Goal: Information Seeking & Learning: Learn about a topic

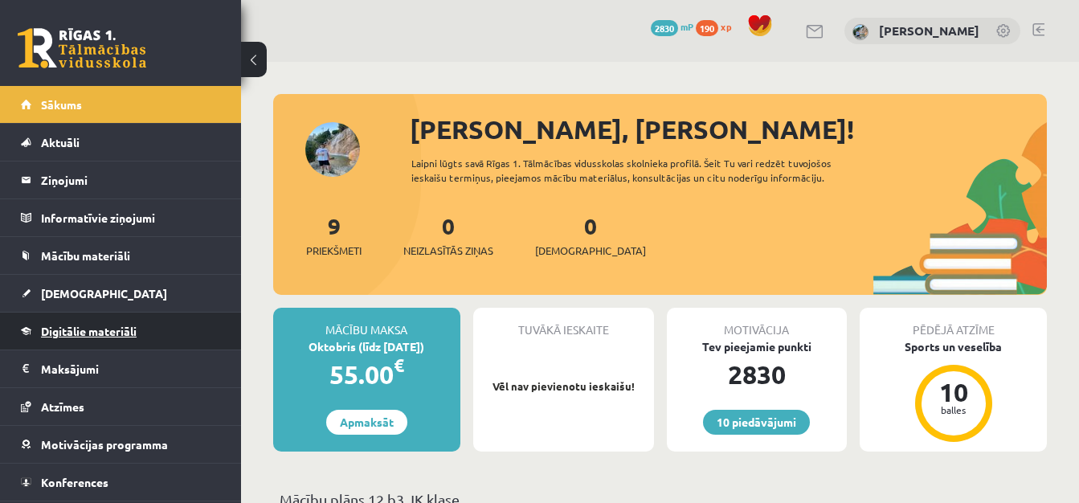
click at [186, 333] on link "Digitālie materiāli" at bounding box center [121, 331] width 200 height 37
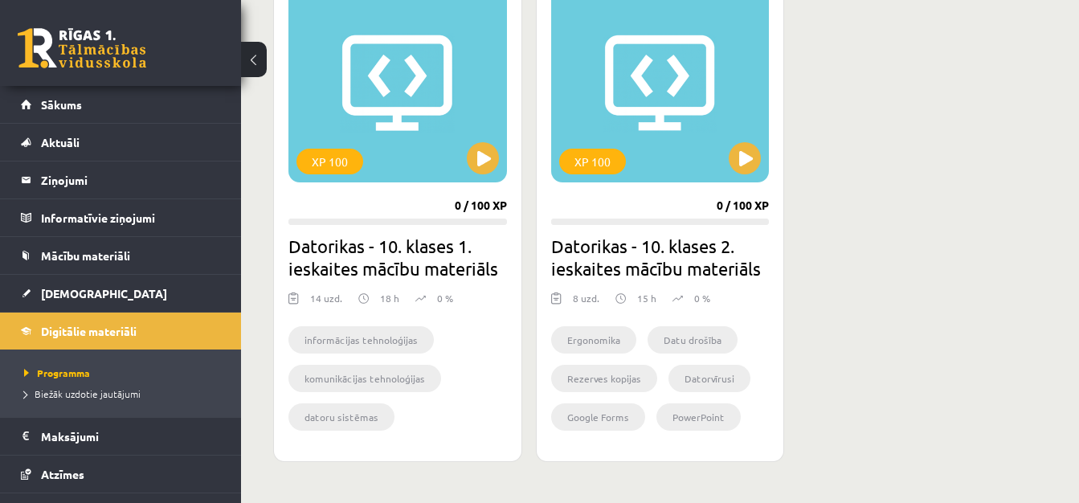
scroll to position [1507, 0]
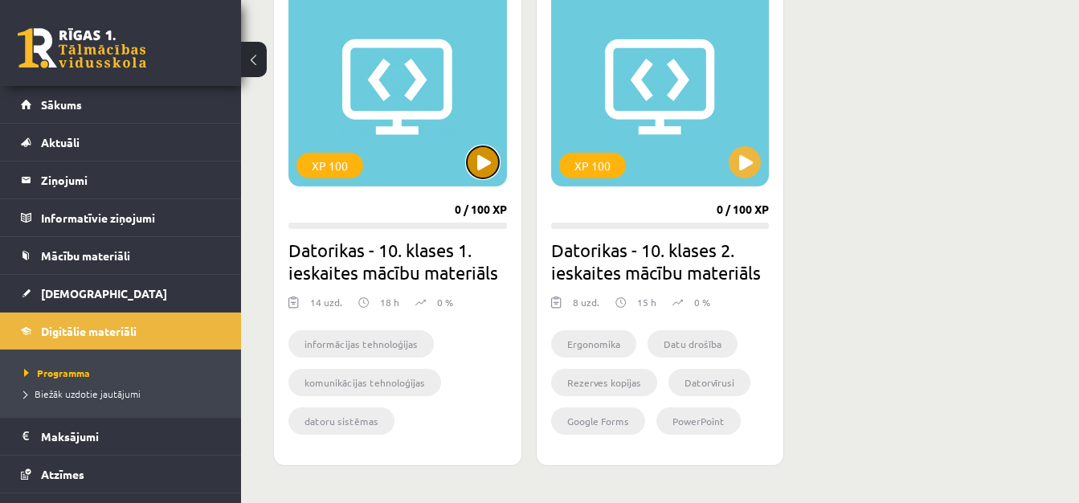
click at [481, 158] on button at bounding box center [483, 162] width 32 height 32
click at [252, 59] on button at bounding box center [254, 59] width 26 height 35
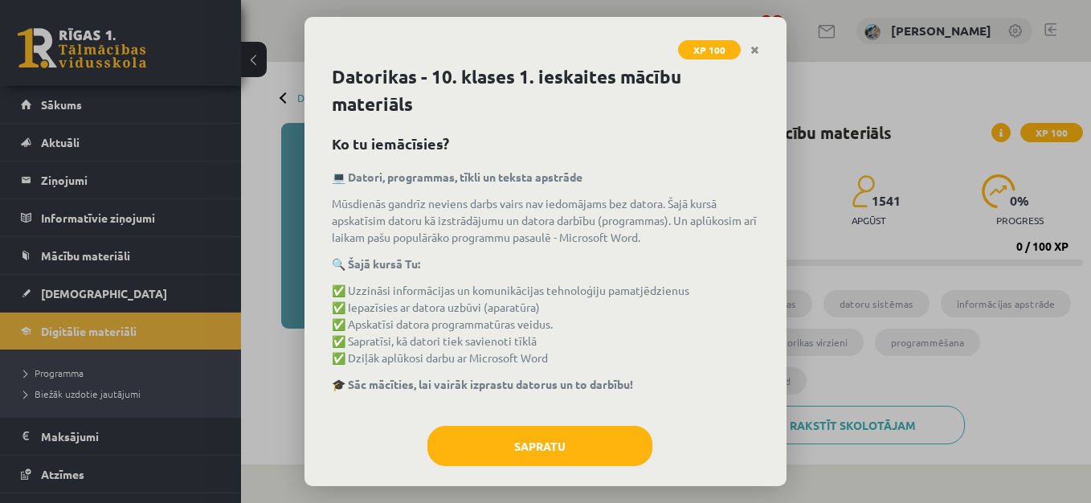
click at [256, 63] on div "XP 100 Datorikas - 10. klases 1. ieskaites mācību materiāls Ko tu iemācīsies? 💻…" at bounding box center [545, 251] width 1091 height 503
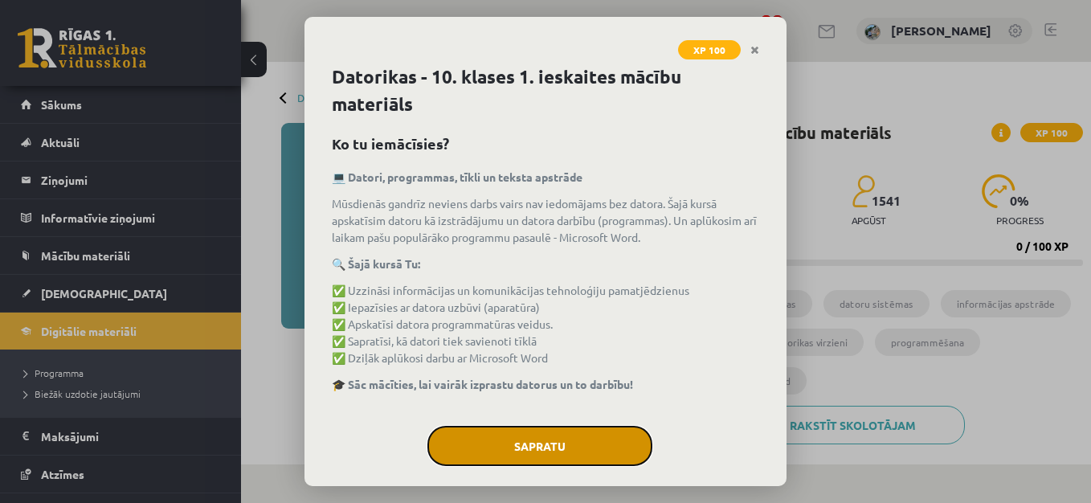
click at [526, 441] on button "Sapratu" at bounding box center [540, 446] width 225 height 40
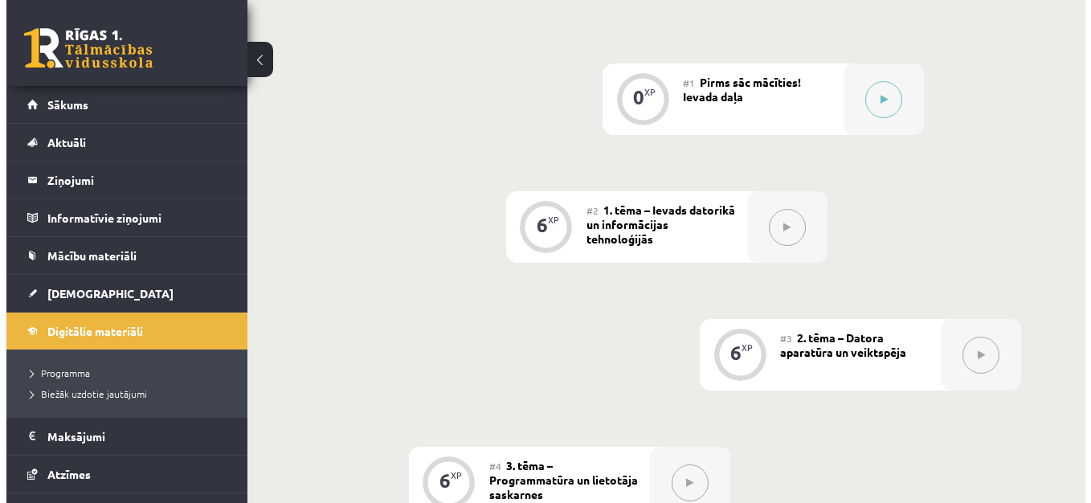
scroll to position [478, 0]
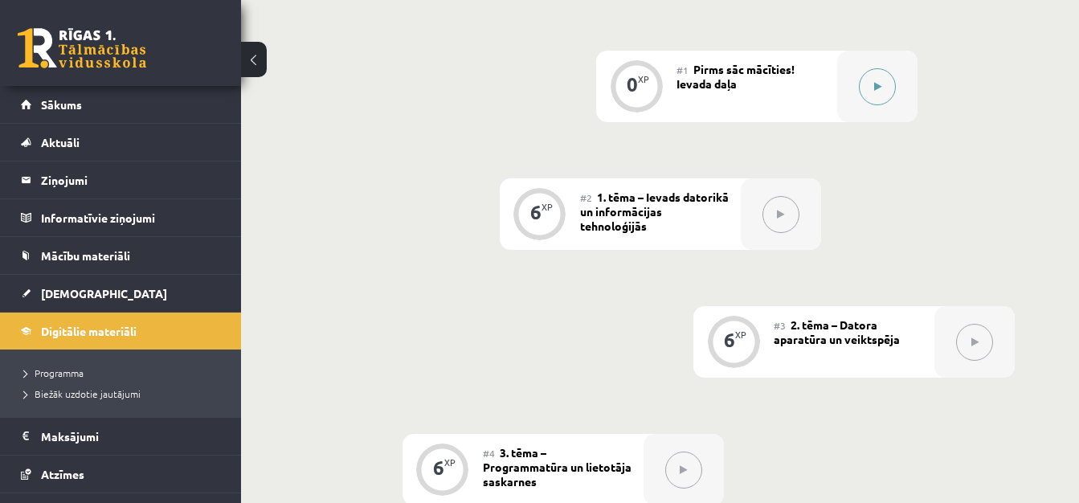
click at [874, 92] on button at bounding box center [877, 86] width 37 height 37
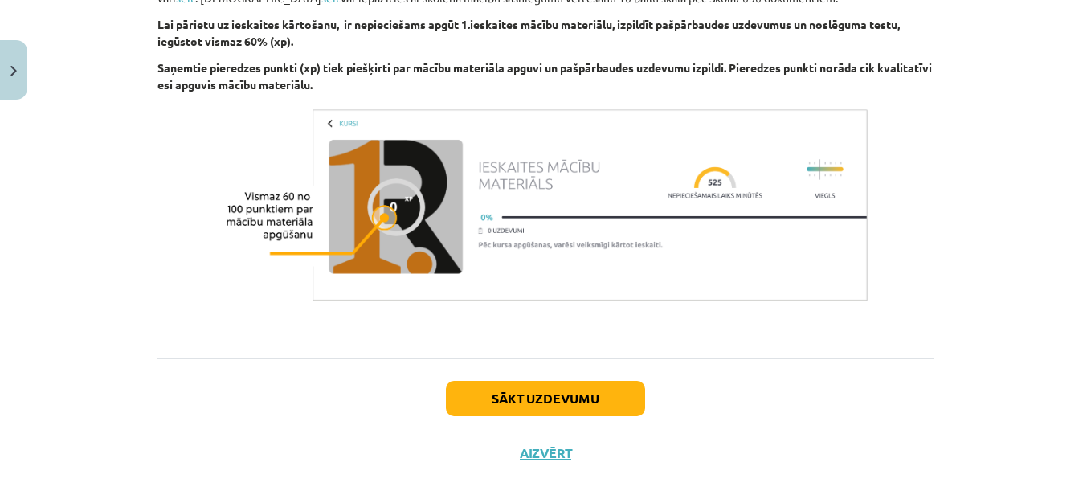
scroll to position [1201, 0]
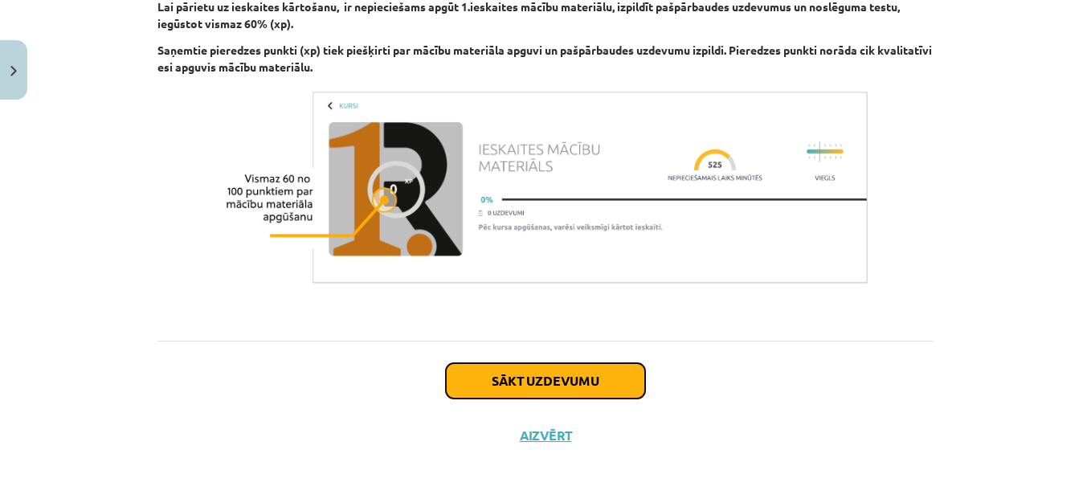
click at [575, 372] on button "Sākt uzdevumu" at bounding box center [545, 380] width 199 height 35
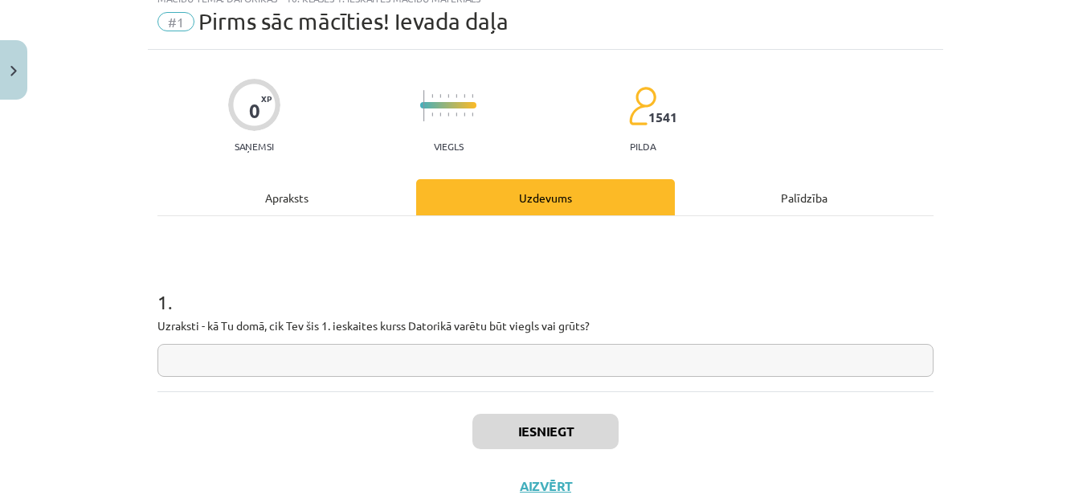
scroll to position [40, 0]
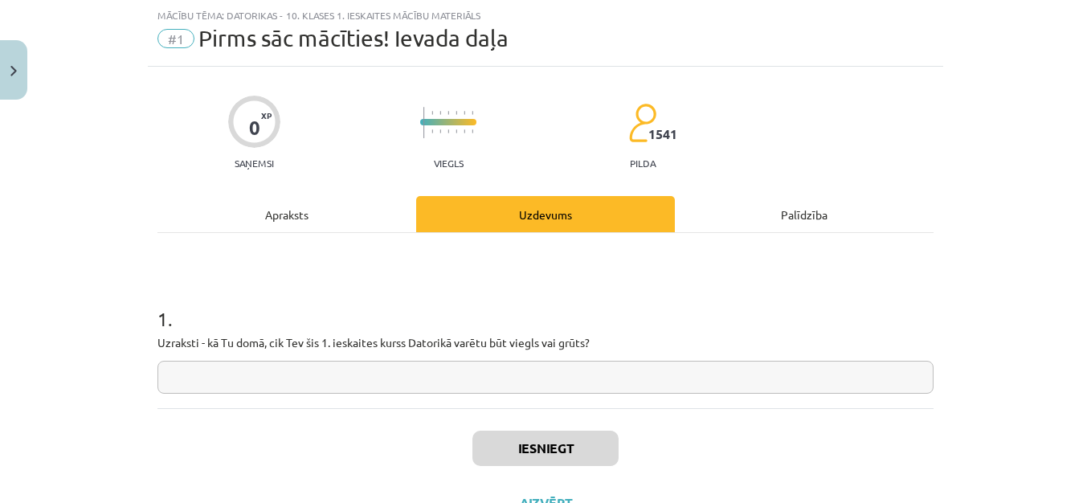
click at [510, 376] on input "text" at bounding box center [546, 377] width 776 height 33
type input "******"
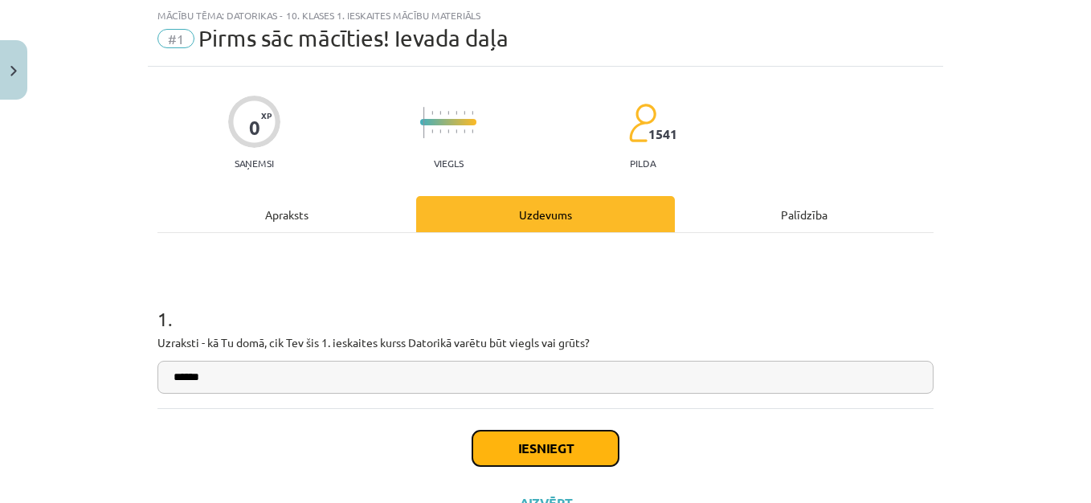
click at [570, 459] on button "Iesniegt" at bounding box center [546, 448] width 146 height 35
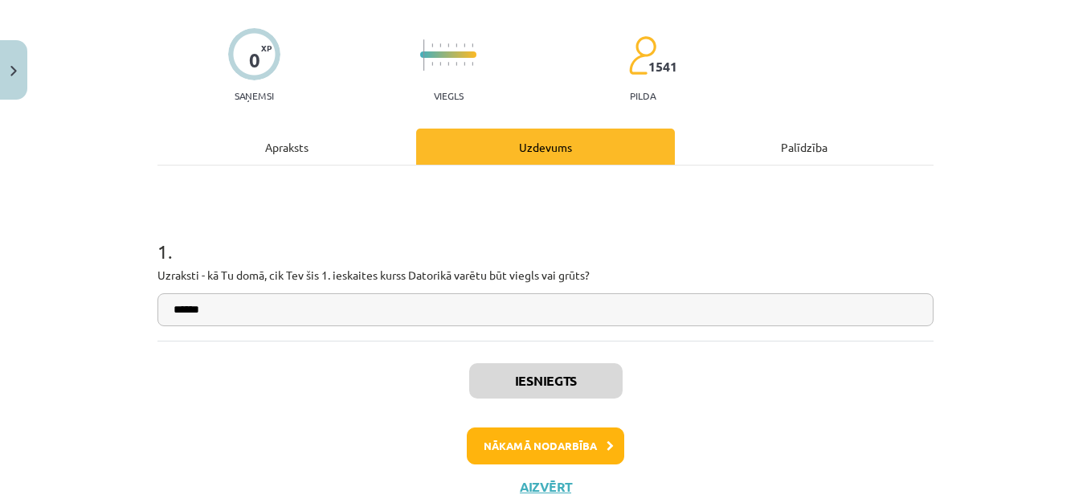
scroll to position [480, 0]
click at [573, 446] on button "Nākamā nodarbība" at bounding box center [546, 446] width 158 height 37
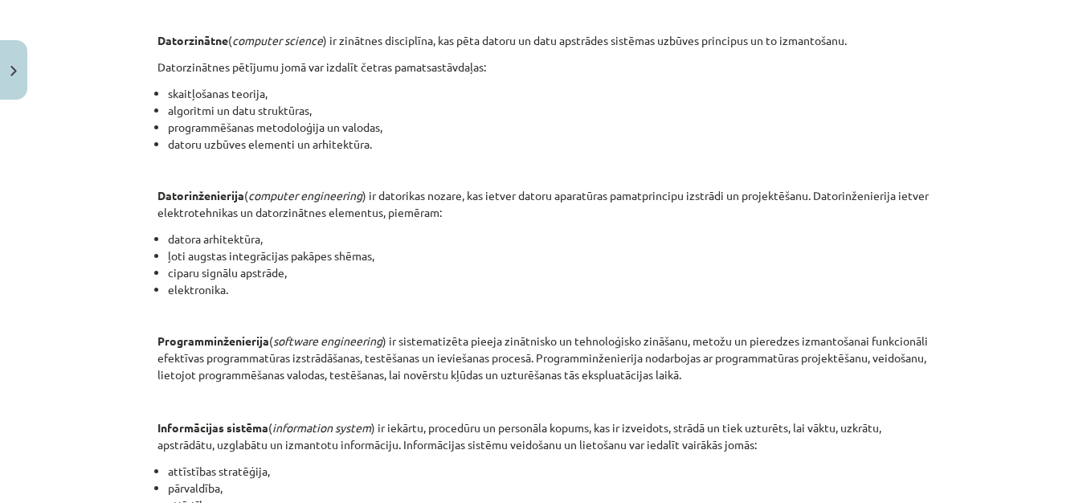
scroll to position [872, 0]
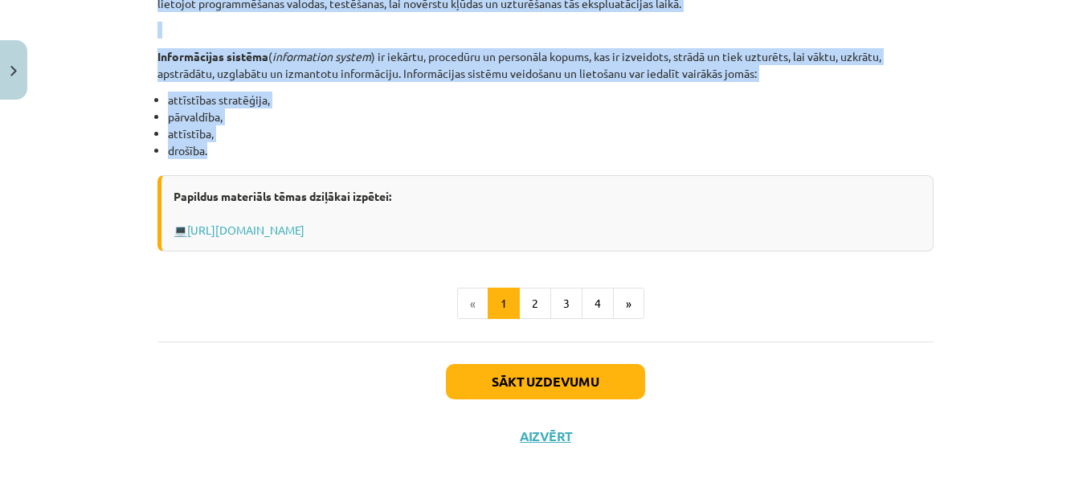
drag, startPoint x: 232, startPoint y: 251, endPoint x: 453, endPoint y: 145, distance: 244.8
copy div "INFORMĀCIJAS UN KOMUNIKĀCIJAS TEHNOLOĢIJU PAMATJĒDZIENI Datorikas virzieni Dato…"
click at [533, 294] on button "2" at bounding box center [535, 304] width 32 height 32
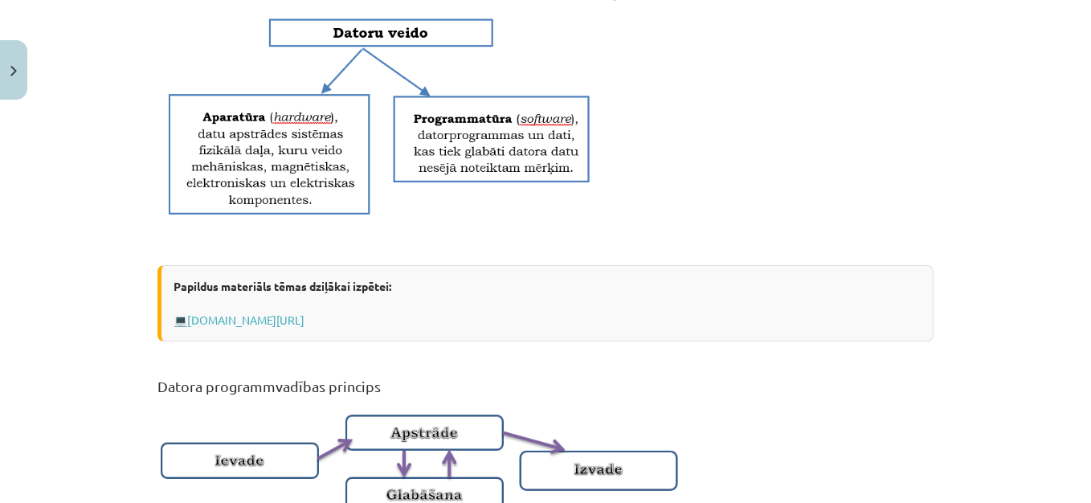
scroll to position [1158, 0]
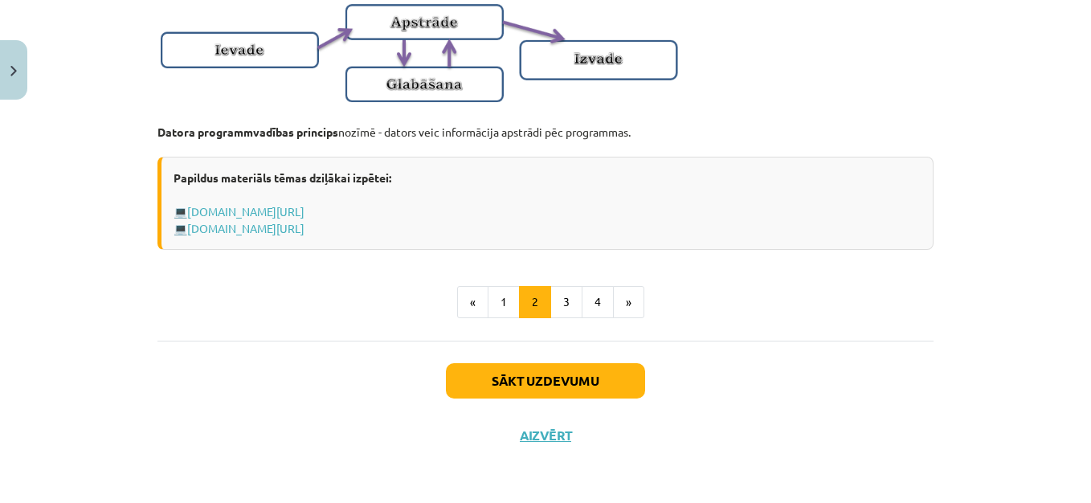
drag, startPoint x: 153, startPoint y: 160, endPoint x: 636, endPoint y: 227, distance: 487.7
copy div "Informācijas tehnoloģiju pamatjēdzieni Informācijas tehnoloģijas ( IT ) jeb inf…"
click at [563, 310] on button "3" at bounding box center [566, 302] width 32 height 32
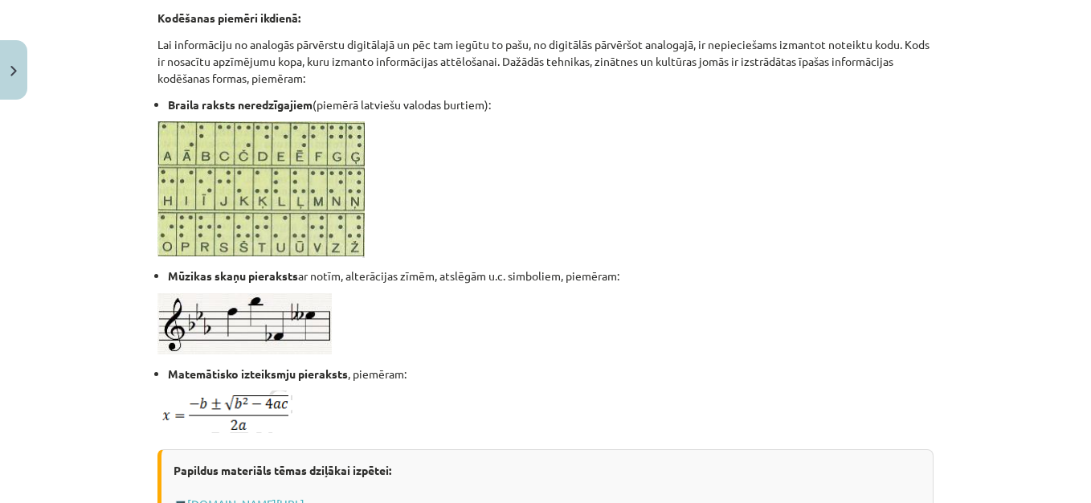
scroll to position [1130, 0]
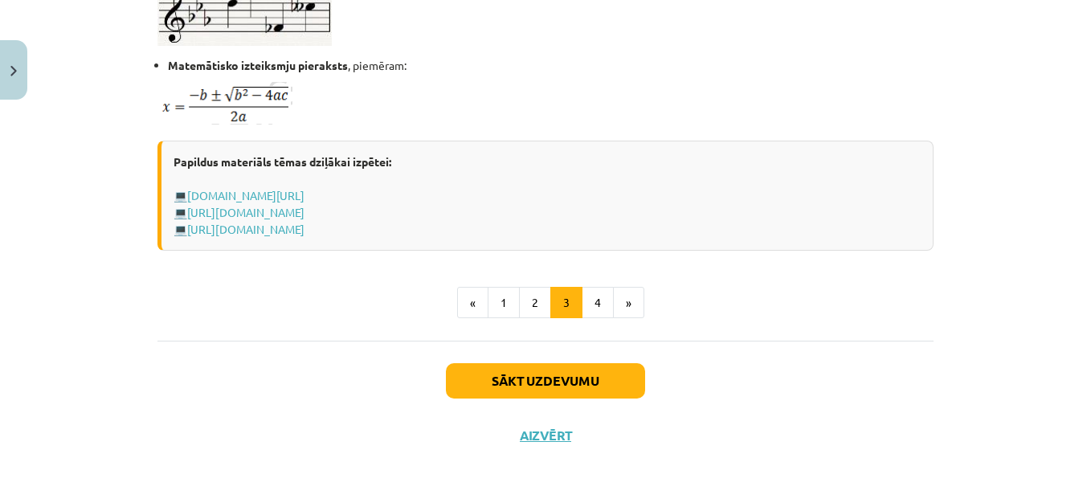
drag, startPoint x: 150, startPoint y: 265, endPoint x: 567, endPoint y: 231, distance: 418.5
copy div "Informācijas kodēšana, informācijas daudzuma mērvienības Dati ( data ) - formal…"
click at [585, 297] on button "4" at bounding box center [598, 303] width 32 height 32
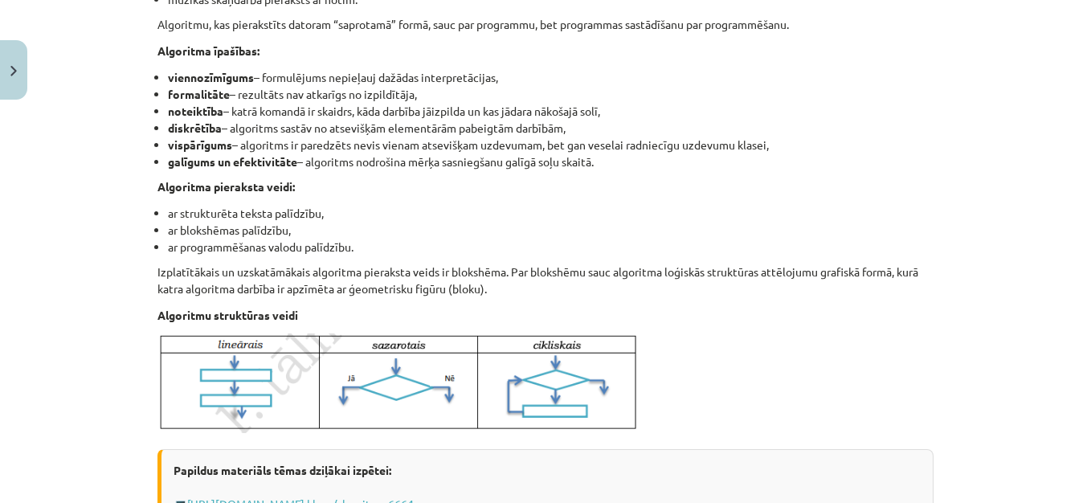
scroll to position [571, 0]
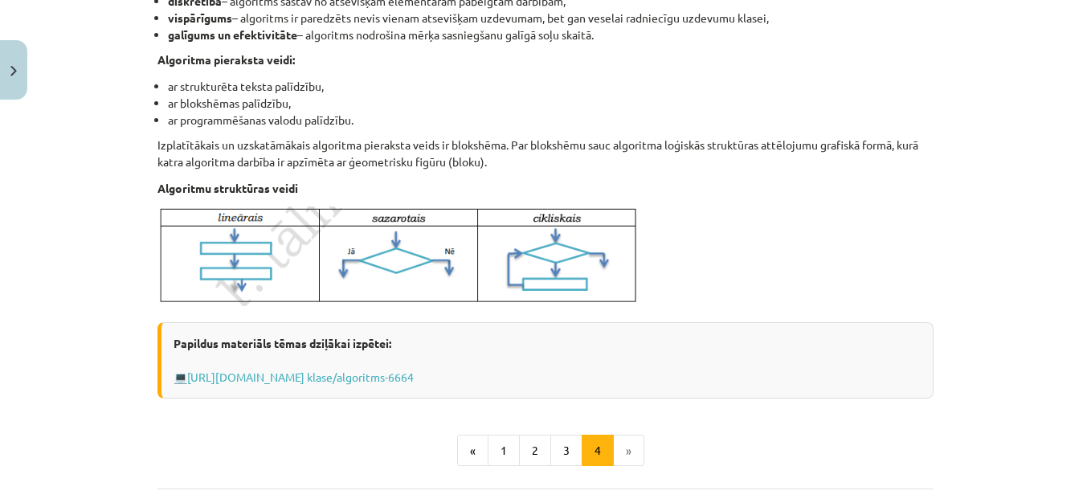
drag, startPoint x: 145, startPoint y: 215, endPoint x: 528, endPoint y: 378, distance: 416.6
click at [528, 378] on div "6 XP Saņemsi Viegls 1541 pilda Apraksts Uzdevums Palīdzība Algoritms Algoritms …" at bounding box center [546, 72] width 796 height 1075
copy div "Algoritms Algoritms - noteikta darbību virkne, kuras izpildot, tiek iegūts vaja…"
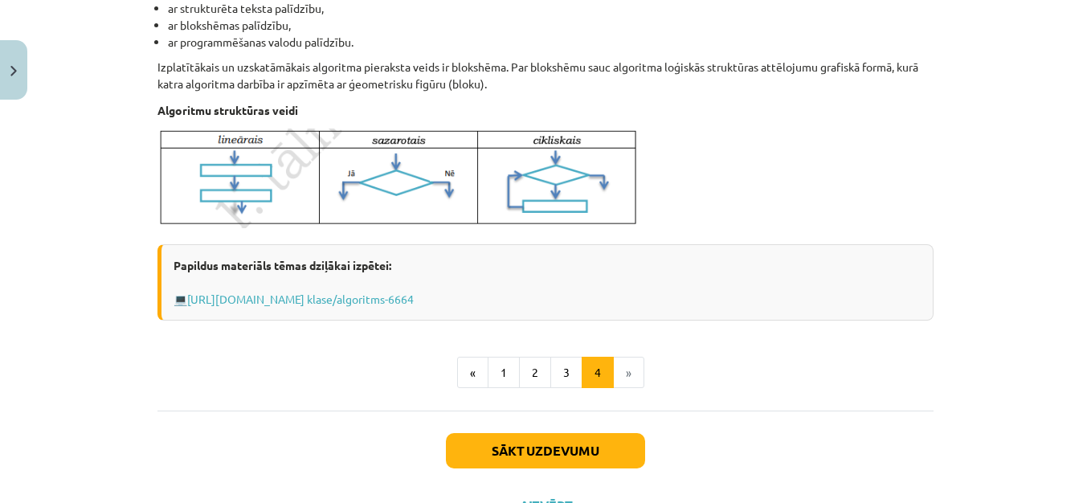
scroll to position [719, 0]
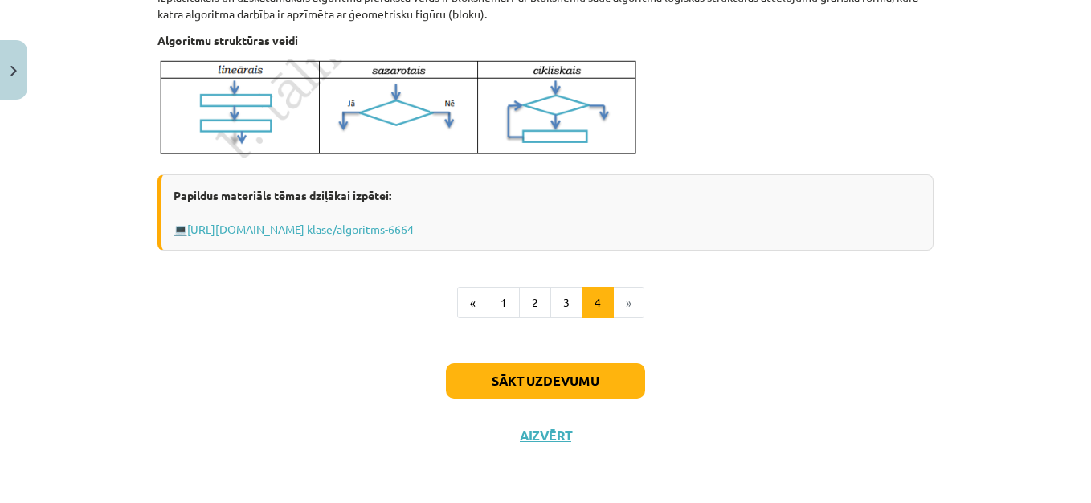
click at [624, 301] on li "»" at bounding box center [629, 303] width 31 height 32
click at [579, 380] on button "Sākt uzdevumu" at bounding box center [545, 380] width 199 height 35
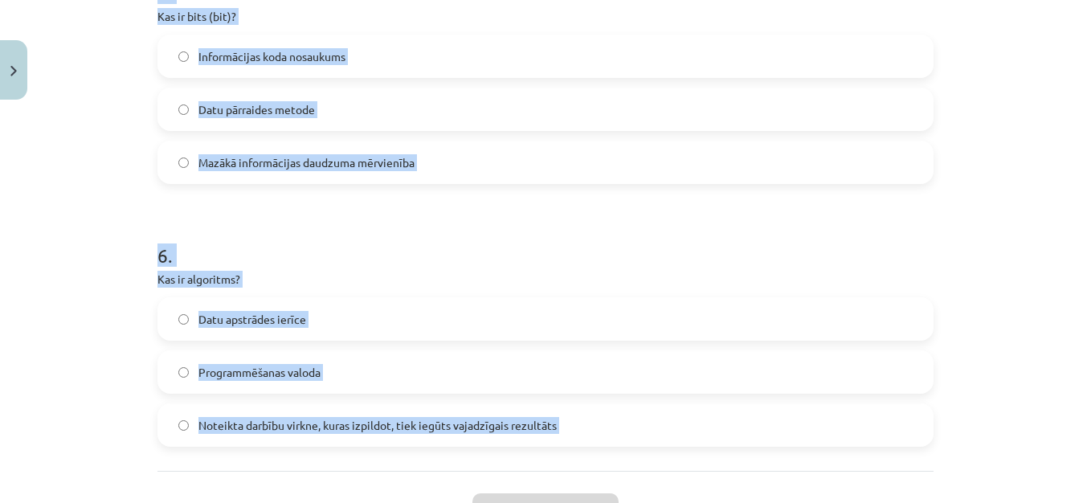
scroll to position [1557, 0]
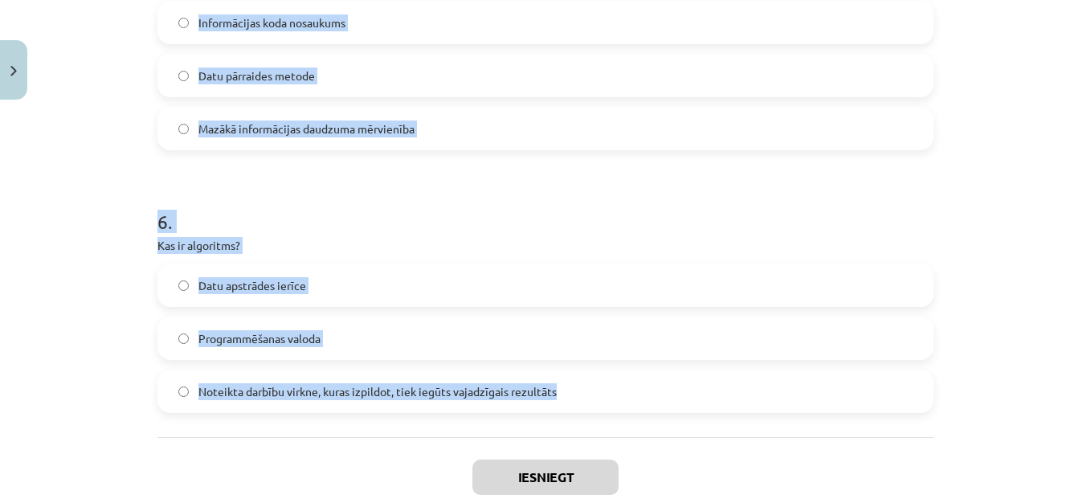
drag, startPoint x: 150, startPoint y: 341, endPoint x: 625, endPoint y: 400, distance: 478.7
copy form "Datoru veido… Sistēmbloks, monitors un printeris Korpuss, mātes plate un proces…"
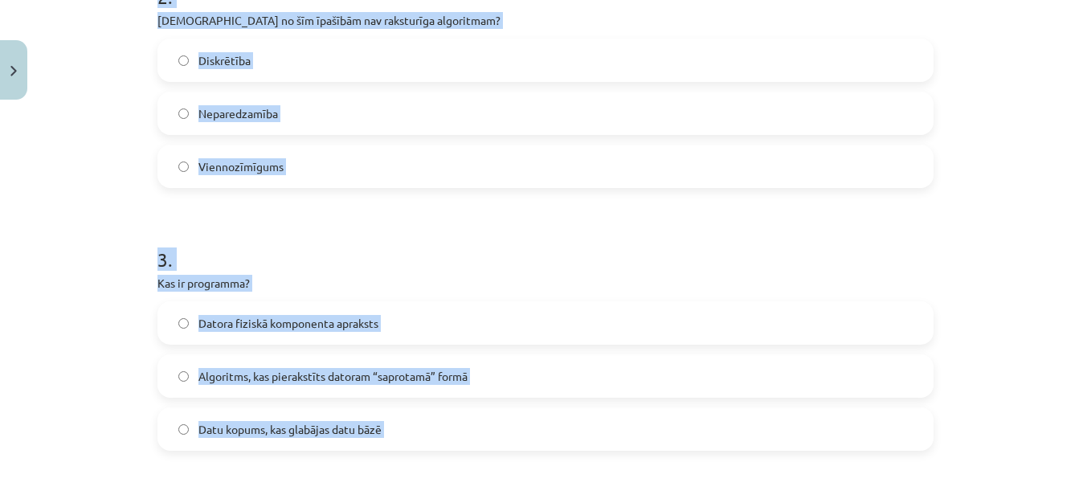
scroll to position [239, 0]
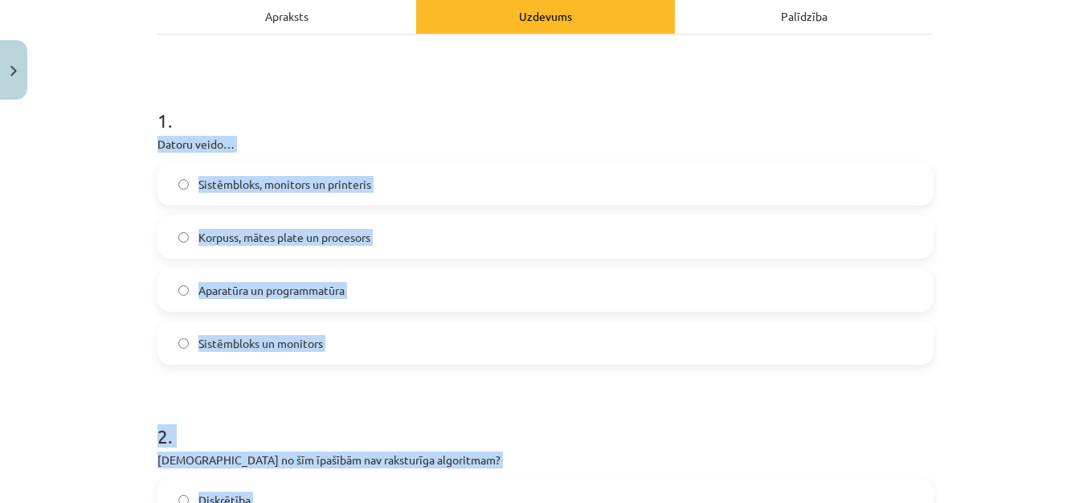
click at [368, 286] on label "Aparatūra un programmatūra" at bounding box center [545, 290] width 773 height 40
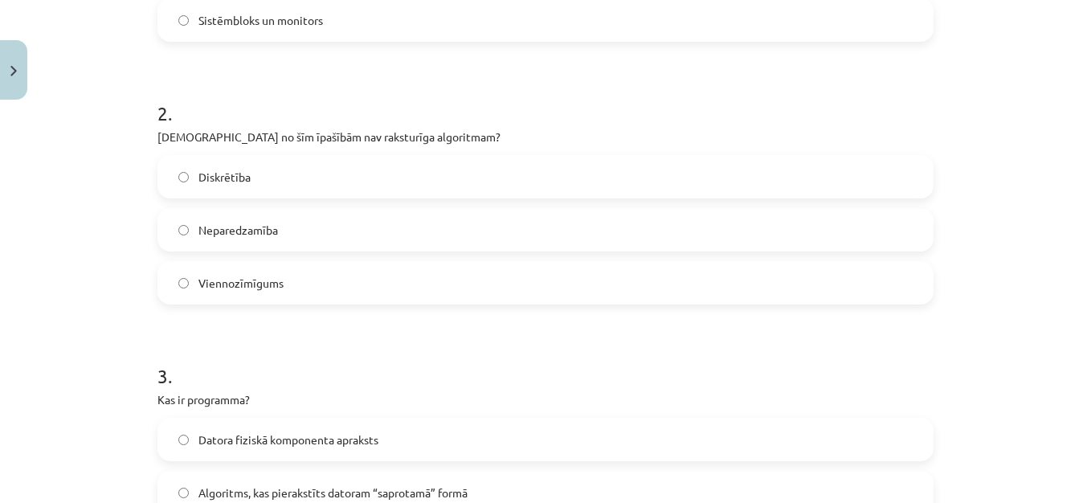
scroll to position [566, 0]
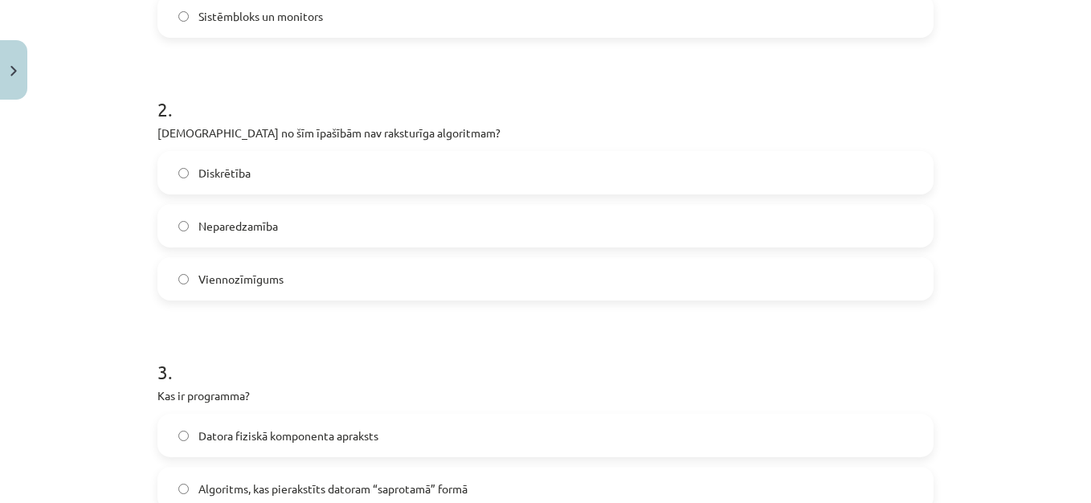
click at [486, 211] on label "Neparedzamība" at bounding box center [545, 226] width 773 height 40
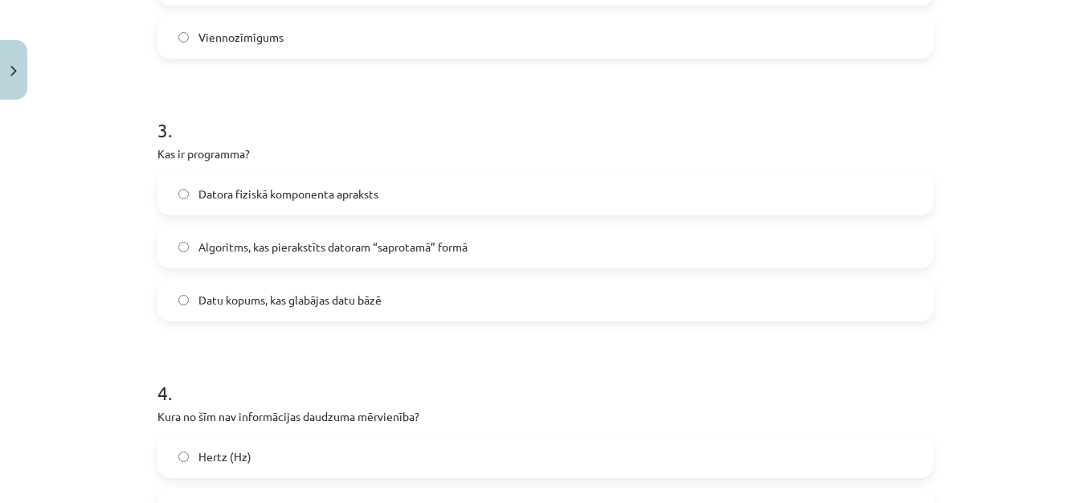
scroll to position [863, 0]
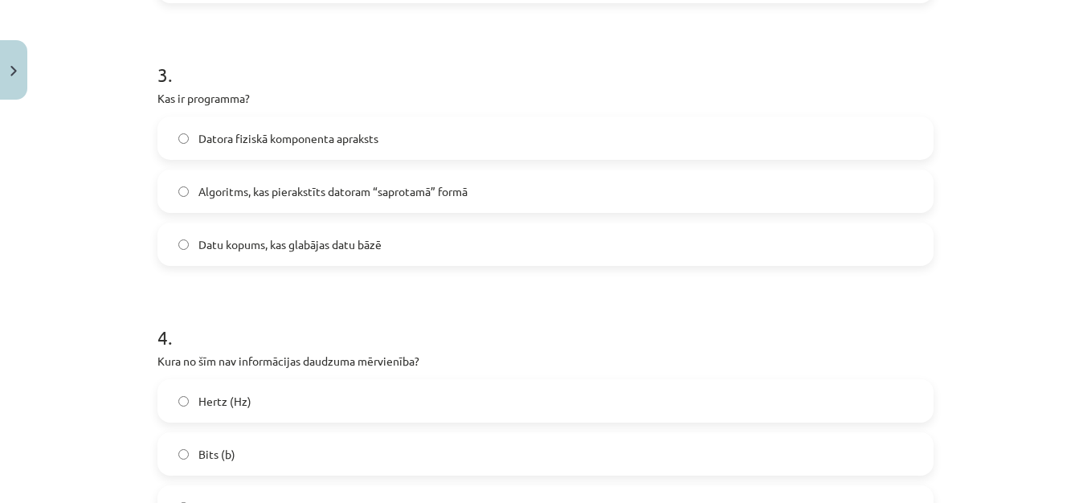
click at [530, 177] on label "Algoritms, kas pierakstīts datoram “saprotamā” formā" at bounding box center [545, 191] width 773 height 40
click at [296, 398] on label "Hertz (Hz)" at bounding box center [545, 401] width 773 height 40
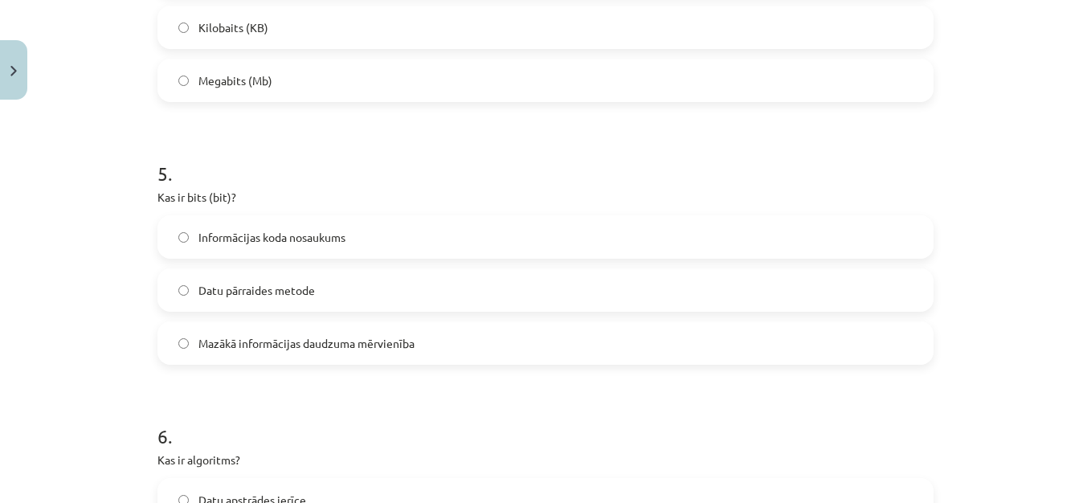
scroll to position [1361, 0]
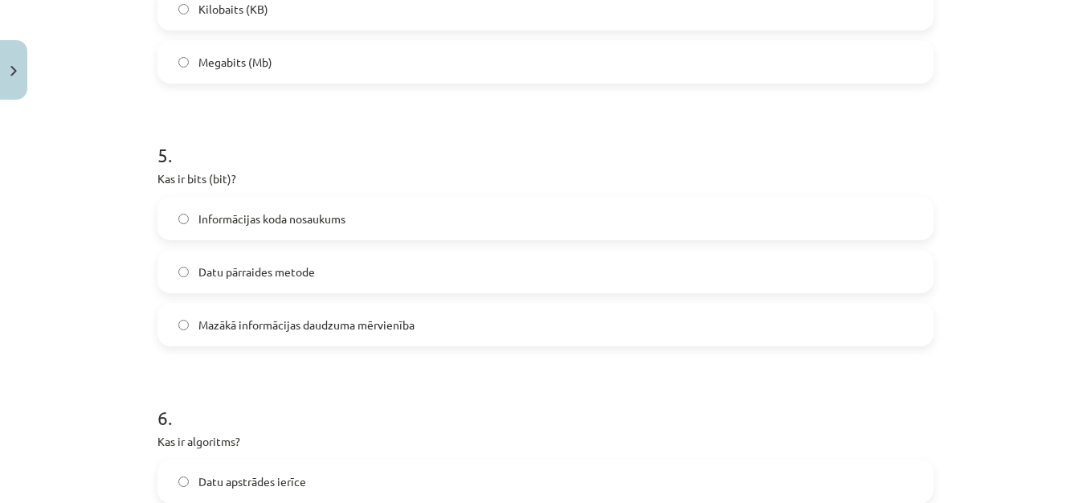
click at [581, 325] on label "Mazākā informācijas daudzuma mērvienība" at bounding box center [545, 325] width 773 height 40
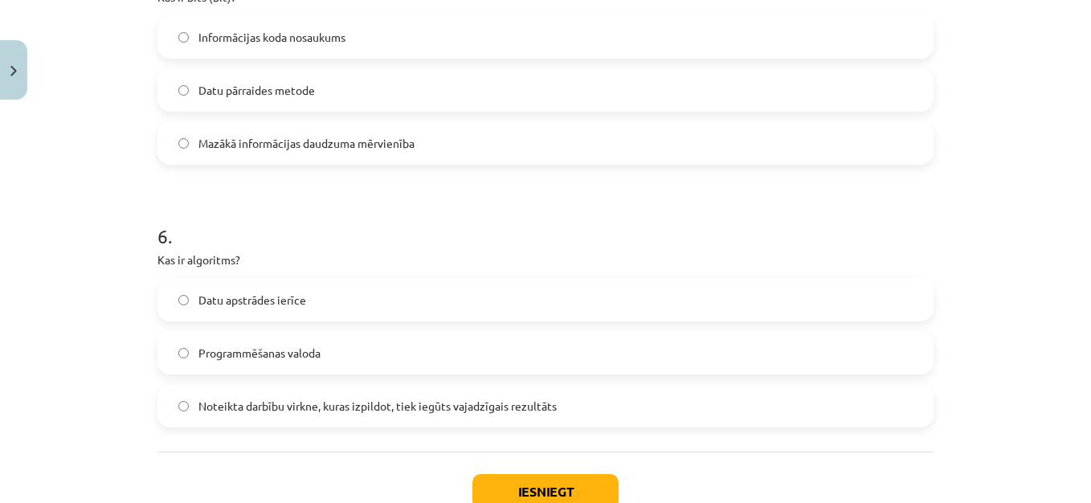
scroll to position [1573, 0]
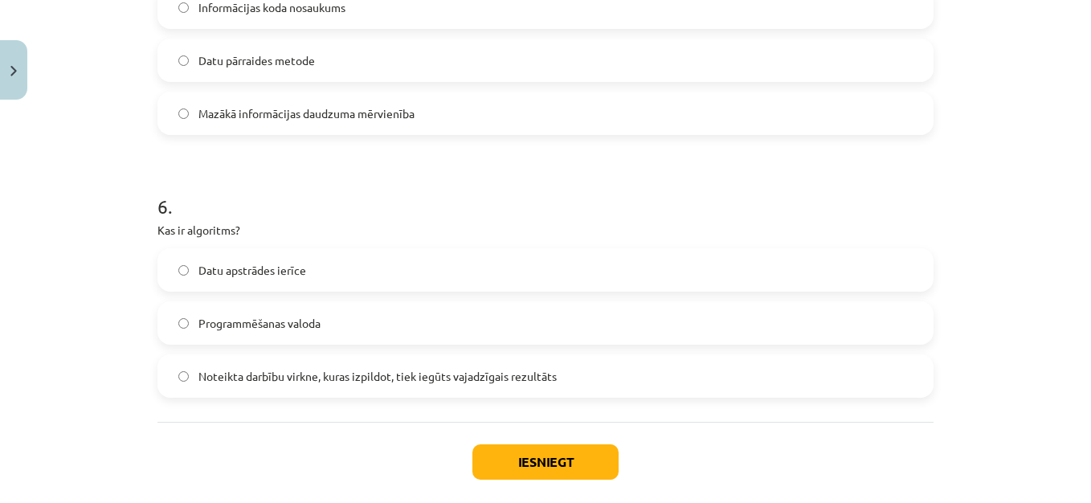
click at [546, 371] on span "Noteikta darbību virkne, kuras izpildot, tiek iegūts vajadzīgais rezultāts" at bounding box center [377, 376] width 358 height 17
click at [541, 473] on button "Iesniegt" at bounding box center [546, 461] width 146 height 35
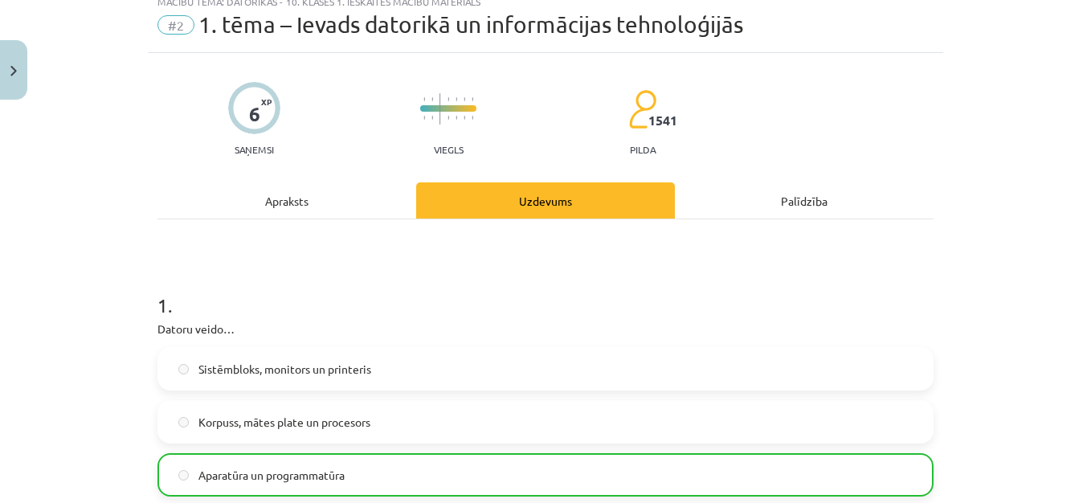
scroll to position [1705, 0]
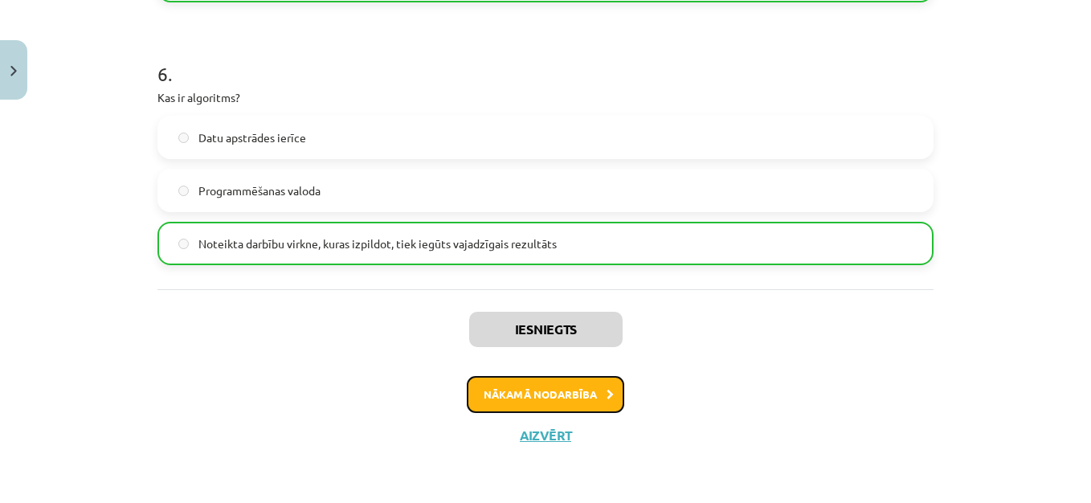
click at [528, 395] on button "Nākamā nodarbība" at bounding box center [546, 394] width 158 height 37
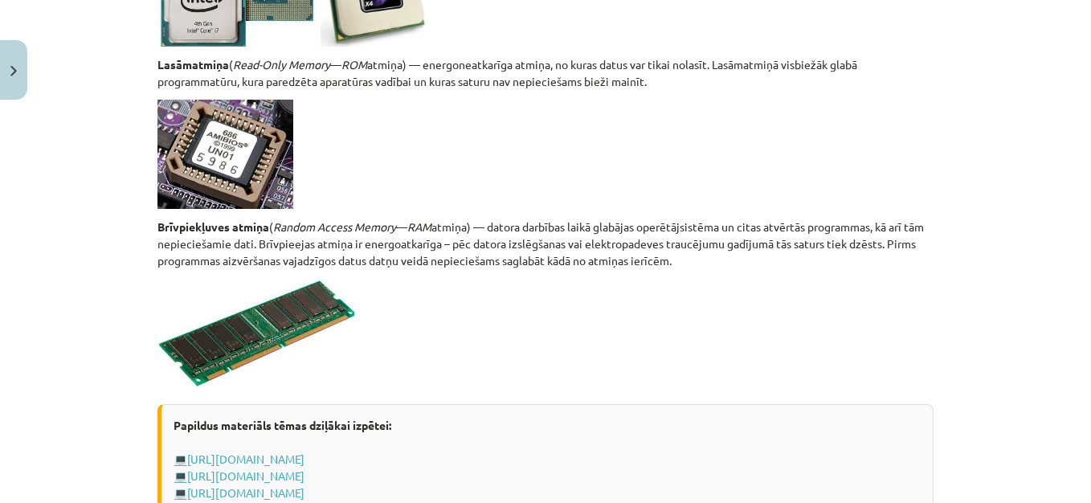
scroll to position [2939, 0]
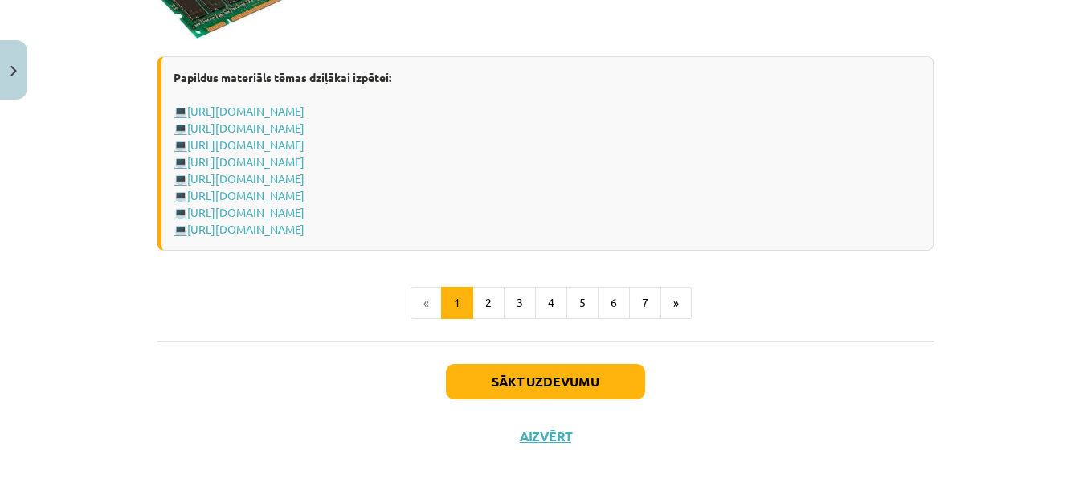
drag, startPoint x: 492, startPoint y: 282, endPoint x: 657, endPoint y: 512, distance: 282.8
drag, startPoint x: 657, startPoint y: 512, endPoint x: 605, endPoint y: 384, distance: 137.7
click at [605, 384] on button "Sākt uzdevumu" at bounding box center [545, 381] width 199 height 35
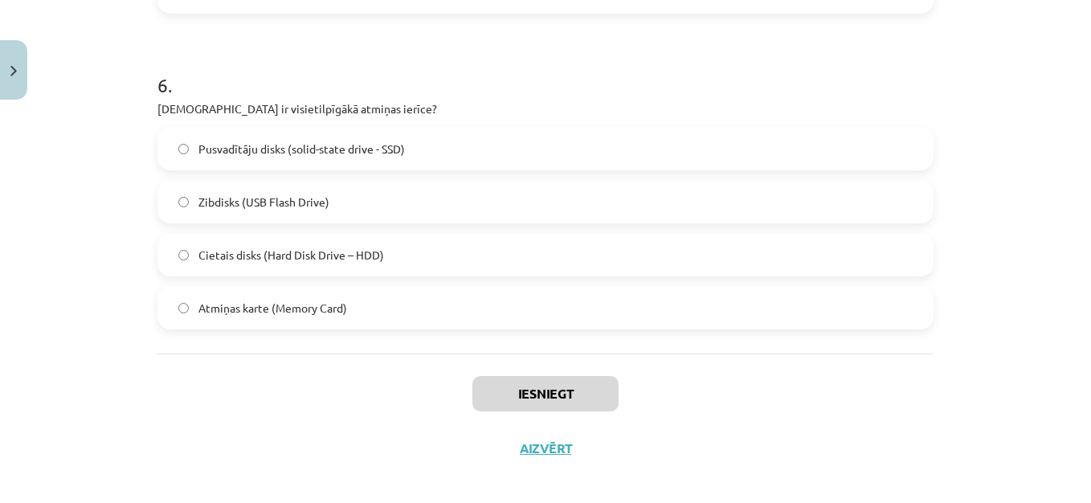
scroll to position [1866, 0]
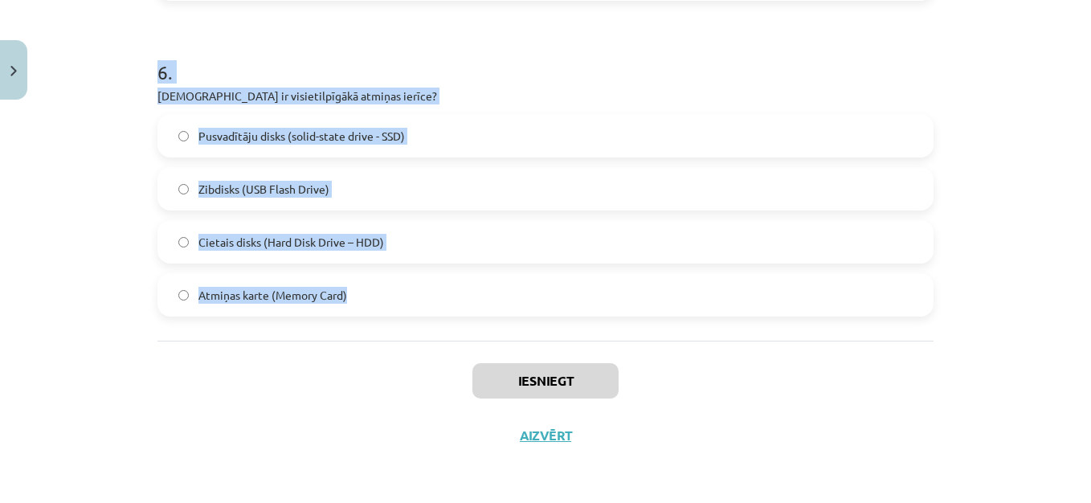
drag, startPoint x: 148, startPoint y: 337, endPoint x: 379, endPoint y: 313, distance: 232.6
copy form "Skārienpalikņa funkcija ir… Līdzīga fotokamerai Līdzīga monitora balstam Līdzīg…"
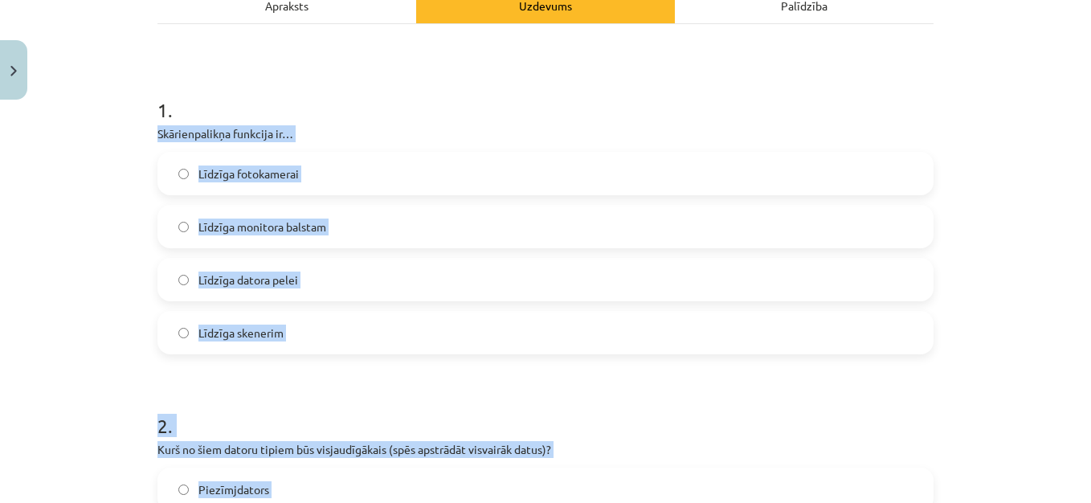
scroll to position [253, 0]
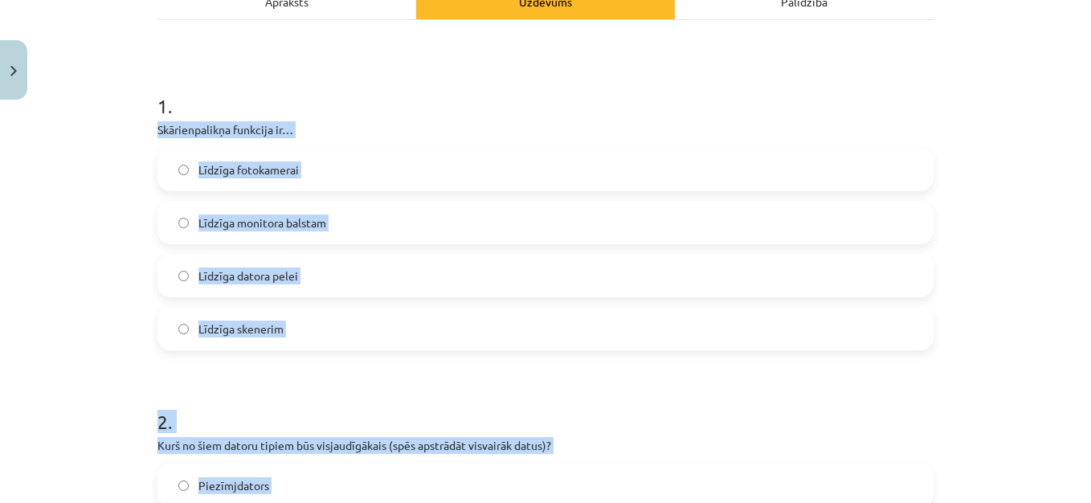
click at [271, 276] on span "Līdzīga datora pelei" at bounding box center [248, 276] width 100 height 17
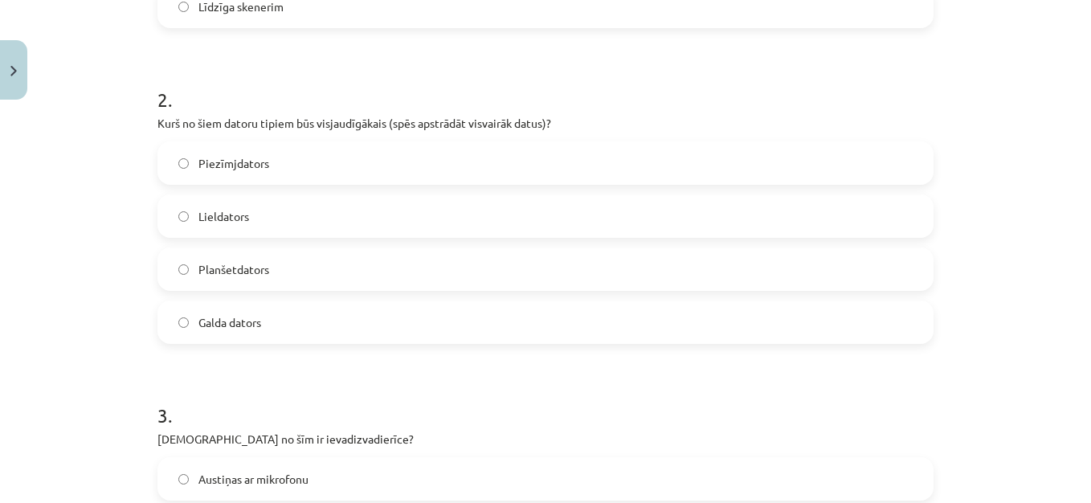
scroll to position [588, 0]
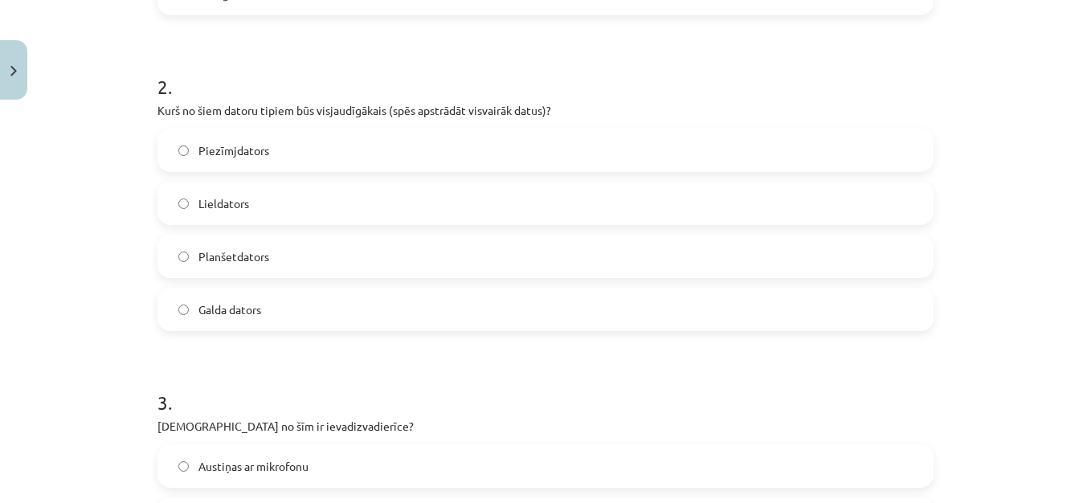
click at [418, 209] on label "Lieldators" at bounding box center [545, 203] width 773 height 40
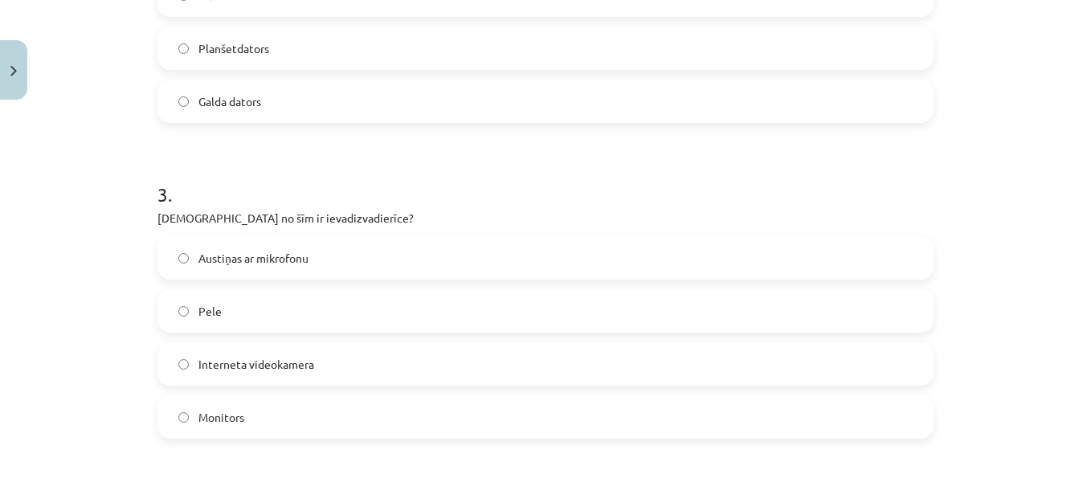
scroll to position [833, 0]
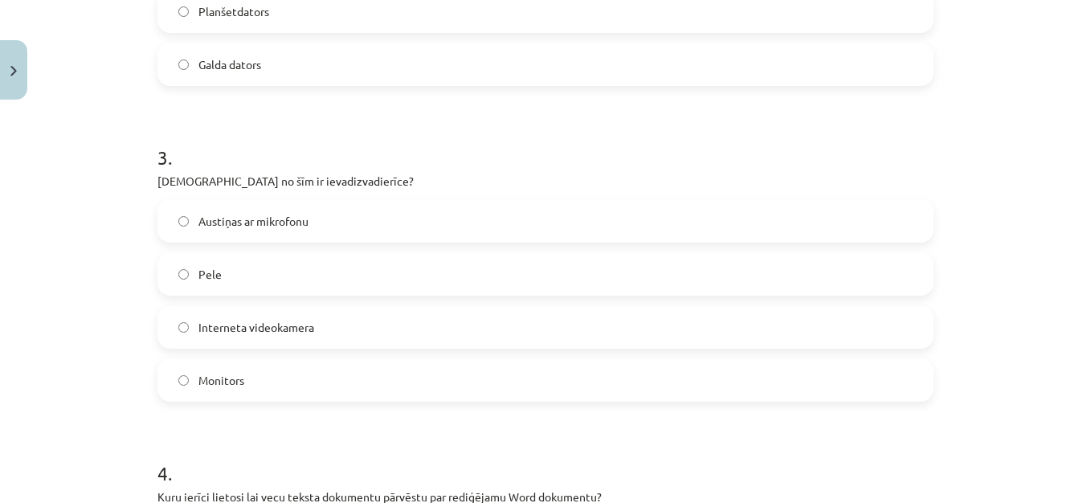
click at [388, 220] on label "Austiņas ar mikrofonu" at bounding box center [545, 221] width 773 height 40
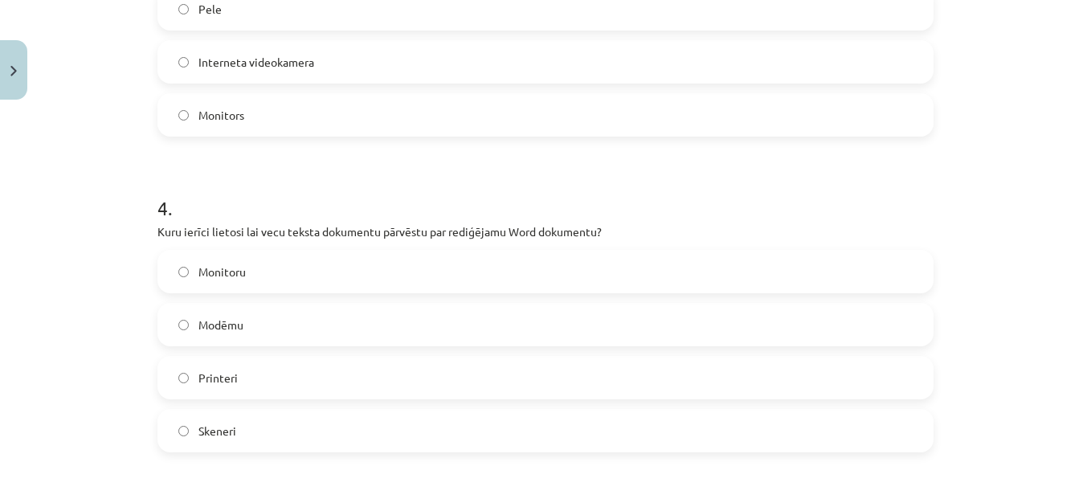
scroll to position [1233, 0]
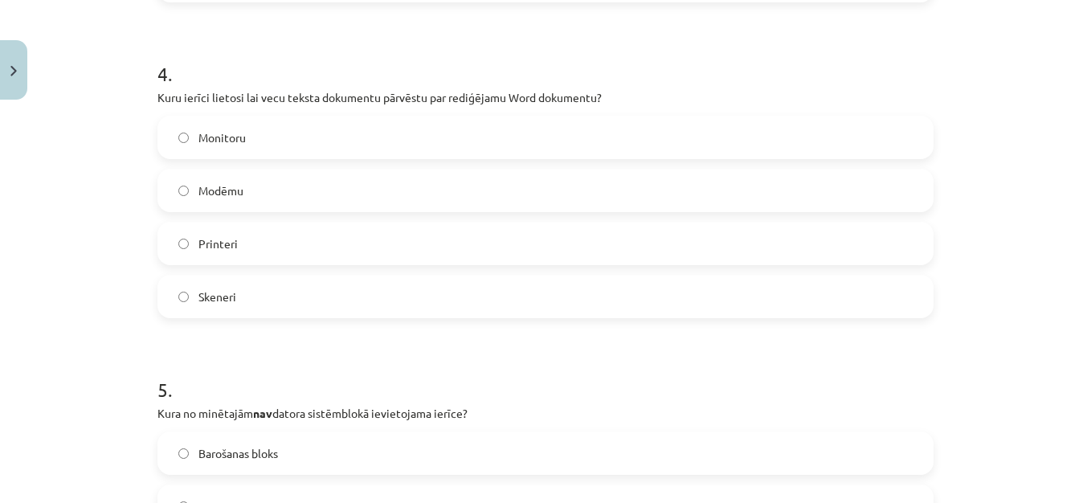
click at [411, 293] on label "Skeneri" at bounding box center [545, 296] width 773 height 40
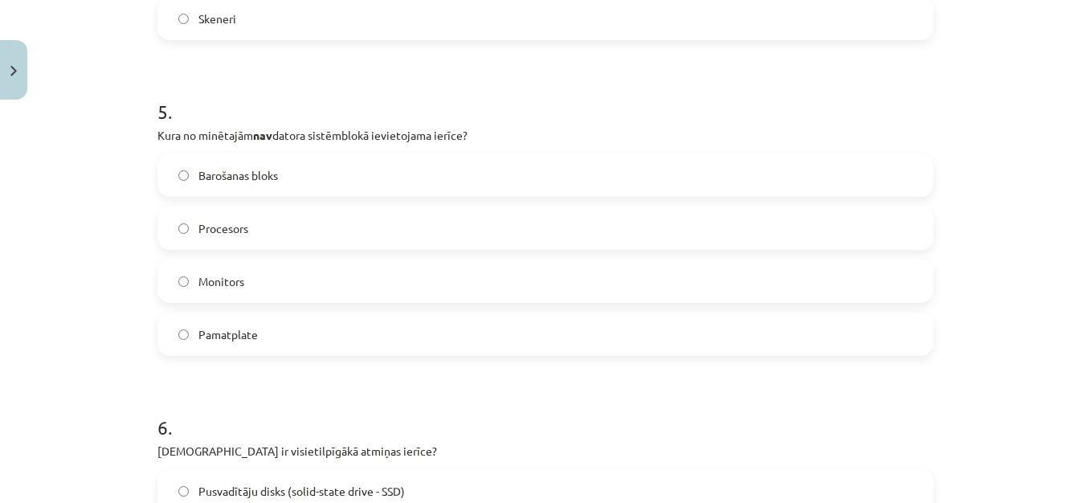
scroll to position [1515, 0]
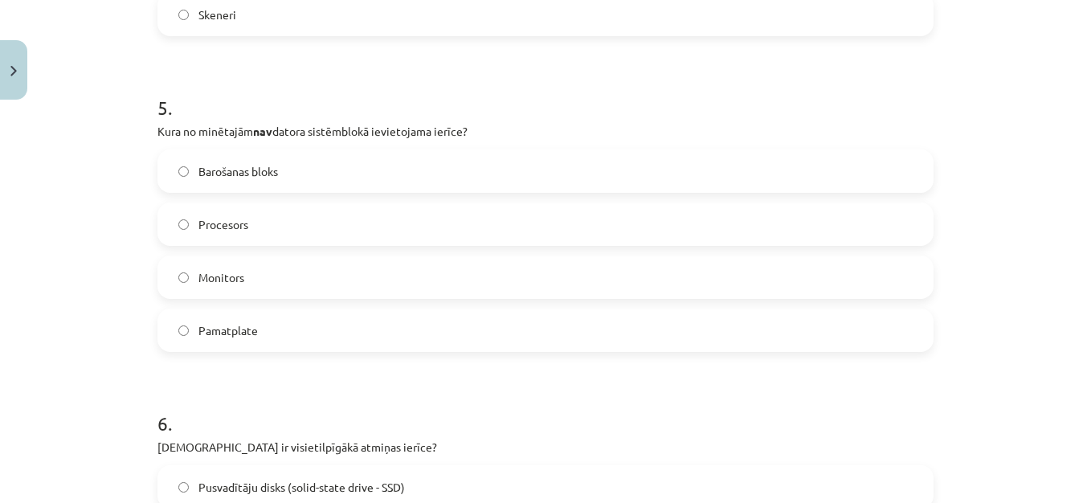
click at [554, 301] on div "Barošanas bloks Procesors Monitors Pamatplate" at bounding box center [546, 250] width 776 height 203
click at [392, 277] on label "Monitors" at bounding box center [545, 277] width 773 height 40
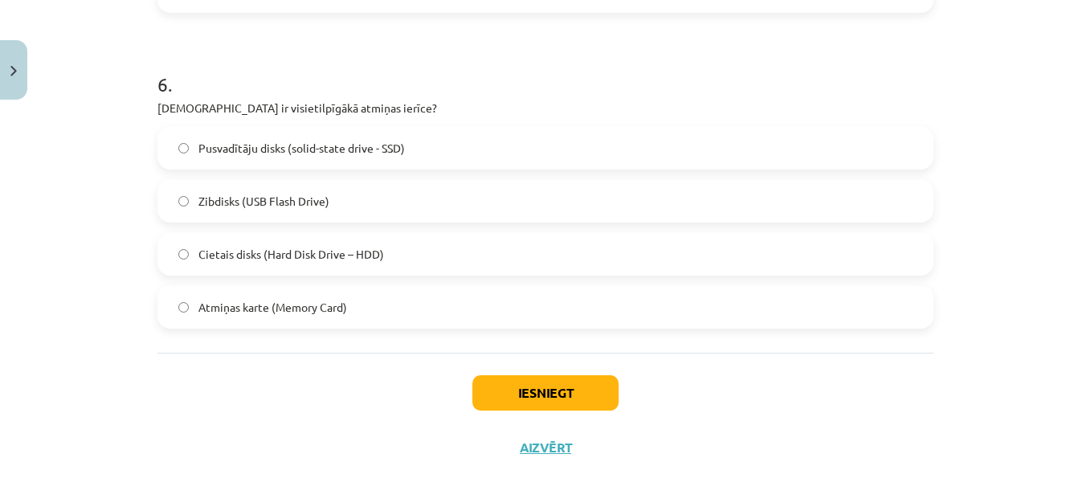
scroll to position [1866, 0]
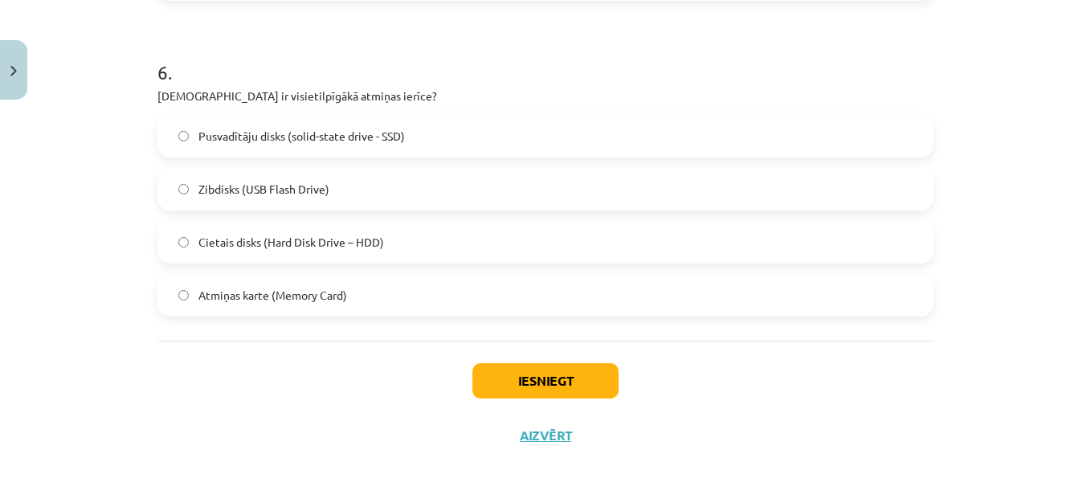
click at [523, 258] on label "Cietais disks (Hard Disk Drive – HDD)" at bounding box center [545, 242] width 773 height 40
click at [538, 387] on button "Iesniegt" at bounding box center [546, 380] width 146 height 35
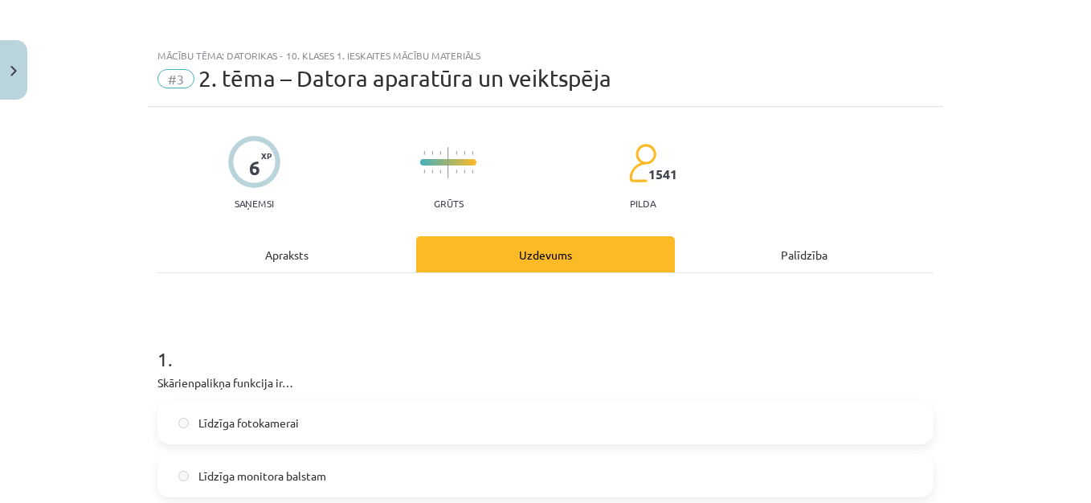
scroll to position [1917, 0]
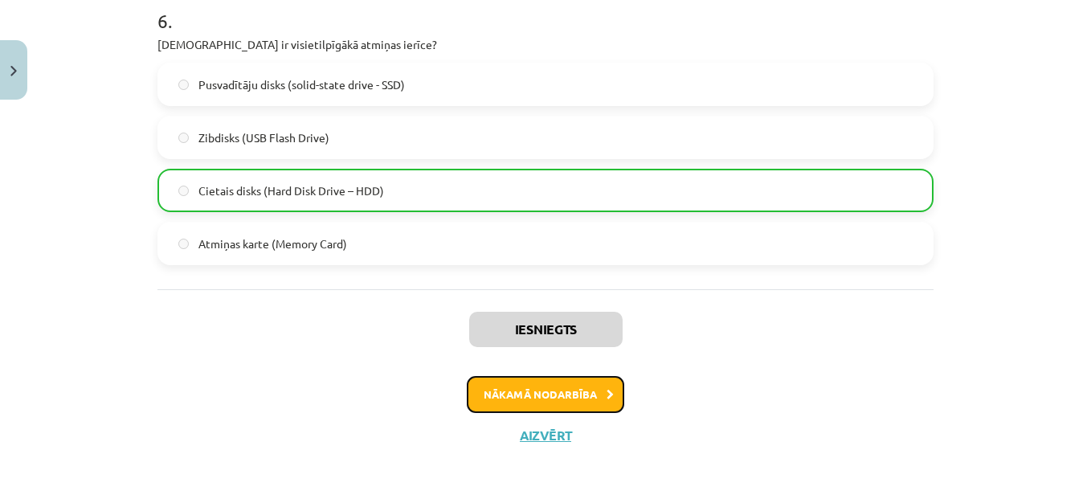
click at [582, 387] on button "Nākamā nodarbība" at bounding box center [546, 394] width 158 height 37
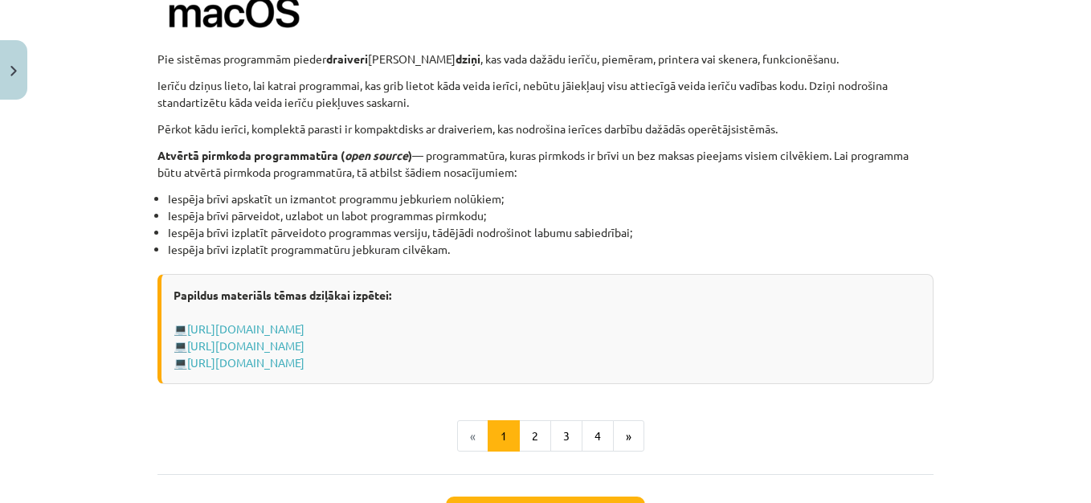
scroll to position [1773, 0]
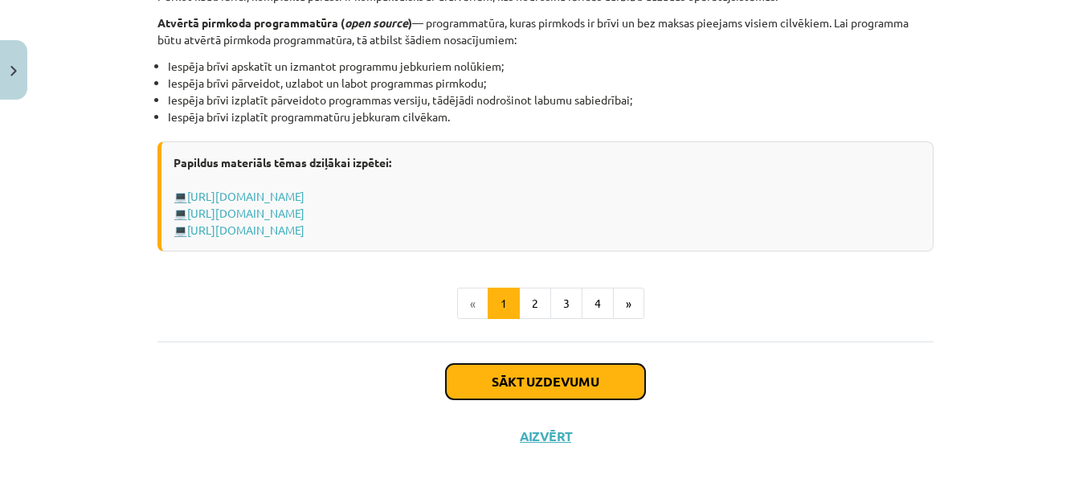
click at [601, 384] on button "Sākt uzdevumu" at bounding box center [545, 381] width 199 height 35
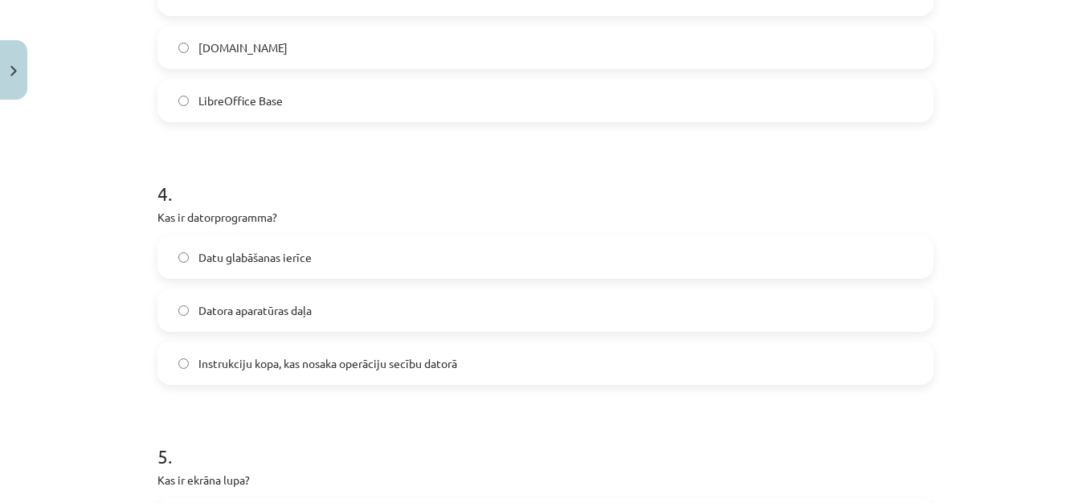
scroll to position [1760, 0]
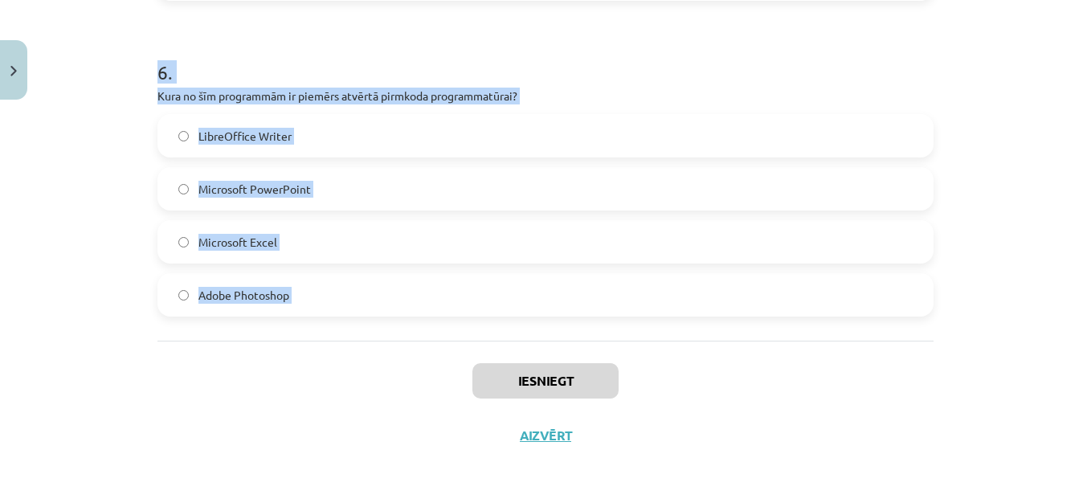
drag, startPoint x: 143, startPoint y: 302, endPoint x: 393, endPoint y: 350, distance: 254.4
copy form "1 . Kas raksturo atvērtā pirmkoda programmatūru? Pirmkods ir pieejams, bet to n…"
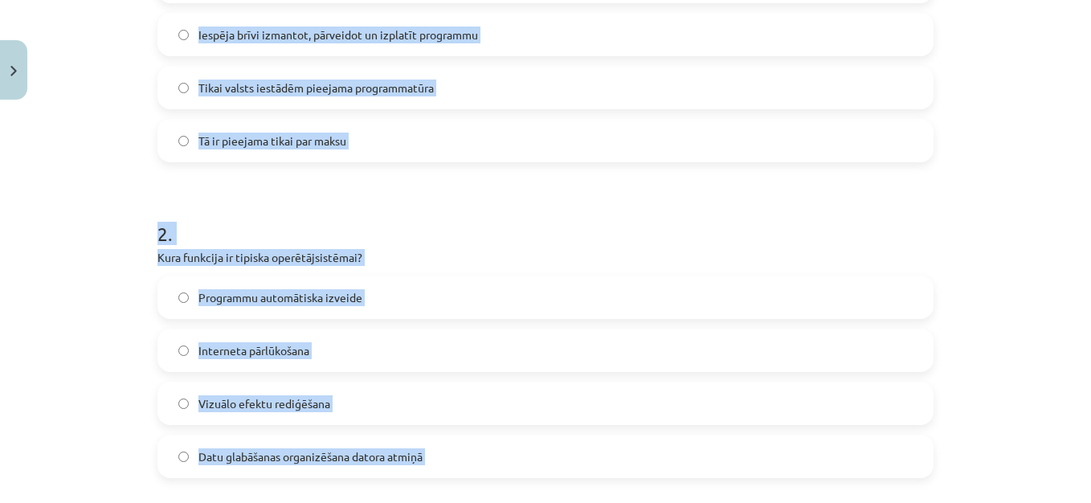
scroll to position [2, 0]
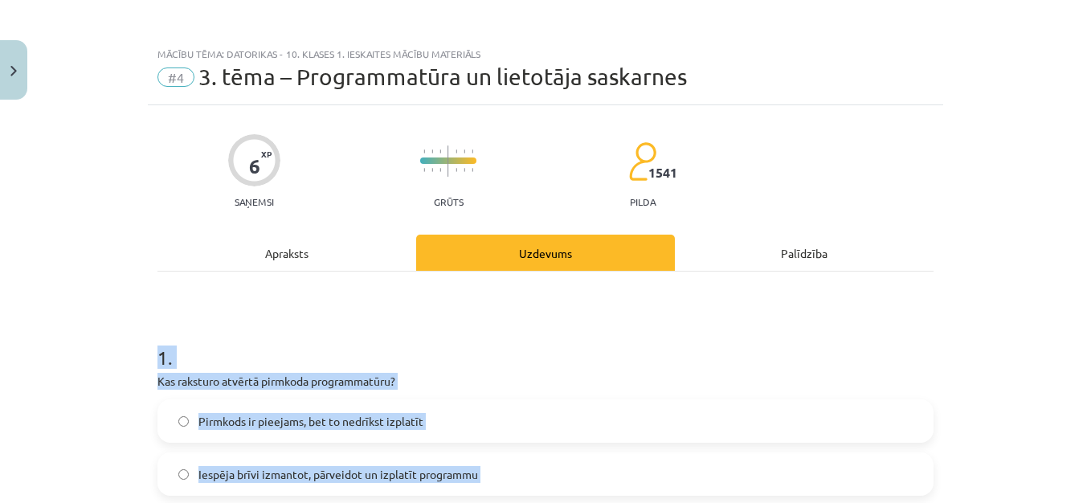
click at [992, 346] on div "Mācību tēma: Datorikas - 10. klases 1. ieskaites mācību materiāls #4 3. tēma – …" at bounding box center [545, 251] width 1091 height 503
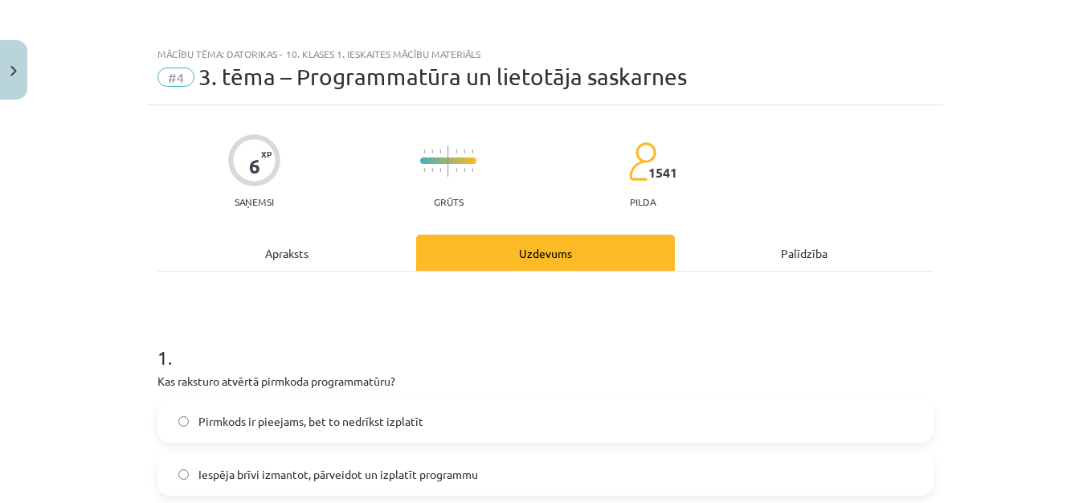
click at [372, 481] on span "Iespēja brīvi izmantot, pārveidot un izplatīt programmu" at bounding box center [338, 474] width 280 height 17
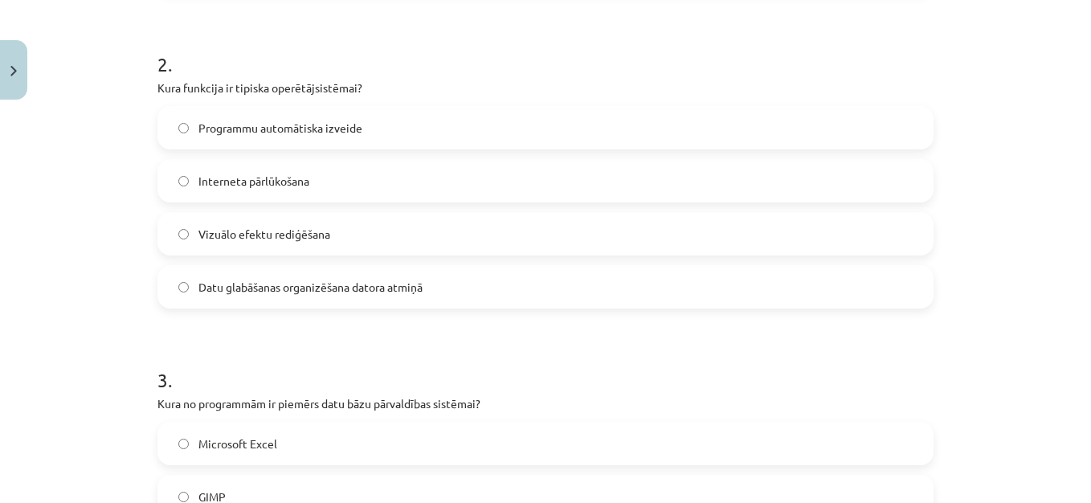
scroll to position [622, 0]
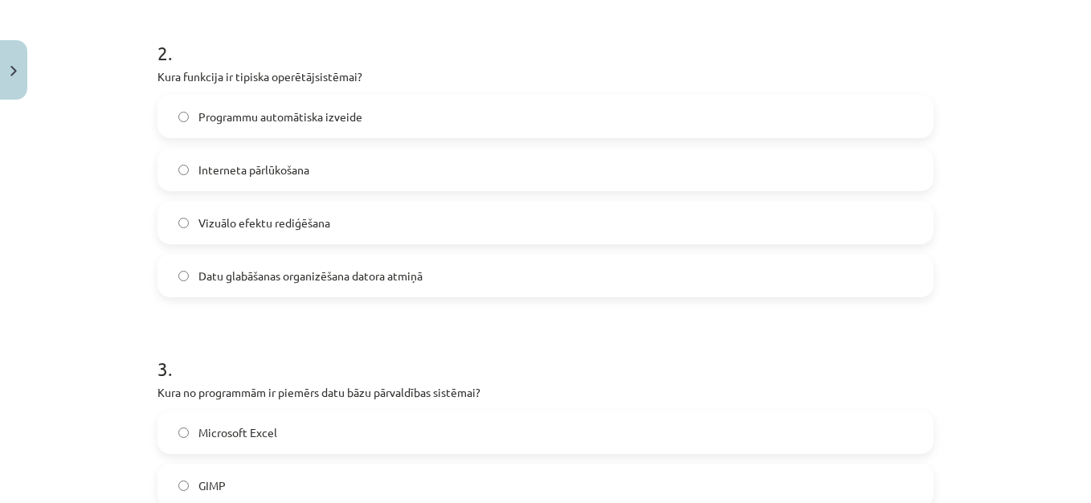
click at [264, 282] on span "Datu glabāšanas organizēšana datora atmiņā" at bounding box center [310, 276] width 224 height 17
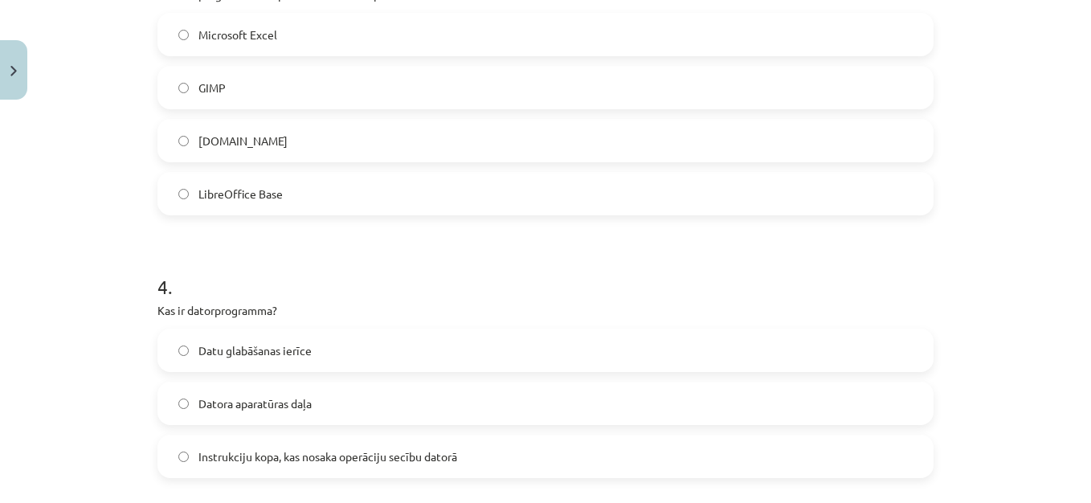
scroll to position [1024, 0]
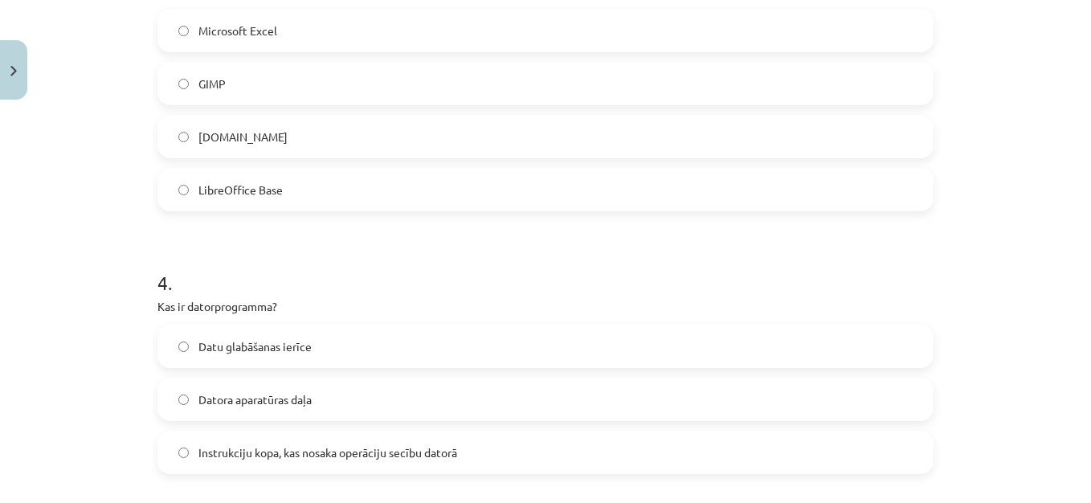
click at [649, 190] on label "LibreOffice Base" at bounding box center [545, 190] width 773 height 40
click at [540, 436] on label "Instrukciju kopa, kas nosaka operāciju secību datorā" at bounding box center [545, 452] width 773 height 40
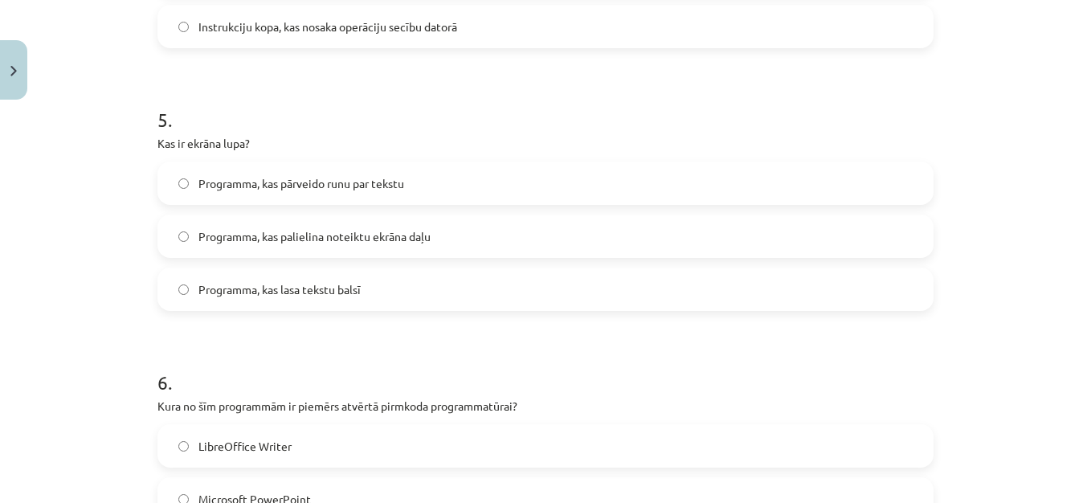
scroll to position [1473, 0]
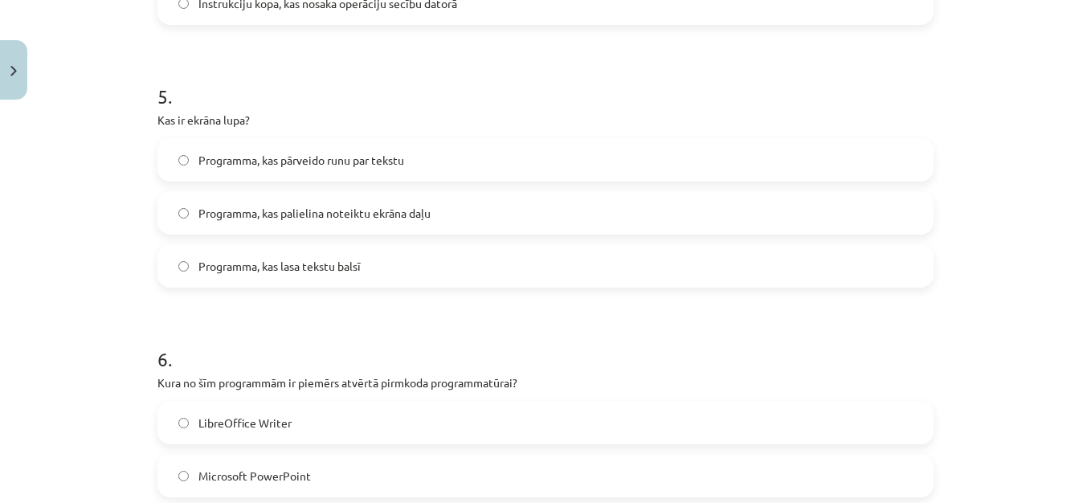
click at [289, 223] on label "Programma, kas palielina noteiktu ekrāna daļu" at bounding box center [545, 213] width 773 height 40
click at [486, 417] on label "LibreOffice Writer" at bounding box center [545, 423] width 773 height 40
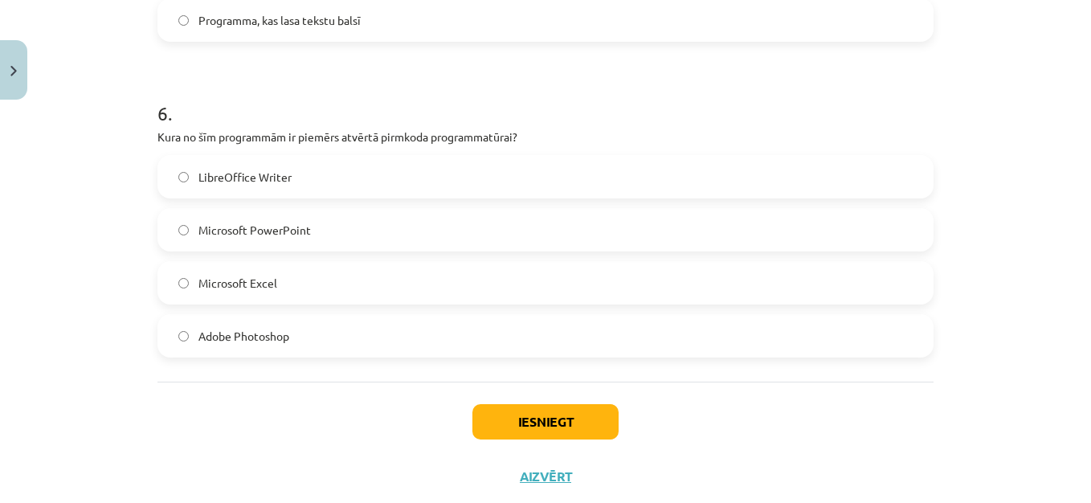
scroll to position [1760, 0]
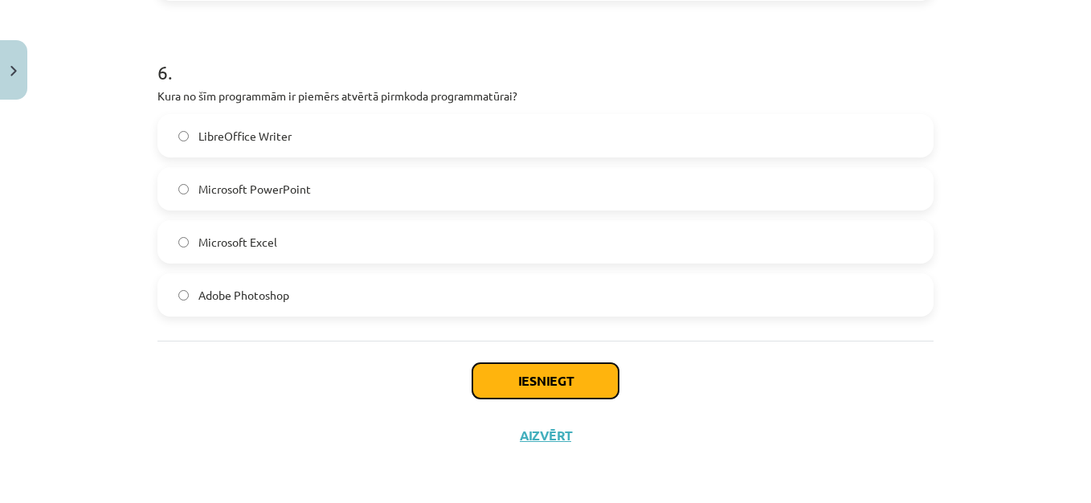
click at [504, 379] on button "Iesniegt" at bounding box center [546, 380] width 146 height 35
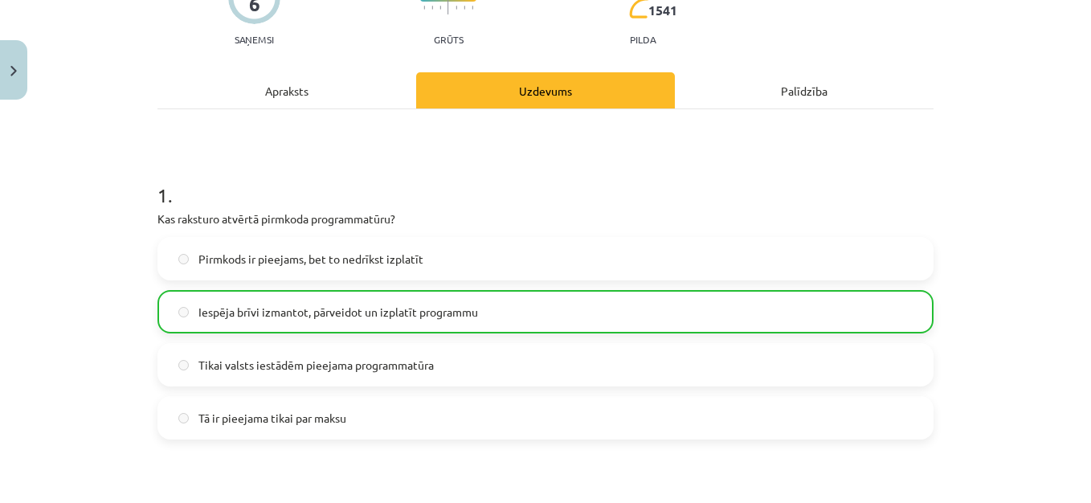
scroll to position [1811, 0]
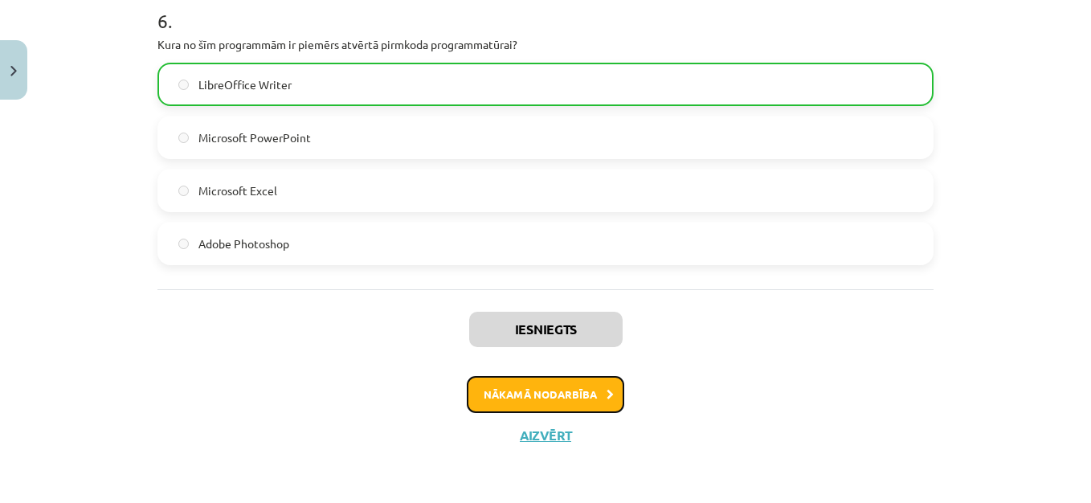
click at [579, 396] on button "Nākamā nodarbība" at bounding box center [546, 394] width 158 height 37
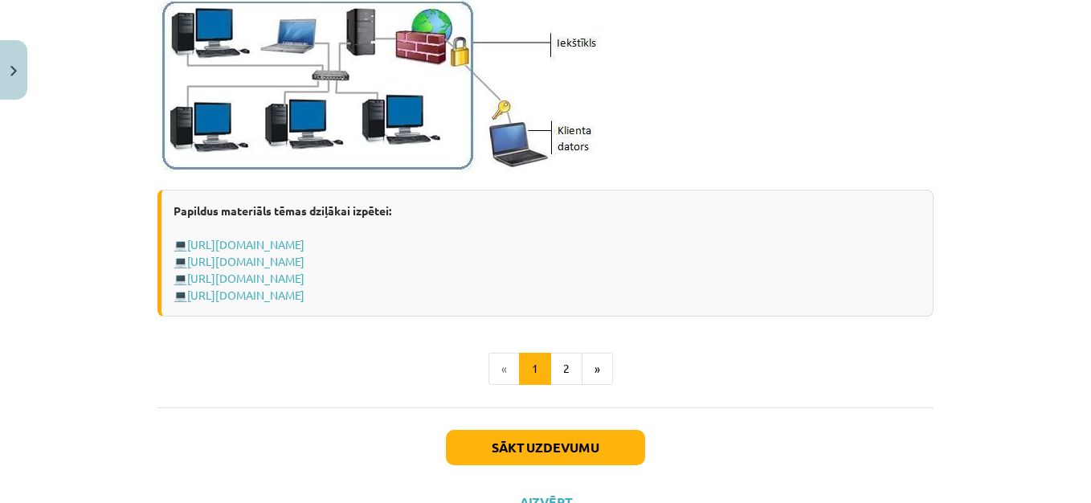
scroll to position [2050, 0]
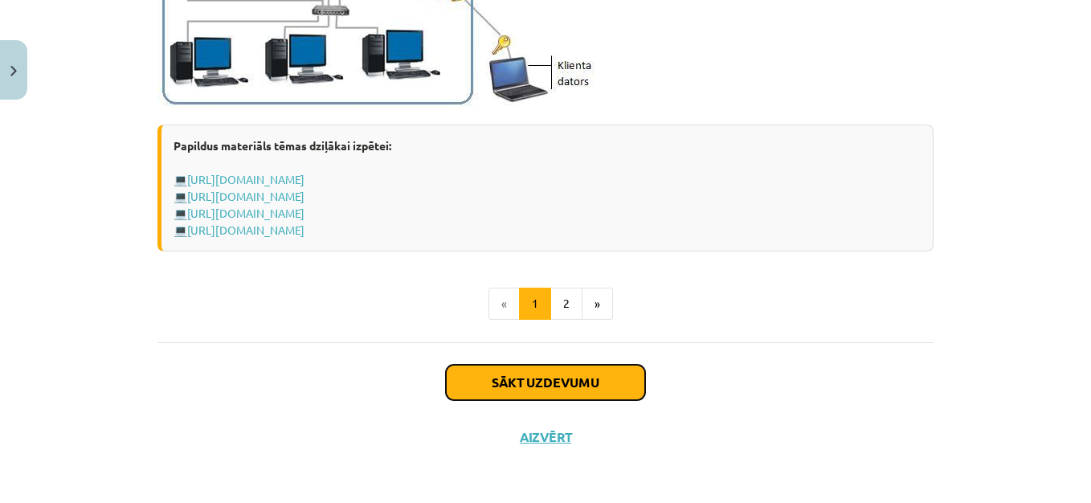
click at [556, 392] on button "Sākt uzdevumu" at bounding box center [545, 382] width 199 height 35
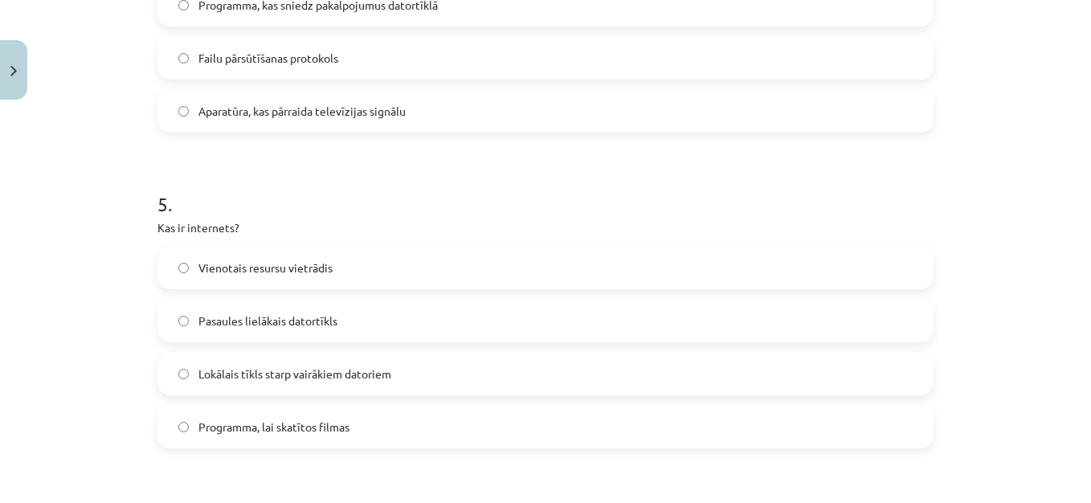
scroll to position [1866, 0]
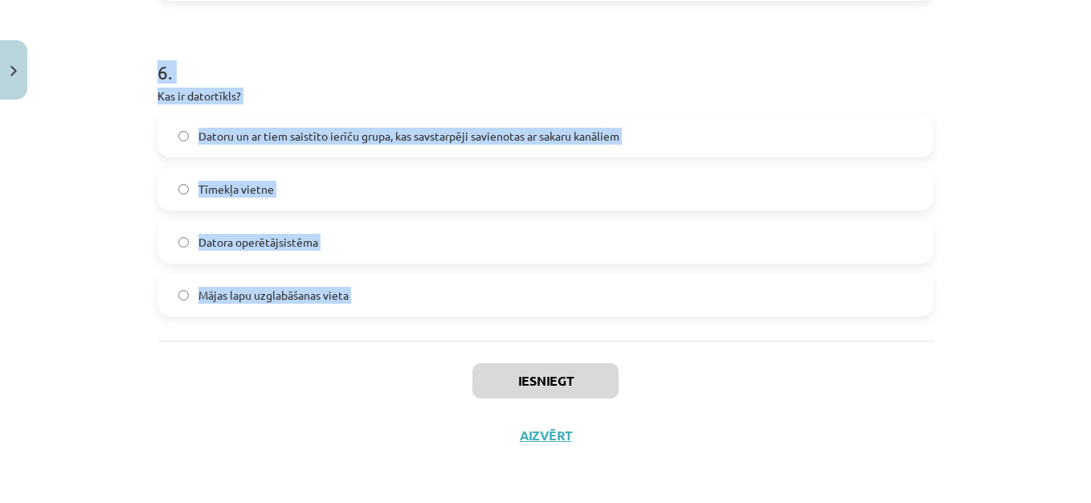
drag, startPoint x: 149, startPoint y: 313, endPoint x: 399, endPoint y: 358, distance: 254.0
copy form "1 . Kas ir lokālais tīkls (LAN)? Interneta paveids Tīkls, kas savieno vairākas …"
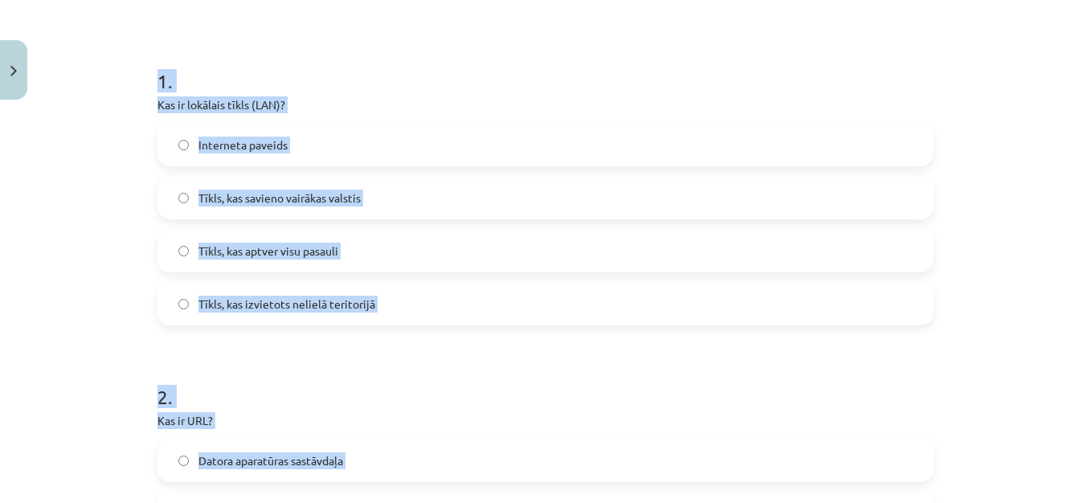
scroll to position [257, 0]
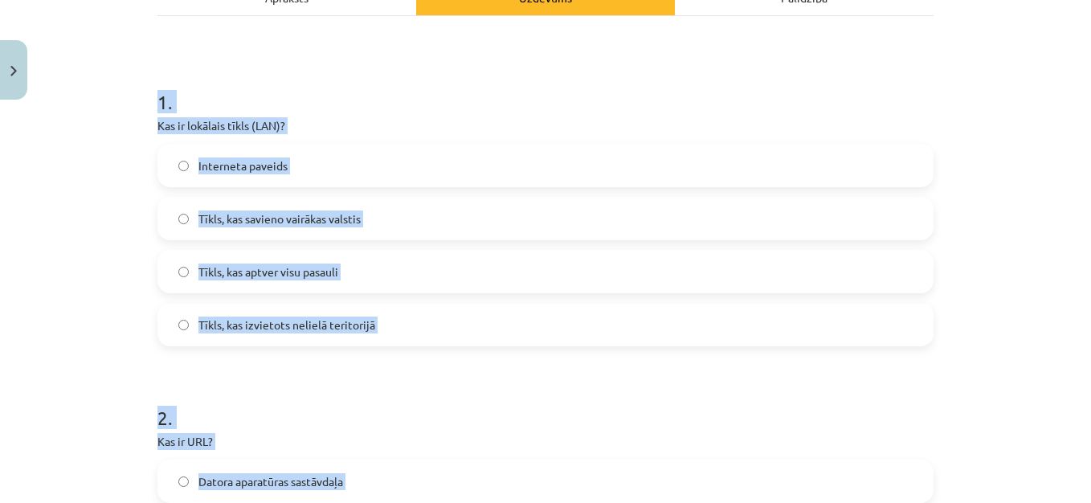
click at [735, 123] on p "Kas ir lokālais tīkls (LAN)?" at bounding box center [546, 125] width 776 height 17
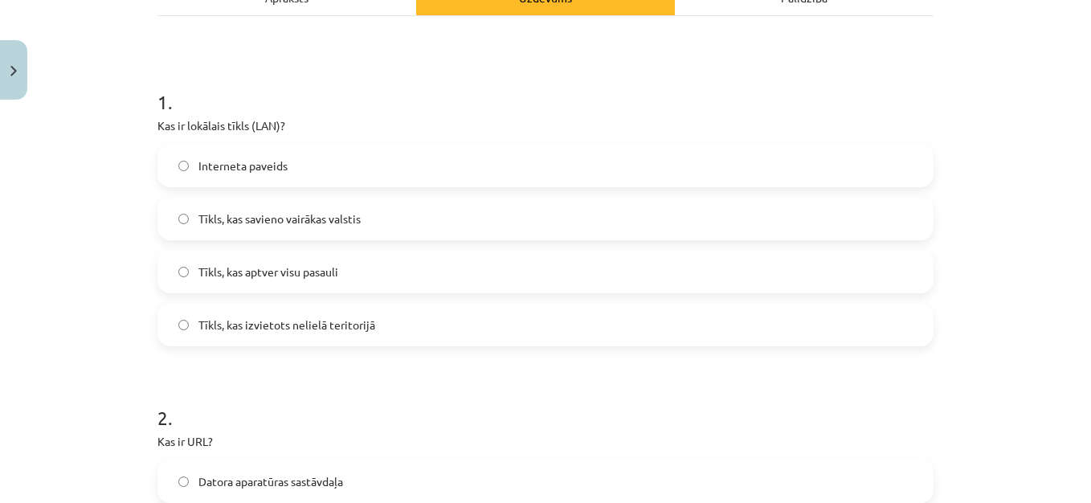
click at [290, 321] on span "Tīkls, kas izvietots nelielā teritorijā" at bounding box center [286, 325] width 177 height 17
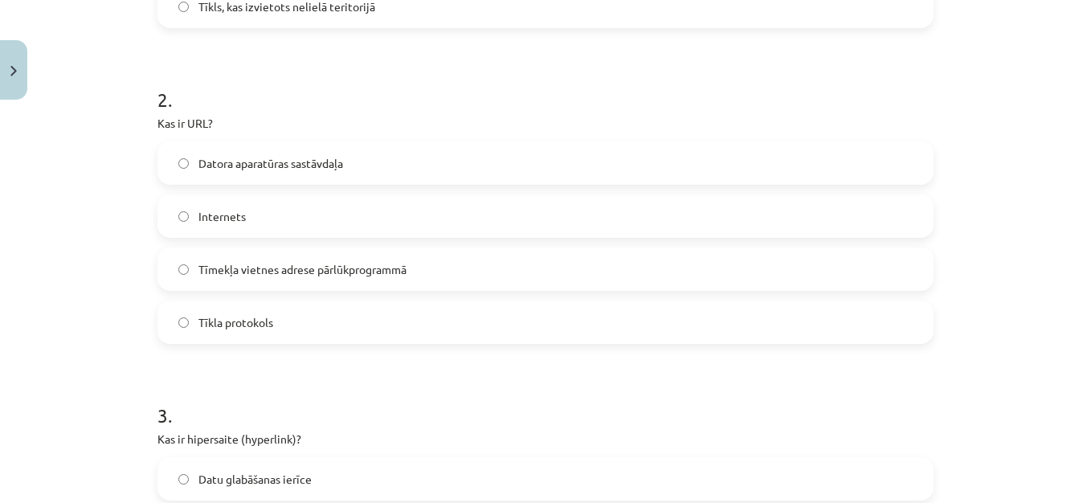
scroll to position [584, 0]
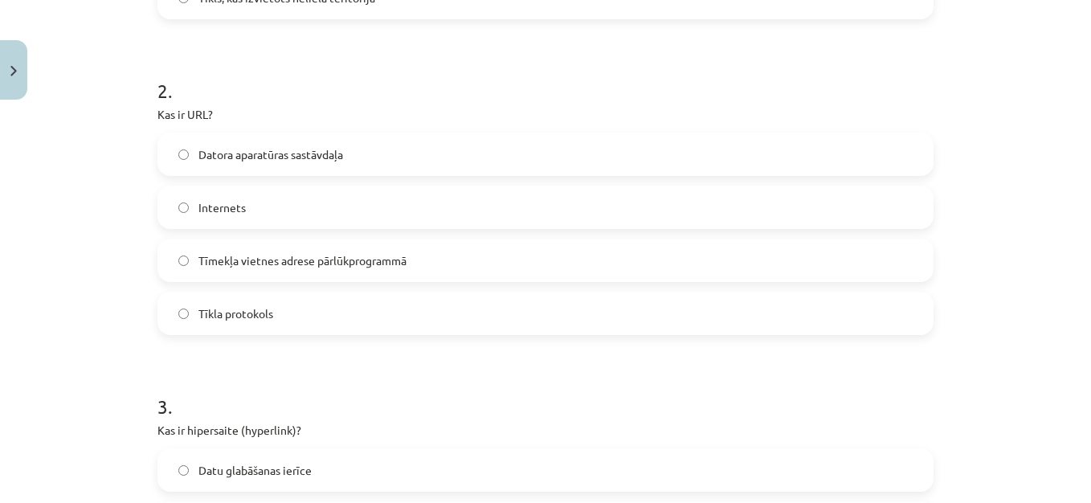
click at [404, 256] on label "Tīmekļa vietnes adrese pārlūkprogrammā" at bounding box center [545, 260] width 773 height 40
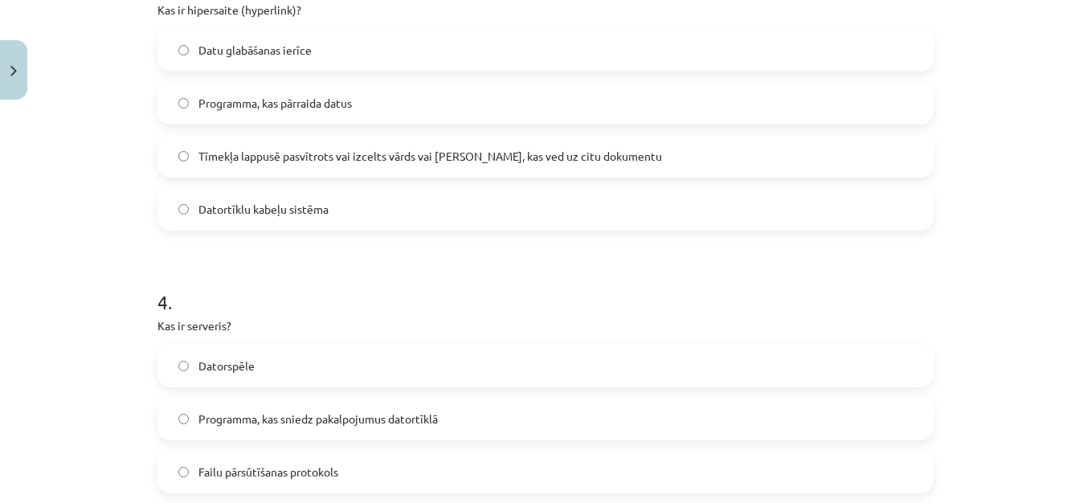
scroll to position [1013, 0]
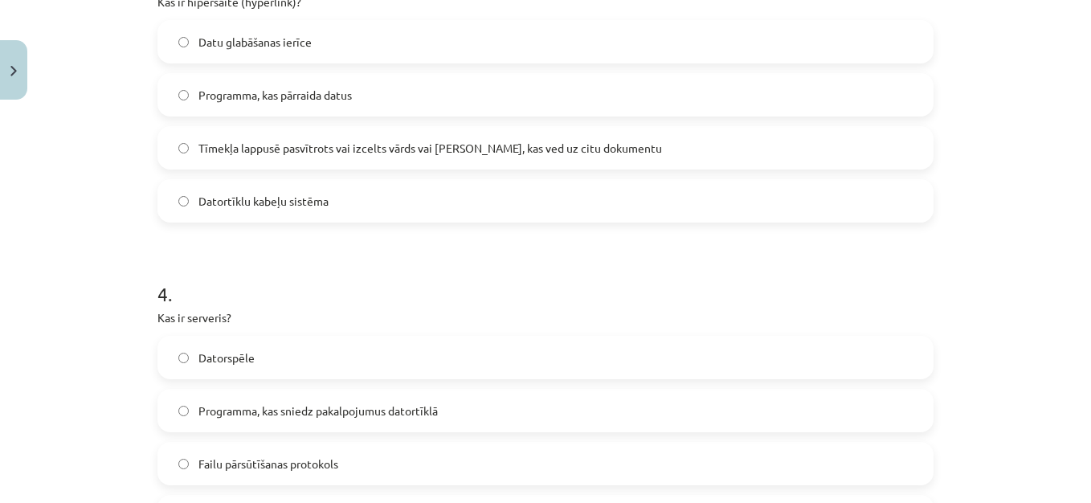
click at [624, 146] on label "Tīmekļa lappusē pasvītrots vai izcelts vārds vai frāze, kas ved uz citu dokumen…" at bounding box center [545, 148] width 773 height 40
click at [759, 411] on label "Programma, kas sniedz pakalpojumus datortīklā" at bounding box center [545, 411] width 773 height 40
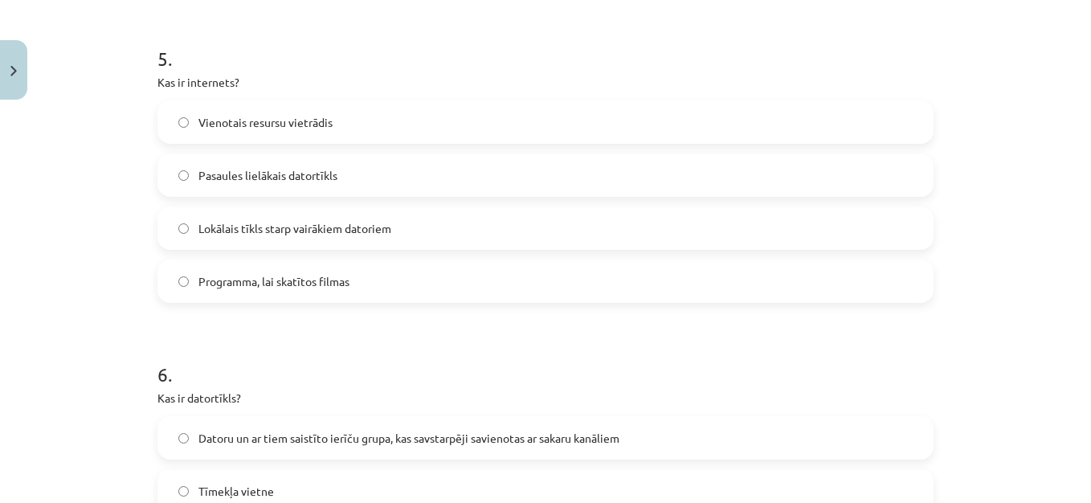
scroll to position [1568, 0]
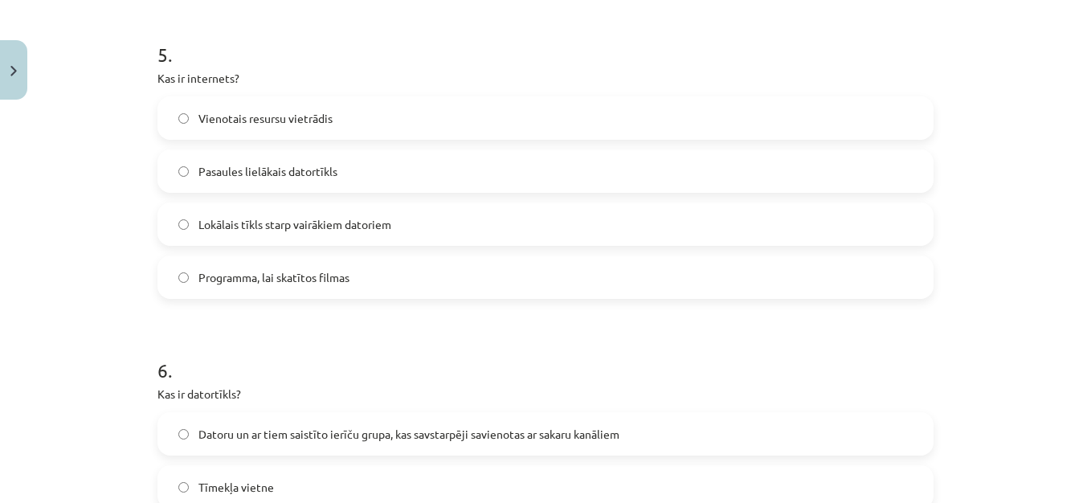
click at [592, 188] on label "Pasaules lielākais datortīkls" at bounding box center [545, 171] width 773 height 40
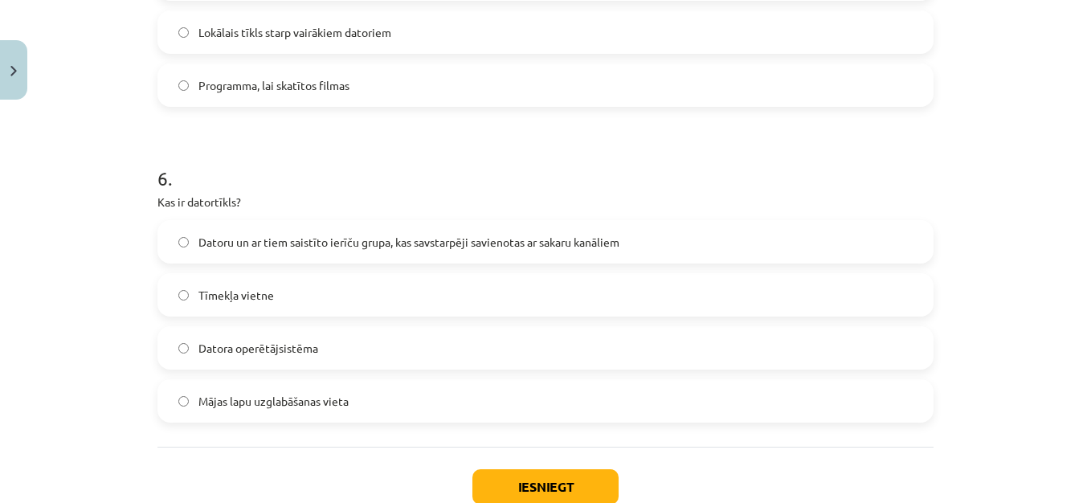
scroll to position [1784, 0]
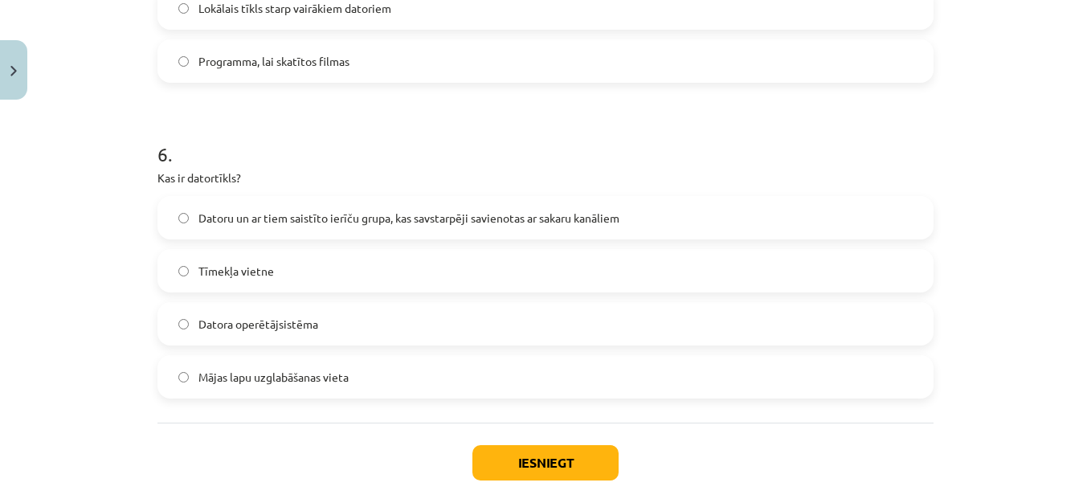
click at [333, 213] on span "Datoru un ar tiem saistīto ierīču grupa, kas savstarpēji savienotas ar sakaru k…" at bounding box center [408, 218] width 421 height 17
click at [520, 461] on button "Iesniegt" at bounding box center [546, 462] width 146 height 35
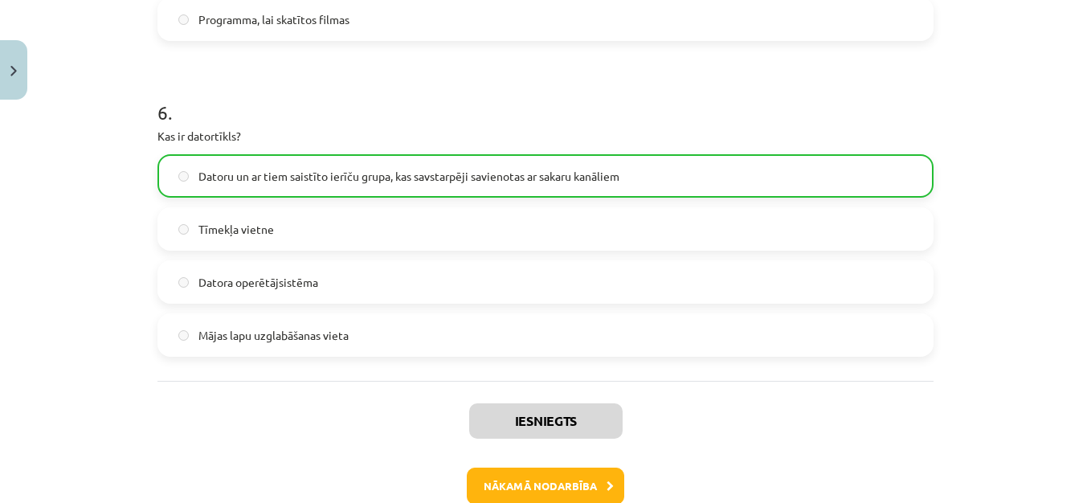
scroll to position [1917, 0]
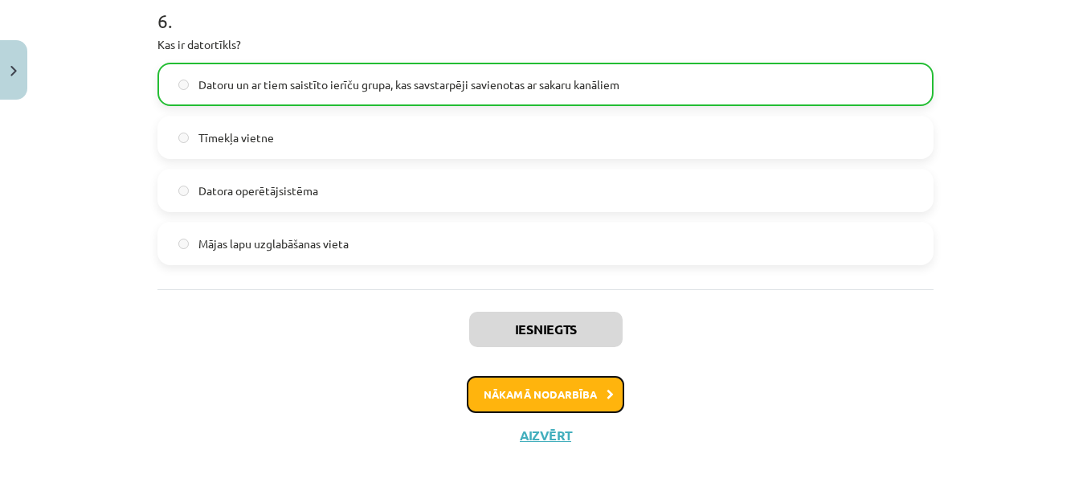
click at [589, 389] on button "Nākamā nodarbība" at bounding box center [546, 394] width 158 height 37
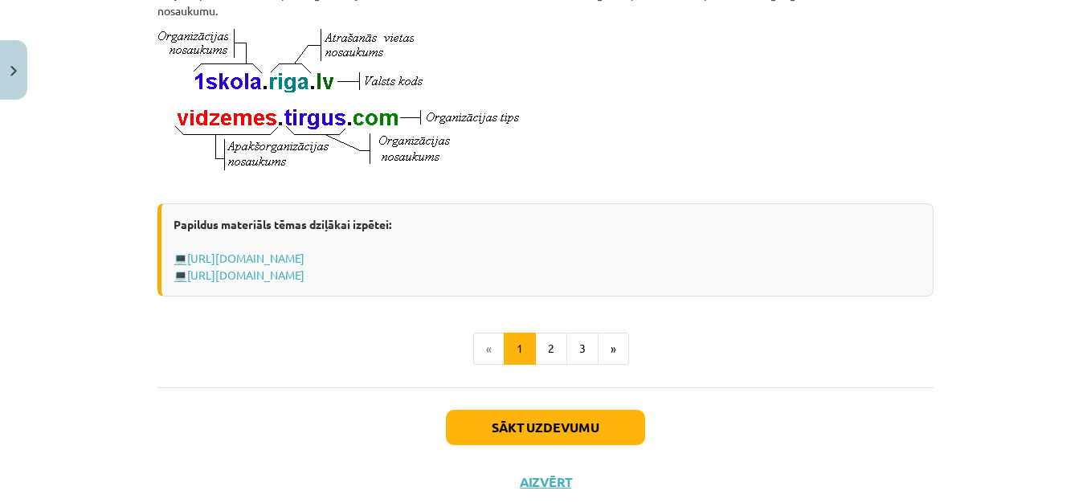
scroll to position [990, 0]
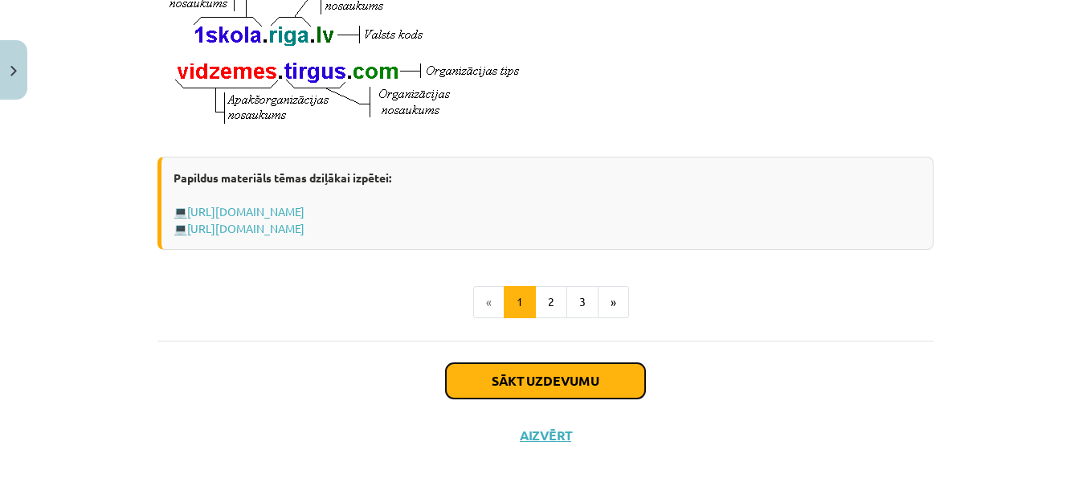
click at [613, 374] on button "Sākt uzdevumu" at bounding box center [545, 380] width 199 height 35
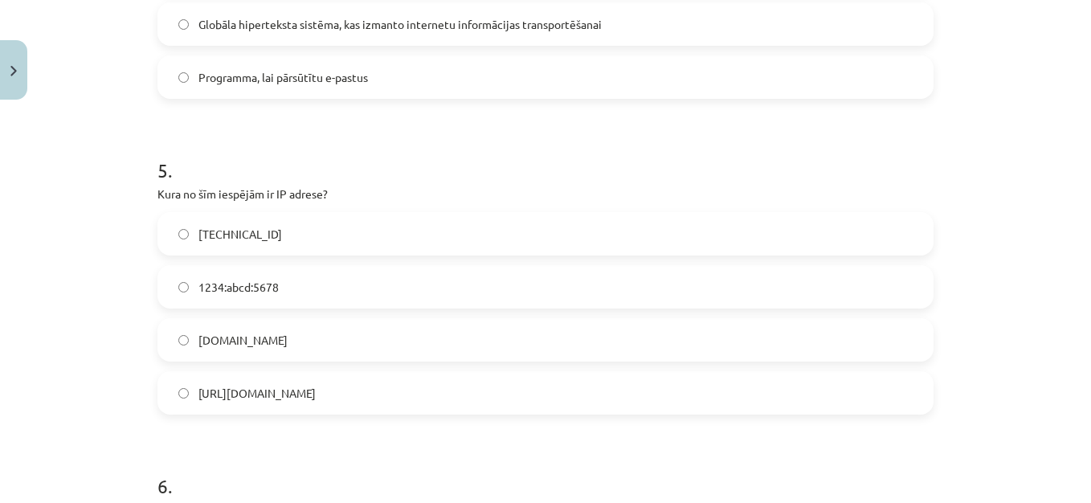
scroll to position [1760, 0]
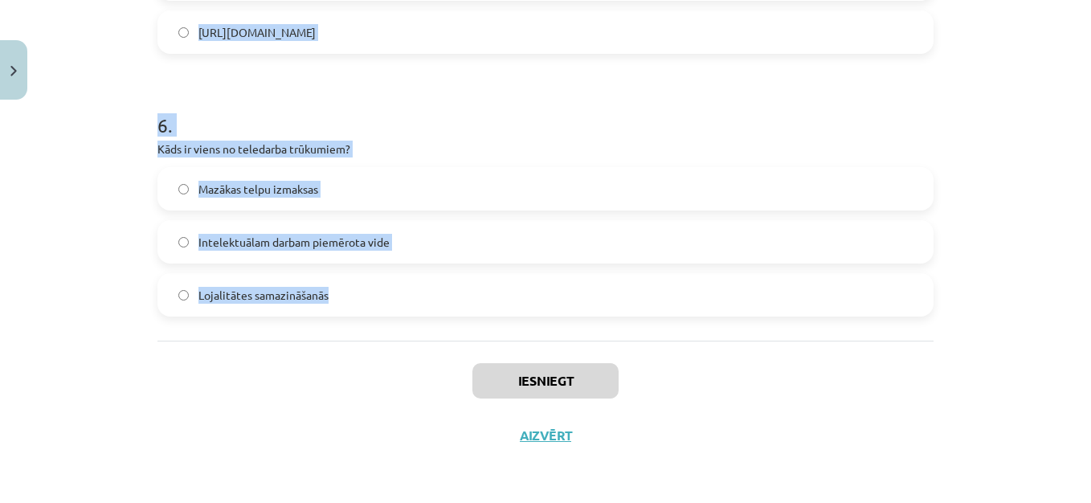
drag, startPoint x: 149, startPoint y: 314, endPoint x: 411, endPoint y: 305, distance: 262.2
copy form "1 . Kas ir domēna vārds? E-pasta adrese FTP protokols Vārds, kas identificē res…"
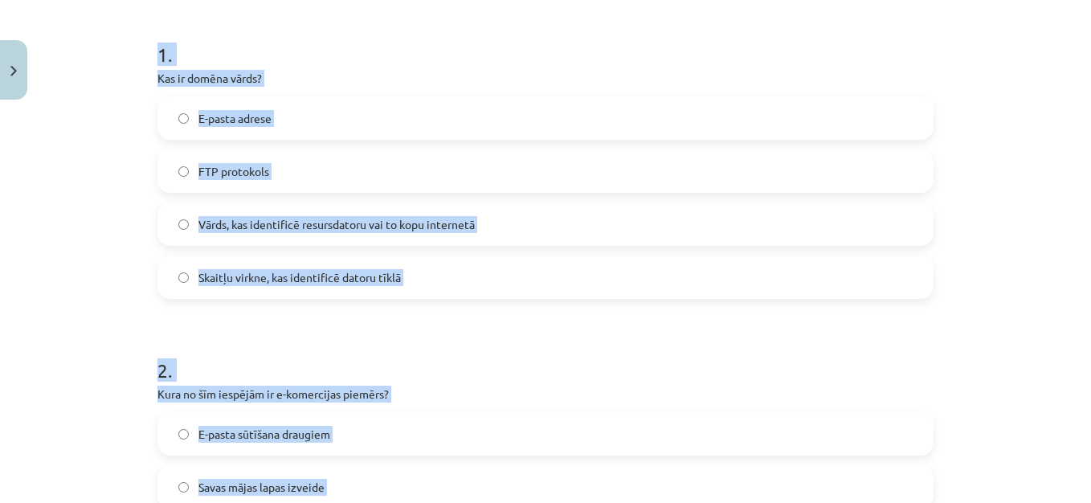
scroll to position [312, 0]
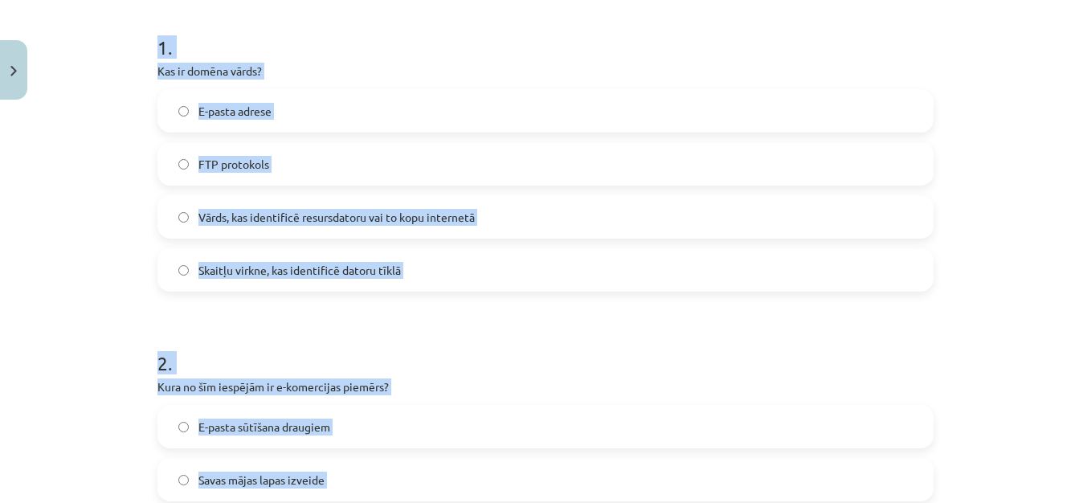
click at [624, 397] on div "2 . Kura no šīm iespējām ir e-komercijas piemērs? E-pasta sūtīšana draugiem Sav…" at bounding box center [546, 466] width 776 height 284
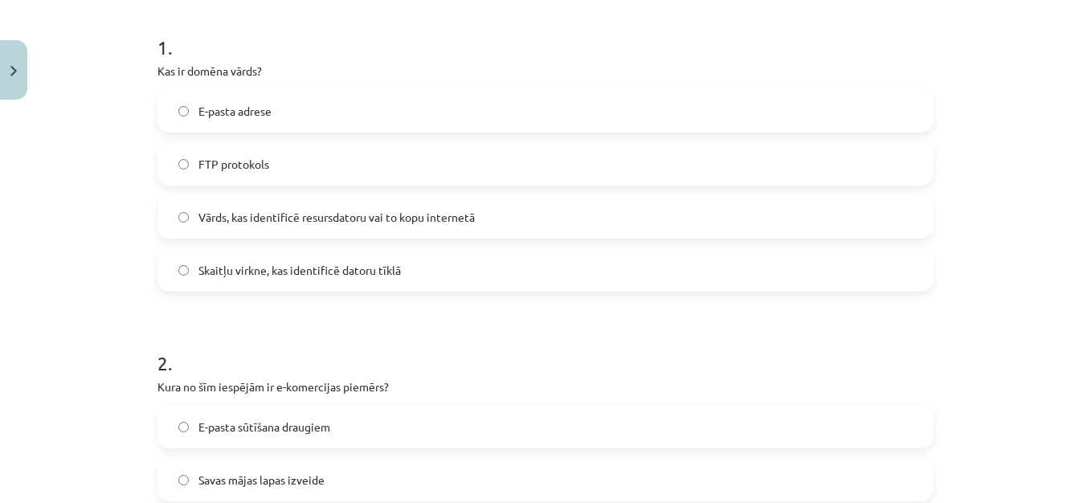
click at [465, 222] on span "Vārds, kas identificē resursdatoru vai to kopu internetā" at bounding box center [336, 217] width 276 height 17
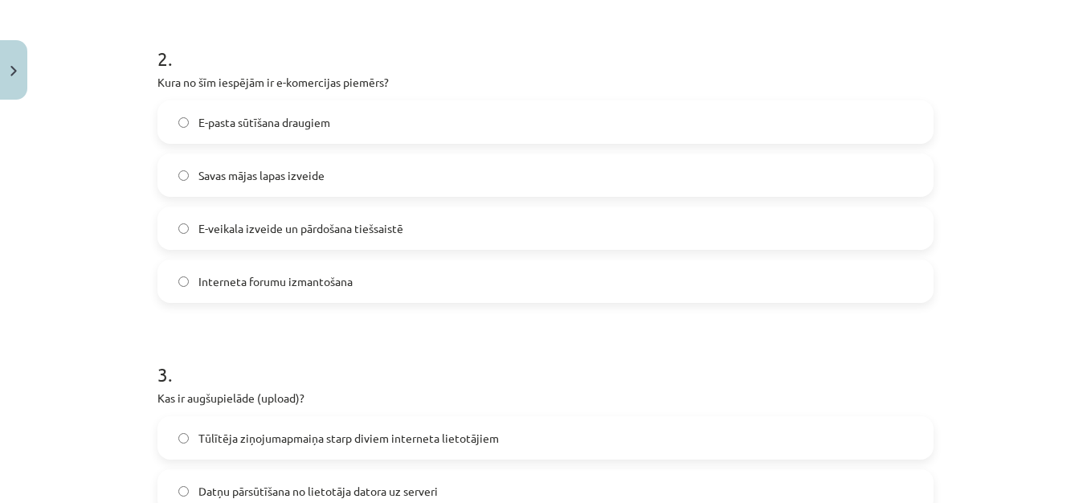
scroll to position [628, 0]
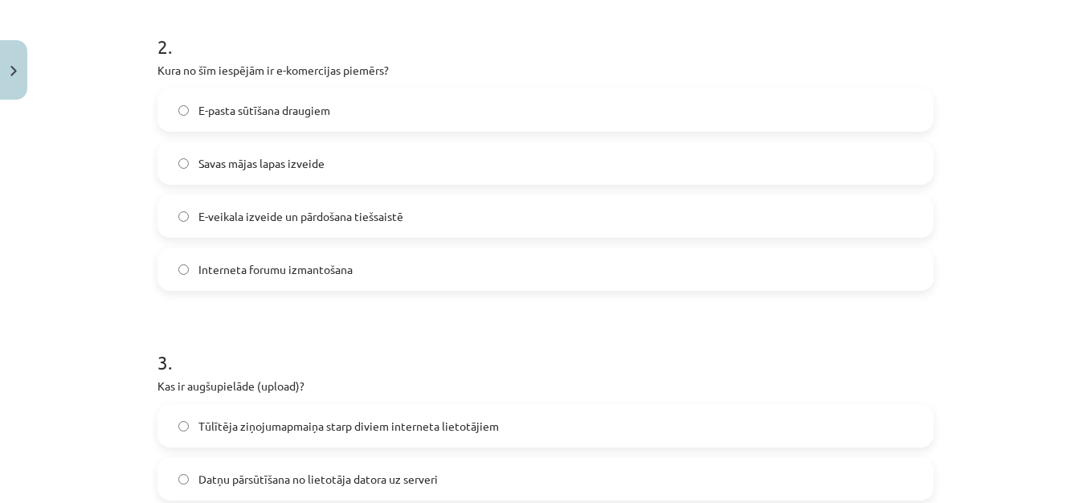
click at [579, 203] on label "E-veikala izveide un pārdošana tiešsaistē" at bounding box center [545, 216] width 773 height 40
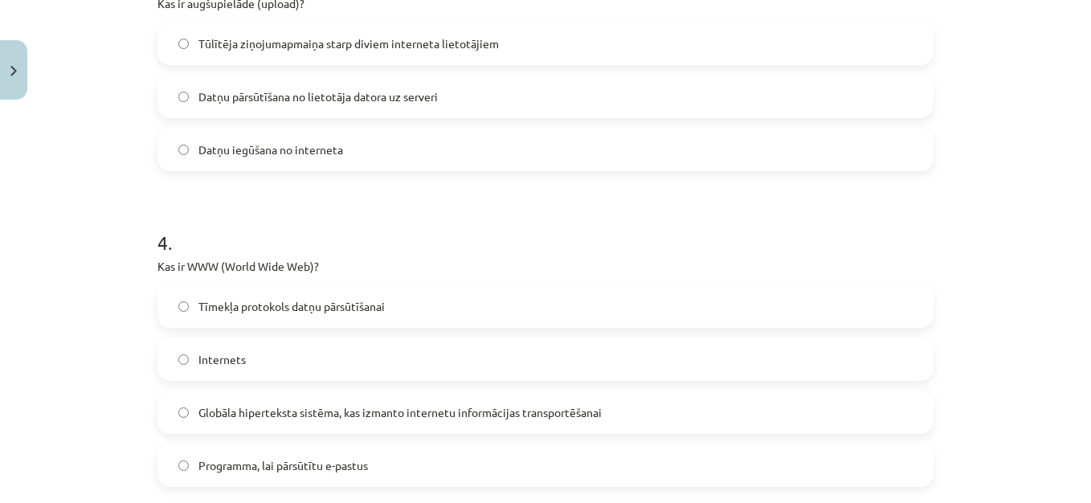
scroll to position [1015, 0]
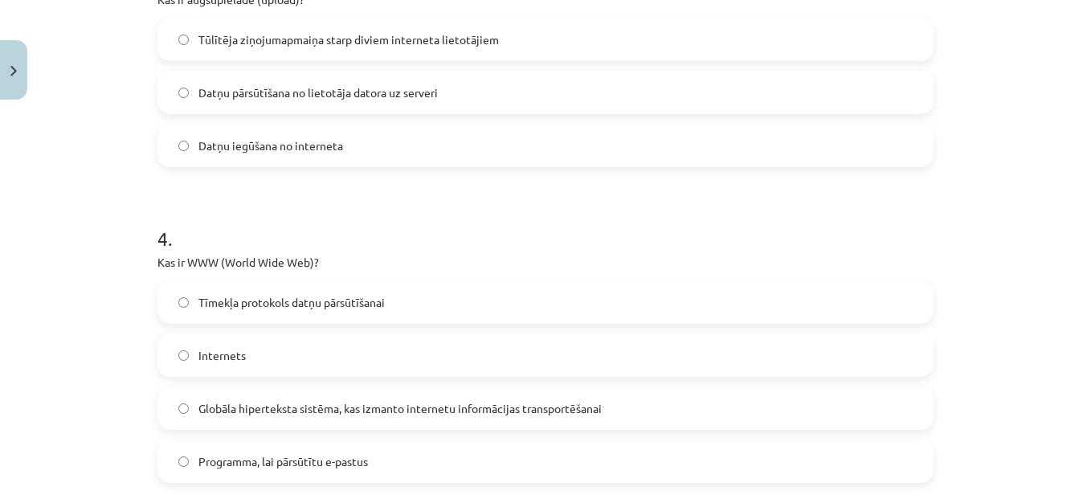
click at [626, 88] on label "Datņu pārsūtīšana no lietotāja datora uz serveri" at bounding box center [545, 92] width 773 height 40
click at [618, 404] on label "Globāla hiperteksta sistēma, kas izmanto internetu informācijas transportēšanai" at bounding box center [545, 408] width 773 height 40
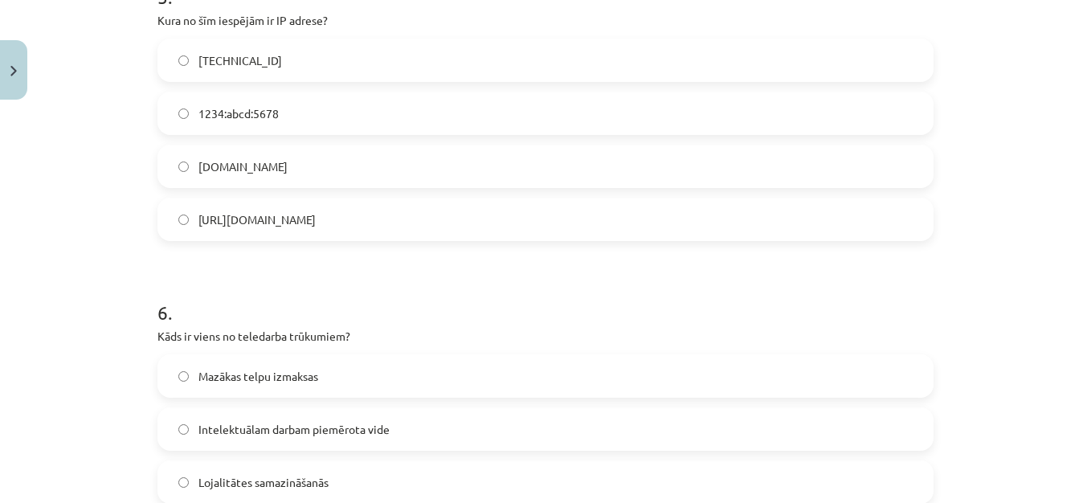
scroll to position [1577, 0]
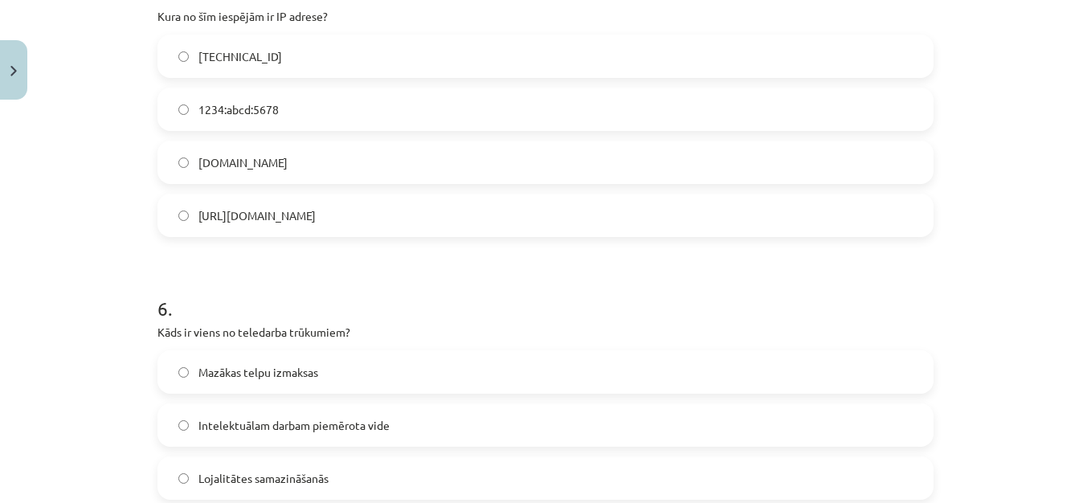
click at [411, 61] on label "192.100.81.101" at bounding box center [545, 56] width 773 height 40
click at [729, 477] on label "Lojalitātes samazināšanās" at bounding box center [545, 478] width 773 height 40
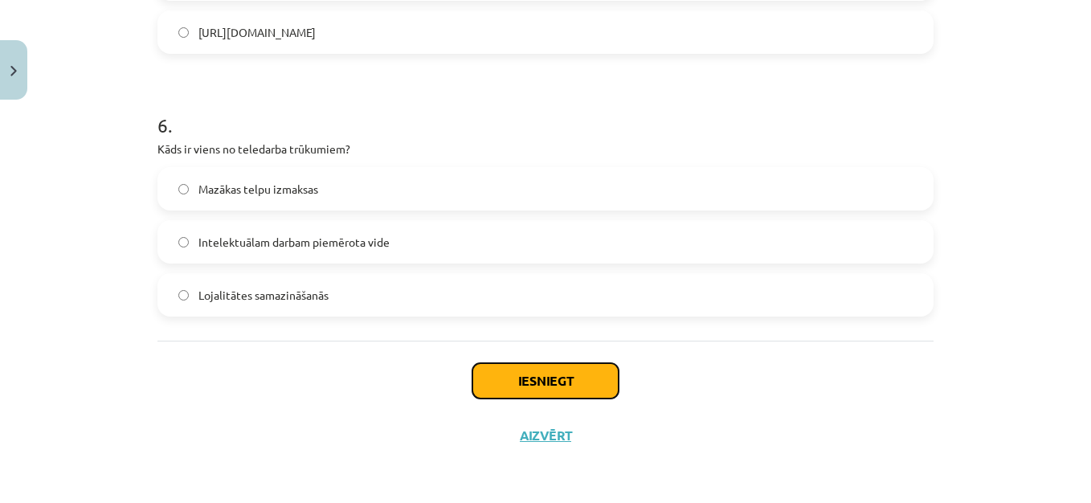
click at [530, 377] on button "Iesniegt" at bounding box center [546, 380] width 146 height 35
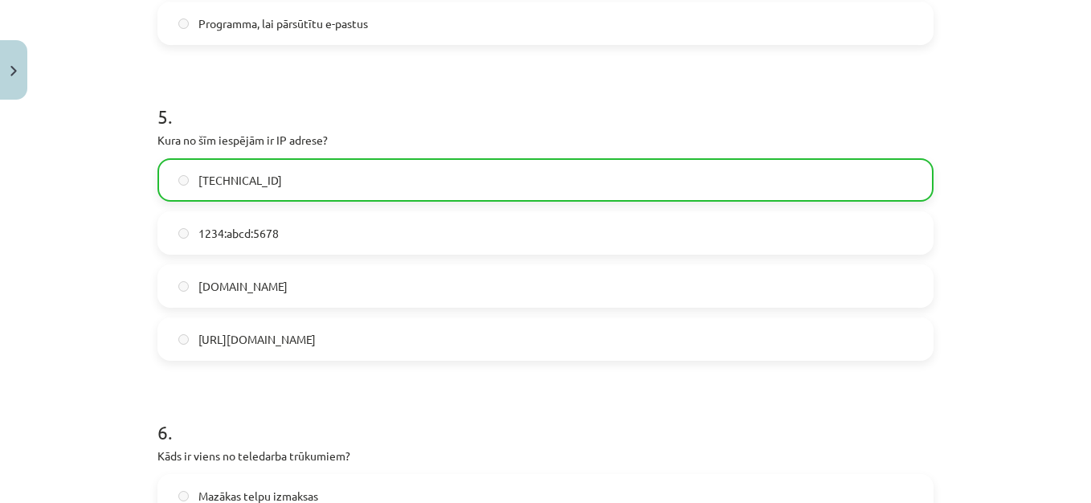
scroll to position [1811, 0]
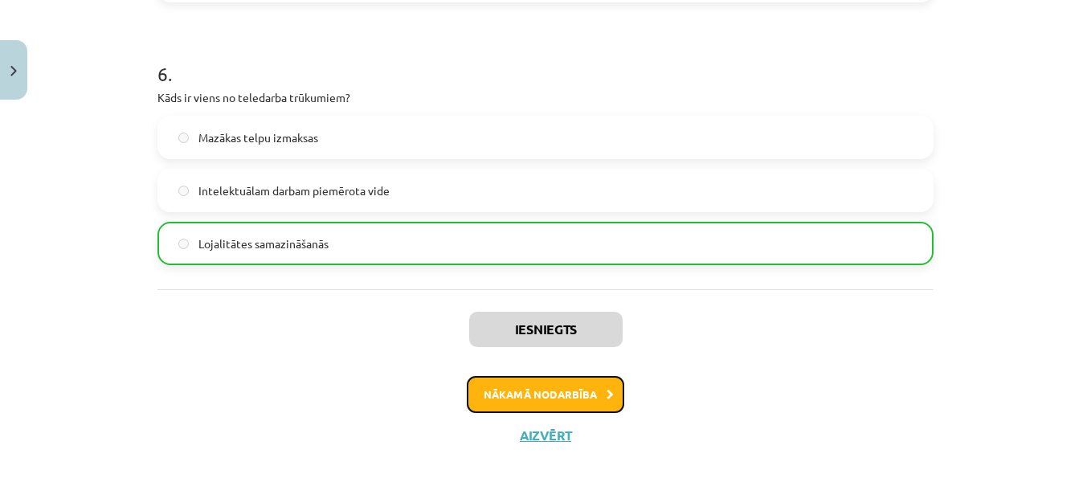
click at [544, 391] on button "Nākamā nodarbība" at bounding box center [546, 394] width 158 height 37
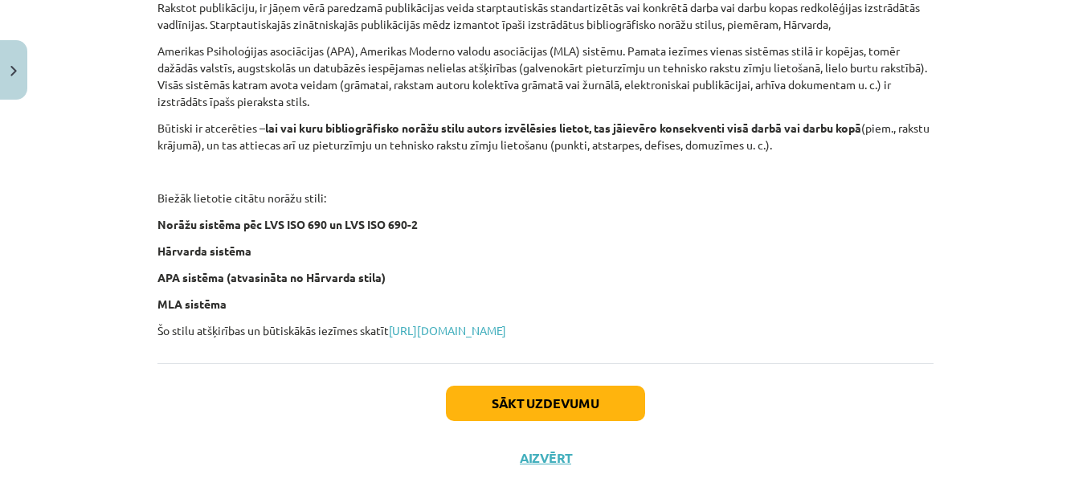
scroll to position [728, 0]
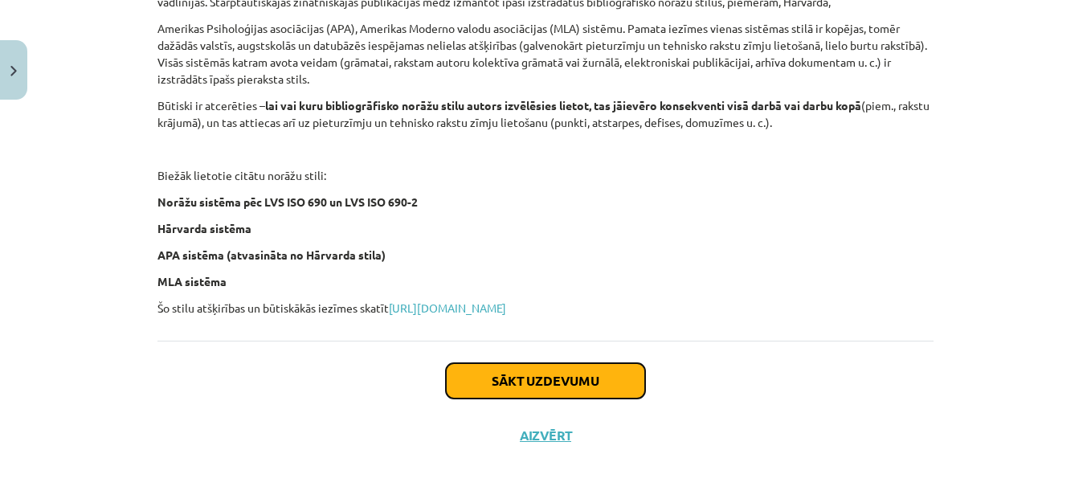
click at [580, 384] on button "Sākt uzdevumu" at bounding box center [545, 380] width 199 height 35
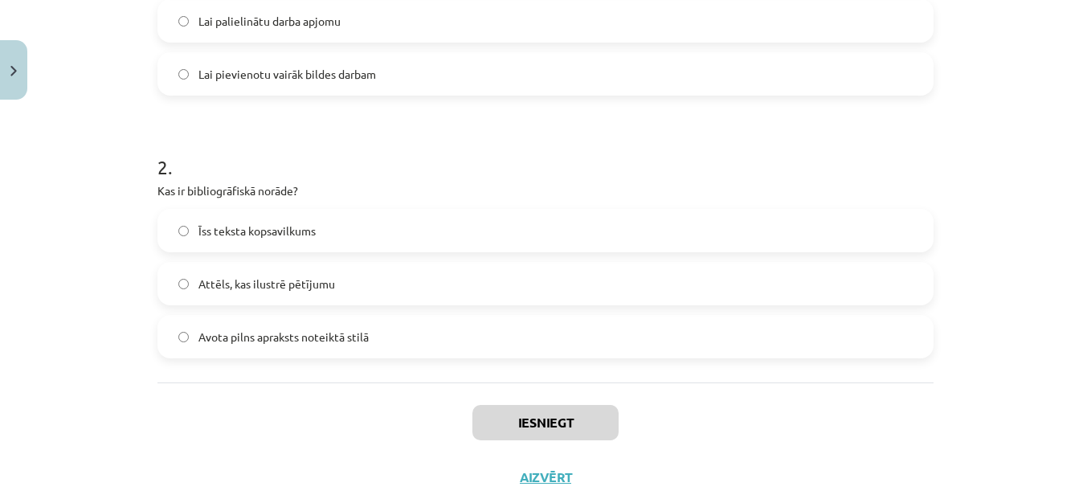
scroll to position [497, 0]
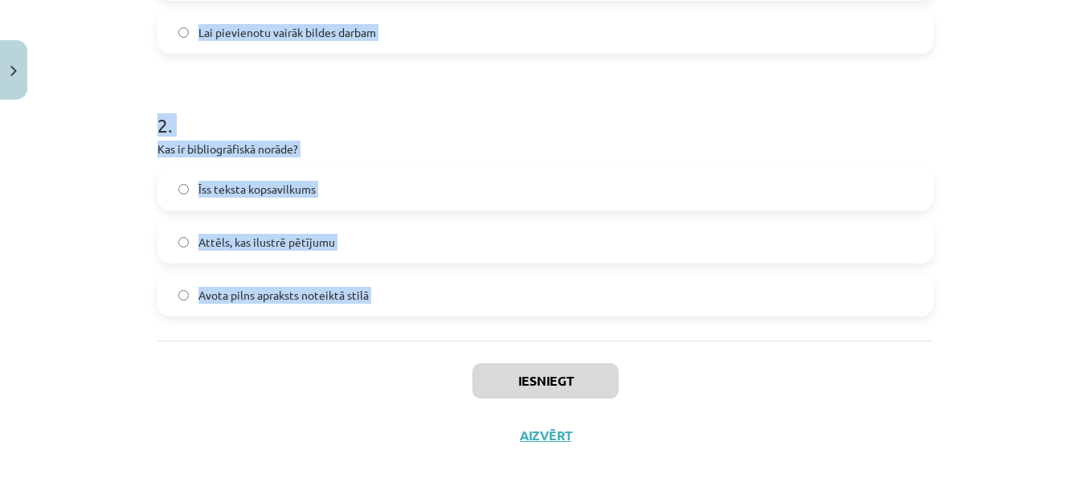
click at [468, 396] on div "2 XP Saņemsi Viegls 1541 pilda Apraksts Uzdevums Palīdzība 1 . Kāpēc pētniecisk…" at bounding box center [546, 36] width 796 height 853
copy form "1 . Kāpēc pētnieciskos darbos ir svarīgi izmantot atsauces? Lai pierādītu, ka a…"
click at [395, 309] on label "Avota pilns apraksts noteiktā stilā" at bounding box center [545, 295] width 773 height 40
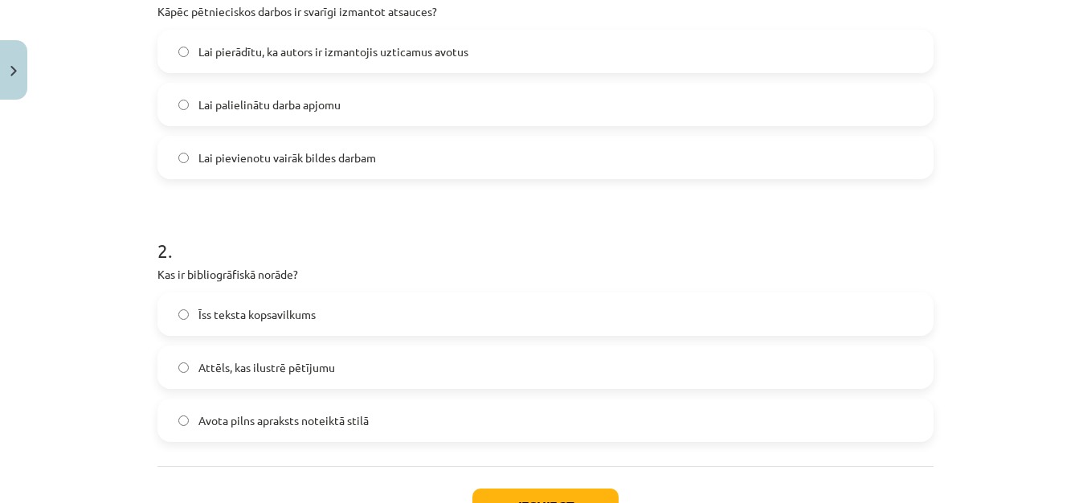
scroll to position [368, 0]
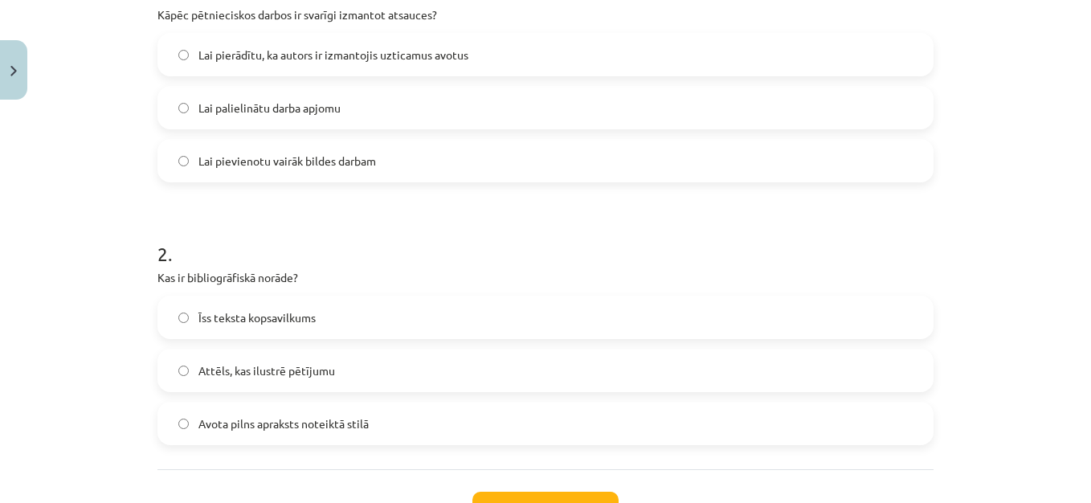
click at [628, 57] on label "Lai pierādītu, ka autors ir izmantojis uzticamus avotus" at bounding box center [545, 55] width 773 height 40
click at [583, 493] on button "Iesniegt" at bounding box center [546, 509] width 146 height 35
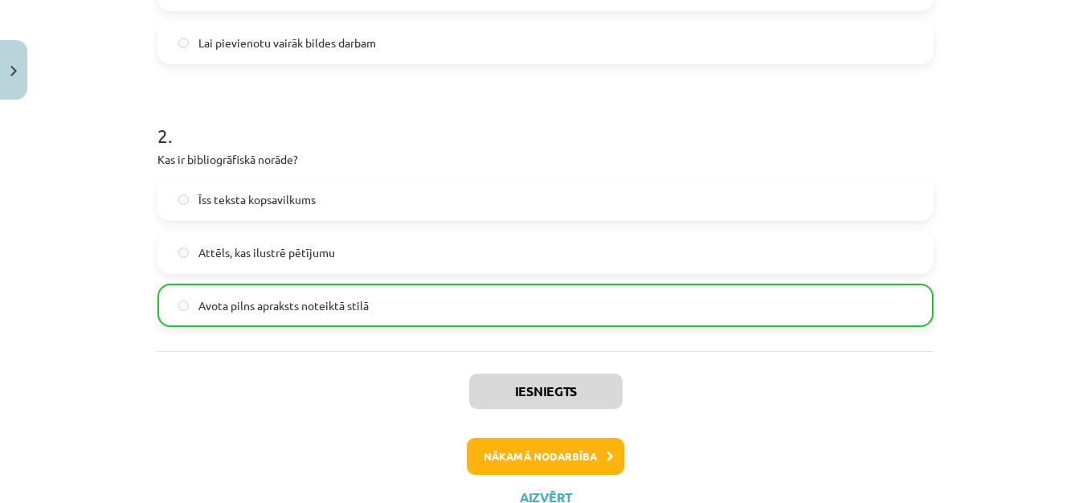
scroll to position [548, 0]
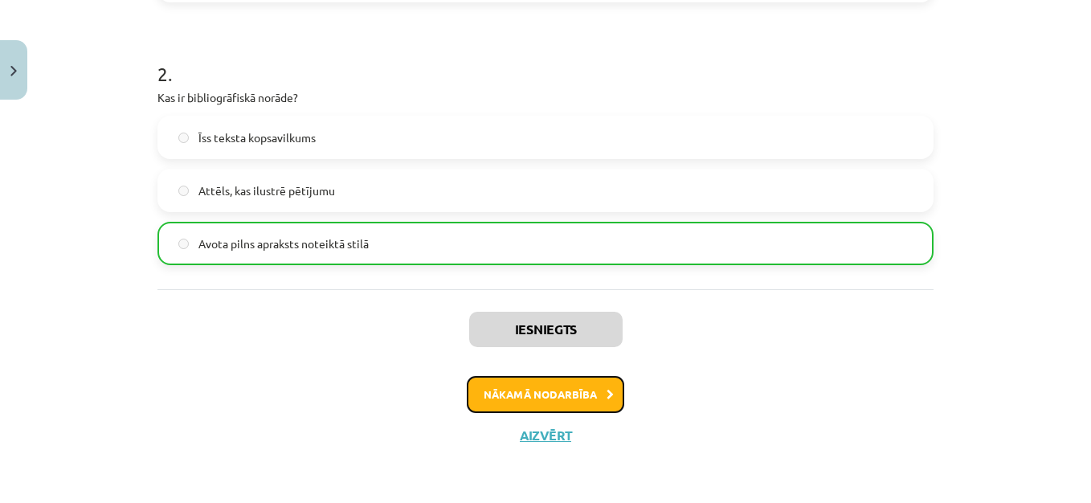
click at [577, 392] on button "Nākamā nodarbība" at bounding box center [546, 394] width 158 height 37
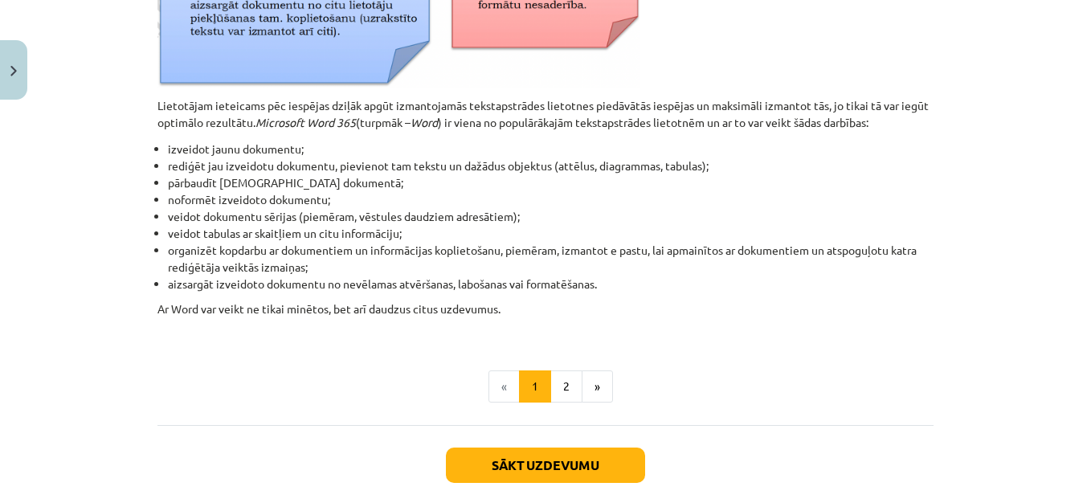
scroll to position [834, 0]
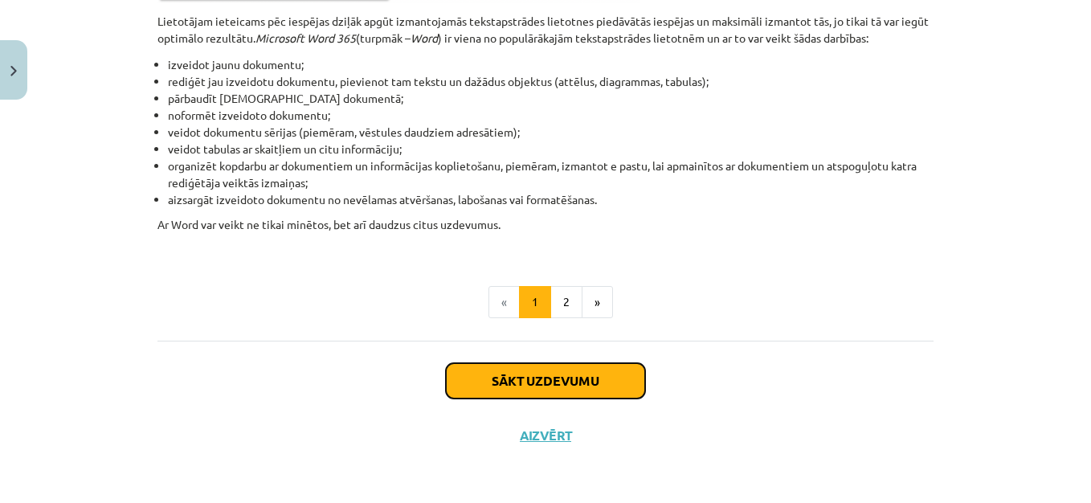
click at [604, 373] on button "Sākt uzdevumu" at bounding box center [545, 380] width 199 height 35
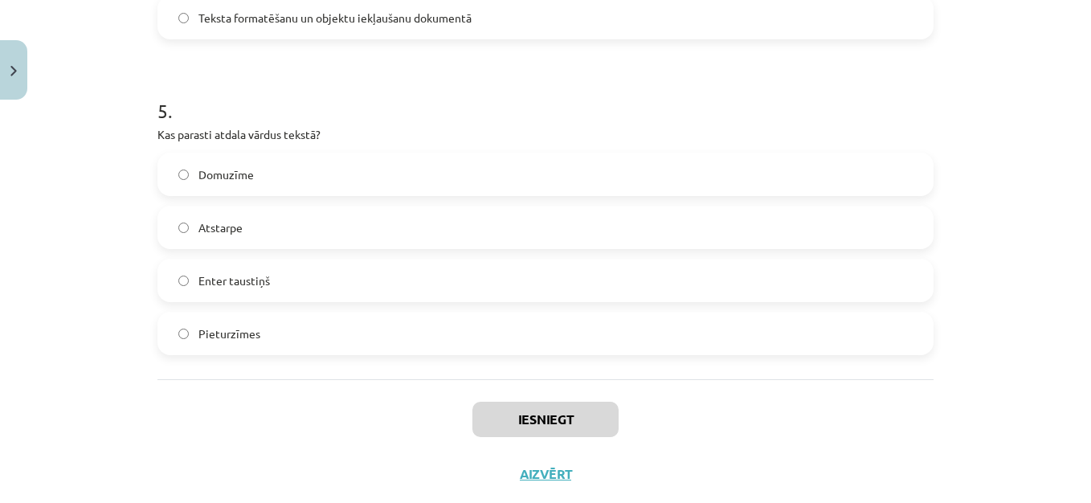
scroll to position [1497, 0]
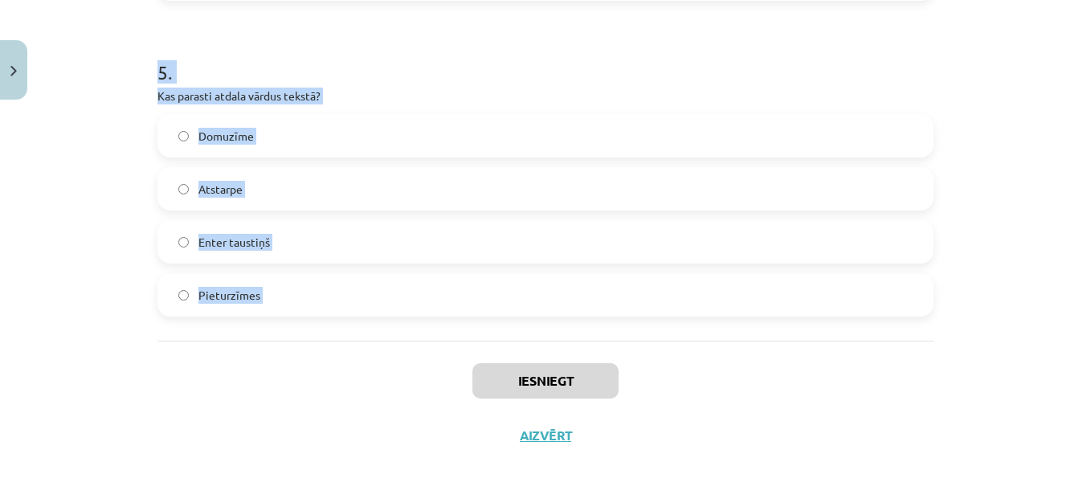
drag, startPoint x: 150, startPoint y: 313, endPoint x: 316, endPoint y: 360, distance: 172.0
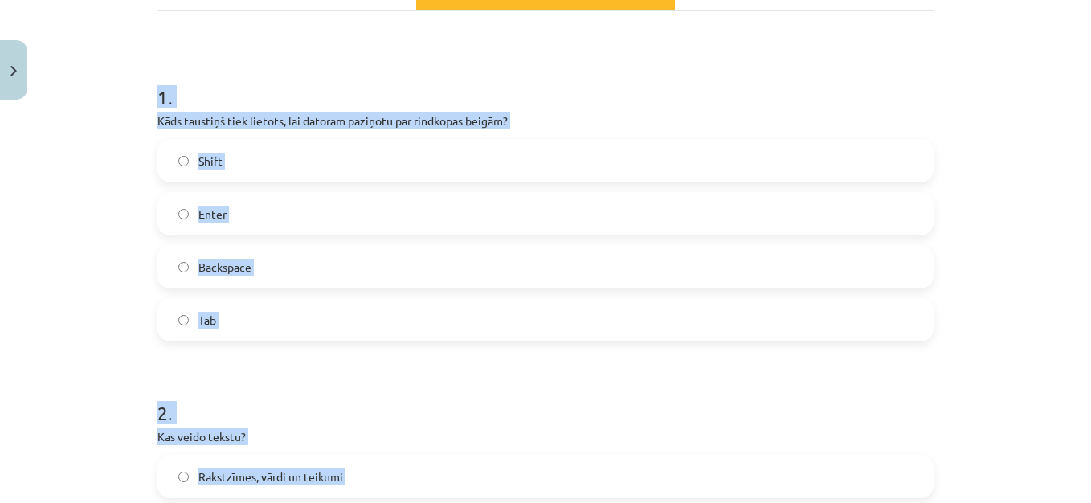
scroll to position [266, 0]
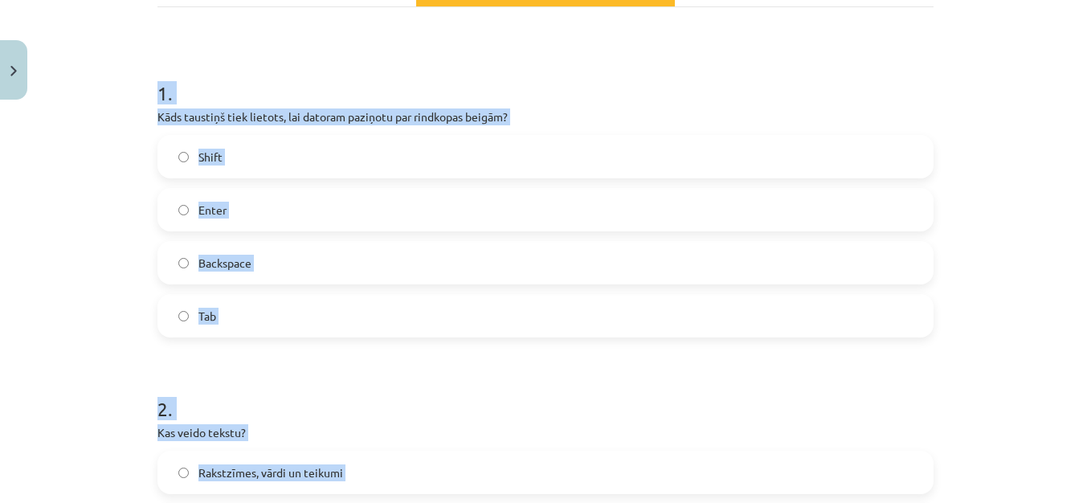
click at [609, 230] on div "Enter" at bounding box center [546, 209] width 776 height 43
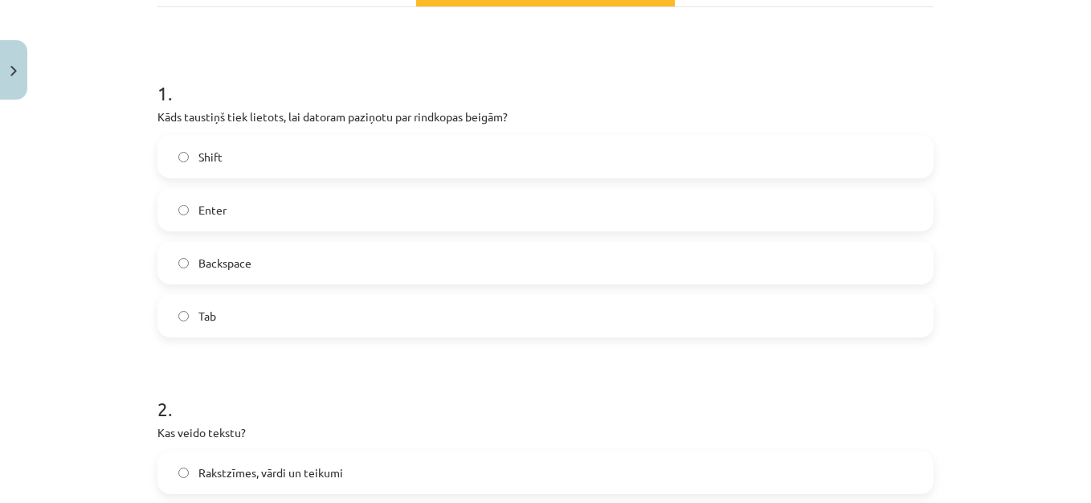
click at [606, 242] on div "Backspace" at bounding box center [546, 262] width 776 height 43
click at [442, 198] on label "Enter" at bounding box center [545, 210] width 773 height 40
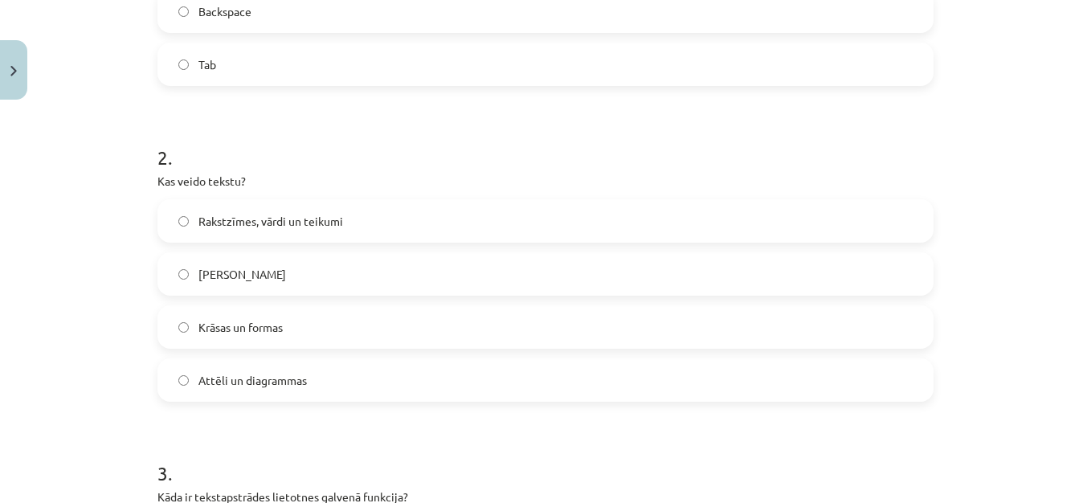
scroll to position [600, 0]
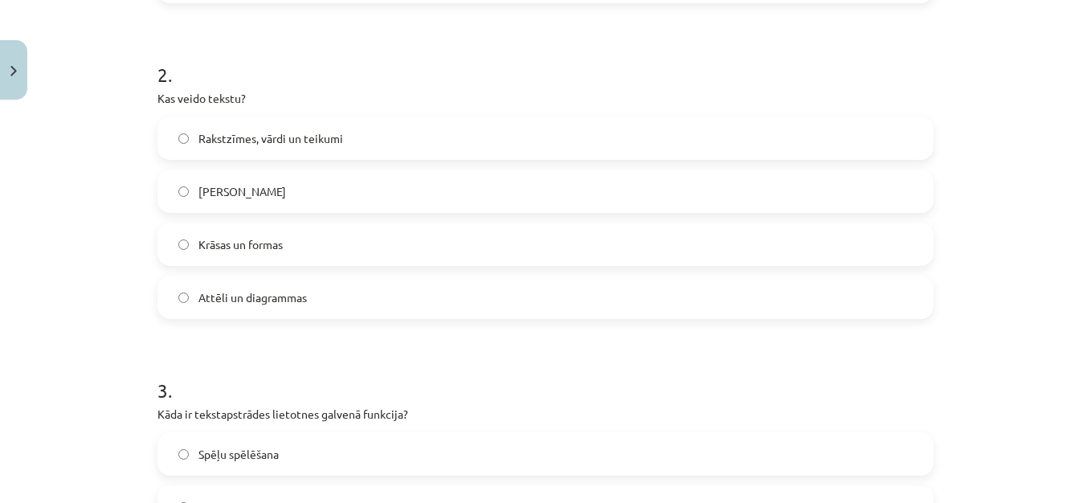
click at [473, 124] on label "Rakstzīmes, vārdi un teikumi" at bounding box center [545, 138] width 773 height 40
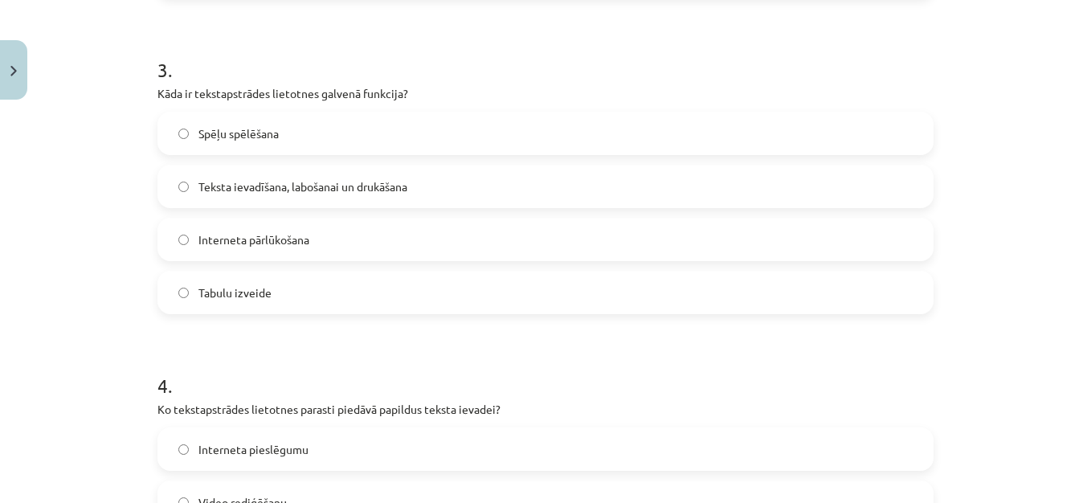
scroll to position [959, 0]
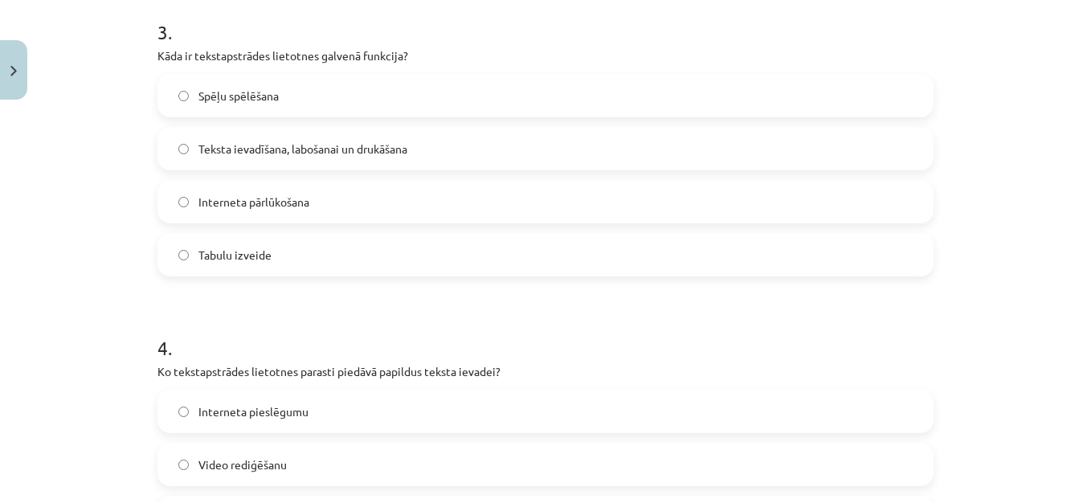
click at [711, 136] on label "Teksta ievadīšana, labošanai un drukāšana" at bounding box center [545, 149] width 773 height 40
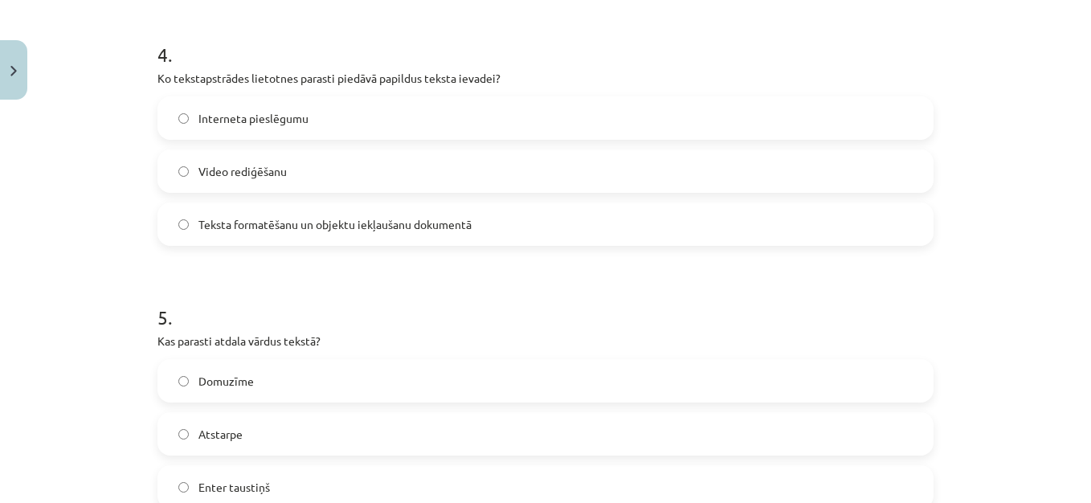
scroll to position [1256, 0]
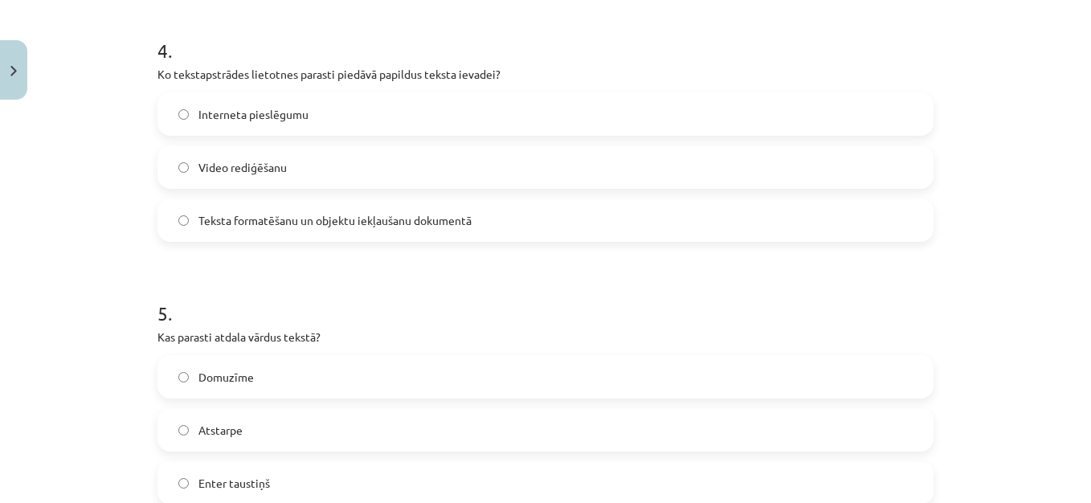
click at [664, 227] on label "Teksta formatēšanu un objektu iekļaušanu dokumentā" at bounding box center [545, 220] width 773 height 40
click at [642, 427] on label "Atstarpe" at bounding box center [545, 430] width 773 height 40
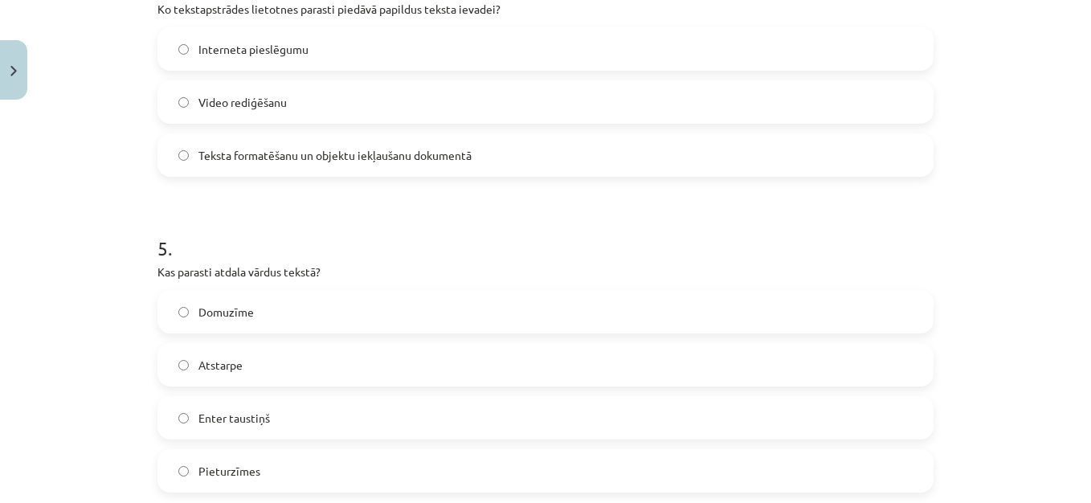
scroll to position [1497, 0]
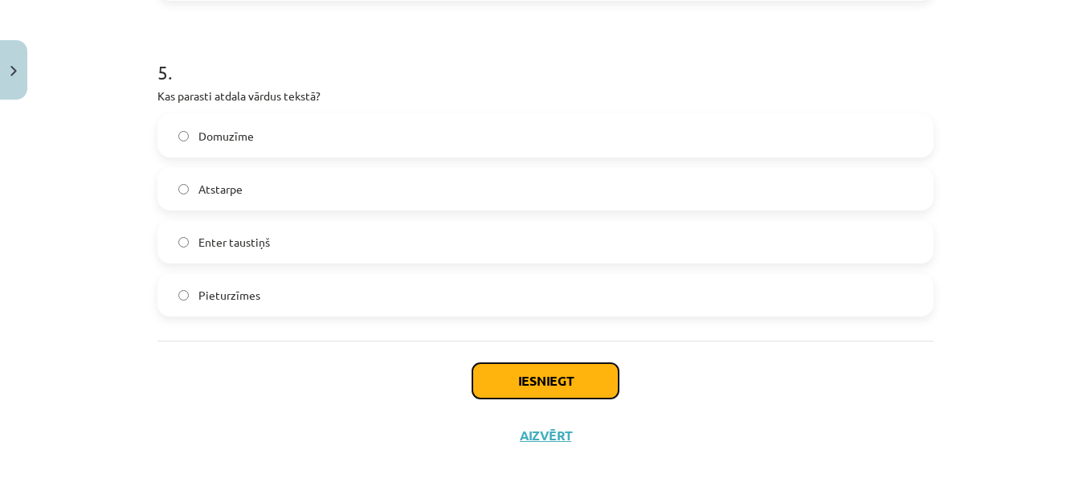
click at [574, 374] on button "Iesniegt" at bounding box center [546, 380] width 146 height 35
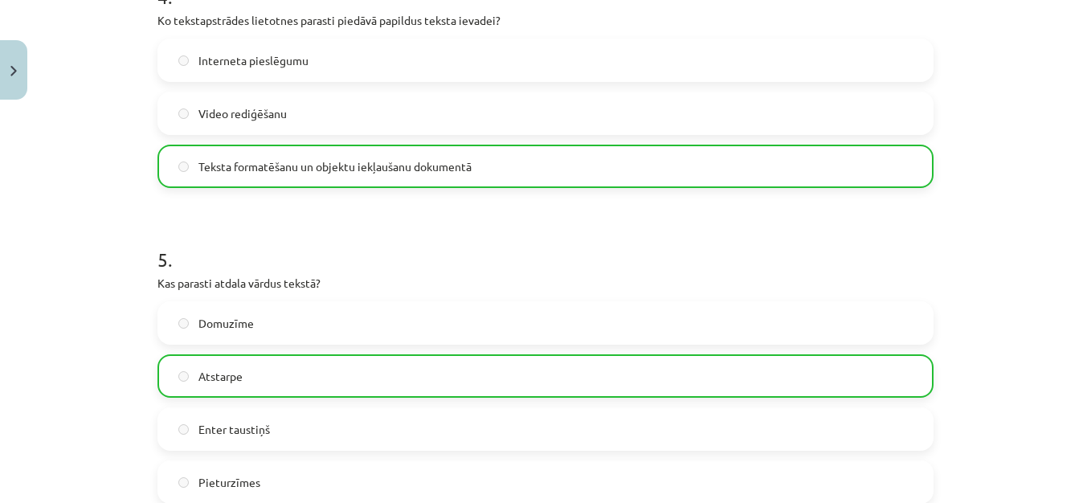
scroll to position [1549, 0]
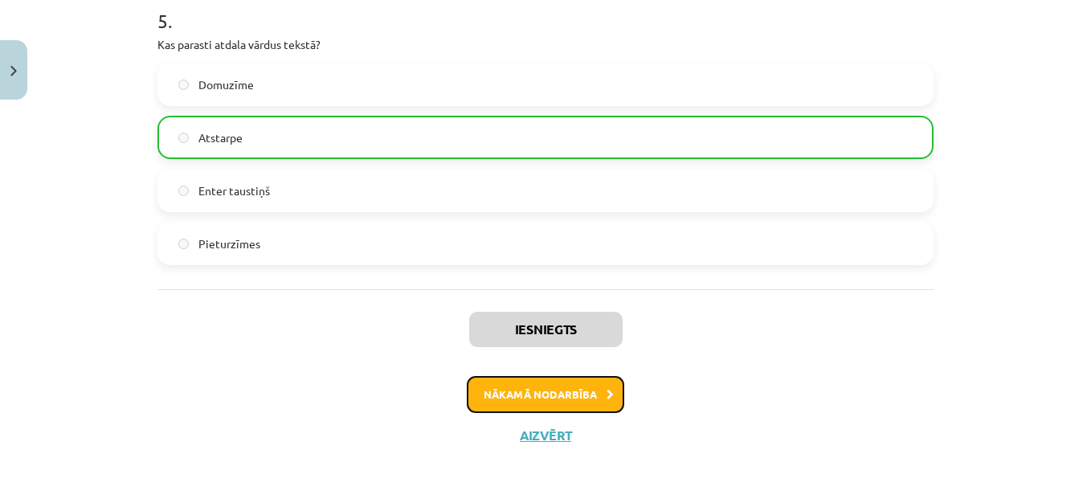
click at [583, 399] on button "Nākamā nodarbība" at bounding box center [546, 394] width 158 height 37
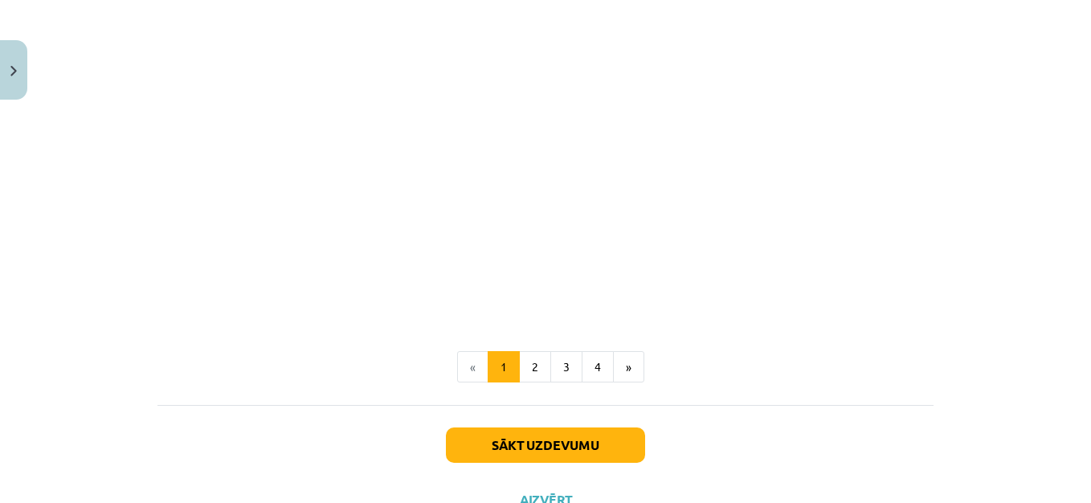
scroll to position [3304, 0]
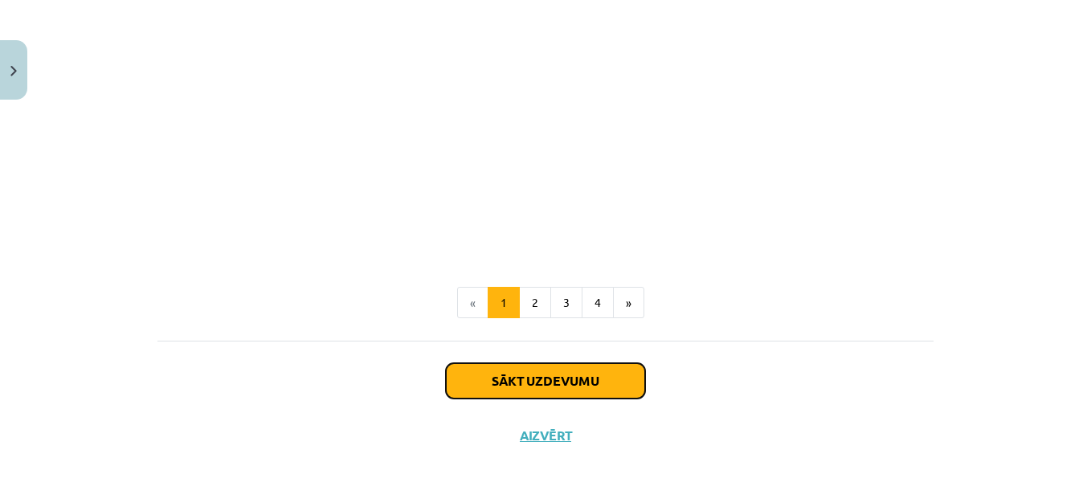
click at [604, 381] on button "Sākt uzdevumu" at bounding box center [545, 380] width 199 height 35
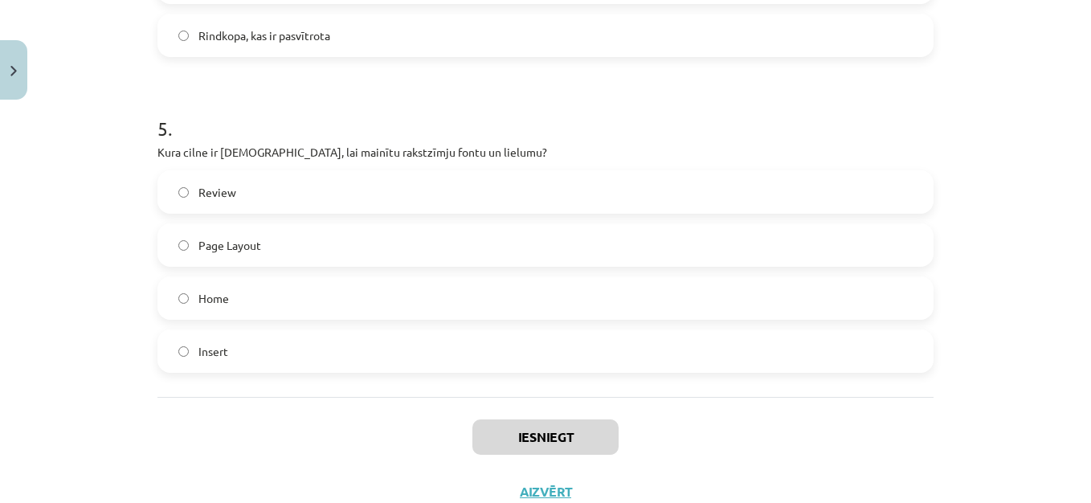
scroll to position [1565, 0]
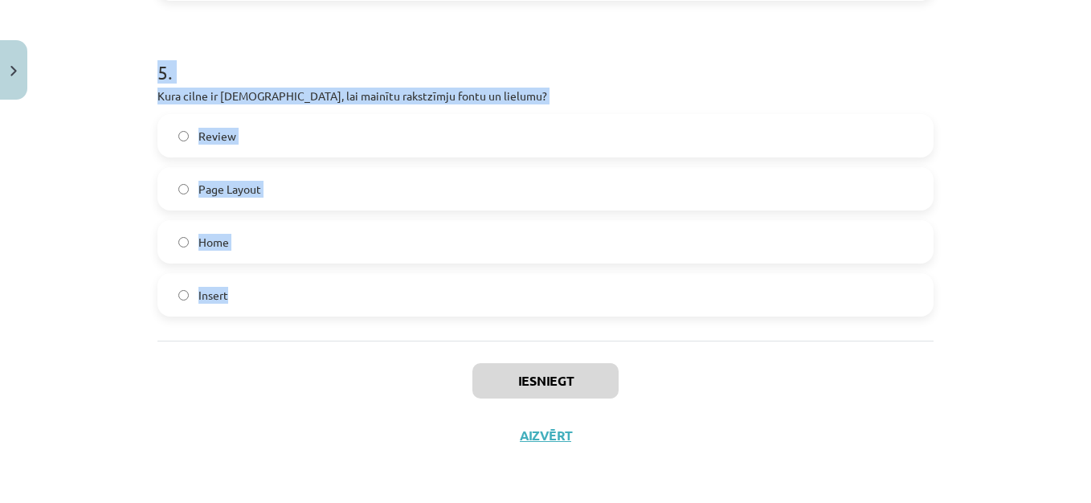
drag, startPoint x: 151, startPoint y: 313, endPoint x: 357, endPoint y: 308, distance: 205.8
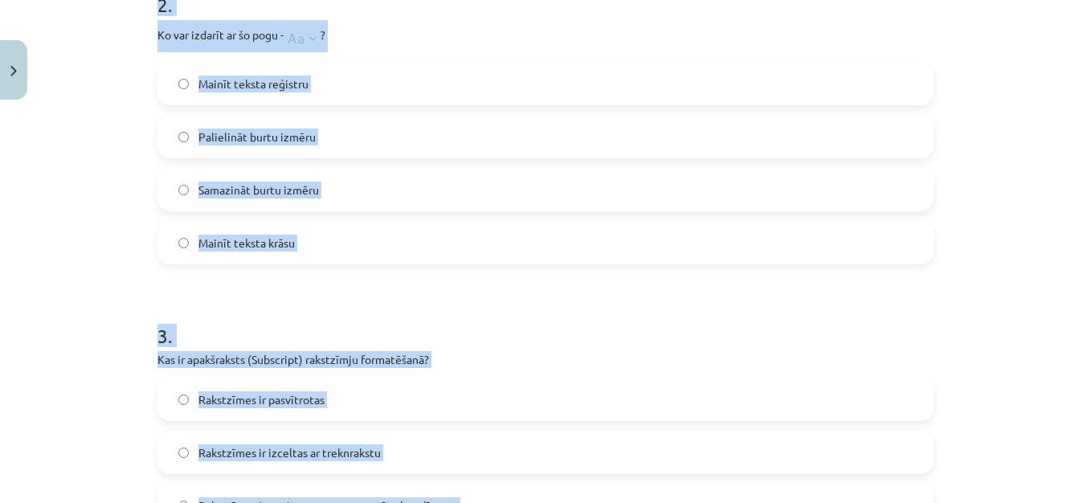
scroll to position [328, 0]
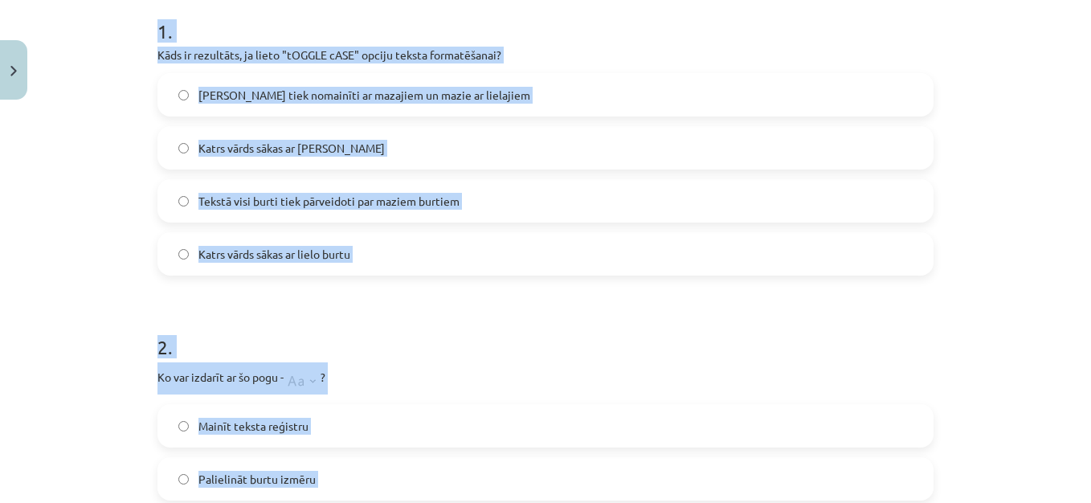
click at [626, 100] on label "Lielie burti tiek nomainīti ar mazajiem un mazie ar lielajiem" at bounding box center [545, 95] width 773 height 40
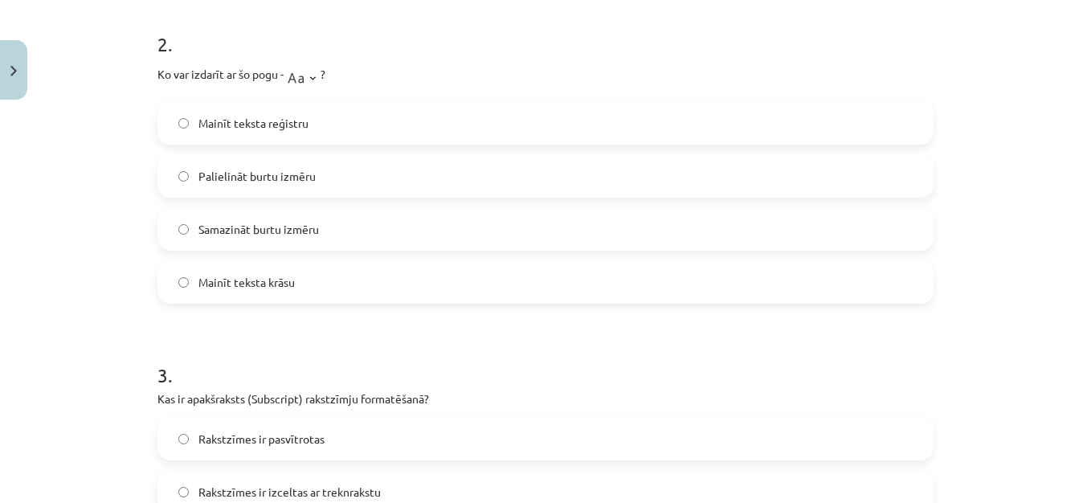
scroll to position [649, 0]
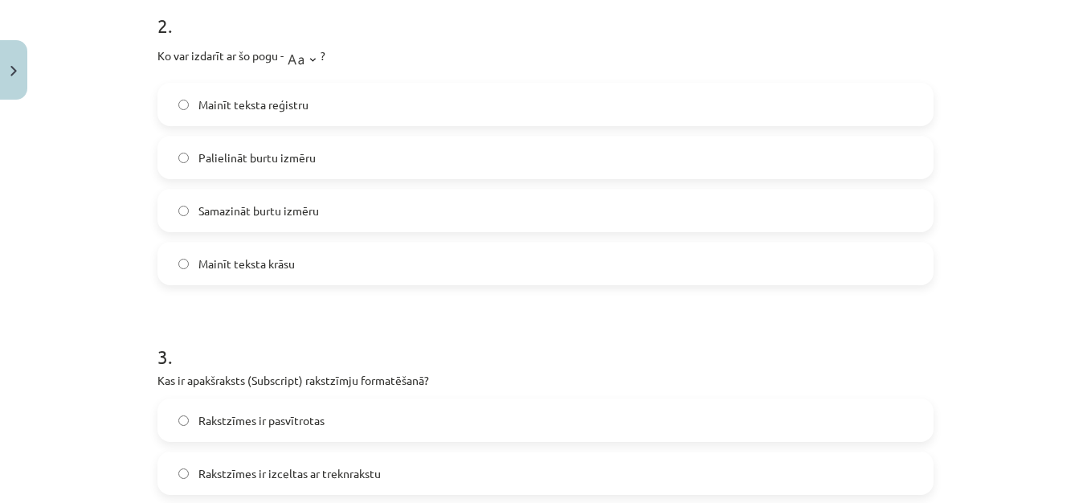
click at [652, 101] on label "Mainīt teksta reģistru" at bounding box center [545, 104] width 773 height 40
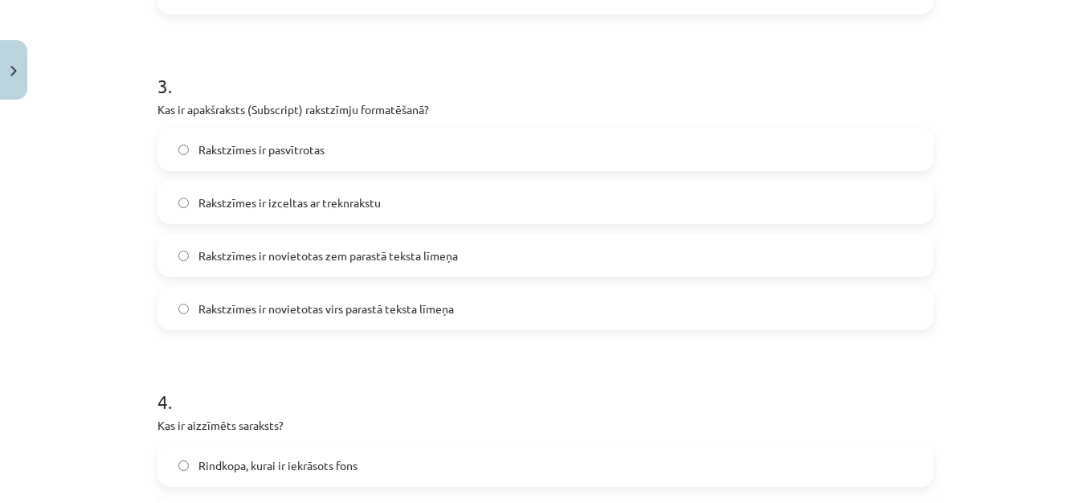
scroll to position [945, 0]
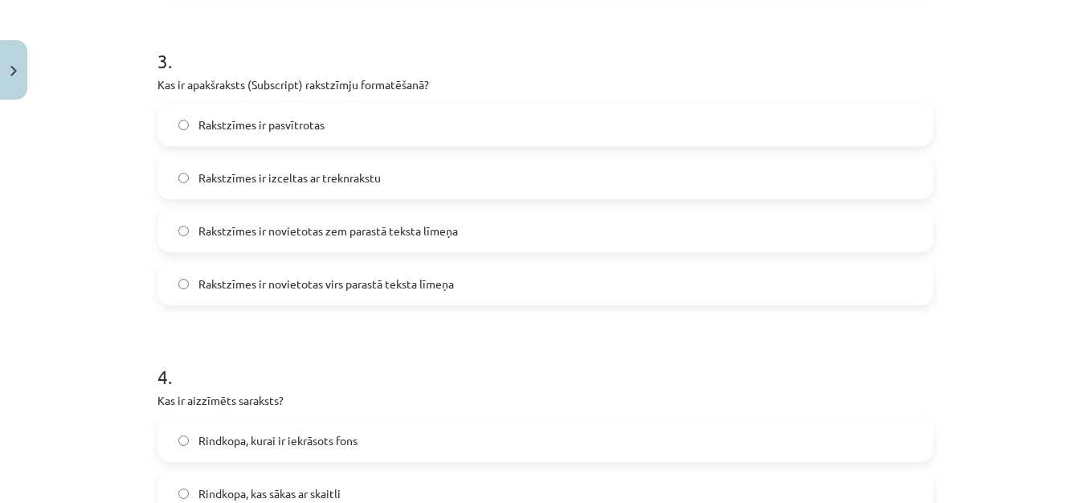
click at [496, 223] on label "Rakstzīmes ir novietotas zem parastā teksta līmeņa" at bounding box center [545, 231] width 773 height 40
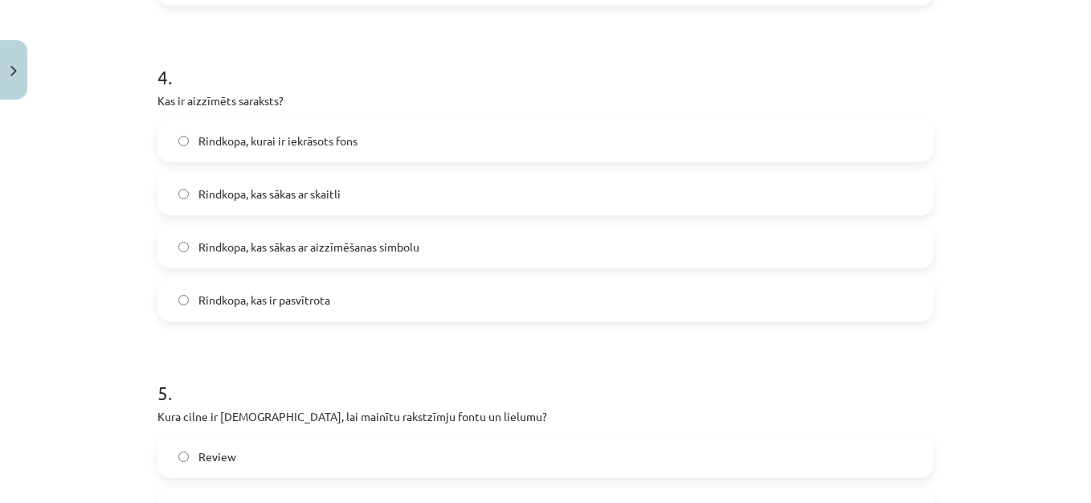
scroll to position [1252, 0]
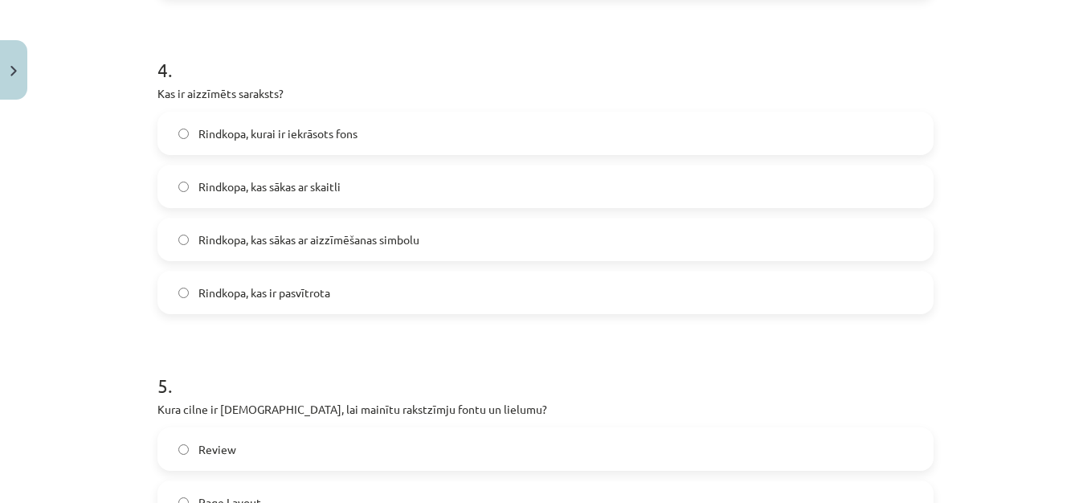
click at [454, 242] on label "Rindkopa, kas sākas ar aizzīmēšanas simbolu" at bounding box center [545, 239] width 773 height 40
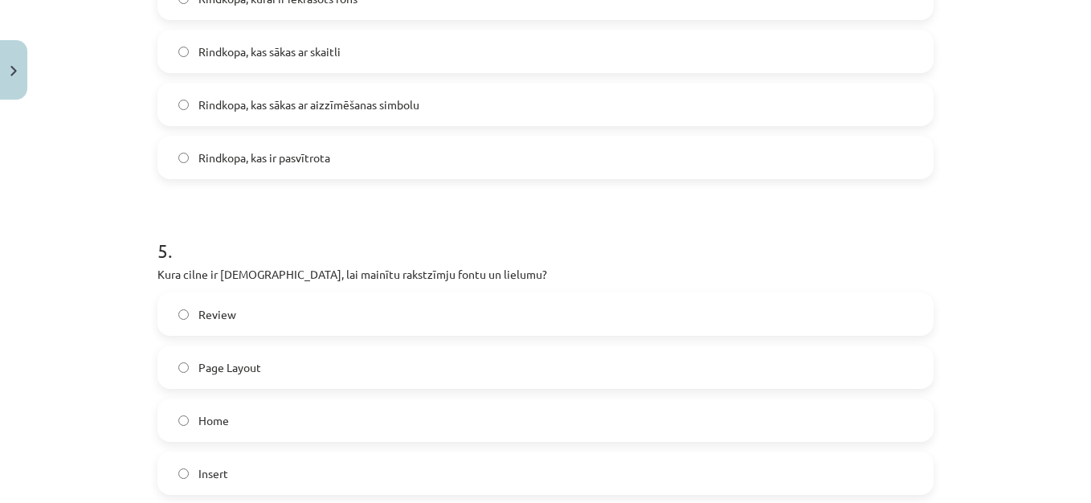
scroll to position [1565, 0]
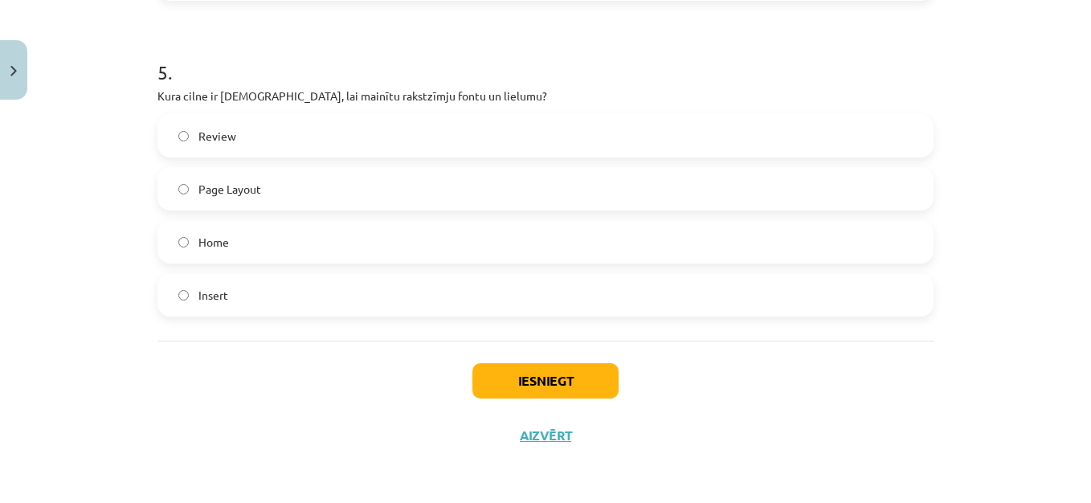
click at [649, 233] on label "Home" at bounding box center [545, 242] width 773 height 40
click at [559, 387] on button "Iesniegt" at bounding box center [546, 380] width 146 height 35
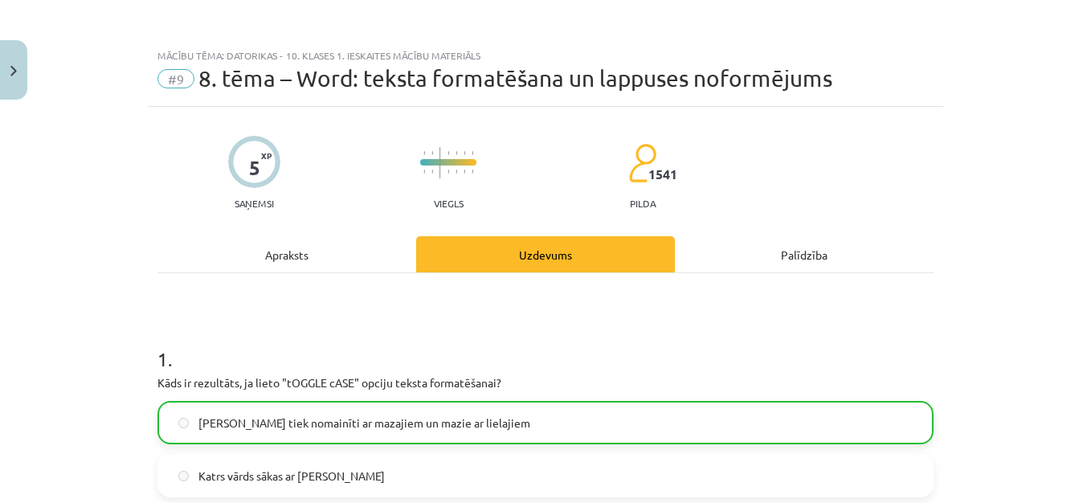
scroll to position [1606, 0]
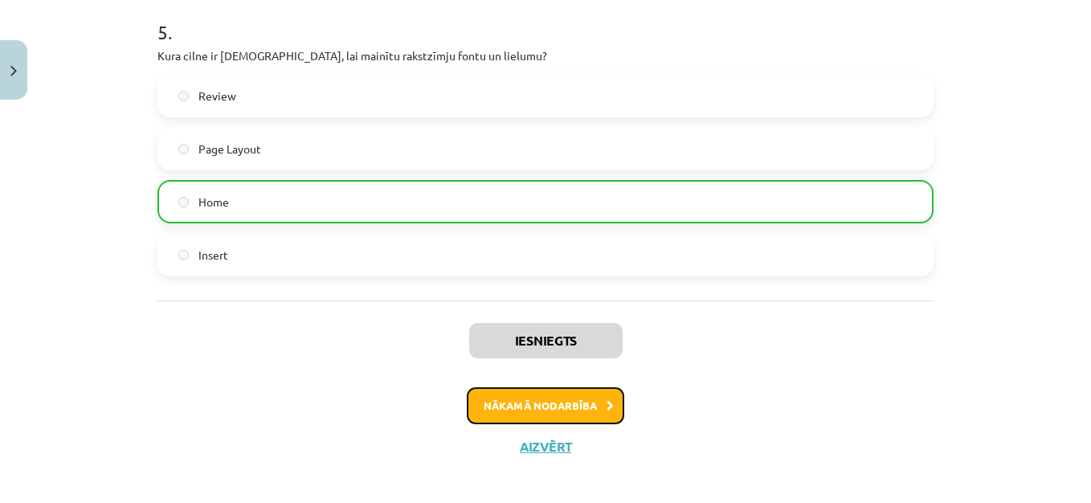
click at [510, 401] on button "Nākamā nodarbība" at bounding box center [546, 405] width 158 height 37
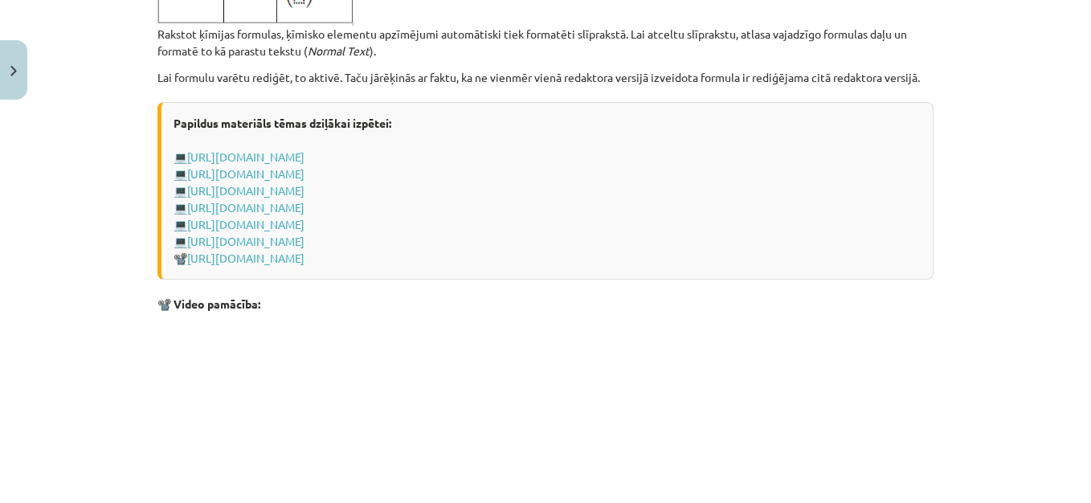
scroll to position [3469, 0]
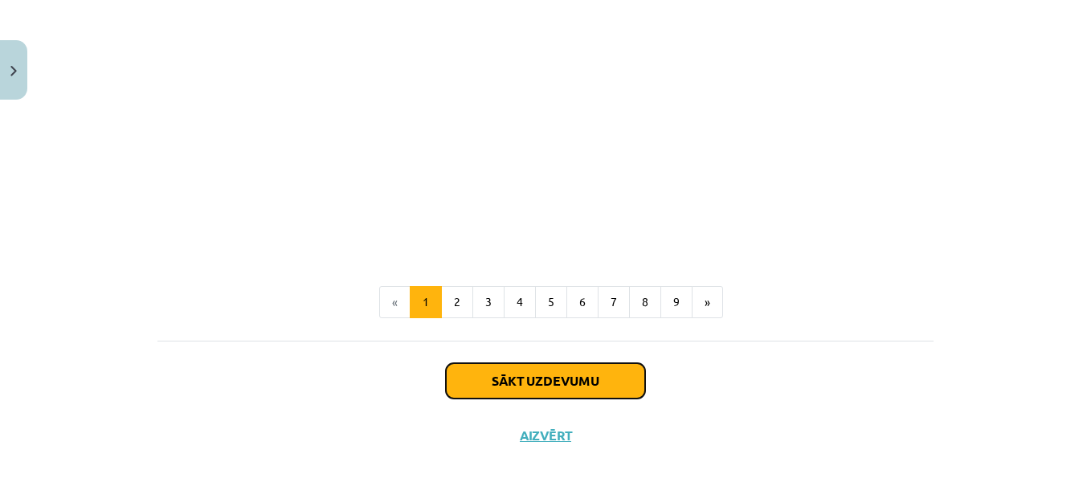
click at [603, 377] on button "Sākt uzdevumu" at bounding box center [545, 380] width 199 height 35
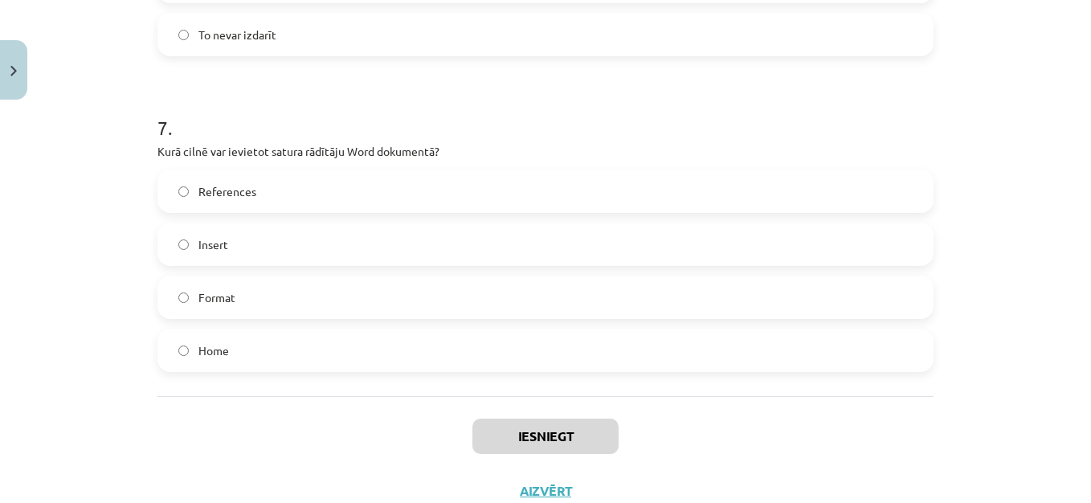
scroll to position [2076, 0]
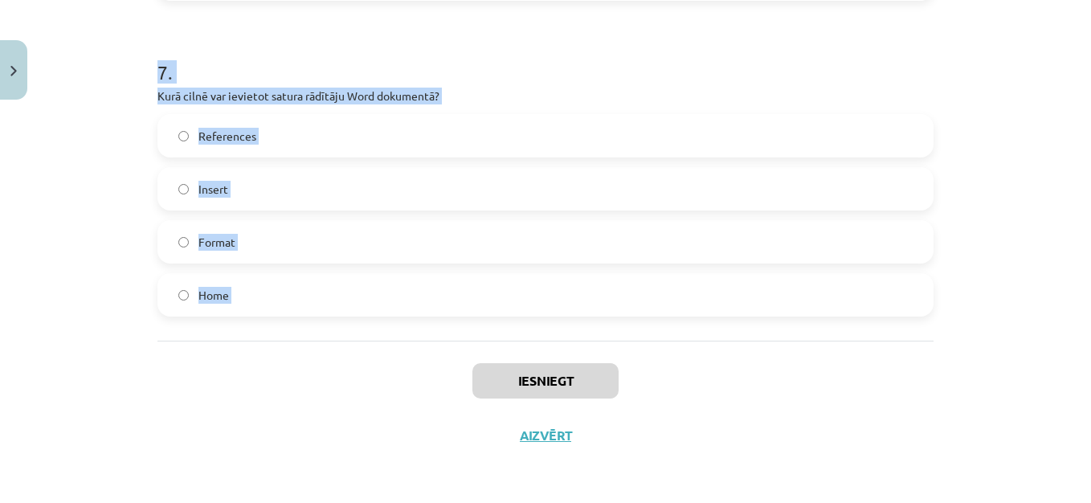
drag, startPoint x: 149, startPoint y: 314, endPoint x: 376, endPoint y: 364, distance: 232.8
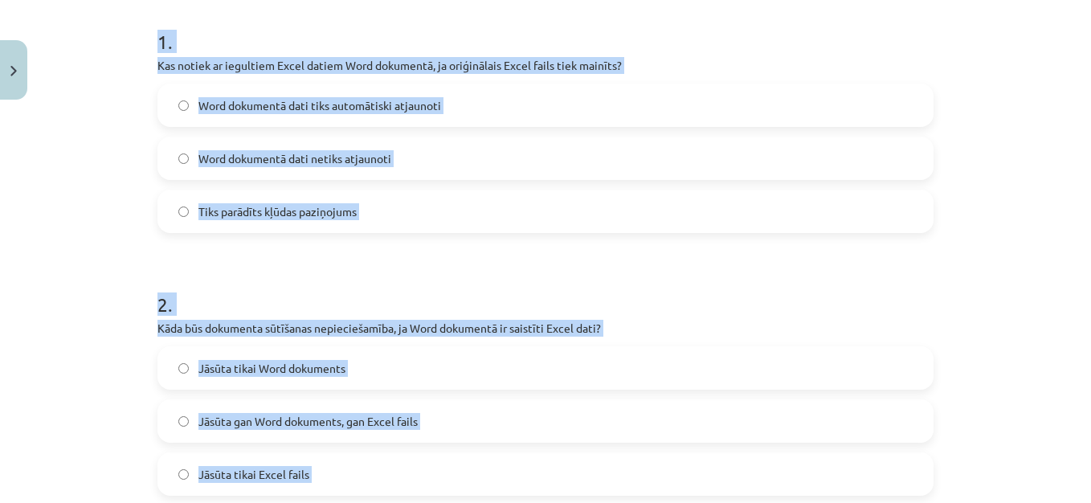
scroll to position [0, 0]
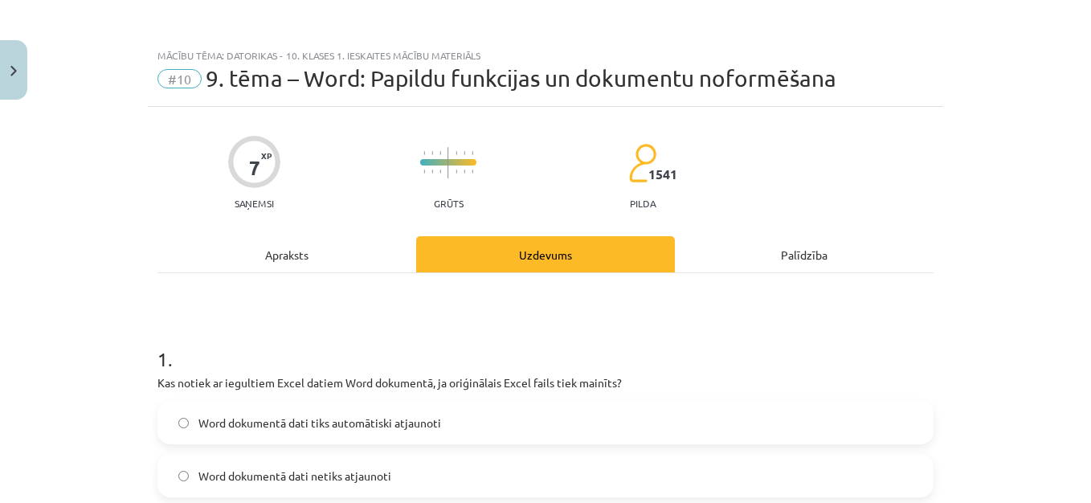
click at [1017, 237] on div "Mācību tēma: Datorikas - 10. klases 1. ieskaites mācību materiāls #10 9. tēma –…" at bounding box center [545, 251] width 1091 height 503
click at [579, 420] on label "Word dokumentā dati tiks automātiski atjaunoti" at bounding box center [545, 423] width 773 height 40
click at [397, 472] on label "Word dokumentā dati netiks atjaunoti" at bounding box center [545, 476] width 773 height 40
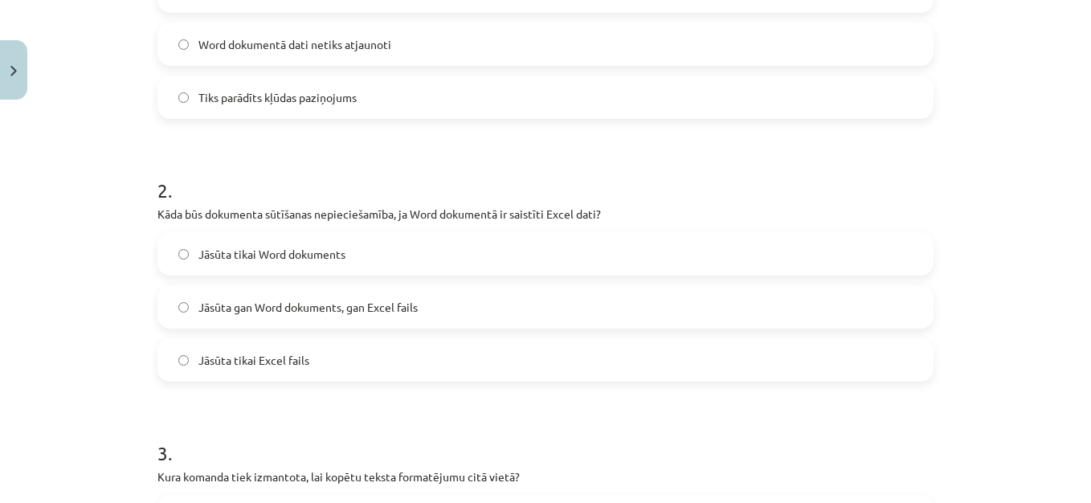
scroll to position [436, 0]
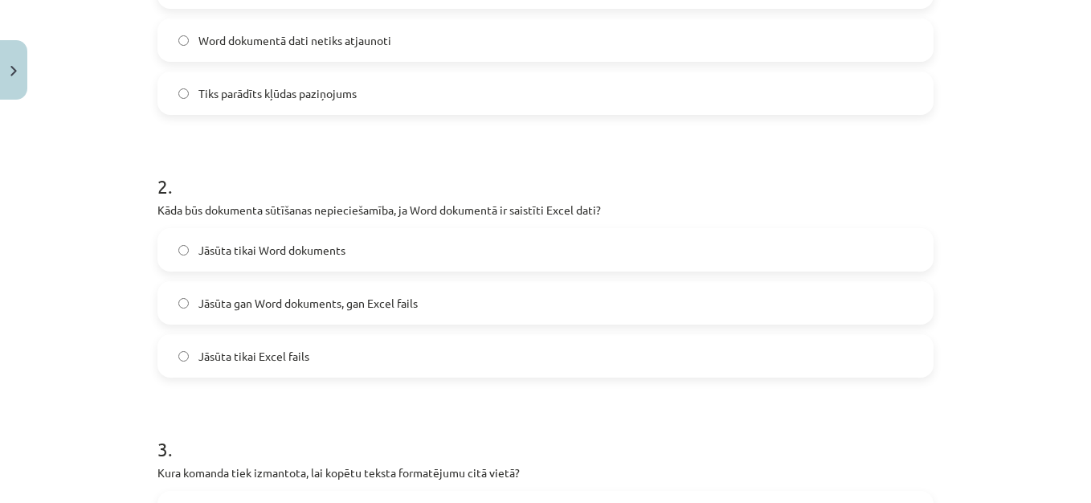
click at [348, 308] on span "Jāsūta gan Word dokuments, gan Excel fails" at bounding box center [307, 303] width 219 height 17
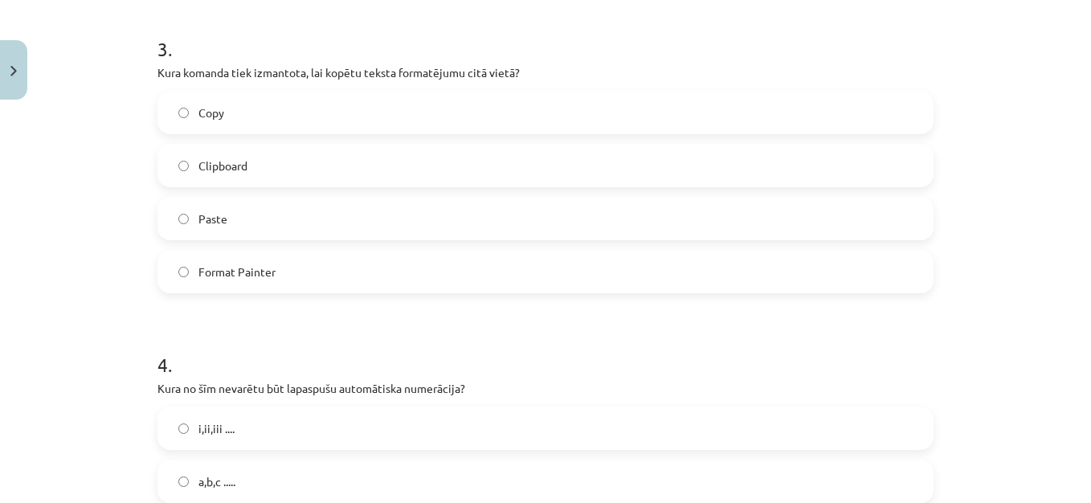
scroll to position [849, 0]
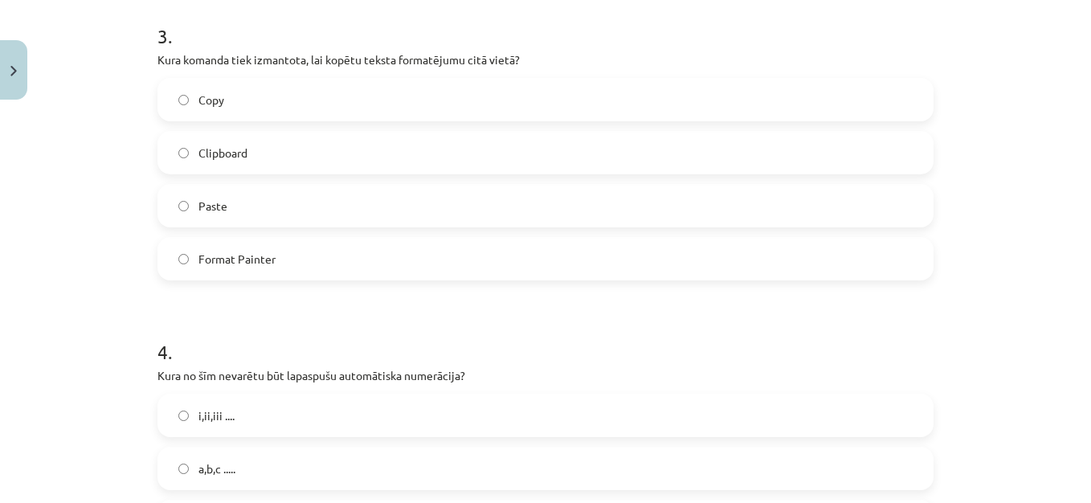
click at [300, 260] on label "Format Painter" at bounding box center [545, 259] width 773 height 40
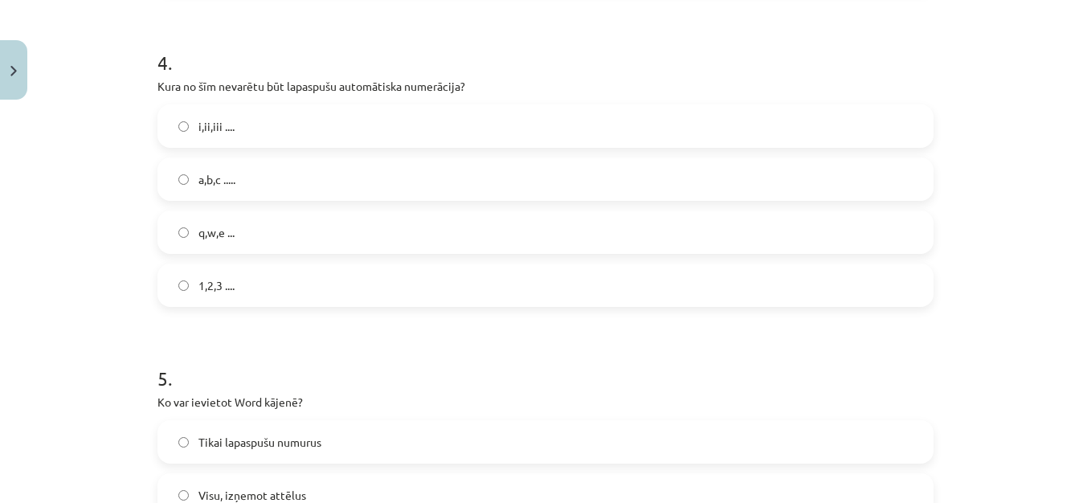
scroll to position [1152, 0]
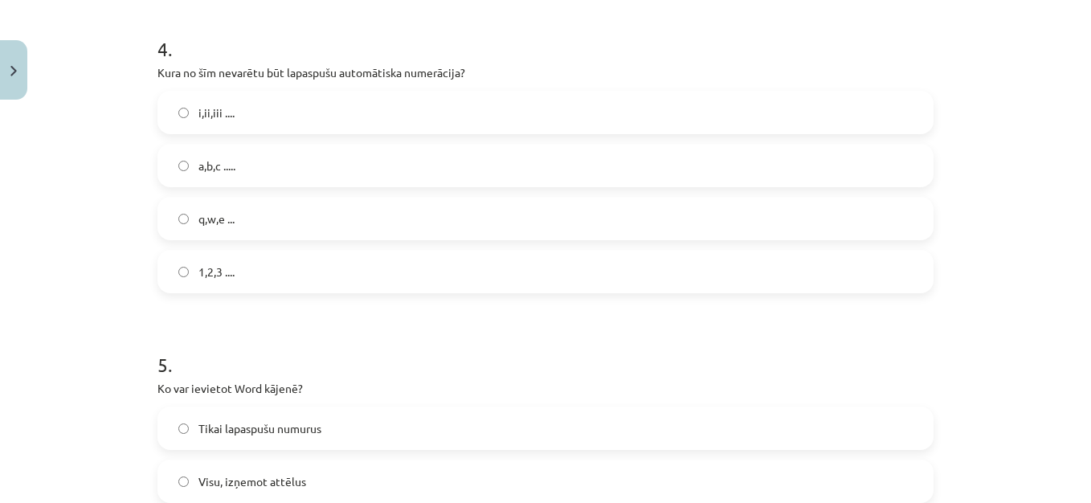
click at [403, 215] on label "q,w,e ..." at bounding box center [545, 218] width 773 height 40
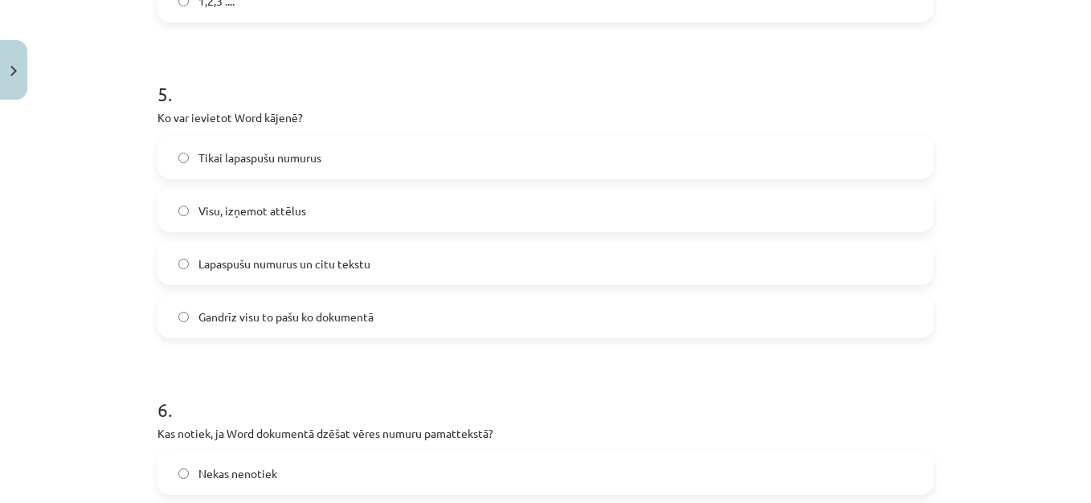
scroll to position [1480, 0]
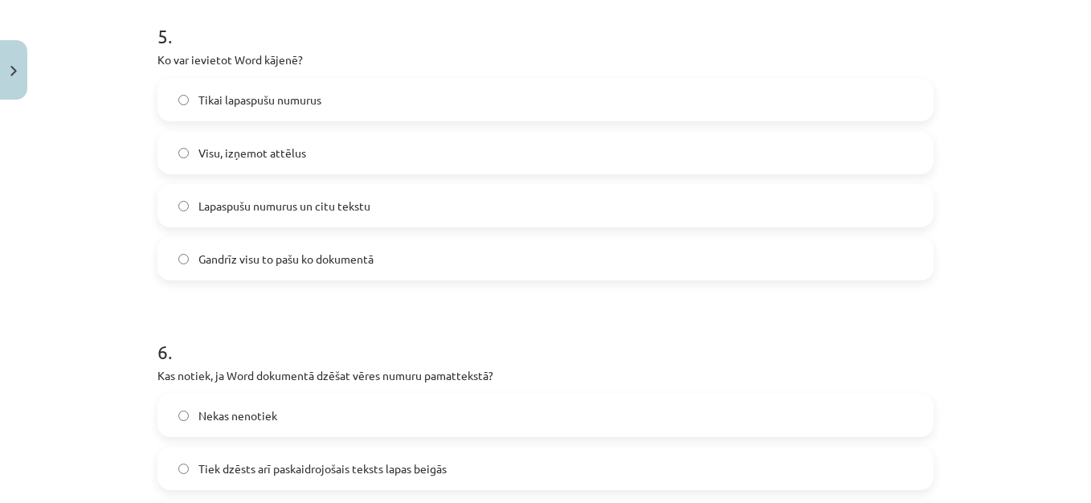
click at [501, 256] on label "Gandrīz visu to pašu ko dokumentā" at bounding box center [545, 259] width 773 height 40
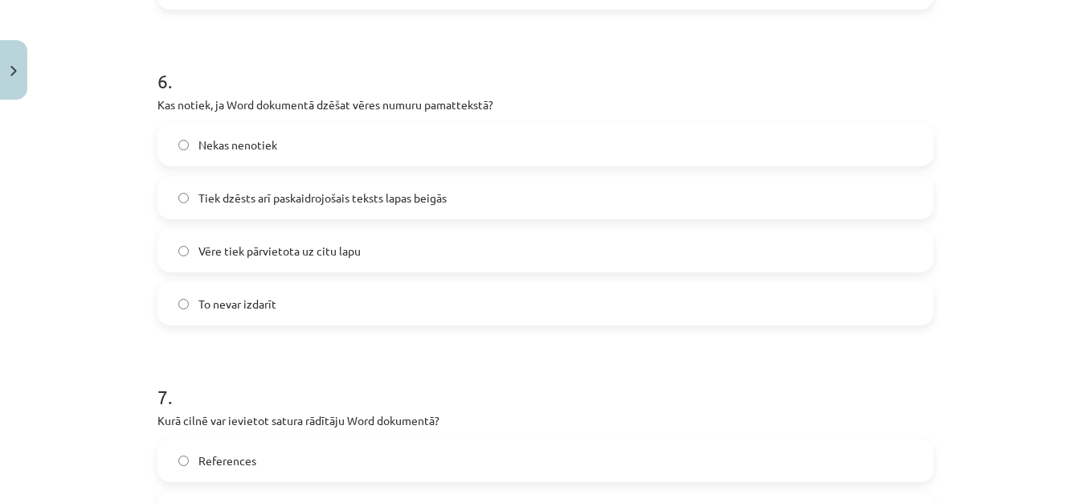
scroll to position [1756, 0]
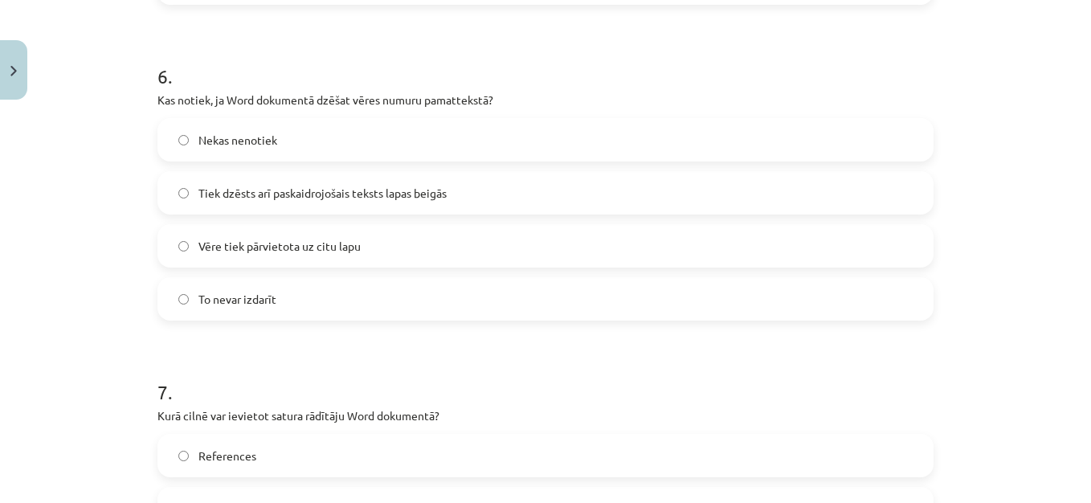
click at [449, 191] on label "Tiek dzēsts arī paskaidrojošais teksts lapas beigās" at bounding box center [545, 193] width 773 height 40
click at [673, 450] on label "References" at bounding box center [545, 456] width 773 height 40
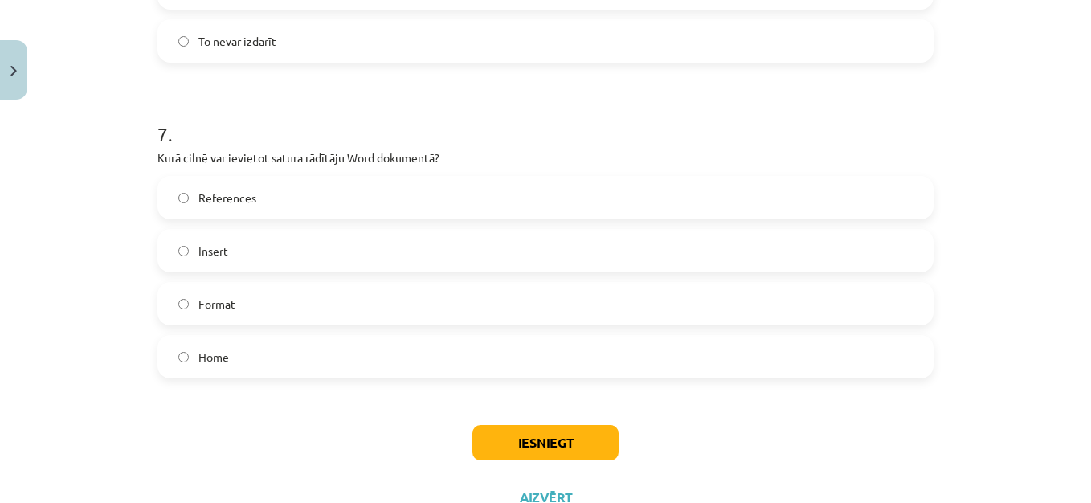
scroll to position [2076, 0]
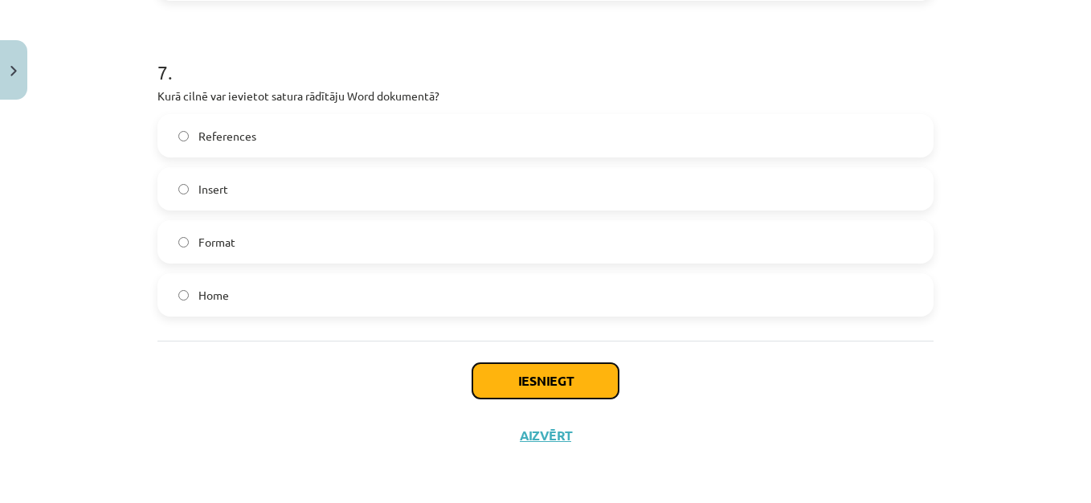
click at [531, 376] on button "Iesniegt" at bounding box center [546, 380] width 146 height 35
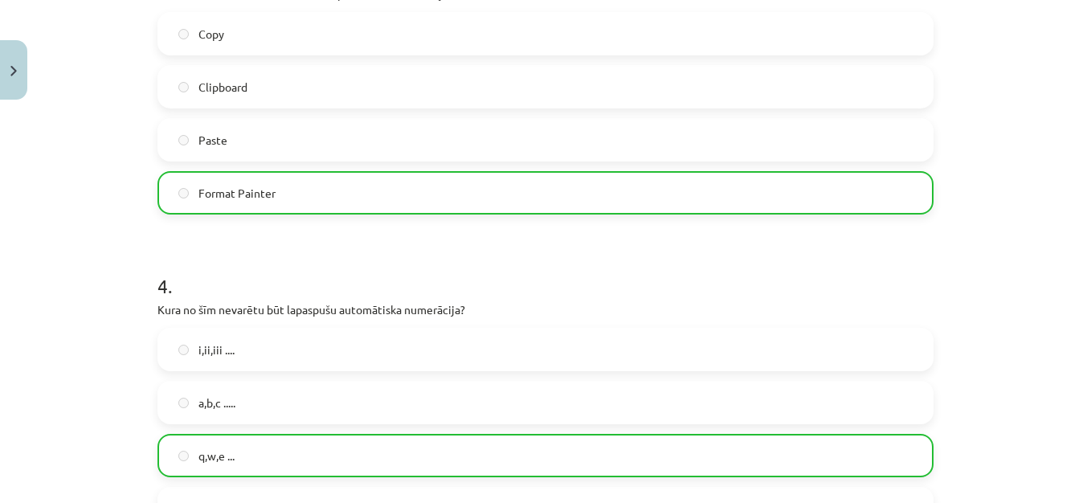
scroll to position [2127, 0]
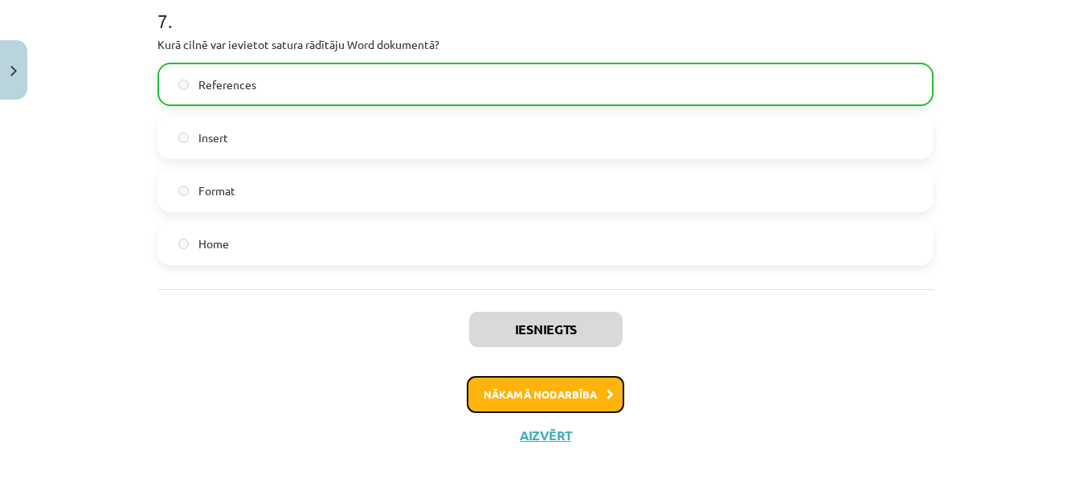
click at [591, 390] on button "Nākamā nodarbība" at bounding box center [546, 394] width 158 height 37
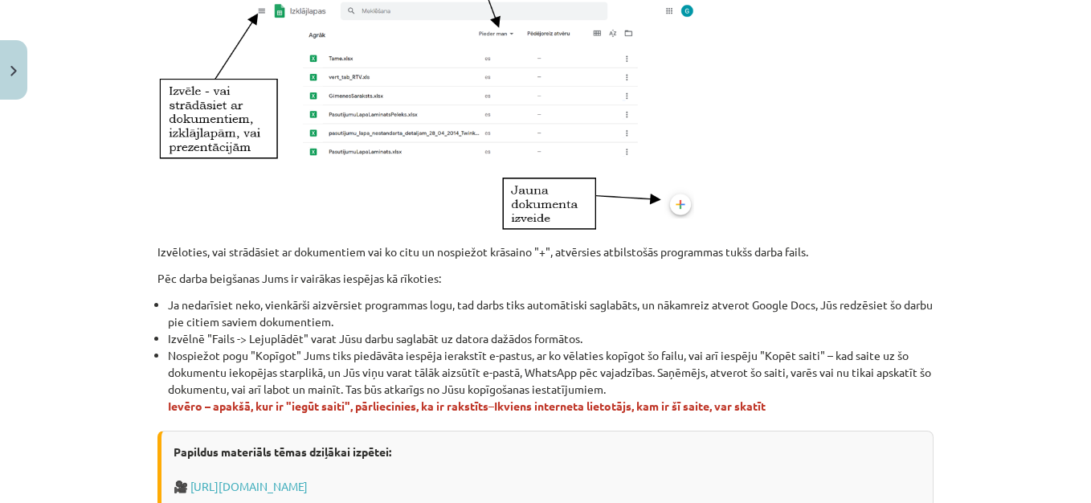
scroll to position [1050, 0]
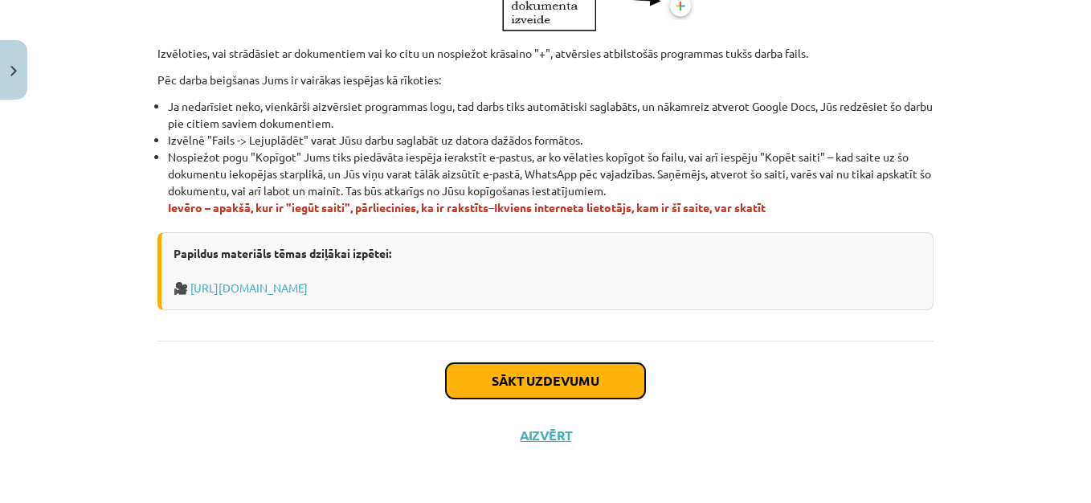
click at [587, 377] on button "Sākt uzdevumu" at bounding box center [545, 380] width 199 height 35
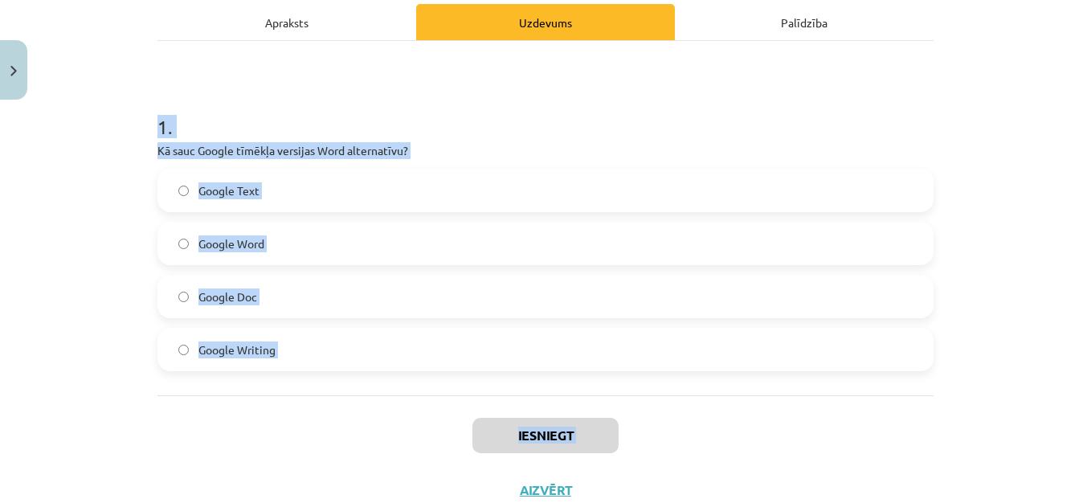
scroll to position [287, 0]
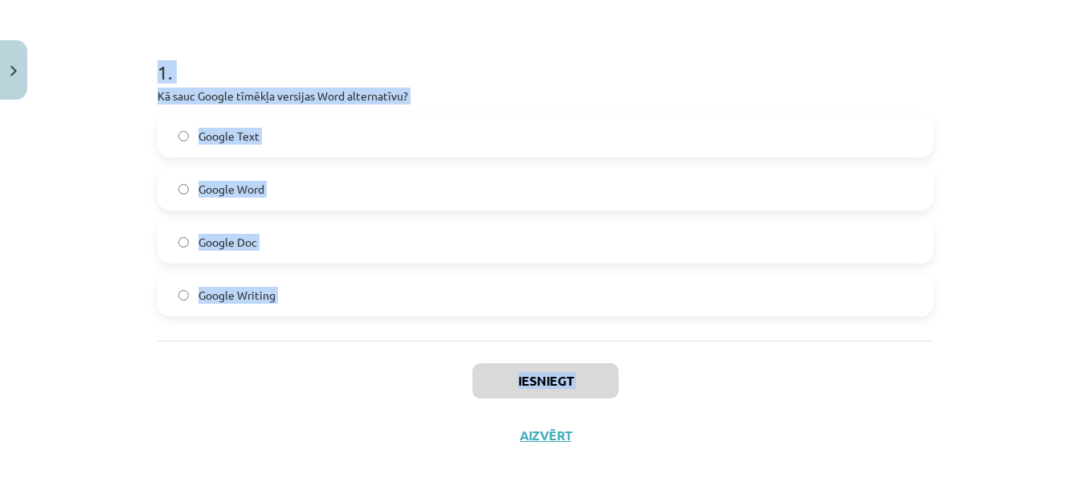
drag, startPoint x: 148, startPoint y: 312, endPoint x: 432, endPoint y: 497, distance: 339.0
click at [432, 497] on div "Mācību tēma: Datorikas - 10. klases 1. ieskaites mācību materiāls #11 10. tēma …" at bounding box center [545, 251] width 1091 height 503
click at [380, 231] on label "Google Doc" at bounding box center [545, 242] width 773 height 40
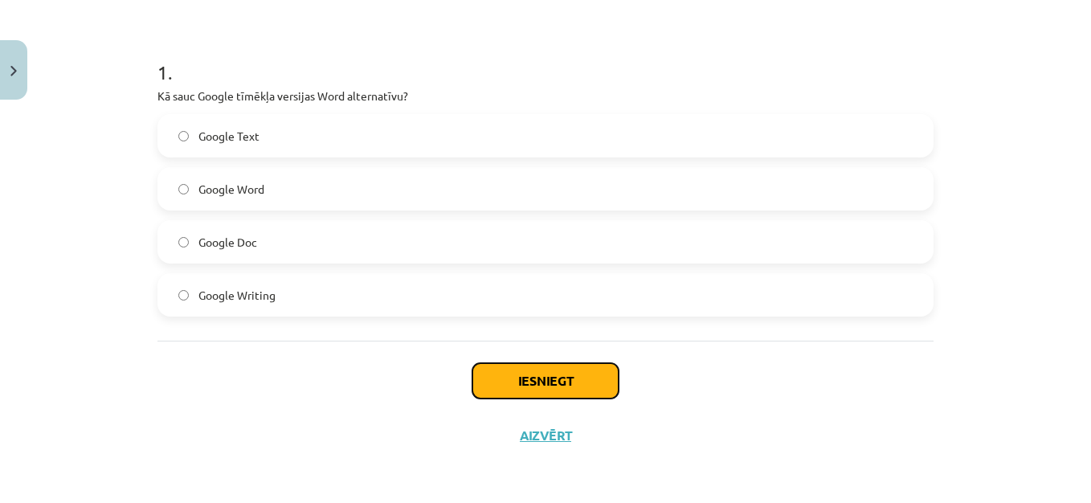
click at [554, 375] on button "Iesniegt" at bounding box center [546, 380] width 146 height 35
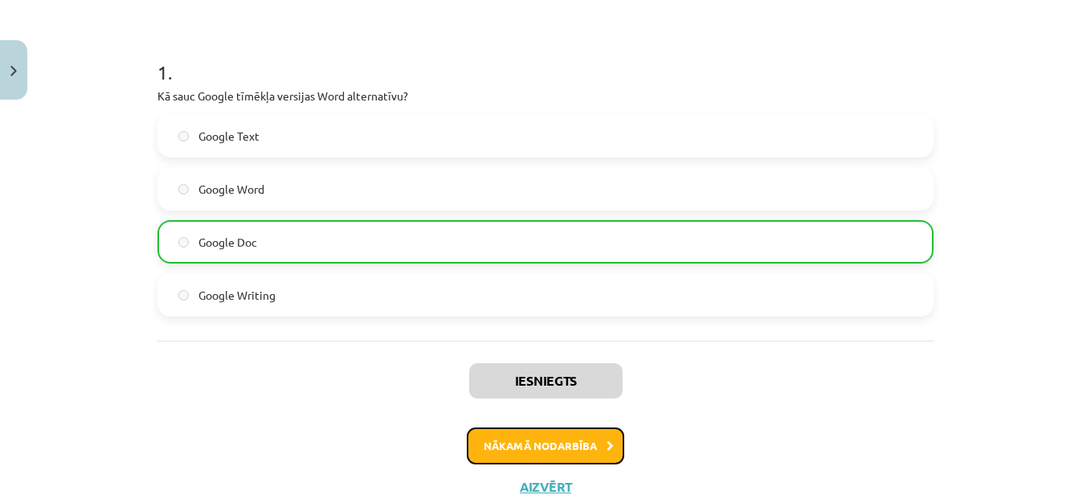
click at [575, 439] on button "Nākamā nodarbība" at bounding box center [546, 446] width 158 height 37
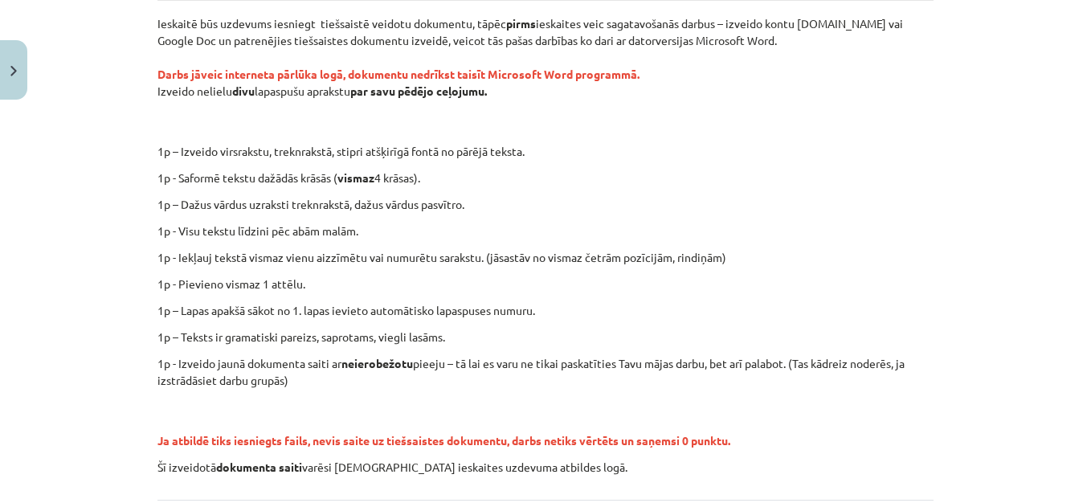
scroll to position [432, 0]
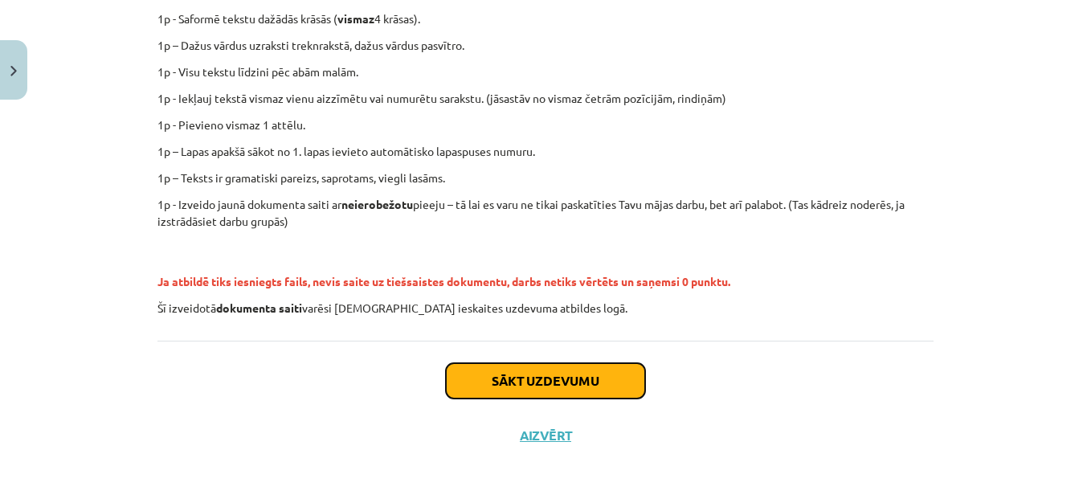
click at [598, 373] on button "Sākt uzdevumu" at bounding box center [545, 380] width 199 height 35
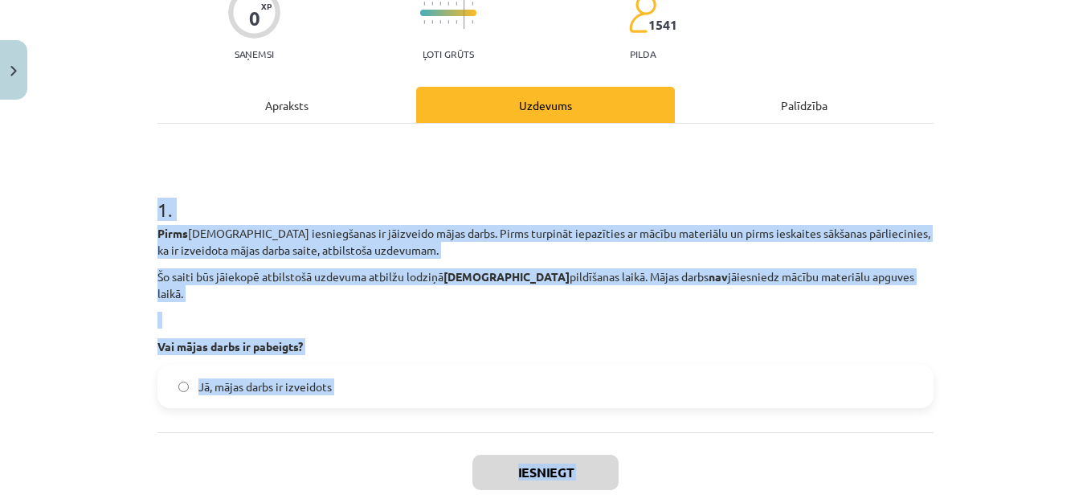
scroll to position [224, 0]
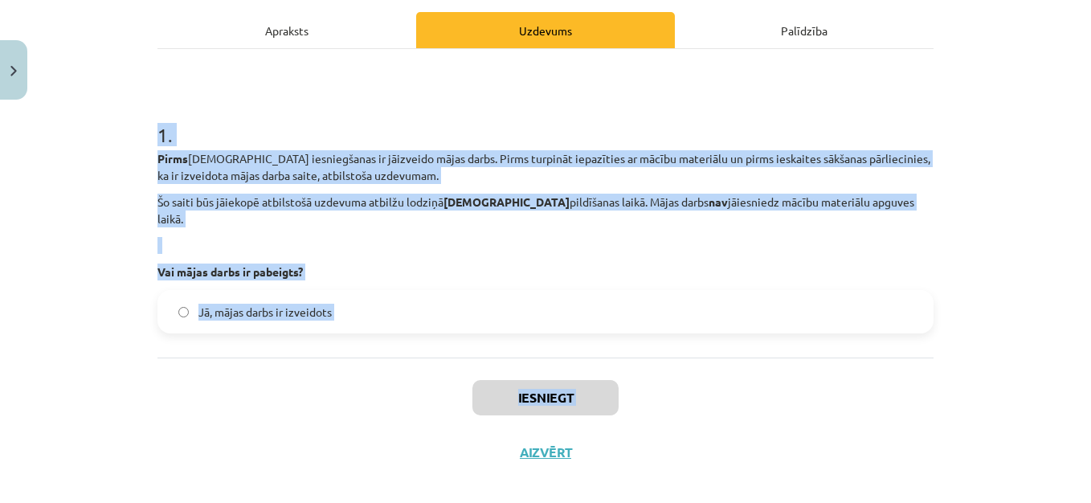
drag, startPoint x: 146, startPoint y: 311, endPoint x: 350, endPoint y: 461, distance: 252.8
click at [350, 461] on div "0 XP Saņemsi Ļoti grūts 1541 pilda Apraksts Uzdevums Palīdzība 1 . Pirms ieskai…" at bounding box center [546, 181] width 796 height 597
drag, startPoint x: 350, startPoint y: 461, endPoint x: 276, endPoint y: 384, distance: 106.9
click at [276, 384] on div "Iesniegt Aizvērt" at bounding box center [546, 414] width 776 height 113
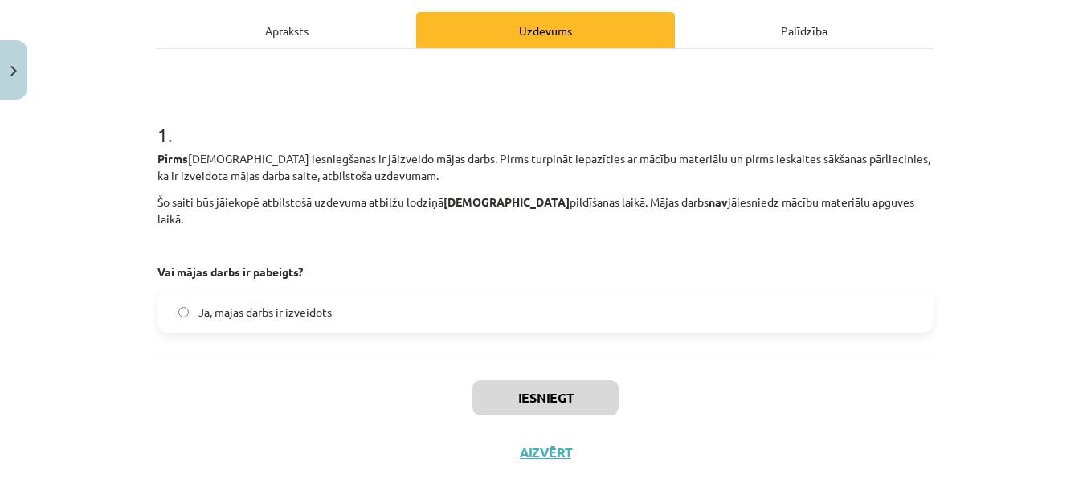
click at [270, 304] on span "Jā, mājas darbs ir izveidots" at bounding box center [264, 312] width 133 height 17
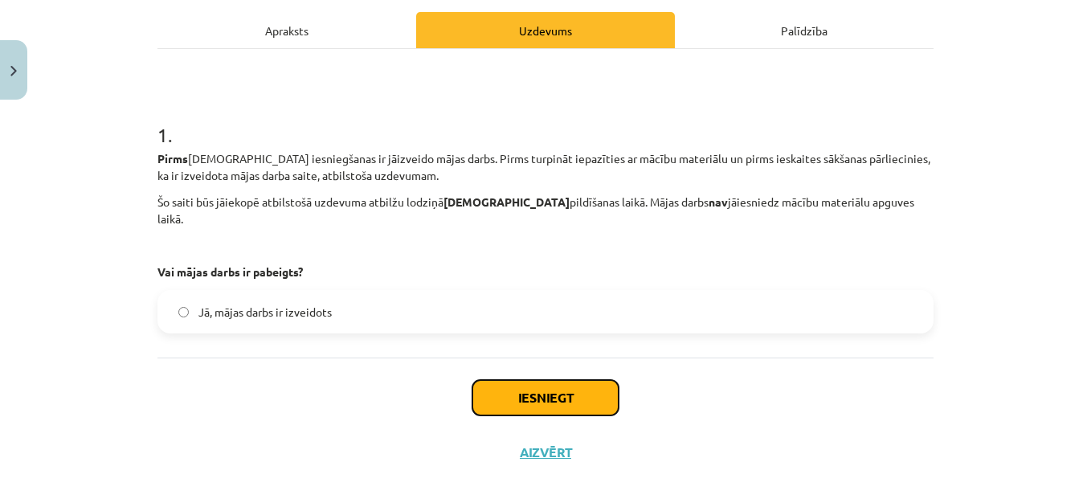
click at [505, 383] on button "Iesniegt" at bounding box center [546, 397] width 146 height 35
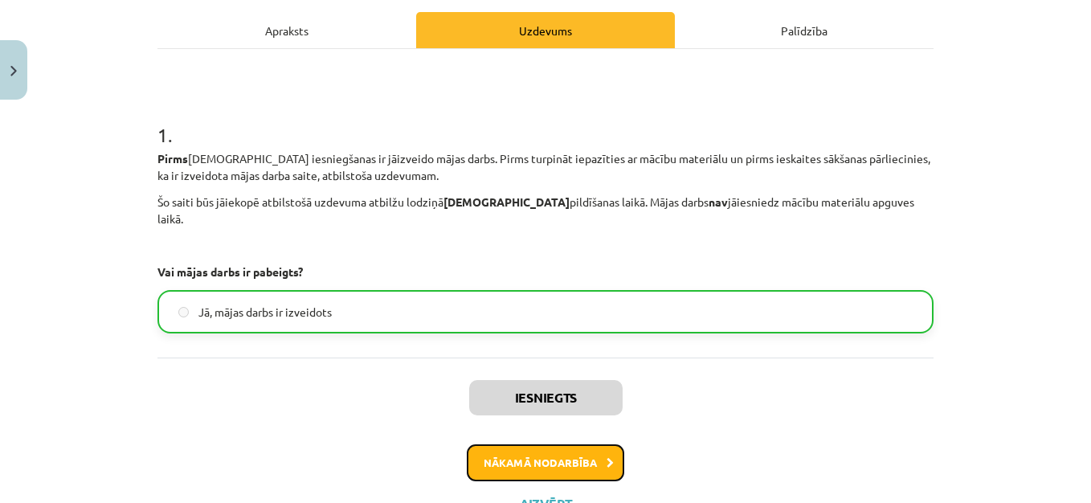
click at [567, 452] on button "Nākamā nodarbība" at bounding box center [546, 462] width 158 height 37
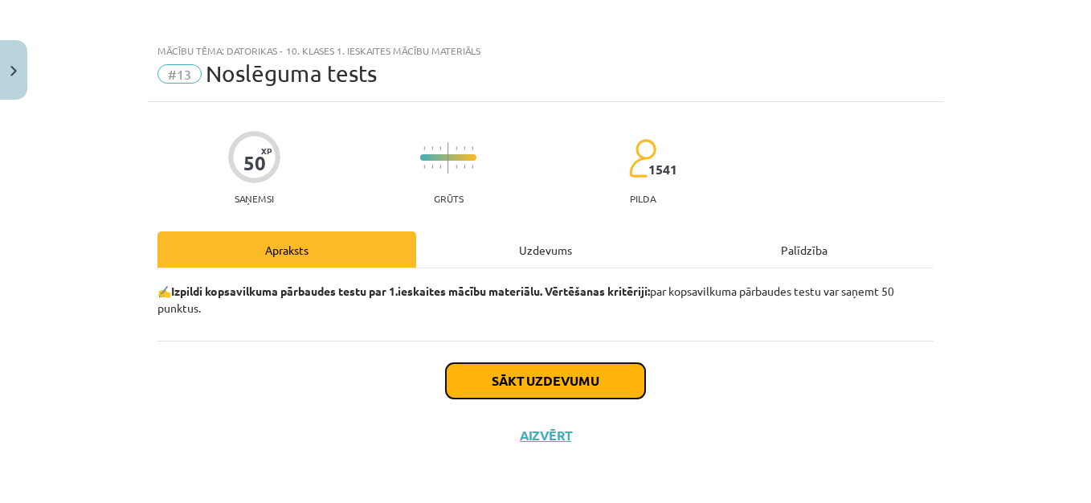
click at [596, 391] on button "Sākt uzdevumu" at bounding box center [545, 380] width 199 height 35
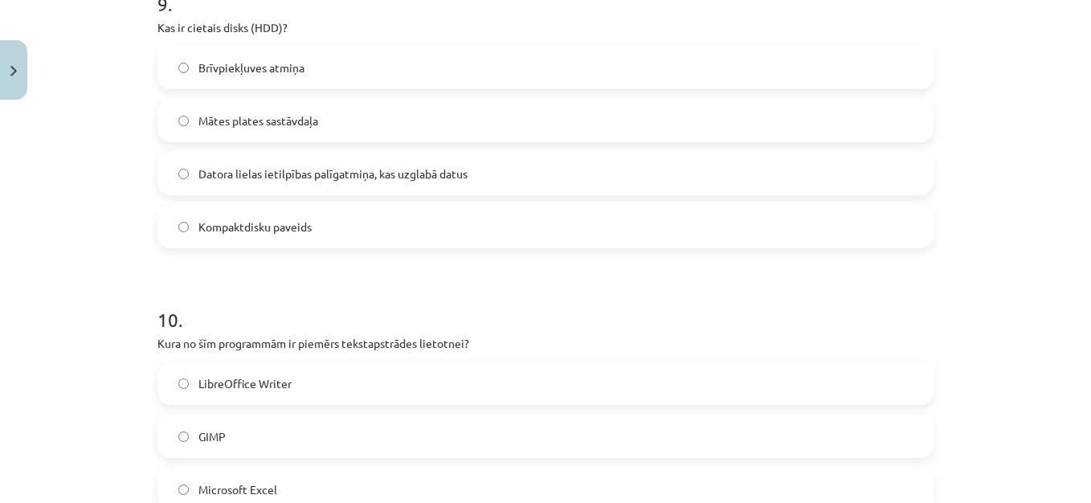
scroll to position [3099, 0]
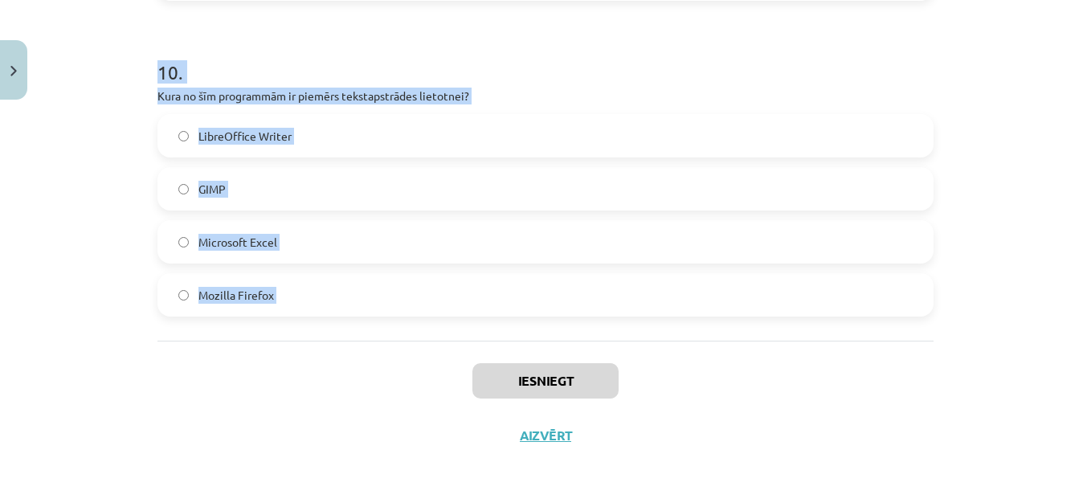
drag, startPoint x: 148, startPoint y: 350, endPoint x: 346, endPoint y: 351, distance: 198.5
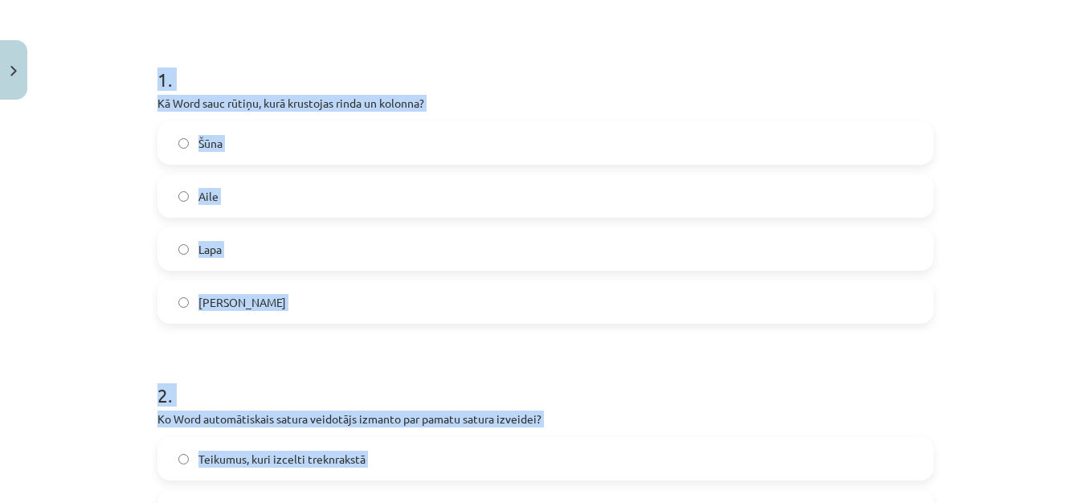
scroll to position [273, 0]
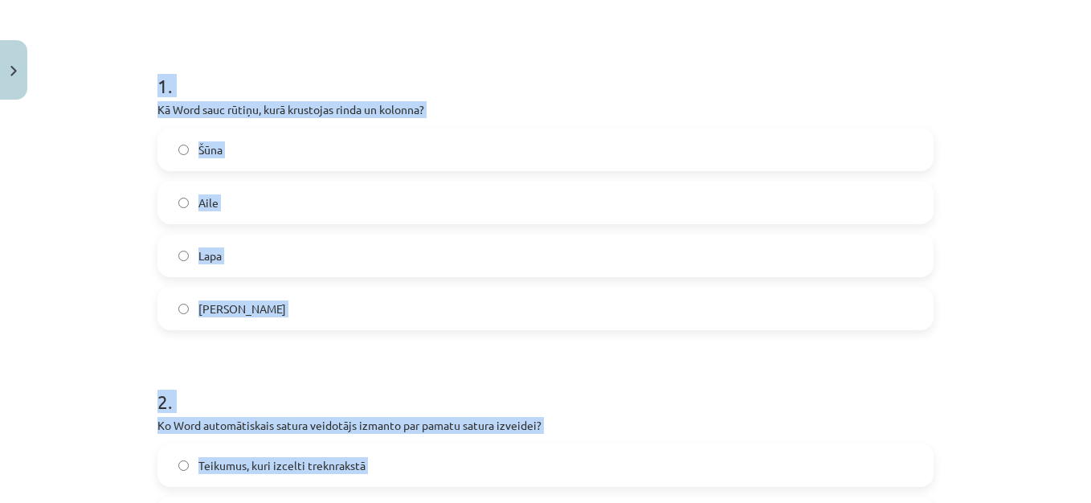
click at [626, 166] on label "Šūna" at bounding box center [545, 149] width 773 height 40
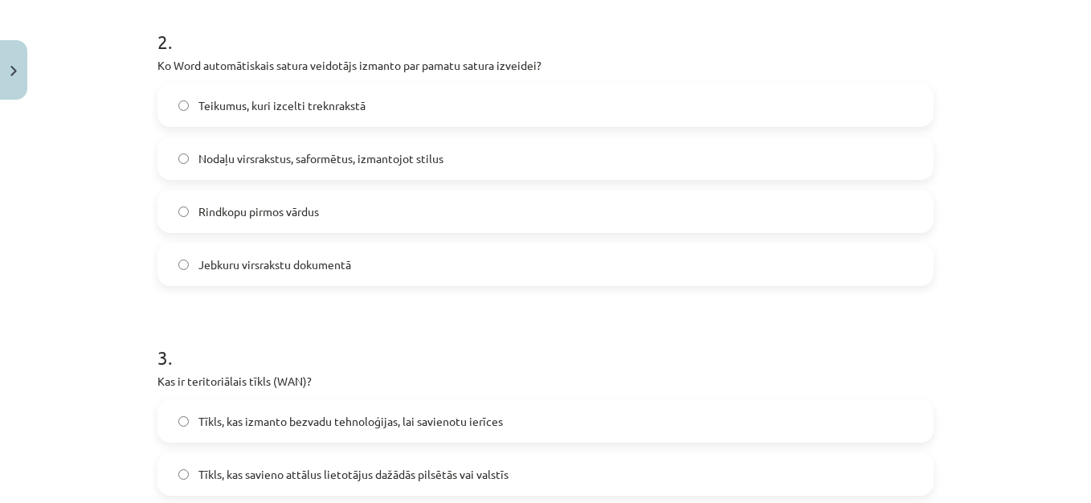
scroll to position [640, 0]
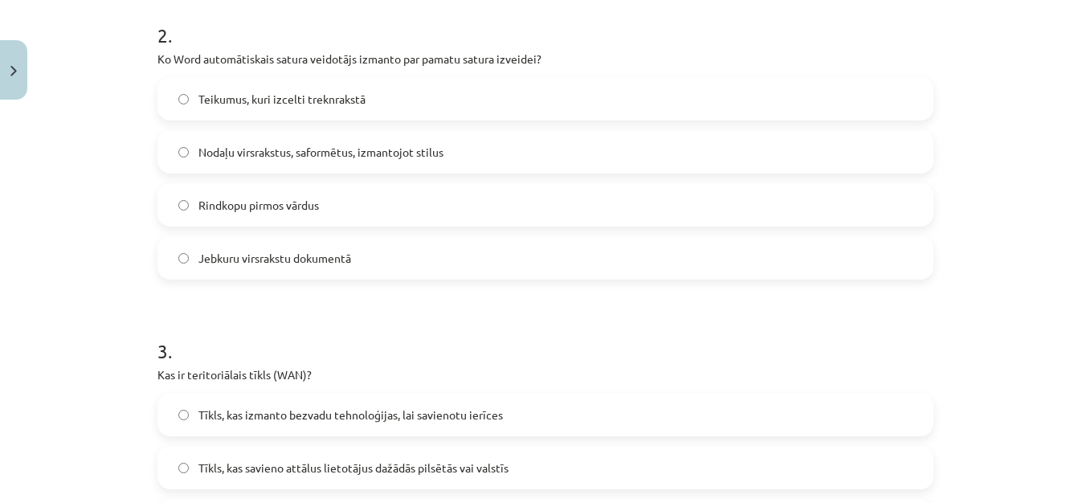
click at [612, 159] on label "Nodaļu virsrakstus, saformētus, izmantojot stilus" at bounding box center [545, 152] width 773 height 40
click at [657, 470] on label "Tīkls, kas savieno attālus lietotājus dažādās pilsētās vai valstīs" at bounding box center [545, 468] width 773 height 40
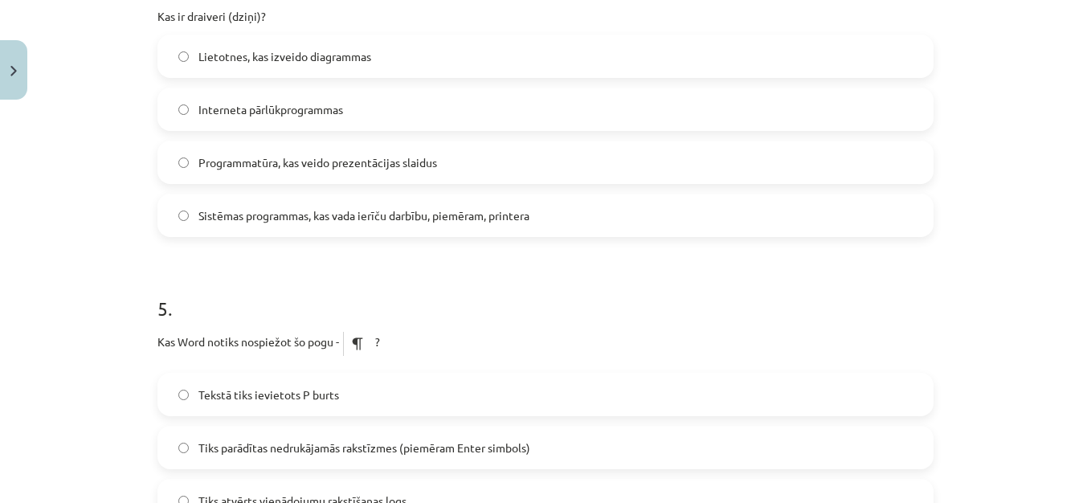
scroll to position [1211, 0]
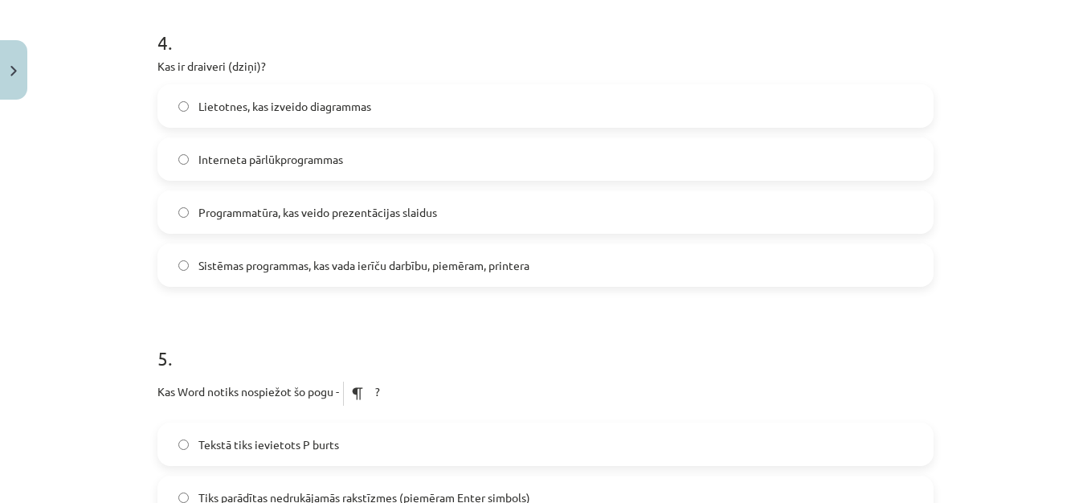
click at [331, 270] on span "Sistēmas programmas, kas vada ierīču darbību, piemēram, printera" at bounding box center [363, 265] width 331 height 17
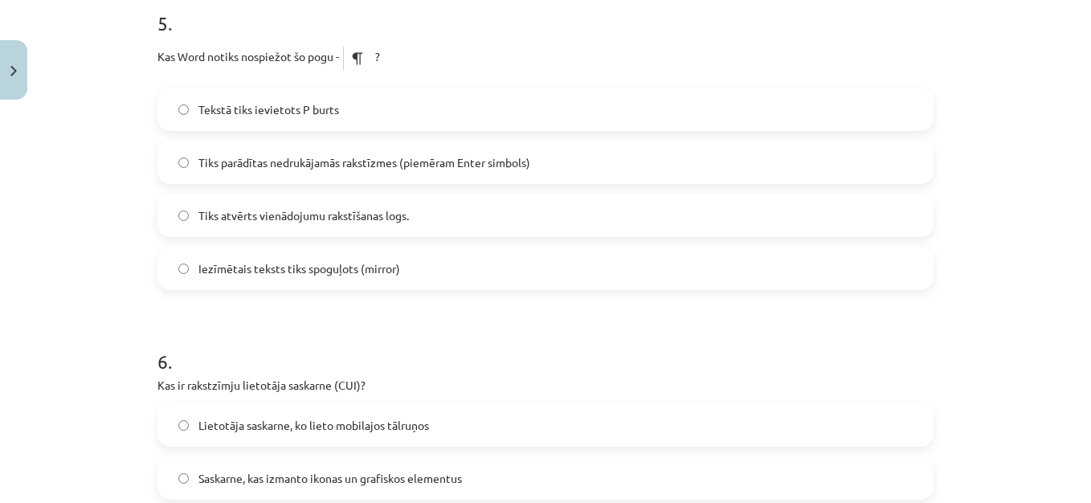
scroll to position [1559, 0]
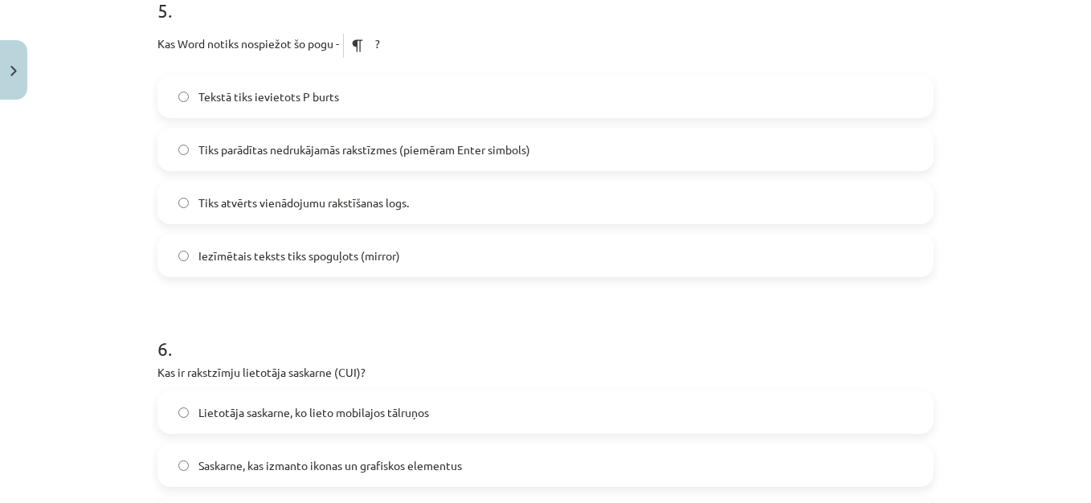
click at [456, 140] on label "Tiks parādītas nedrukājamās rakstīzmes (piemēram Enter simbols)" at bounding box center [545, 149] width 773 height 40
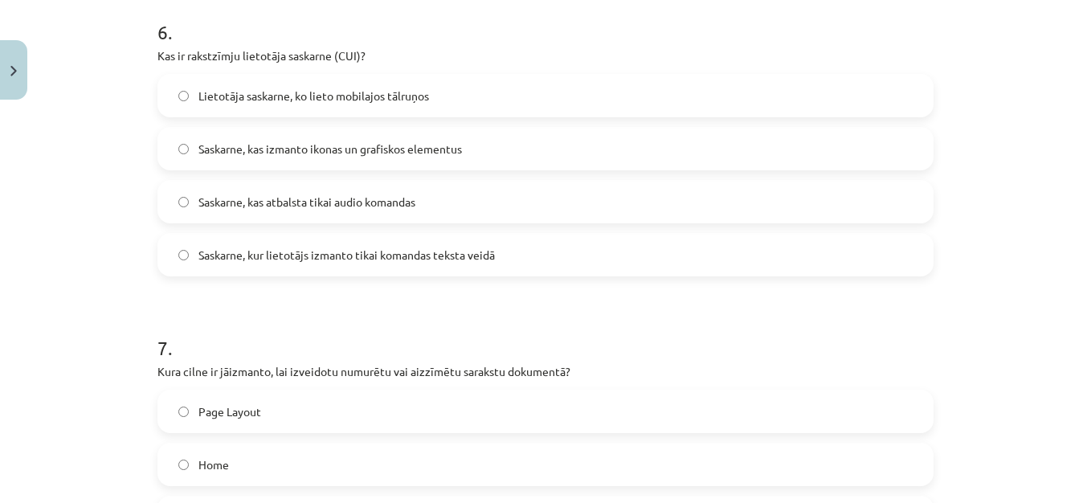
scroll to position [1881, 0]
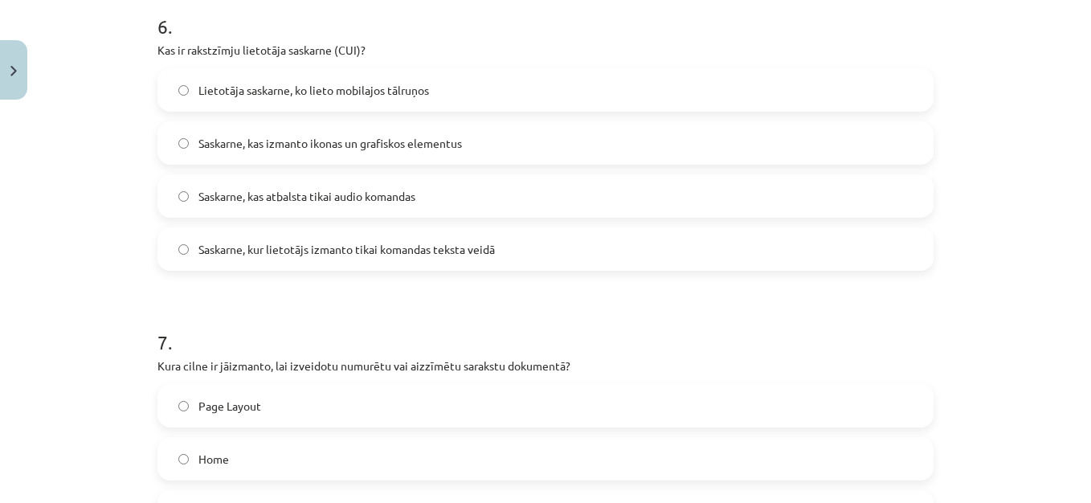
click at [538, 260] on label "Saskarne, kur lietotājs izmanto tikai komandas teksta veidā" at bounding box center [545, 249] width 773 height 40
click at [704, 442] on label "Home" at bounding box center [545, 459] width 773 height 40
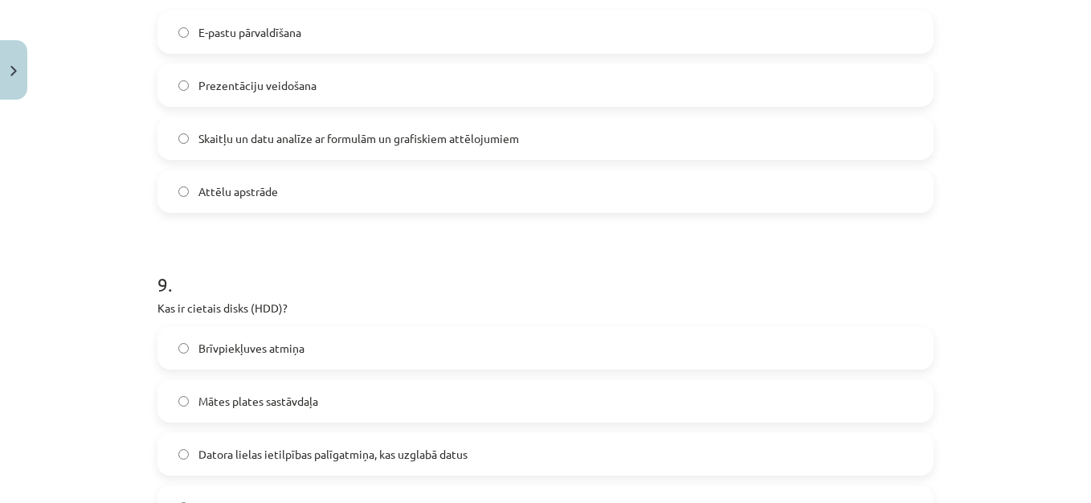
scroll to position [2584, 0]
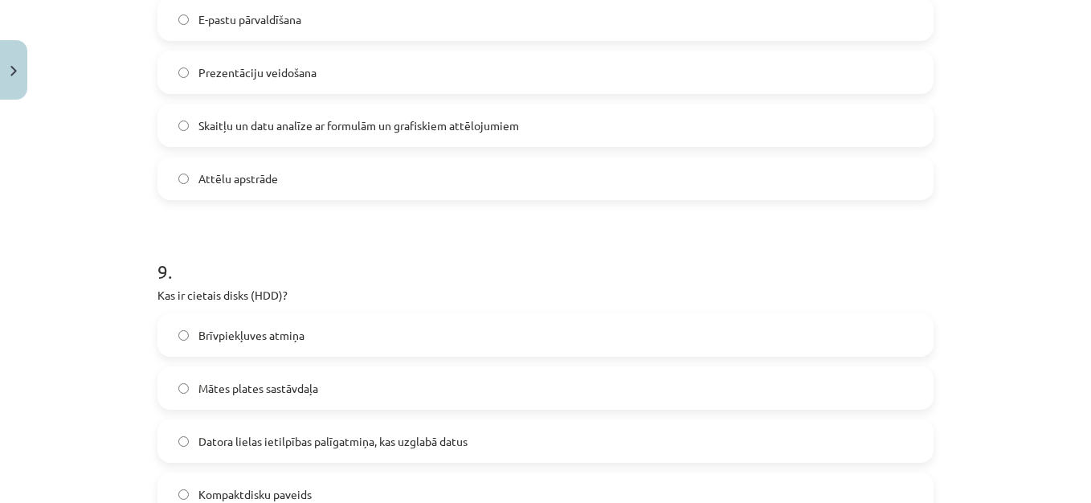
click at [665, 129] on label "Skaitļu un datu analīze ar formulām un grafiskiem attēlojumiem" at bounding box center [545, 125] width 773 height 40
click at [532, 441] on label "Datora lielas ietilpības palīgatmiņa, kas uzglabā datus" at bounding box center [545, 441] width 773 height 40
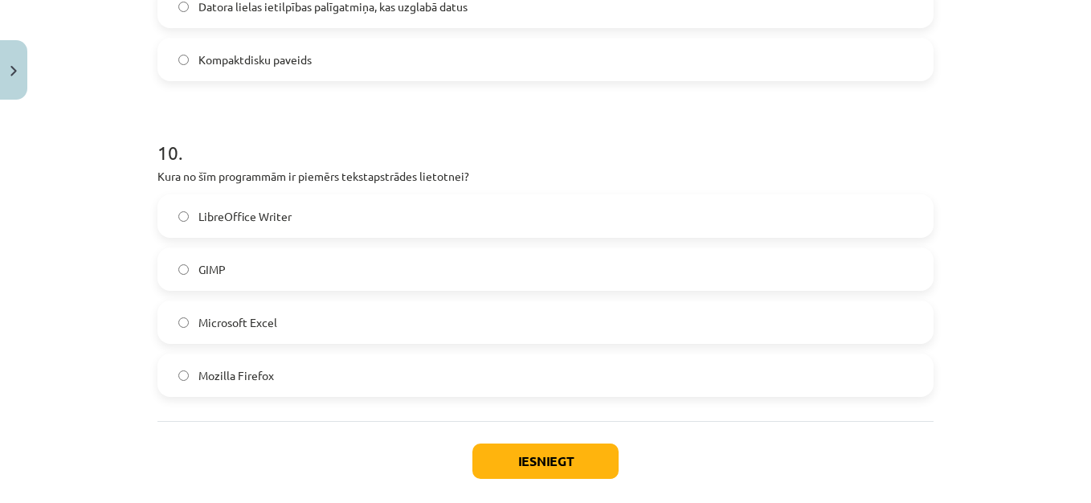
scroll to position [3037, 0]
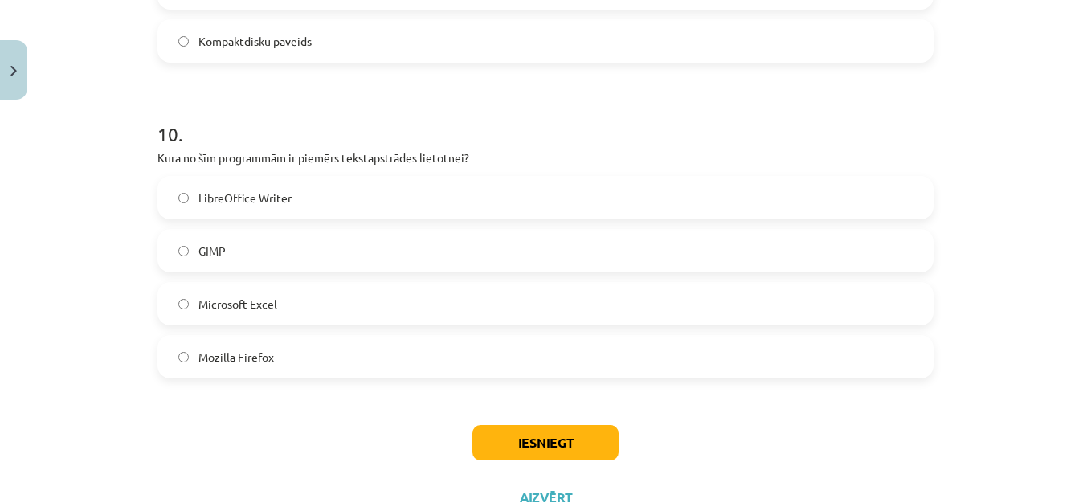
click at [433, 186] on label "LibreOffice Writer" at bounding box center [545, 198] width 773 height 40
click at [508, 444] on button "Iesniegt" at bounding box center [546, 442] width 146 height 35
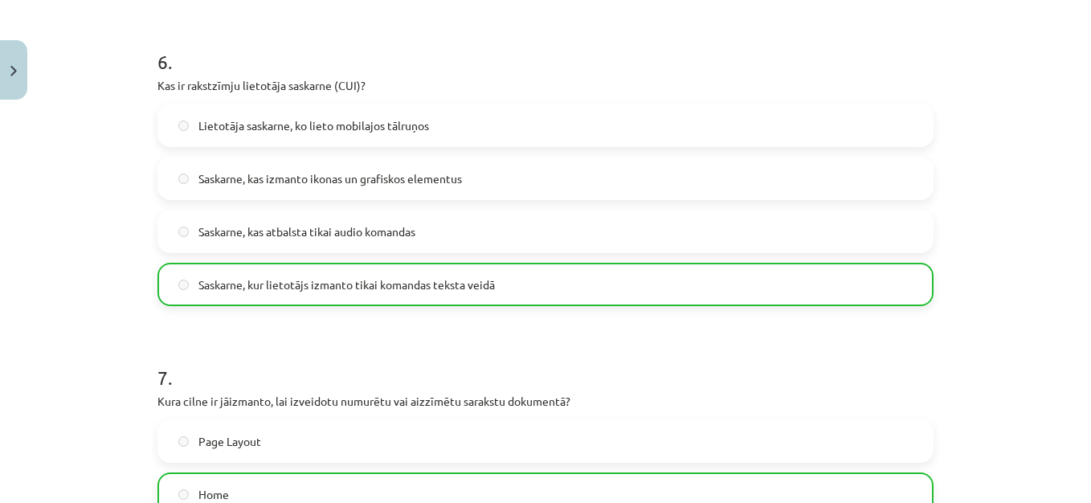
scroll to position [3150, 0]
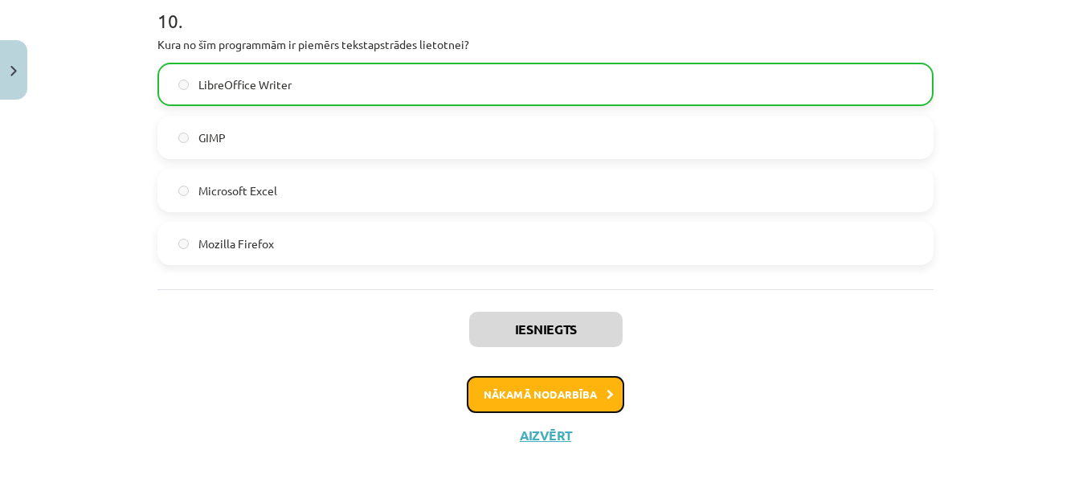
click at [569, 395] on button "Nākamā nodarbība" at bounding box center [546, 394] width 158 height 37
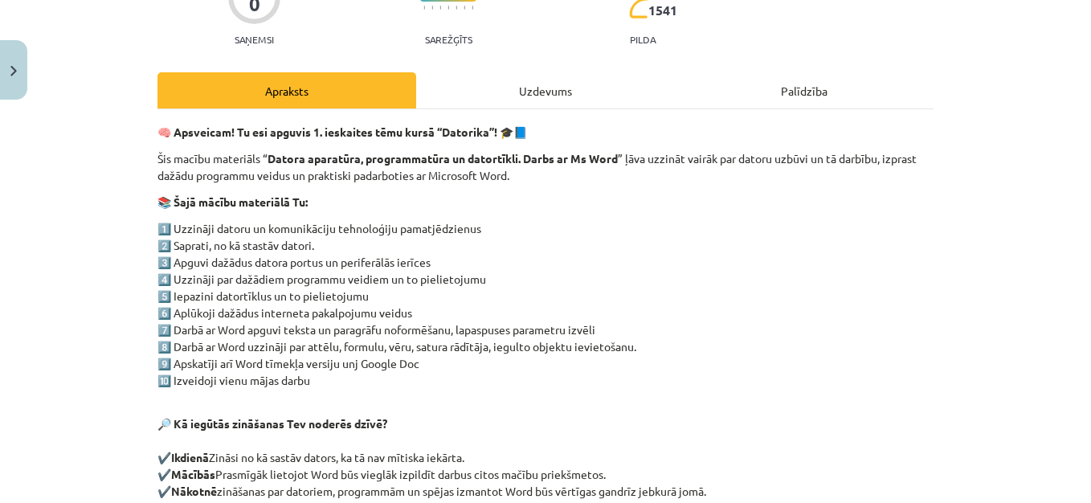
scroll to position [391, 0]
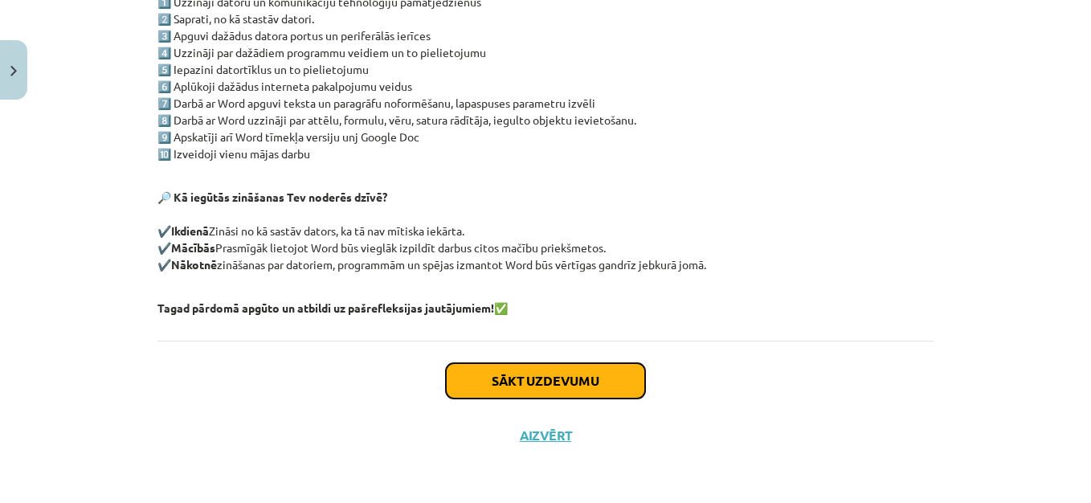
click at [612, 387] on button "Sākt uzdevumu" at bounding box center [545, 380] width 199 height 35
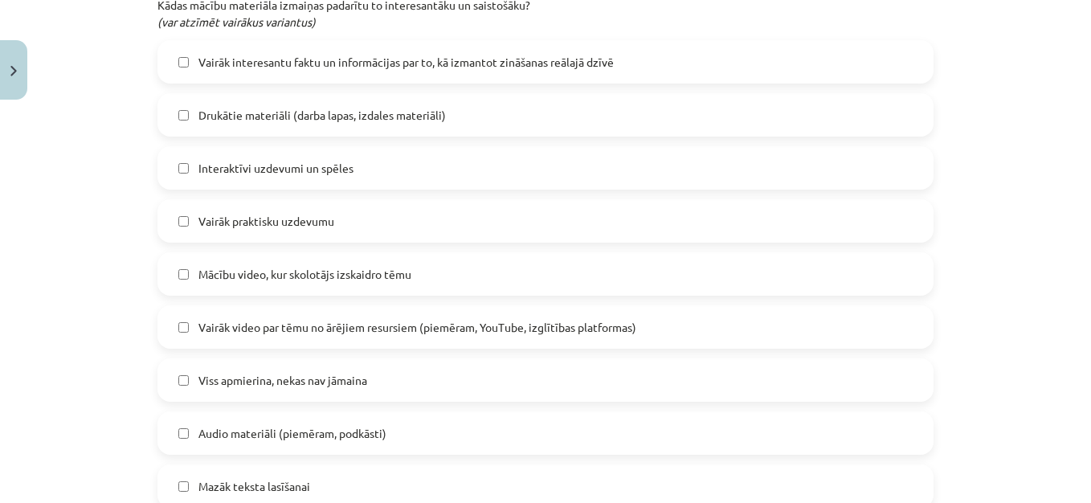
scroll to position [803, 0]
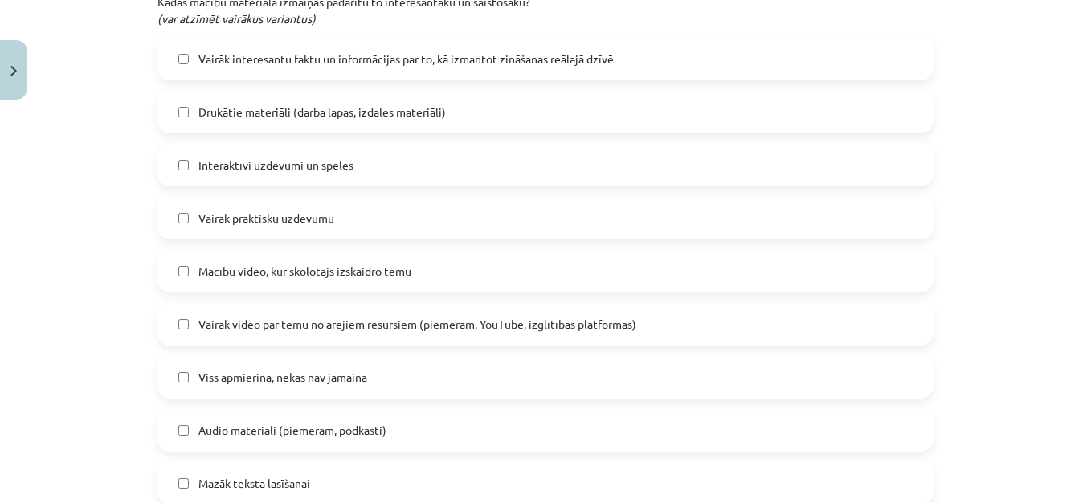
click at [174, 153] on label "Interaktīvi uzdevumi un spēles" at bounding box center [545, 165] width 773 height 40
click at [218, 371] on span "Viss apmierina, nekas nav jāmaina" at bounding box center [282, 377] width 169 height 17
click at [244, 158] on span "Interaktīvi uzdevumi un spēles" at bounding box center [275, 165] width 155 height 17
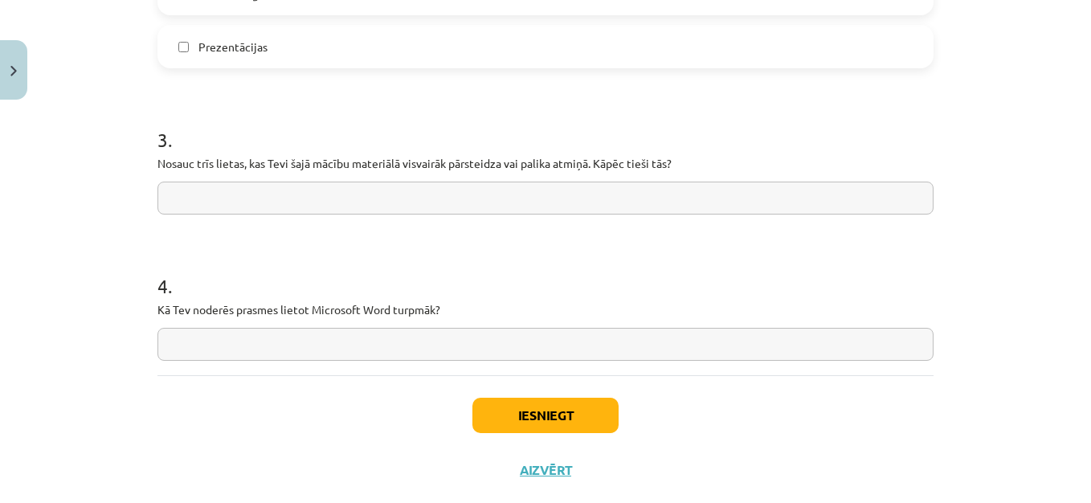
scroll to position [1380, 0]
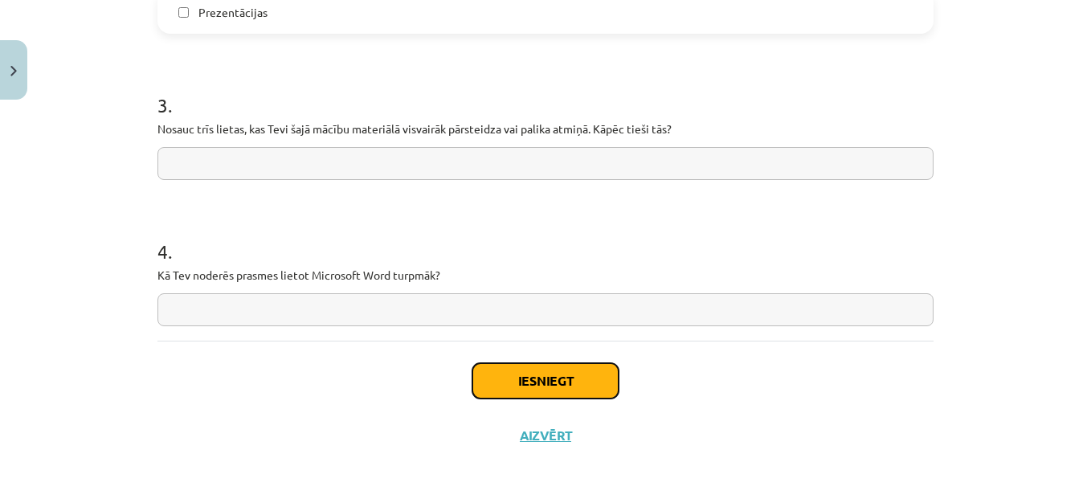
click at [583, 382] on button "Iesniegt" at bounding box center [546, 380] width 146 height 35
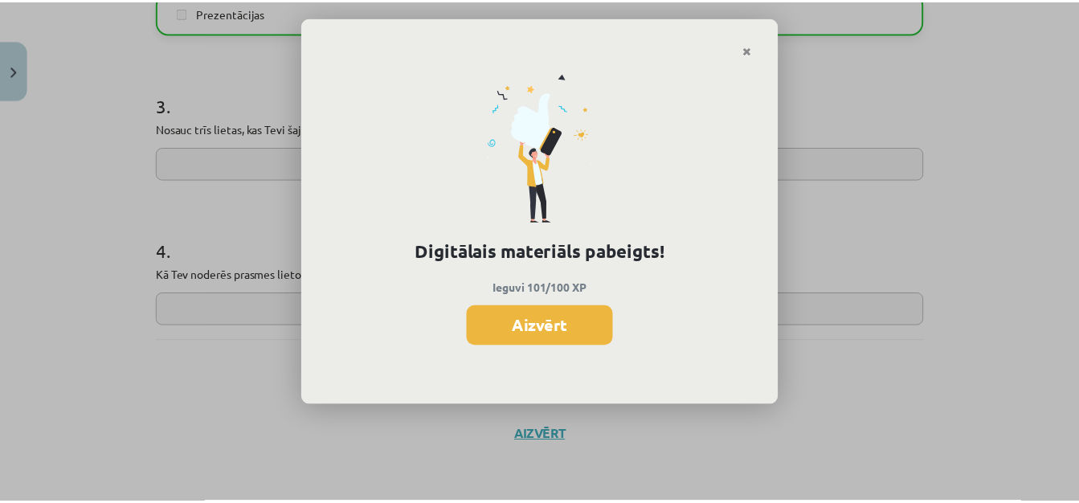
scroll to position [478, 0]
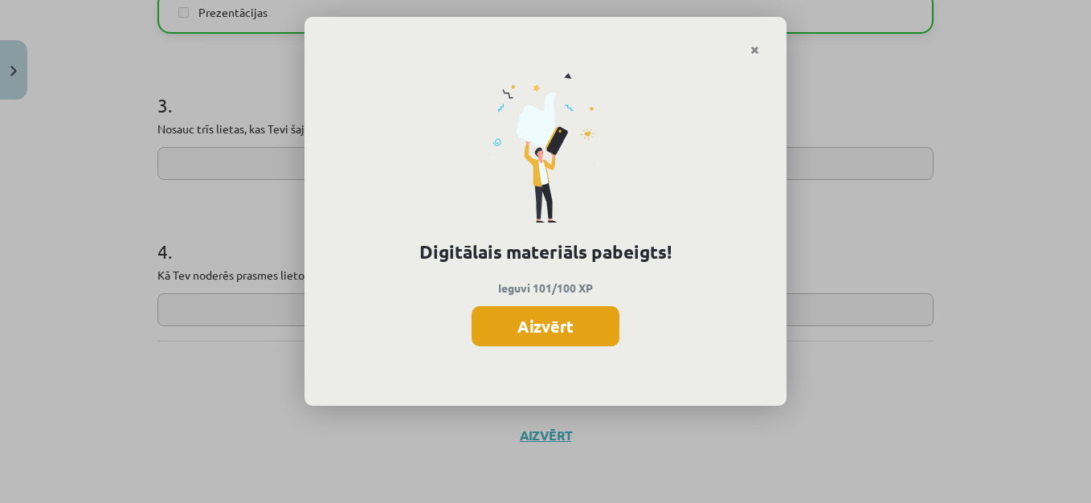
click at [565, 332] on button "Aizvērt" at bounding box center [546, 326] width 148 height 40
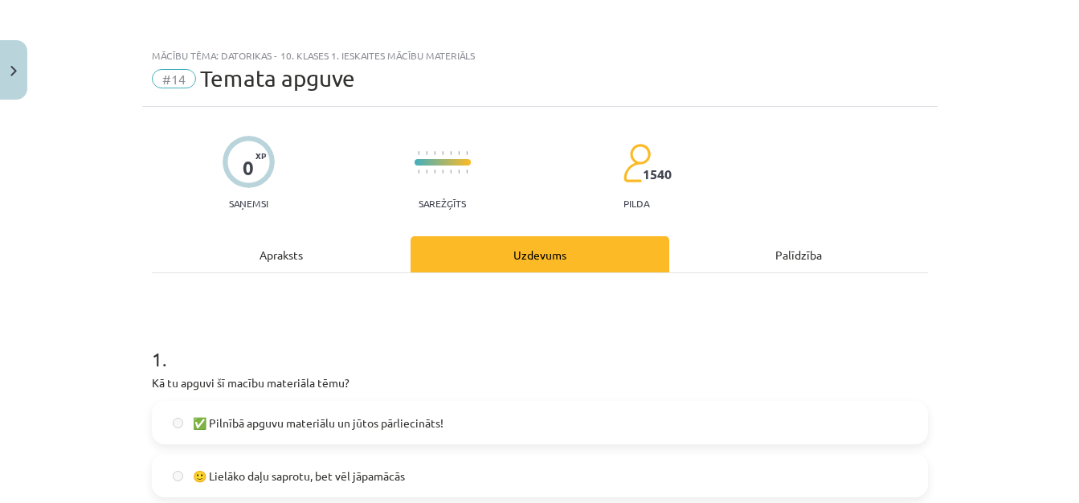
scroll to position [0, 0]
click at [22, 52] on button "Close" at bounding box center [13, 69] width 27 height 59
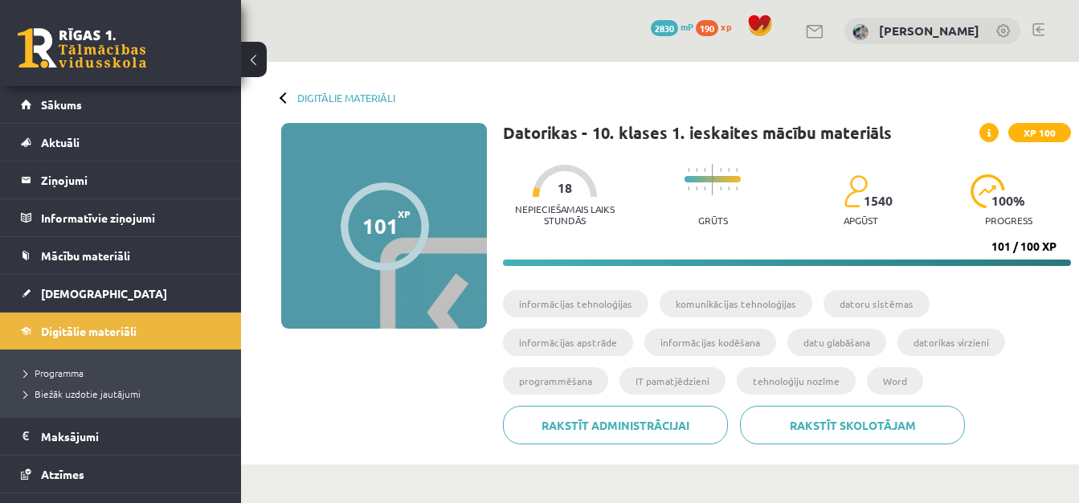
click at [67, 51] on link at bounding box center [82, 48] width 129 height 40
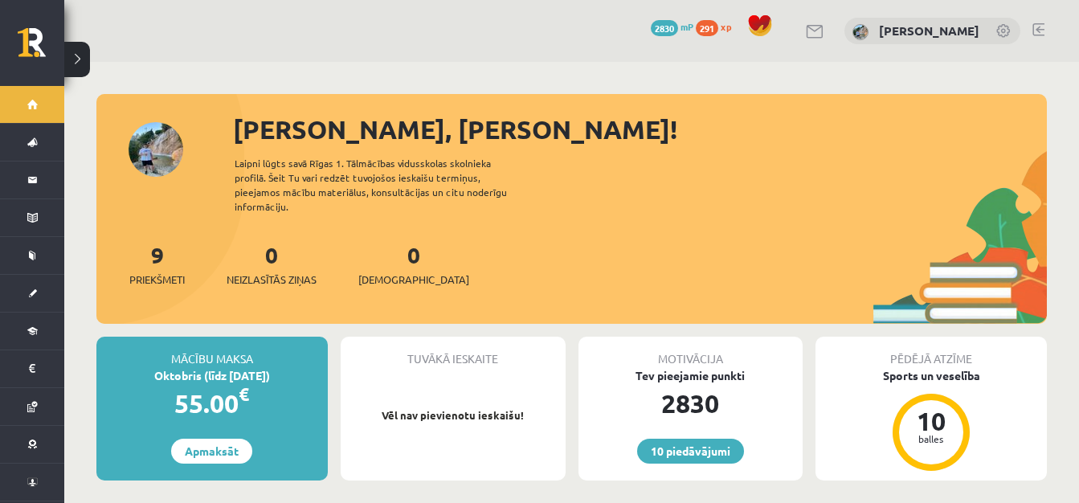
click at [74, 57] on button at bounding box center [77, 59] width 26 height 35
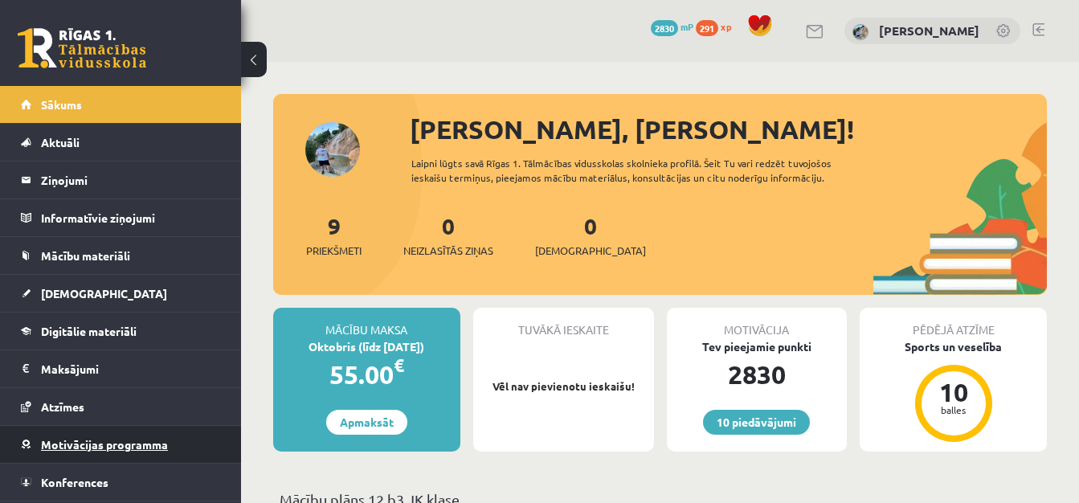
click at [28, 446] on link "Motivācijas programma" at bounding box center [121, 444] width 200 height 37
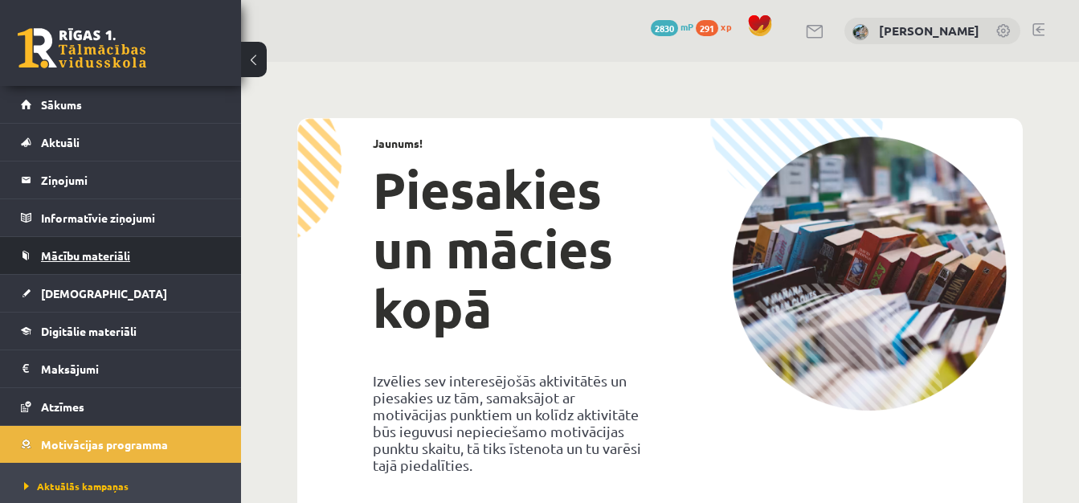
click at [94, 253] on span "Mācību materiāli" at bounding box center [85, 255] width 89 height 14
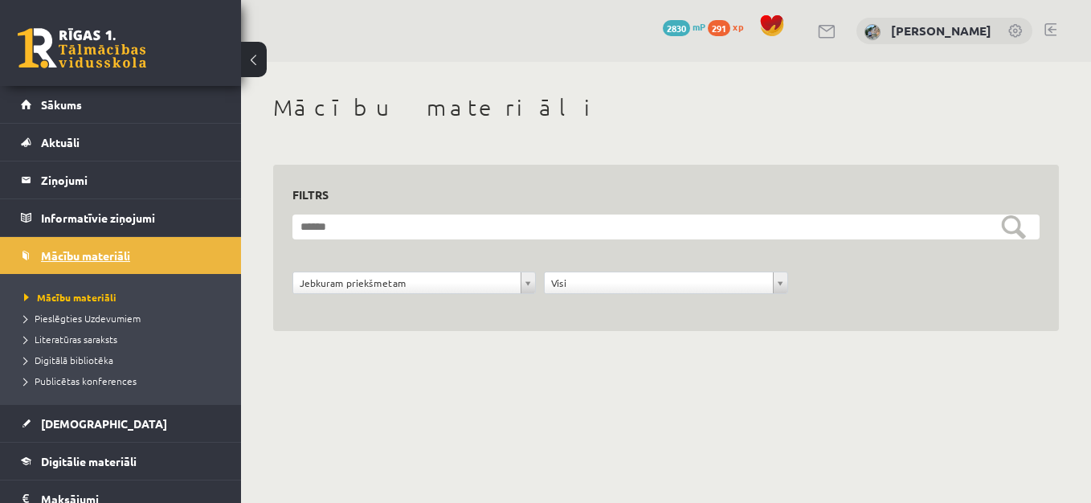
click at [117, 244] on link "Mācību materiāli" at bounding box center [121, 255] width 200 height 37
click at [165, 469] on link "Digitālie materiāli" at bounding box center [121, 461] width 200 height 37
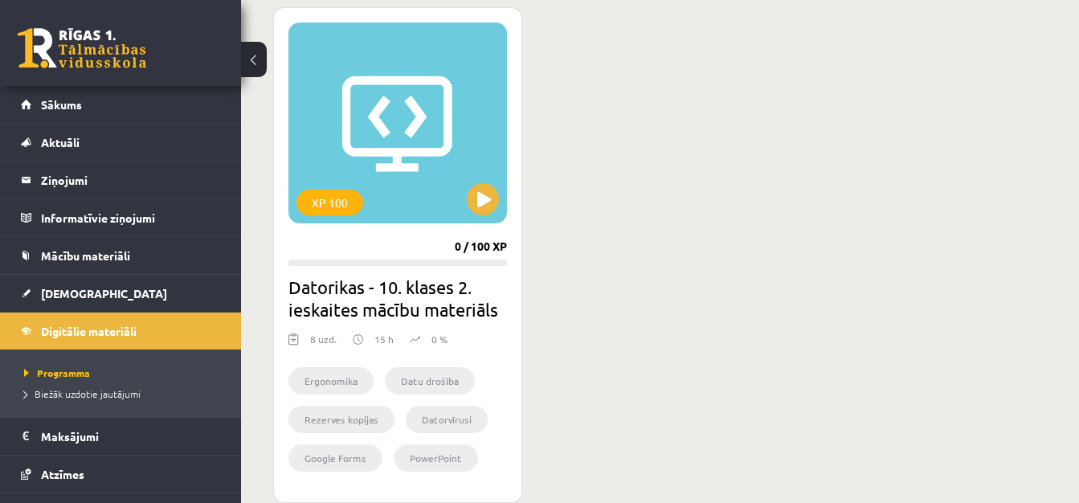
scroll to position [1447, 0]
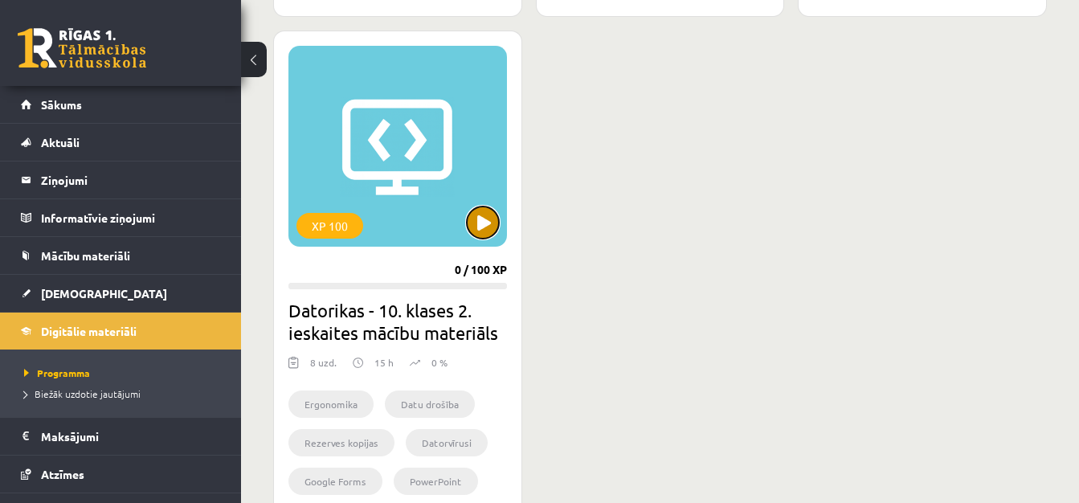
click at [483, 213] on button at bounding box center [483, 223] width 32 height 32
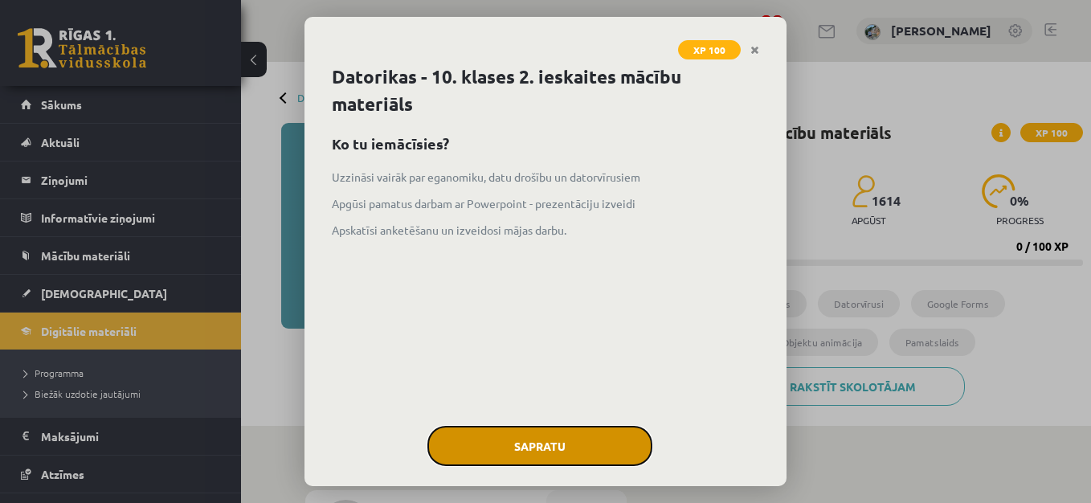
click at [613, 440] on button "Sapratu" at bounding box center [540, 446] width 225 height 40
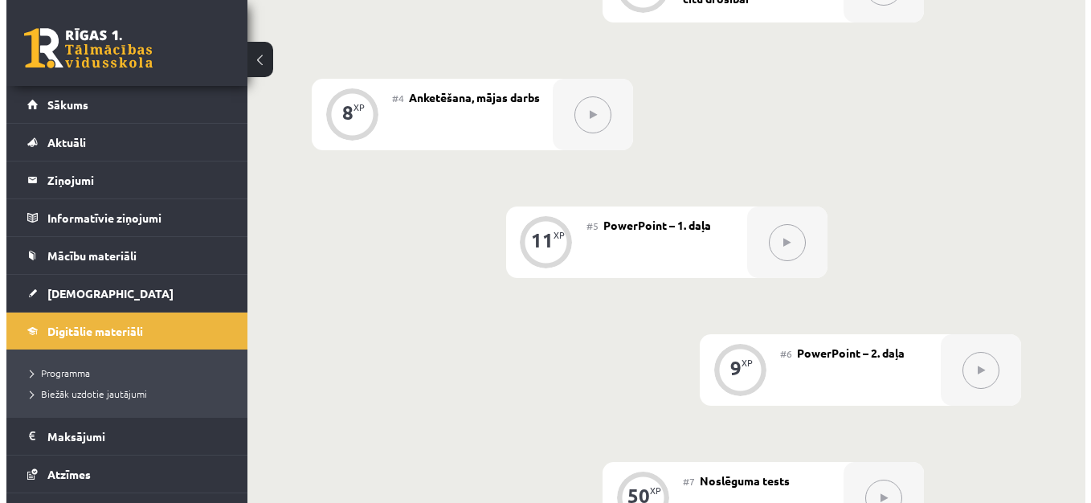
scroll to position [355, 0]
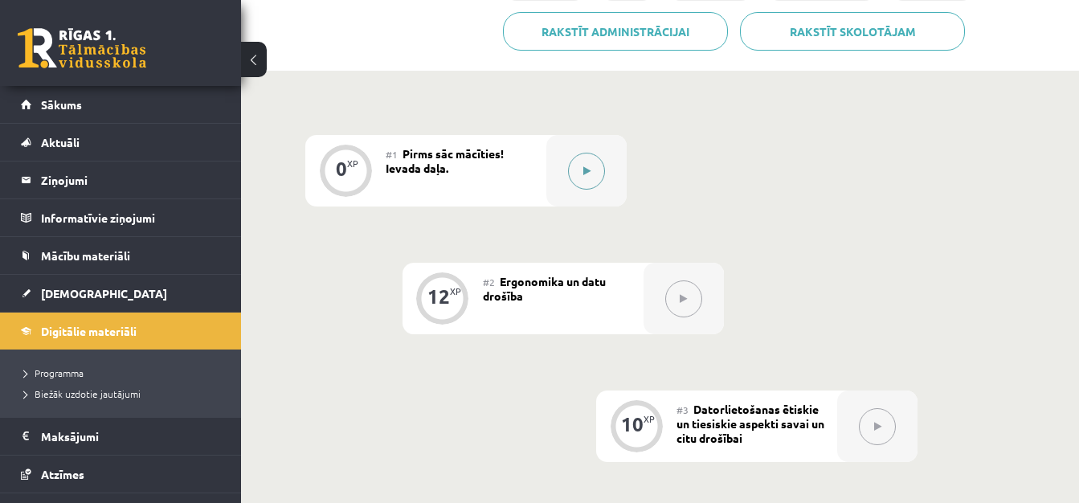
click at [588, 166] on icon at bounding box center [586, 171] width 7 height 10
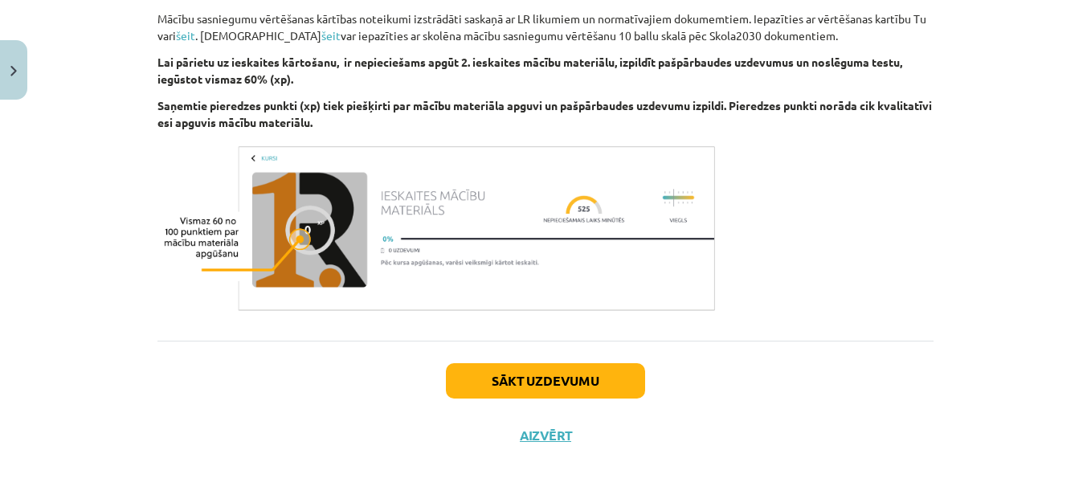
scroll to position [988, 0]
click at [612, 380] on button "Sākt uzdevumu" at bounding box center [545, 380] width 199 height 35
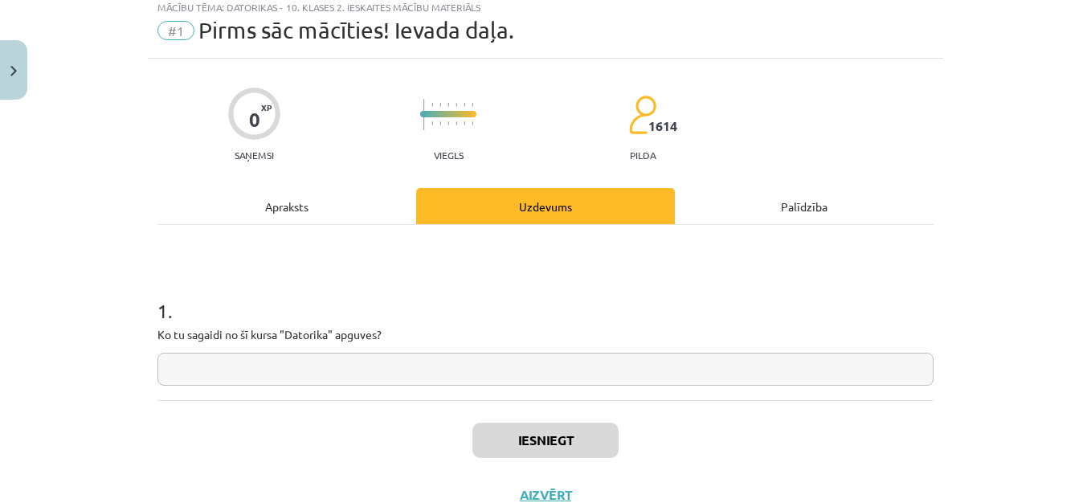
scroll to position [40, 0]
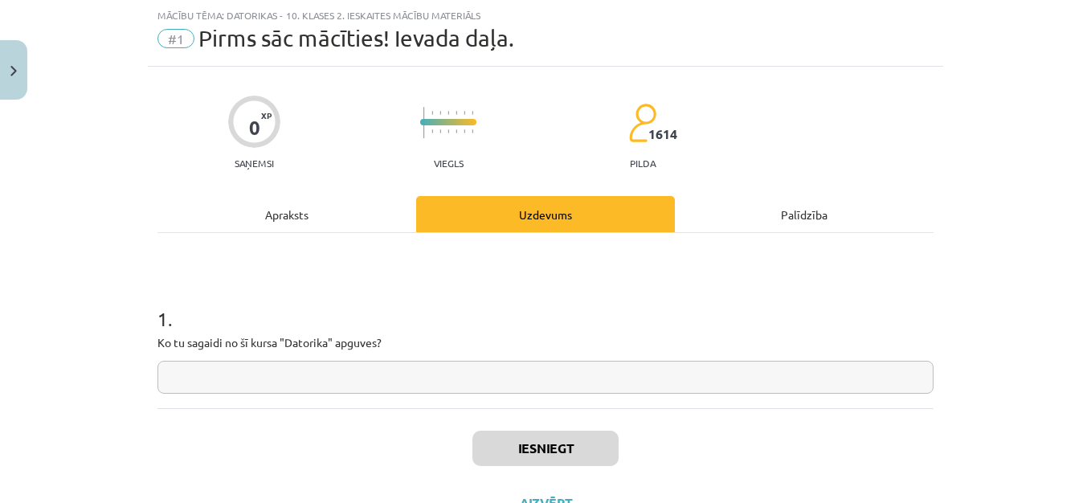
click at [639, 368] on input "text" at bounding box center [546, 377] width 776 height 33
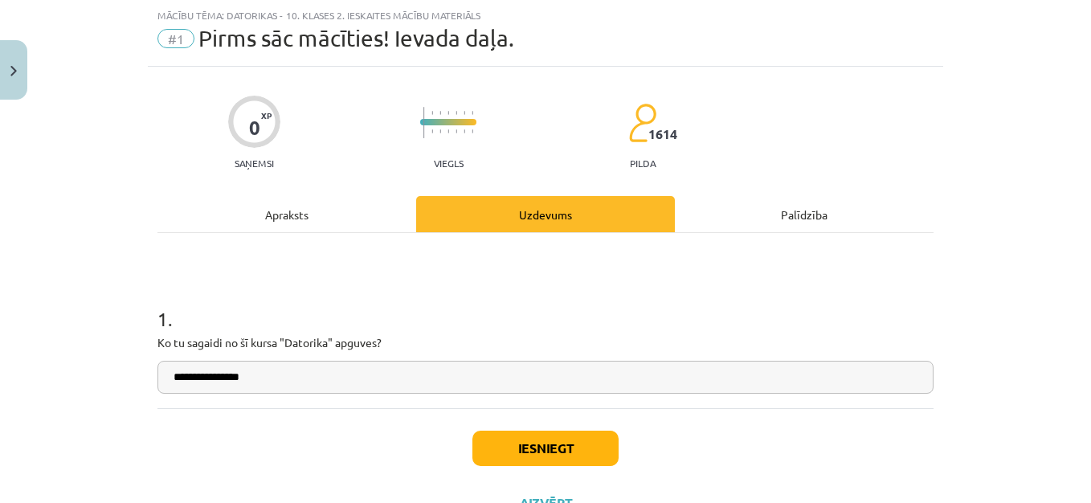
type input "**********"
click at [591, 437] on button "Iesniegt" at bounding box center [546, 448] width 146 height 35
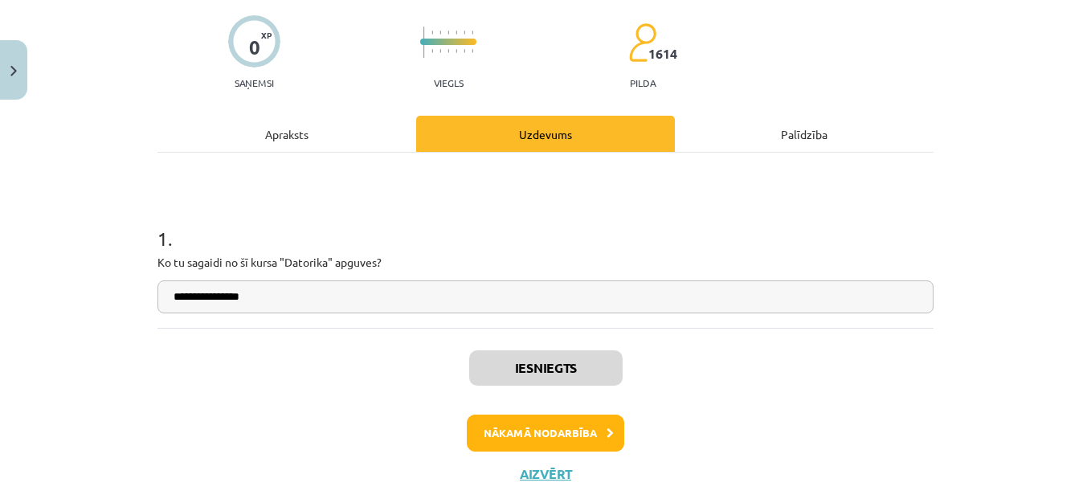
scroll to position [137, 0]
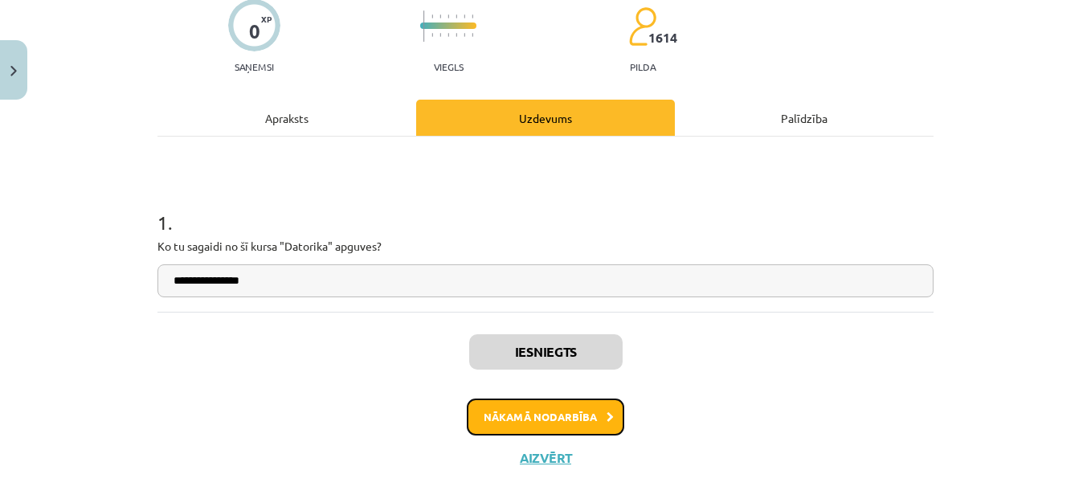
click at [563, 412] on button "Nākamā nodarbība" at bounding box center [546, 417] width 158 height 37
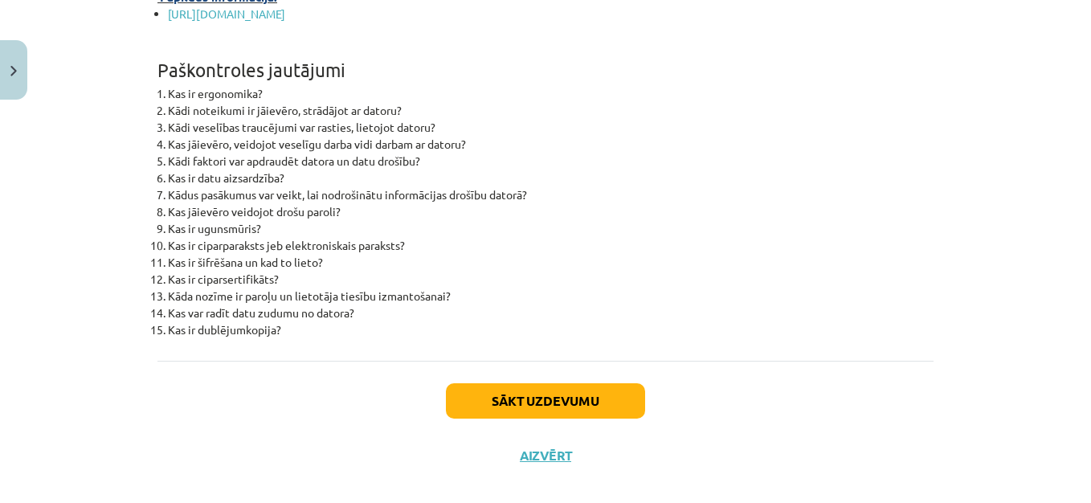
scroll to position [5192, 0]
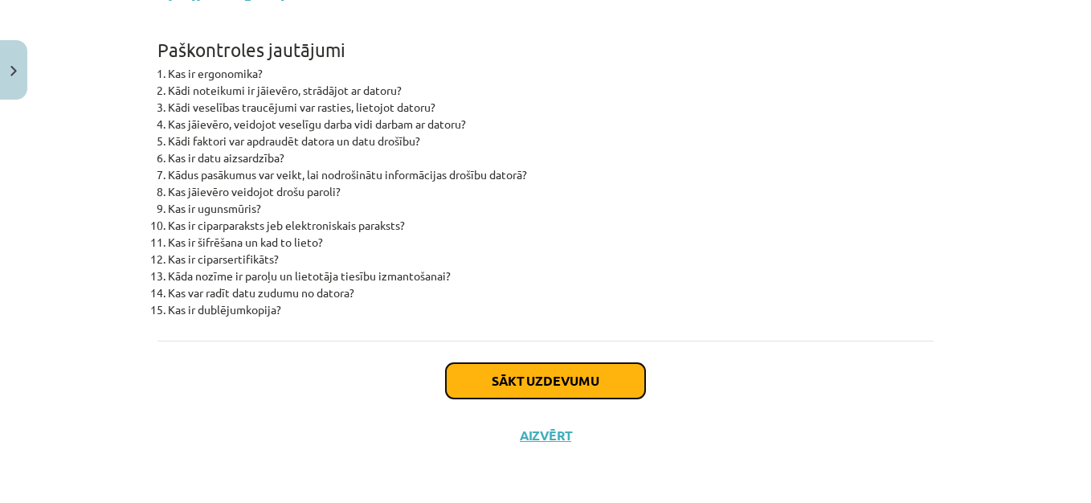
click at [563, 383] on button "Sākt uzdevumu" at bounding box center [545, 380] width 199 height 35
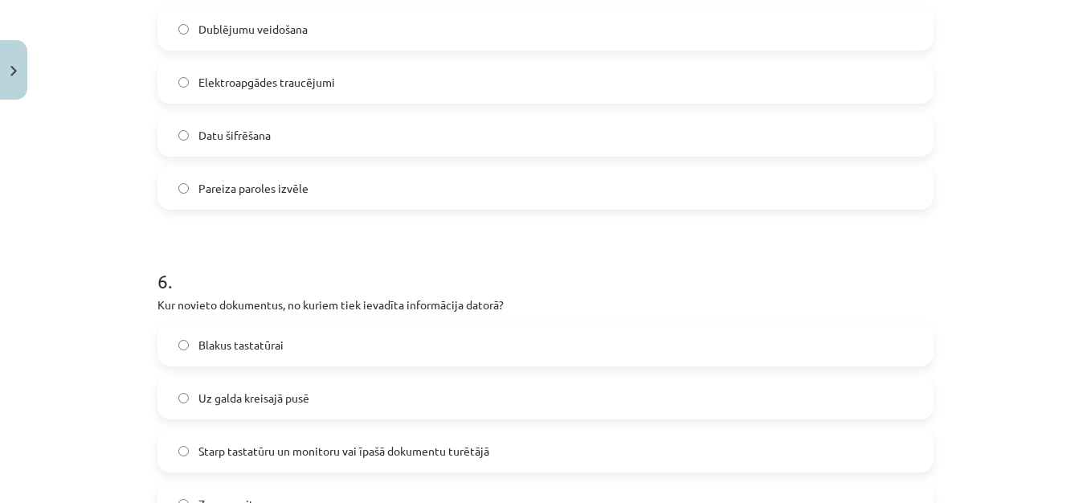
scroll to position [1866, 0]
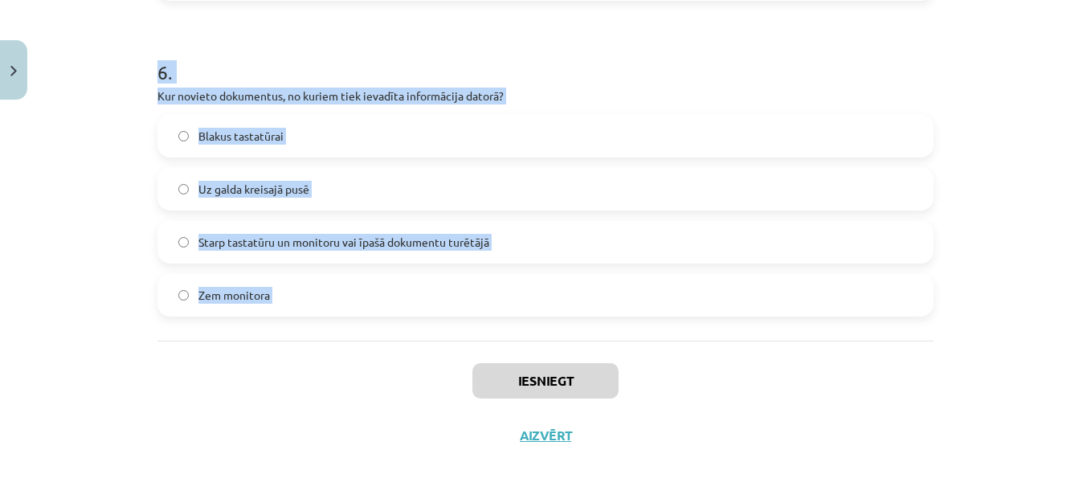
drag, startPoint x: 151, startPoint y: 317, endPoint x: 336, endPoint y: 371, distance: 192.5
copy form "1 . Kādu informāciju satur ciparsertifikāts? Lietotāja vārdu un paroli Lietotāj…"
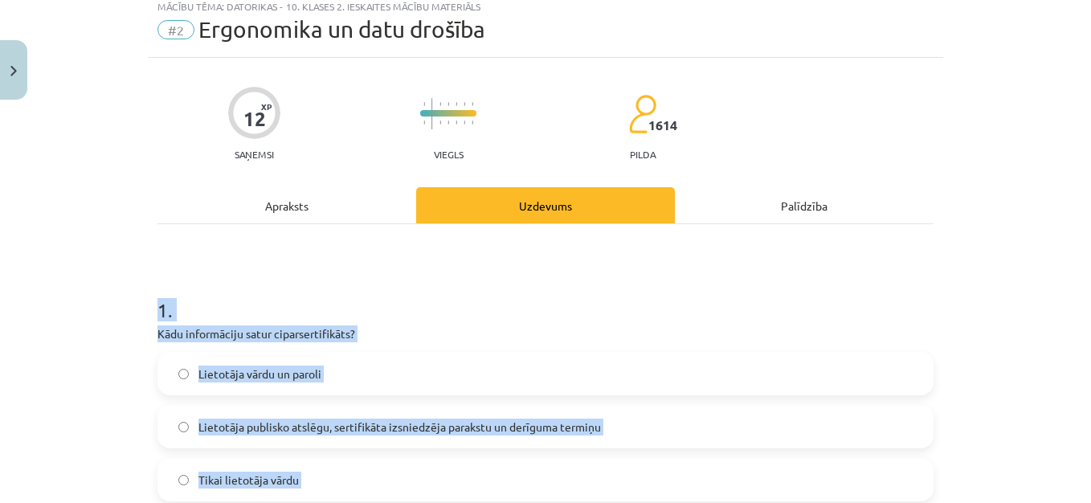
scroll to position [3, 0]
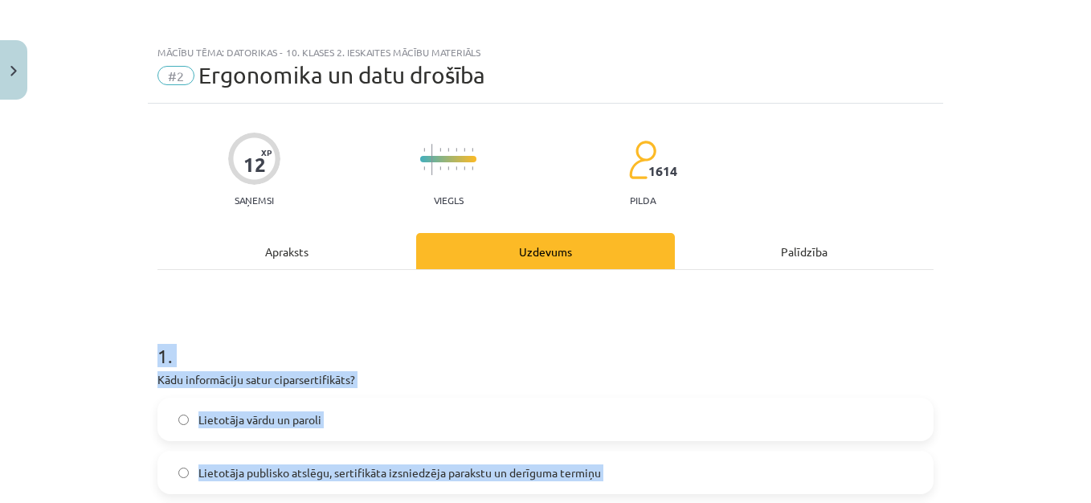
click at [1017, 333] on div "Mācību tēma: Datorikas - 10. klases 2. ieskaites mācību materiāls #2 Ergonomika…" at bounding box center [545, 251] width 1091 height 503
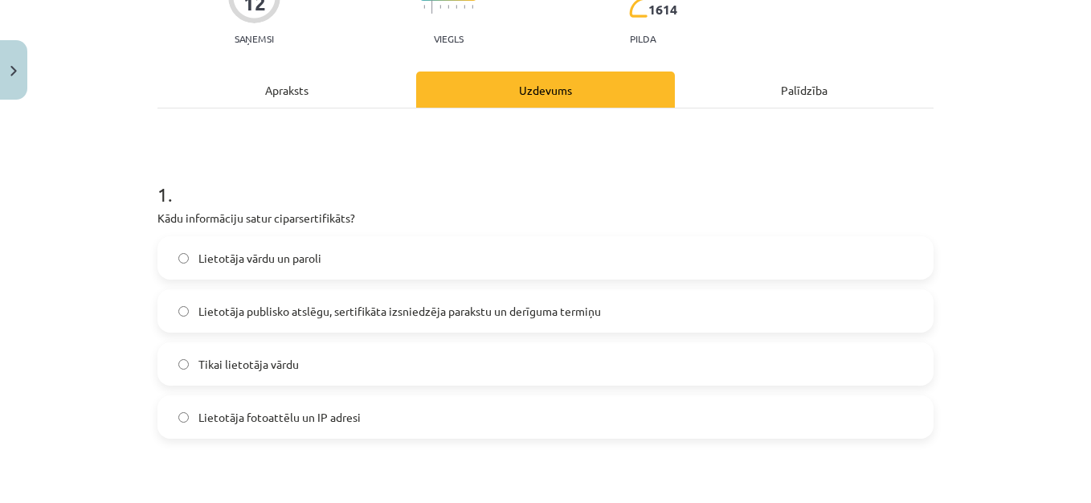
scroll to position [196, 0]
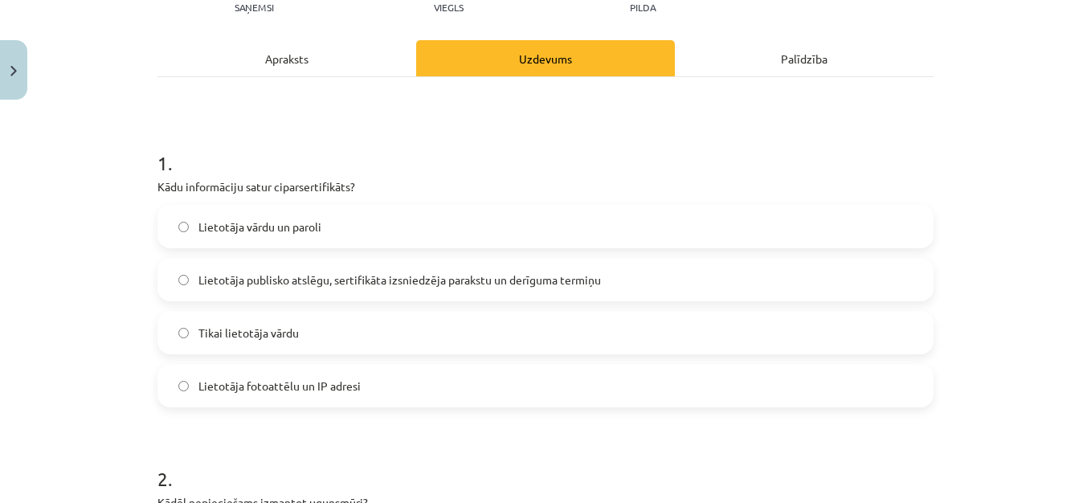
click at [525, 278] on span "Lietotāja publisko atslēgu, sertifikāta izsniedzēja parakstu un derīguma termiņu" at bounding box center [399, 280] width 403 height 17
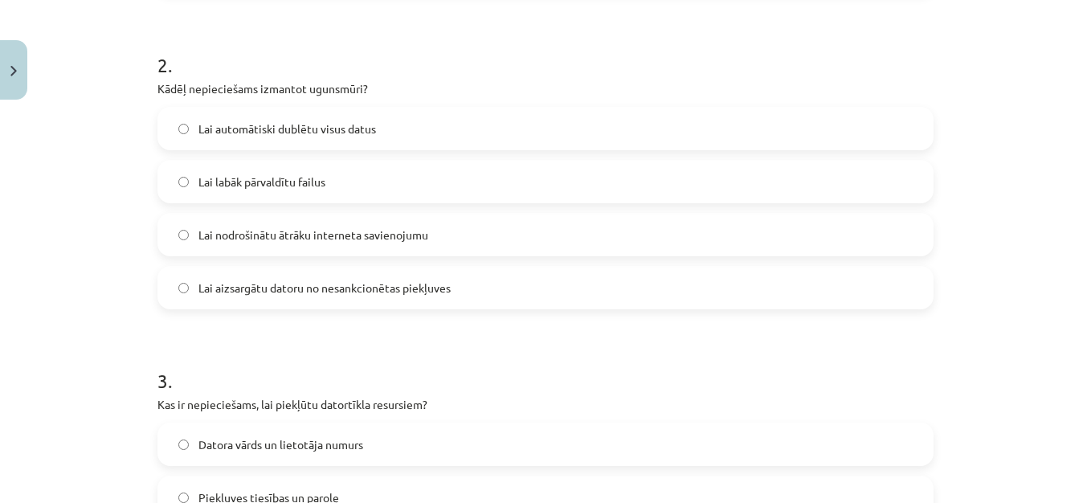
scroll to position [614, 0]
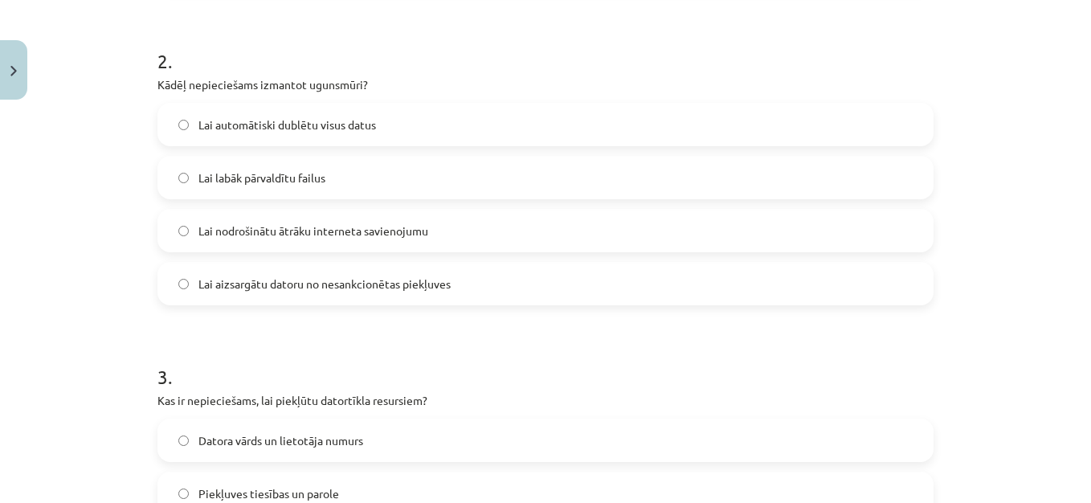
click at [364, 284] on span "Lai aizsargātu datoru no nesankcionētas piekļuves" at bounding box center [324, 284] width 252 height 17
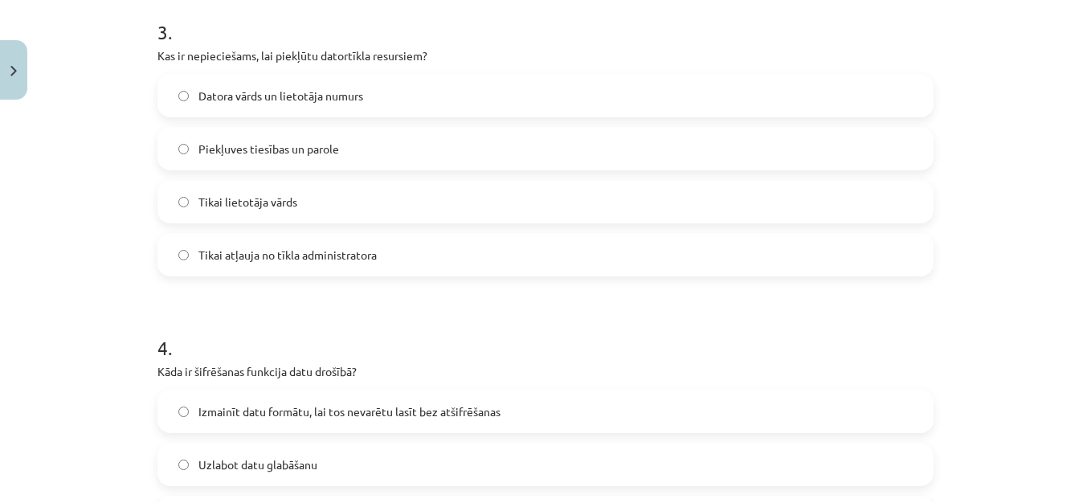
scroll to position [968, 0]
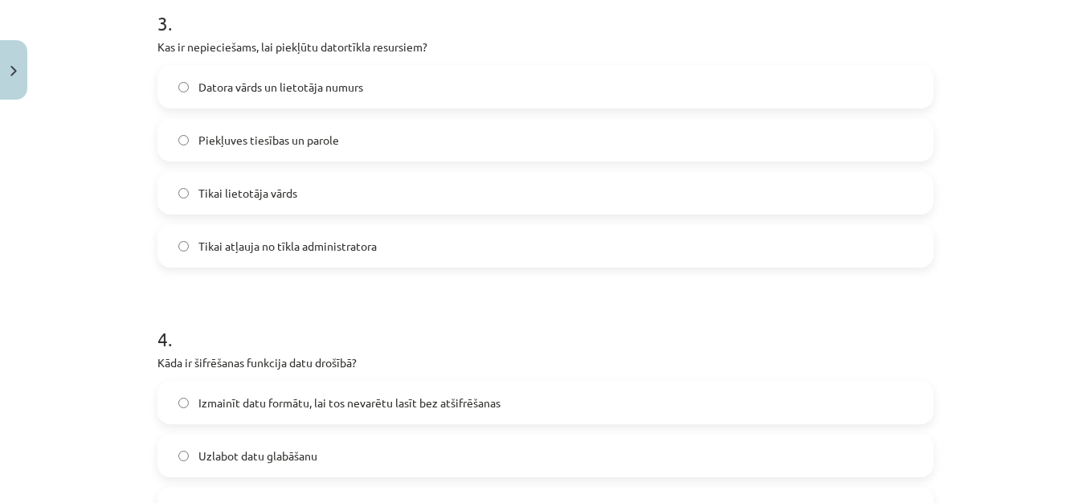
click at [479, 134] on label "Piekļuves tiesības un parole" at bounding box center [545, 140] width 773 height 40
click at [555, 403] on label "Izmainīt datu formātu, lai tos nevarētu lasīt bez atšifrēšanas" at bounding box center [545, 403] width 773 height 40
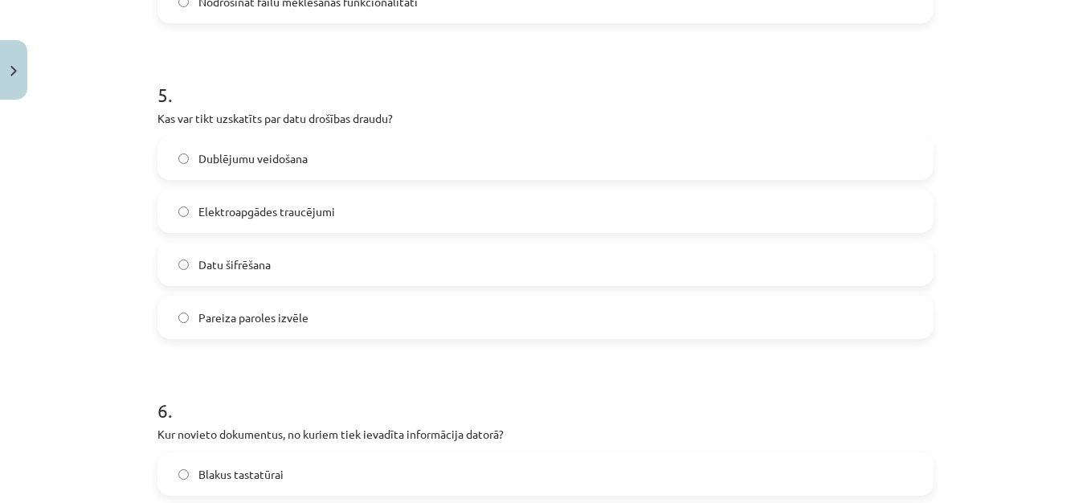
scroll to position [1546, 0]
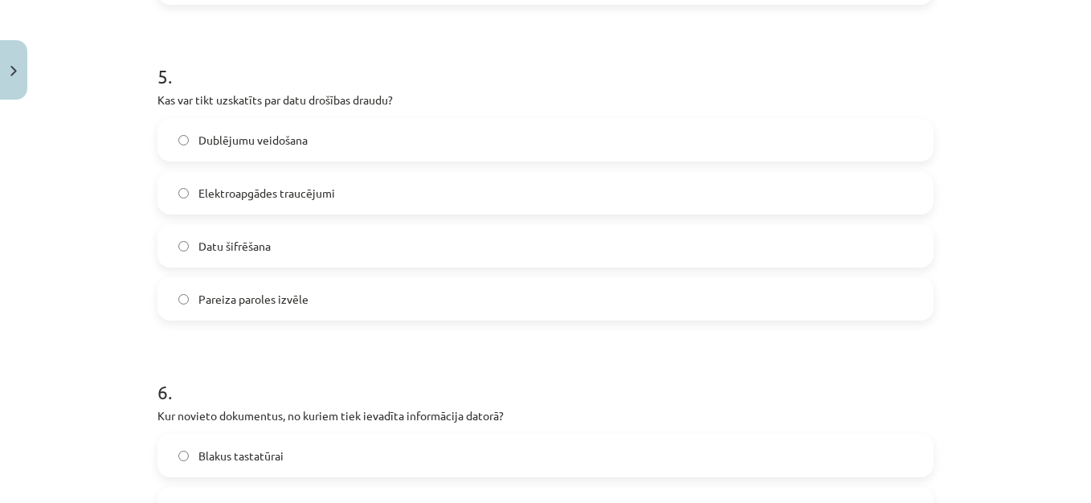
click at [356, 207] on label "Elektroapgādes traucējumi" at bounding box center [545, 193] width 773 height 40
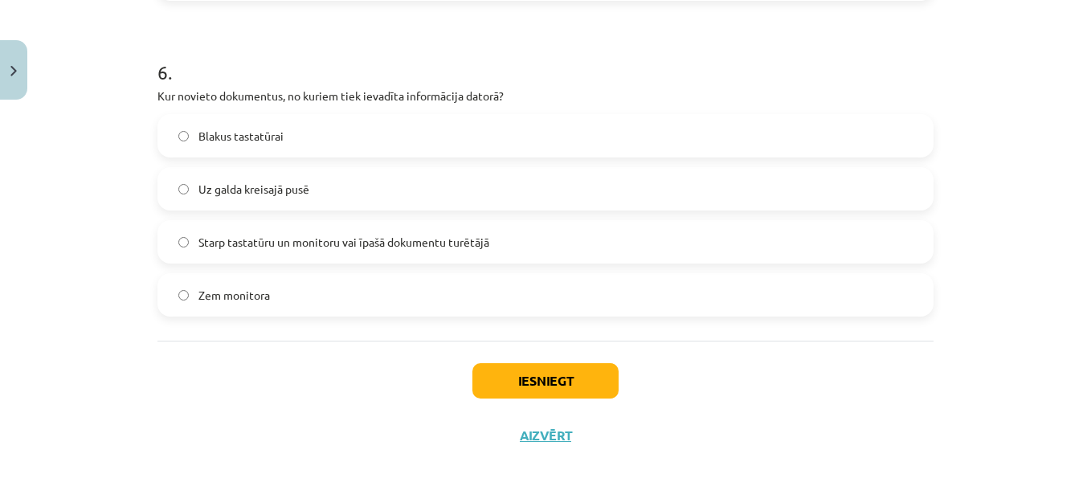
click at [432, 223] on label "Starp tastatūru un monitoru vai īpašā dokumentu turētājā" at bounding box center [545, 242] width 773 height 40
click at [543, 381] on button "Iesniegt" at bounding box center [546, 380] width 146 height 35
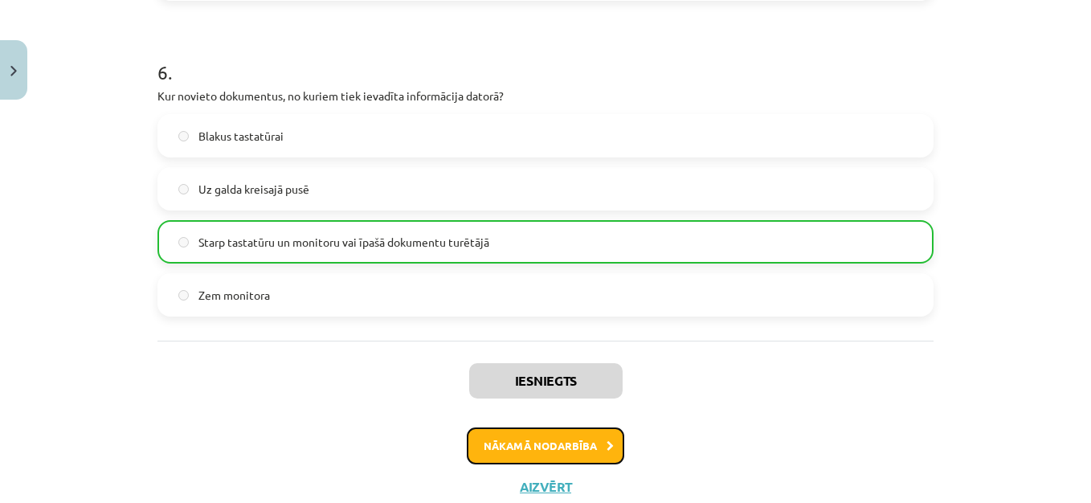
click at [563, 445] on button "Nākamā nodarbība" at bounding box center [546, 446] width 158 height 37
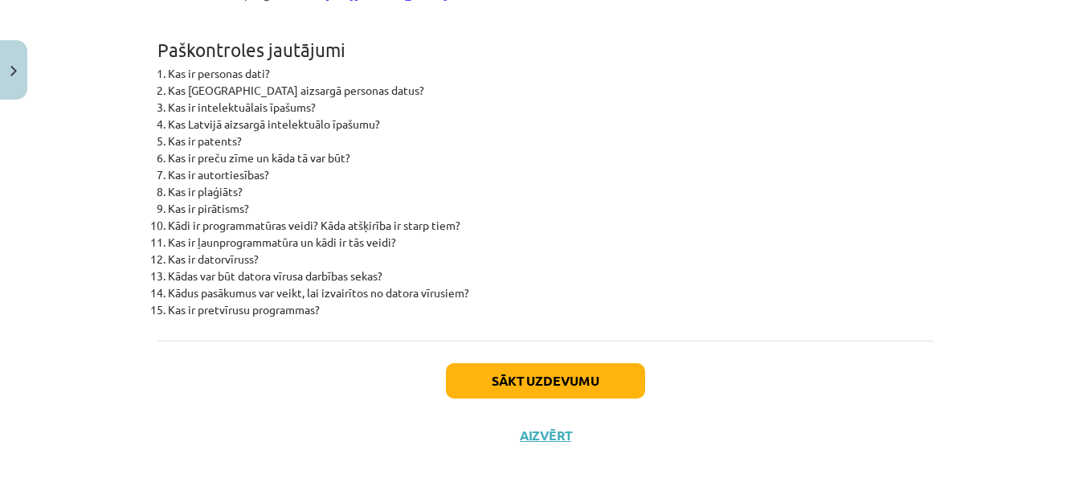
scroll to position [4178, 0]
click at [627, 393] on button "Sākt uzdevumu" at bounding box center [545, 380] width 199 height 35
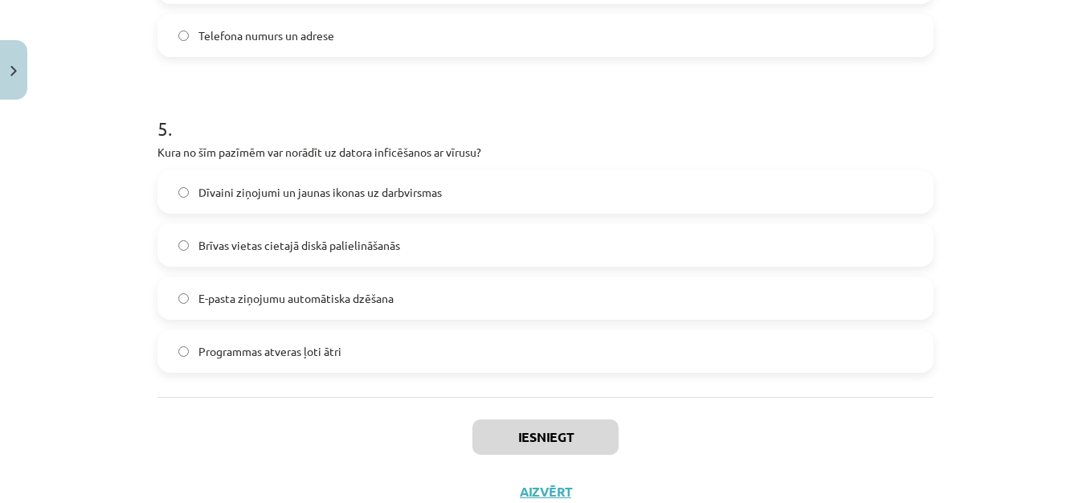
scroll to position [1550, 0]
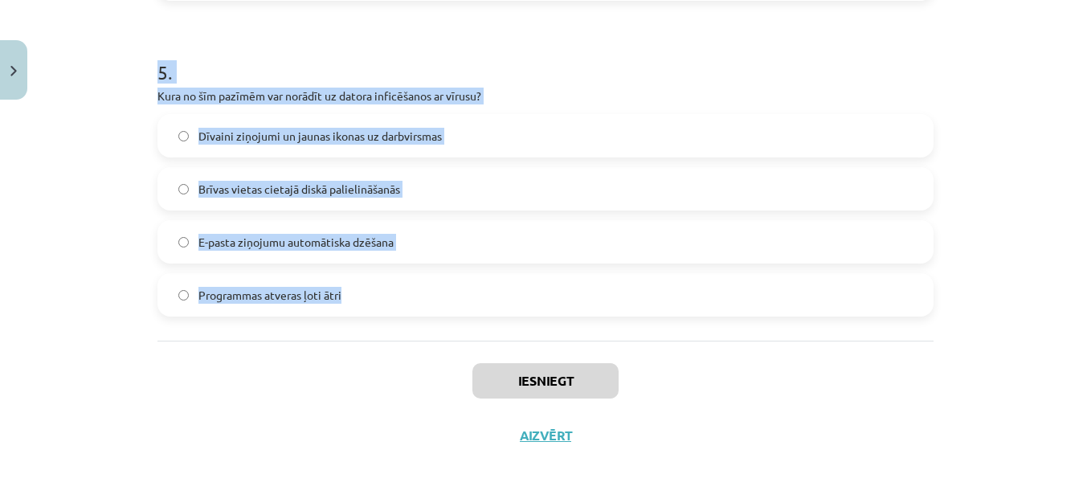
drag, startPoint x: 149, startPoint y: 314, endPoint x: 358, endPoint y: 316, distance: 208.1
copy form "1 . Kura atzīme uz norāda, ka autors pieprasa īpašumtiesības uz savu darbu? Sim…"
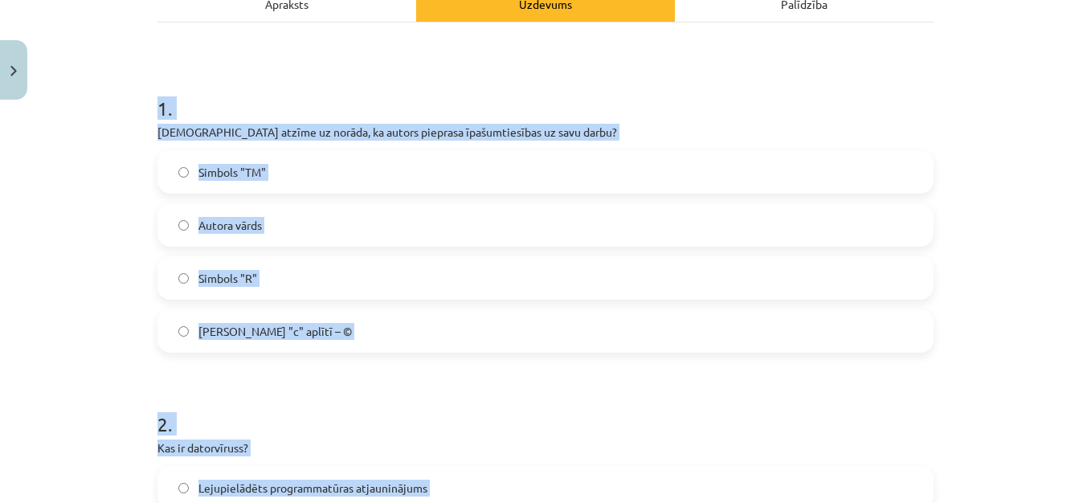
scroll to position [257, 0]
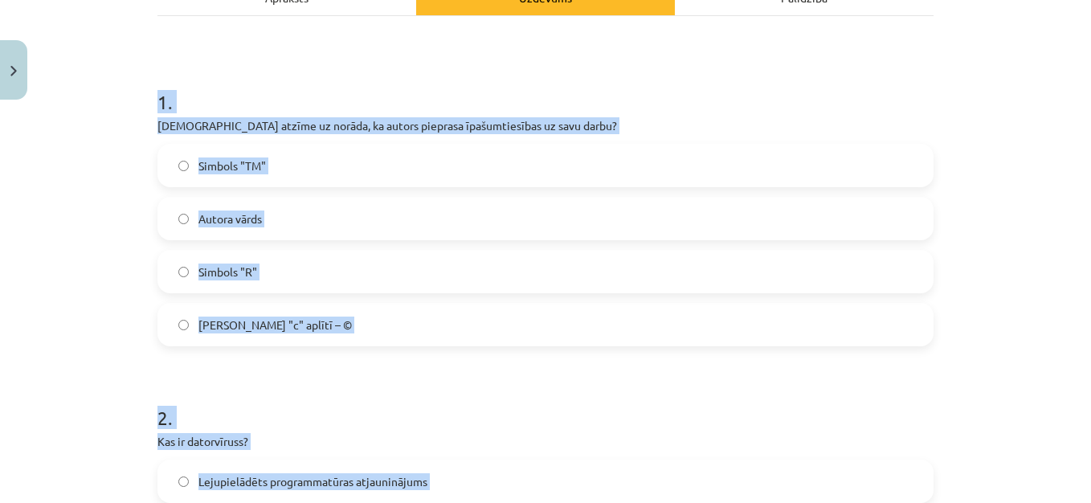
click at [509, 326] on label "Burts "c" aplītī – ©" at bounding box center [545, 325] width 773 height 40
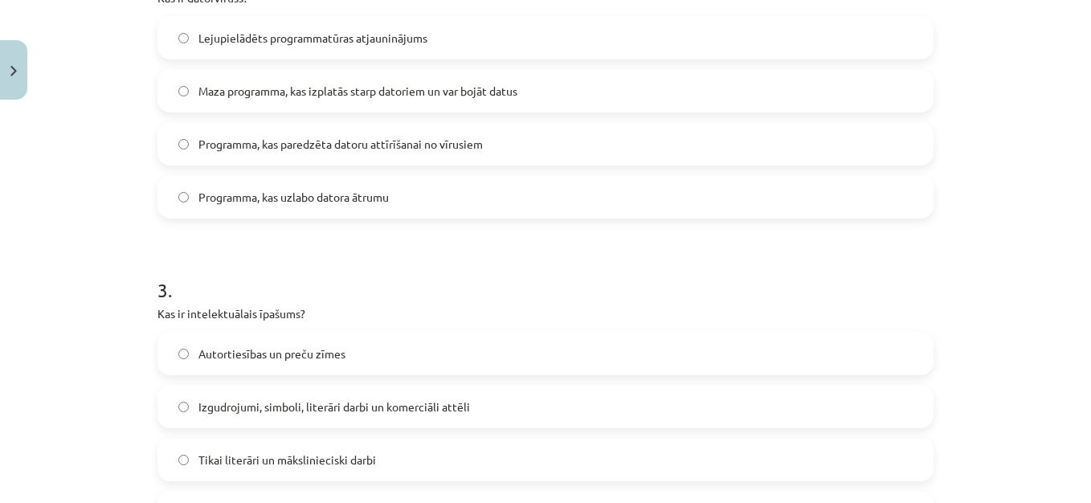
scroll to position [707, 0]
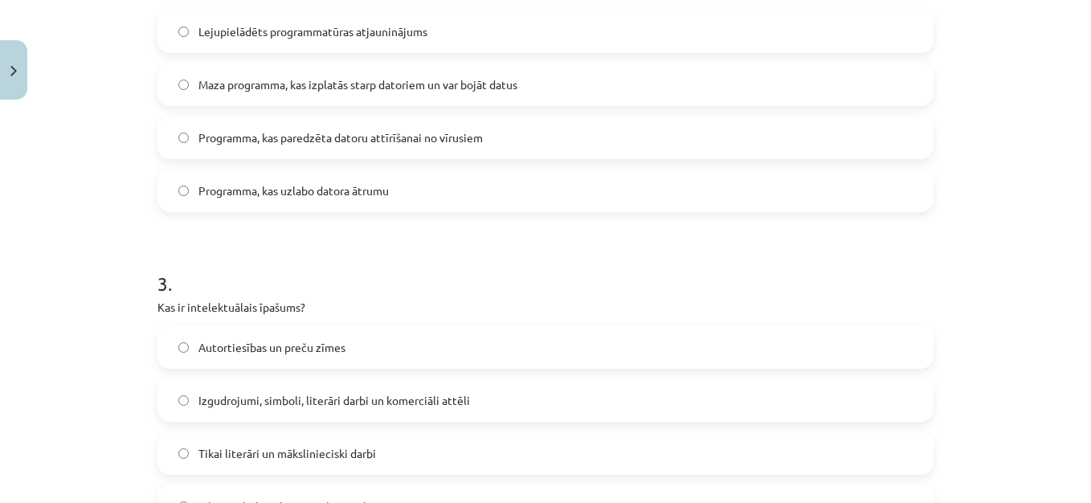
click at [564, 81] on label "Maza programma, kas izplatās starp datoriem un var bojāt datus" at bounding box center [545, 84] width 773 height 40
click at [536, 392] on label "Izgudrojumi, simboli, literāri darbi un komerciāli attēli" at bounding box center [545, 400] width 773 height 40
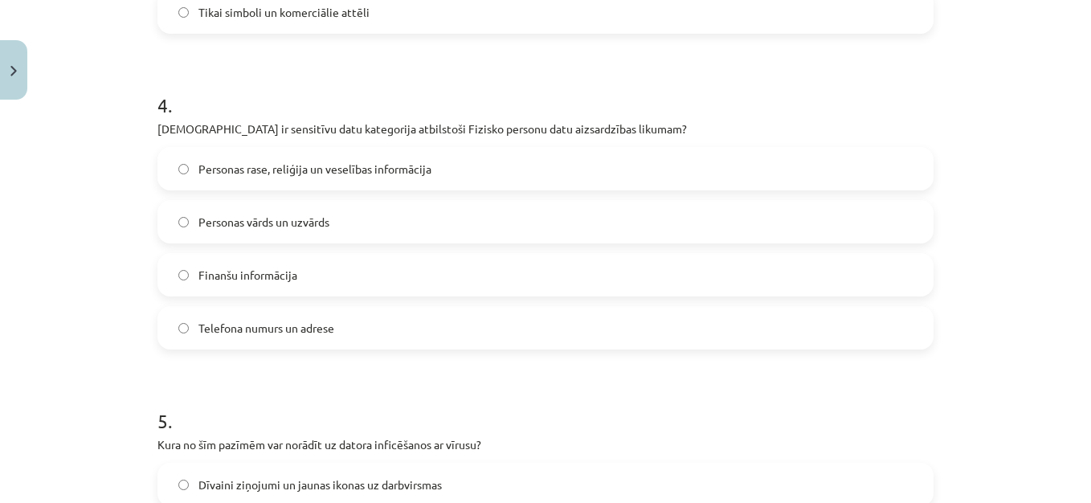
scroll to position [1222, 0]
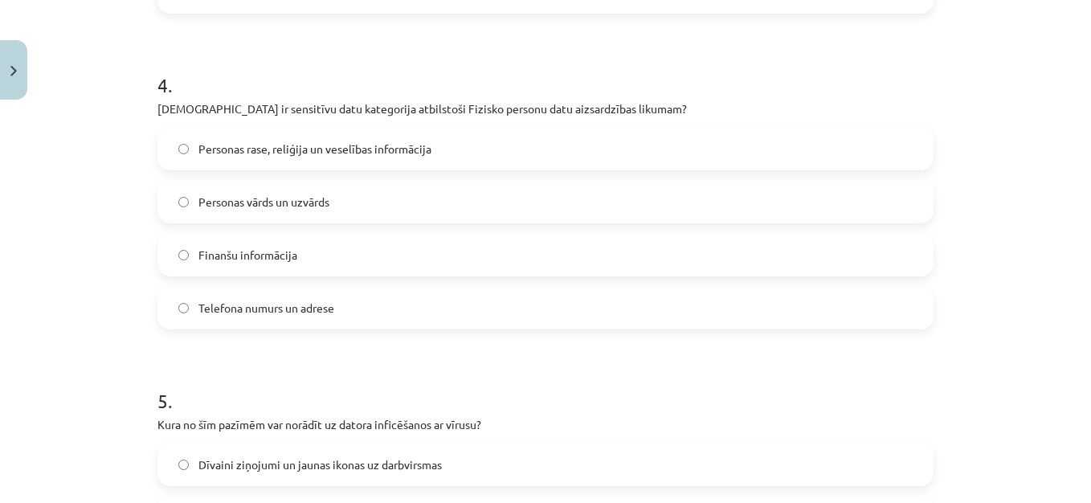
click at [275, 158] on label "Personas rase, reliģija un veselības informācija" at bounding box center [545, 149] width 773 height 40
click at [560, 465] on label "Dīvaini ziņojumi un jaunas ikonas uz darbvirsmas" at bounding box center [545, 464] width 773 height 40
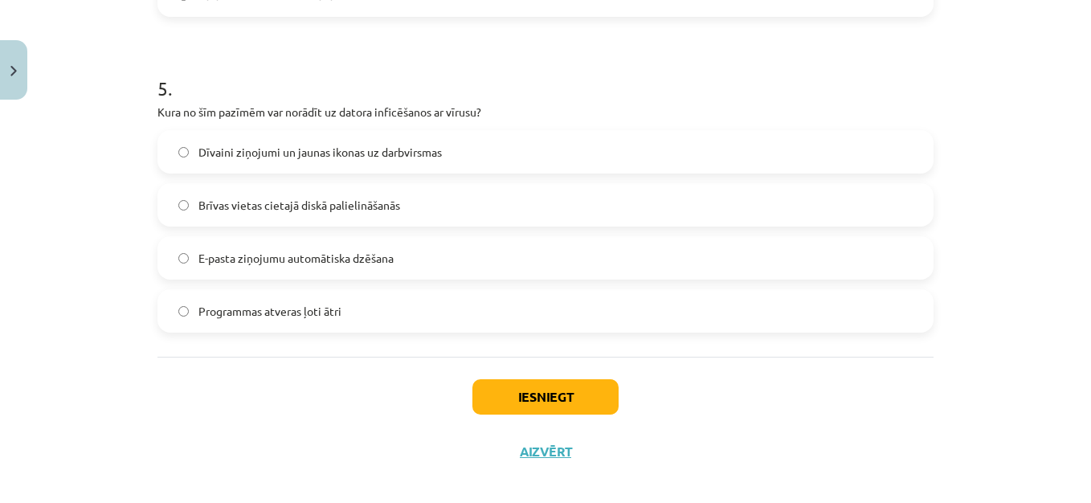
scroll to position [1543, 0]
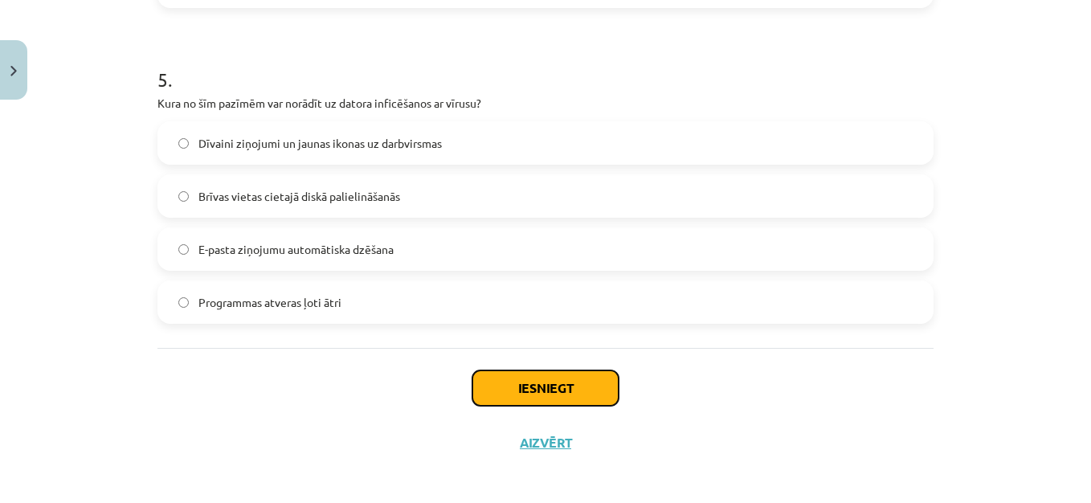
click at [568, 385] on button "Iesniegt" at bounding box center [546, 387] width 146 height 35
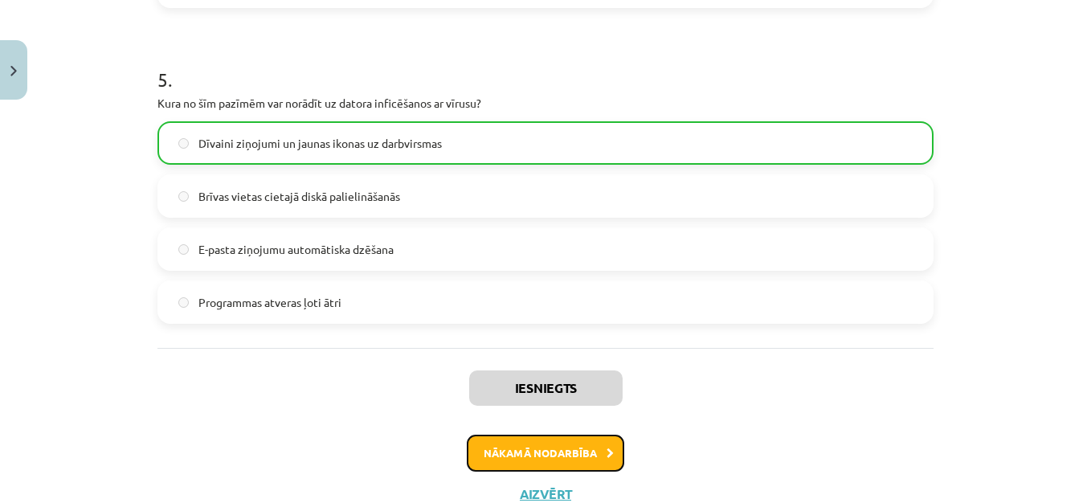
click at [595, 439] on button "Nākamā nodarbība" at bounding box center [546, 453] width 158 height 37
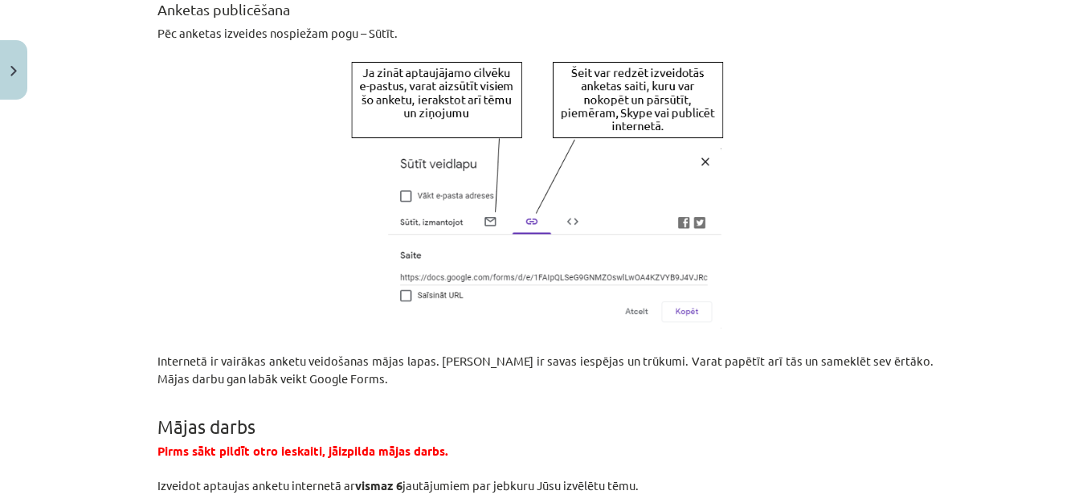
scroll to position [3117, 0]
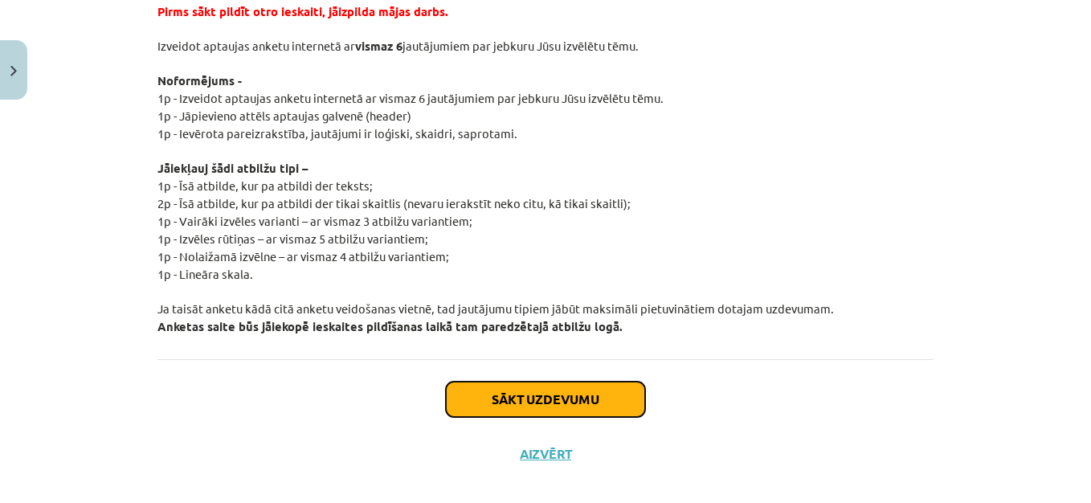
click at [600, 382] on button "Sākt uzdevumu" at bounding box center [545, 399] width 199 height 35
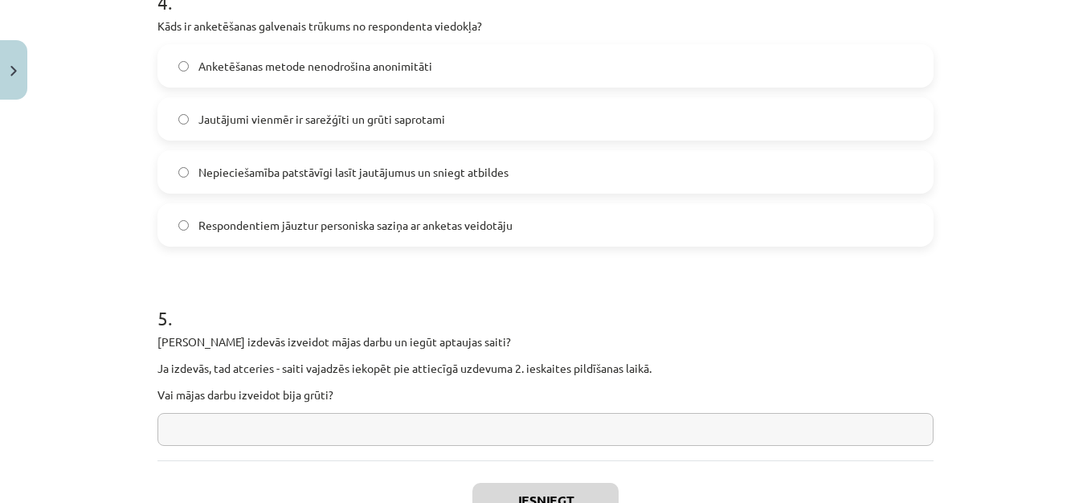
scroll to position [1424, 0]
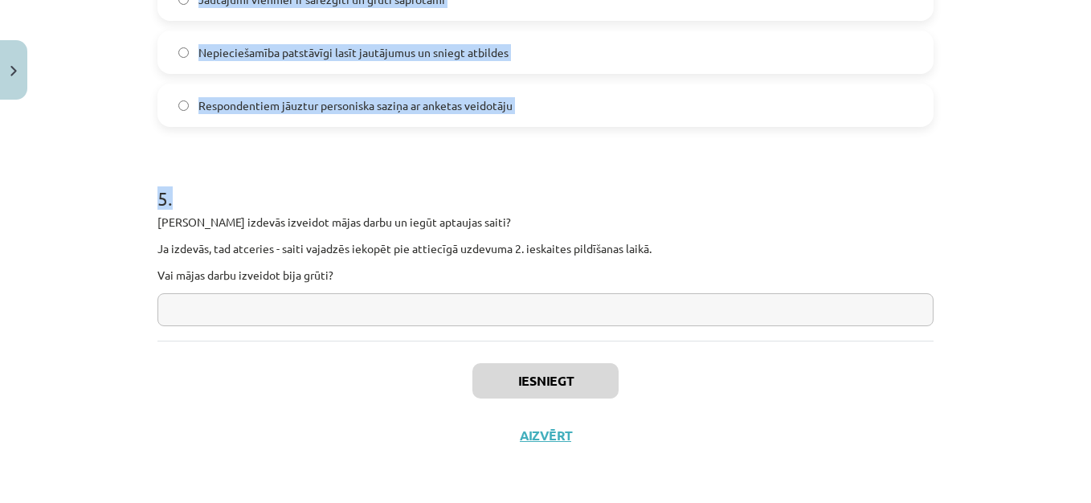
drag, startPoint x: 147, startPoint y: 316, endPoint x: 362, endPoint y: 284, distance: 217.0
copy form "1 . Kādas ir anketēšanas metodes galvenās priekšrocības no pētījuma rīkotāja sk…"
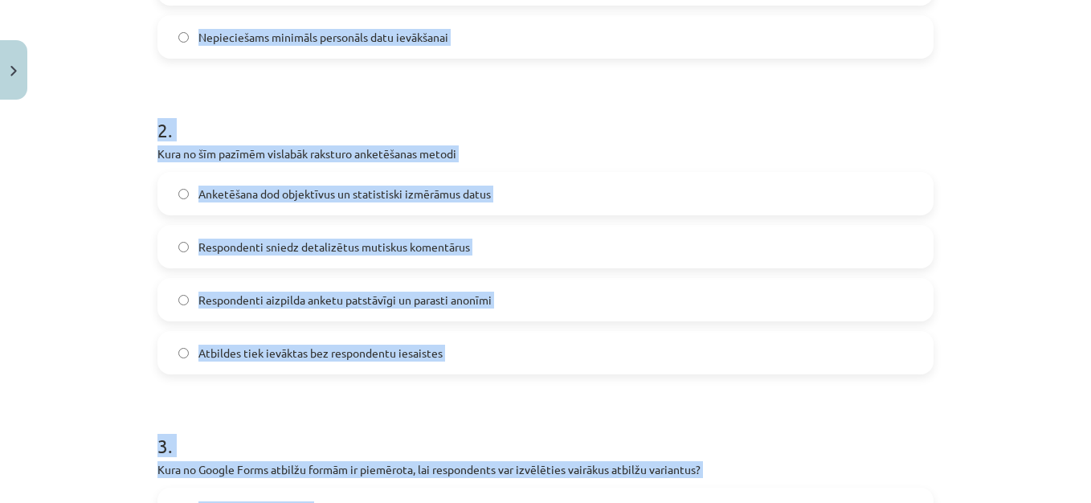
scroll to position [105, 0]
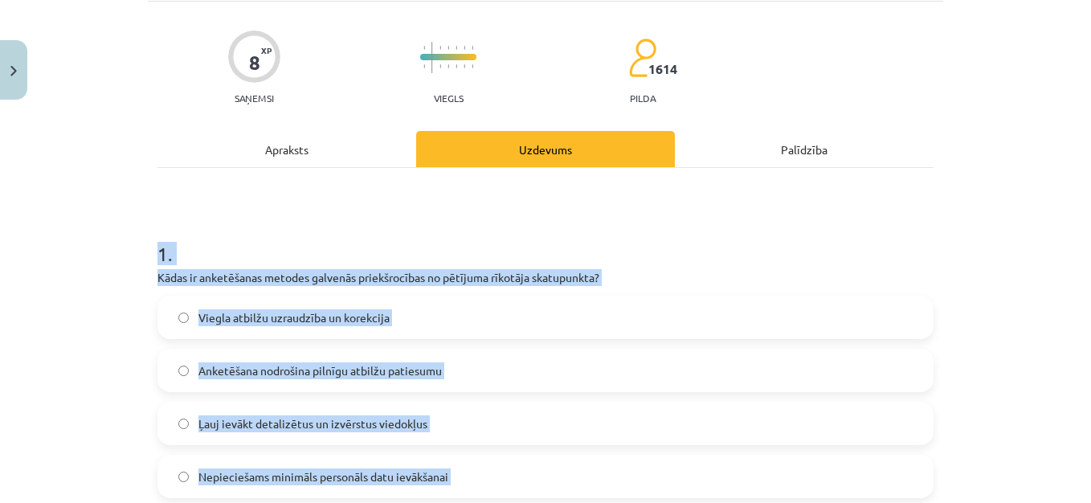
click at [1019, 184] on div "Mācību tēma: Datorikas - 10. klases 2. ieskaites mācību materiāls #4 Anketēšana…" at bounding box center [545, 251] width 1091 height 503
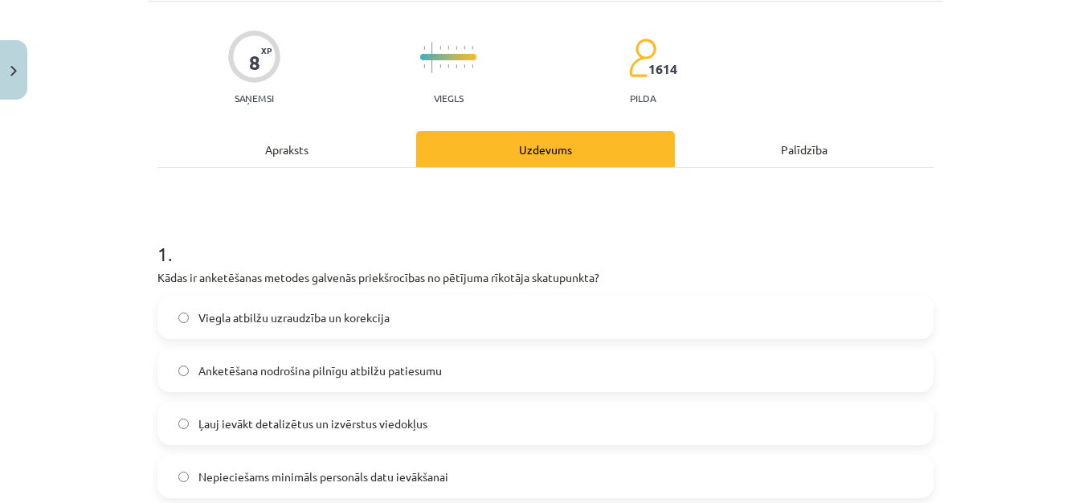
click at [370, 470] on span "Nepieciešams minimāls personāls datu ievākšanai" at bounding box center [323, 477] width 250 height 17
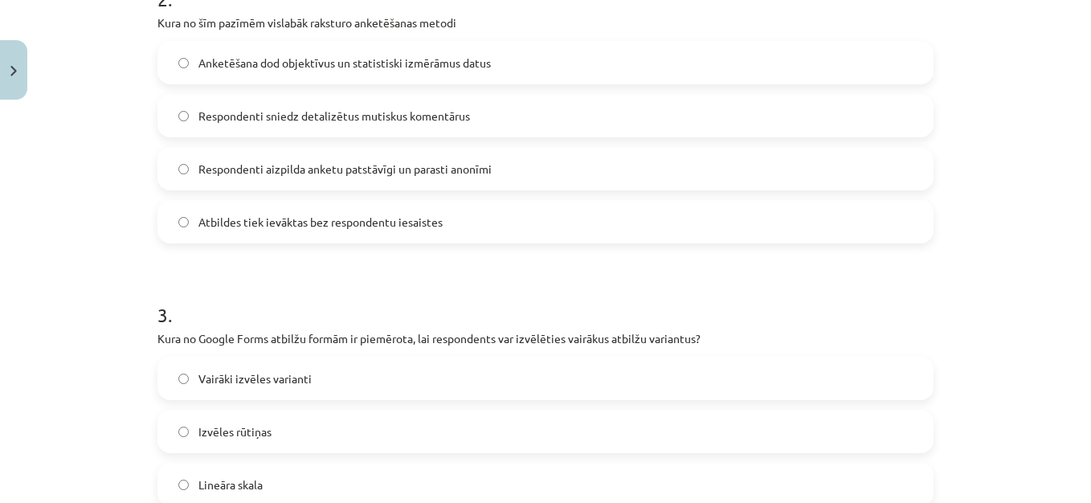
scroll to position [684, 0]
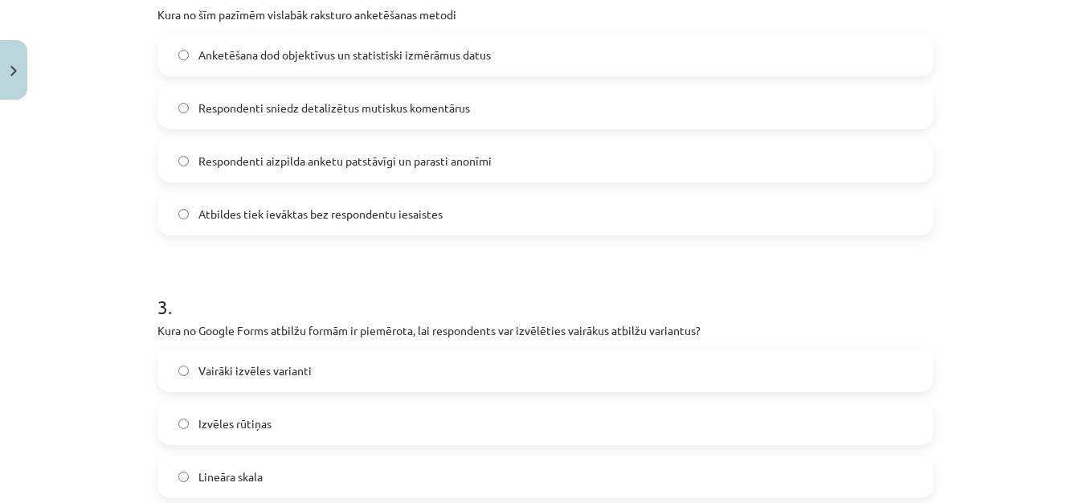
click at [373, 157] on span "Respondenti aizpilda anketu patstāvīgi un parasti anonīmi" at bounding box center [344, 161] width 293 height 17
click at [529, 430] on label "Izvēles rūtiņas" at bounding box center [545, 423] width 773 height 40
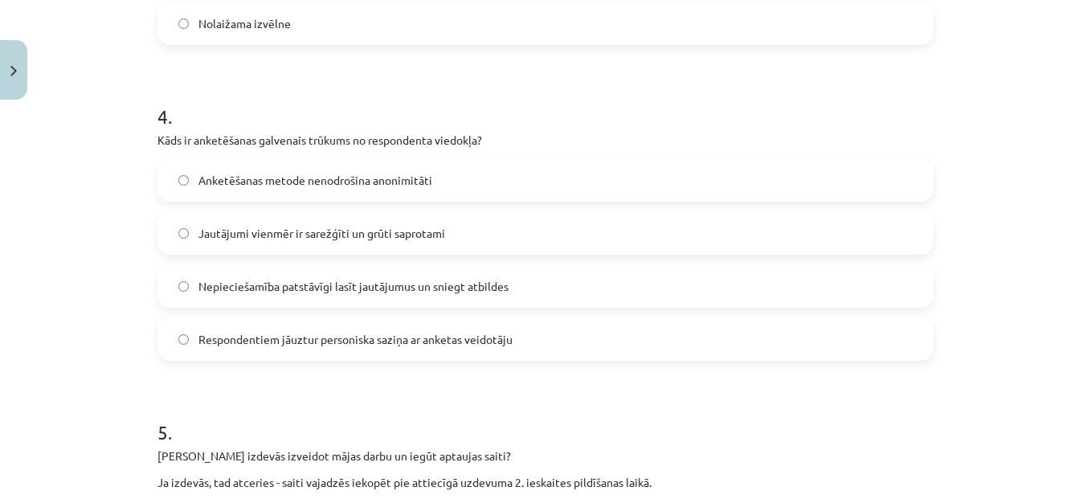
scroll to position [1219, 0]
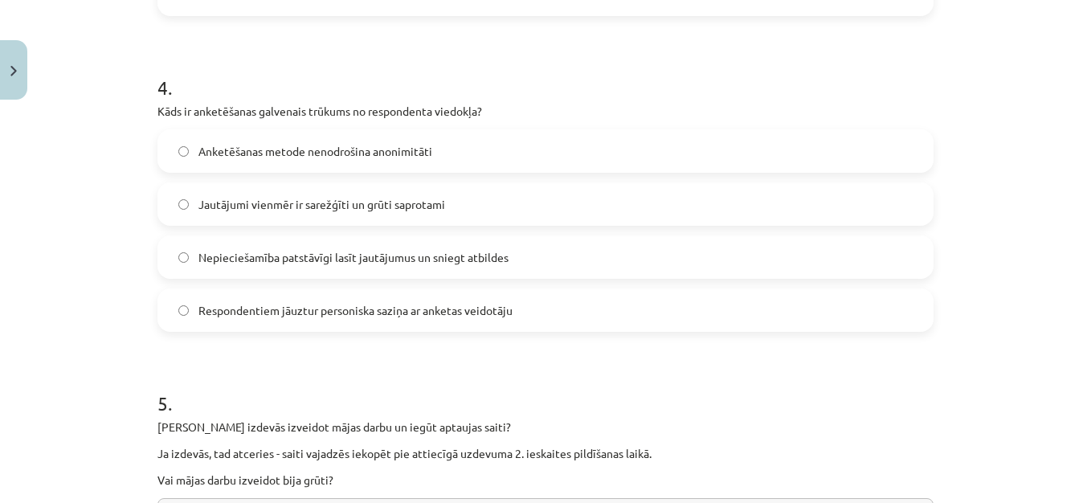
click at [295, 255] on span "Nepieciešamība patstāvīgi lasīt jautājumus un sniegt atbildes" at bounding box center [353, 257] width 310 height 17
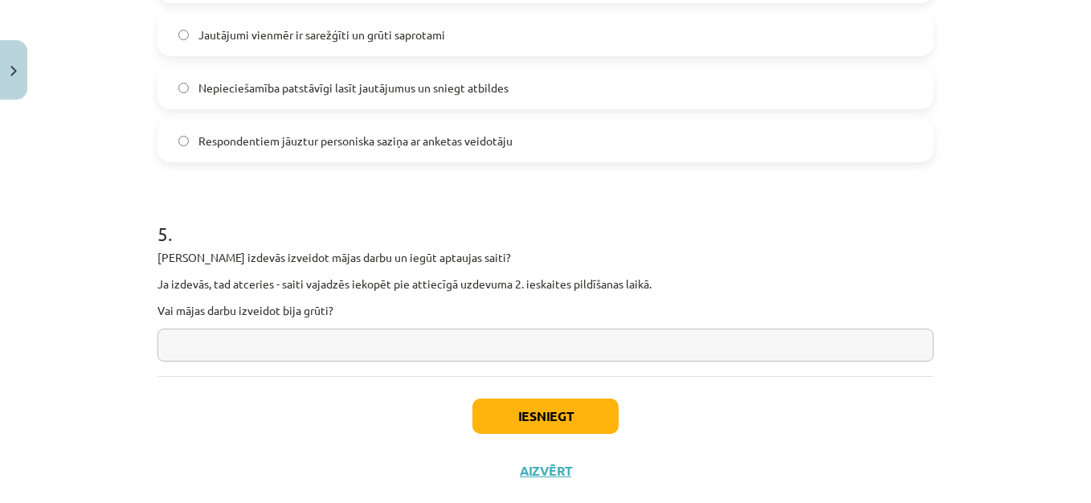
scroll to position [1398, 0]
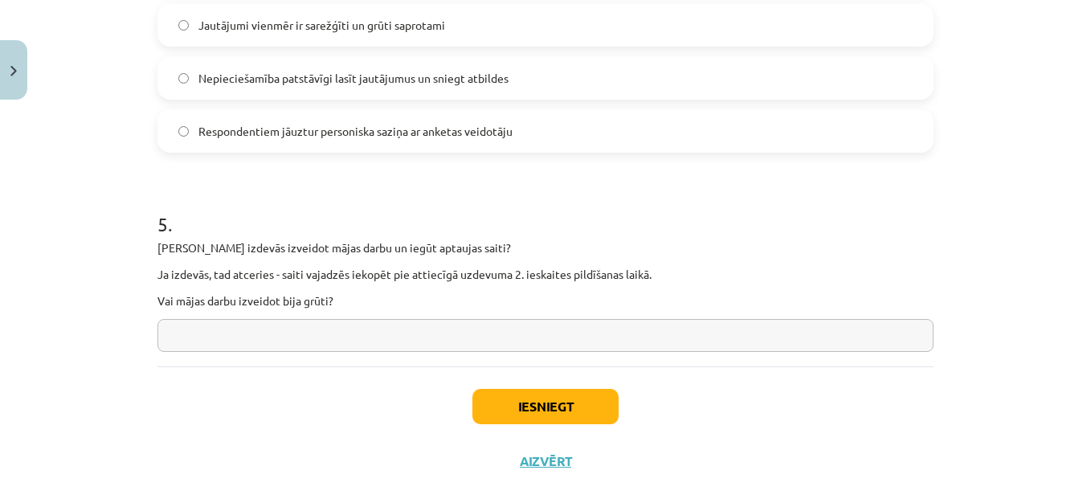
click at [364, 324] on input "text" at bounding box center [546, 335] width 776 height 33
type input "**********"
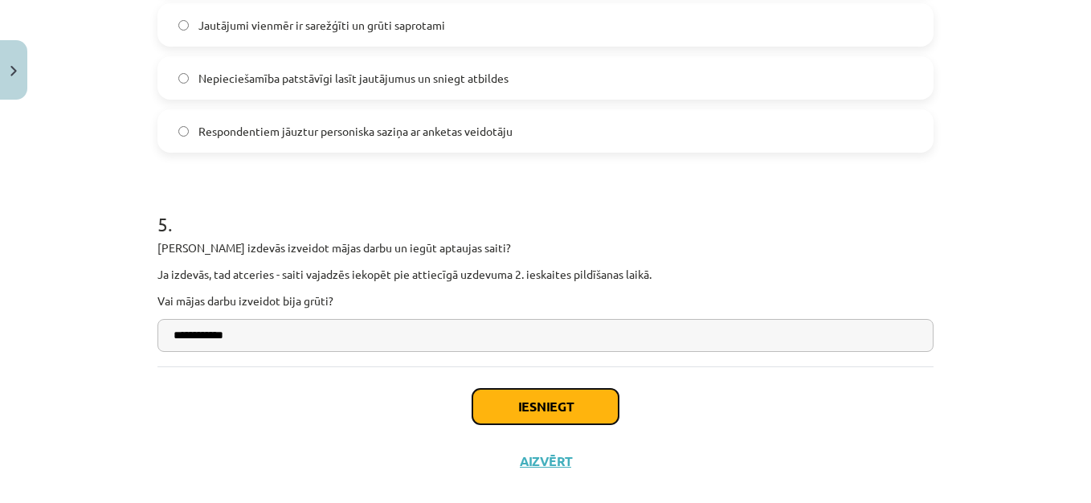
click at [568, 399] on button "Iesniegt" at bounding box center [546, 406] width 146 height 35
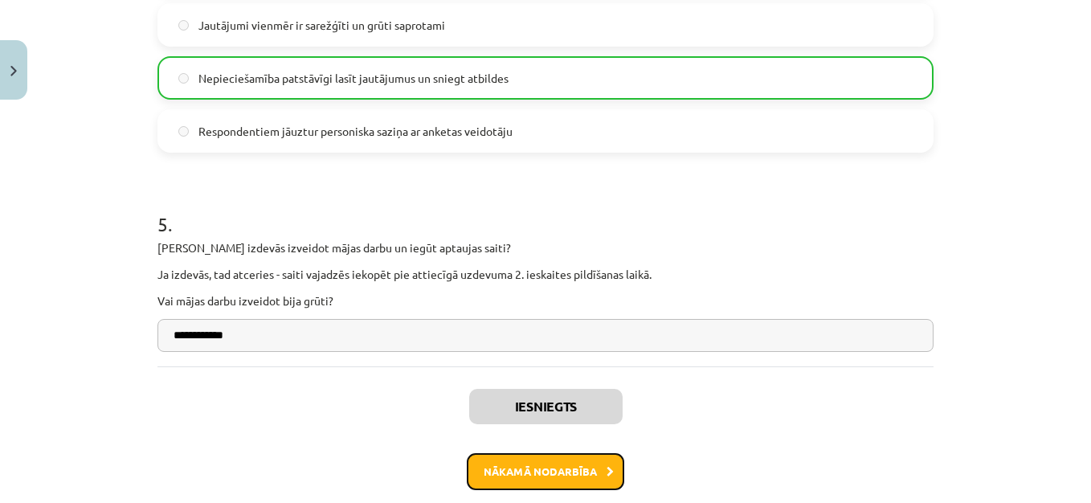
click at [576, 465] on button "Nākamā nodarbība" at bounding box center [546, 471] width 158 height 37
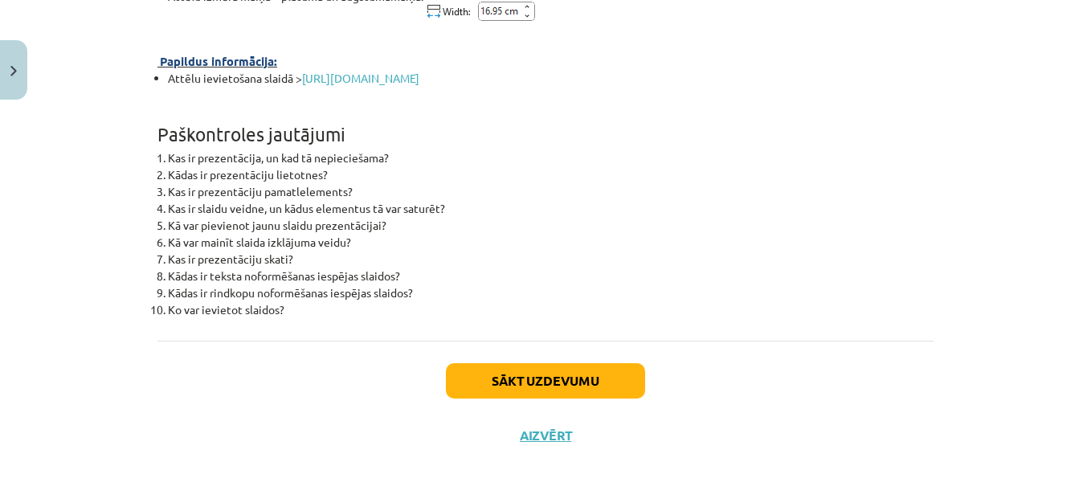
scroll to position [5904, 0]
click at [602, 383] on button "Sākt uzdevumu" at bounding box center [545, 380] width 199 height 35
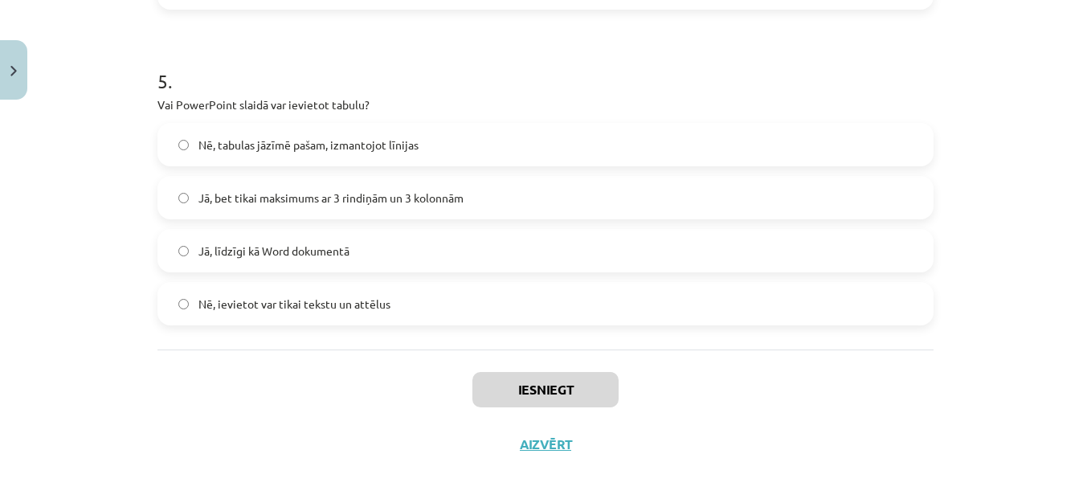
scroll to position [1550, 0]
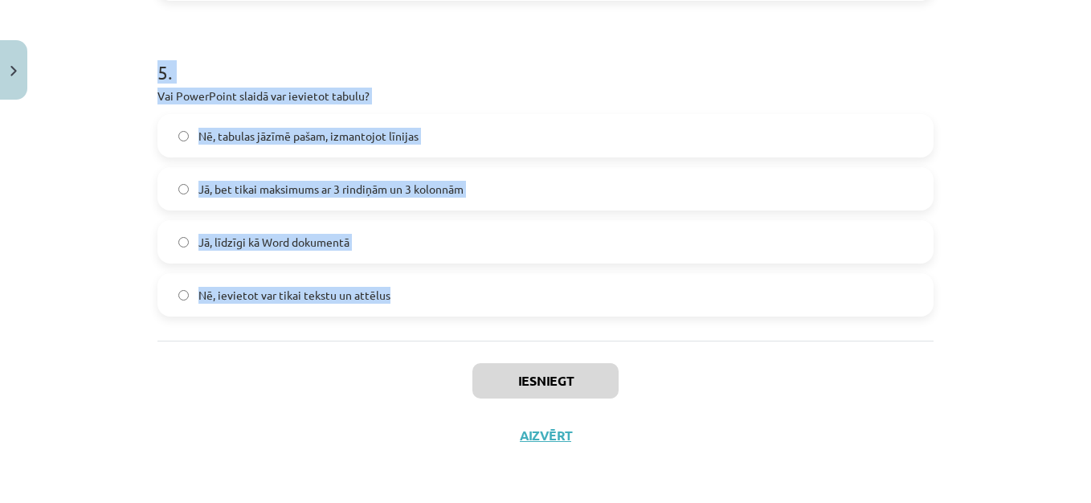
drag, startPoint x: 149, startPoint y: 313, endPoint x: 417, endPoint y: 317, distance: 267.7
copy form "1 . Kas ir “New Slide” funkcija PowerPoint prezentācijas veidošanas procesā? Ti…"
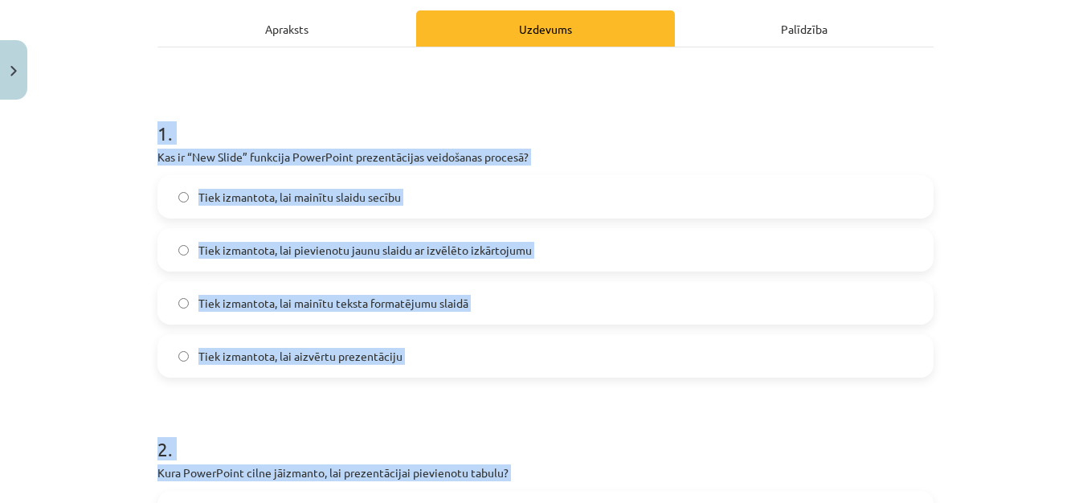
scroll to position [0, 0]
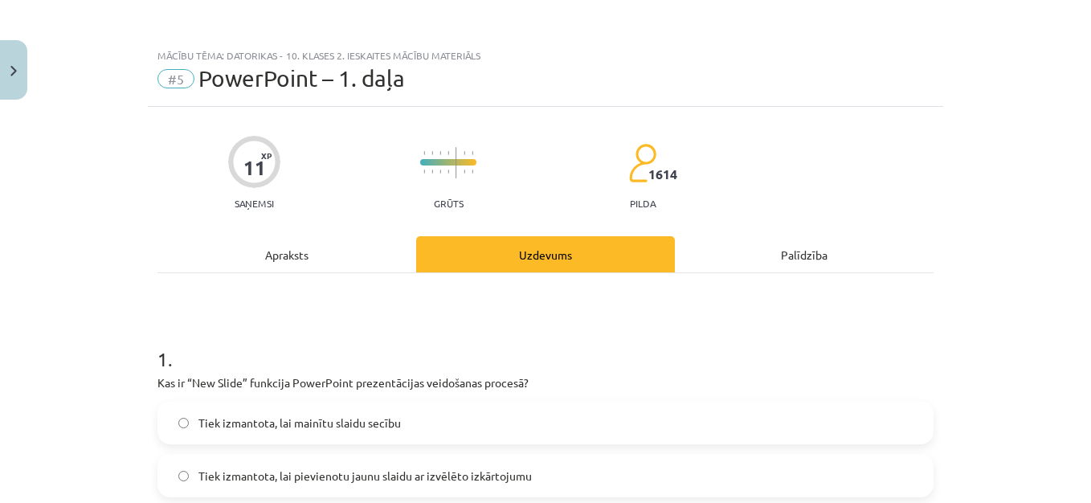
click at [1067, 261] on div "Mācību tēma: Datorikas - 10. klases 2. ieskaites mācību materiāls #5 PowerPoint…" at bounding box center [545, 251] width 1091 height 503
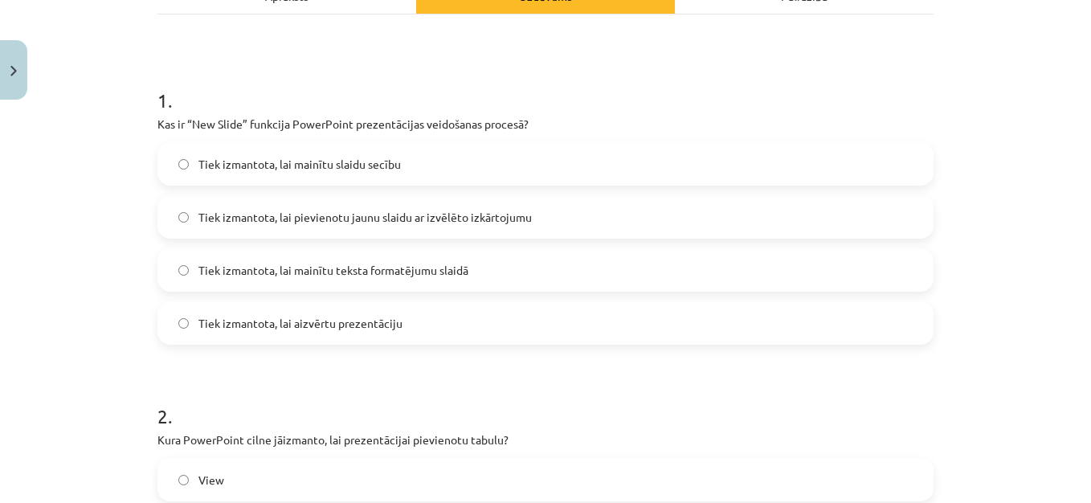
scroll to position [289, 0]
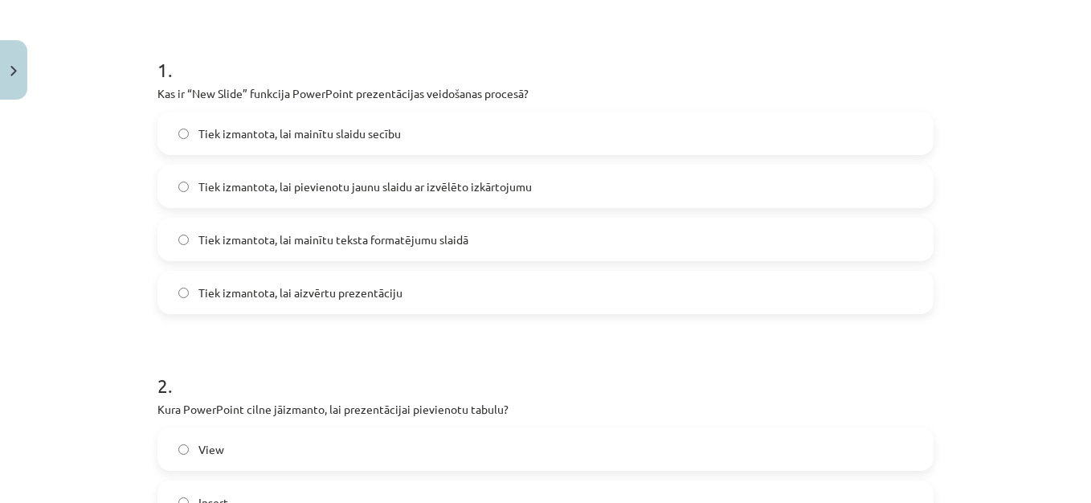
click at [415, 187] on span "Tiek izmantota, lai pievienotu jaunu slaidu ar izvēlēto izkārtojumu" at bounding box center [365, 186] width 334 height 17
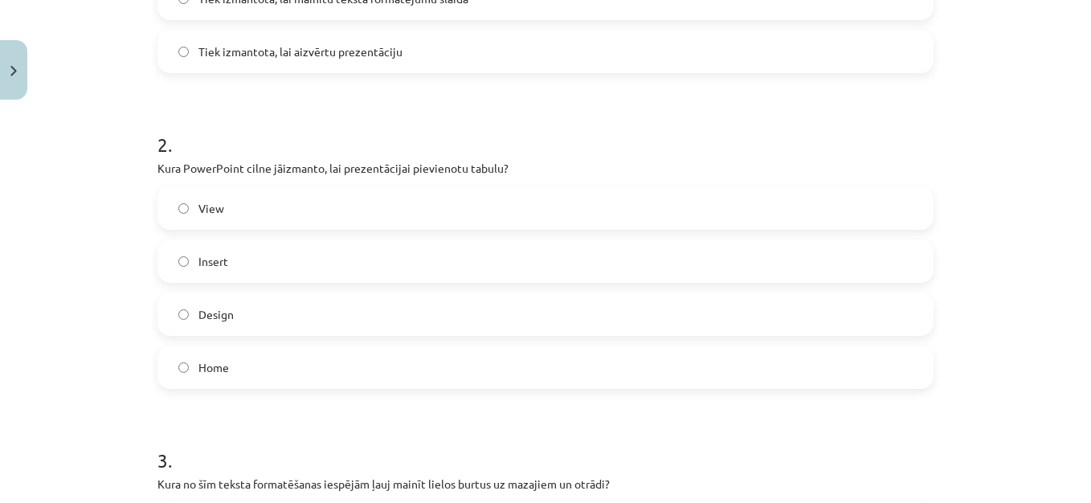
scroll to position [546, 0]
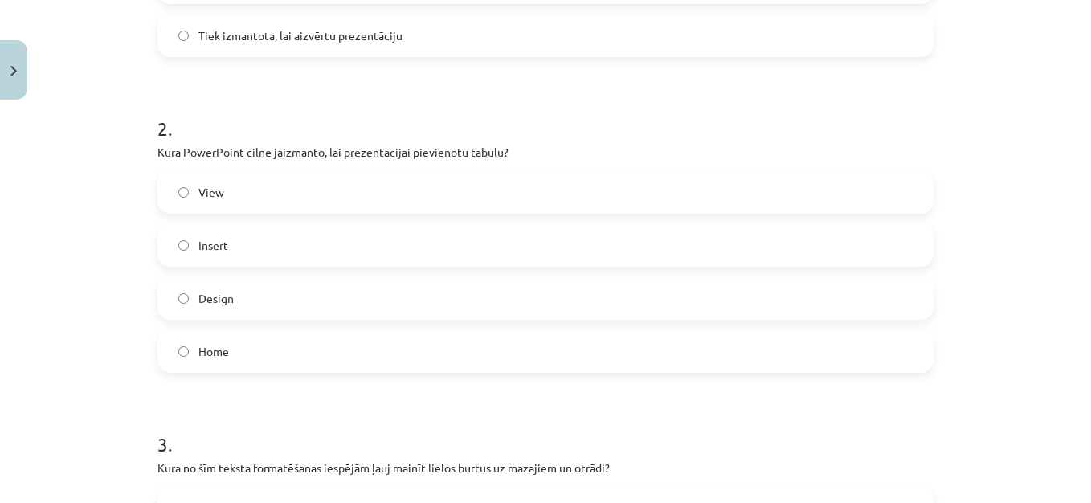
click at [829, 265] on div "Insert" at bounding box center [546, 244] width 776 height 43
click at [721, 246] on label "Insert" at bounding box center [545, 245] width 773 height 40
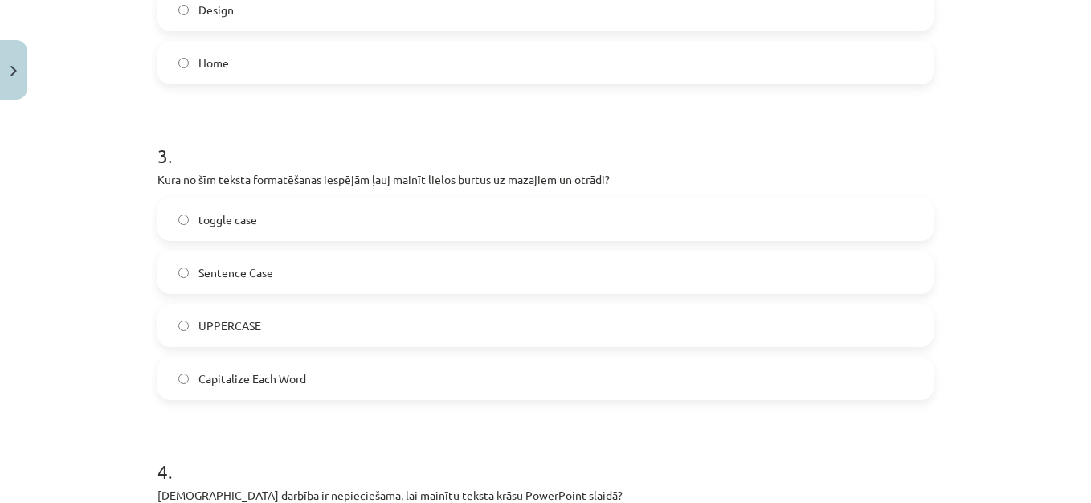
scroll to position [836, 0]
click at [368, 231] on label "toggle case" at bounding box center [545, 218] width 773 height 40
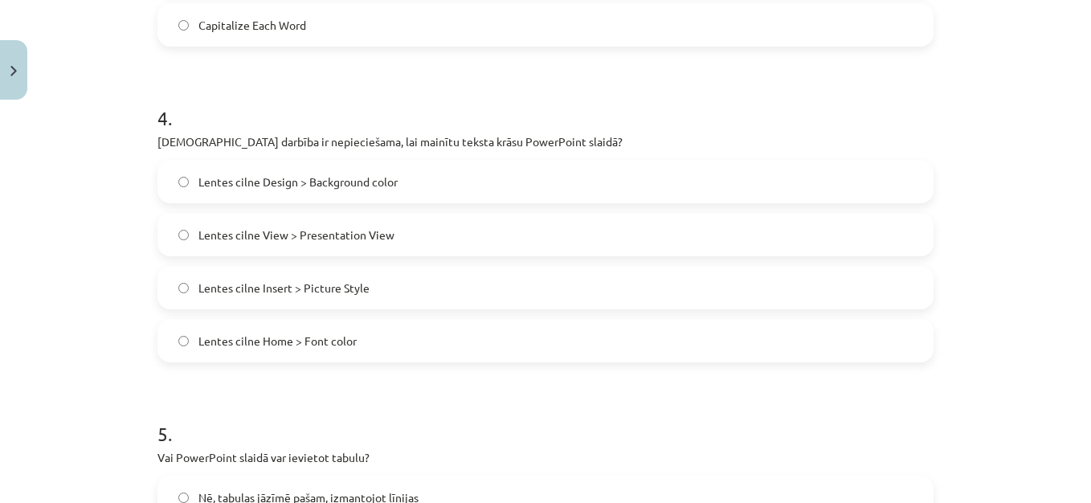
scroll to position [1189, 0]
click at [357, 340] on label "Lentes cilne Home > Font color" at bounding box center [545, 340] width 773 height 40
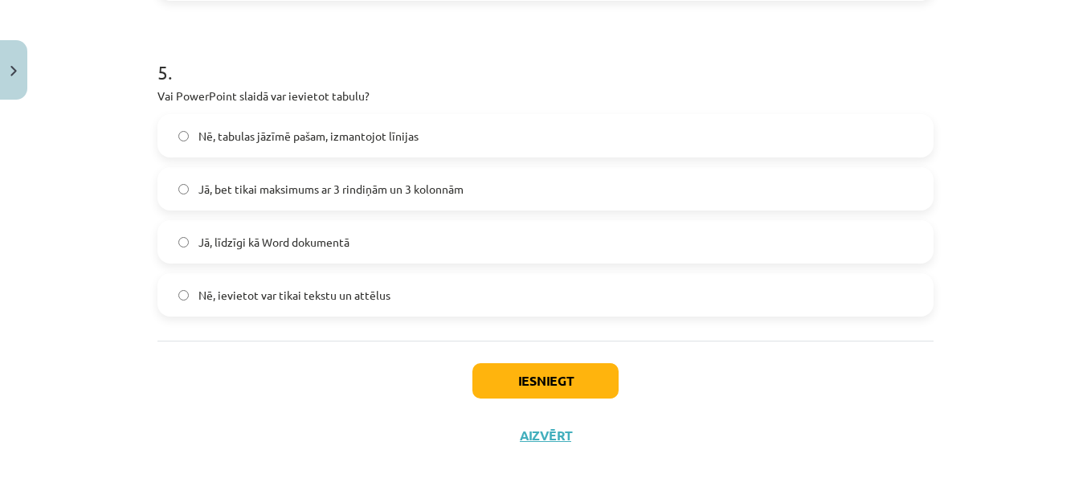
click at [309, 231] on label "Jā, līdzīgi kā Word dokumentā" at bounding box center [545, 242] width 773 height 40
click at [540, 375] on button "Iesniegt" at bounding box center [546, 380] width 146 height 35
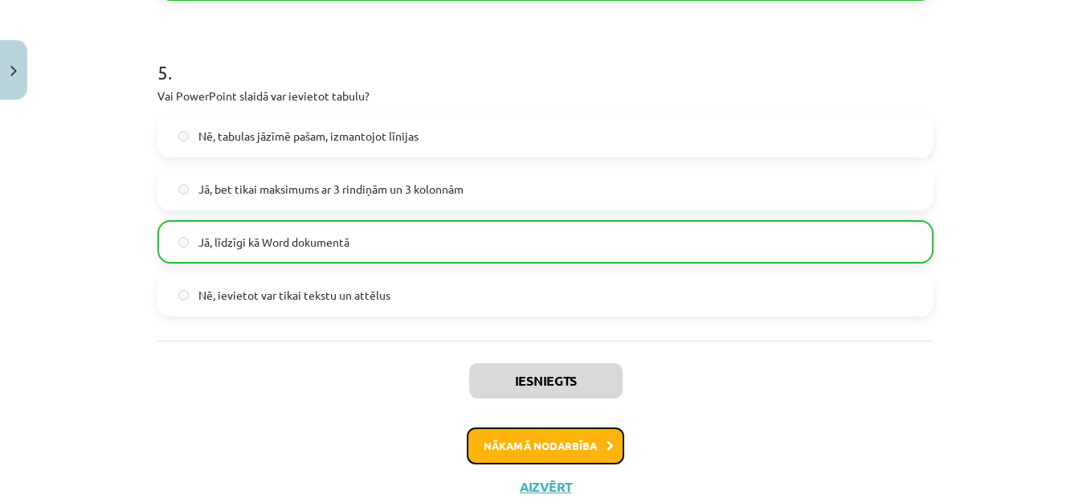
click at [587, 439] on button "Nākamā nodarbība" at bounding box center [546, 446] width 158 height 37
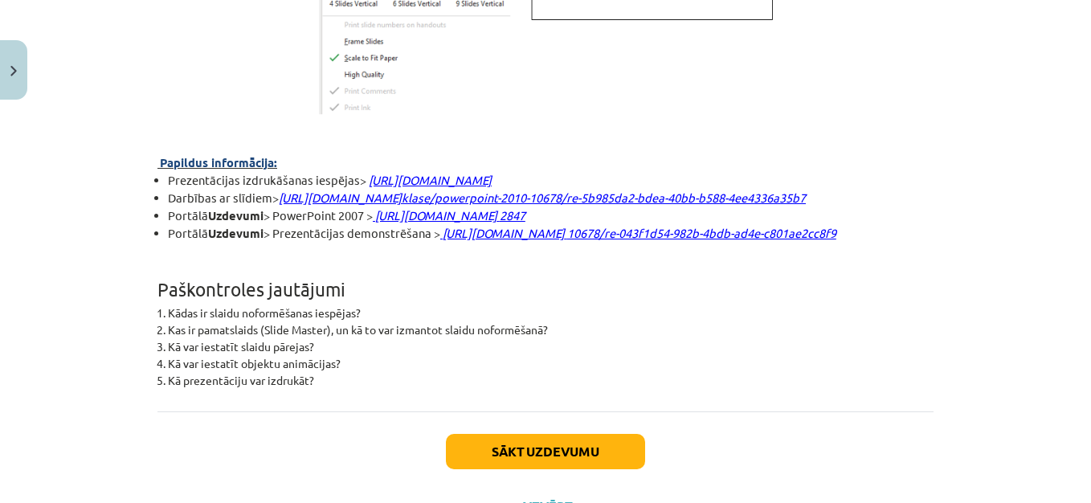
scroll to position [4436, 0]
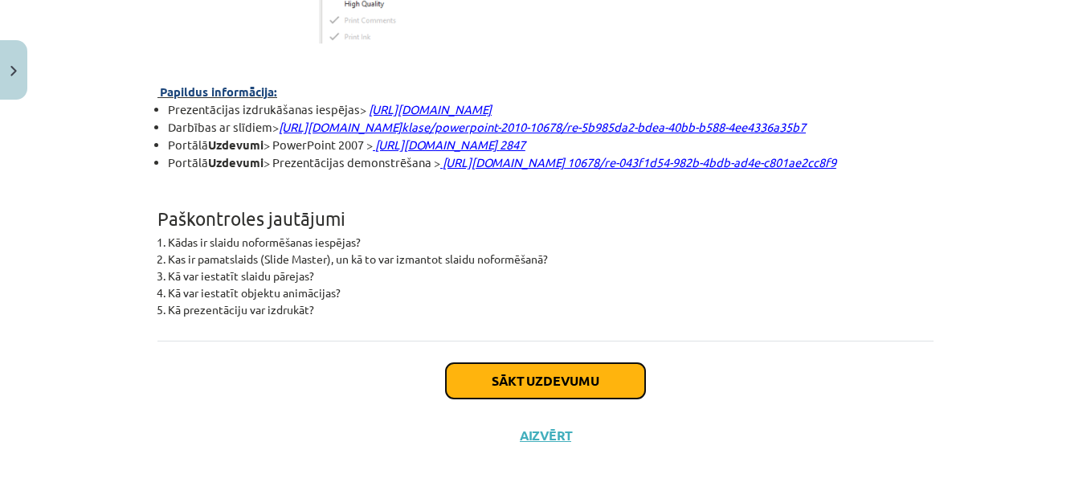
click at [566, 399] on button "Sākt uzdevumu" at bounding box center [545, 380] width 199 height 35
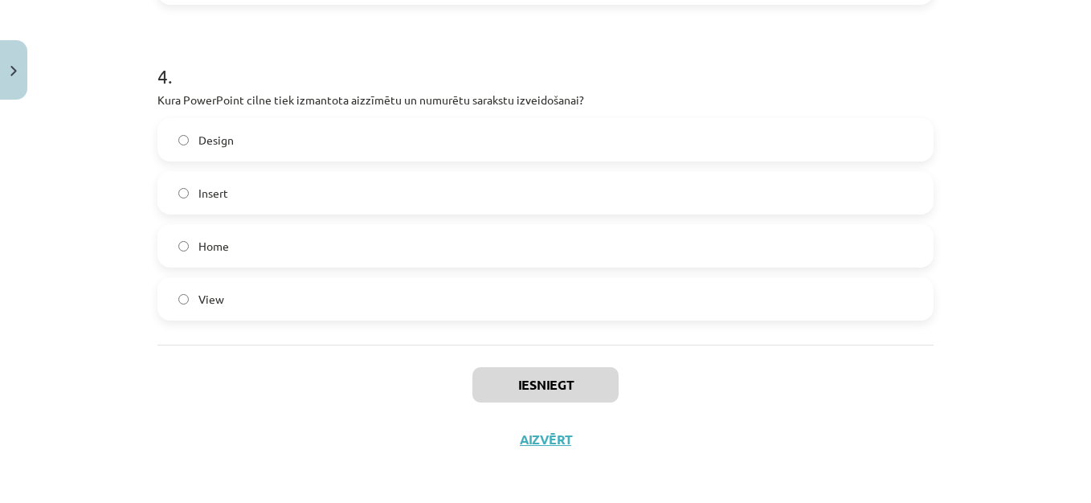
scroll to position [1262, 0]
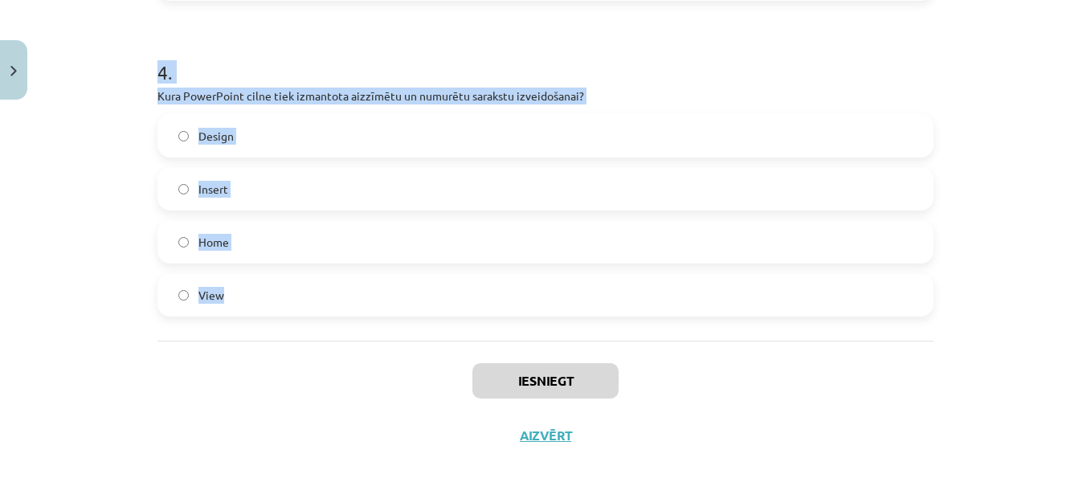
drag, startPoint x: 149, startPoint y: 317, endPoint x: 292, endPoint y: 285, distance: 146.6
copy form "1 . Kādu darbību var veikt cilnē Design, lai mainītu visas prezentācijas vizuāl…"
click at [1035, 80] on div "Mācību tēma: Datorikas - 10. klases 2. ieskaites mācību materiāls #6 PowerPoint…" at bounding box center [545, 251] width 1091 height 503
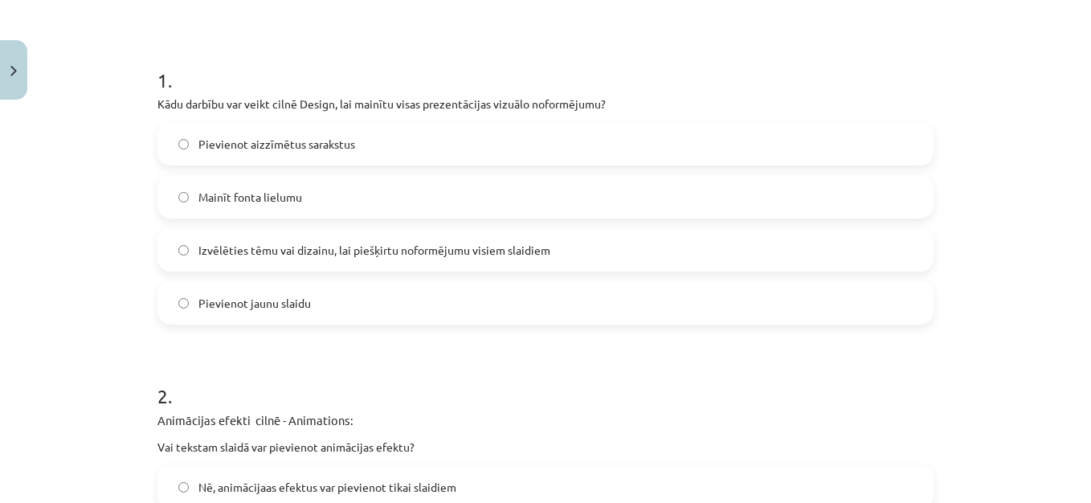
scroll to position [289, 0]
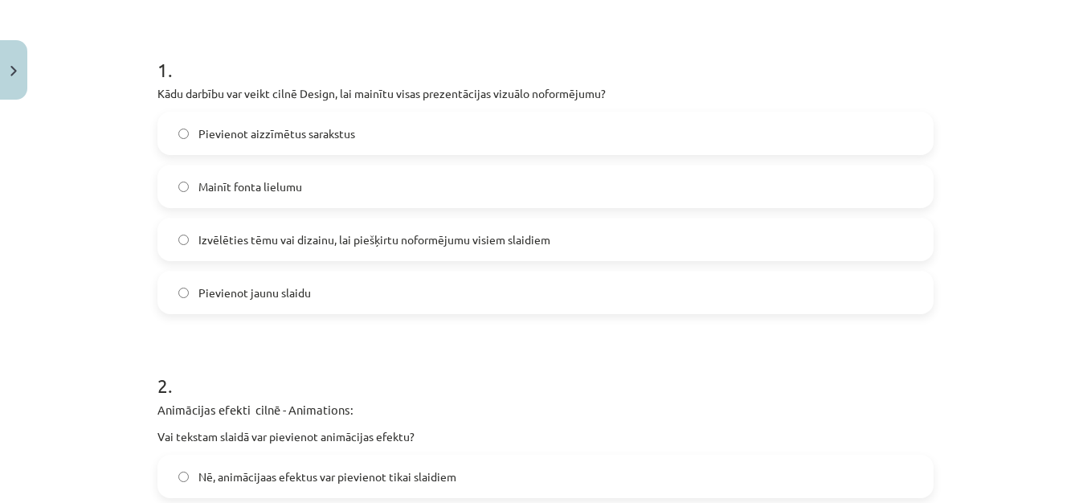
click at [534, 233] on span "Izvēlēties tēmu vai dizainu, lai piešķirtu noformējumu visiem slaidiem" at bounding box center [374, 239] width 352 height 17
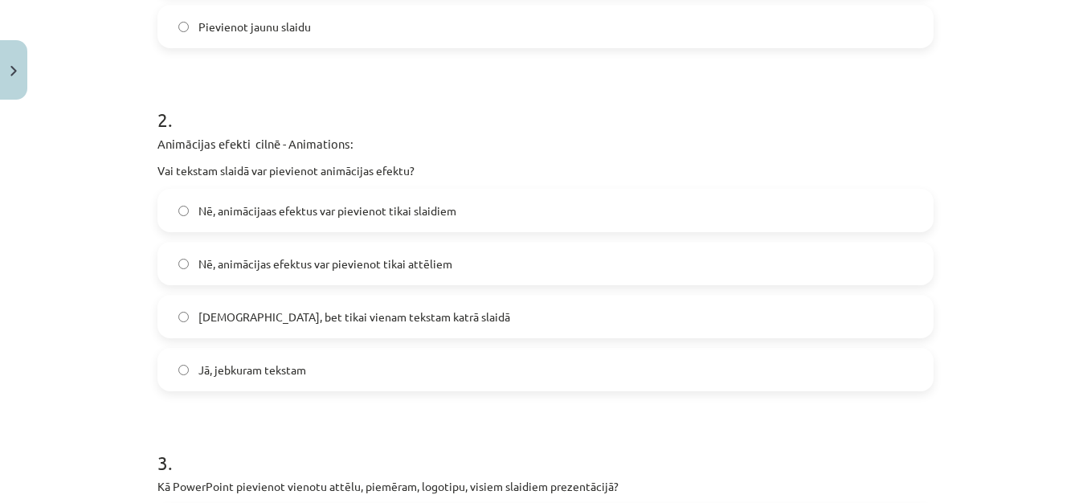
scroll to position [579, 0]
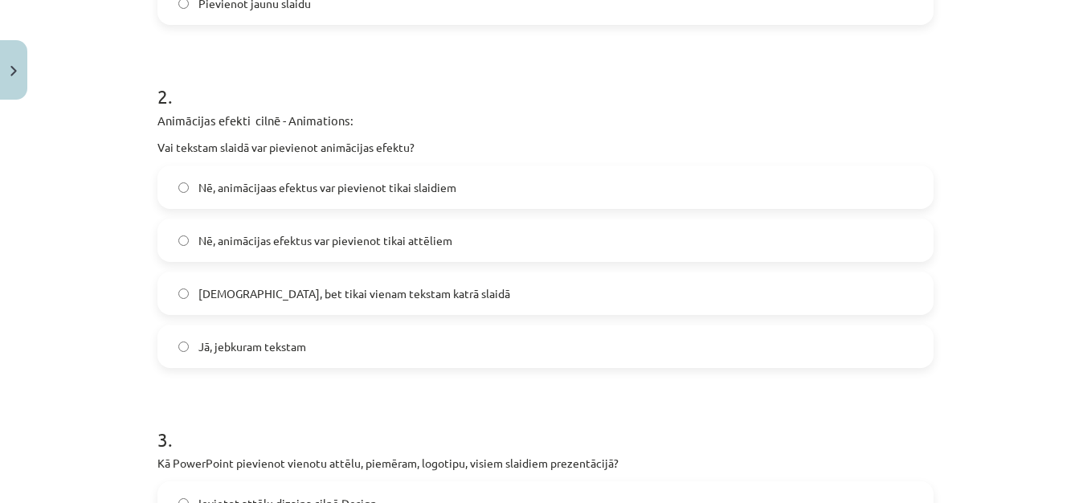
click at [506, 353] on label "Jā, jebkuram tekstam" at bounding box center [545, 346] width 773 height 40
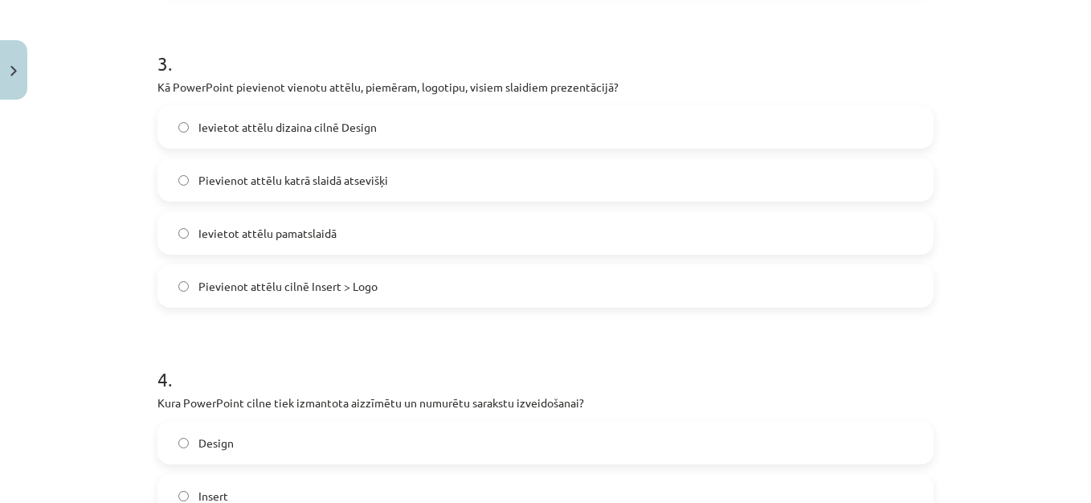
scroll to position [964, 0]
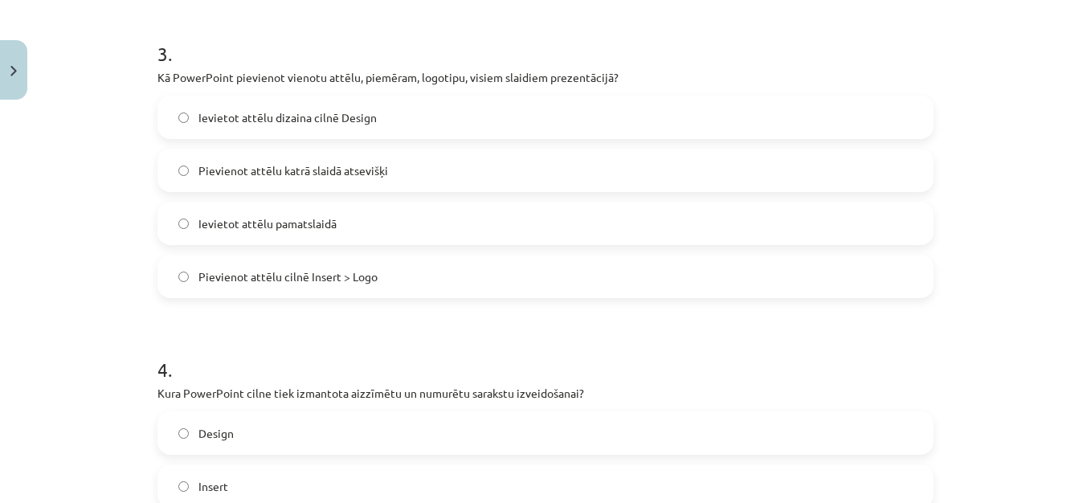
click at [322, 223] on span "Ievietot attēlu pamatslaidā" at bounding box center [267, 223] width 138 height 17
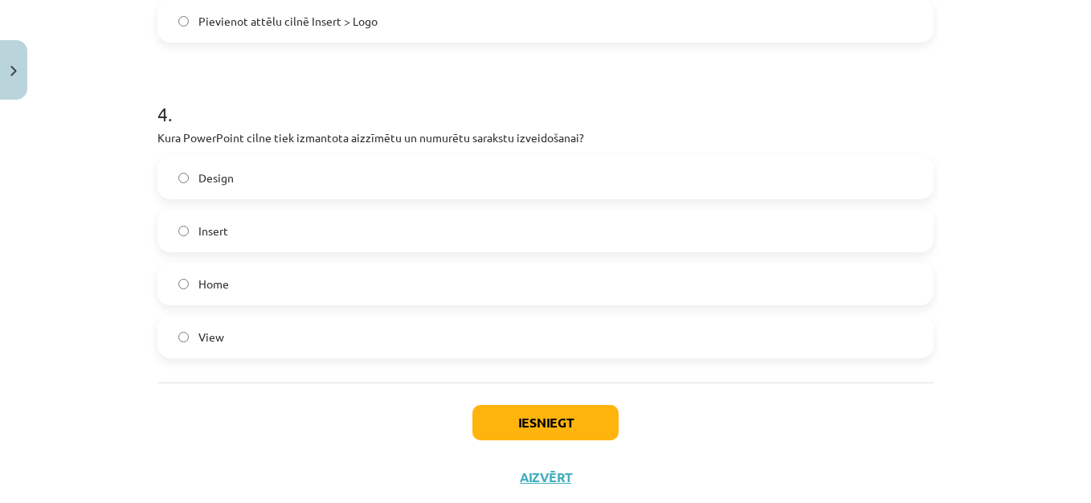
scroll to position [1222, 0]
click at [616, 269] on label "Home" at bounding box center [545, 282] width 773 height 40
click at [581, 413] on button "Iesniegt" at bounding box center [546, 420] width 146 height 35
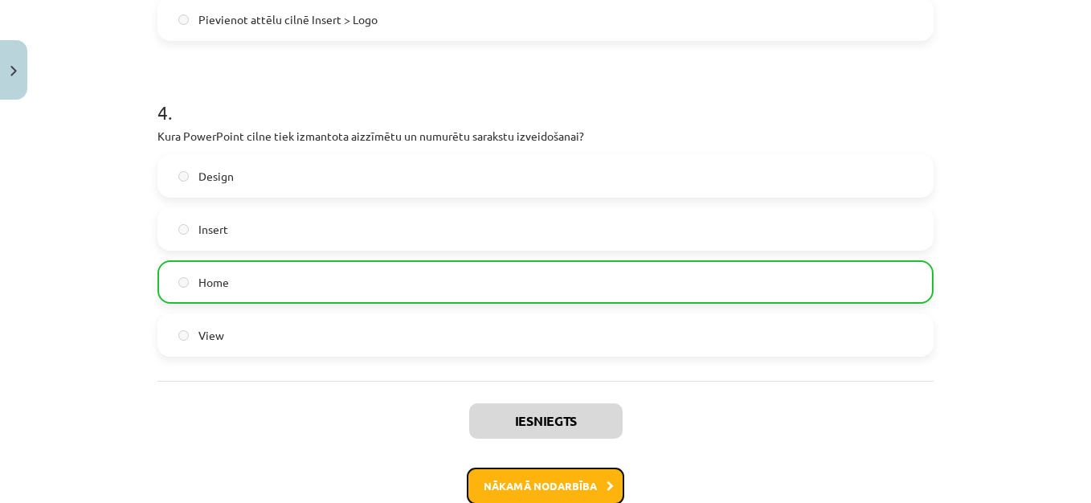
click at [579, 490] on button "Nākamā nodarbība" at bounding box center [546, 486] width 158 height 37
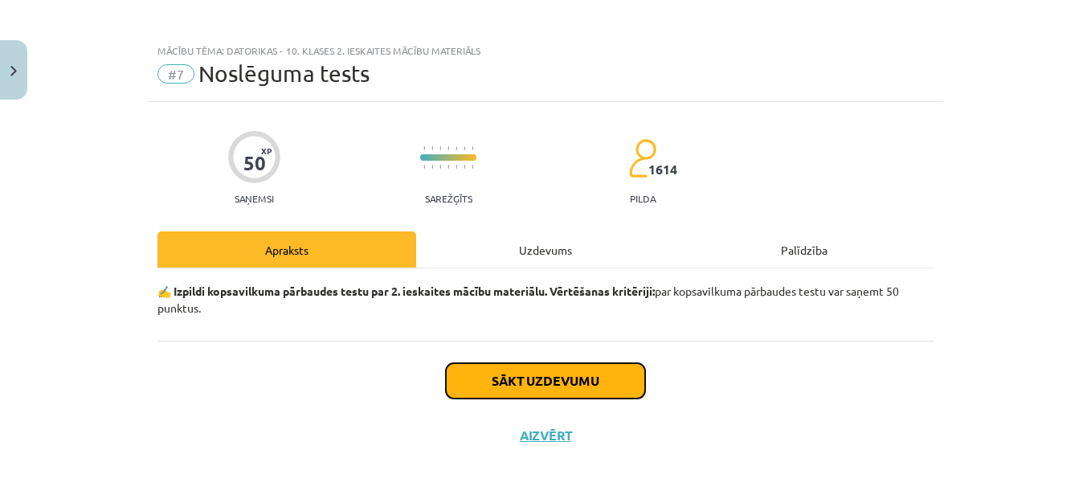
click at [579, 387] on button "Sākt uzdevumu" at bounding box center [545, 380] width 199 height 35
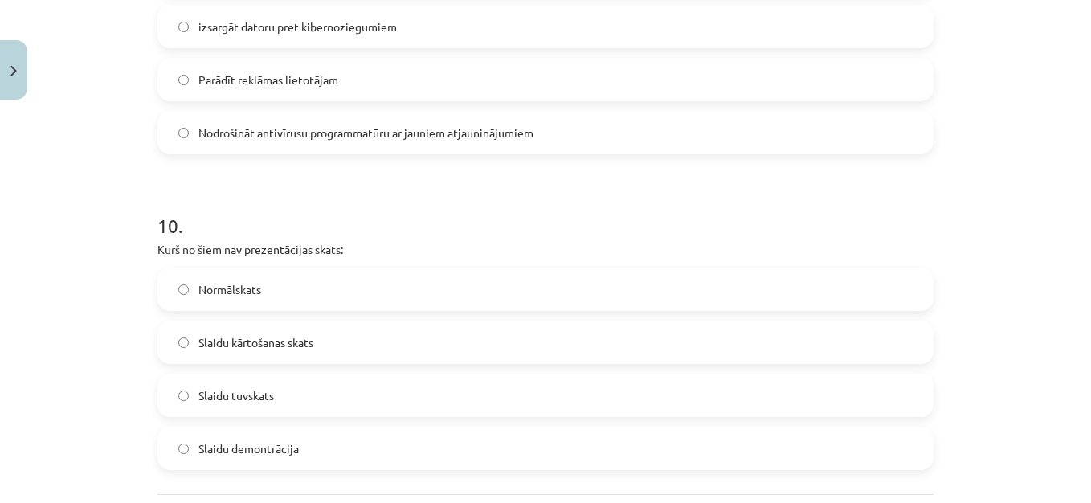
scroll to position [3130, 0]
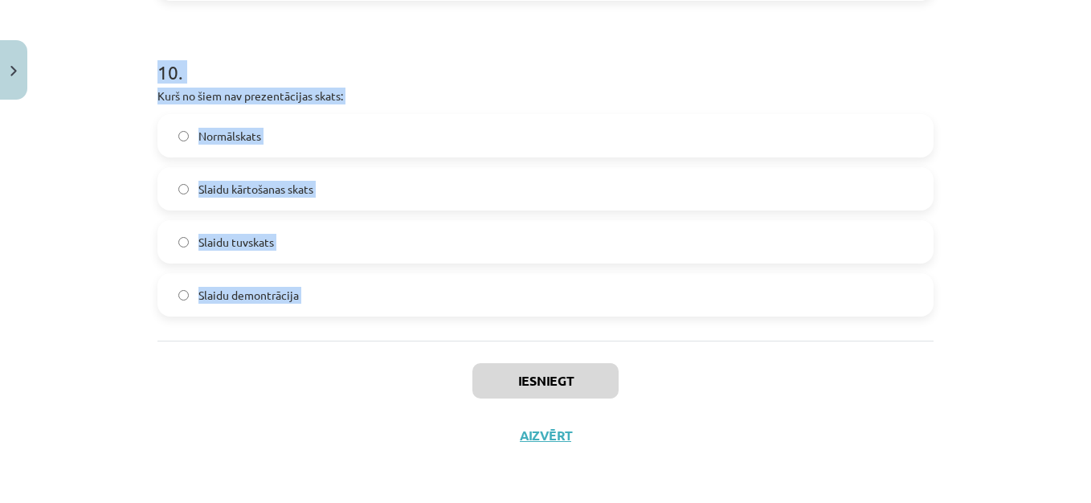
drag, startPoint x: 149, startPoint y: 354, endPoint x: 337, endPoint y: 363, distance: 187.5
copy form "1 . Kāds ir optimālais monitora novietojums attiecībā pret lietotāja acīm? Moni…"
click at [995, 333] on div "Mācību tēma: Datorikas - 10. klases 2. ieskaites mācību materiāls #7 Noslēguma …" at bounding box center [545, 251] width 1091 height 503
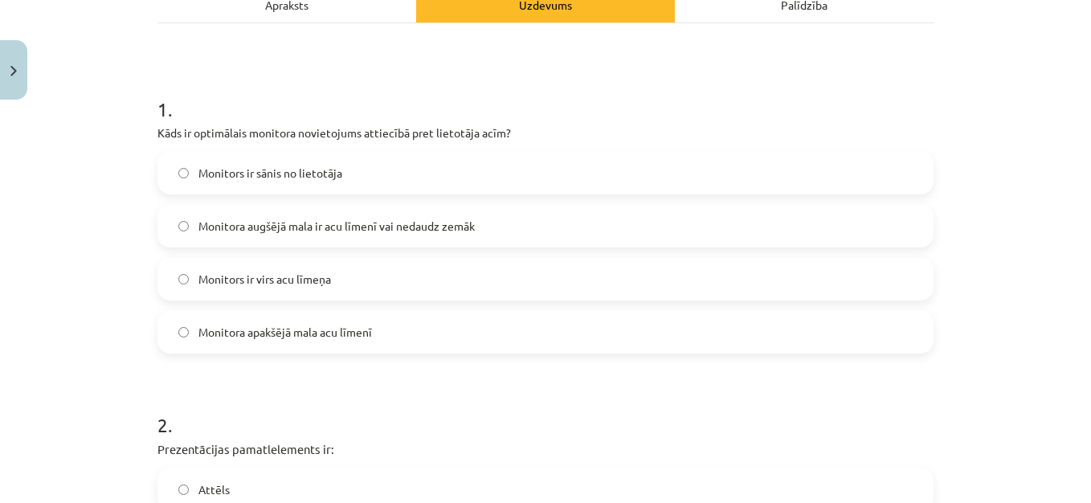
scroll to position [278, 0]
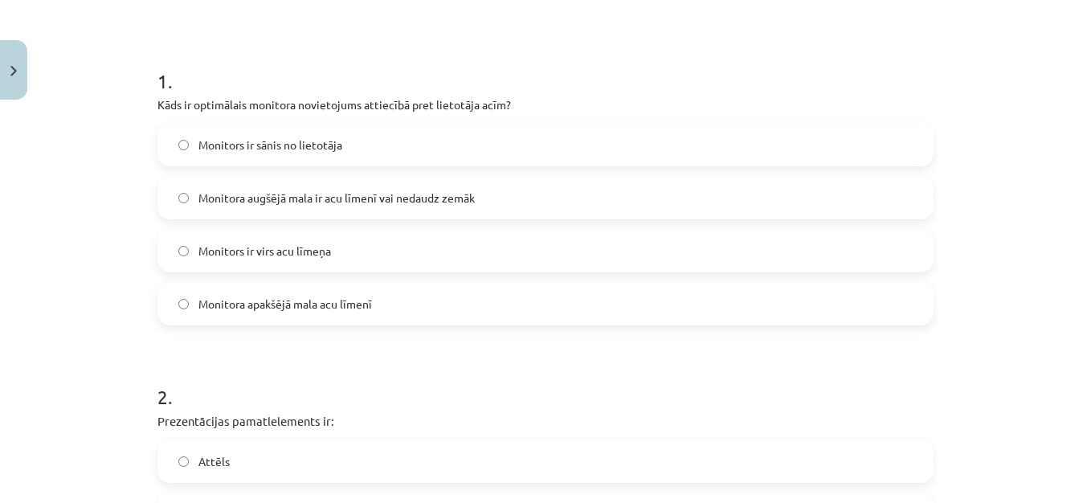
click at [385, 190] on span "Monitora augšējā mala ir acu līmenī vai nedaudz zemāk" at bounding box center [336, 198] width 276 height 17
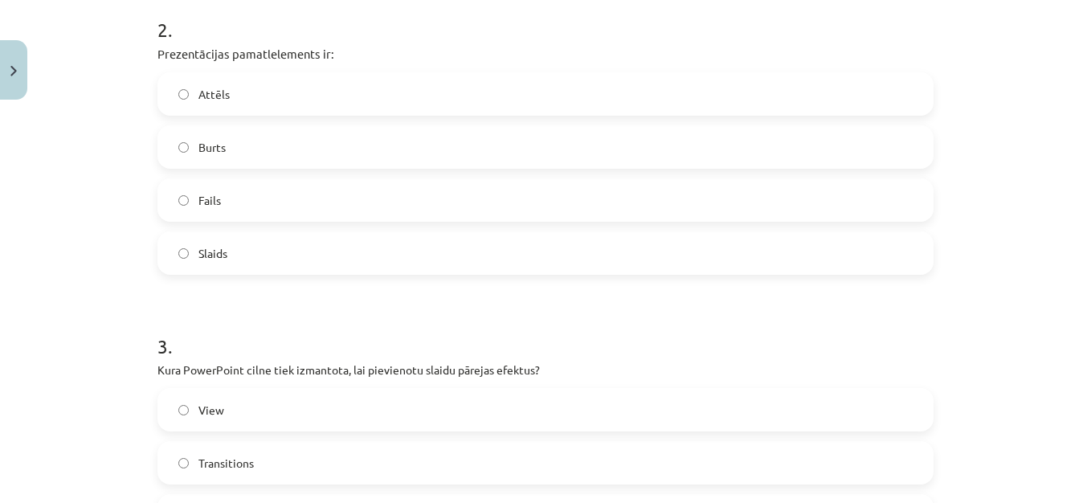
scroll to position [664, 0]
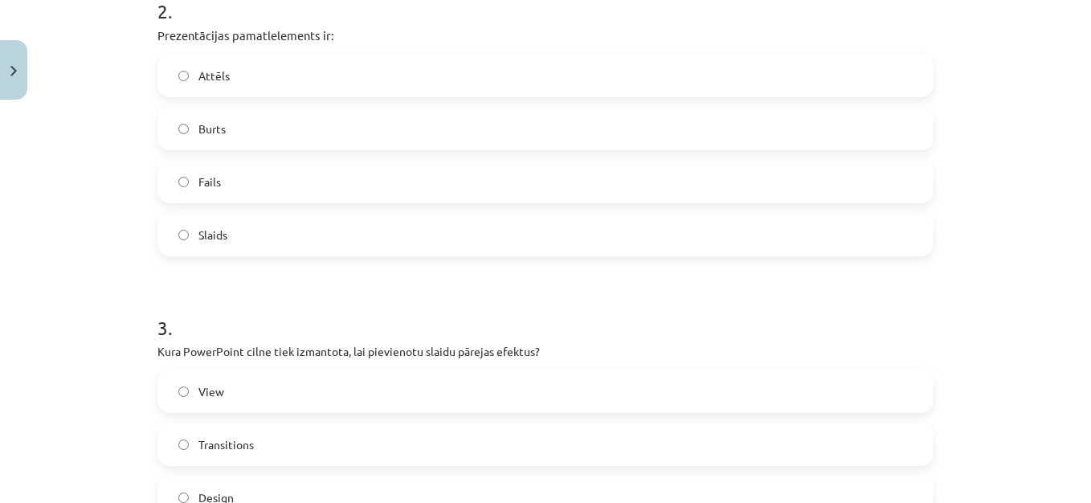
click at [753, 255] on div "Slaids" at bounding box center [546, 234] width 776 height 43
click at [222, 235] on span "Slaids" at bounding box center [212, 235] width 29 height 17
click at [643, 434] on label "Transitions" at bounding box center [545, 444] width 773 height 40
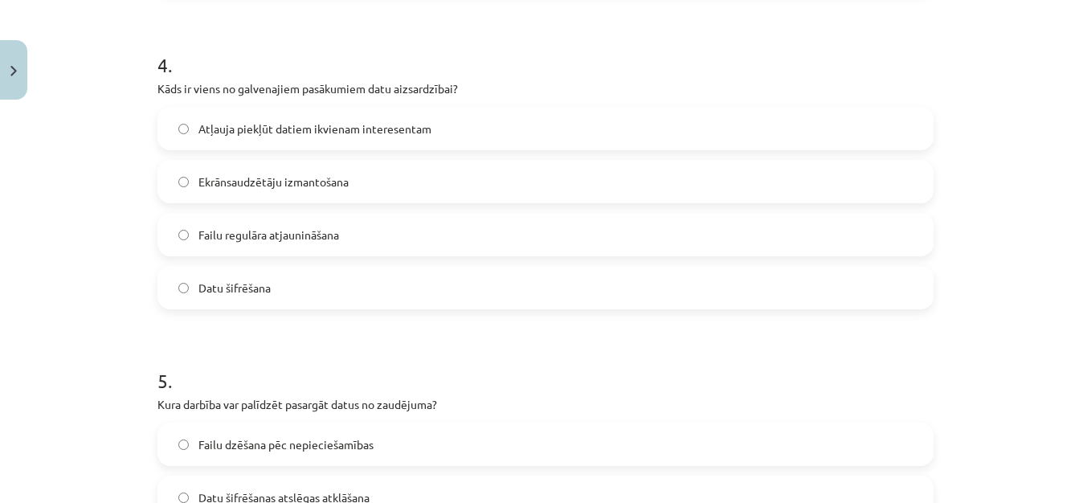
click at [1078, 496] on div "Mācību tēma: Datorikas - 10. klases 2. ieskaites mācību materiāls #7 Noslēguma …" at bounding box center [545, 251] width 1091 height 503
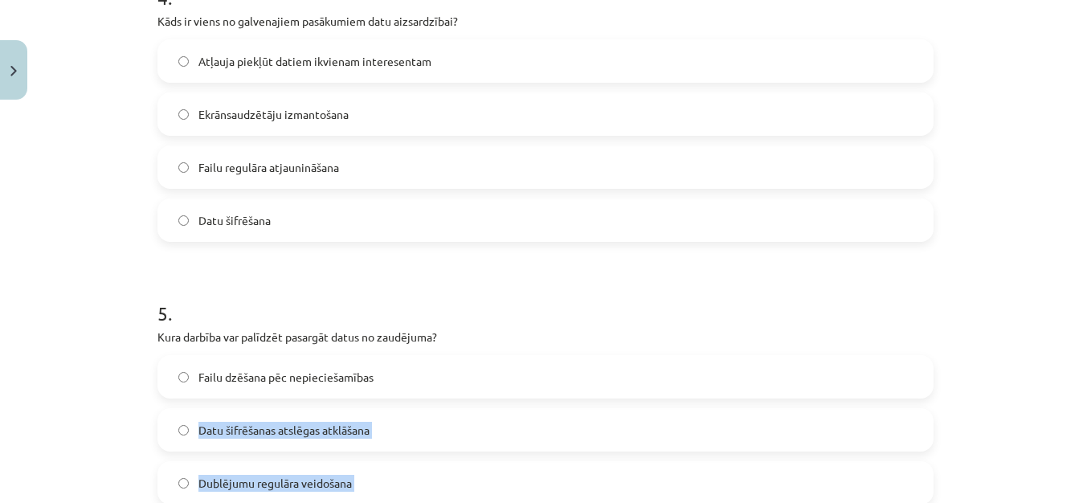
scroll to position [1358, 0]
click at [1078, 496] on div "Mācību tēma: Datorikas - 10. klases 2. ieskaites mācību materiāls #7 Noslēguma …" at bounding box center [545, 251] width 1091 height 503
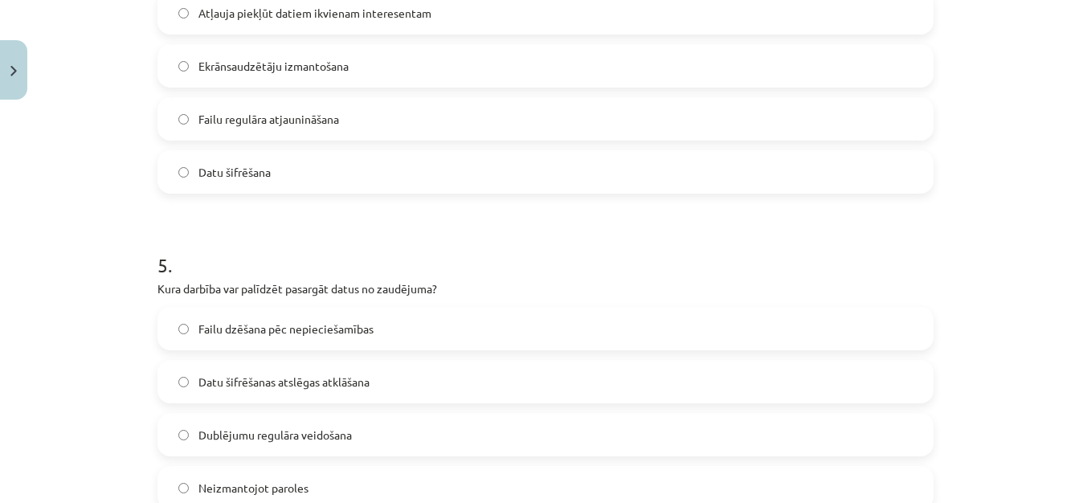
click at [604, 181] on label "Datu šifrēšana" at bounding box center [545, 172] width 773 height 40
click at [489, 428] on label "Dublējumu regulāra veidošana" at bounding box center [545, 435] width 773 height 40
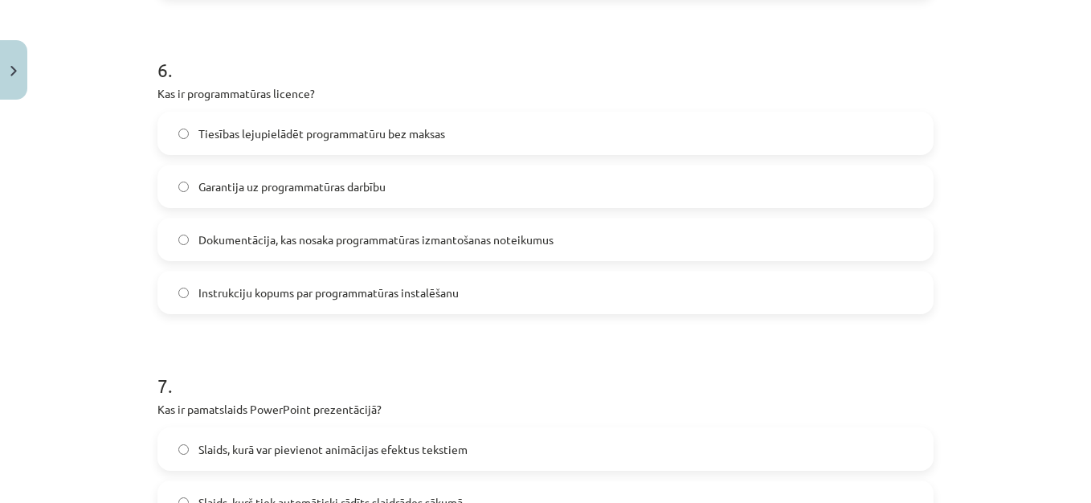
scroll to position [1872, 0]
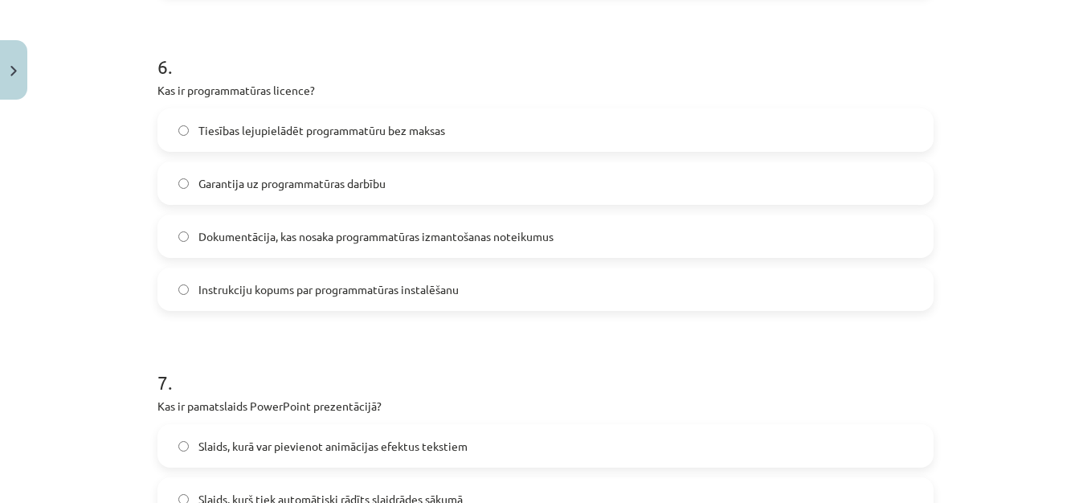
click at [355, 243] on span "Dokumentācija, kas nosaka programmatūras izmantošanas noteikumus" at bounding box center [375, 236] width 355 height 17
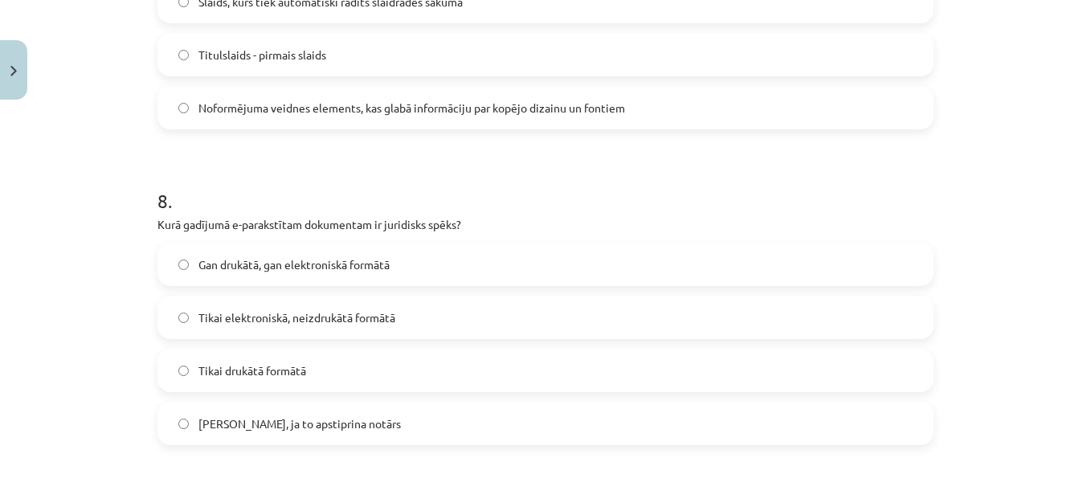
scroll to position [2387, 0]
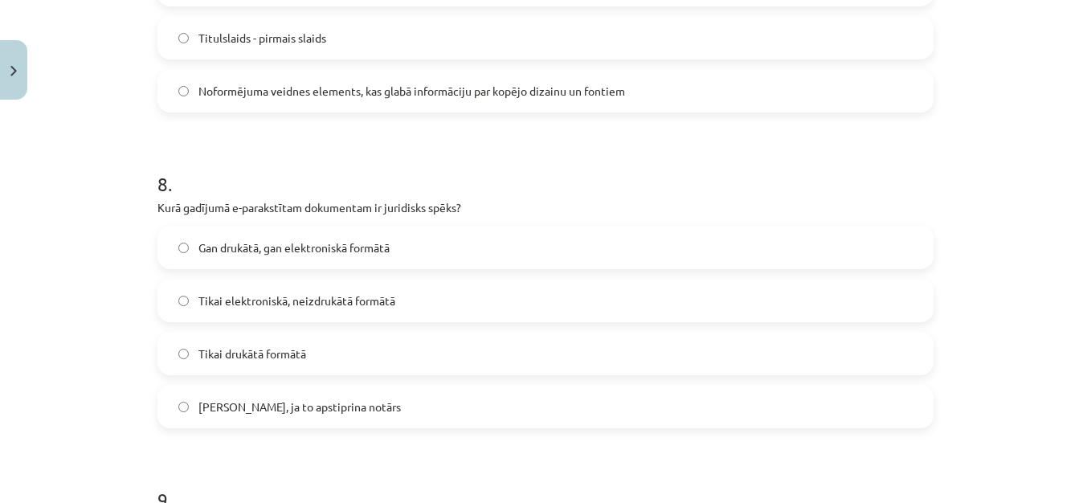
click at [590, 94] on span "Noformējuma veidnes elements, kas glabā informāciju par kopējo dizainu un fonti…" at bounding box center [411, 91] width 427 height 17
click at [399, 302] on label "Tikai elektroniskā, neizdrukātā formātā" at bounding box center [545, 300] width 773 height 40
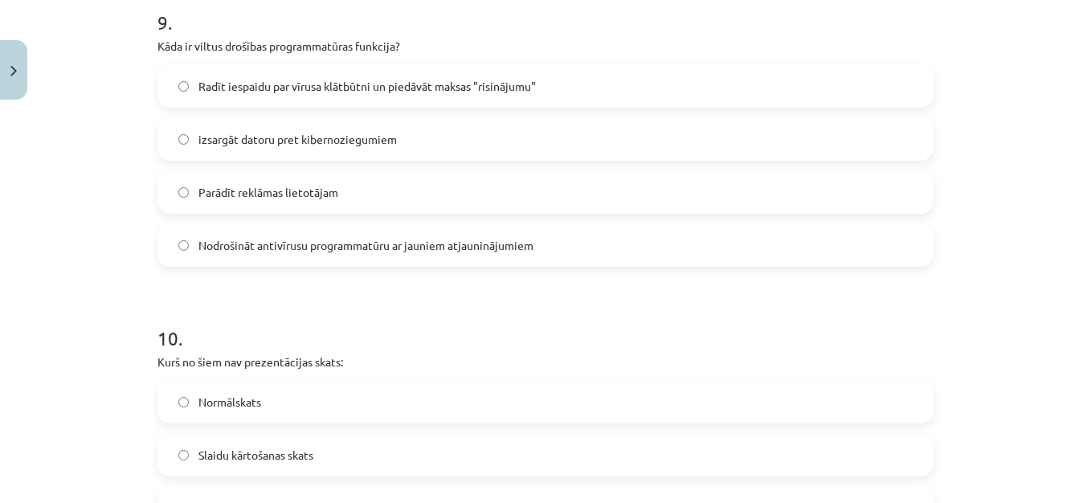
scroll to position [2869, 0]
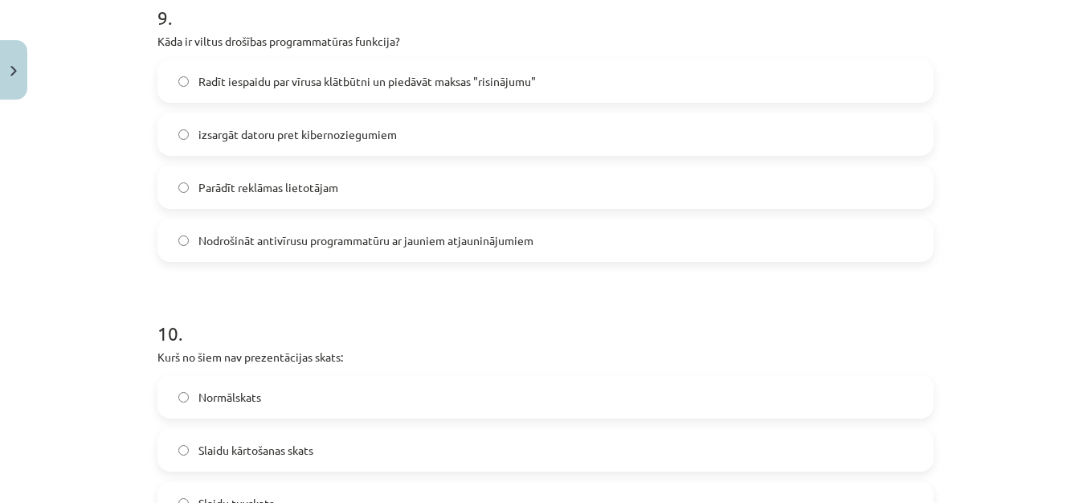
click at [328, 86] on span "Radīt iespaidu par vīrusa klātbūtni un piedāvāt maksas "risinājumu"" at bounding box center [367, 81] width 338 height 17
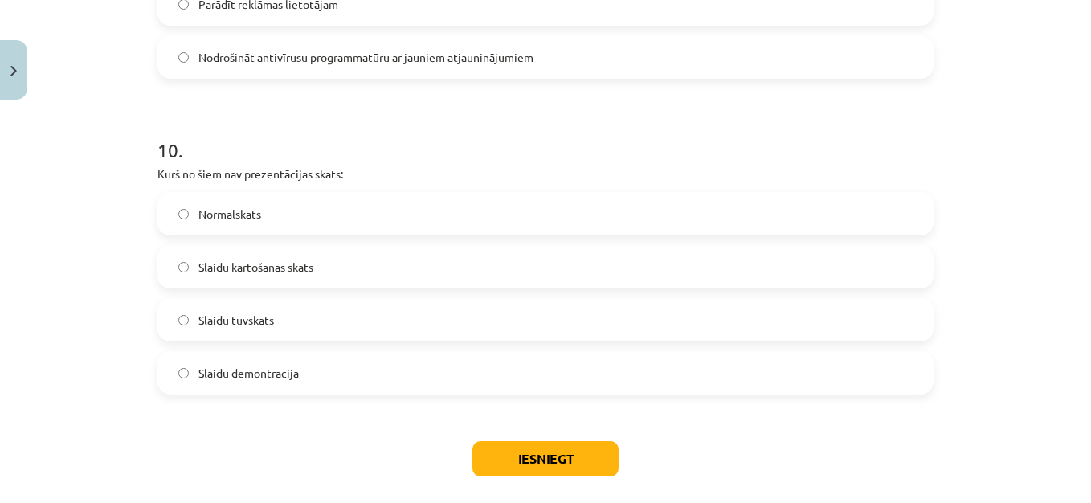
scroll to position [3062, 0]
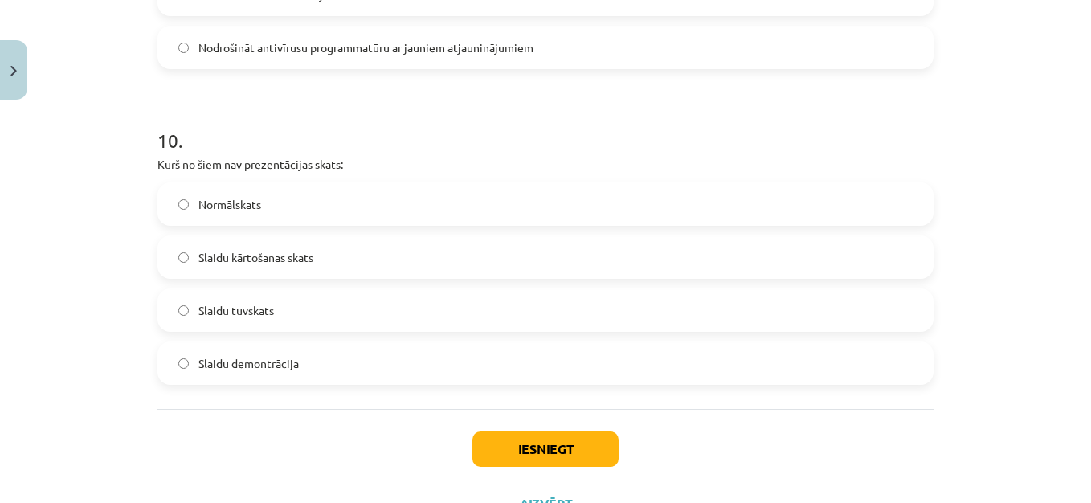
click at [528, 309] on label "Slaidu tuvskats" at bounding box center [545, 310] width 773 height 40
click at [575, 446] on button "Iesniegt" at bounding box center [546, 449] width 146 height 35
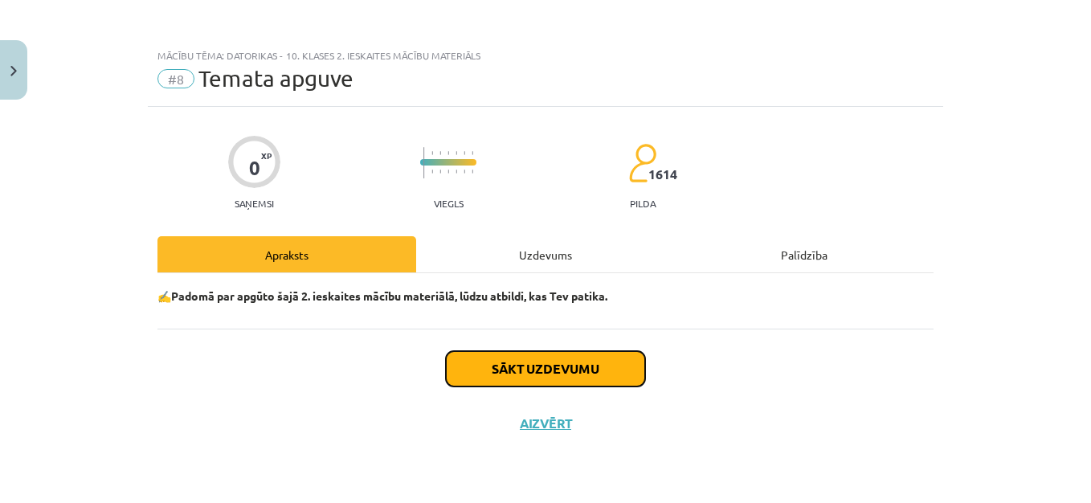
click at [595, 369] on button "Sākt uzdevumu" at bounding box center [545, 368] width 199 height 35
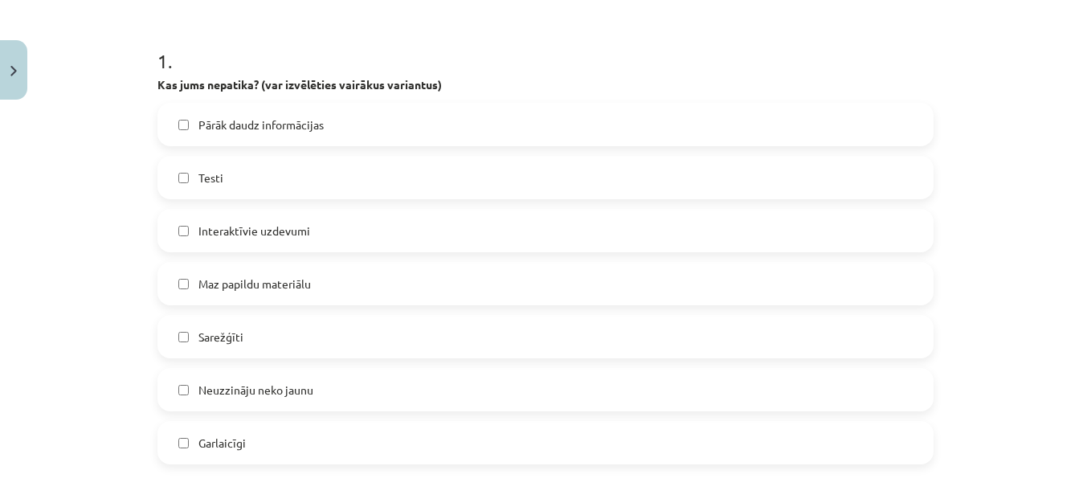
scroll to position [321, 0]
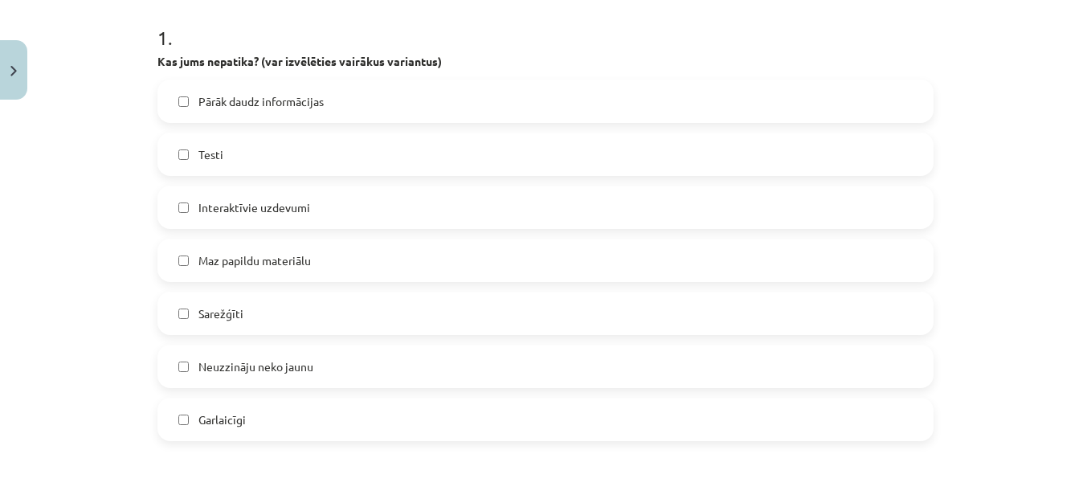
click at [175, 166] on label "Testi" at bounding box center [545, 154] width 773 height 40
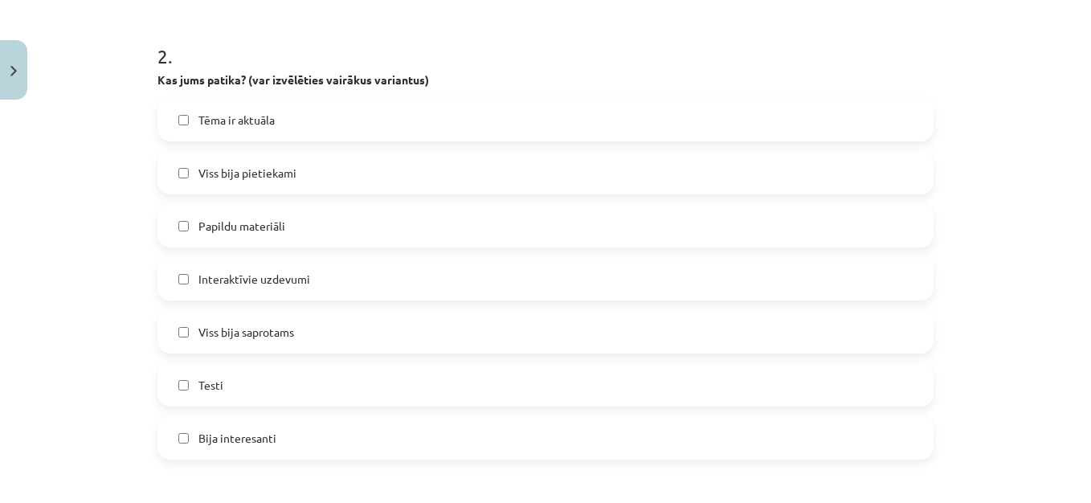
scroll to position [771, 0]
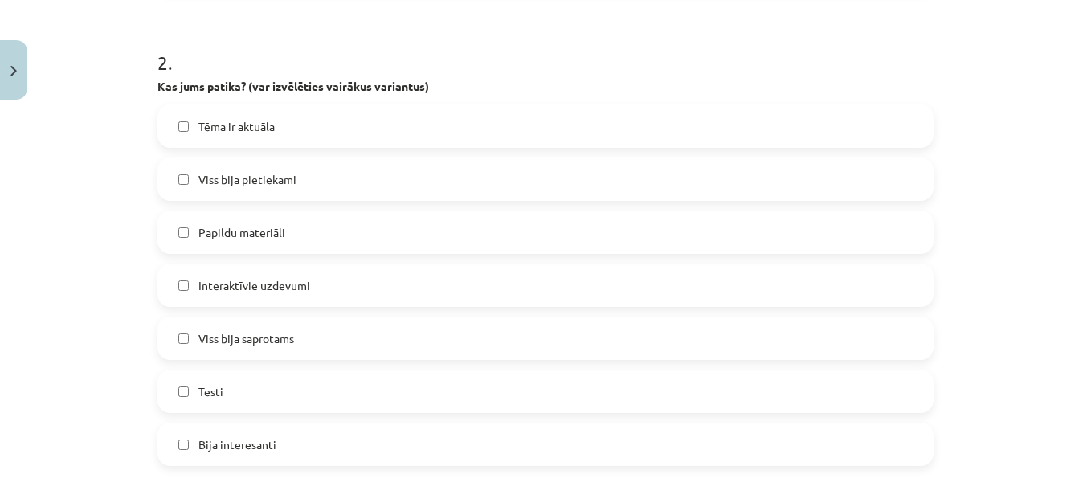
click at [180, 346] on label "Viss bija saprotams" at bounding box center [545, 338] width 773 height 40
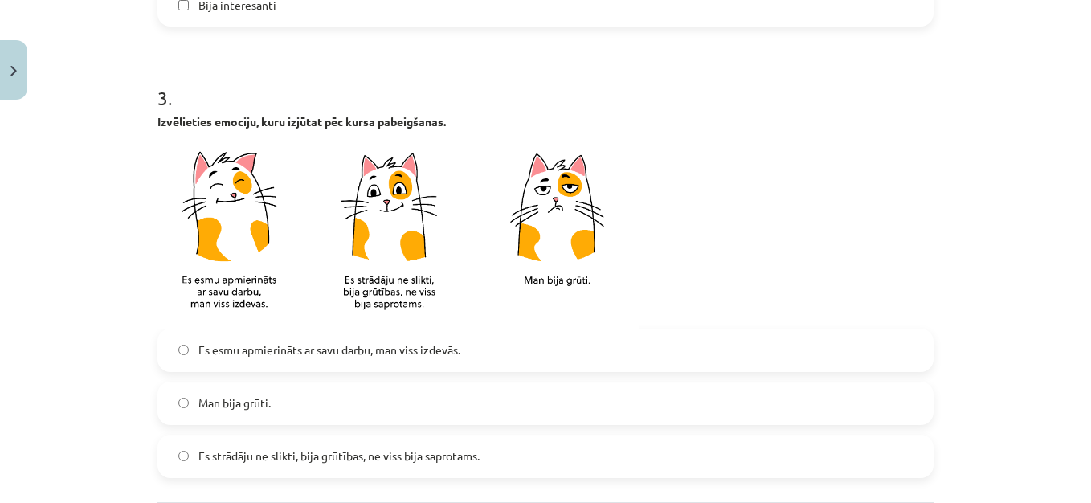
click at [443, 366] on label "Es esmu apmierināts ar savu darbu, man viss izdevās." at bounding box center [545, 350] width 773 height 40
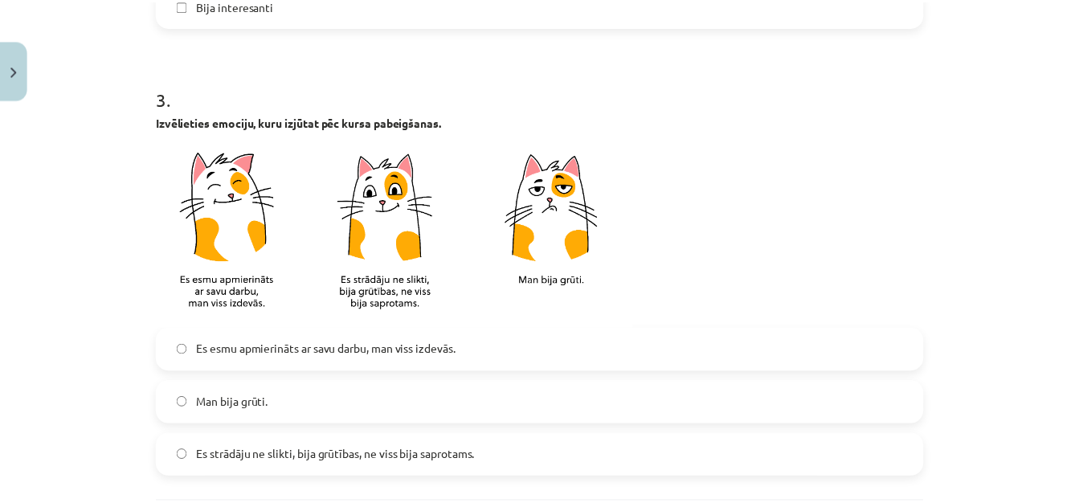
scroll to position [1373, 0]
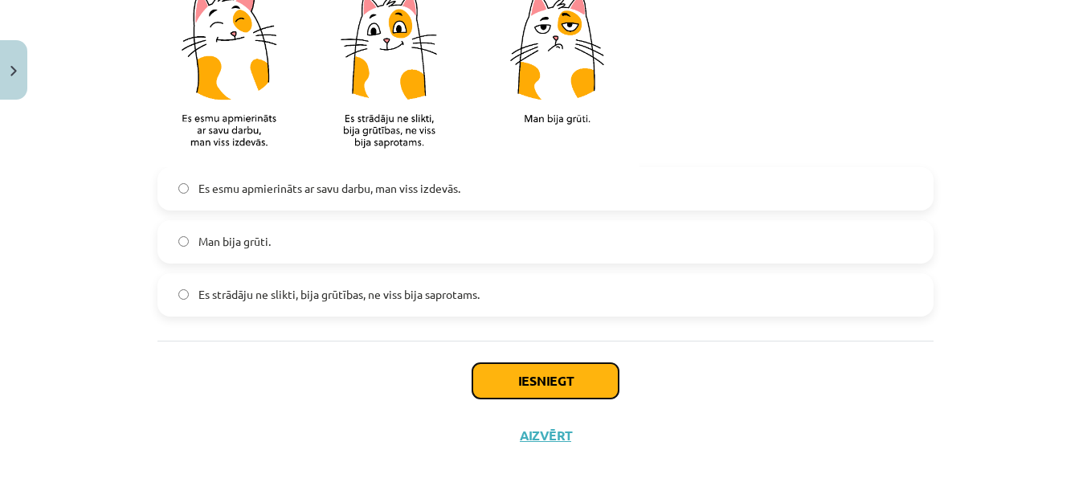
click at [545, 372] on button "Iesniegt" at bounding box center [546, 380] width 146 height 35
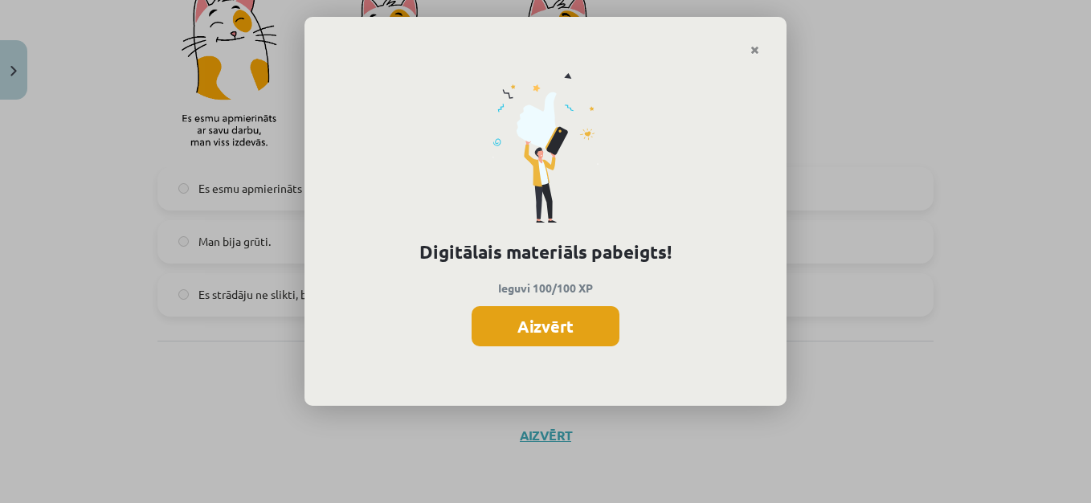
click at [574, 325] on button "Aizvērt" at bounding box center [546, 326] width 148 height 40
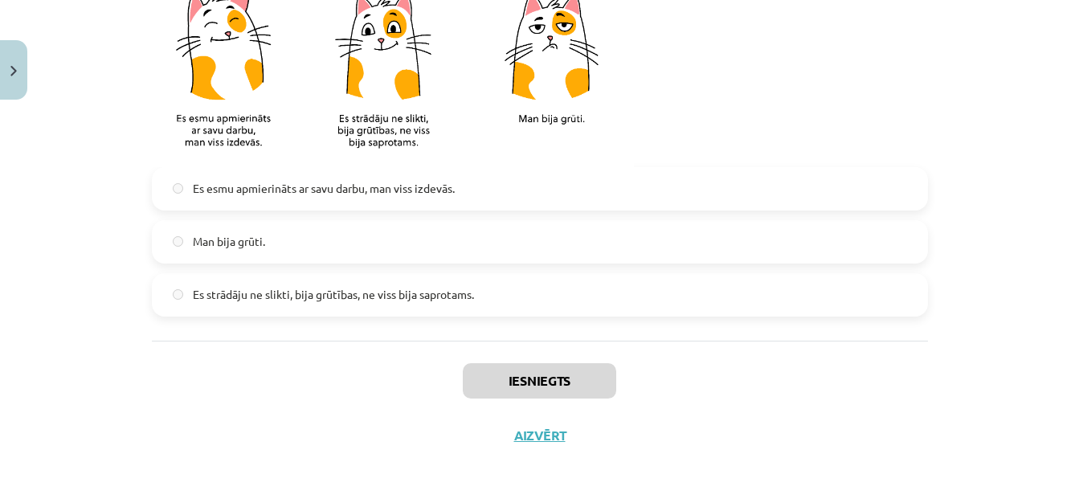
click at [537, 436] on div "Iesniegts Aizvērt" at bounding box center [540, 397] width 776 height 113
click at [537, 436] on button "Aizvērt" at bounding box center [540, 436] width 61 height 16
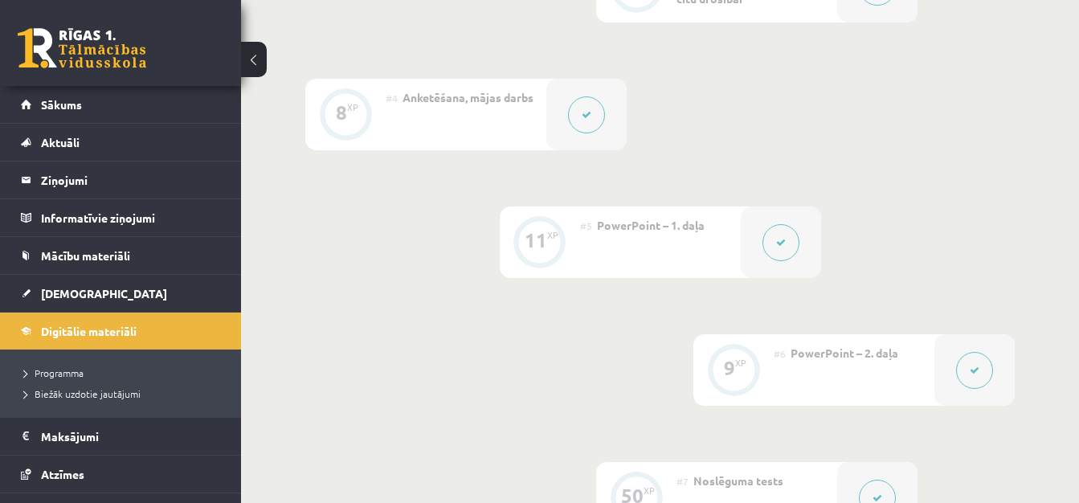
scroll to position [1234, 0]
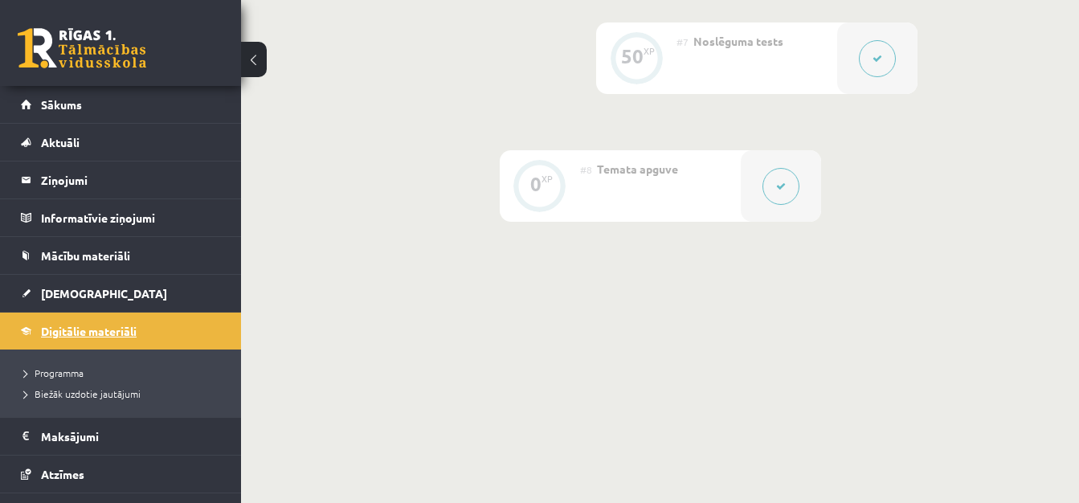
click at [85, 334] on span "Digitālie materiāli" at bounding box center [89, 331] width 96 height 14
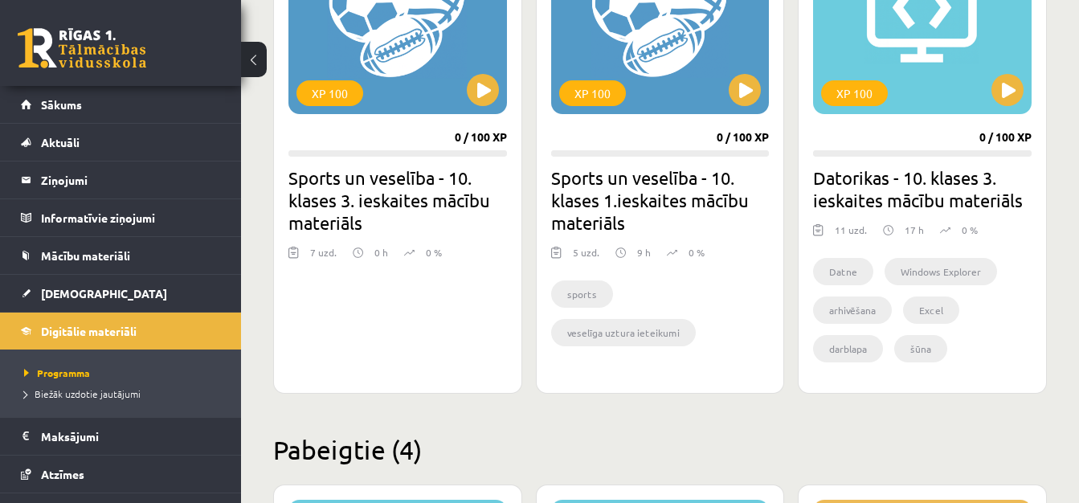
scroll to position [1094, 0]
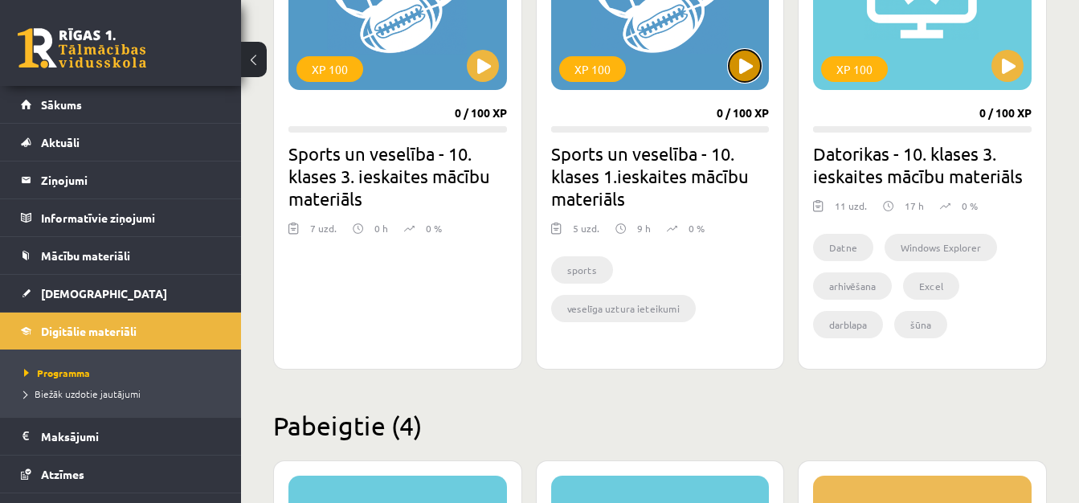
click at [741, 61] on button at bounding box center [745, 66] width 32 height 32
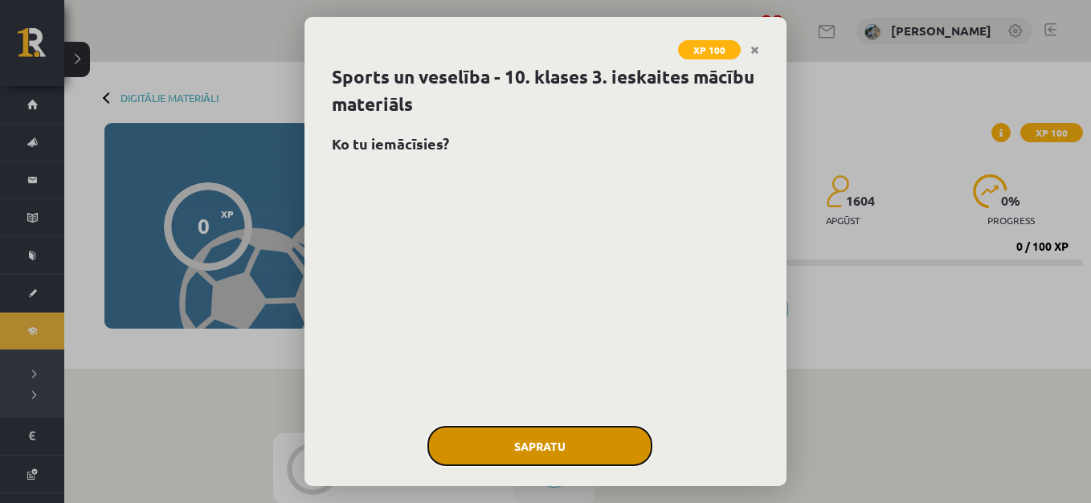
click at [609, 449] on button "Sapratu" at bounding box center [540, 446] width 225 height 40
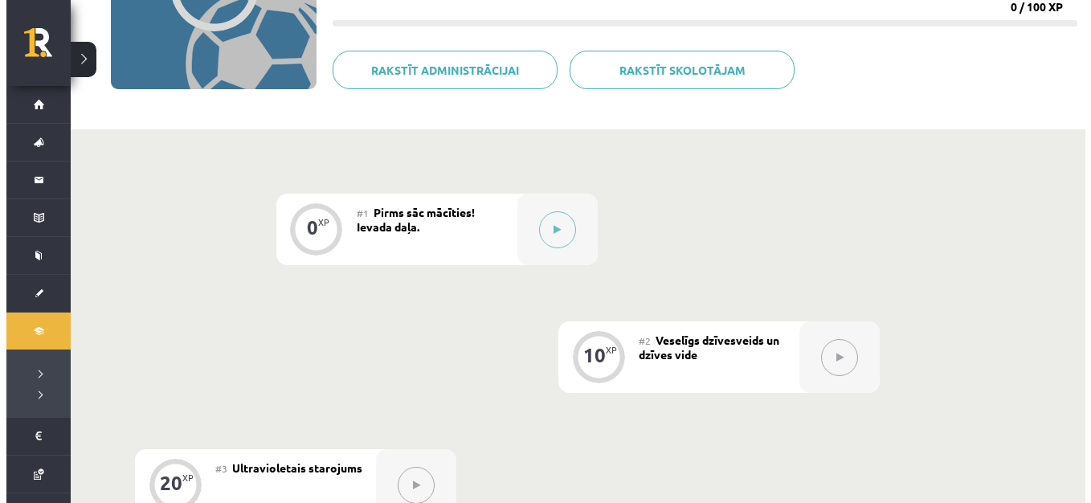
scroll to position [257, 0]
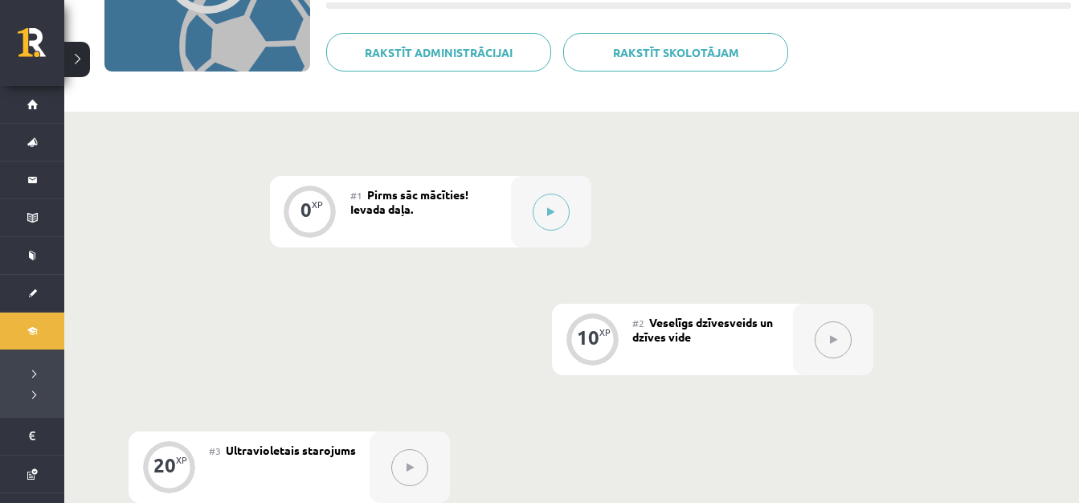
click at [566, 214] on button at bounding box center [551, 212] width 37 height 37
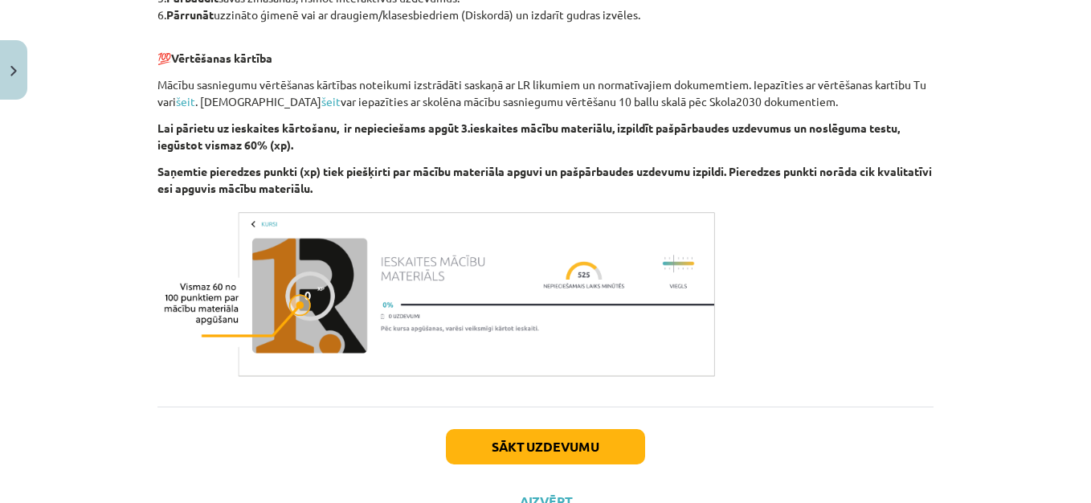
scroll to position [1074, 0]
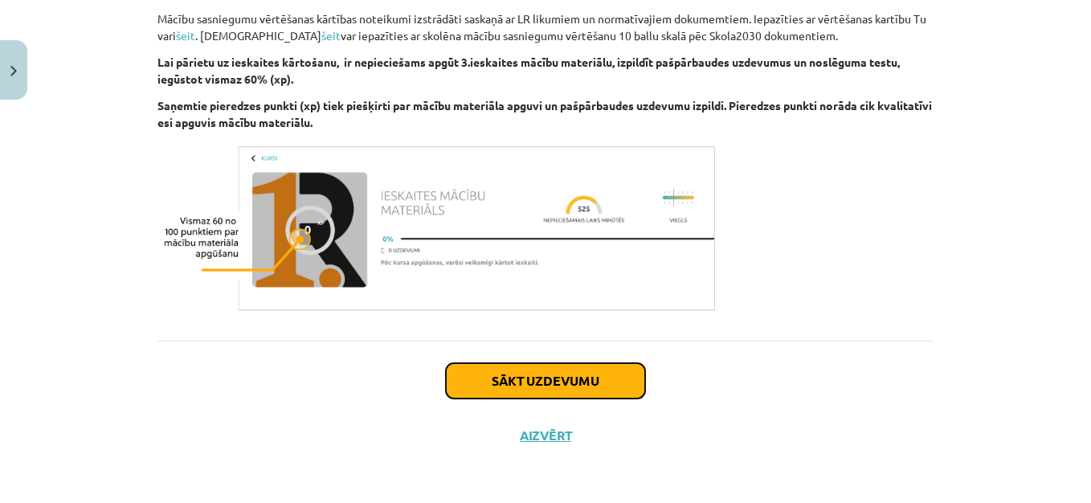
click at [597, 377] on button "Sākt uzdevumu" at bounding box center [545, 380] width 199 height 35
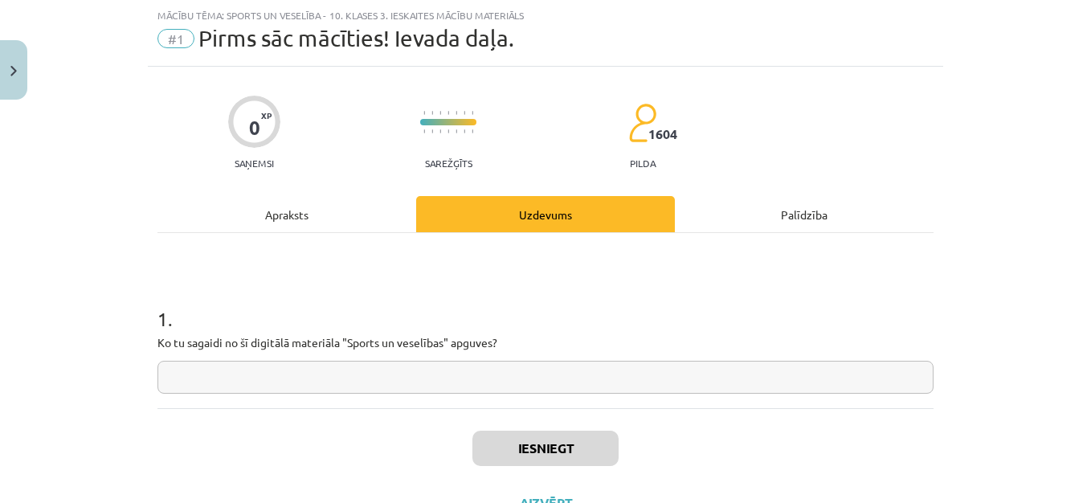
click at [522, 389] on input "text" at bounding box center [546, 377] width 776 height 33
type input "*"
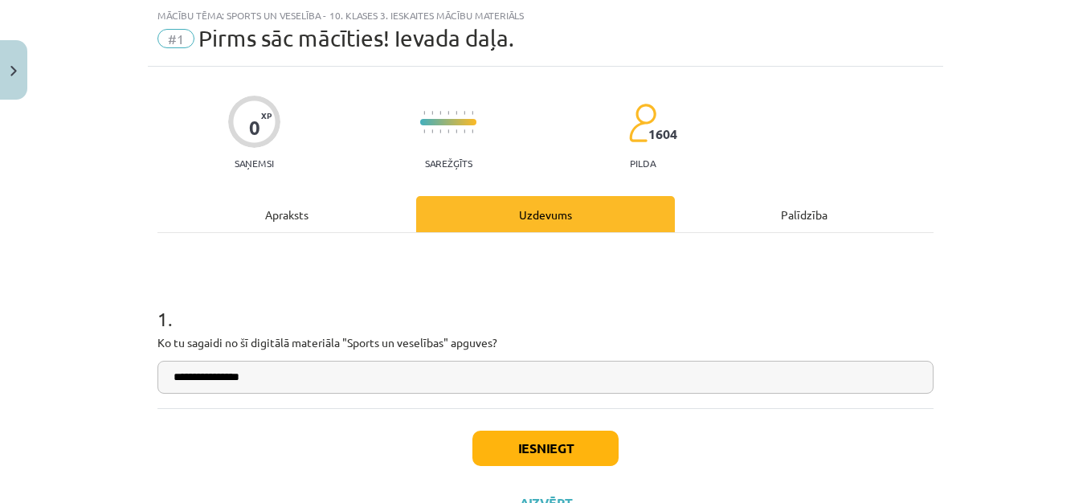
type input "**********"
click at [528, 445] on button "Iesniegt" at bounding box center [546, 448] width 146 height 35
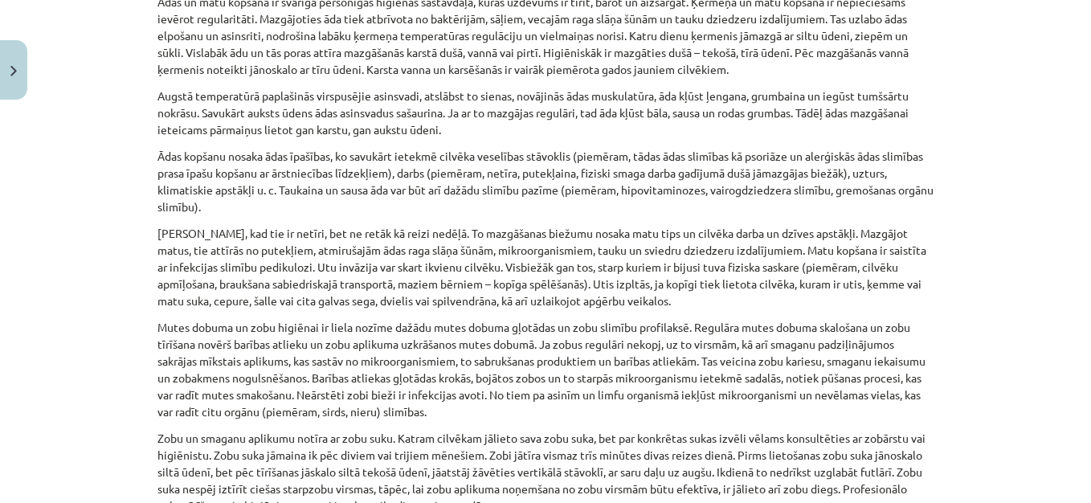
scroll to position [3117, 0]
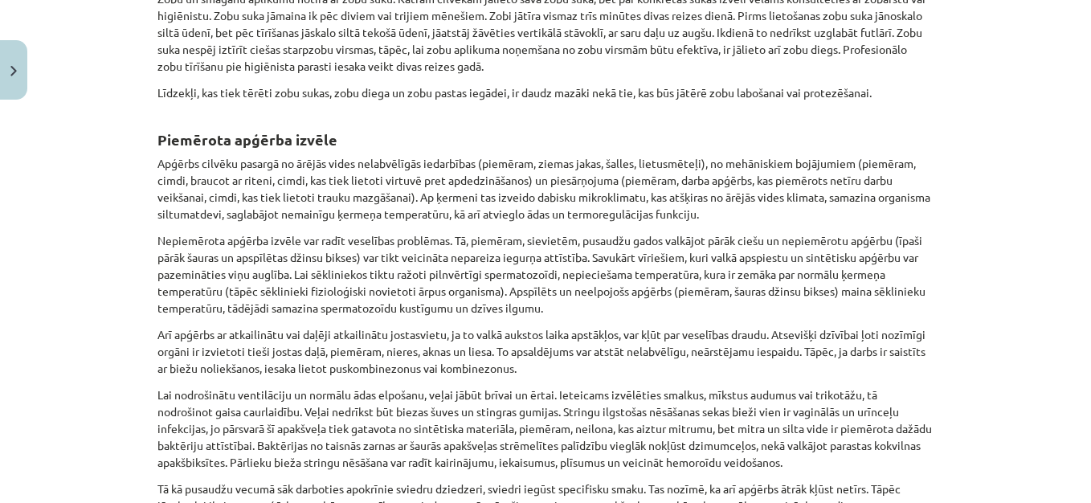
click at [1076, 455] on div "Mācību tēma: Sports un veselība - 10. klases 3. ieskaites mācību materiāls #2 V…" at bounding box center [545, 251] width 1091 height 503
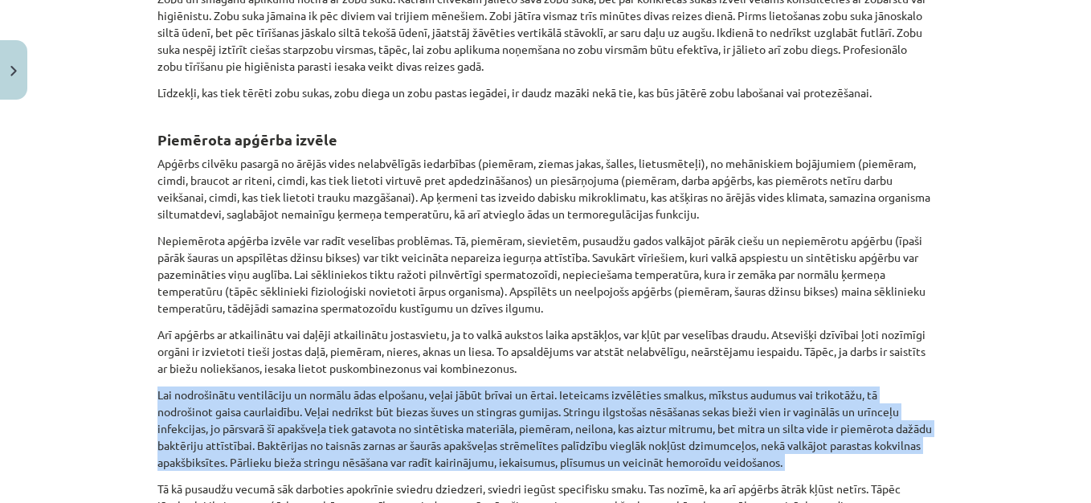
drag, startPoint x: 1076, startPoint y: 455, endPoint x: 1081, endPoint y: 467, distance: 13.0
click at [1081, 467] on div "Mācību tēma: Sports un veselība - 10. klases 3. ieskaites mācību materiāls #2 V…" at bounding box center [545, 251] width 1091 height 503
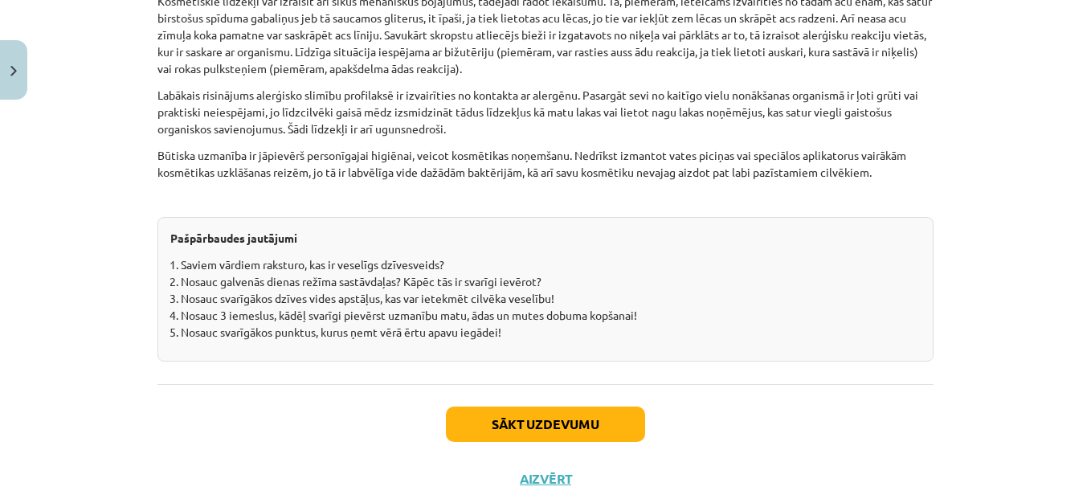
scroll to position [5079, 0]
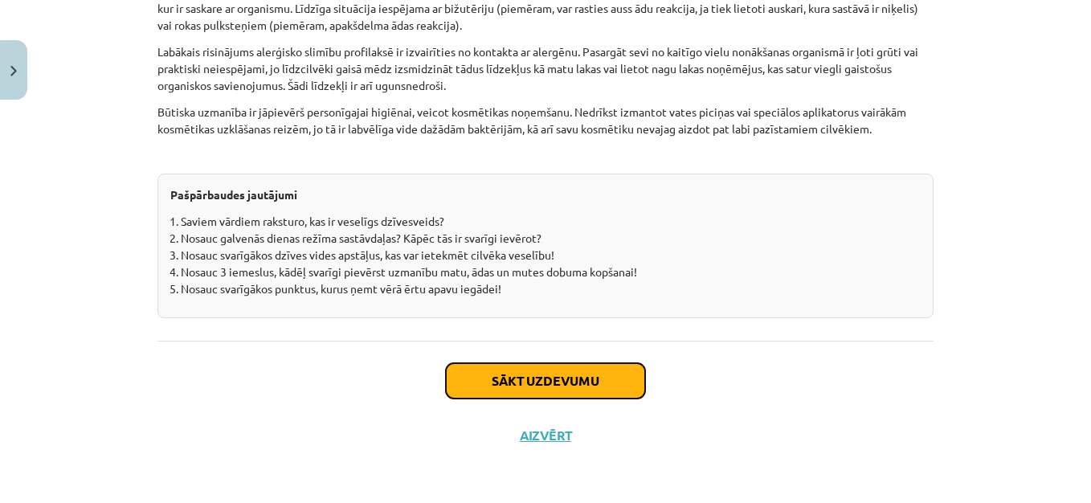
click at [559, 367] on button "Sākt uzdevumu" at bounding box center [545, 380] width 199 height 35
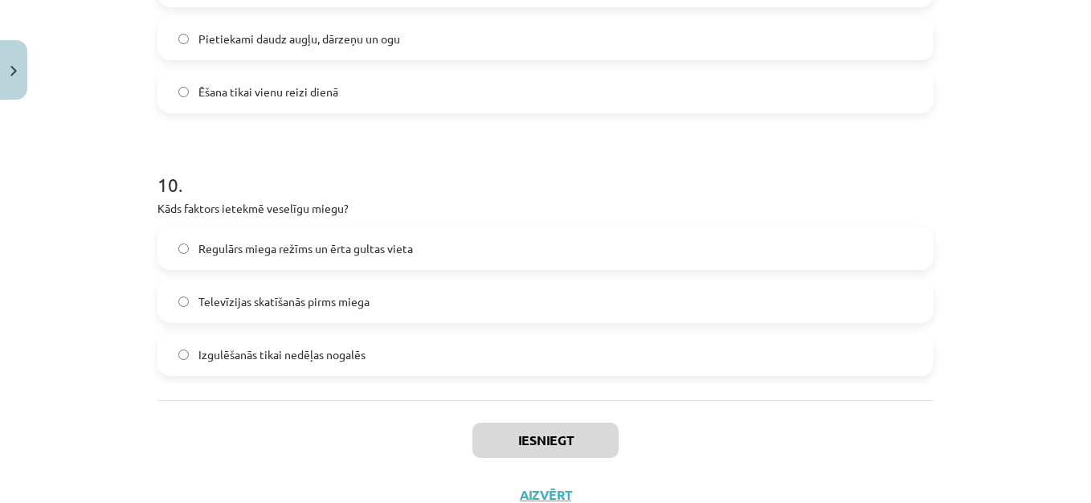
scroll to position [2599, 0]
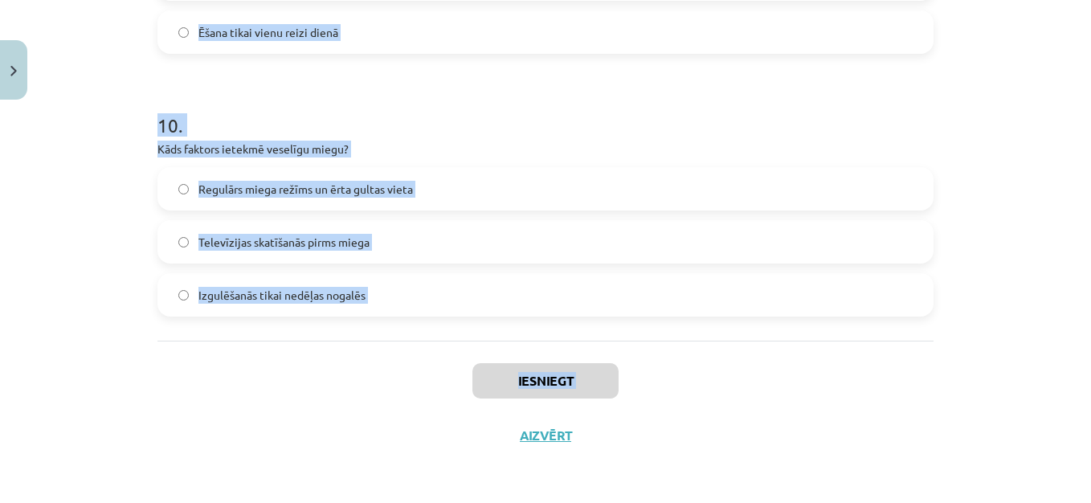
drag, startPoint x: 151, startPoint y: 315, endPoint x: 390, endPoint y: 361, distance: 243.0
copy div "7 . Lorem ipsu dolorsi am consect? Adipiscin elitsedd eiusmodtem Incidi utla et…"
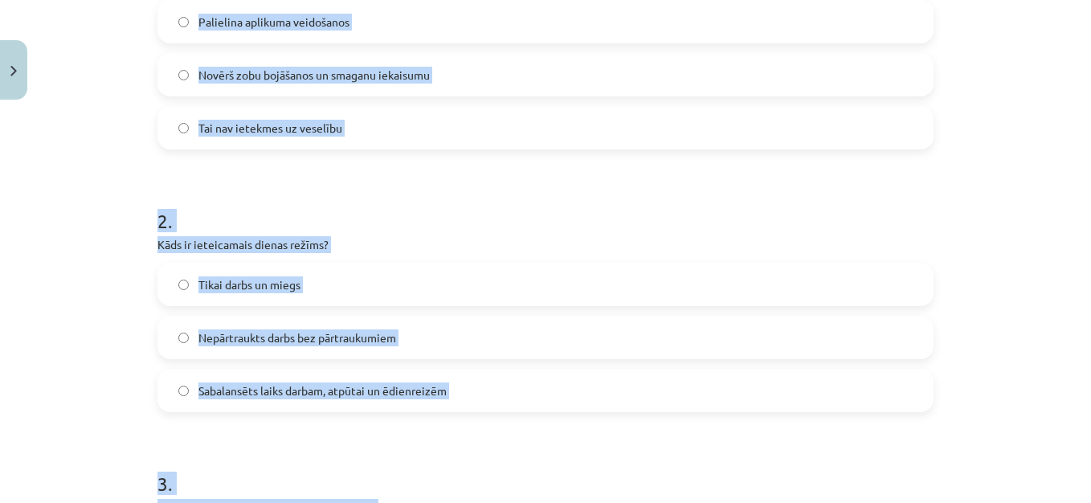
scroll to position [0, 0]
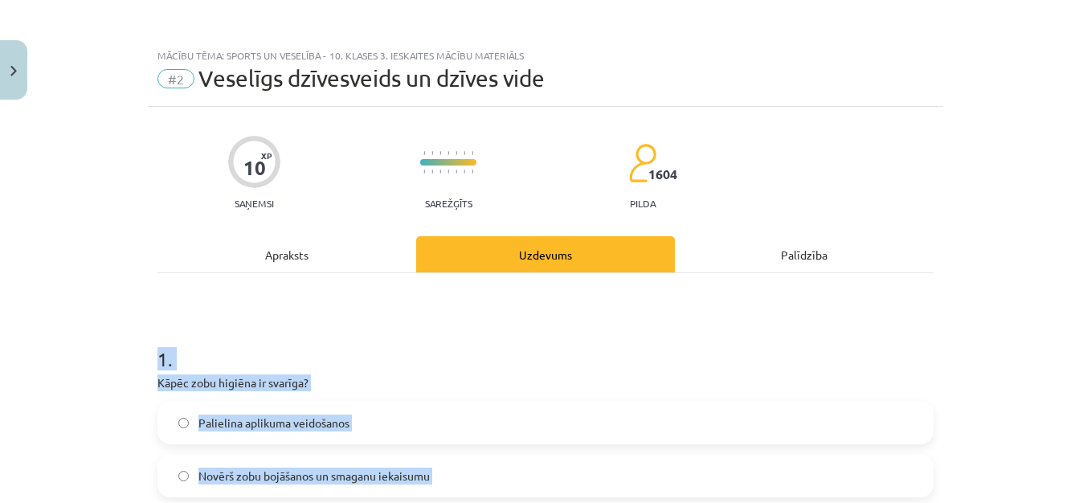
click at [955, 405] on div "Mācību tēma: Sports un veselība - 10. klases 3. ieskaites mācību materiāls #2 V…" at bounding box center [545, 251] width 1091 height 503
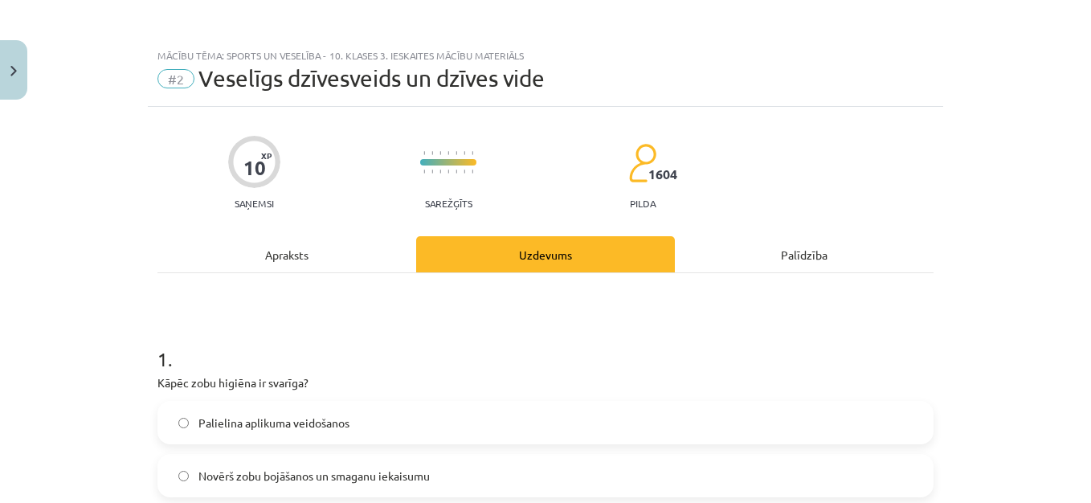
click at [327, 485] on label "Novērš zobu bojāšanos un smaganu iekaisumu" at bounding box center [545, 476] width 773 height 40
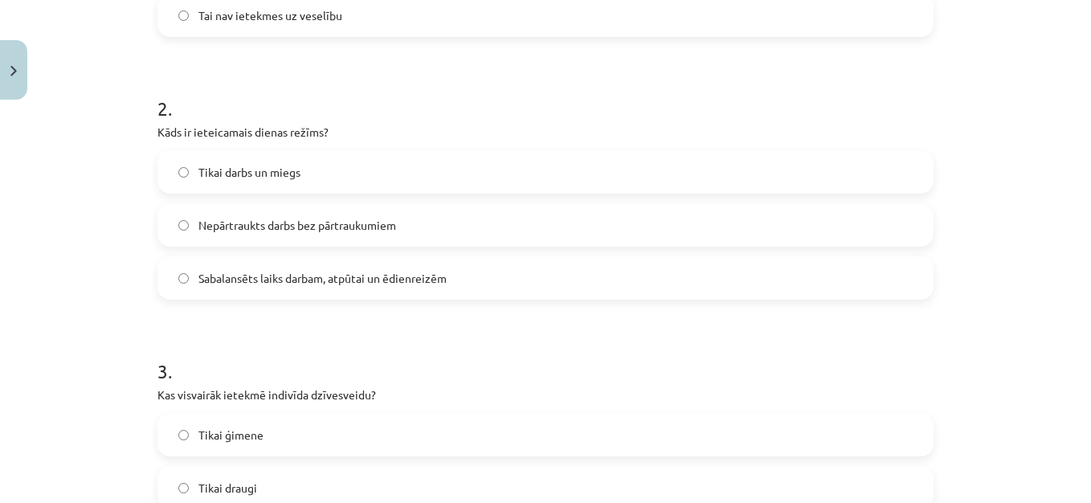
scroll to position [546, 0]
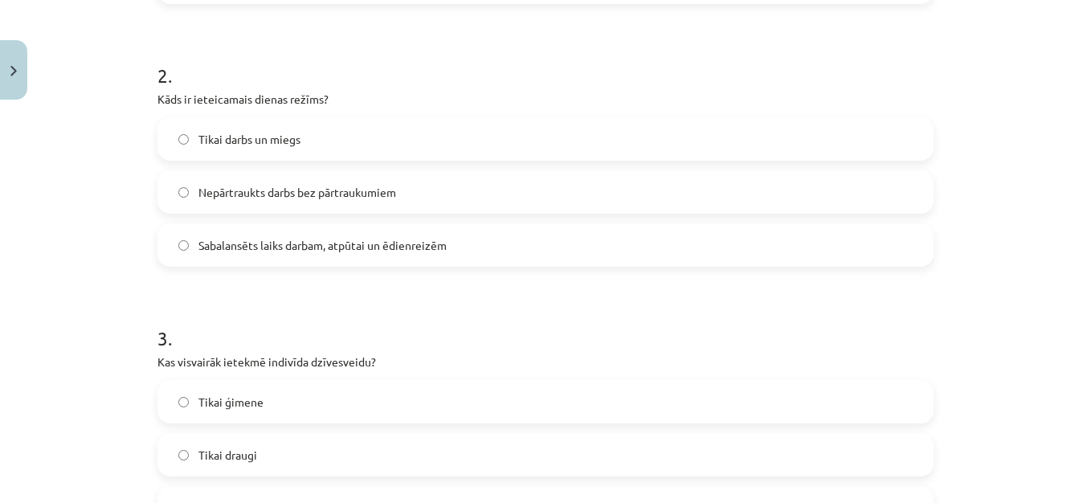
click at [260, 241] on span "Sabalansēts laiks darbam, atpūtai un ēdienreizēm" at bounding box center [322, 245] width 248 height 17
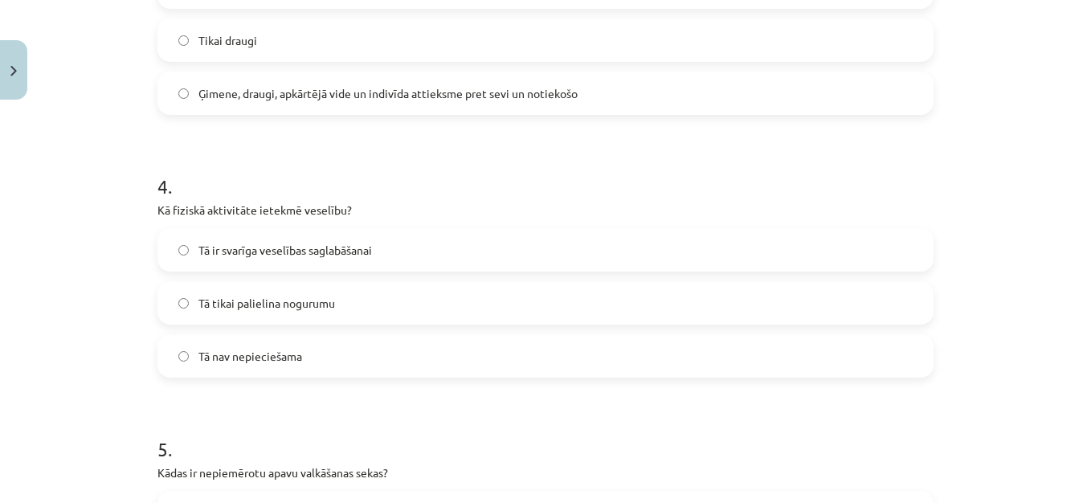
scroll to position [964, 0]
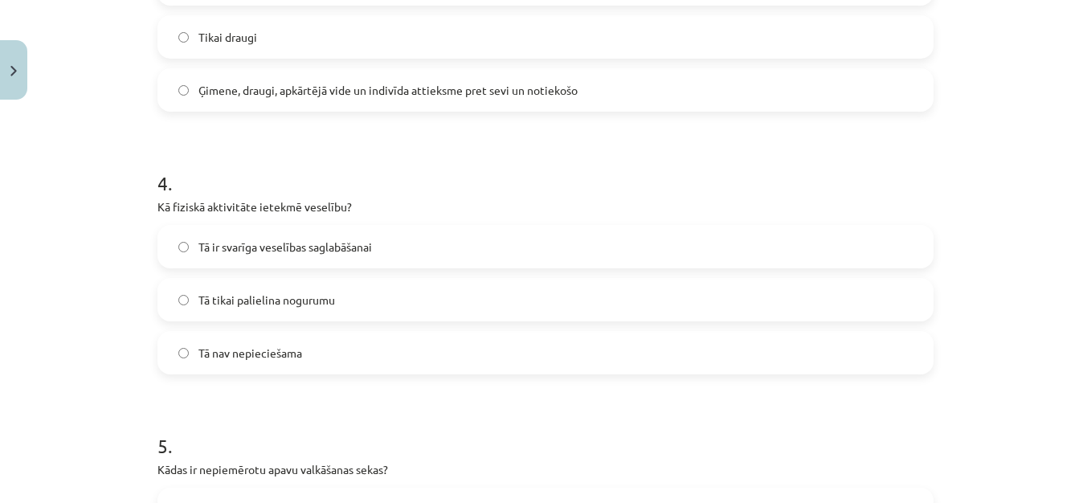
click at [478, 84] on span "Ģimene, draugi, apkārtējā vide un indivīda attieksme pret sevi un notiekošo" at bounding box center [387, 90] width 379 height 17
click at [289, 250] on span "Tā ir svarīga veselības saglabāšanai" at bounding box center [285, 247] width 174 height 17
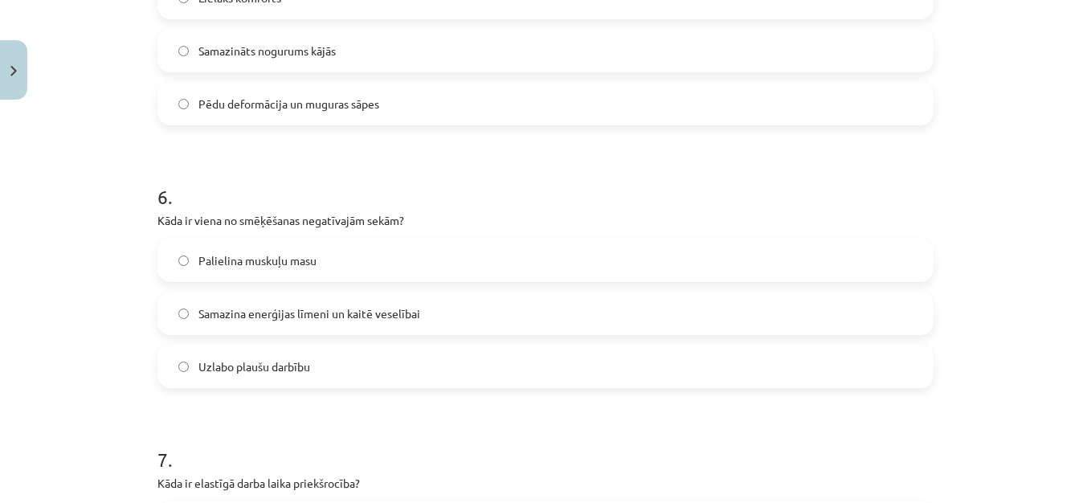
scroll to position [1479, 0]
click at [448, 89] on label "Pēdu deformācija un muguras sāpes" at bounding box center [545, 101] width 773 height 40
click at [255, 296] on label "Samazina enerģijas līmeni un kaitē veselībai" at bounding box center [545, 311] width 773 height 40
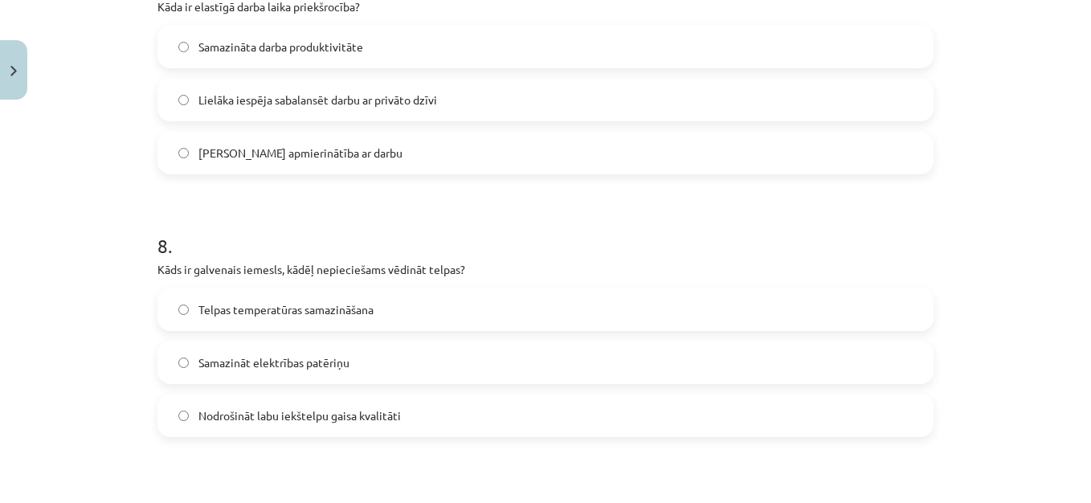
scroll to position [1961, 0]
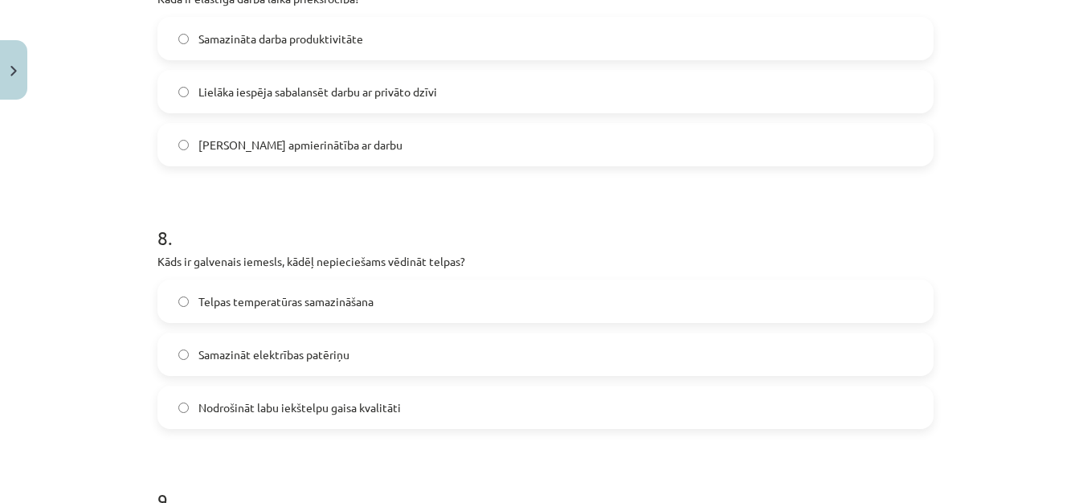
click at [497, 100] on label "Lielāka iespēja sabalansēt darbu ar privāto dzīvi" at bounding box center [545, 92] width 773 height 40
click at [311, 412] on span "Nodrošināt labu iekštelpu gaisa kvalitāti" at bounding box center [299, 407] width 203 height 17
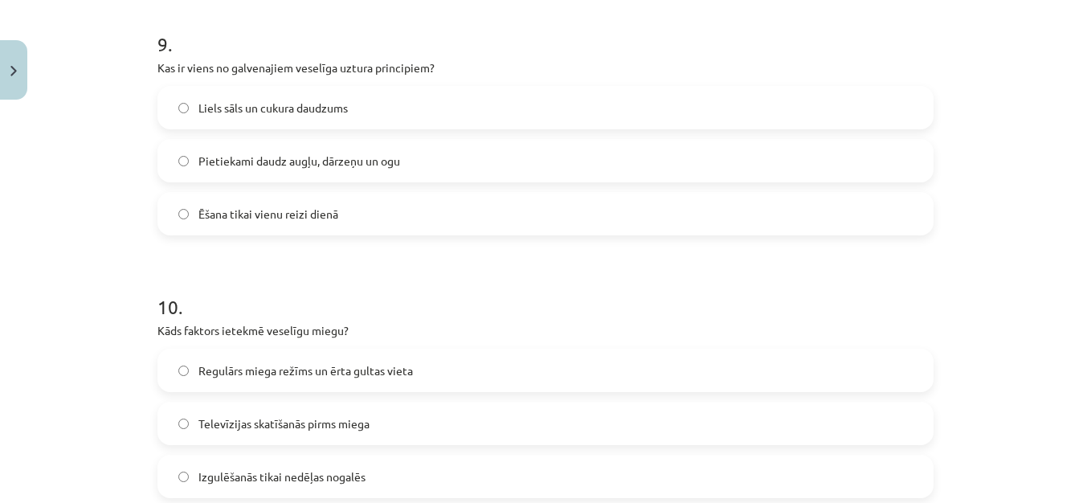
scroll to position [2443, 0]
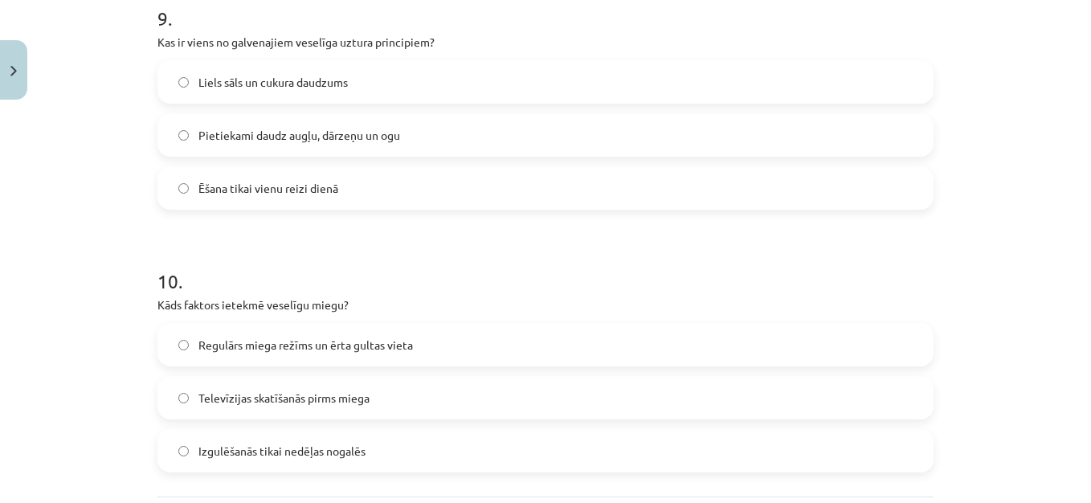
click at [444, 133] on label "Pietiekami daudz augļu, dārzeņu un ogu" at bounding box center [545, 135] width 773 height 40
click at [460, 339] on label "Regulārs miega režīms un ērta gultas vieta" at bounding box center [545, 345] width 773 height 40
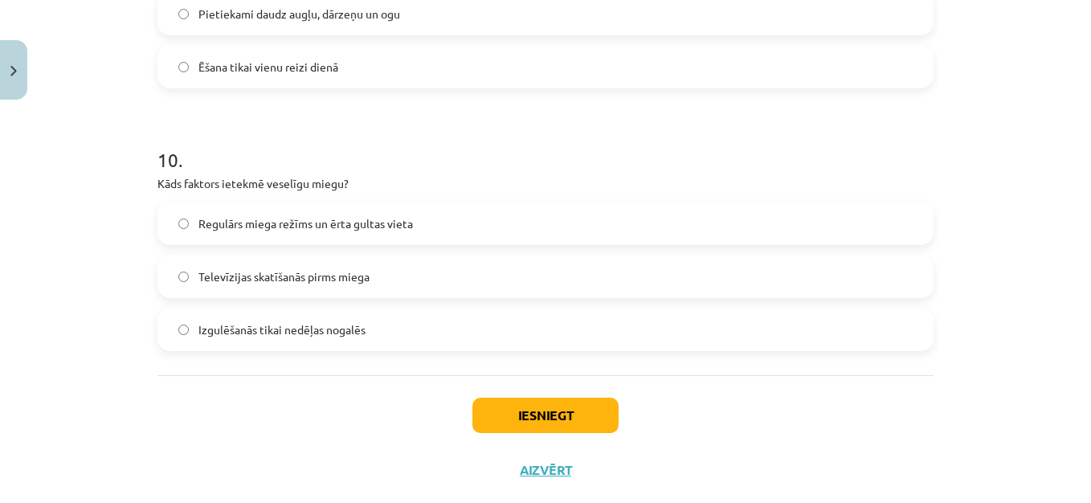
scroll to position [2599, 0]
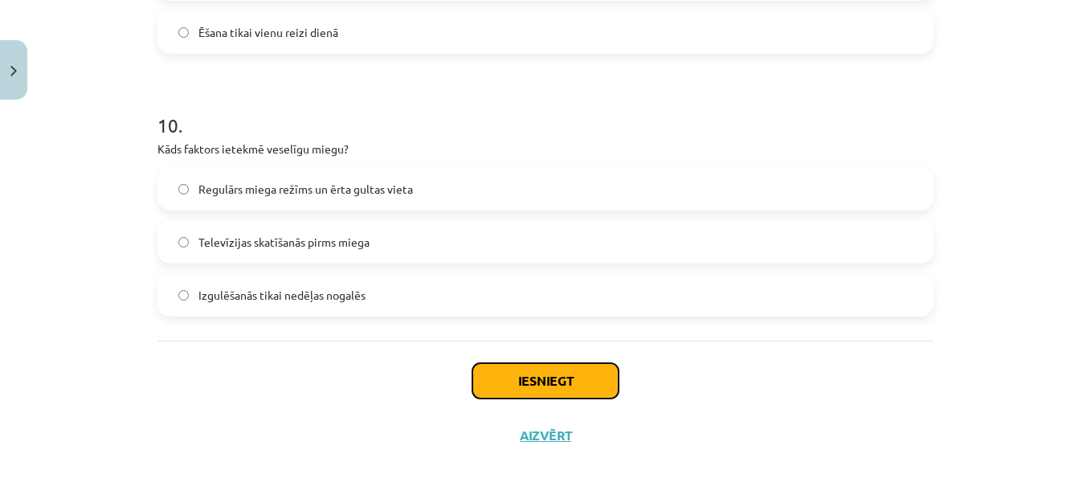
click at [577, 383] on button "Iesniegt" at bounding box center [546, 380] width 146 height 35
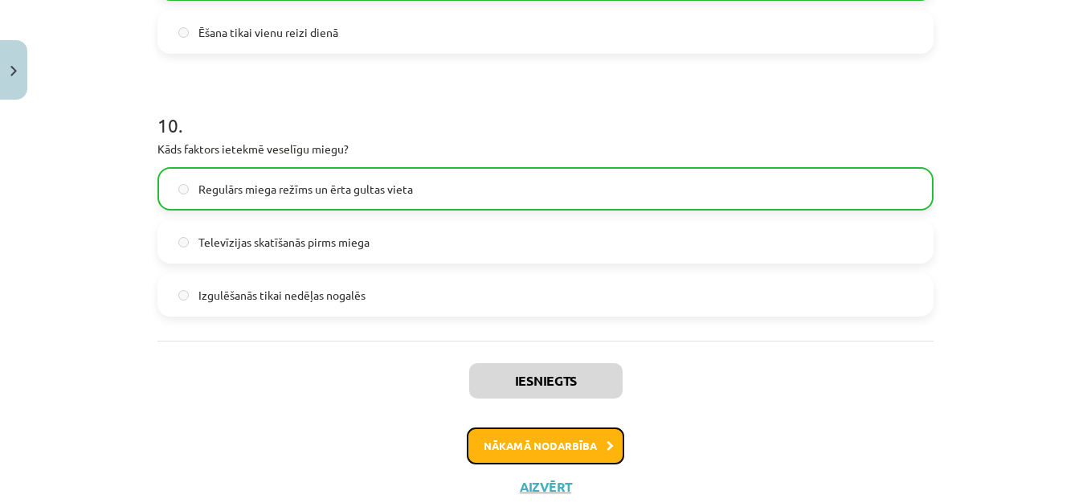
click at [594, 436] on button "Nākamā nodarbība" at bounding box center [546, 446] width 158 height 37
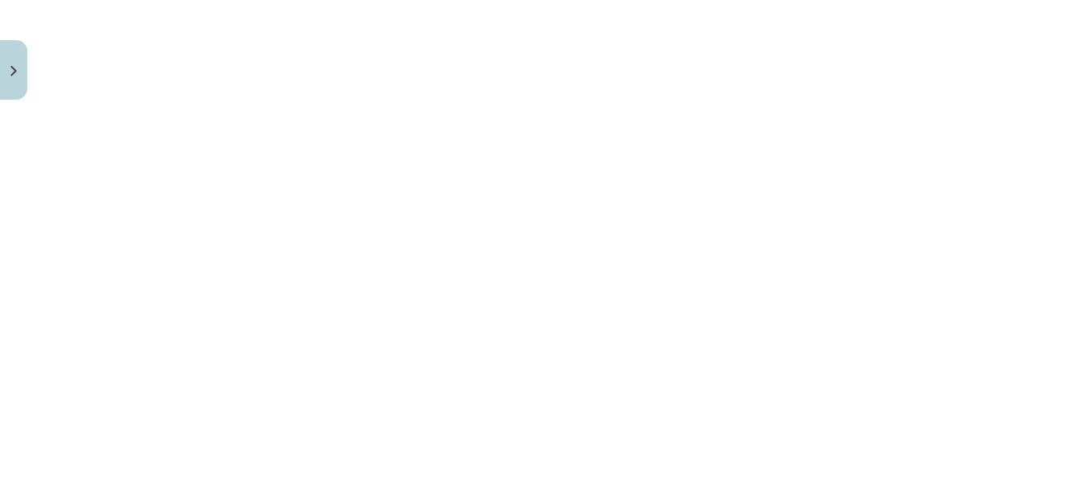
scroll to position [2082, 0]
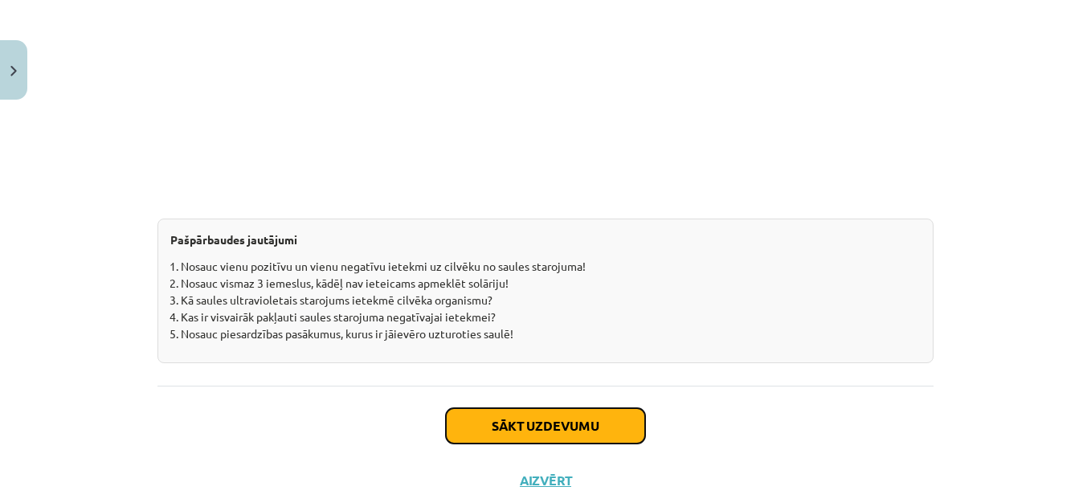
click at [575, 427] on button "Sākt uzdevumu" at bounding box center [545, 425] width 199 height 35
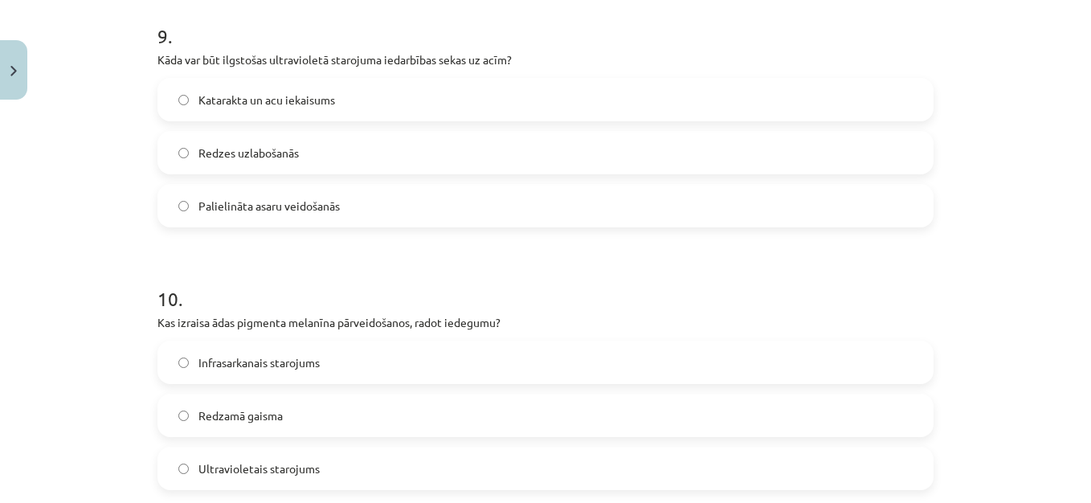
scroll to position [2599, 0]
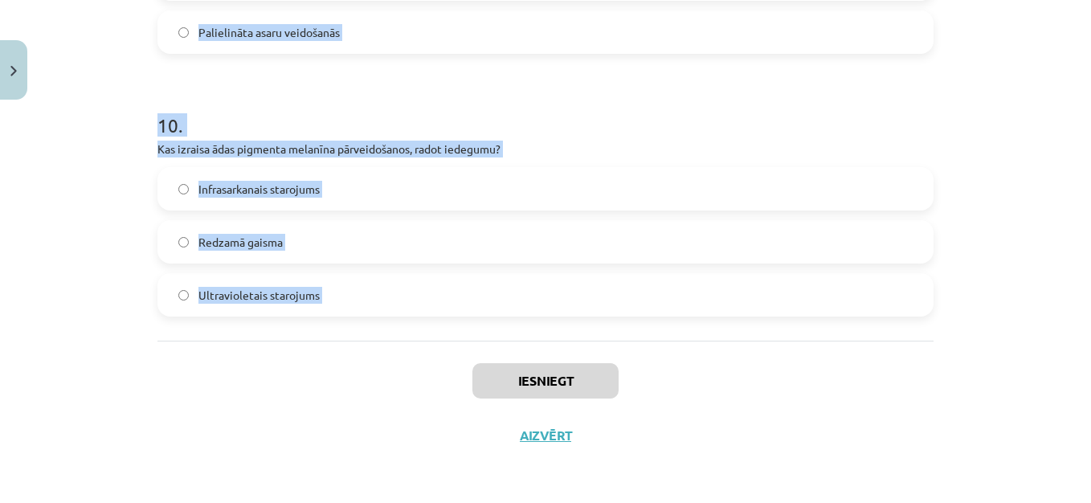
drag, startPoint x: 162, startPoint y: 315, endPoint x: 390, endPoint y: 374, distance: 235.7
copy form "1 . Kāda ir galvenā ieteikuma mērķauditorija, kas nedrīkst apmeklēt solāriju? C…"
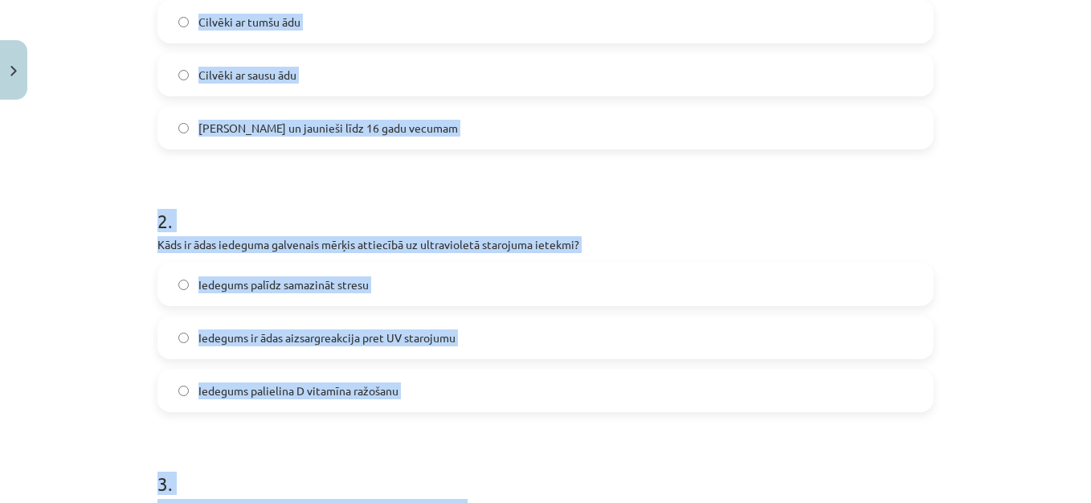
scroll to position [0, 0]
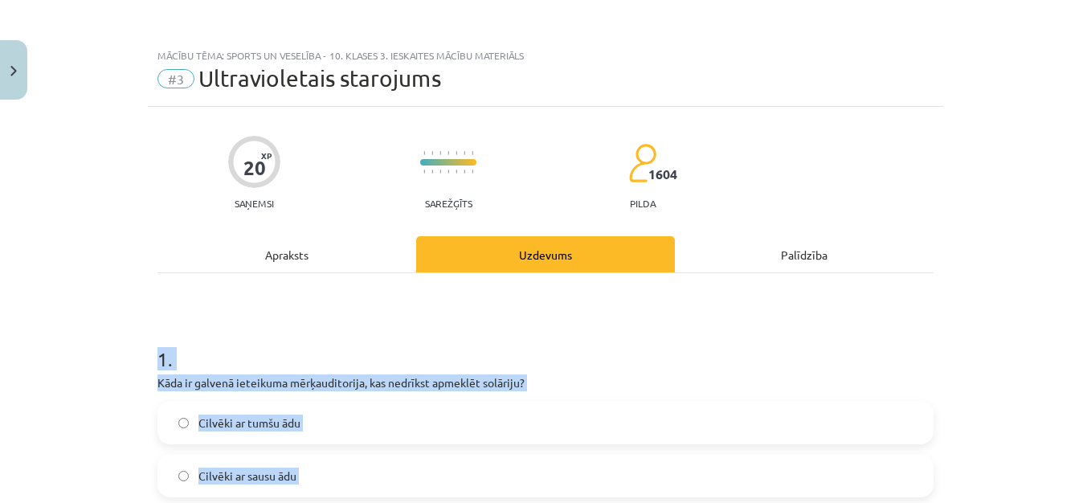
click at [959, 382] on div "Mācību tēma: Sports un veselība - 10. klases 3. ieskaites mācību materiāls #3 U…" at bounding box center [545, 251] width 1091 height 503
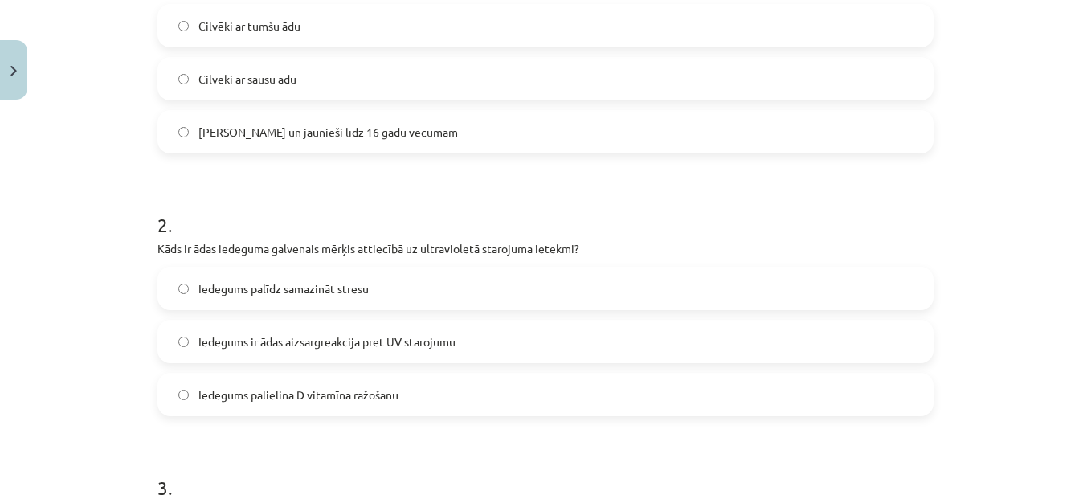
scroll to position [418, 0]
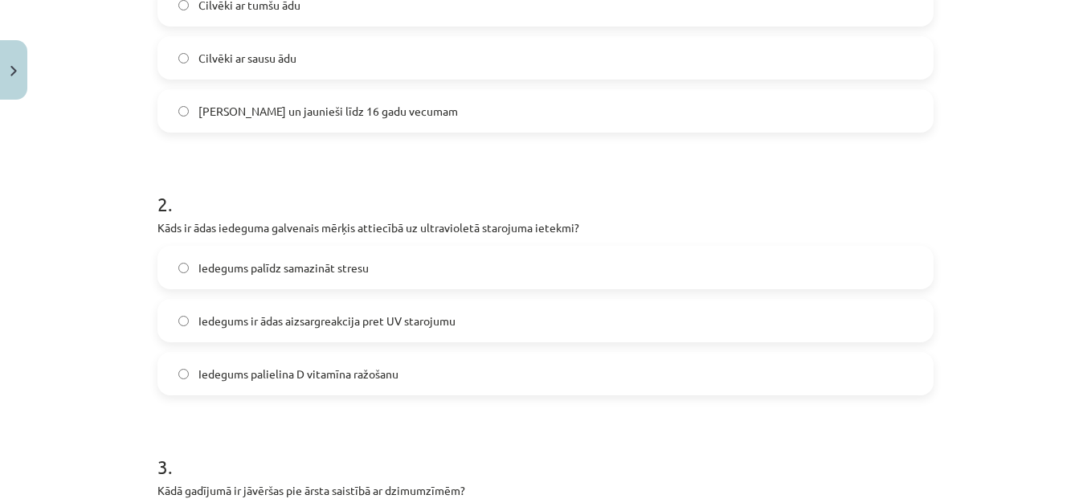
click at [381, 104] on span "Bērni un jaunieši līdz 16 gadu vecumam" at bounding box center [328, 111] width 260 height 17
click at [299, 314] on span "Iedegums ir ādas aizsargreakcija pret UV starojumu" at bounding box center [326, 321] width 257 height 17
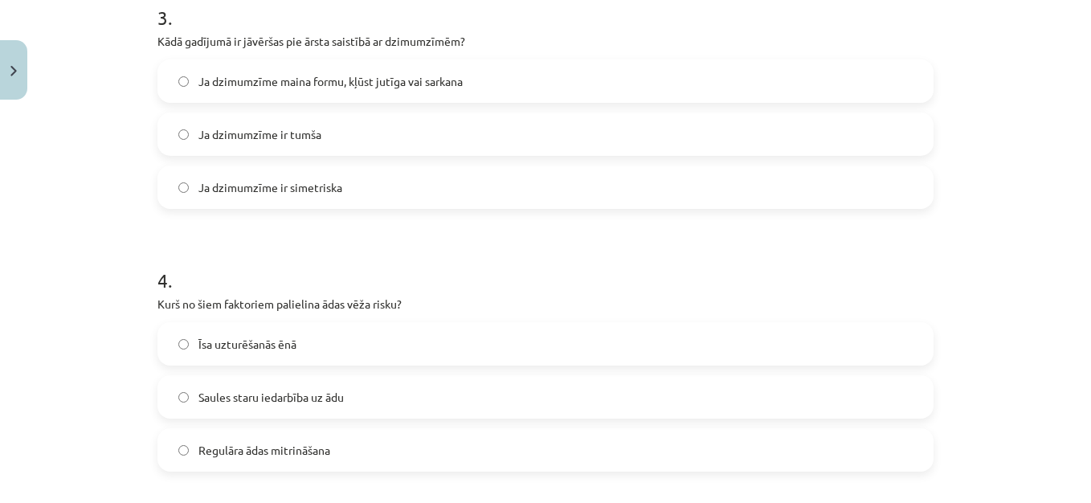
scroll to position [868, 0]
click at [422, 86] on span "Ja dzimumzīme maina formu, kļūst jutīga vai sarkana" at bounding box center [330, 80] width 264 height 17
click at [522, 386] on label "Saules staru iedarbība uz ādu" at bounding box center [545, 396] width 773 height 40
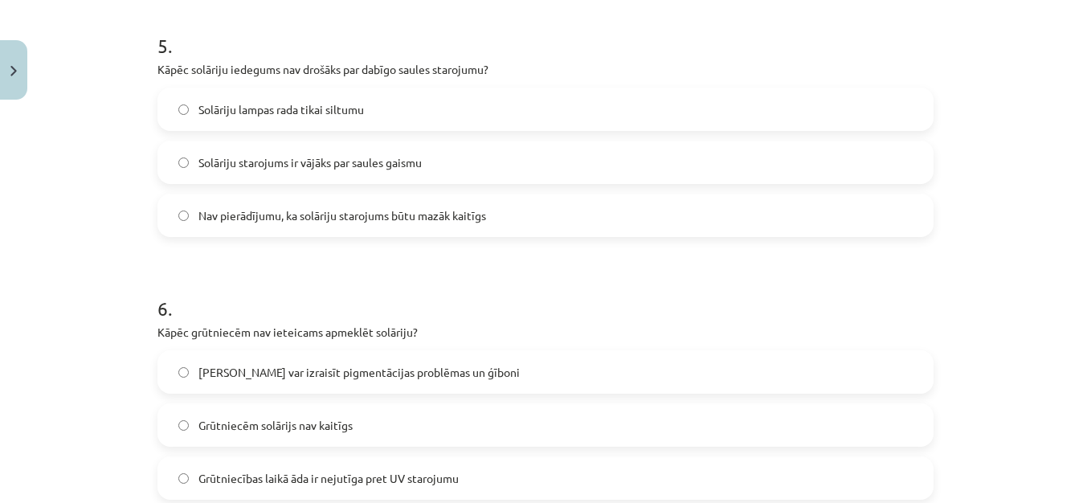
scroll to position [1382, 0]
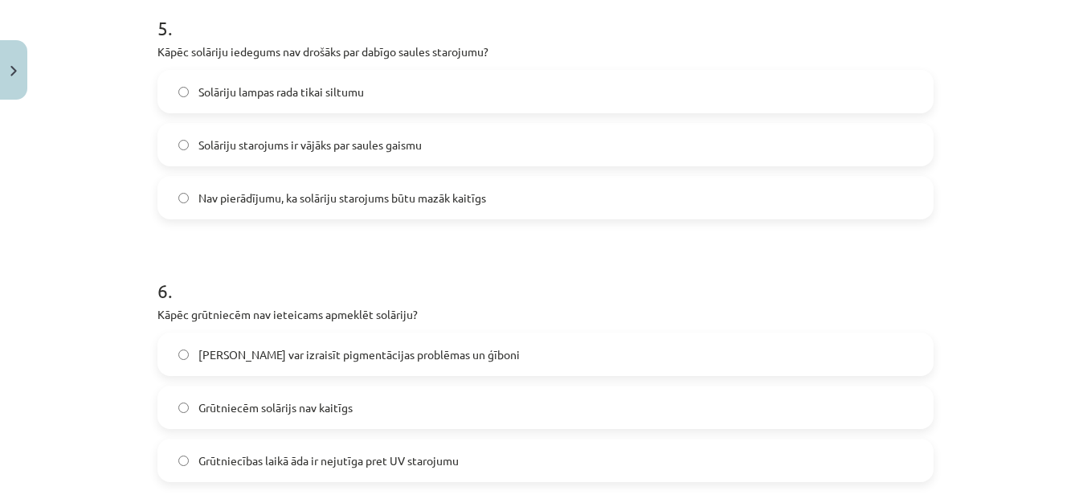
click at [279, 219] on form "1 . Kāda ir galvenā ieteikuma mērķauditorija, kas nedrīkst apmeklēt solāriju? C…" at bounding box center [546, 236] width 776 height 2596
click at [277, 194] on span "Nav pierādījumu, ka solāriju starojums būtu mazāk kaitīgs" at bounding box center [342, 198] width 288 height 17
click at [455, 347] on span "Solārijs var izraisīt pigmentācijas problēmas un ģīboni" at bounding box center [358, 354] width 321 height 17
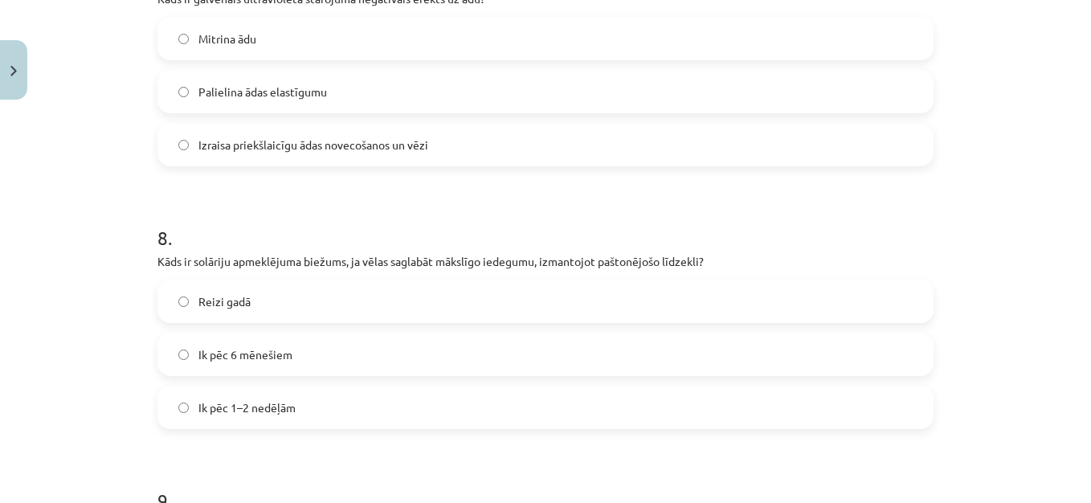
scroll to position [1993, 0]
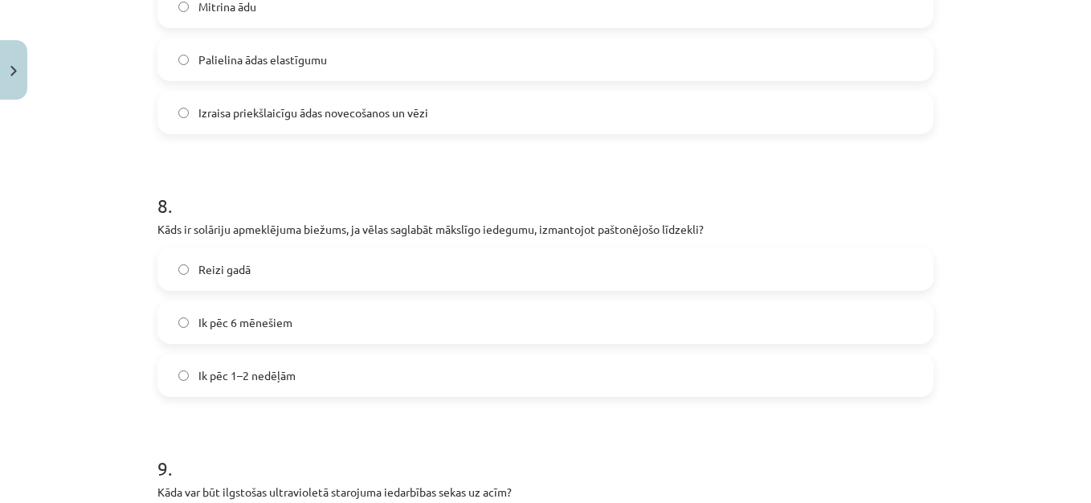
click at [479, 96] on label "Izraisa priekšlaicīgu ādas novecošanos un vēzi" at bounding box center [545, 112] width 773 height 40
click at [392, 366] on label "Ik pēc 1–2 nedēļām" at bounding box center [545, 375] width 773 height 40
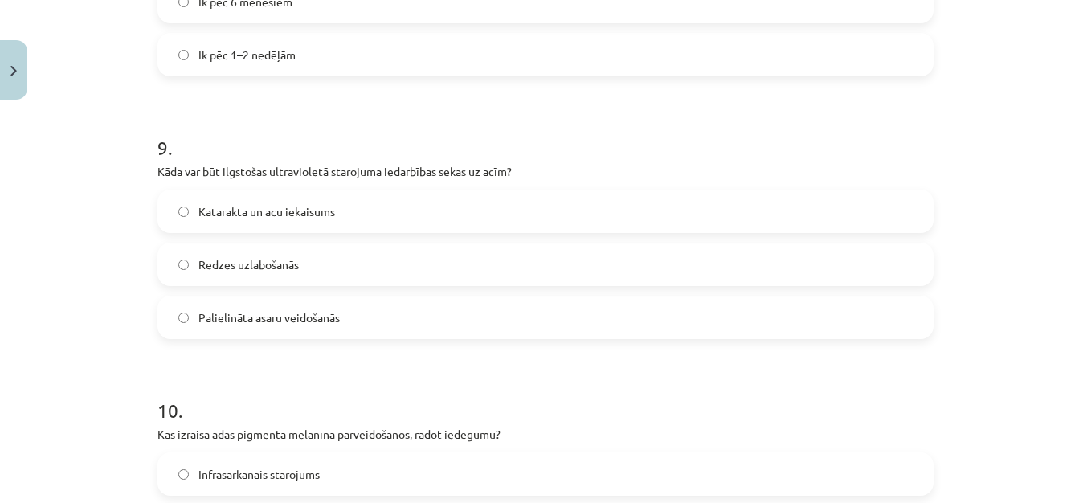
scroll to position [2314, 0]
click at [418, 206] on label "Katarakta un acu iekaisums" at bounding box center [545, 210] width 773 height 40
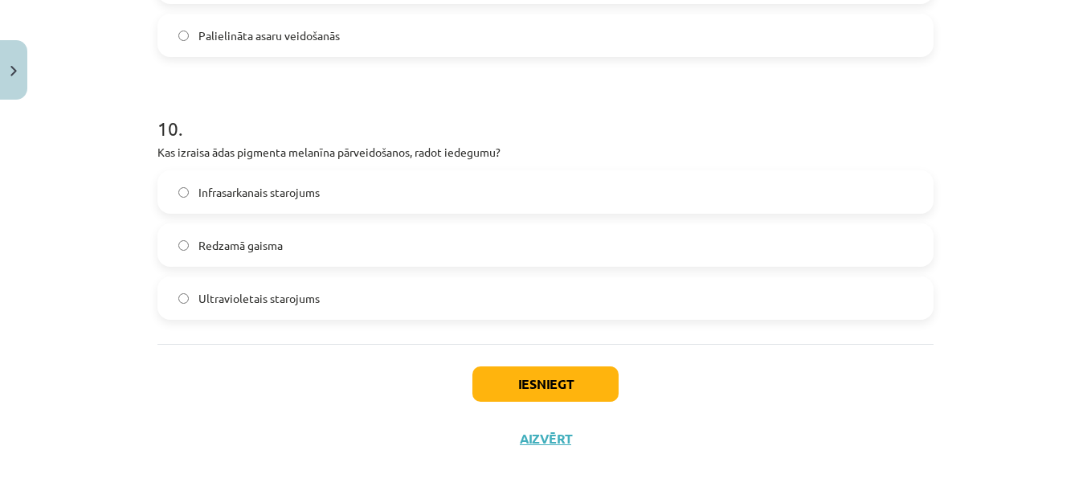
scroll to position [2599, 0]
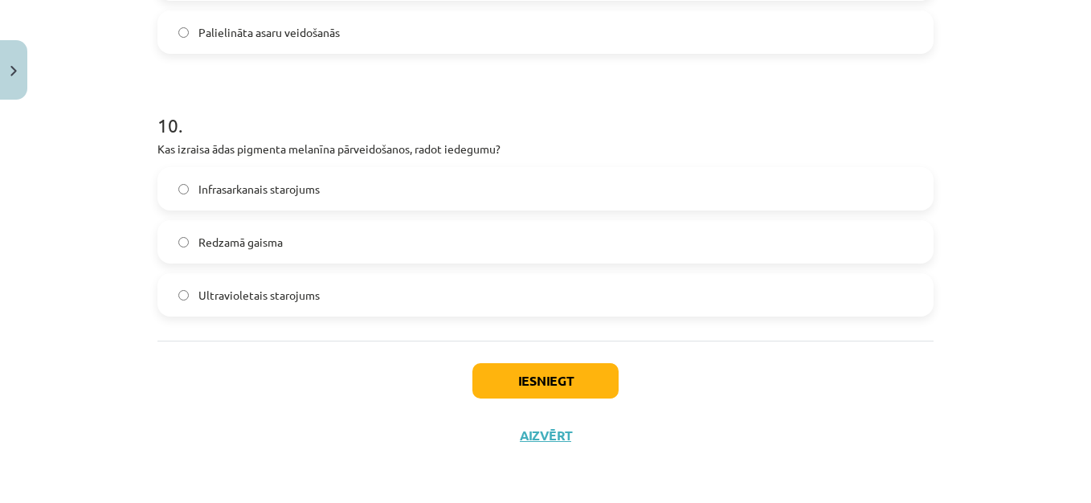
click at [548, 305] on label "Ultravioletais starojums" at bounding box center [545, 295] width 773 height 40
click at [563, 384] on button "Iesniegt" at bounding box center [546, 380] width 146 height 35
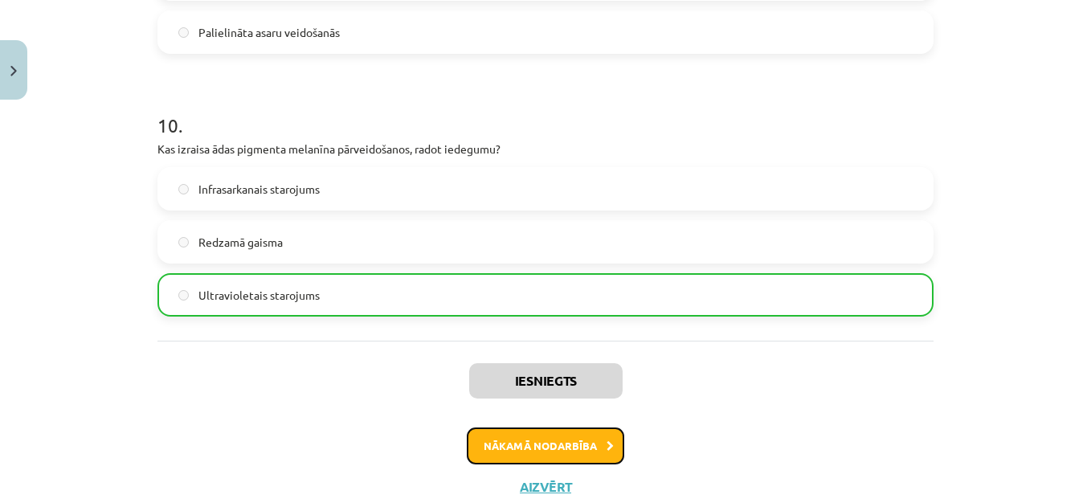
click at [565, 448] on button "Nākamā nodarbība" at bounding box center [546, 446] width 158 height 37
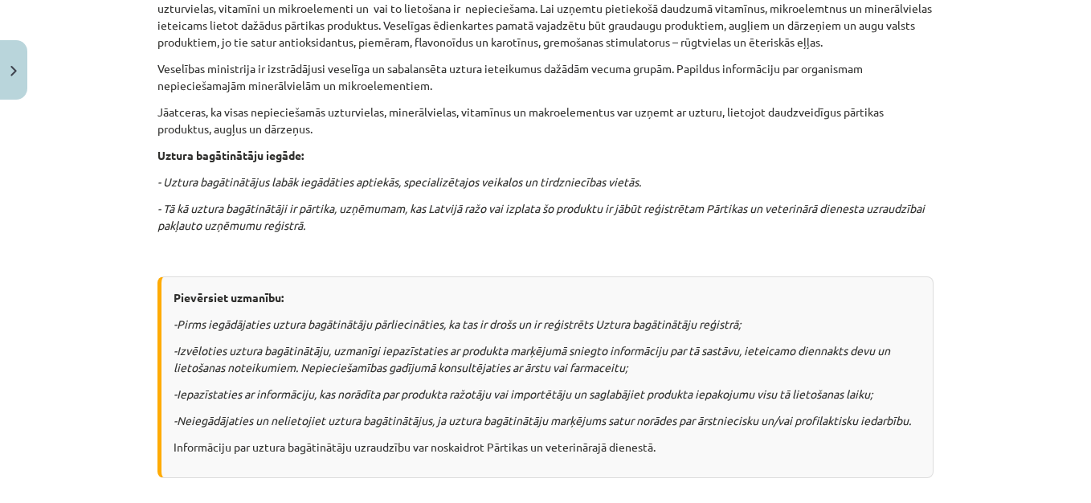
scroll to position [1351, 0]
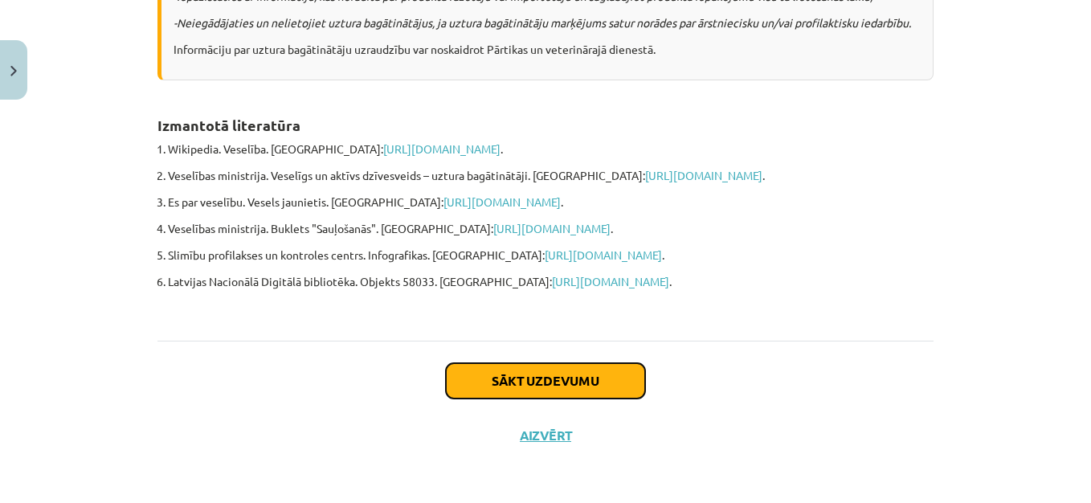
click at [530, 380] on button "Sākt uzdevumu" at bounding box center [545, 380] width 199 height 35
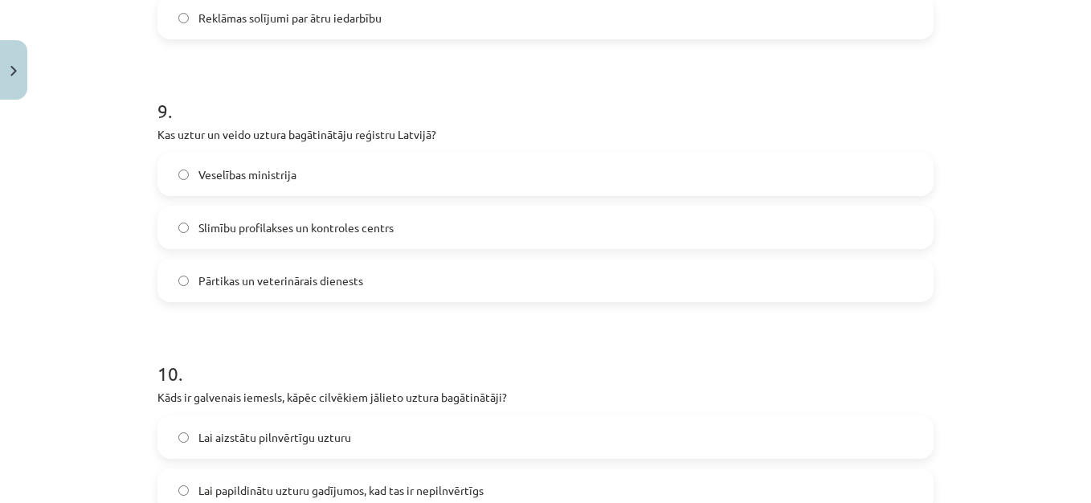
scroll to position [2599, 0]
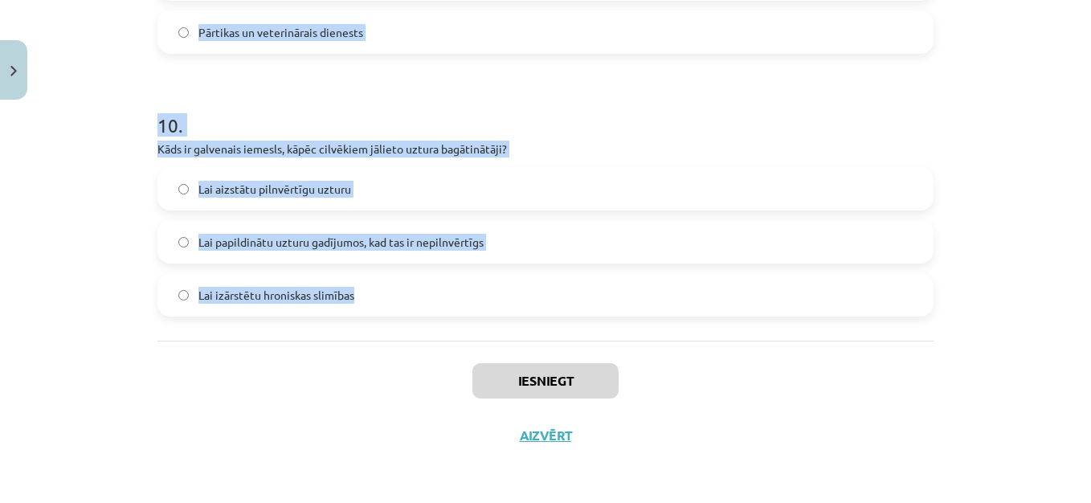
drag, startPoint x: 148, startPoint y: 318, endPoint x: 466, endPoint y: 282, distance: 320.3
copy form "1 . Kāda ir viena no būtiskajām uztura bagātinātāju īpašībām? Tie ir koncentrēt…"
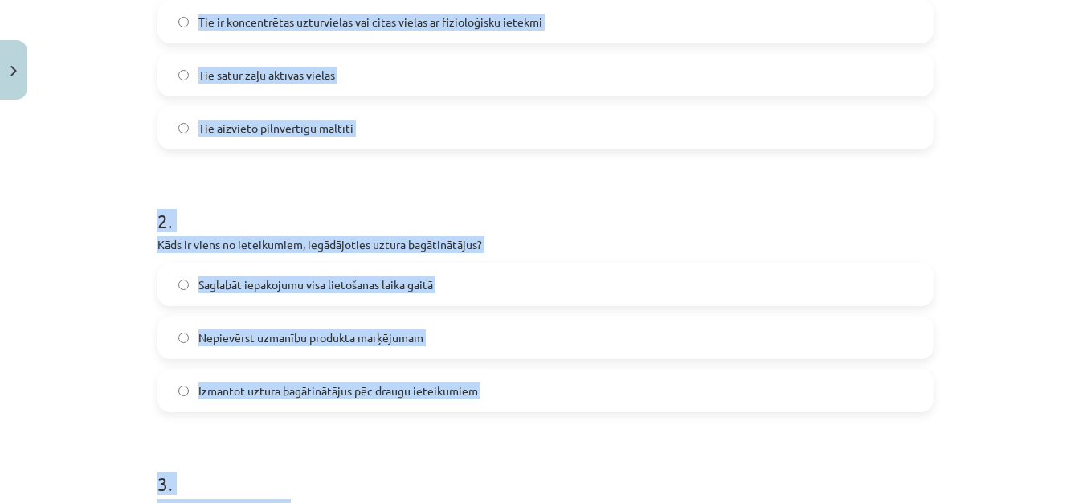
scroll to position [0, 0]
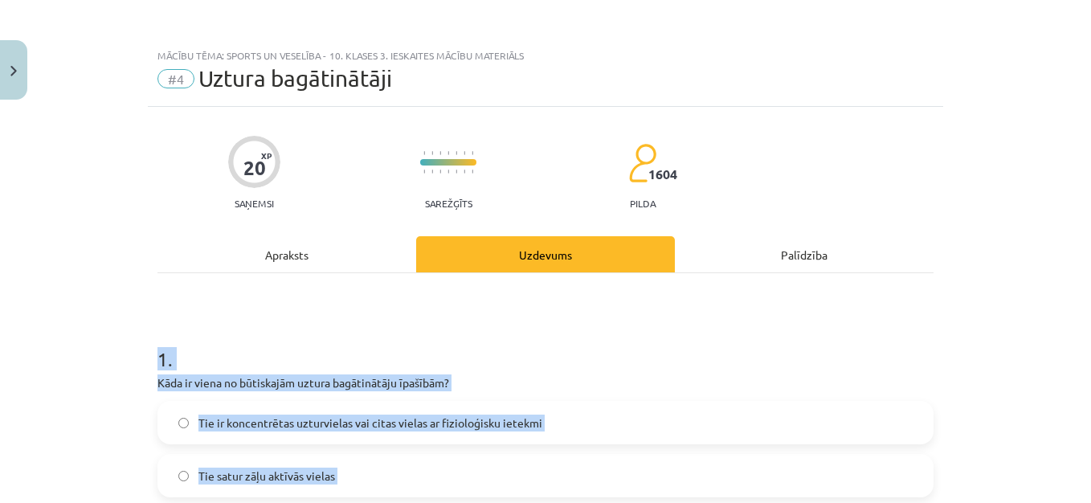
click at [1058, 278] on div "Mācību tēma: Sports un veselība - 10. klases 3. ieskaites mācību materiāls #4 U…" at bounding box center [545, 251] width 1091 height 503
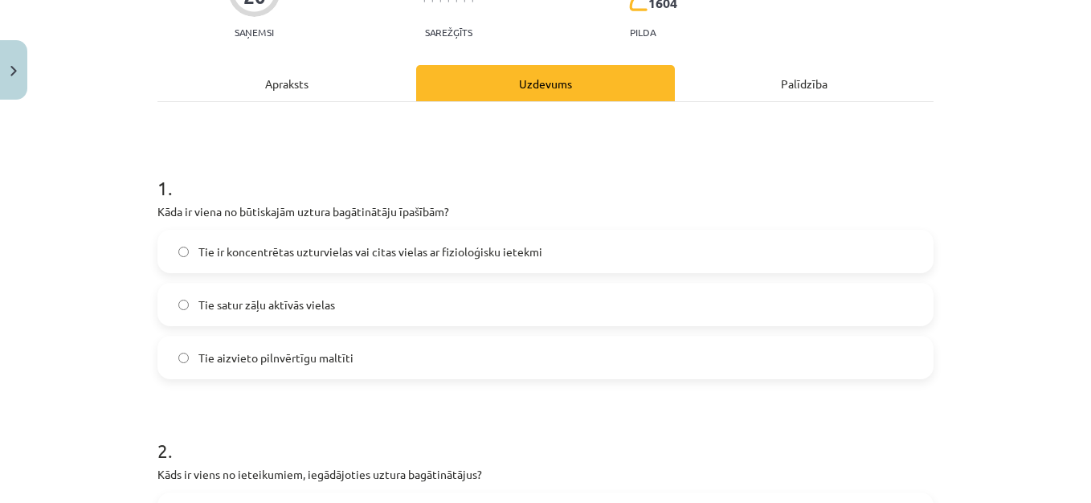
scroll to position [193, 0]
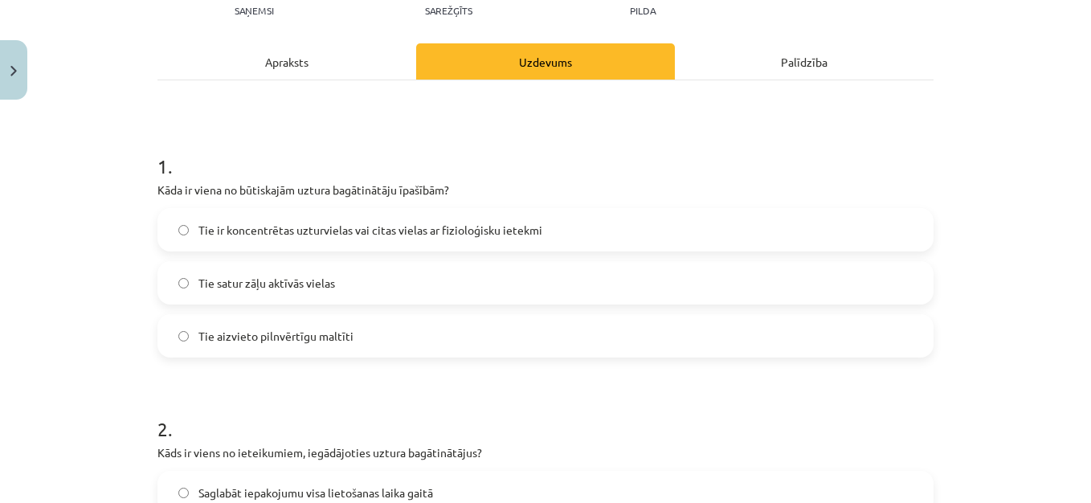
click at [403, 243] on label "Tie ir koncentrētas uzturvielas vai citas vielas ar fizioloģisku ietekmi" at bounding box center [545, 230] width 773 height 40
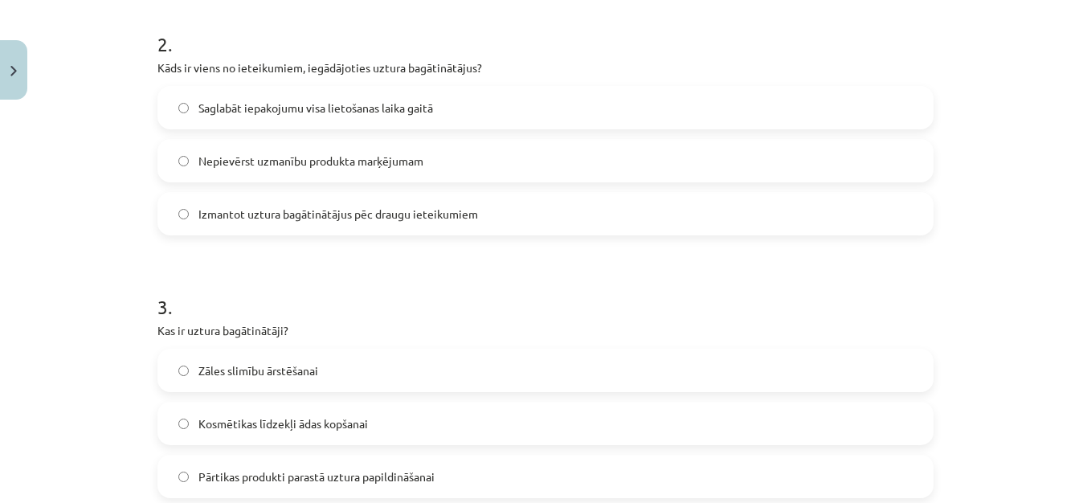
scroll to position [579, 0]
click at [379, 107] on span "Saglabāt iepakojumu visa lietošanas laika gaitā" at bounding box center [315, 107] width 235 height 17
click at [502, 483] on label "Pārtikas produkti parastā uztura papildināšanai" at bounding box center [545, 476] width 773 height 40
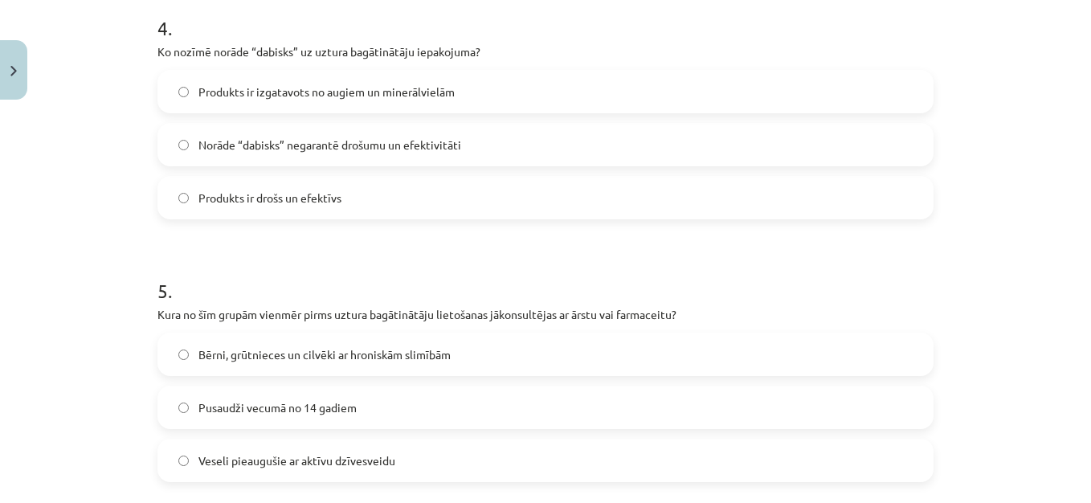
scroll to position [1125, 0]
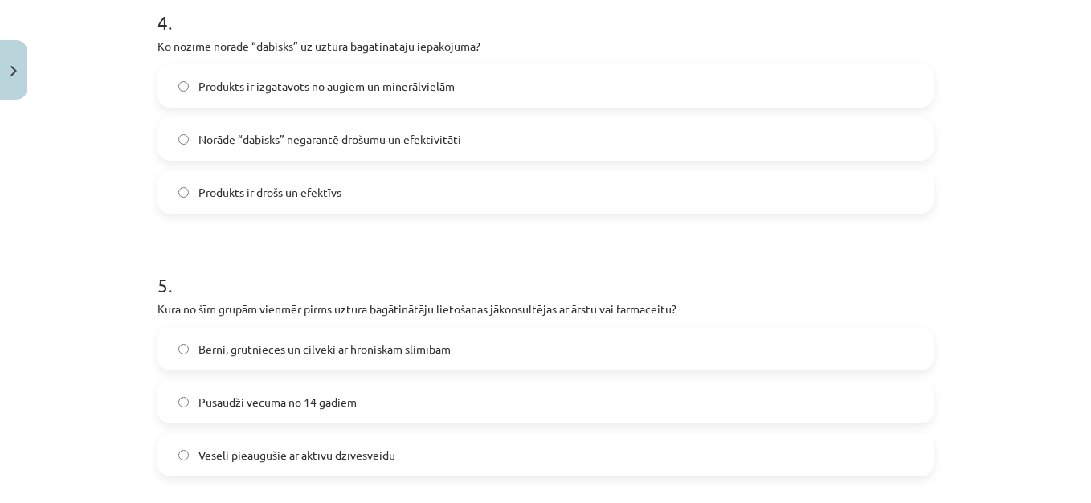
click at [383, 144] on span "Norāde “dabisks” negarantē drošumu un efektivitāti" at bounding box center [329, 139] width 263 height 17
click at [412, 347] on span "Bērni, grūtnieces un cilvēki ar hroniskām slimībām" at bounding box center [324, 349] width 252 height 17
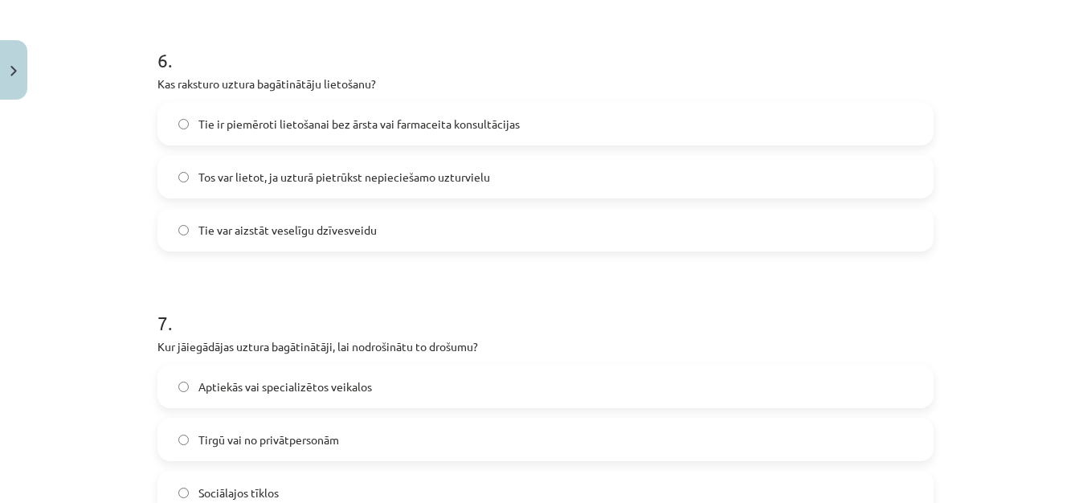
scroll to position [1639, 0]
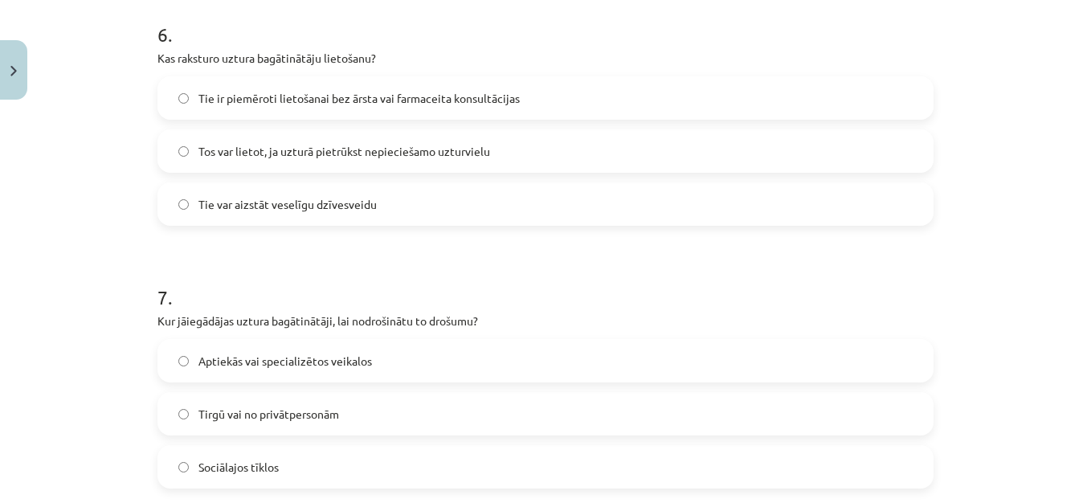
click at [354, 145] on span "Tos var lietot, ja uzturā pietrūkst nepieciešamo uzturvielu" at bounding box center [344, 151] width 292 height 17
click at [444, 358] on label "Aptiekās vai specializētos veikalos" at bounding box center [545, 361] width 773 height 40
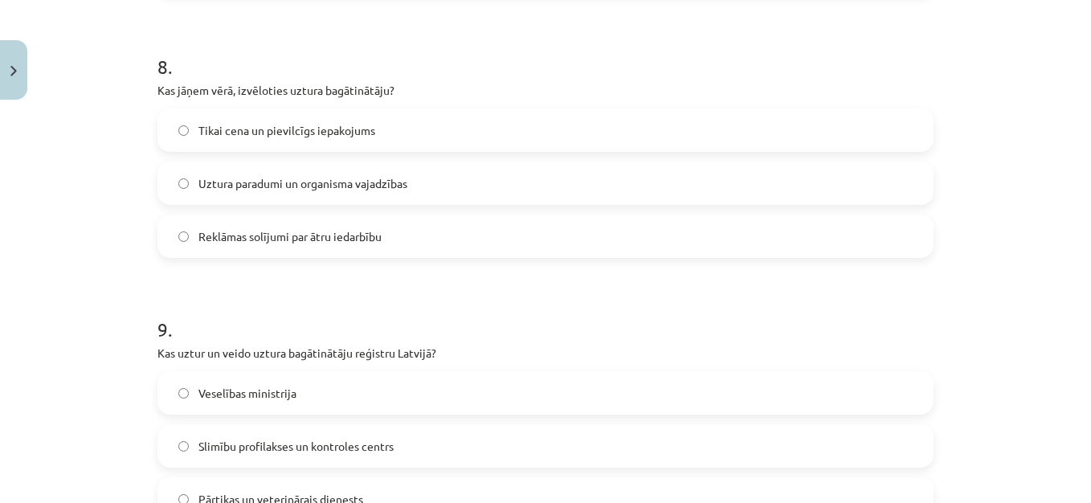
scroll to position [2163, 0]
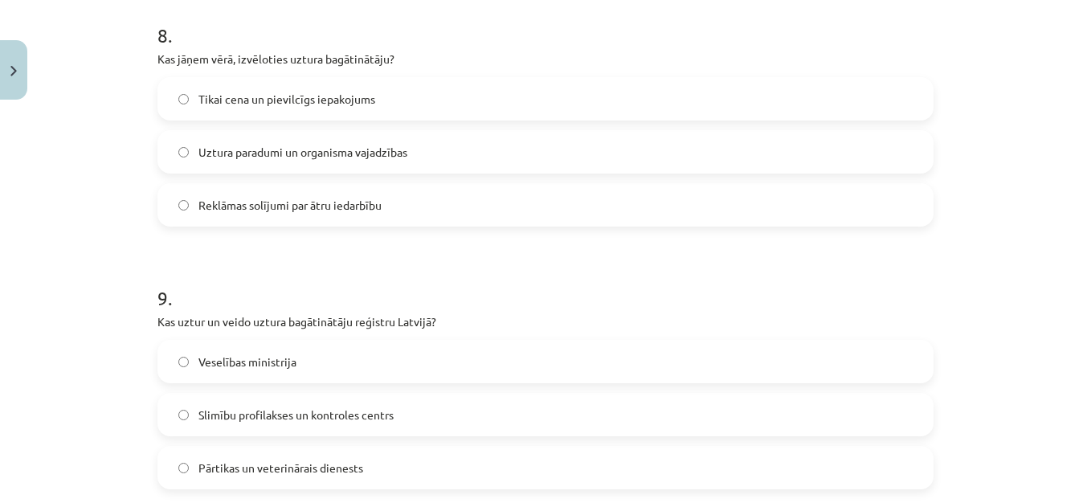
click at [534, 141] on label "Uztura paradumi un organisma vajadzības" at bounding box center [545, 152] width 773 height 40
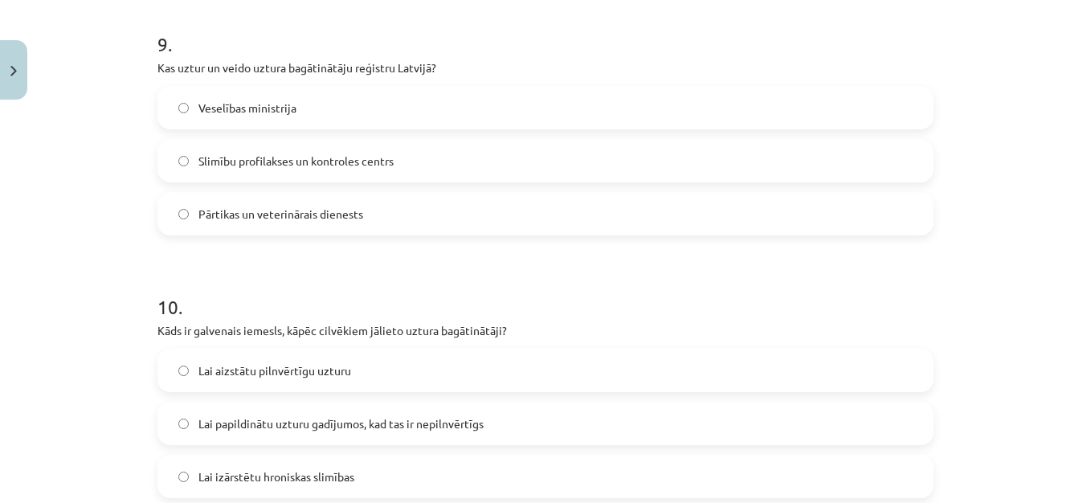
scroll to position [2421, 0]
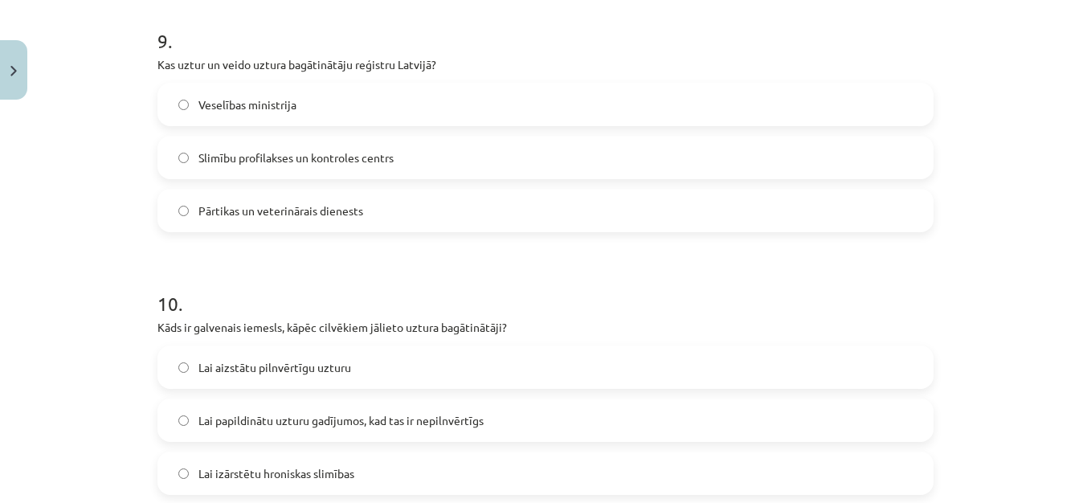
click at [329, 223] on label "Pārtikas un veterinārais dienests" at bounding box center [545, 210] width 773 height 40
click at [508, 419] on label "Lai papildinātu uzturu gadījumos, kad tas ir nepilnvērtīgs" at bounding box center [545, 420] width 773 height 40
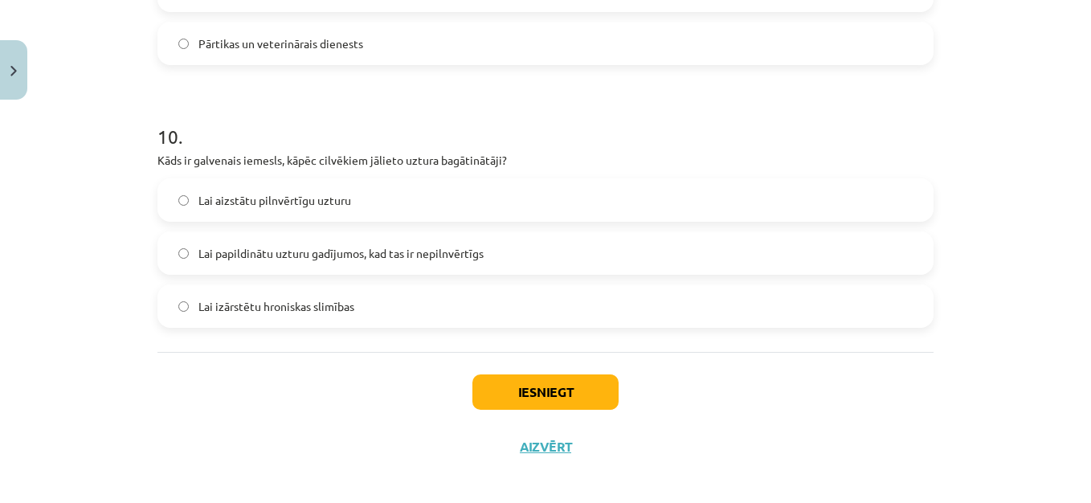
scroll to position [2599, 0]
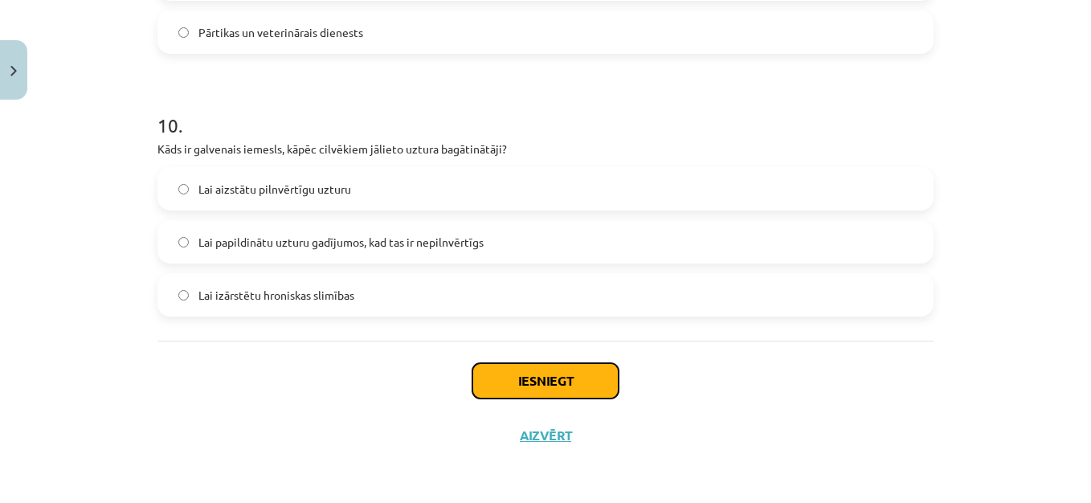
click at [552, 374] on button "Iesniegt" at bounding box center [546, 380] width 146 height 35
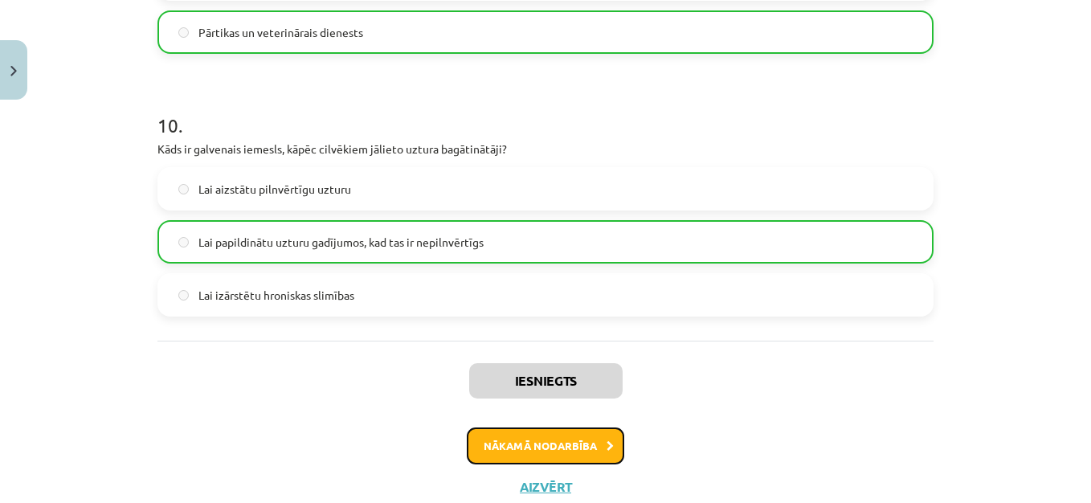
click at [568, 448] on button "Nākamā nodarbība" at bounding box center [546, 446] width 158 height 37
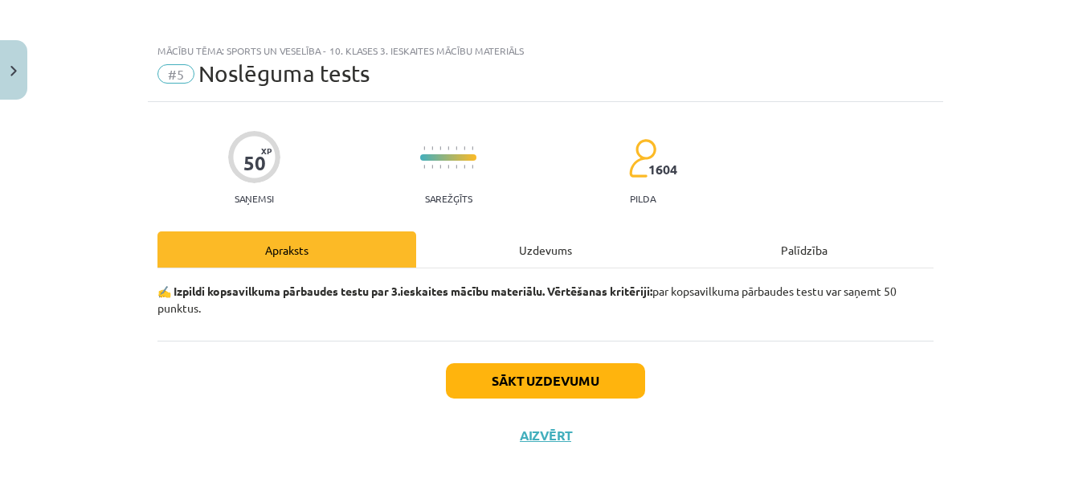
scroll to position [5, 0]
click at [546, 374] on button "Sākt uzdevumu" at bounding box center [545, 380] width 199 height 35
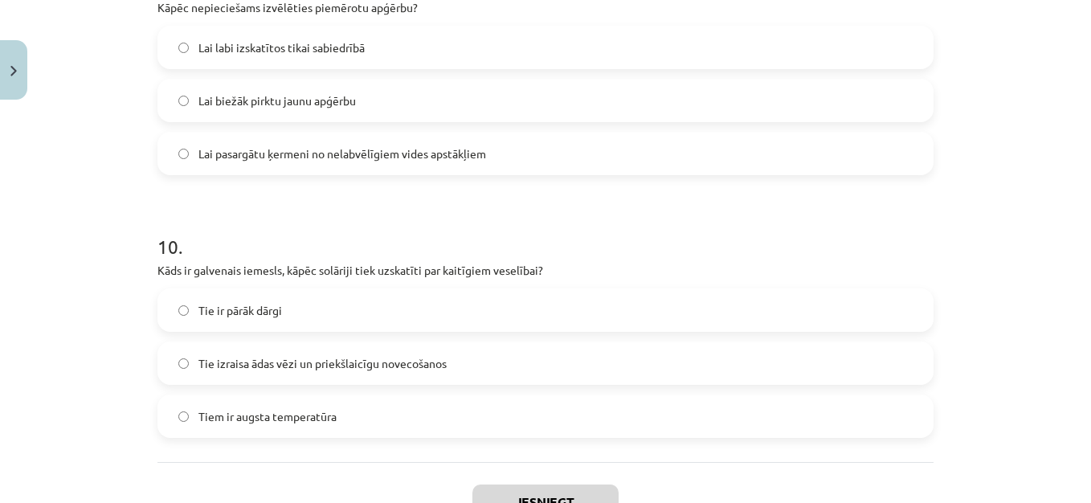
scroll to position [2599, 0]
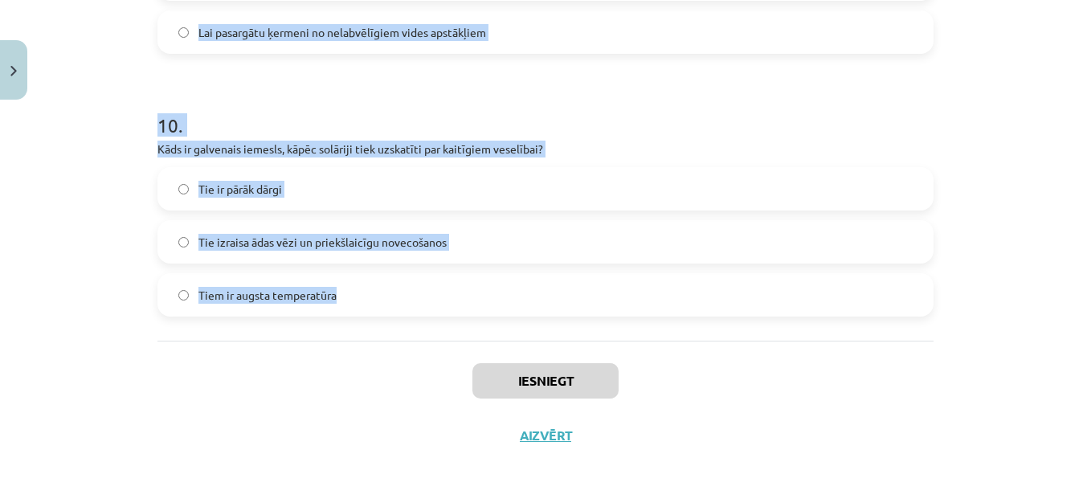
drag, startPoint x: 149, startPoint y: 349, endPoint x: 387, endPoint y: 294, distance: 244.9
copy form "1 . Kāds ir veselības ieguvums no regulāras fiziskās aktivitātes? Atmesta smēķē…"
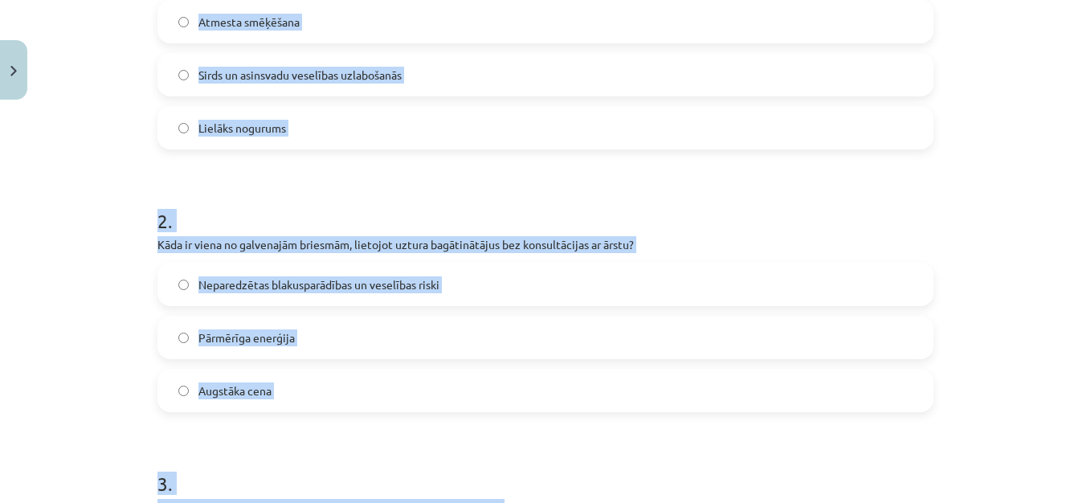
scroll to position [0, 0]
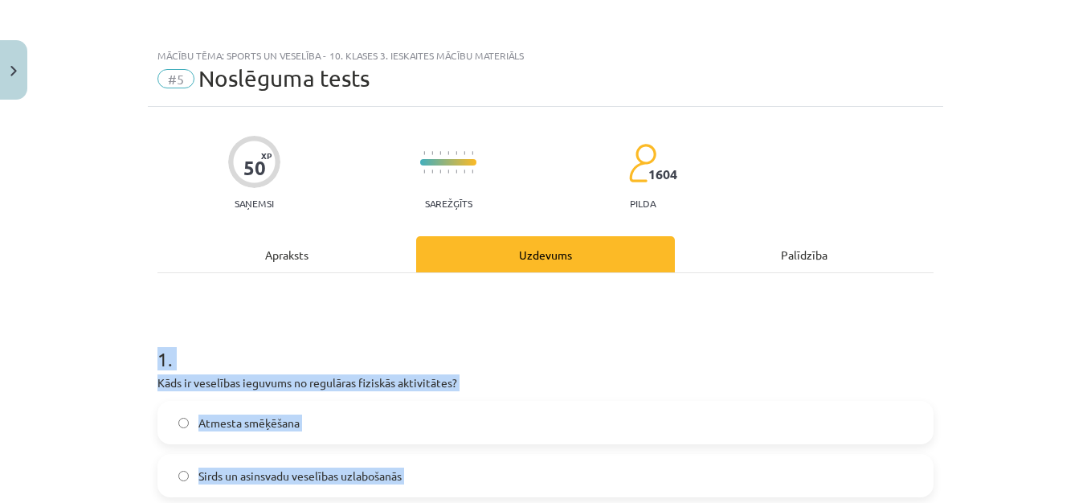
click at [1043, 321] on div "Mācību tēma: Sports un veselība - 10. klases 3. ieskaites mācību materiāls #5 N…" at bounding box center [545, 251] width 1091 height 503
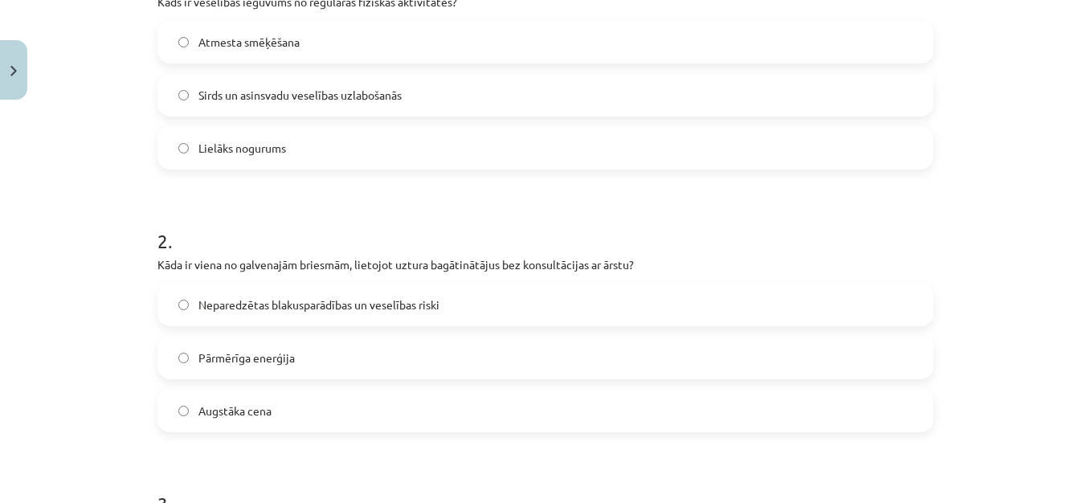
scroll to position [386, 0]
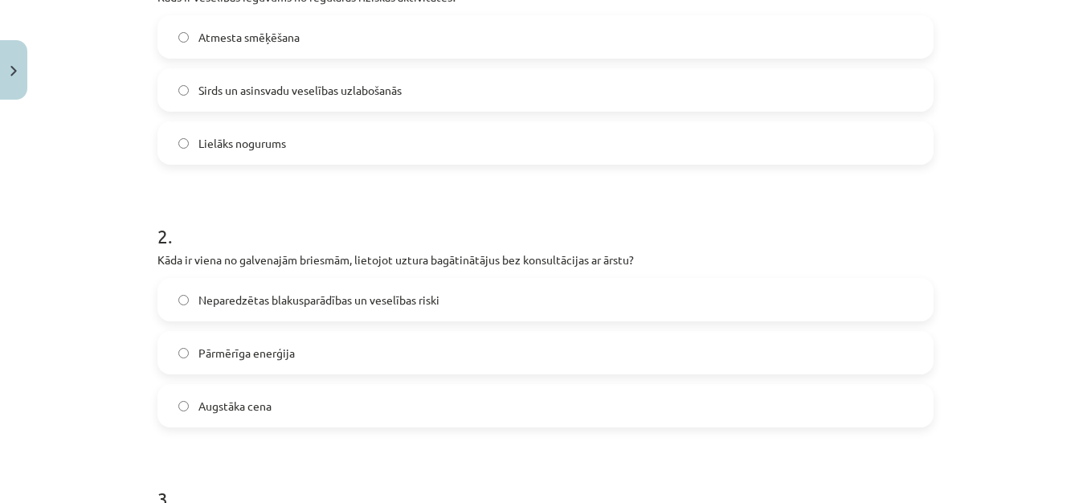
click at [475, 101] on label "Sirds un asinsvadu veselības uzlabošanās" at bounding box center [545, 90] width 773 height 40
click at [281, 296] on span "Neparedzētas blakusparādības un veselības riski" at bounding box center [318, 300] width 241 height 17
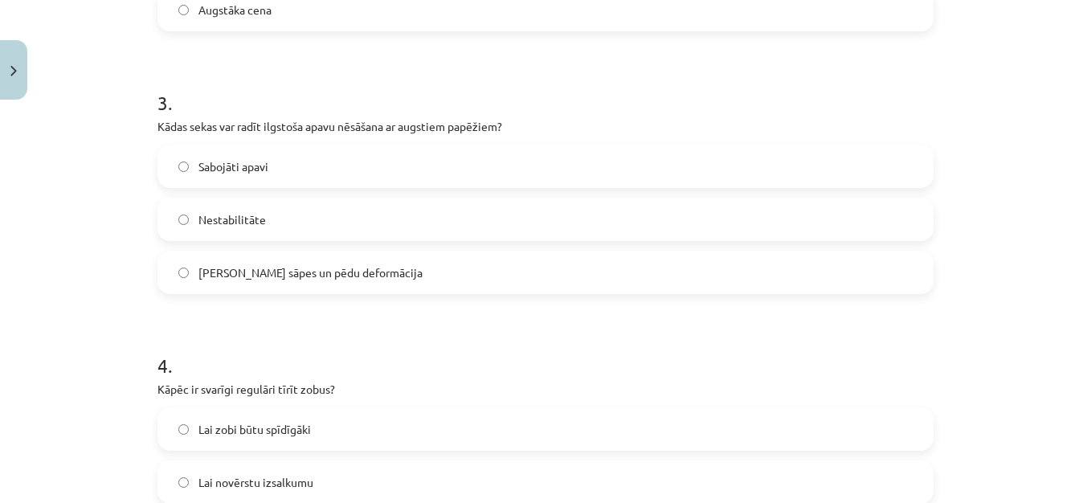
scroll to position [846, 0]
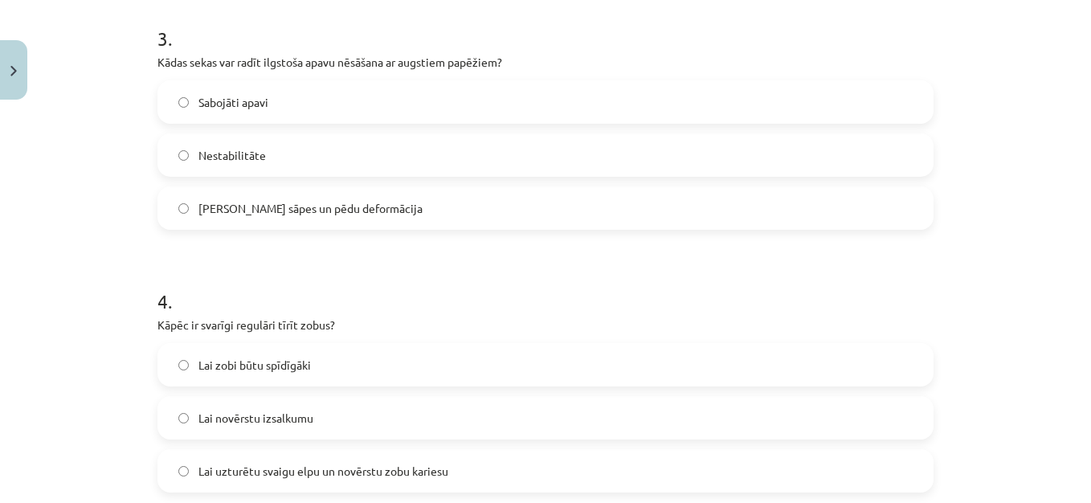
click at [246, 204] on span "Muguras sāpes un pēdu deformācija" at bounding box center [310, 208] width 224 height 17
click at [411, 464] on span "Lai uzturētu svaigu elpu un novērstu zobu kariesu" at bounding box center [323, 471] width 250 height 17
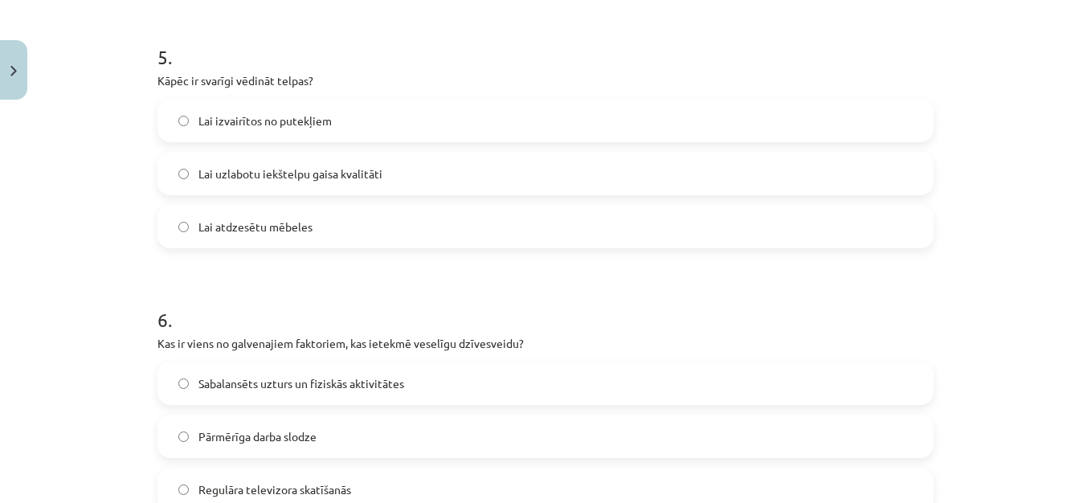
scroll to position [1361, 0]
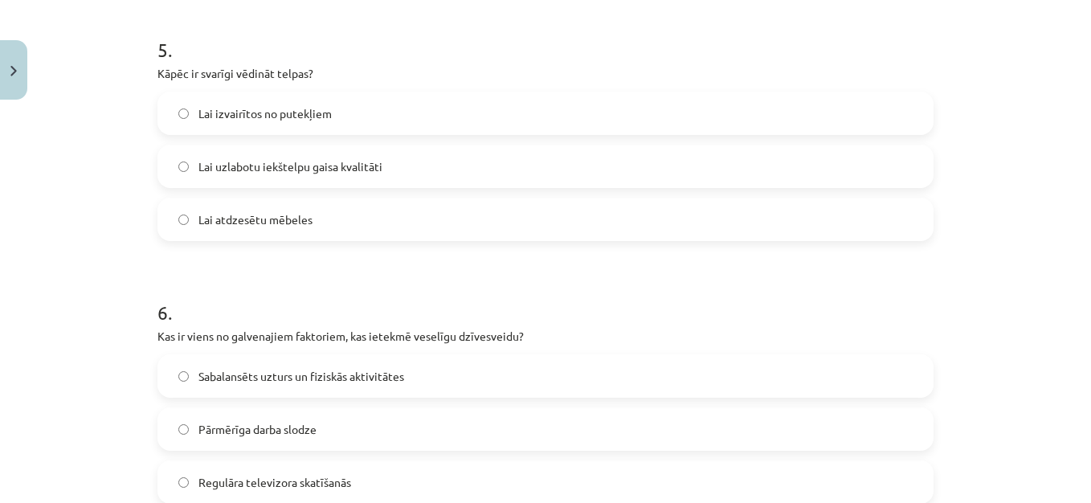
click at [395, 153] on label "Lai uzlabotu iekštelpu gaisa kvalitāti" at bounding box center [545, 166] width 773 height 40
click at [494, 373] on label "Sabalansēts uzturs un fiziskās aktivitātes" at bounding box center [545, 376] width 773 height 40
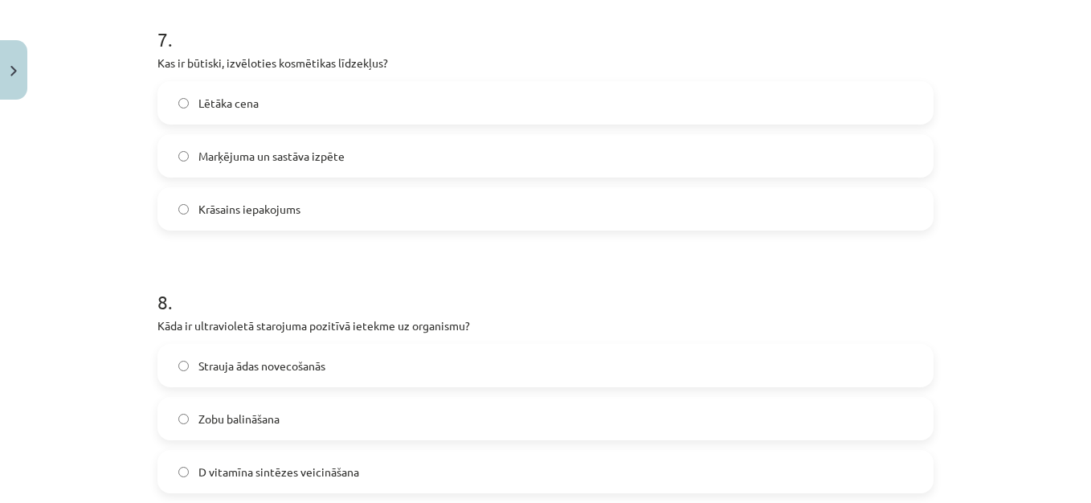
scroll to position [1917, 0]
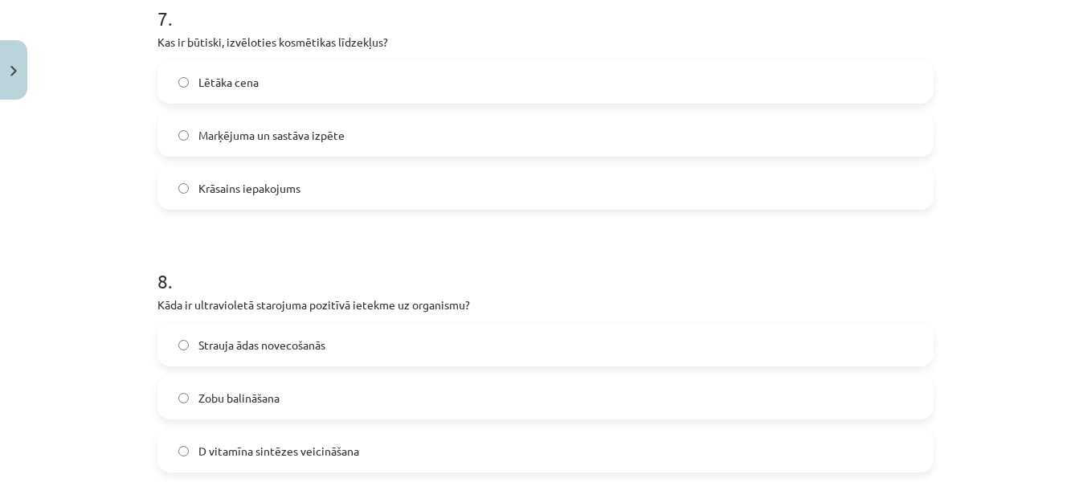
click at [360, 134] on label "Marķējuma un sastāva izpēte" at bounding box center [545, 135] width 773 height 40
click at [365, 450] on label "D vitamīna sintēzes veicināšana" at bounding box center [545, 451] width 773 height 40
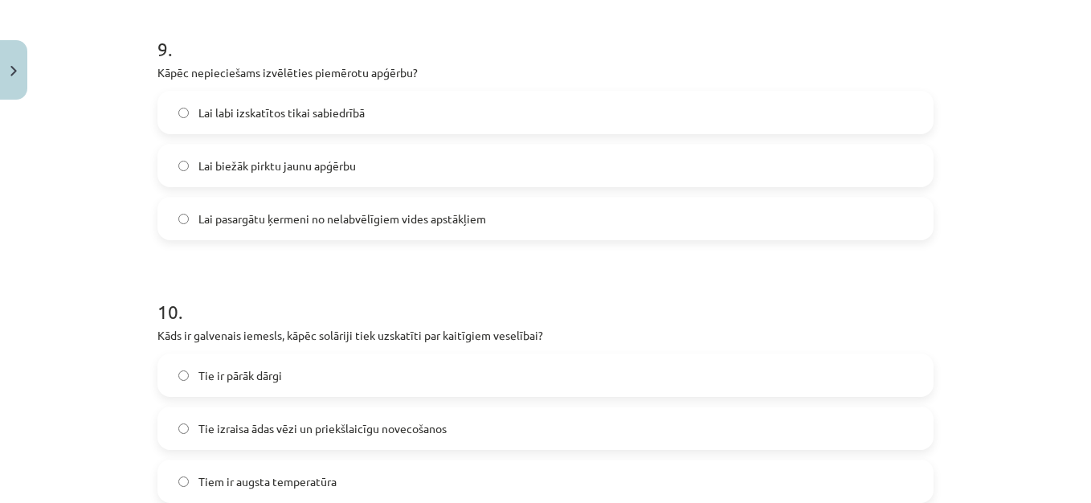
scroll to position [2432, 0]
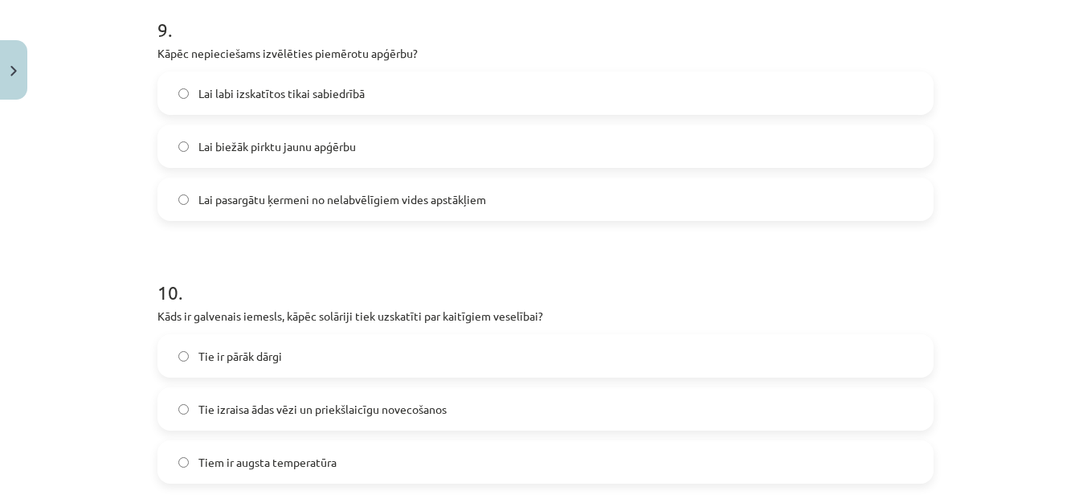
click at [407, 195] on span "Lai pasargātu ķermeni no nelabvēlīgiem vides apstākļiem" at bounding box center [342, 199] width 288 height 17
click at [456, 407] on label "Tie izraisa ādas vēzi un priekšlaicīgu novecošanos" at bounding box center [545, 409] width 773 height 40
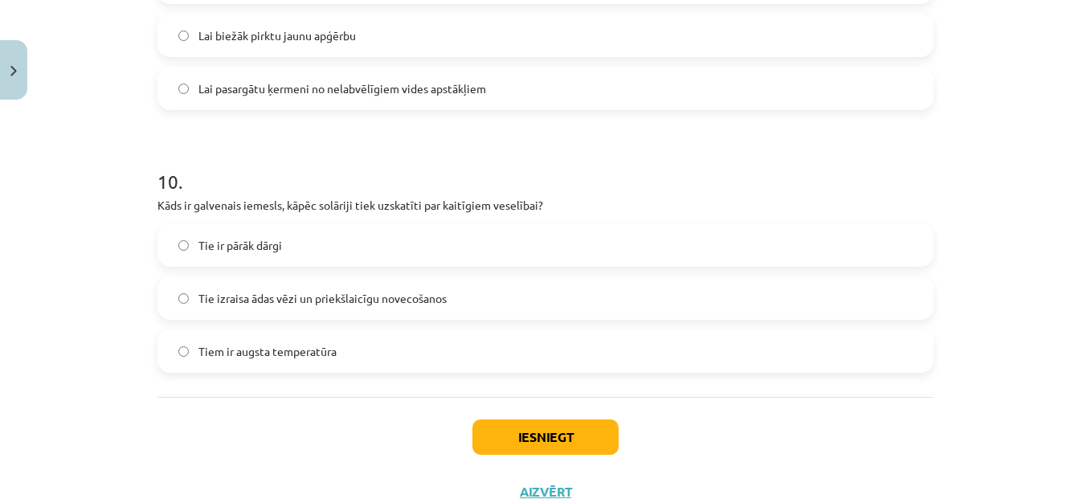
scroll to position [2599, 0]
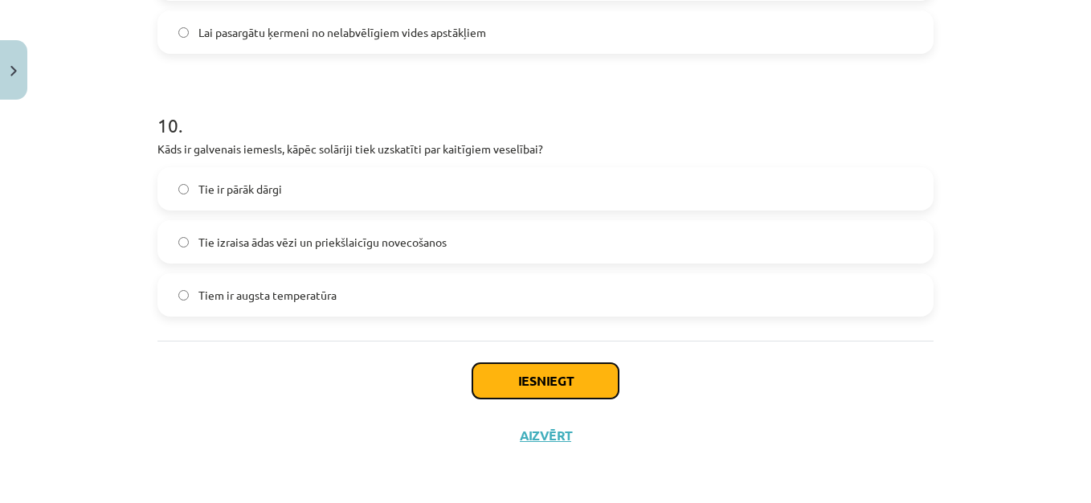
click at [577, 387] on button "Iesniegt" at bounding box center [546, 380] width 146 height 35
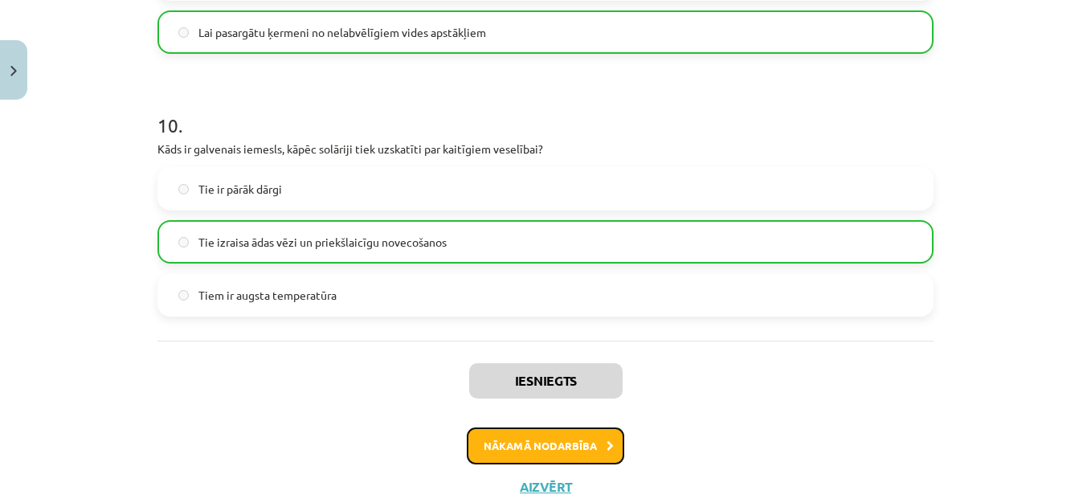
click at [587, 451] on button "Nākamā nodarbība" at bounding box center [546, 446] width 158 height 37
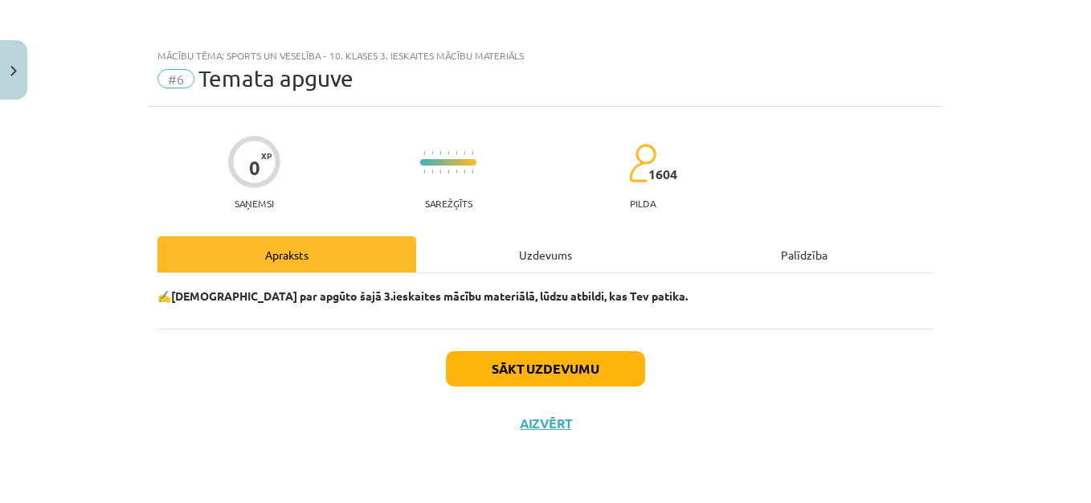
scroll to position [0, 0]
click at [579, 358] on button "Sākt uzdevumu" at bounding box center [545, 368] width 199 height 35
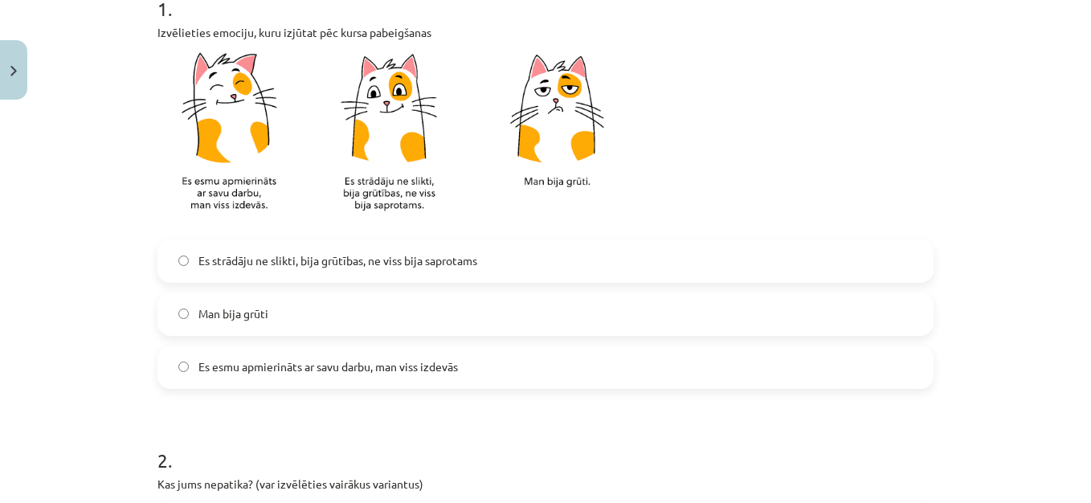
scroll to position [354, 0]
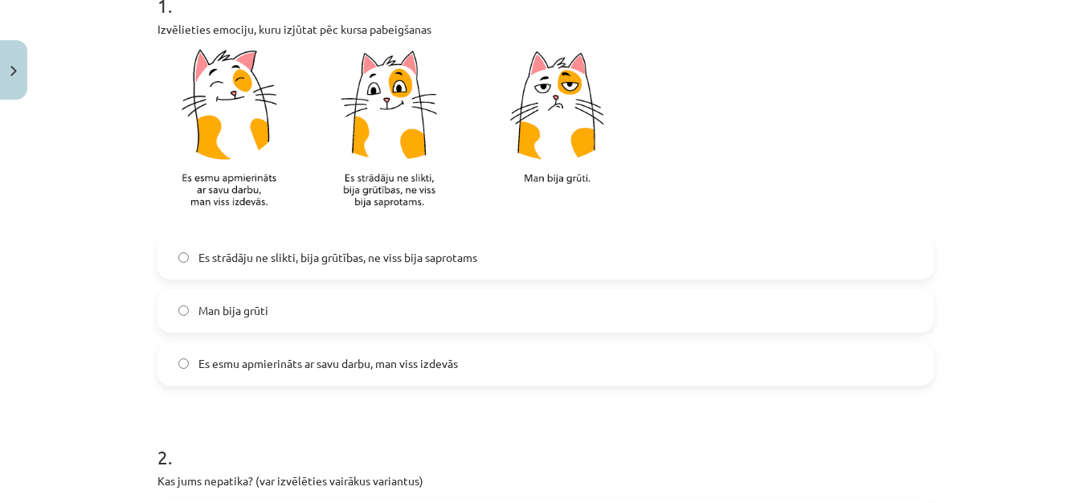
click at [339, 375] on label "Es esmu apmierināts ar savu darbu, man viss izdevās" at bounding box center [545, 364] width 773 height 40
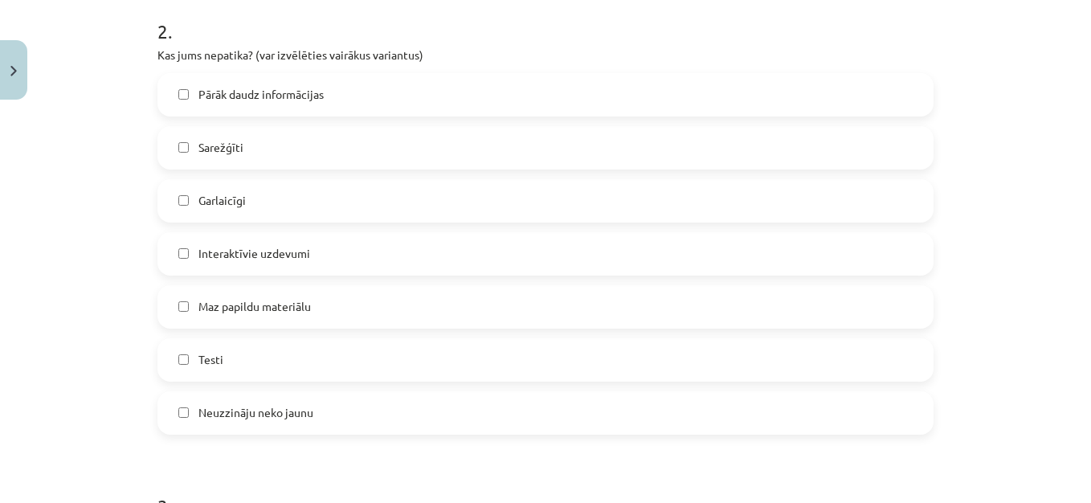
scroll to position [804, 0]
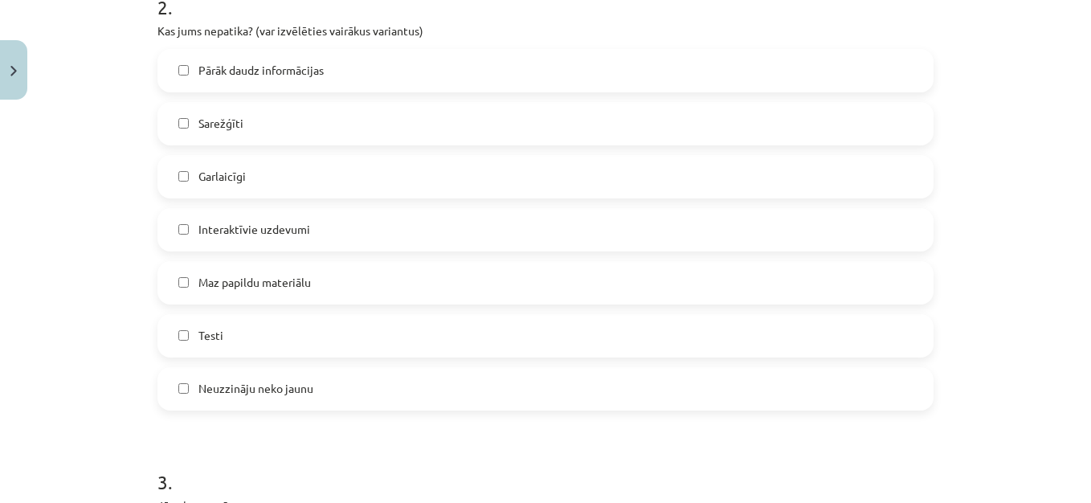
click at [300, 115] on label "Sarežģīti" at bounding box center [545, 124] width 773 height 40
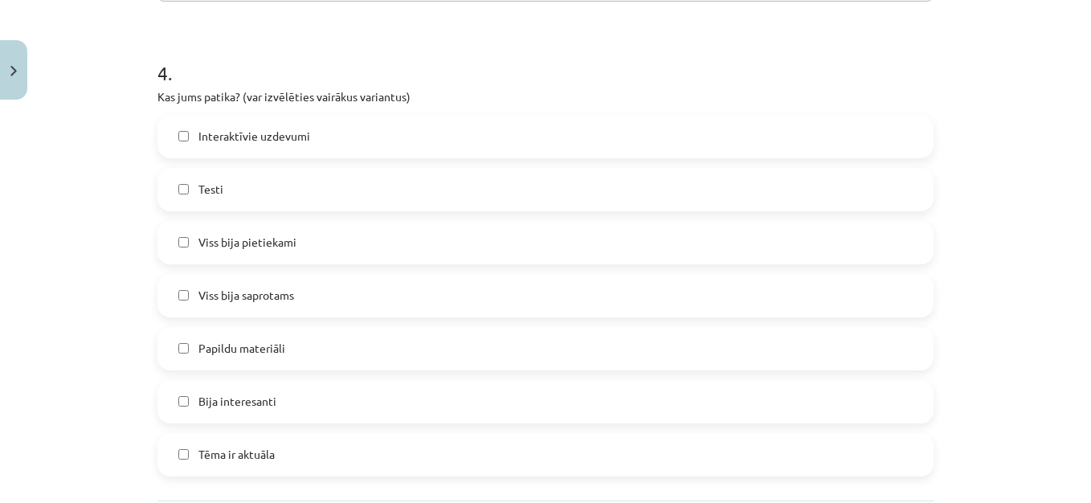
scroll to position [1358, 0]
click at [405, 230] on label "Viss bija pietiekami" at bounding box center [545, 243] width 773 height 40
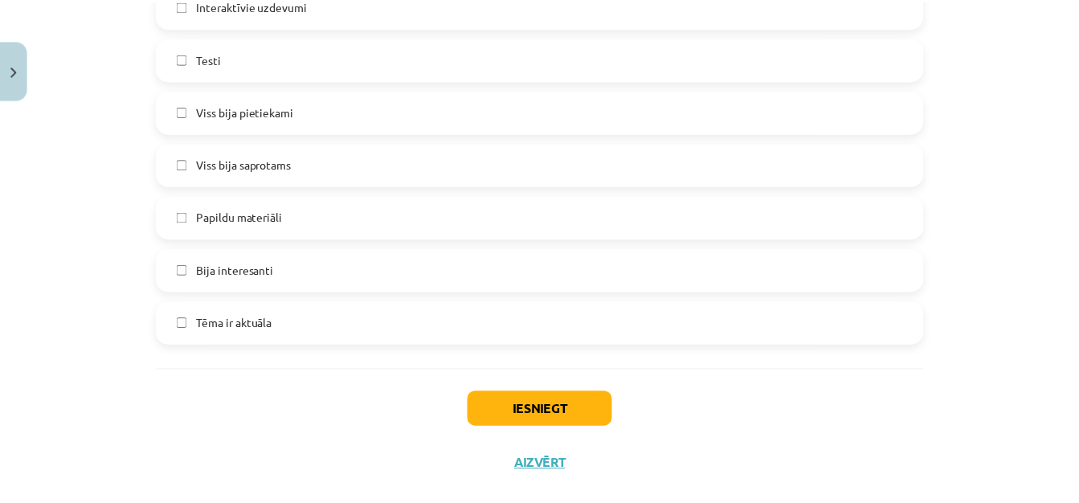
scroll to position [1519, 0]
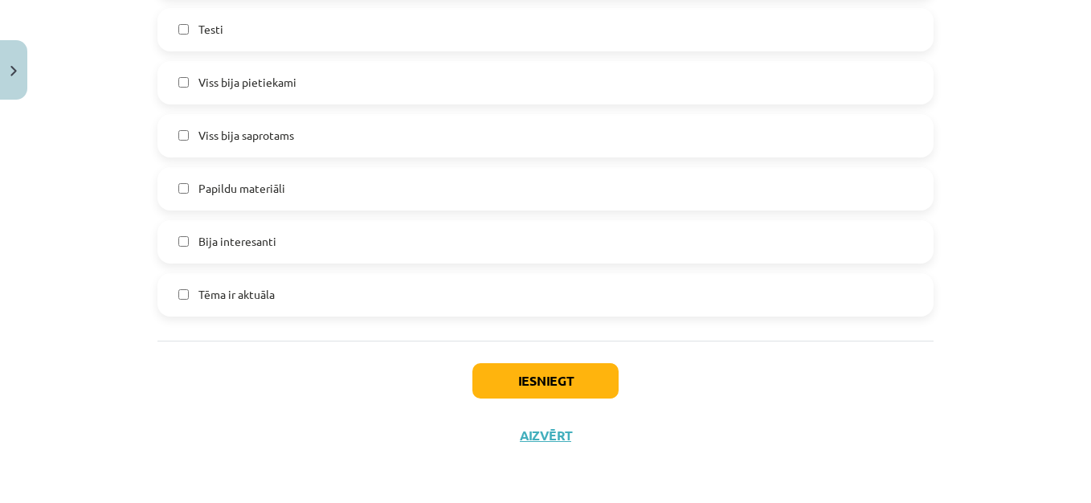
drag, startPoint x: 628, startPoint y: 385, endPoint x: 567, endPoint y: 365, distance: 64.3
click at [567, 365] on div "Iesniegt Aizvērt" at bounding box center [546, 397] width 776 height 113
click at [553, 374] on button "Iesniegt" at bounding box center [546, 380] width 146 height 35
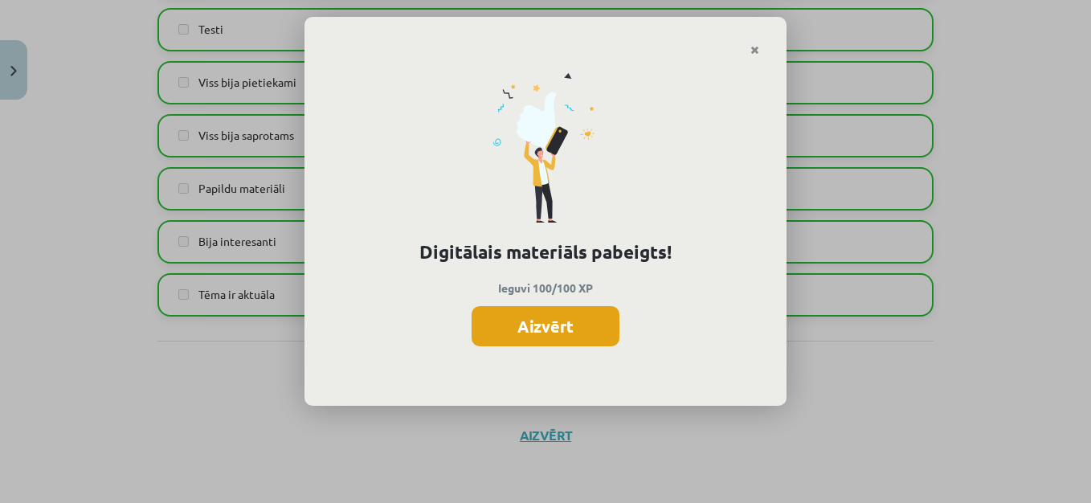
click at [576, 317] on button "Aizvērt" at bounding box center [546, 326] width 148 height 40
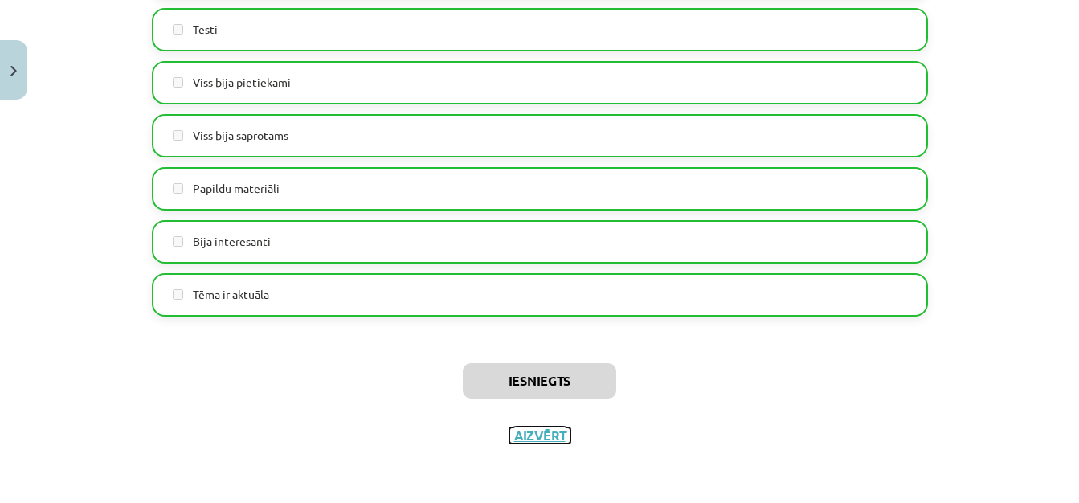
click at [547, 430] on button "Aizvērt" at bounding box center [540, 436] width 61 height 16
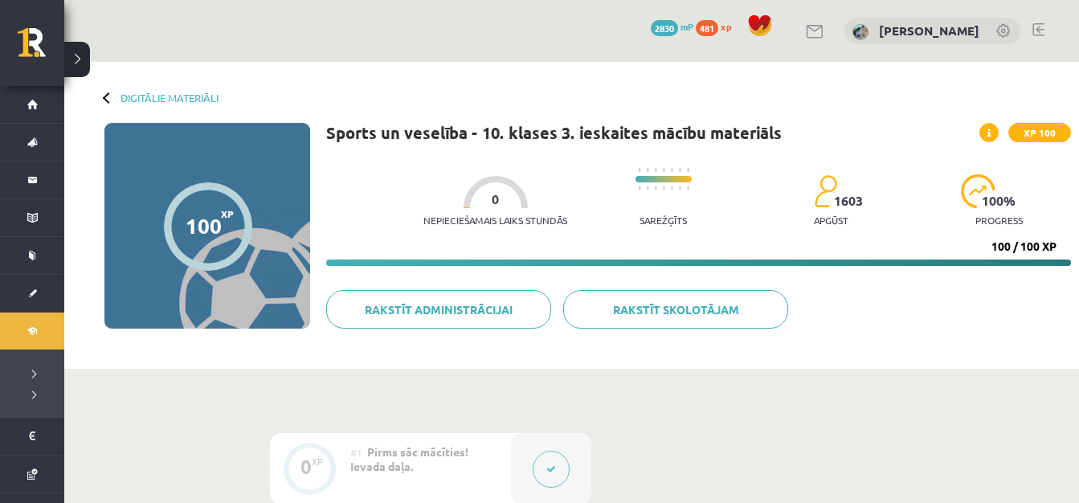
scroll to position [257, 0]
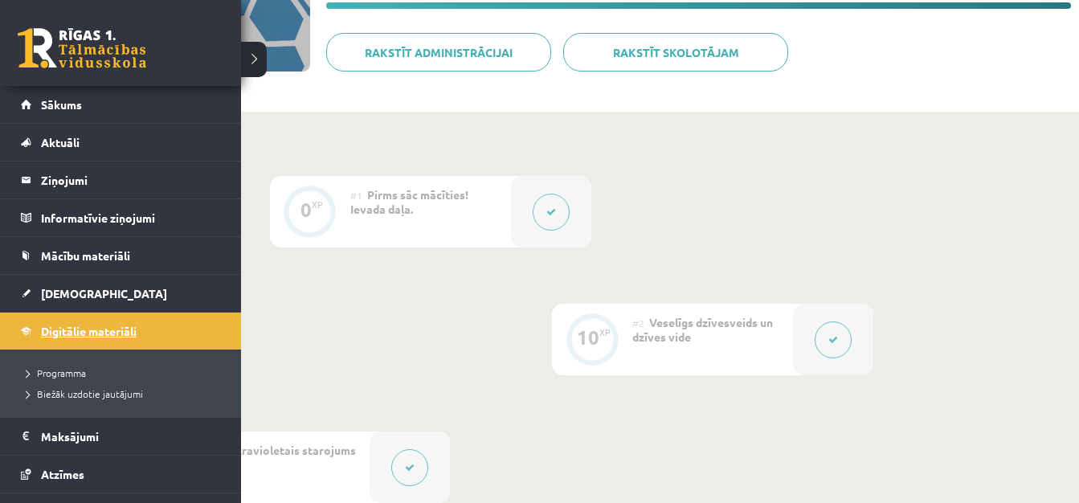
click at [72, 342] on link "Digitālie materiāli" at bounding box center [121, 331] width 200 height 37
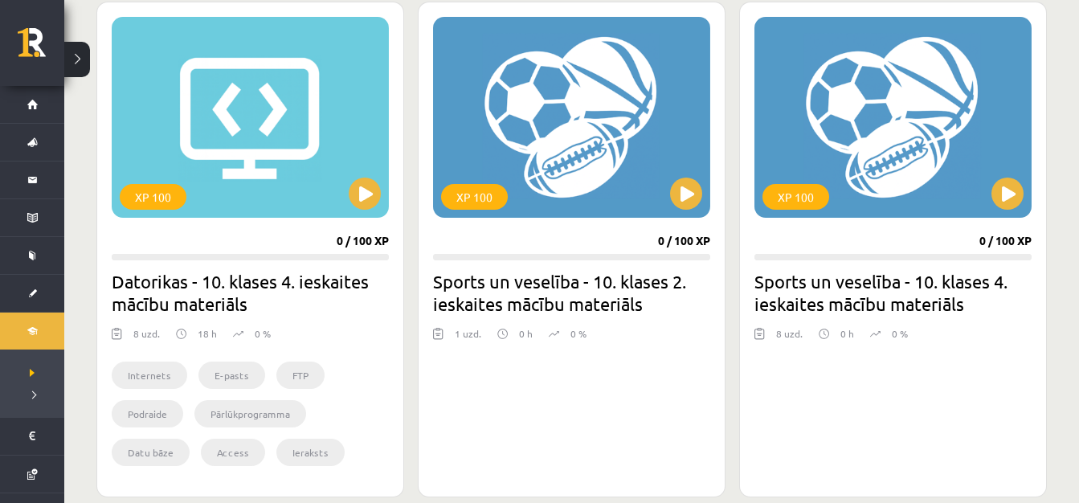
scroll to position [452, 0]
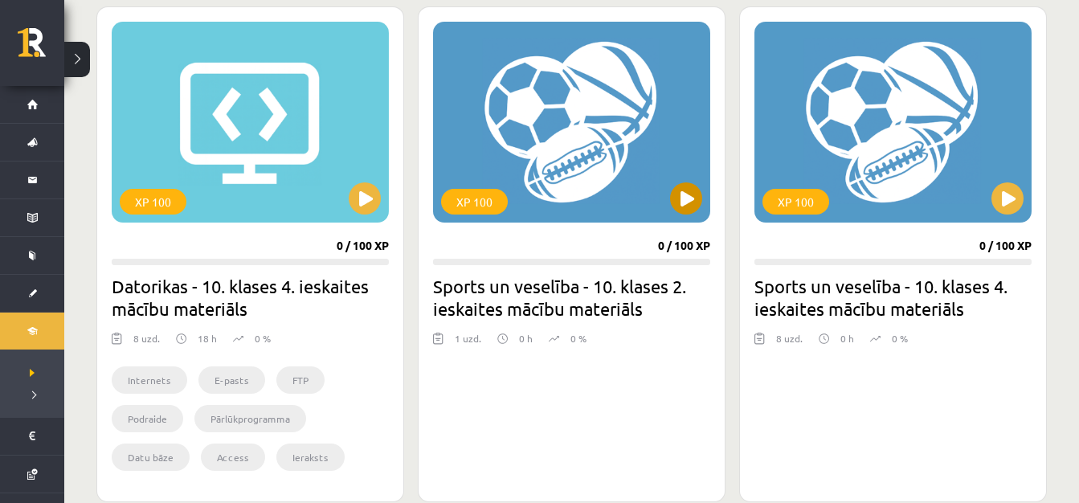
click at [530, 158] on div "XP 100" at bounding box center [571, 122] width 277 height 201
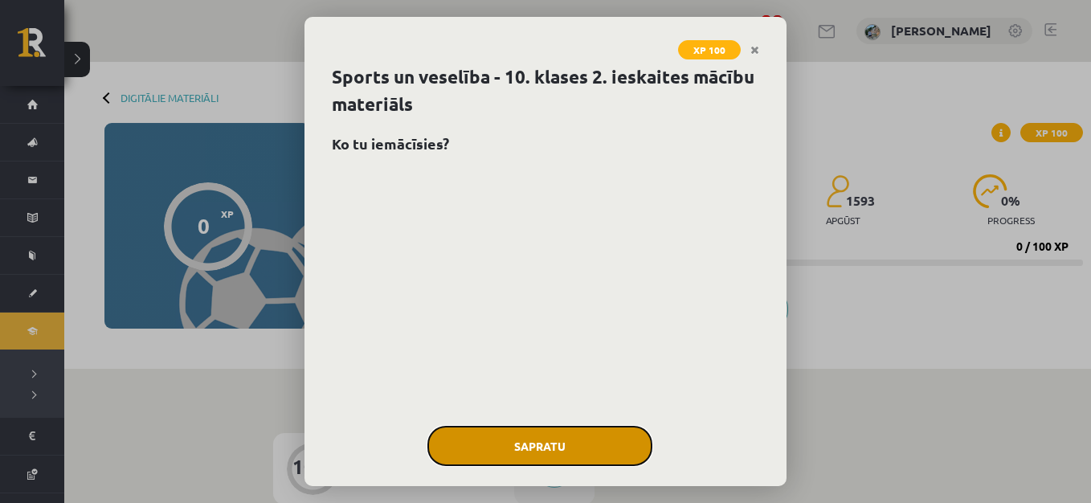
click at [521, 428] on button "Sapratu" at bounding box center [540, 446] width 225 height 40
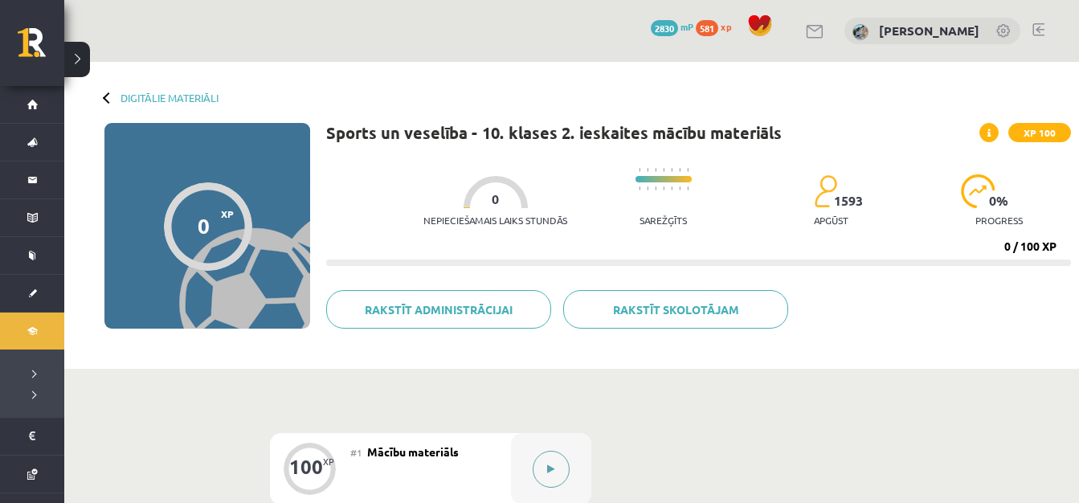
click at [555, 454] on button at bounding box center [551, 469] width 37 height 37
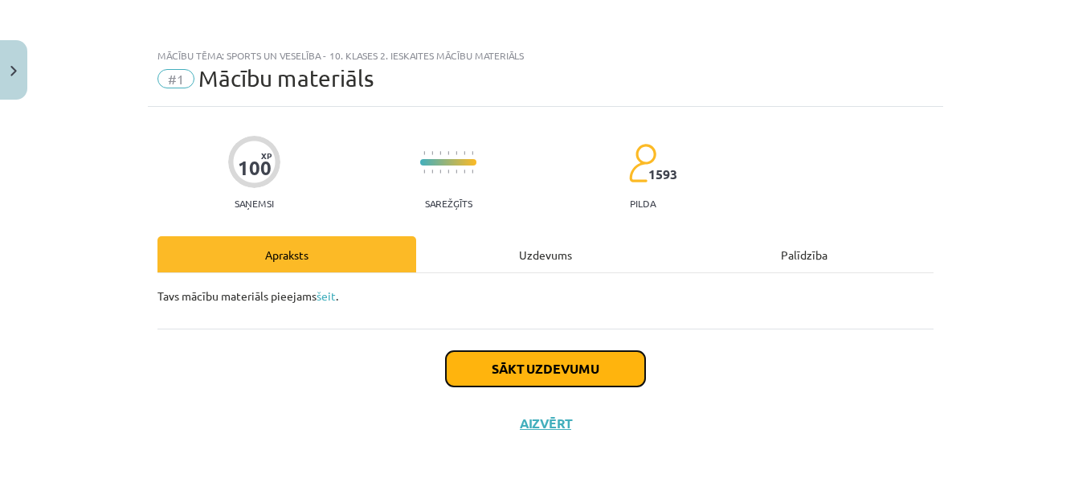
click at [541, 372] on button "Sākt uzdevumu" at bounding box center [545, 368] width 199 height 35
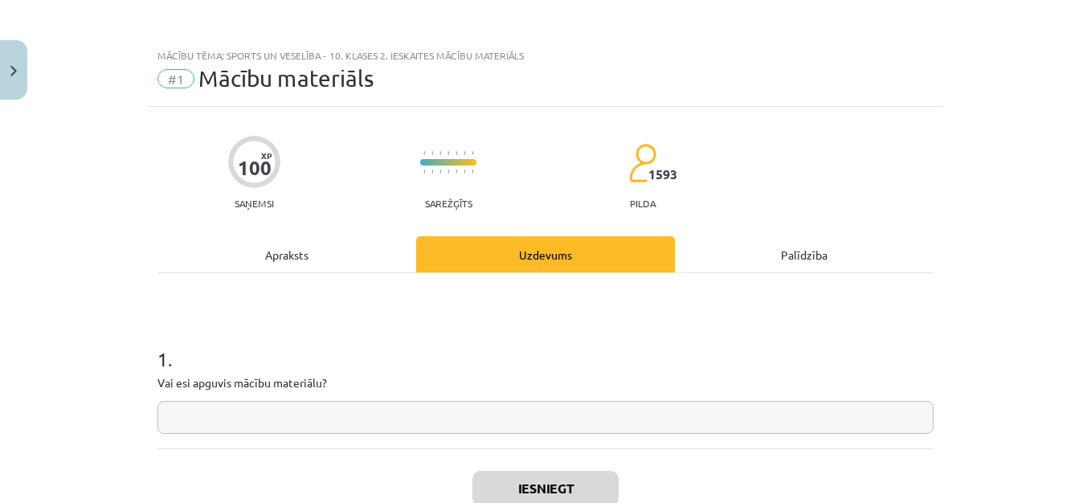
click at [469, 418] on input "text" at bounding box center [546, 417] width 776 height 33
type input "**"
click at [587, 489] on button "Iesniegt" at bounding box center [546, 488] width 146 height 35
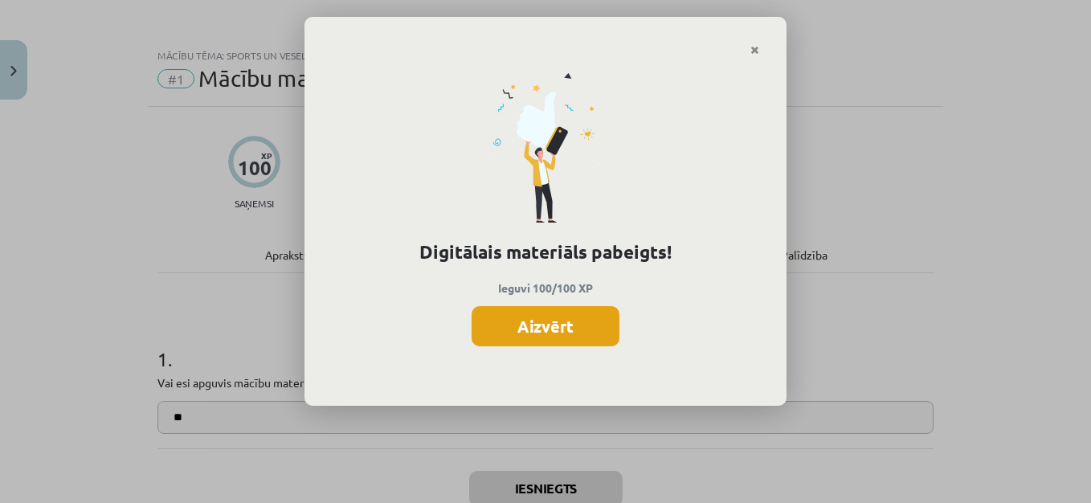
click at [571, 325] on button "Aizvērt" at bounding box center [546, 326] width 148 height 40
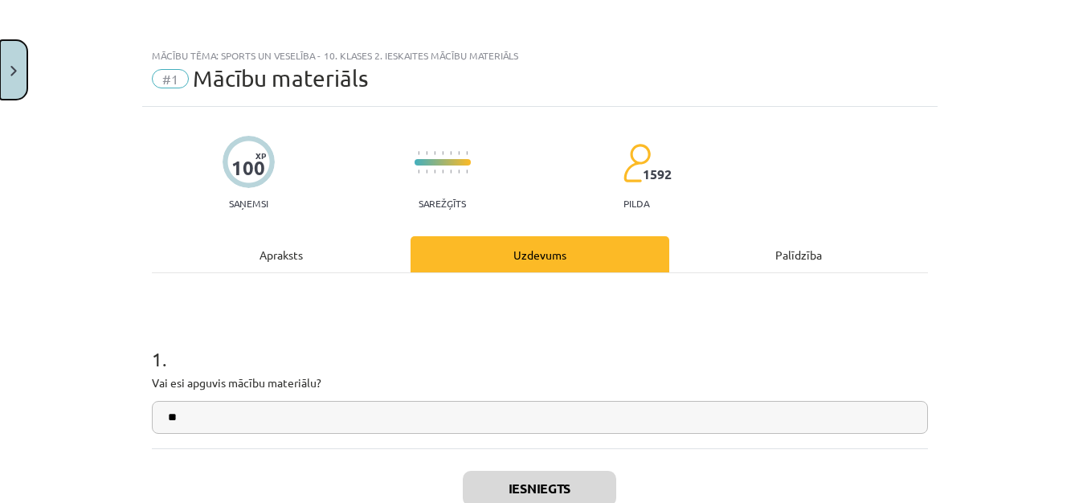
click at [16, 68] on img "Close" at bounding box center [13, 71] width 6 height 10
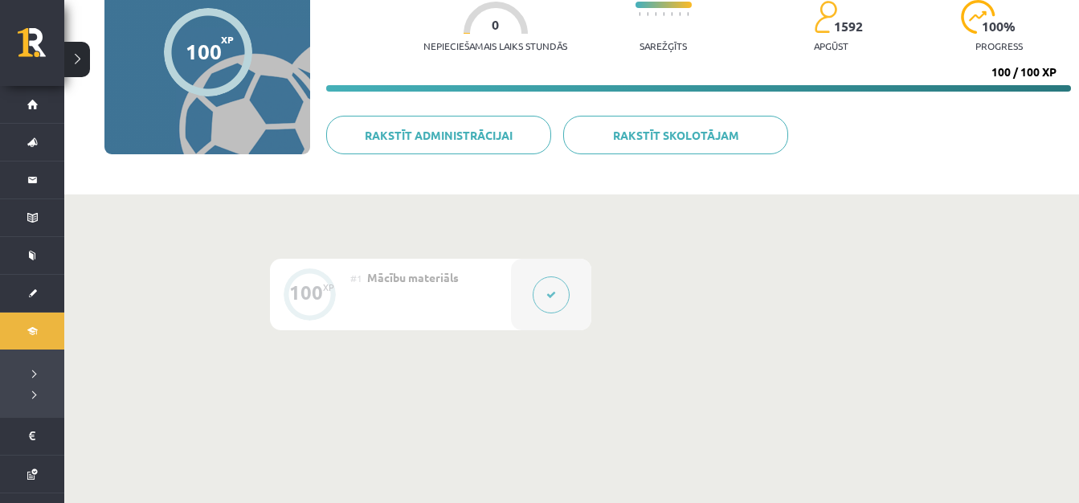
scroll to position [257, 0]
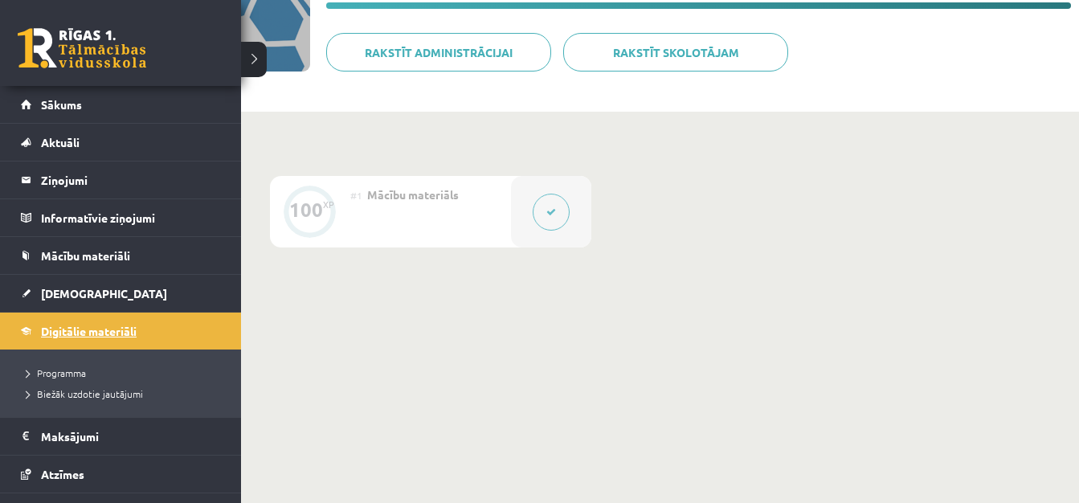
click at [101, 343] on link "Digitālie materiāli" at bounding box center [121, 331] width 200 height 37
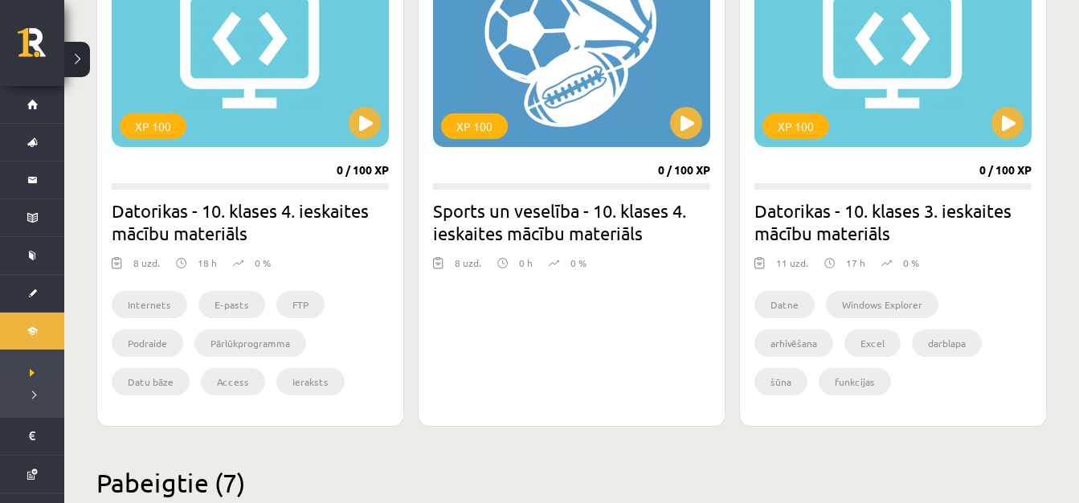
scroll to position [591, 0]
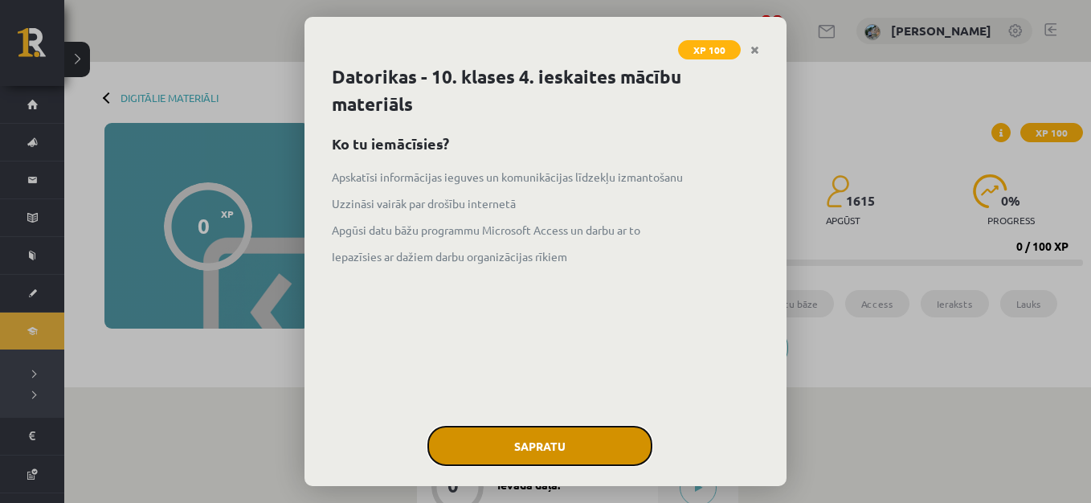
click at [579, 448] on button "Sapratu" at bounding box center [540, 446] width 225 height 40
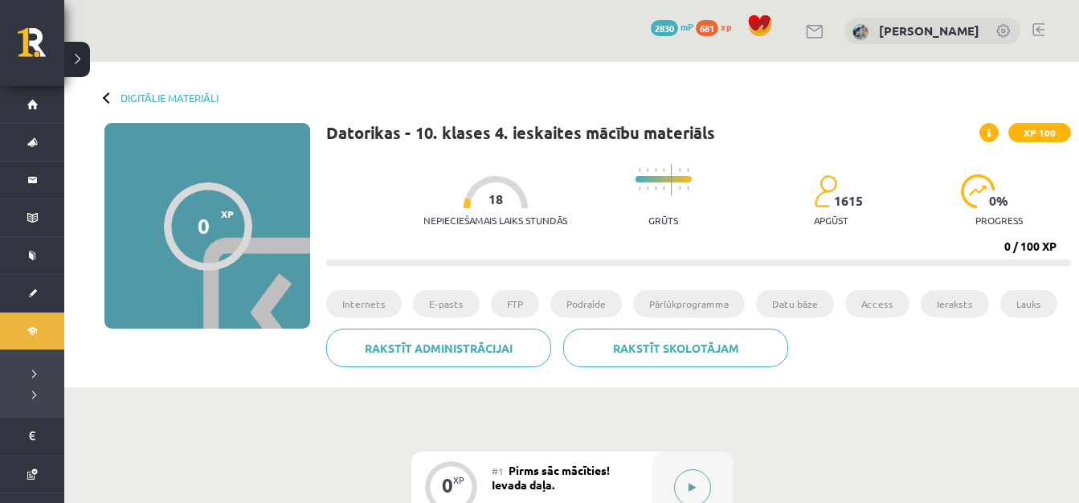
click at [699, 484] on button at bounding box center [692, 487] width 37 height 37
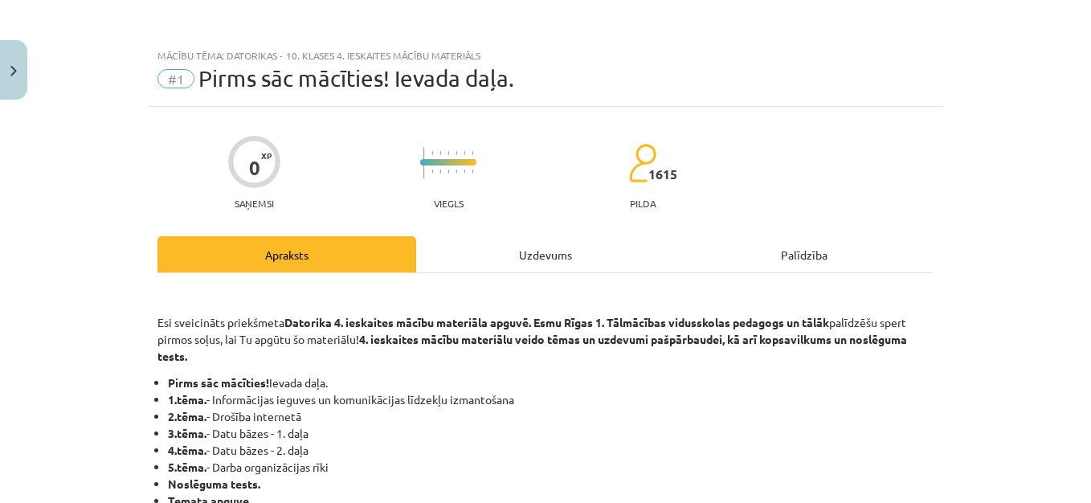
click at [552, 252] on div "Uzdevums" at bounding box center [545, 254] width 259 height 36
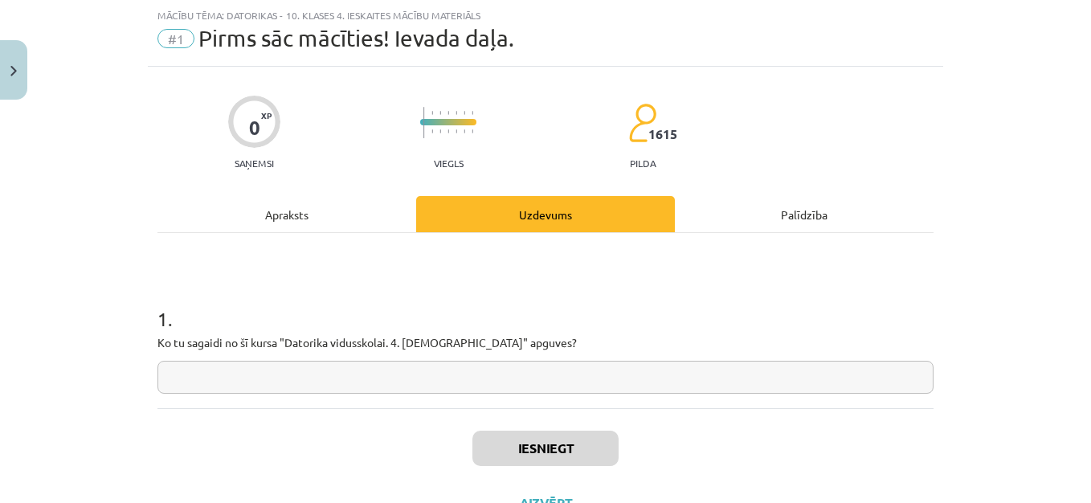
click at [548, 370] on input "text" at bounding box center [546, 377] width 776 height 33
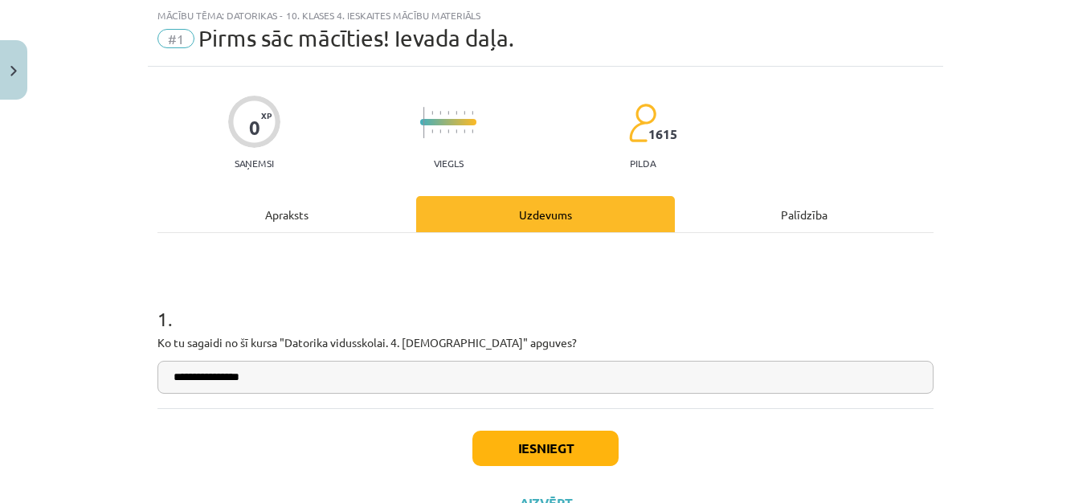
type input "**********"
click at [563, 459] on button "Iesniegt" at bounding box center [546, 448] width 146 height 35
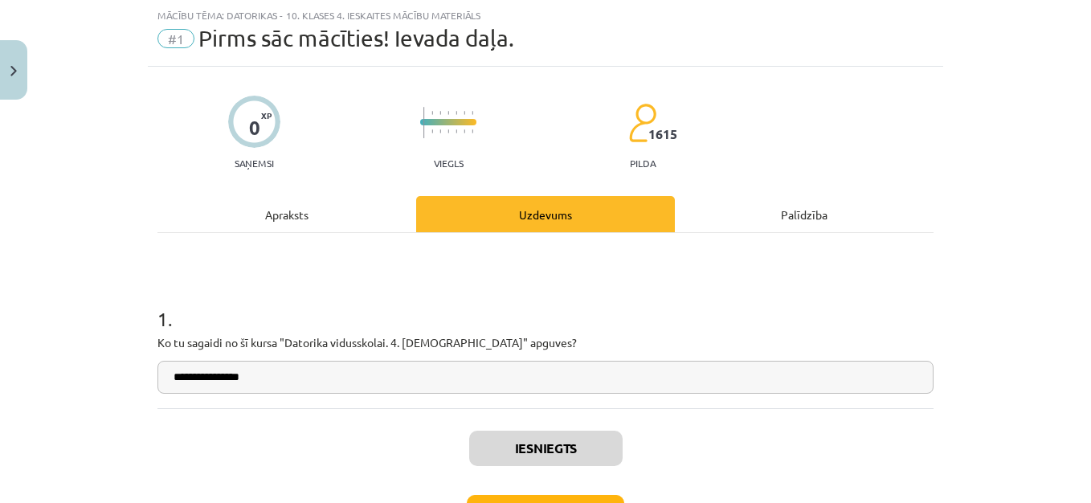
scroll to position [159, 0]
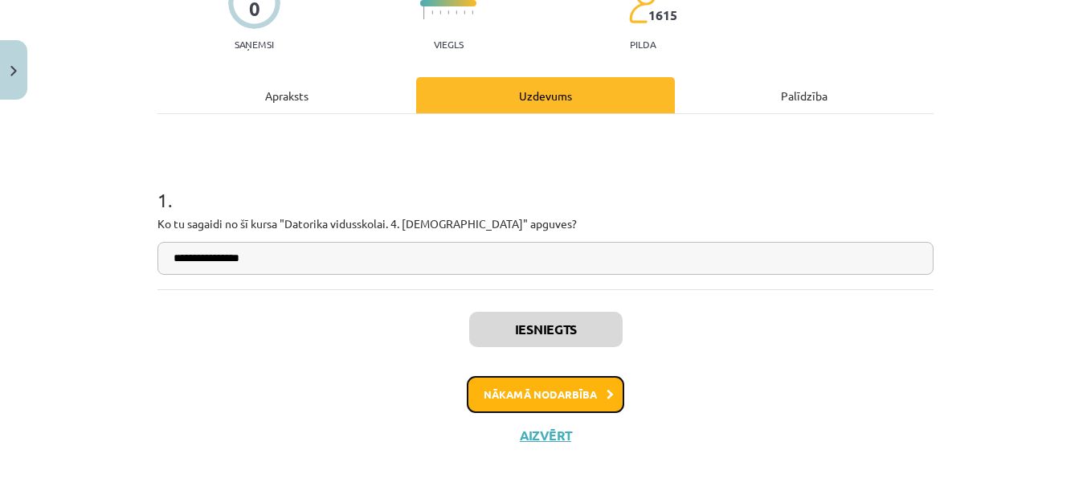
click at [583, 394] on button "Nākamā nodarbība" at bounding box center [546, 394] width 158 height 37
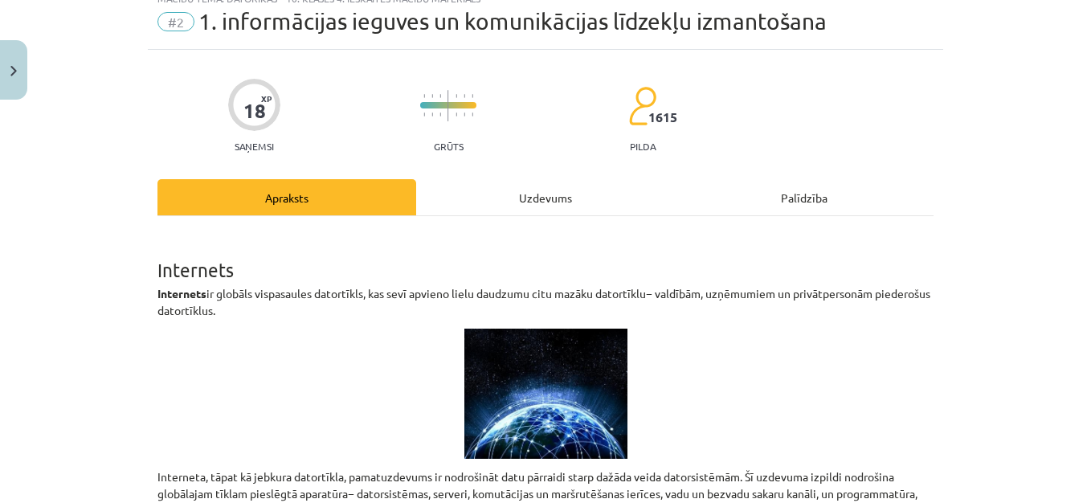
scroll to position [40, 0]
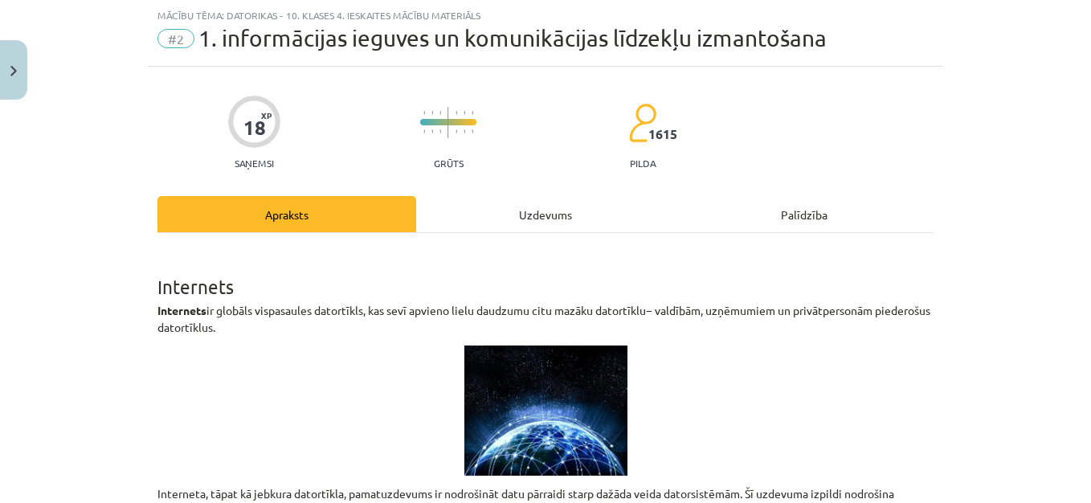
click at [536, 223] on div "Uzdevums" at bounding box center [545, 214] width 259 height 36
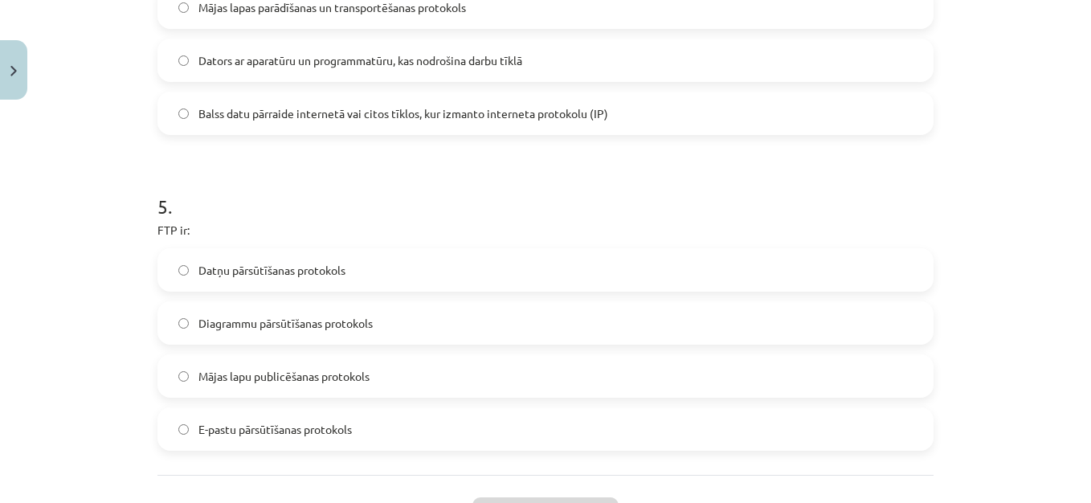
scroll to position [1550, 0]
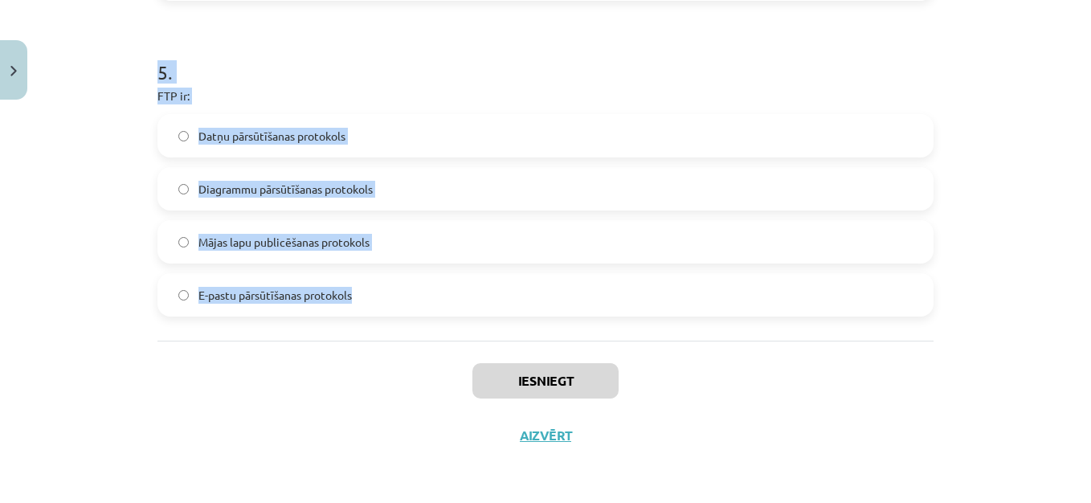
drag, startPoint x: 152, startPoint y: 320, endPoint x: 433, endPoint y: 334, distance: 281.6
copy form "1 . Kura no dotajām nav pareiza e-pasta adrese? [PERSON_NAME][EMAIL_ADDRESS][DO…"
click at [1009, 108] on div "Mācību tēma: Datorikas - 10. klases 4. ieskaites mācību materiāls #2 1. informā…" at bounding box center [545, 251] width 1091 height 503
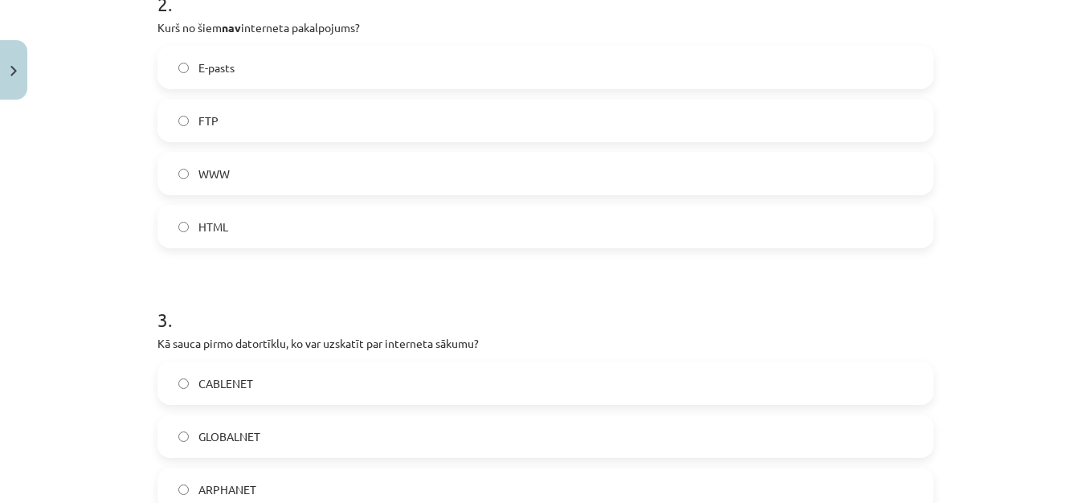
scroll to position [231, 0]
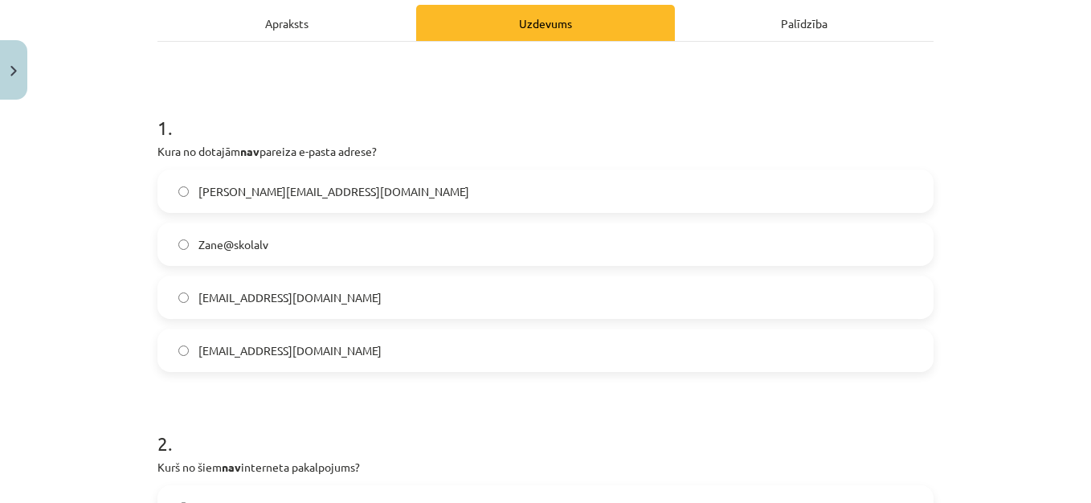
click at [280, 248] on label "Zane@skolalv" at bounding box center [545, 244] width 773 height 40
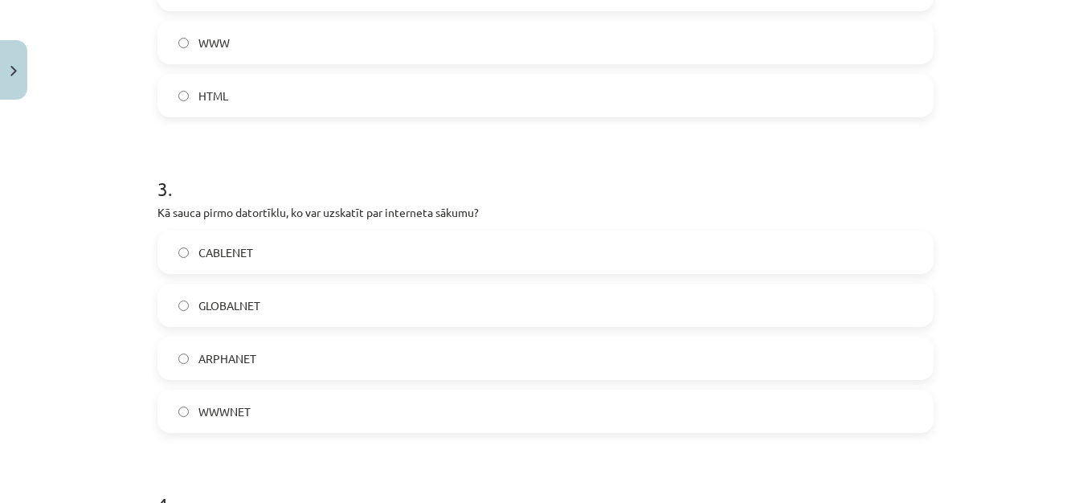
scroll to position [810, 0]
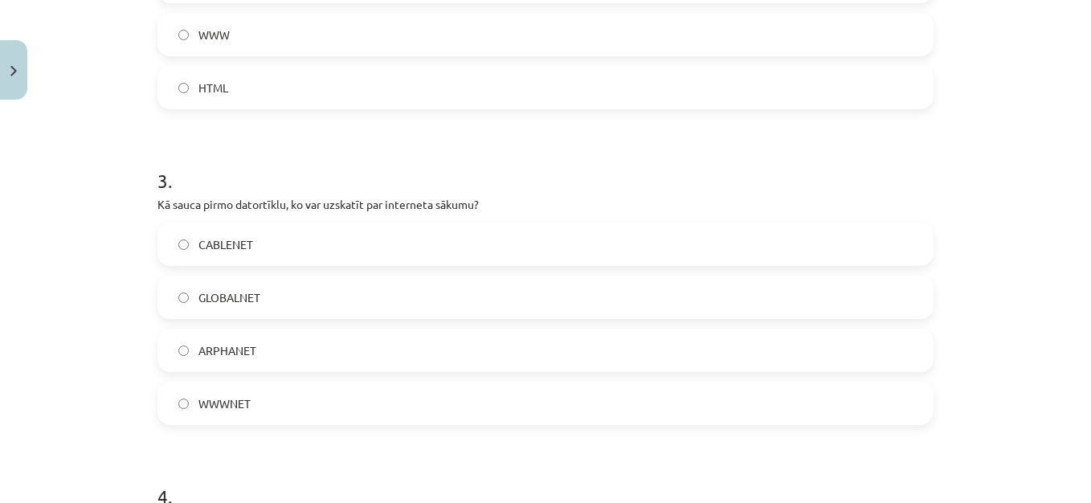
click at [378, 96] on label "HTML" at bounding box center [545, 88] width 773 height 40
click at [362, 354] on label "ARPHANET" at bounding box center [545, 350] width 773 height 40
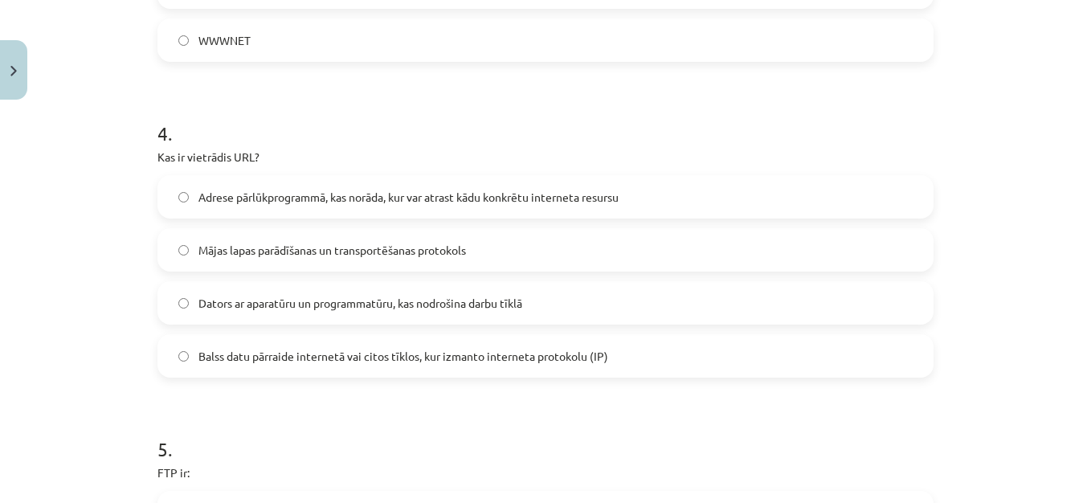
scroll to position [1196, 0]
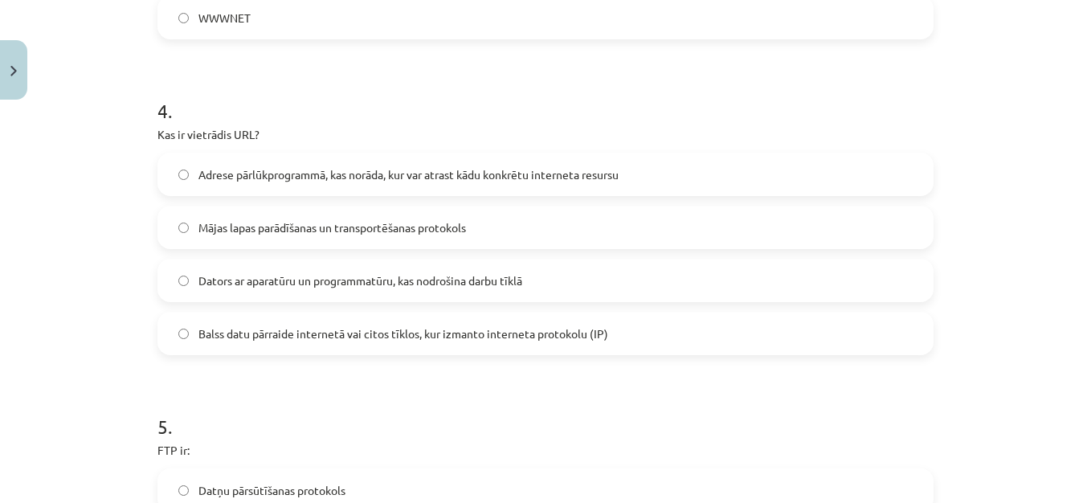
click at [353, 174] on span "Adrese pārlūkprogrammā, kas norāda, kur var atrast kādu konkrētu interneta resu…" at bounding box center [408, 174] width 420 height 17
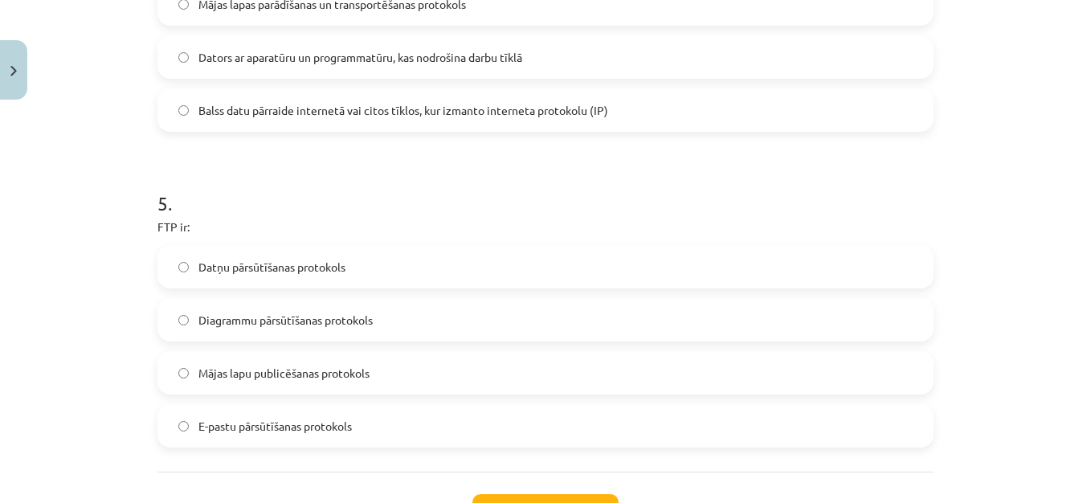
scroll to position [1453, 0]
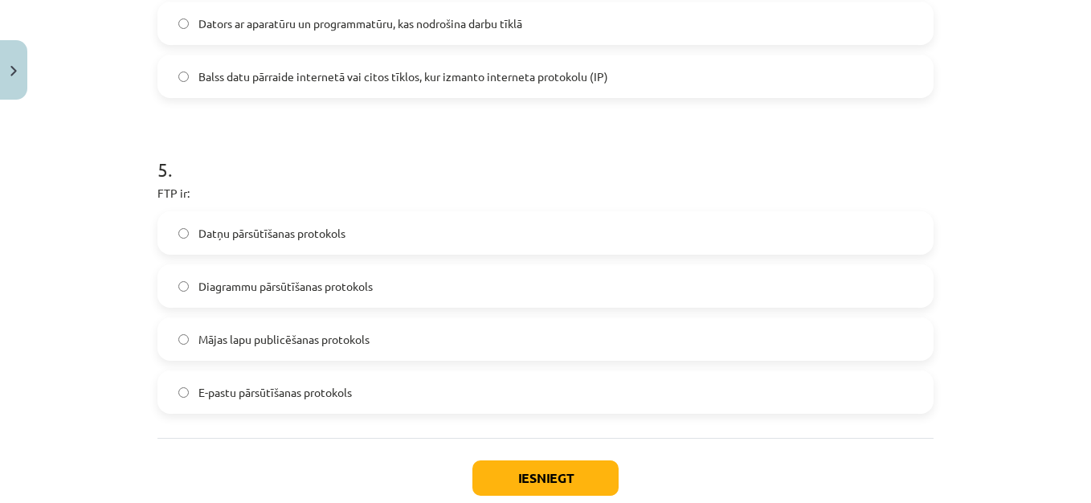
click at [296, 228] on span "Datņu pārsūtīšanas protokols" at bounding box center [271, 233] width 147 height 17
click at [538, 478] on button "Iesniegt" at bounding box center [546, 477] width 146 height 35
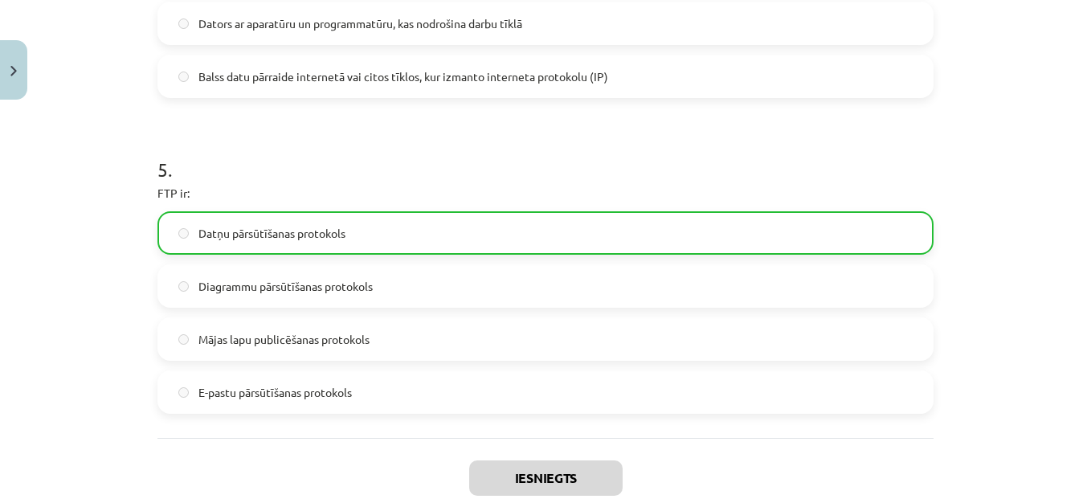
scroll to position [1602, 0]
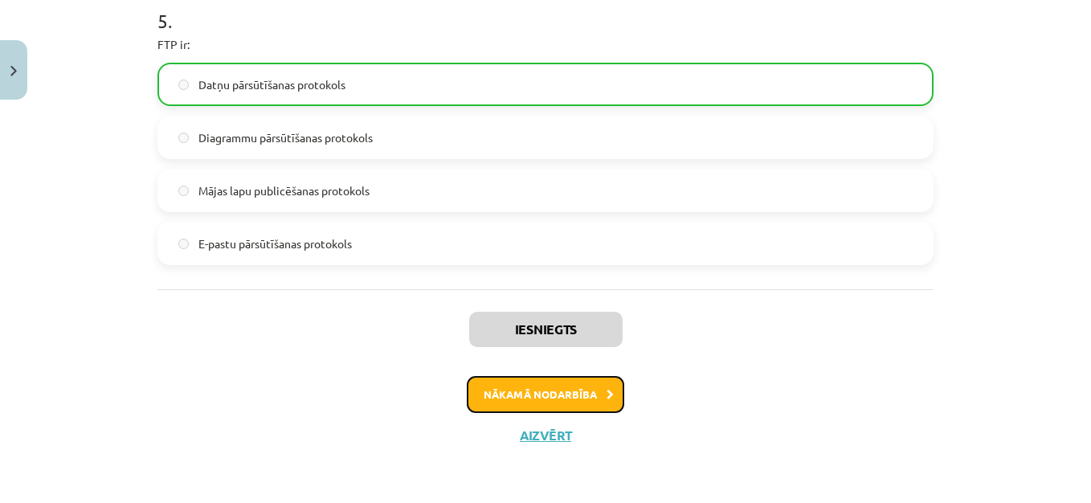
click at [547, 381] on button "Nākamā nodarbība" at bounding box center [546, 394] width 158 height 37
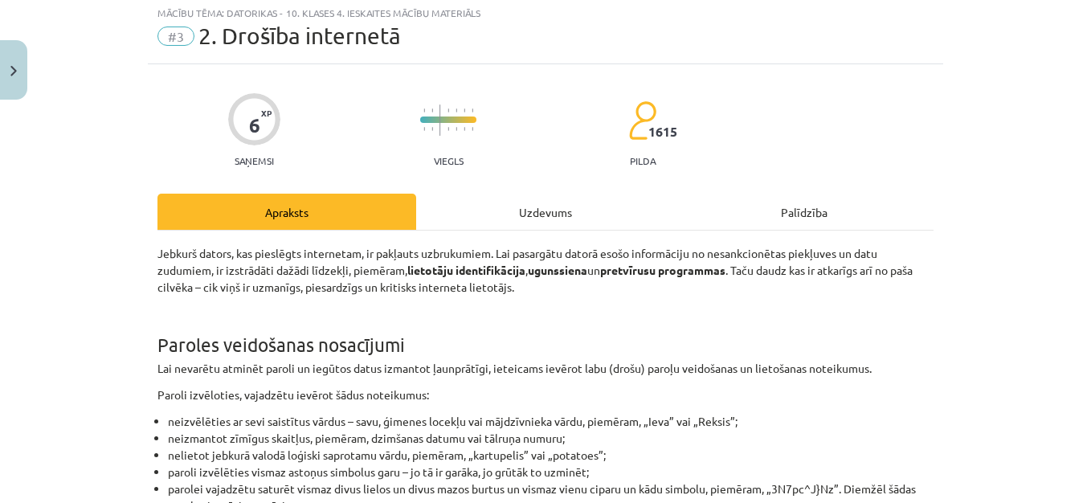
scroll to position [40, 0]
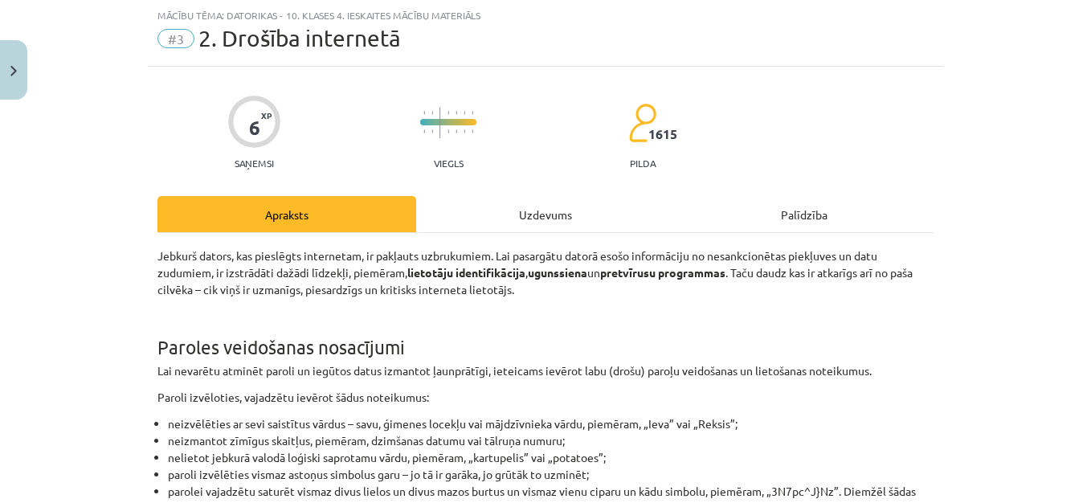
click at [542, 211] on div "Uzdevums" at bounding box center [545, 214] width 259 height 36
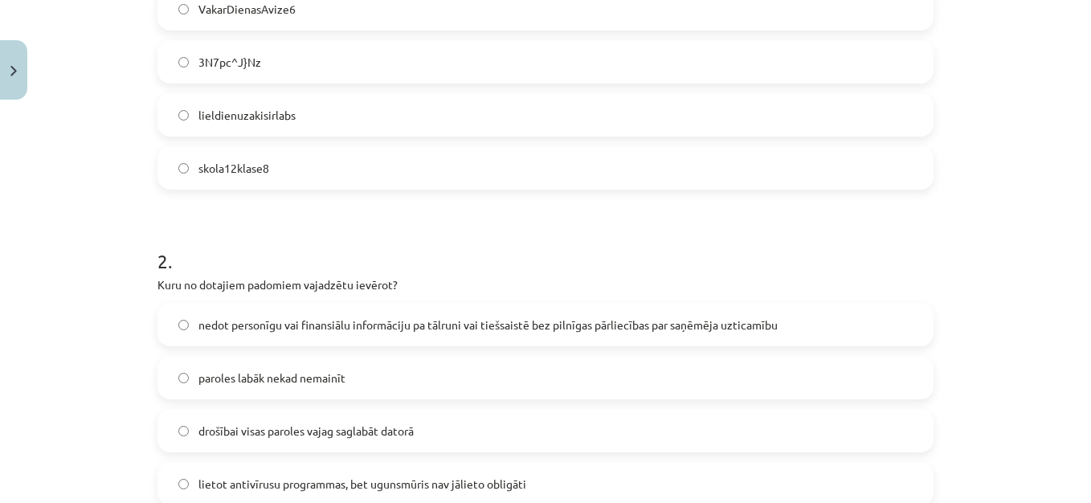
scroll to position [603, 0]
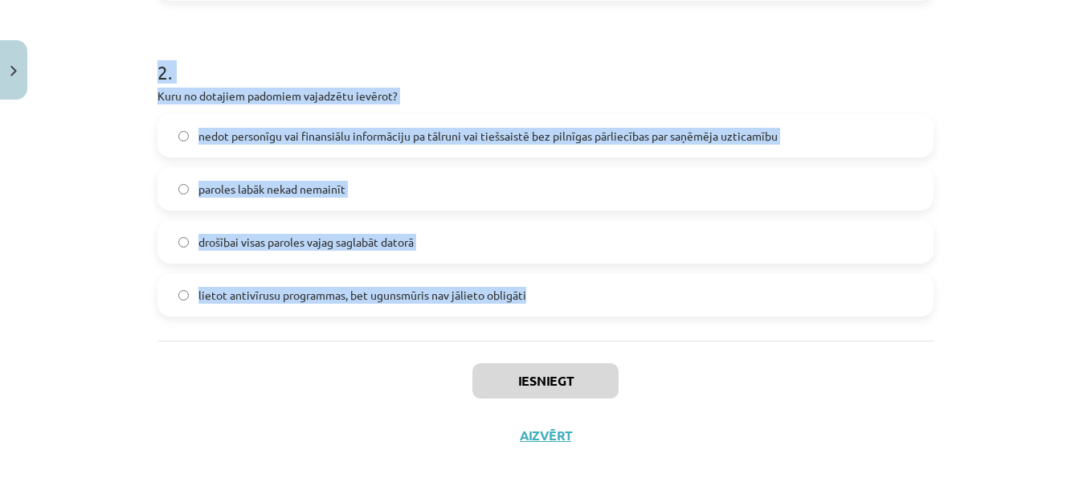
drag, startPoint x: 149, startPoint y: 312, endPoint x: 550, endPoint y: 320, distance: 401.9
copy form "1 . Kura no šīm parolēm ir drošākā? VakarDienasAvize6 3N7pc^J}Nz lieldienuzakis…"
click at [1013, 84] on div "Mācību tēma: Datorikas - 10. klases 4. ieskaites mācību materiāls #3 2. Drošība…" at bounding box center [545, 251] width 1091 height 503
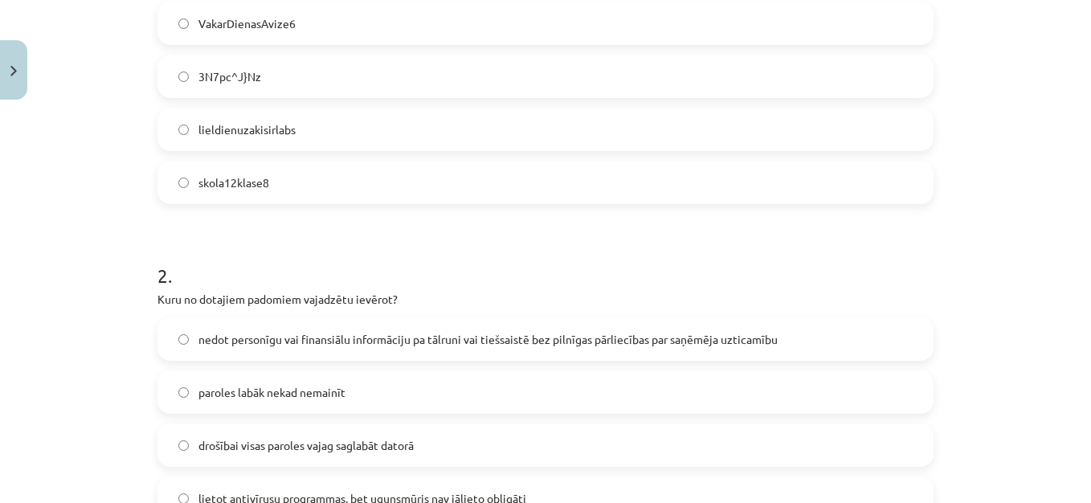
scroll to position [378, 0]
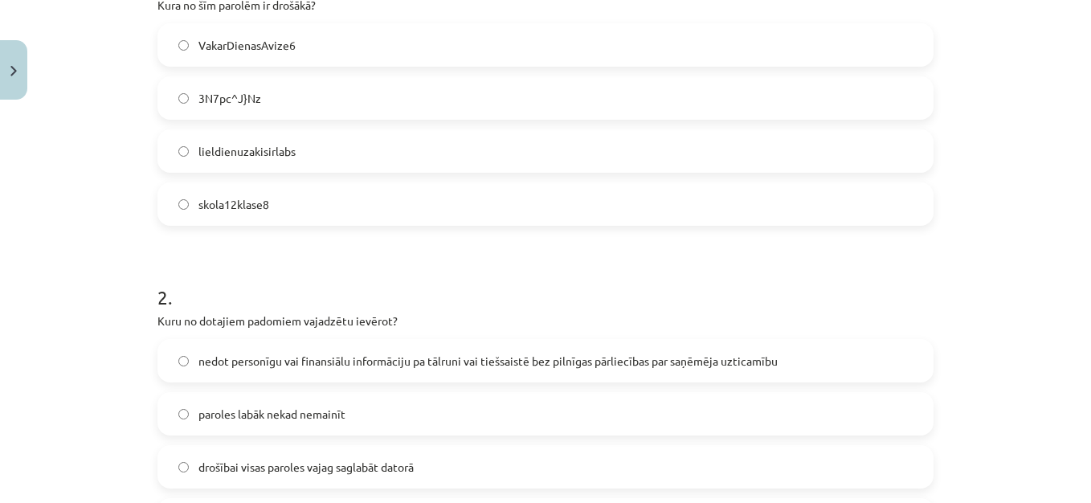
click at [483, 96] on label "3N7pc^J}Nz" at bounding box center [545, 98] width 773 height 40
click at [624, 367] on span "nedot personīgu vai finansiālu informāciju pa tālruni vai tiešsaistē bez pilnīg…" at bounding box center [487, 361] width 579 height 17
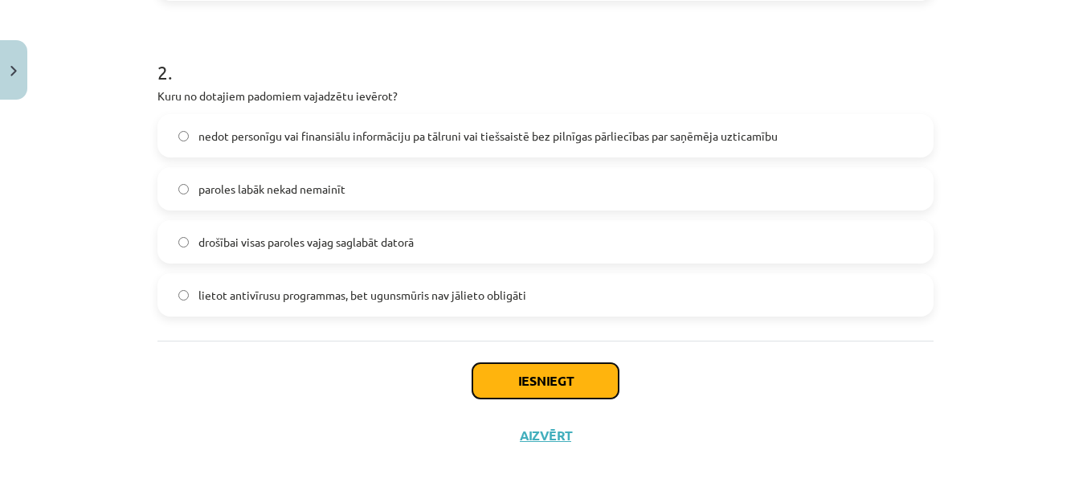
click at [599, 375] on button "Iesniegt" at bounding box center [546, 380] width 146 height 35
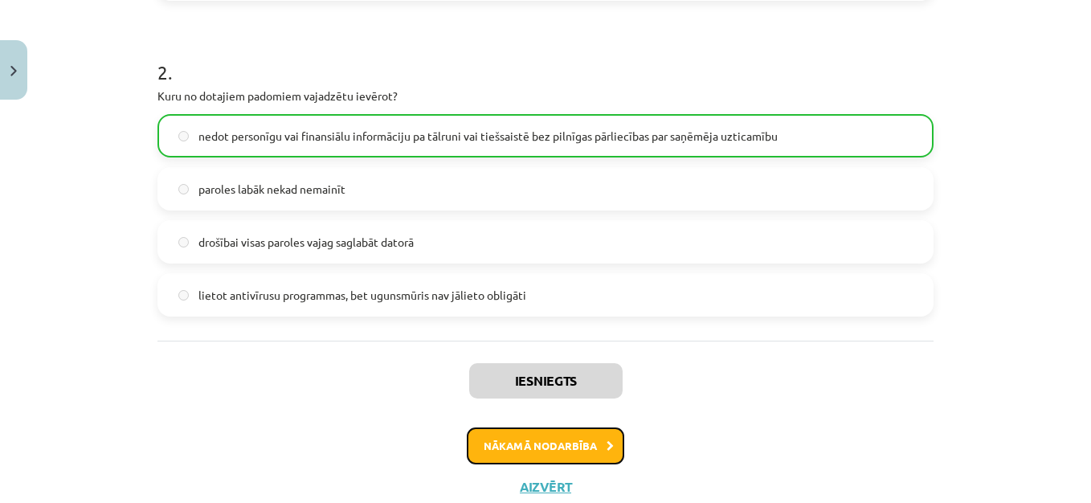
click at [582, 432] on button "Nākamā nodarbība" at bounding box center [546, 446] width 158 height 37
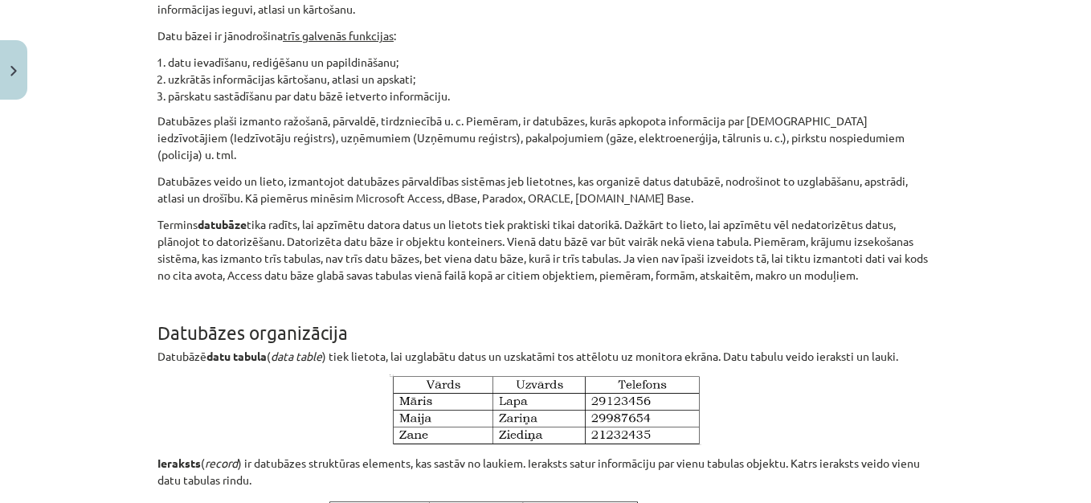
scroll to position [40, 0]
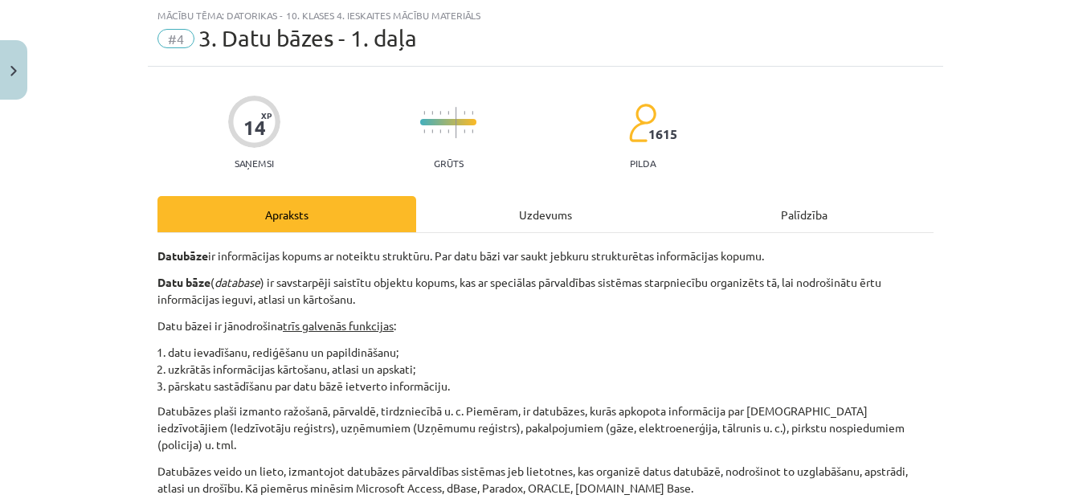
click at [547, 219] on div "Uzdevums" at bounding box center [545, 214] width 259 height 36
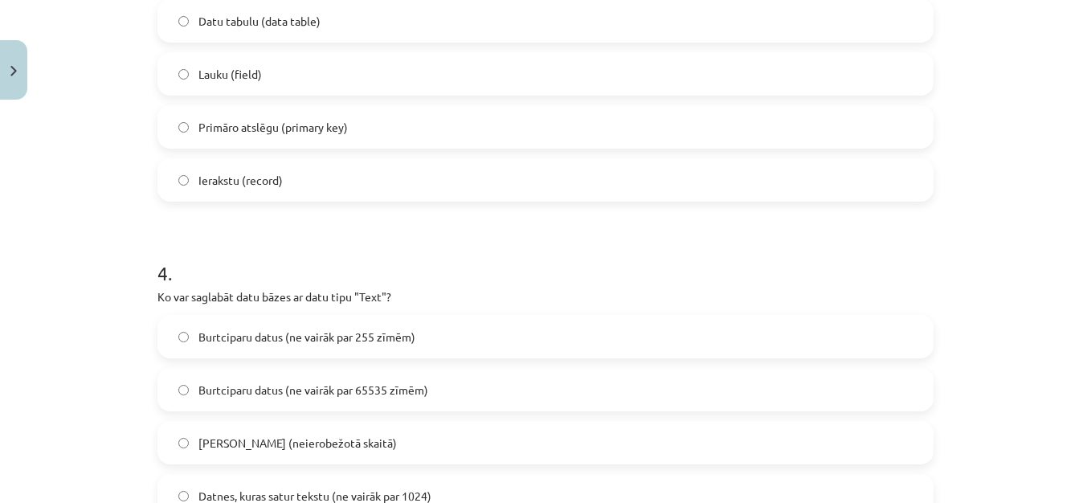
scroll to position [1234, 0]
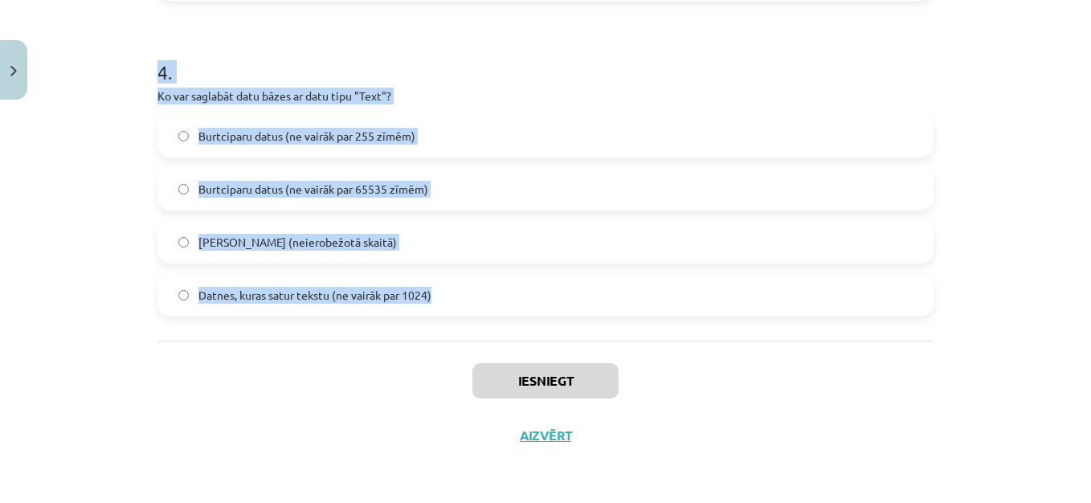
drag, startPoint x: 141, startPoint y: 113, endPoint x: 484, endPoint y: 331, distance: 406.4
click at [484, 331] on div "Mācību tēma: Datorikas - 10. klases 4. ieskaites mācību materiāls #4 3. Datu bā…" at bounding box center [545, 251] width 1091 height 503
copy form "1 . Kurš saišu veids starp tabulām nav iespējams? viens pret vienu (one-to-one)…"
click at [1022, 104] on div "Mācību tēma: Datorikas - 10. klases 4. ieskaites mācību materiāls #4 3. Datu bā…" at bounding box center [545, 251] width 1091 height 503
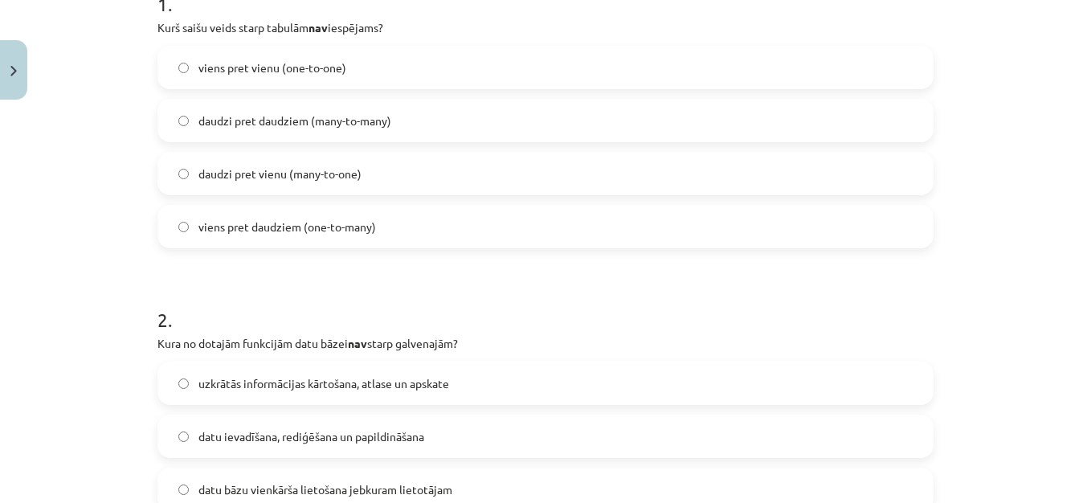
scroll to position [0, 0]
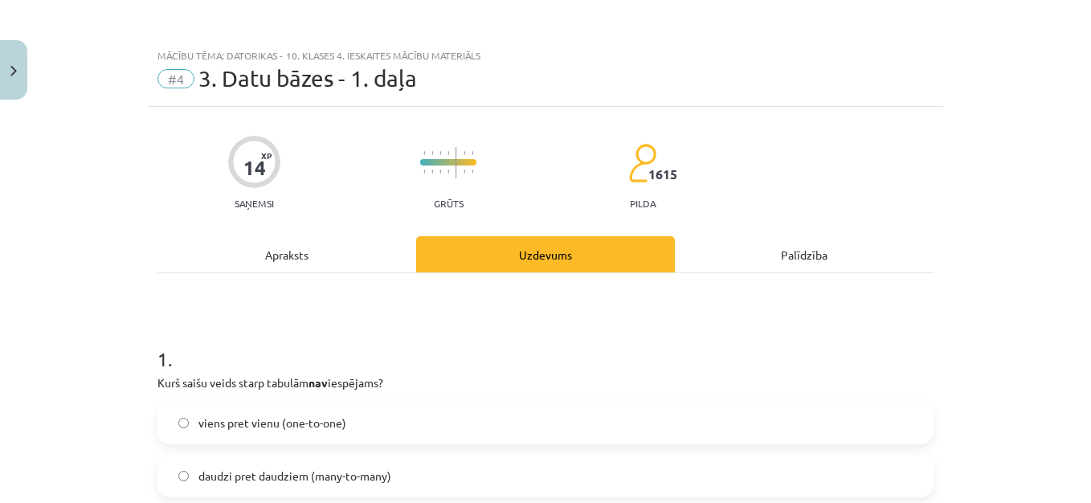
click at [695, 473] on label "daudzi pret daudziem (many-to-many)" at bounding box center [545, 476] width 773 height 40
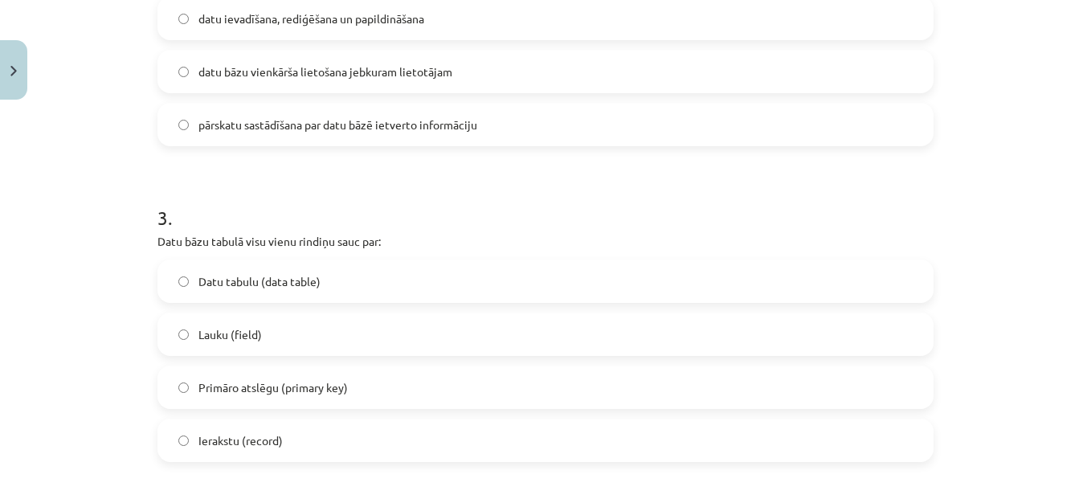
scroll to position [804, 0]
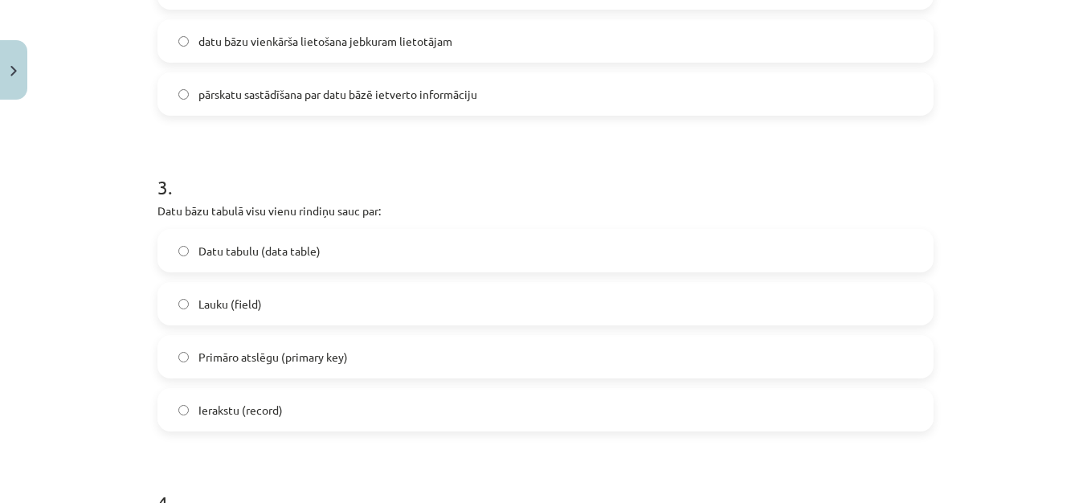
click at [616, 33] on label "datu bāzu vienkārša lietošana jebkuram lietotājam" at bounding box center [545, 41] width 773 height 40
click at [529, 387] on div "Datu tabulu (data table) Lauku (field) [PERSON_NAME] atslēgu (primary key) Iera…" at bounding box center [546, 330] width 776 height 203
click at [476, 395] on label "Ierakstu (record)" at bounding box center [545, 410] width 773 height 40
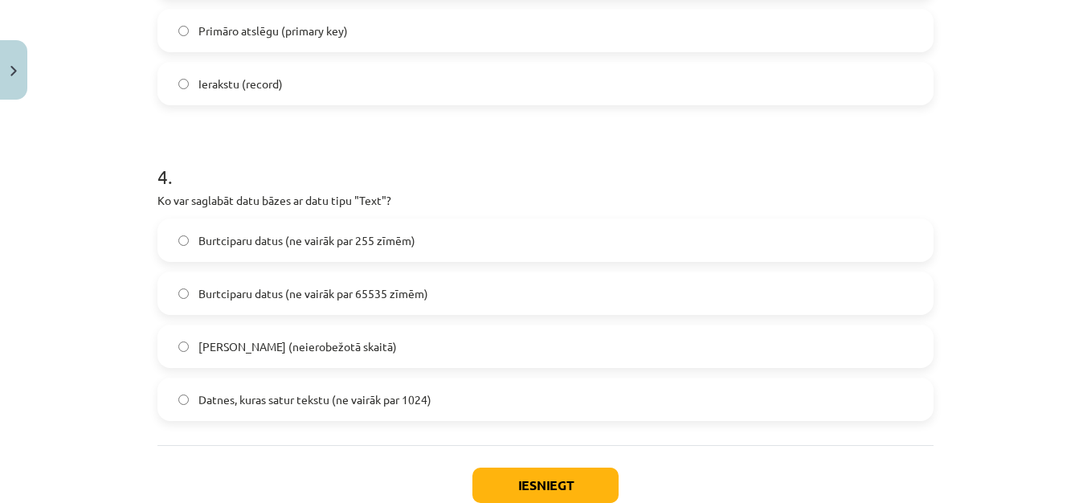
scroll to position [1199, 0]
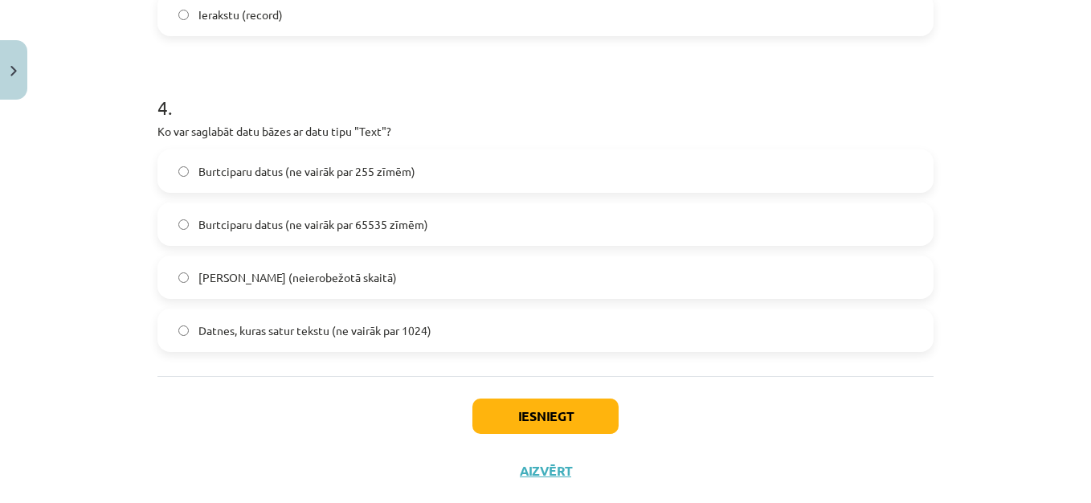
click at [524, 158] on label "Burtciparu datus (ne vairāk par 255 zīmēm)" at bounding box center [545, 171] width 773 height 40
click at [568, 411] on button "Iesniegt" at bounding box center [546, 416] width 146 height 35
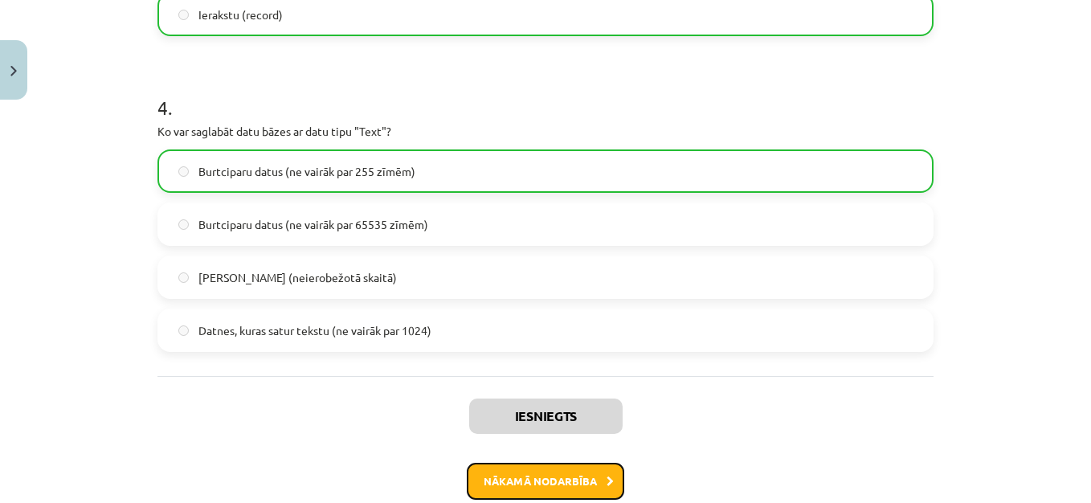
click at [559, 473] on button "Nākamā nodarbība" at bounding box center [546, 481] width 158 height 37
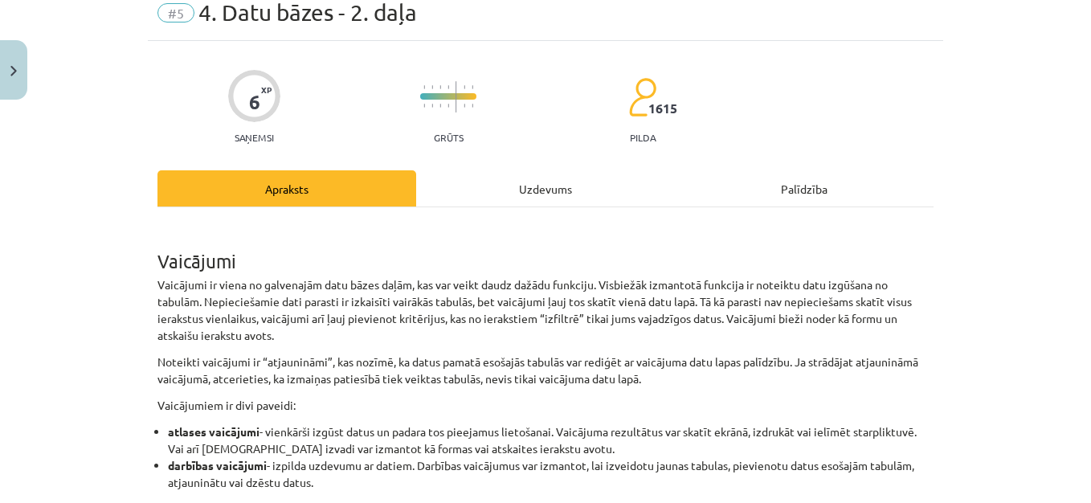
scroll to position [40, 0]
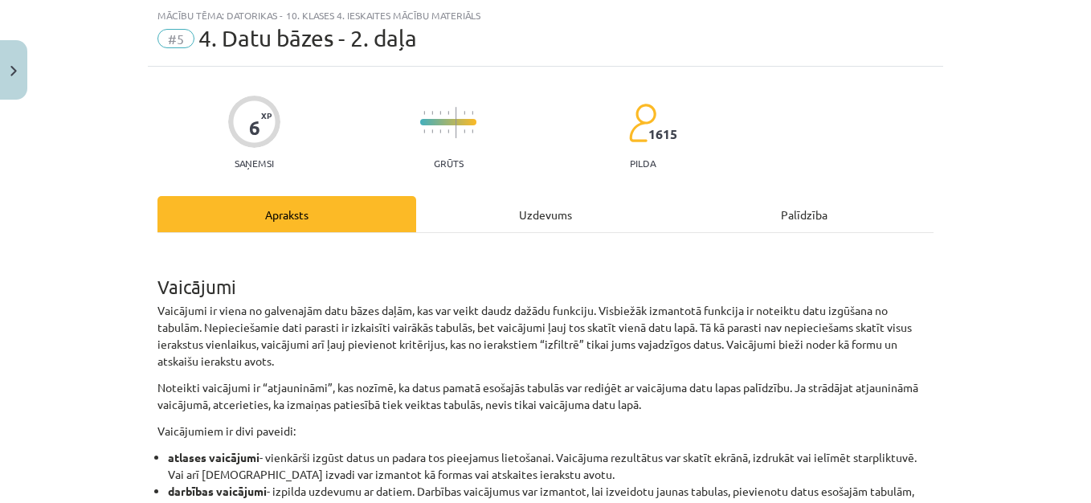
click at [545, 207] on div "Uzdevums" at bounding box center [545, 214] width 259 height 36
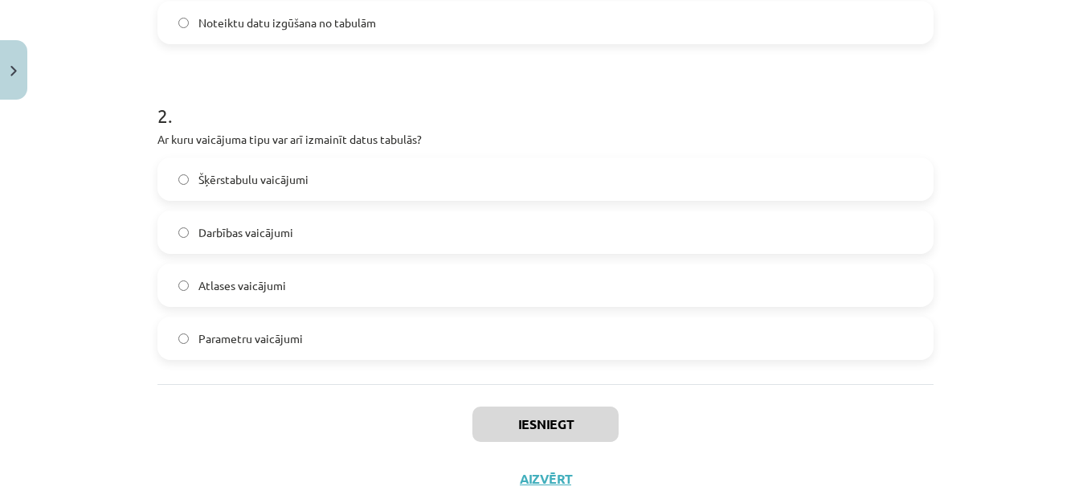
scroll to position [603, 0]
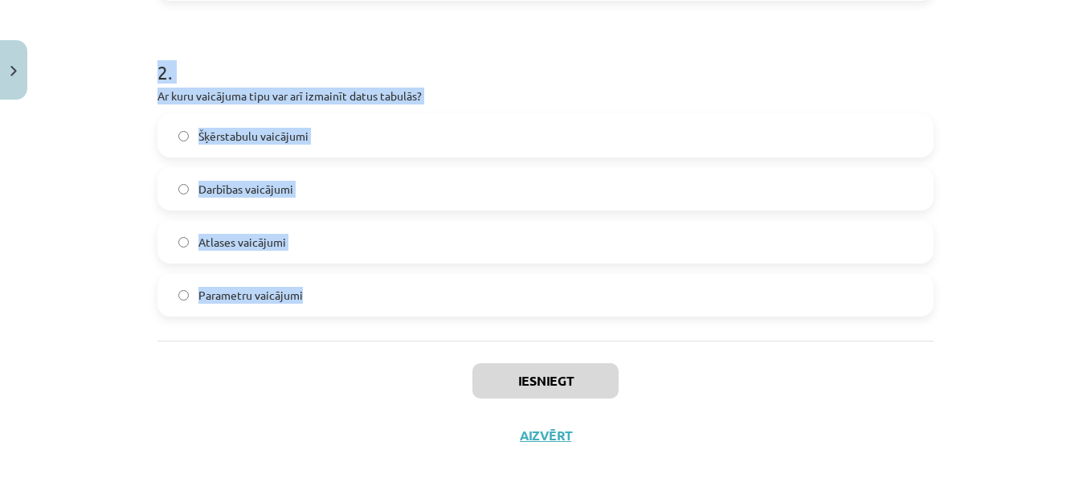
drag, startPoint x: 151, startPoint y: 118, endPoint x: 455, endPoint y: 312, distance: 360.3
click at [455, 312] on form "1 . Kāda ir [DEMOGRAPHIC_DATA] visbiežākā funkcija? Formas izveide lai skatītu,…" at bounding box center [546, 17] width 776 height 600
copy form "1 . Kāda ir [DEMOGRAPHIC_DATA] visbiežākā funkcija? Formas izveide lai skatītu,…"
click at [996, 79] on div "Mācību tēma: Datorikas - 10. klases 4. ieskaites mācību materiāls #5 4. Datu bā…" at bounding box center [545, 251] width 1091 height 503
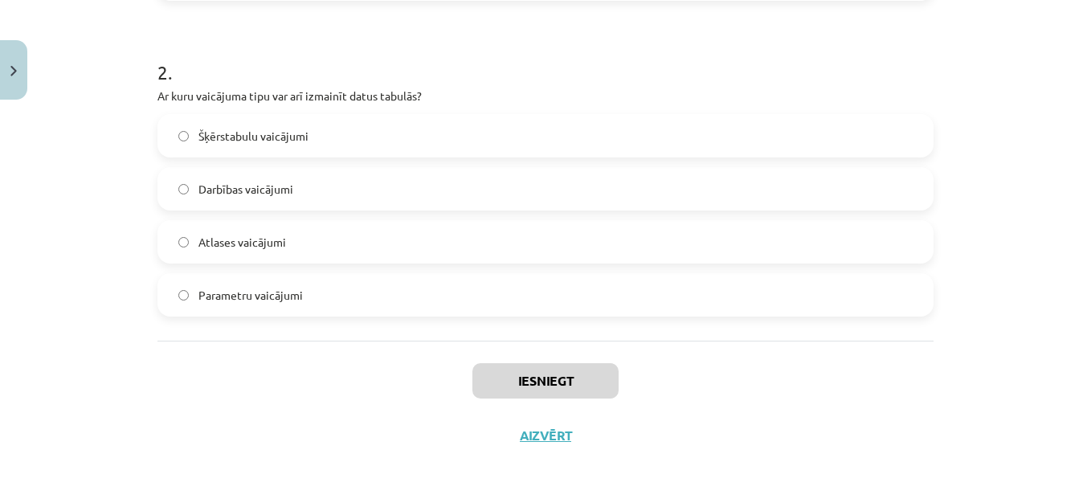
scroll to position [163, 0]
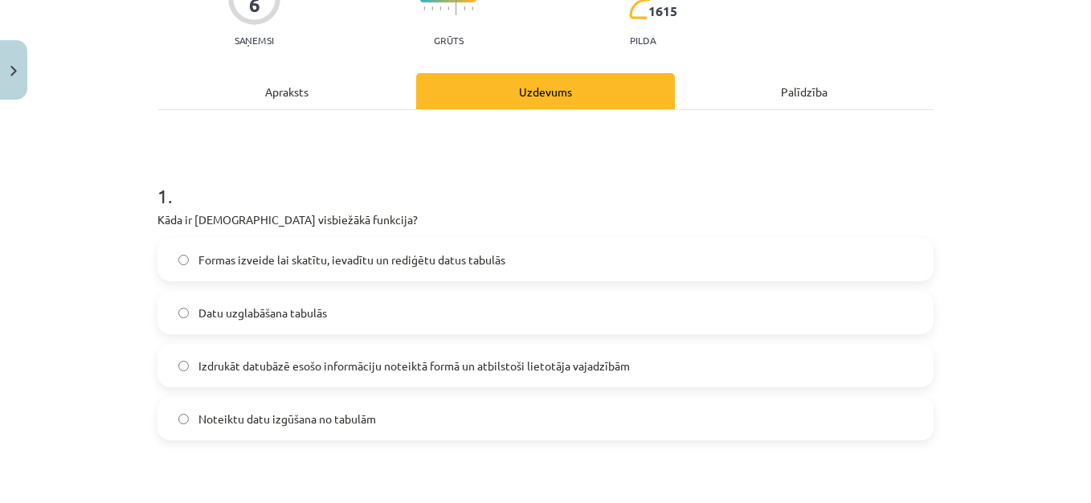
click at [305, 419] on span "Noteiktu datu izgūšana no tabulām" at bounding box center [287, 419] width 178 height 17
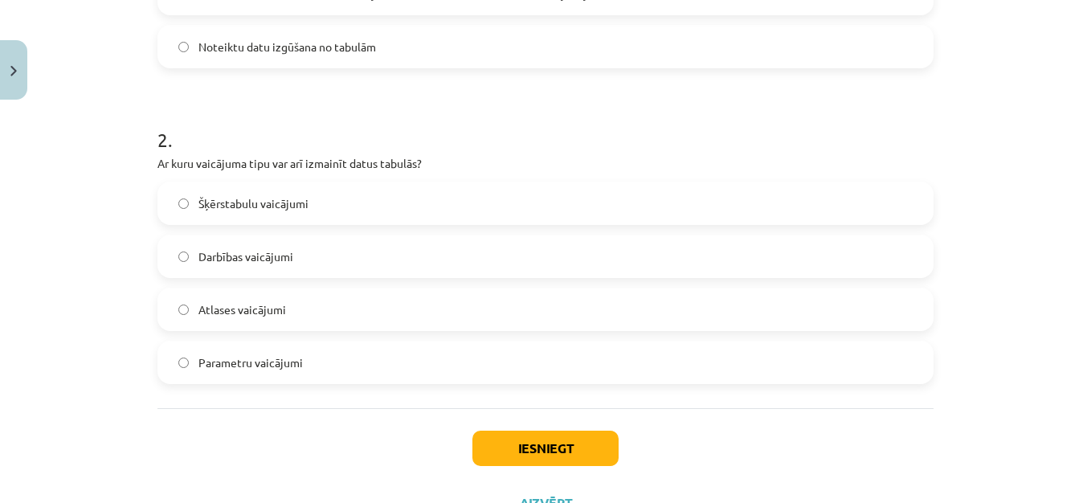
scroll to position [555, 0]
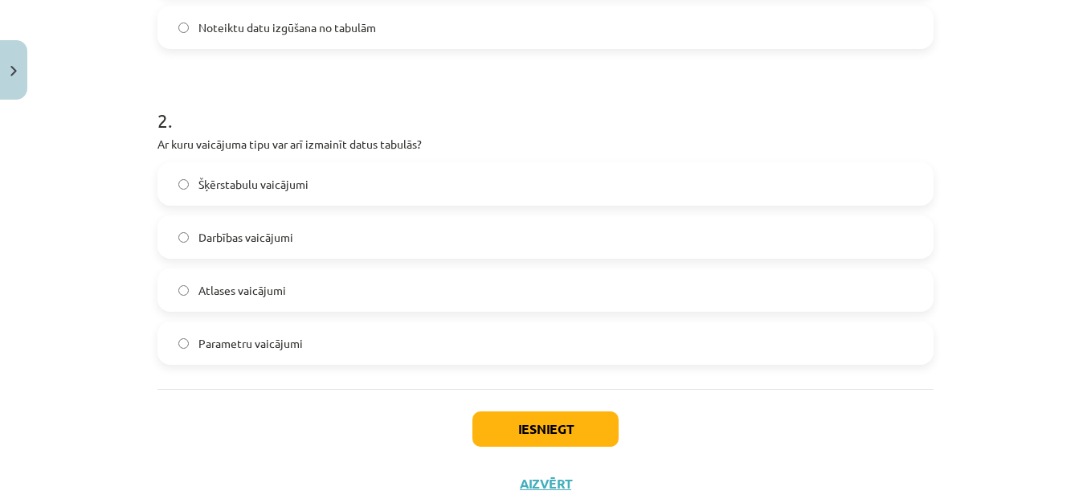
click at [322, 232] on label "Darbības vaicājumi" at bounding box center [545, 237] width 773 height 40
click at [569, 432] on button "Iesniegt" at bounding box center [546, 428] width 146 height 35
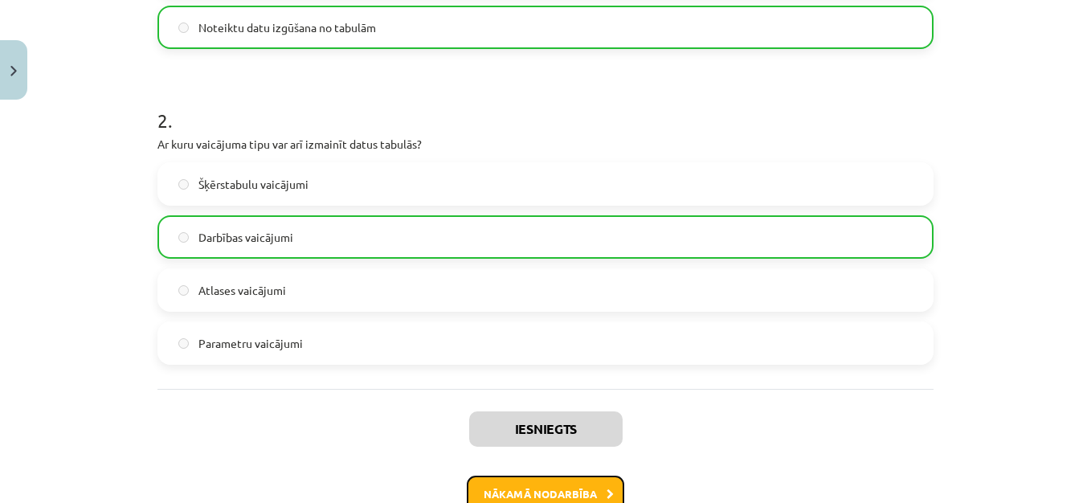
click at [571, 486] on button "Nākamā nodarbība" at bounding box center [546, 494] width 158 height 37
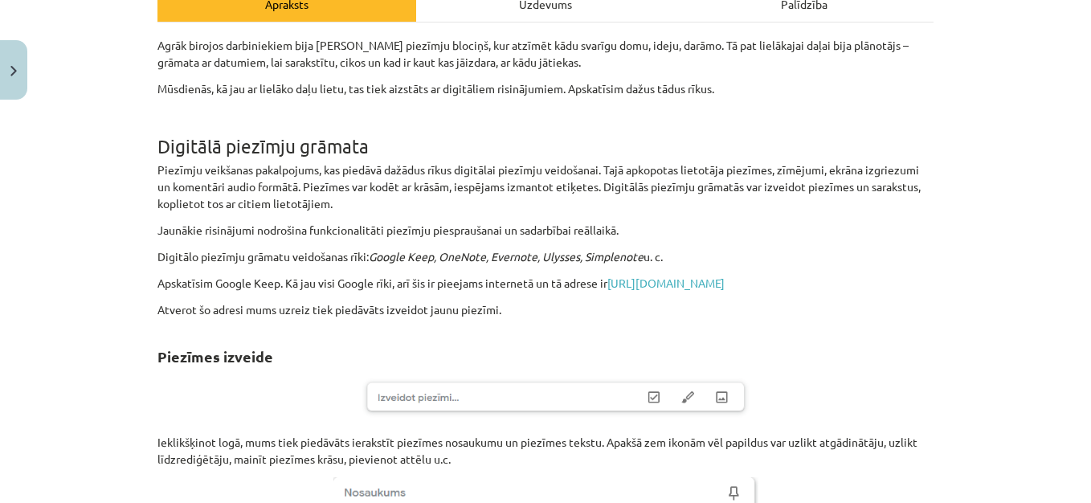
scroll to position [40, 0]
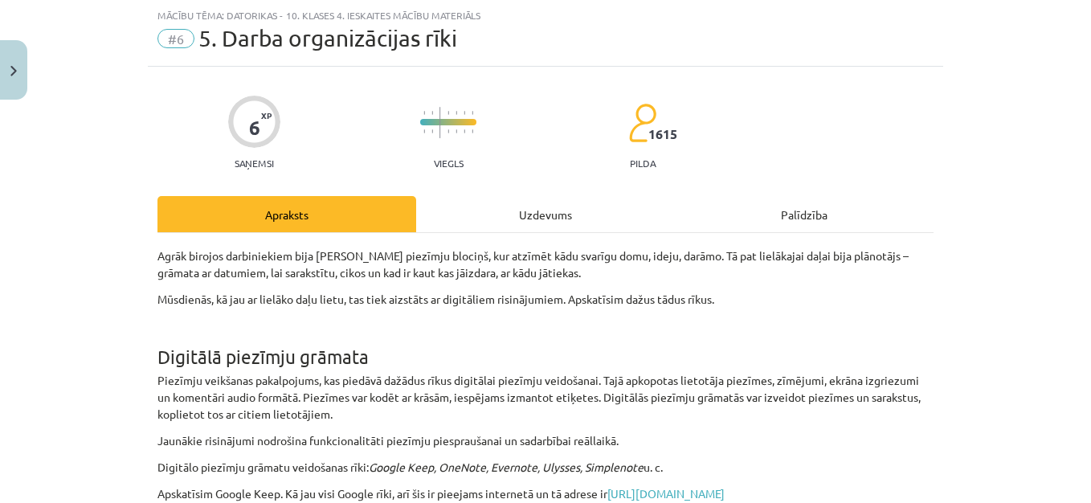
click at [538, 201] on div "Uzdevums" at bounding box center [545, 214] width 259 height 36
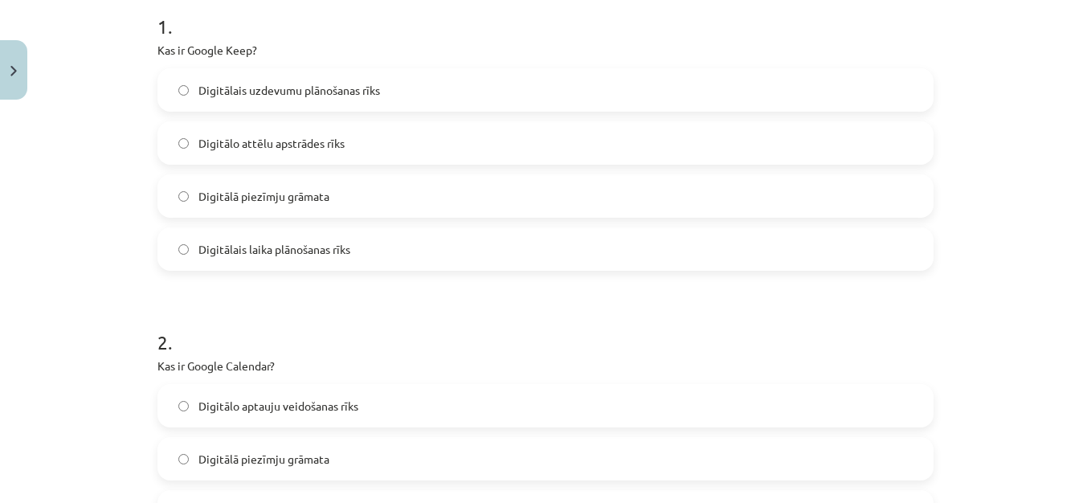
scroll to position [603, 0]
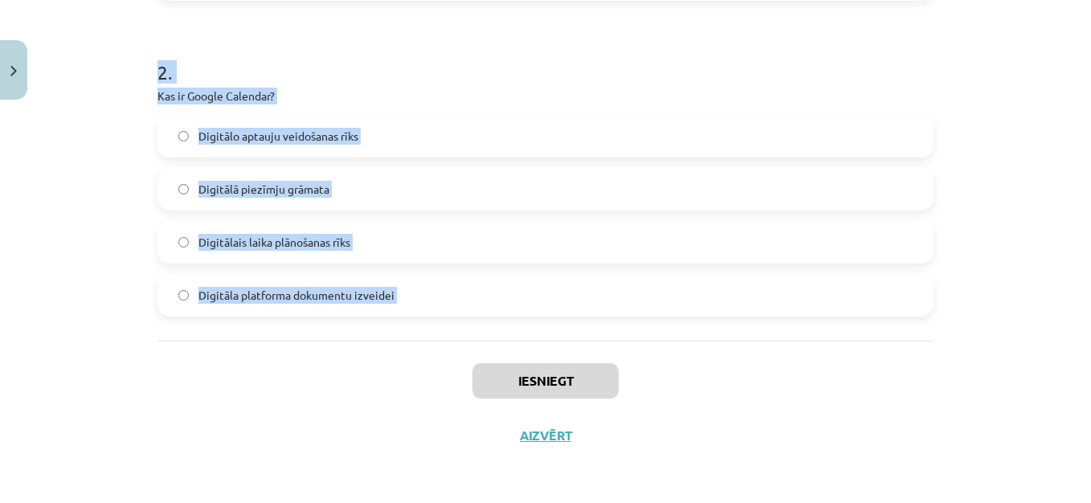
drag, startPoint x: 149, startPoint y: 318, endPoint x: 406, endPoint y: 374, distance: 263.2
copy form "1 . Kas ir Google Keep? Digitālais uzdevumu plānošanas rīks Digitālo attēlu aps…"
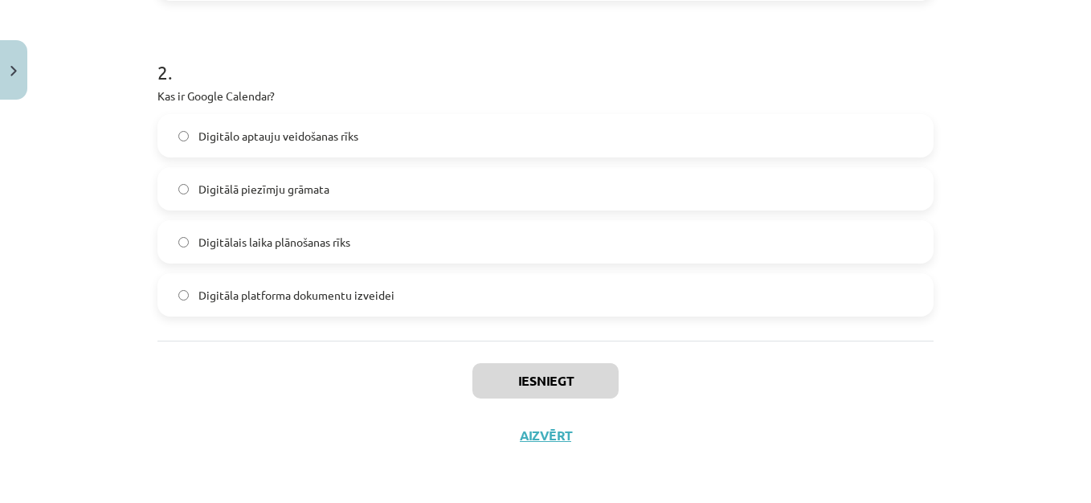
scroll to position [163, 0]
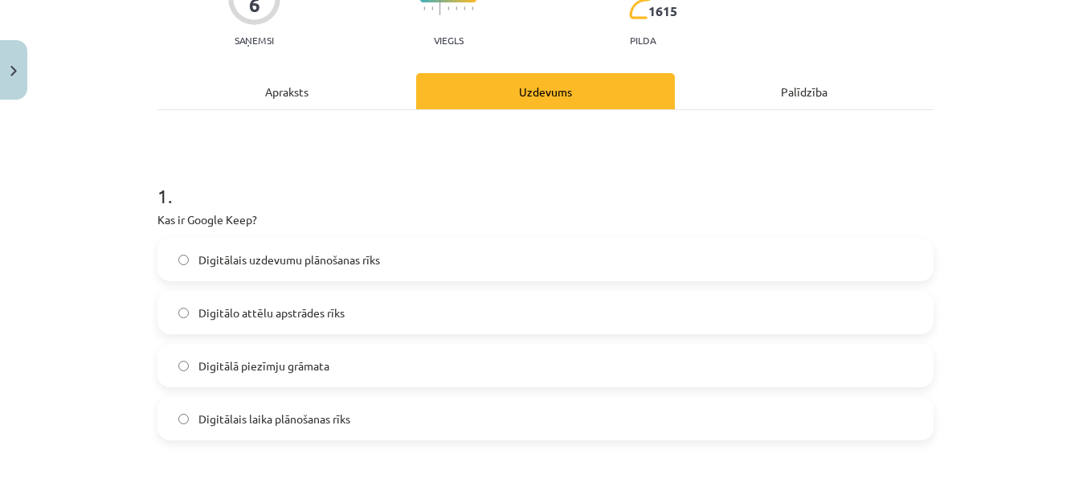
click at [248, 367] on span "Digitālā piezīmju grāmata" at bounding box center [263, 366] width 131 height 17
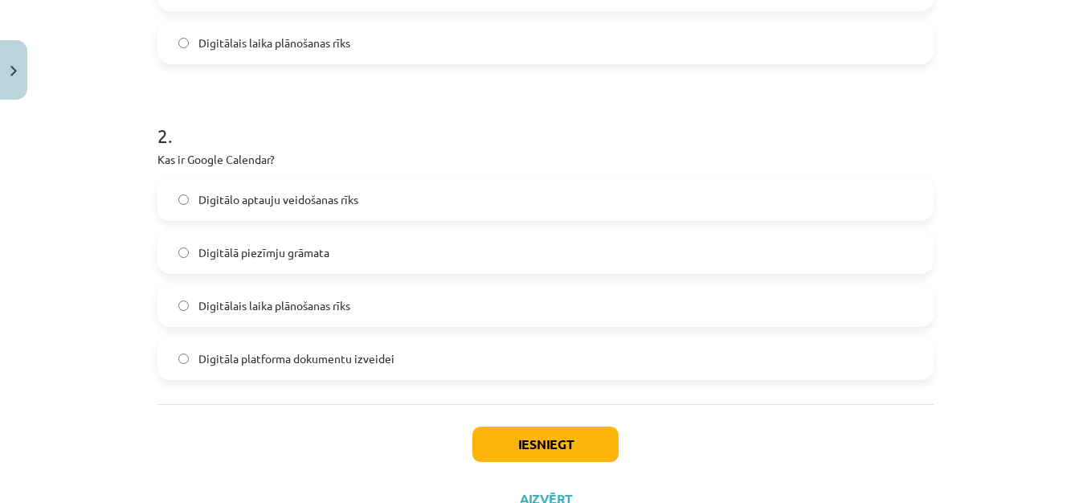
scroll to position [546, 0]
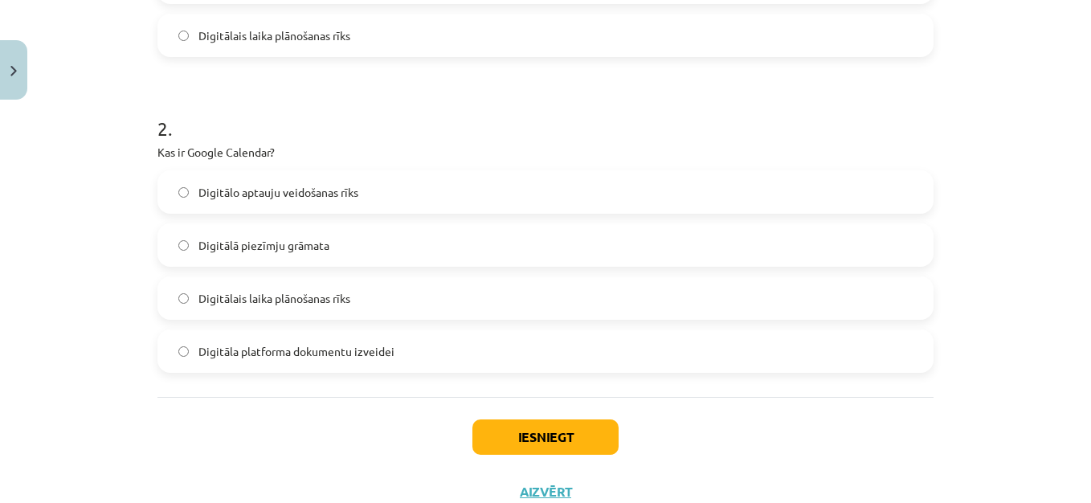
click at [485, 297] on label "Digitālais laika plānošanas rīks" at bounding box center [545, 298] width 773 height 40
click at [569, 442] on button "Iesniegt" at bounding box center [546, 436] width 146 height 35
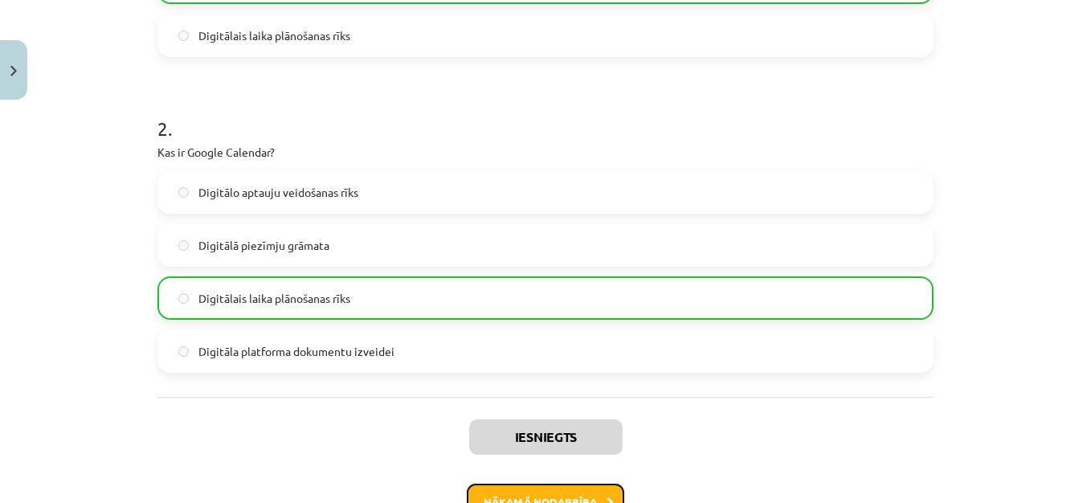
click at [563, 493] on button "Nākamā nodarbība" at bounding box center [546, 502] width 158 height 37
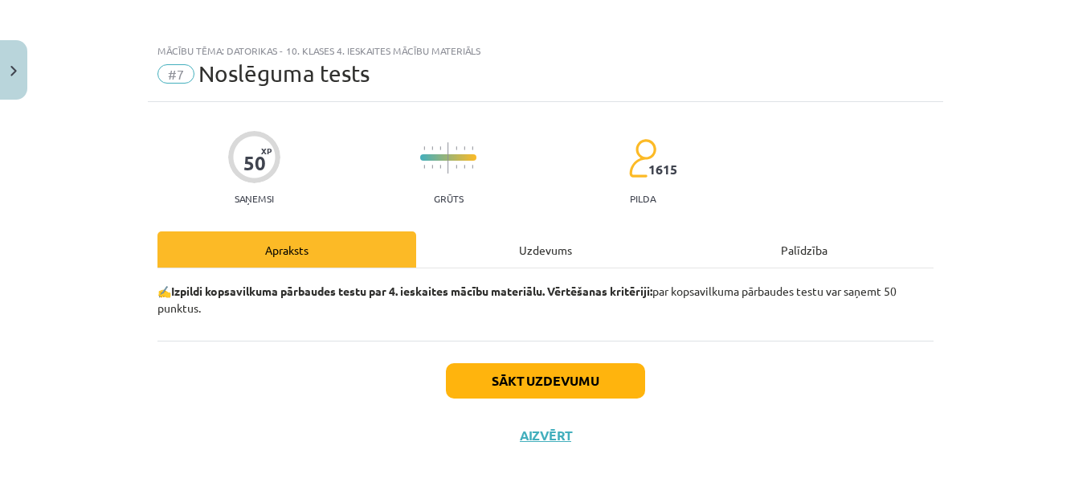
scroll to position [5, 0]
click at [524, 252] on div "Uzdevums" at bounding box center [545, 249] width 259 height 36
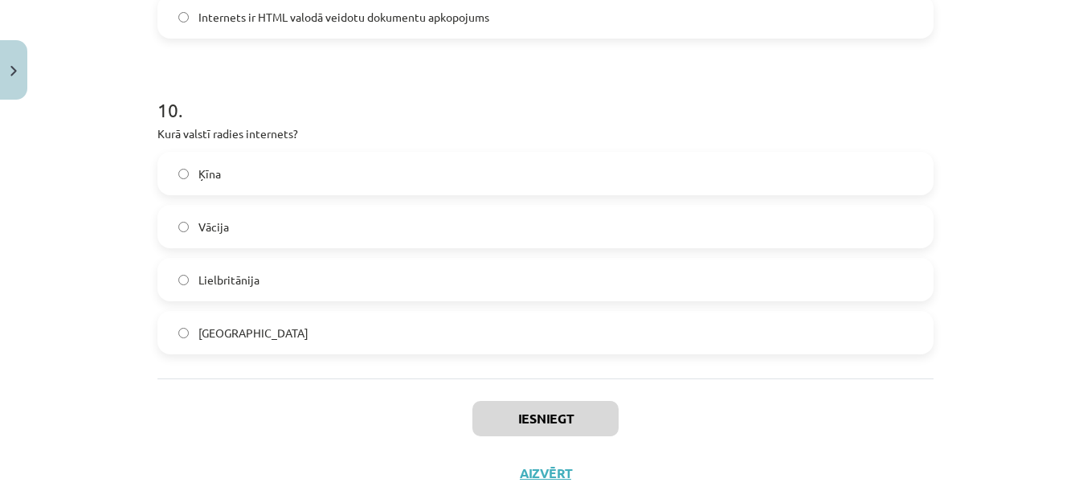
scroll to position [3129, 0]
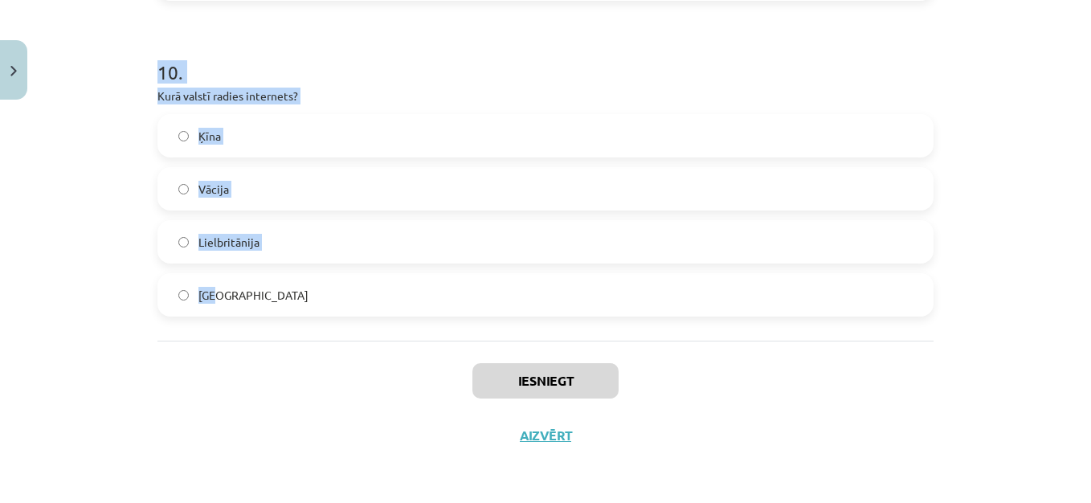
drag, startPoint x: 150, startPoint y: 119, endPoint x: 347, endPoint y: 296, distance: 264.6
copy form "3 . Lore ip dolorsi ame consecteturadip? Elits Doeiusmod Temp Incididun Utlabor…"
click at [1015, 93] on div "Mācību tēma: Datorikas - 10. klases 4. ieskaites mācību materiāls #7 Noslēguma …" at bounding box center [545, 251] width 1091 height 503
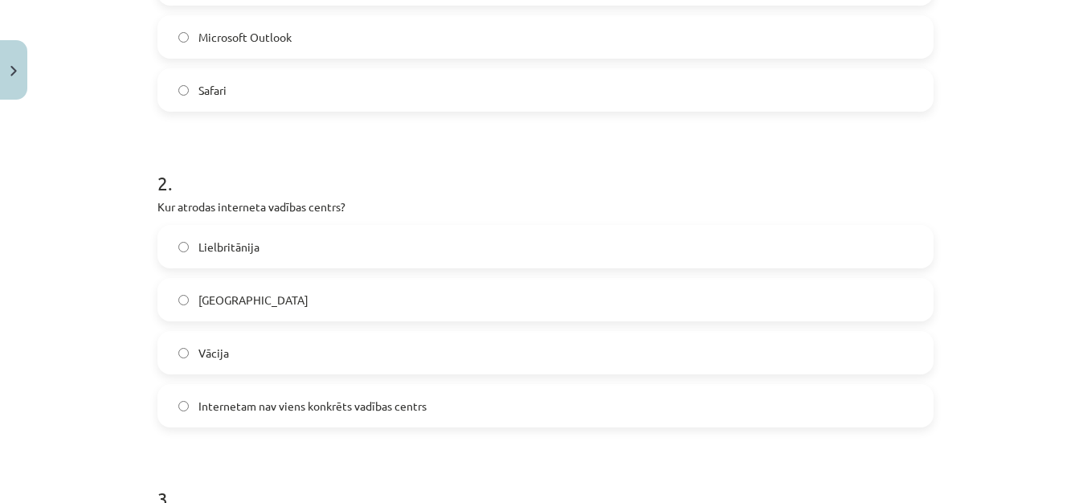
scroll to position [52, 0]
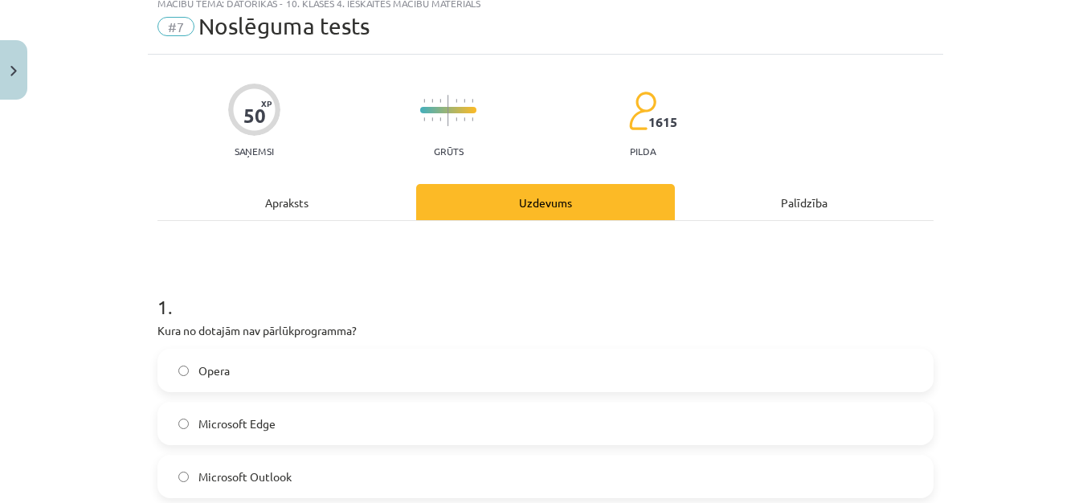
click at [614, 483] on label "Microsoft Outlook" at bounding box center [545, 476] width 773 height 40
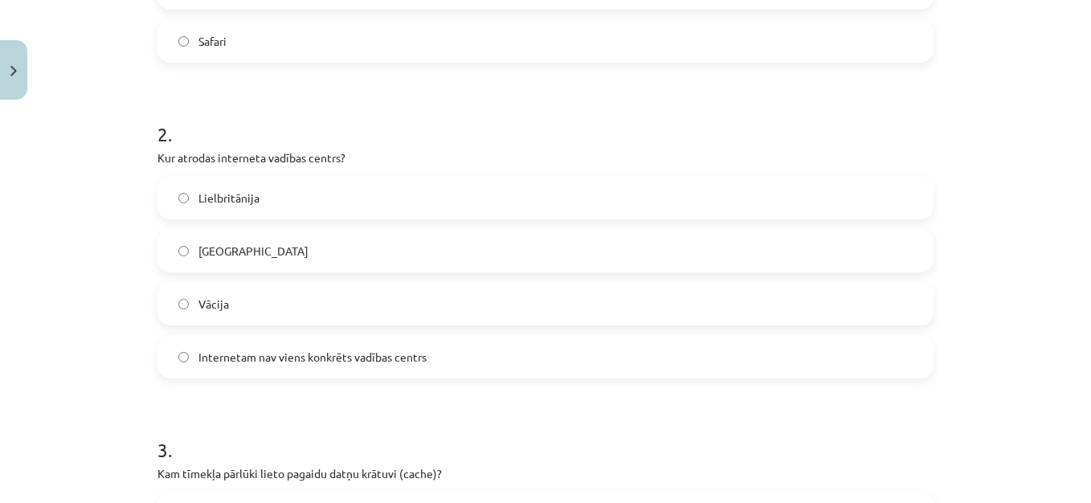
scroll to position [567, 0]
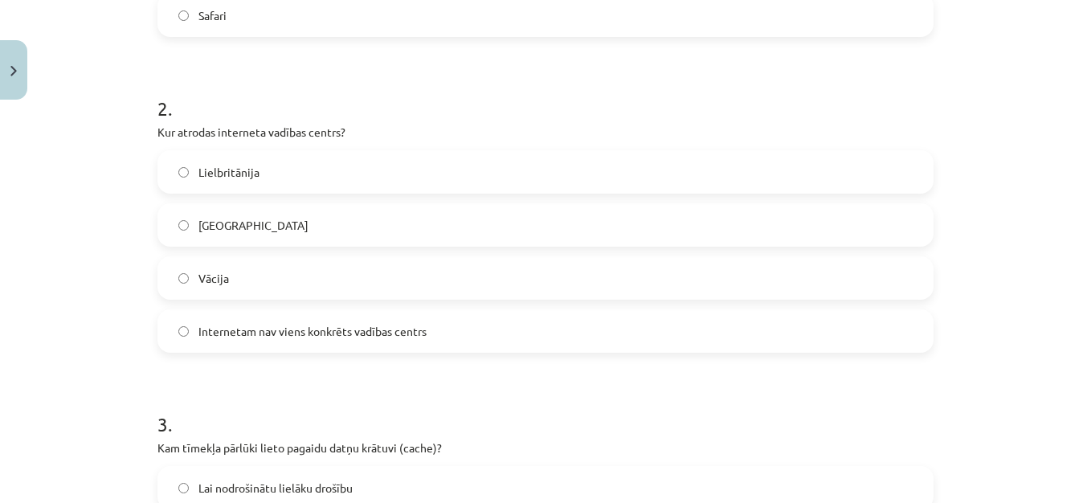
click at [328, 338] on span "Internetam nav viens konkrēts vadības centrs" at bounding box center [312, 331] width 228 height 17
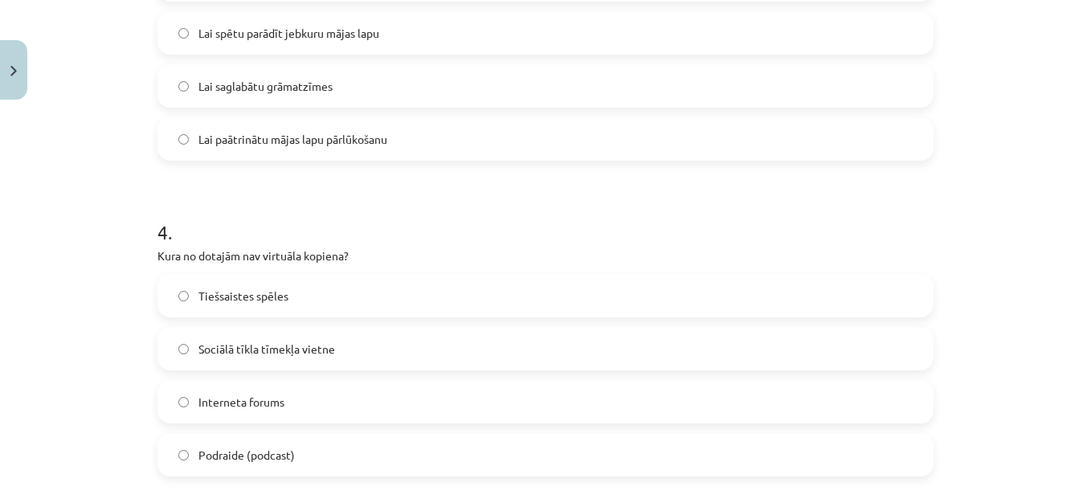
scroll to position [1091, 0]
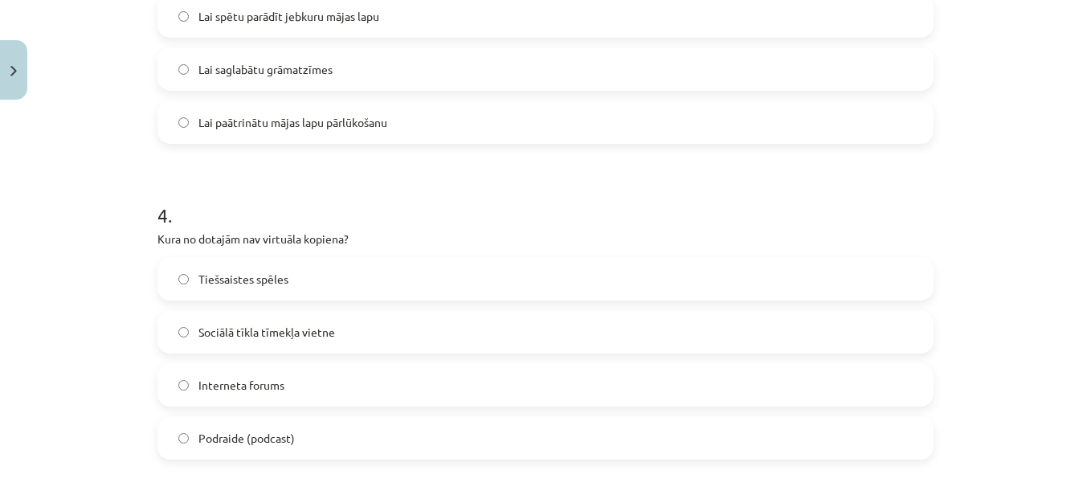
click at [560, 125] on label "Lai paātrinātu mājas lapu pārlūkošanu" at bounding box center [545, 122] width 773 height 40
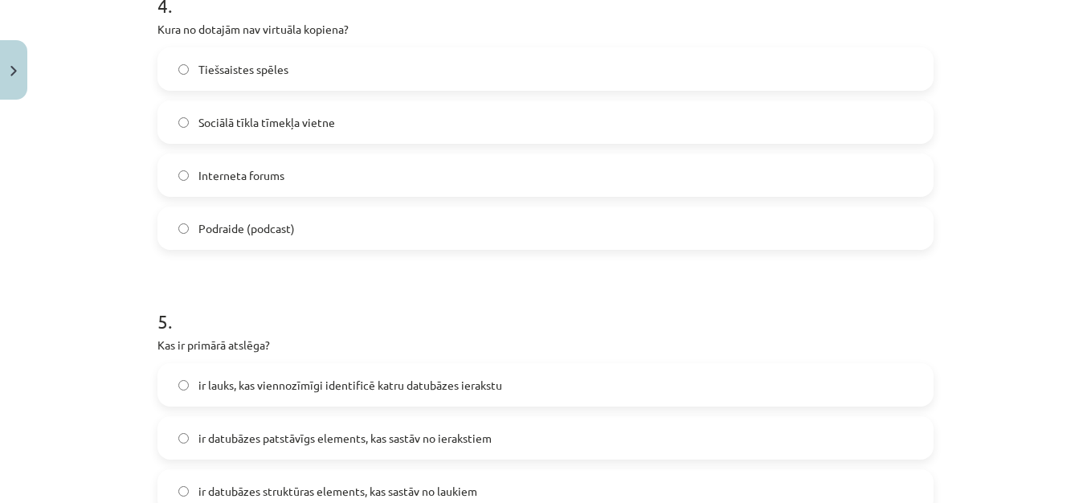
scroll to position [1316, 0]
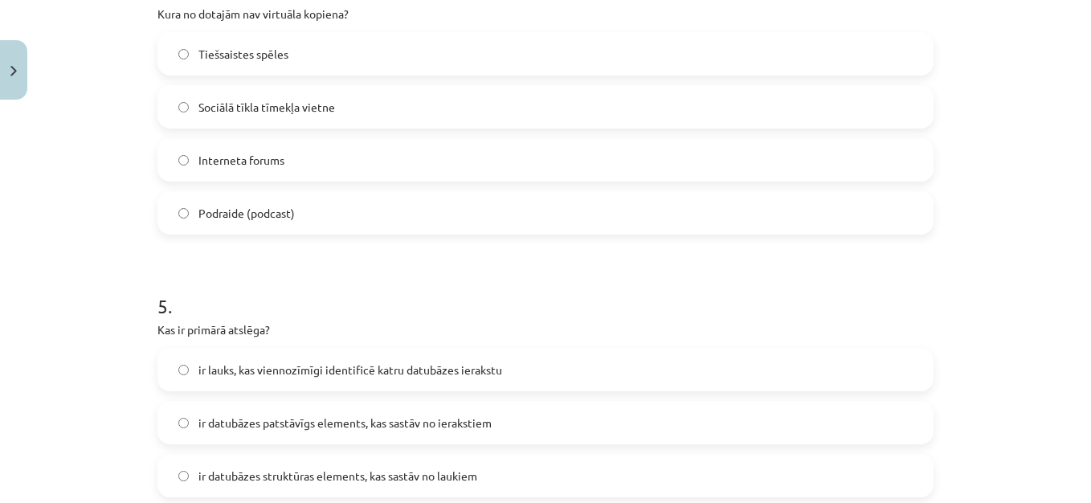
click at [281, 216] on span "Podraide (podcast)" at bounding box center [246, 213] width 96 height 17
click at [440, 367] on span "ir lauks, kas viennozīmīgi identificē katru datubāzes ierakstu" at bounding box center [350, 370] width 304 height 17
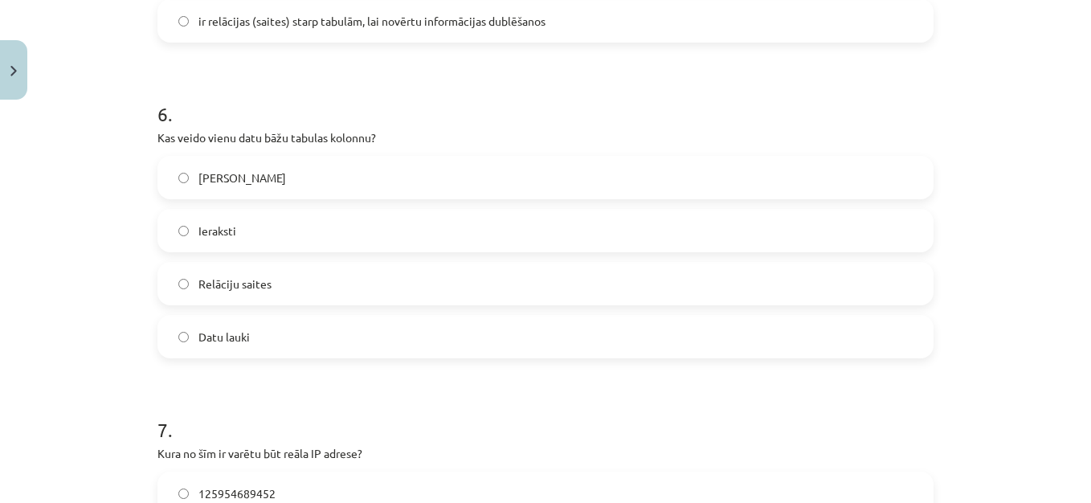
scroll to position [1831, 0]
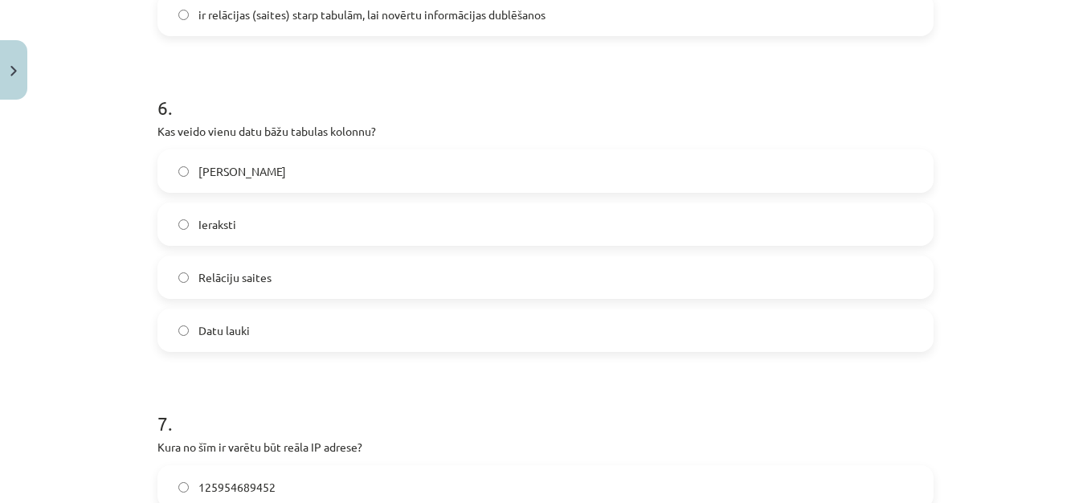
click at [322, 342] on label "Datu lauki" at bounding box center [545, 330] width 773 height 40
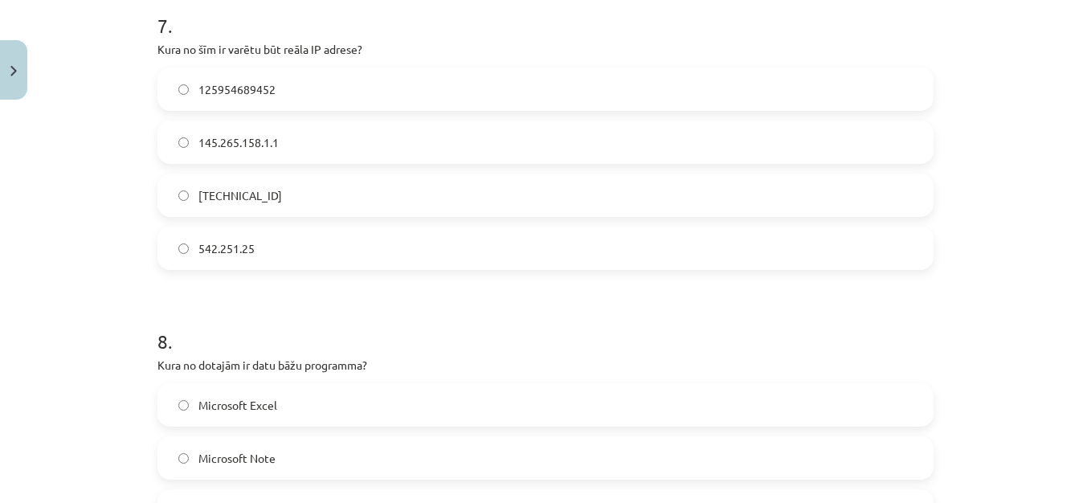
scroll to position [2249, 0]
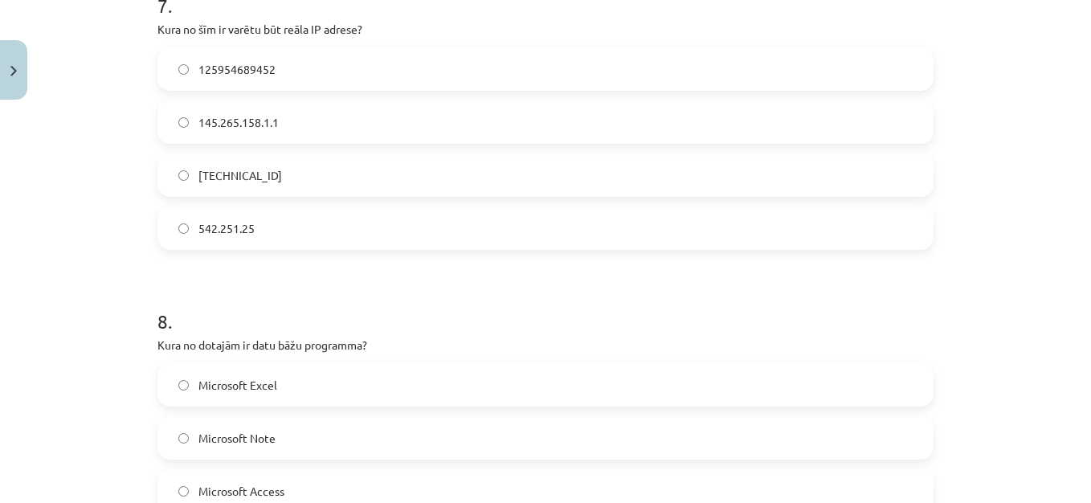
click at [309, 178] on label "[TECHNICAL_ID]" at bounding box center [545, 175] width 773 height 40
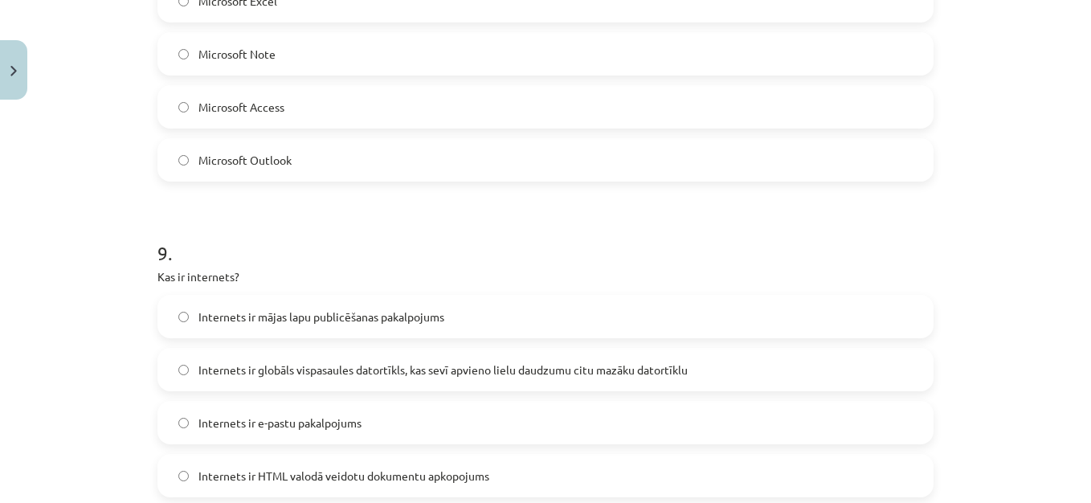
scroll to position [2634, 0]
click at [329, 97] on label "Microsoft Access" at bounding box center [545, 105] width 773 height 40
click at [487, 356] on label "Internets ir globāls vispasaules datortīkls, kas sevī apvieno lielu daudzumu ci…" at bounding box center [545, 368] width 773 height 40
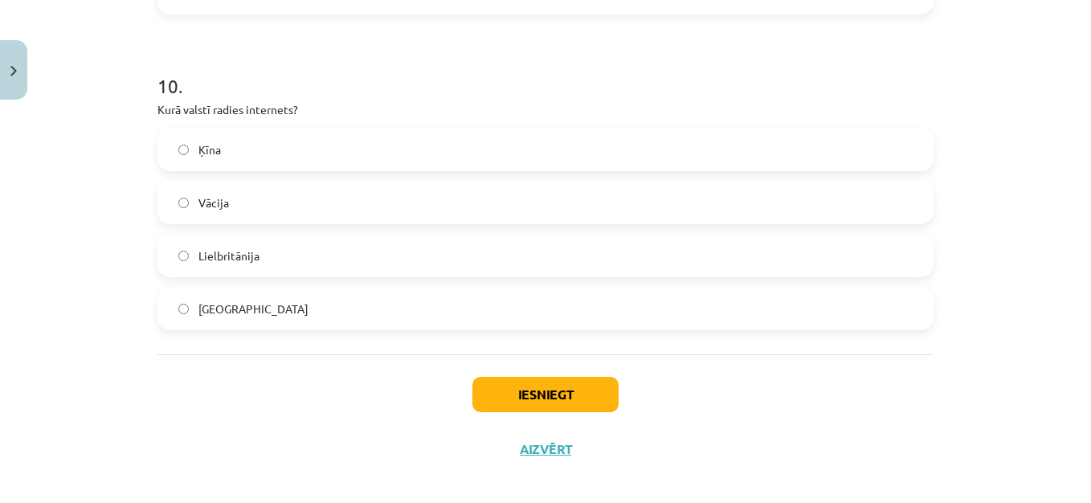
scroll to position [3129, 0]
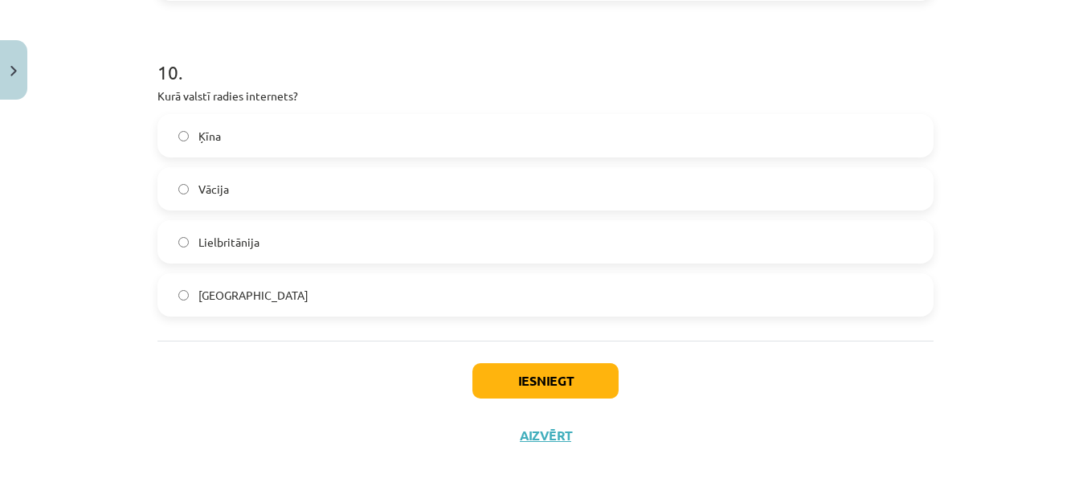
click at [244, 280] on label "[GEOGRAPHIC_DATA]" at bounding box center [545, 295] width 773 height 40
click at [530, 388] on button "Iesniegt" at bounding box center [546, 380] width 146 height 35
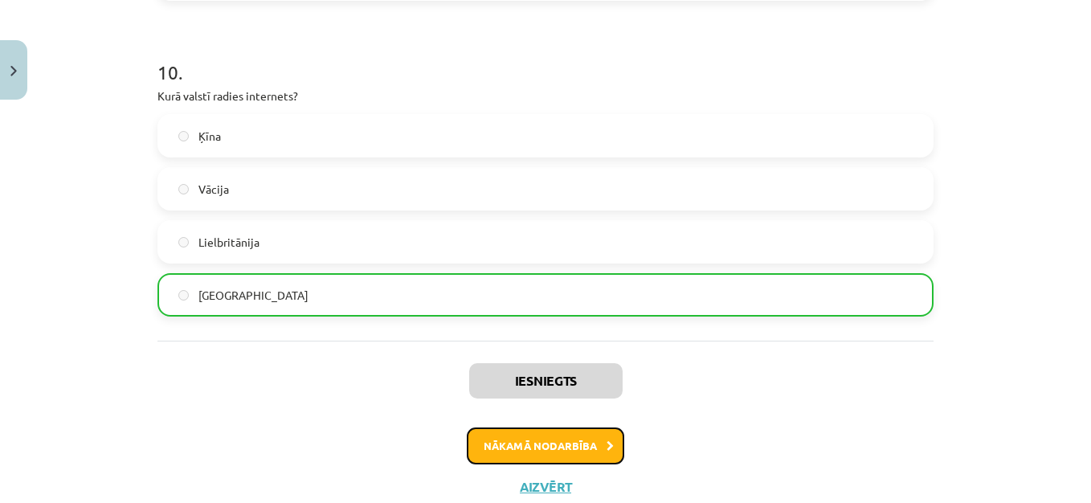
click at [552, 455] on button "Nākamā nodarbība" at bounding box center [546, 446] width 158 height 37
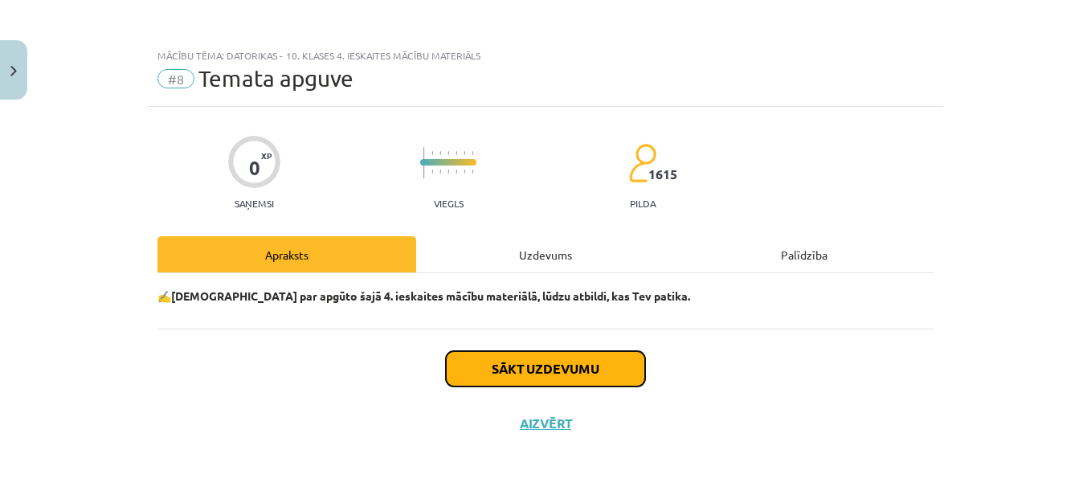
click at [580, 375] on button "Sākt uzdevumu" at bounding box center [545, 368] width 199 height 35
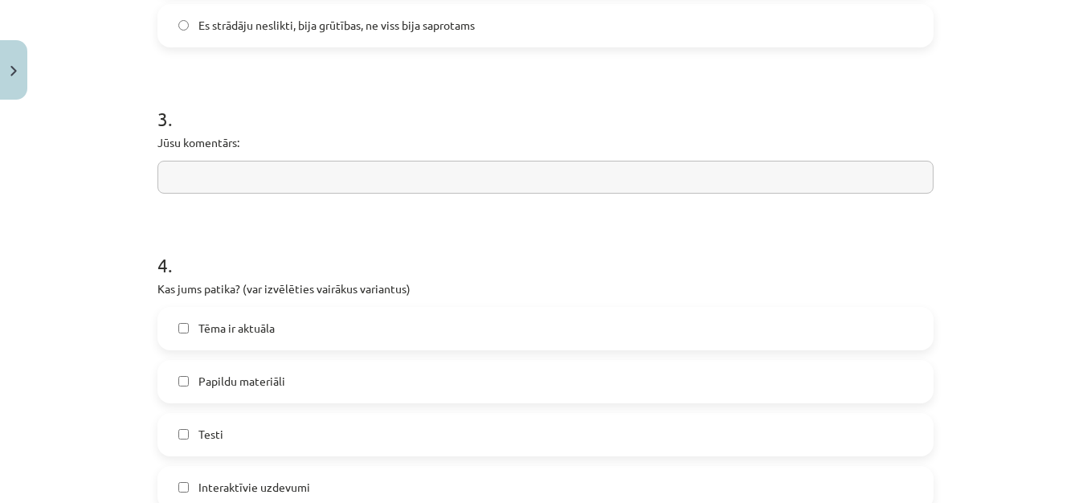
scroll to position [1497, 0]
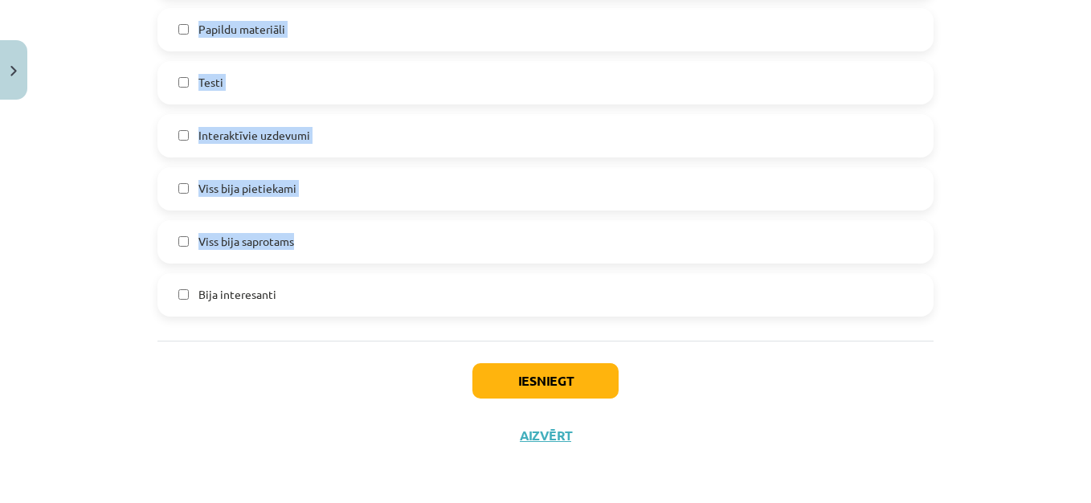
drag, startPoint x: 150, startPoint y: 352, endPoint x: 523, endPoint y: 225, distance: 393.9
click at [1007, 159] on div "Mācību tēma: Datorikas - 10. klases 4. ieskaites mācību materiāls #8 Temata apg…" at bounding box center [545, 251] width 1091 height 503
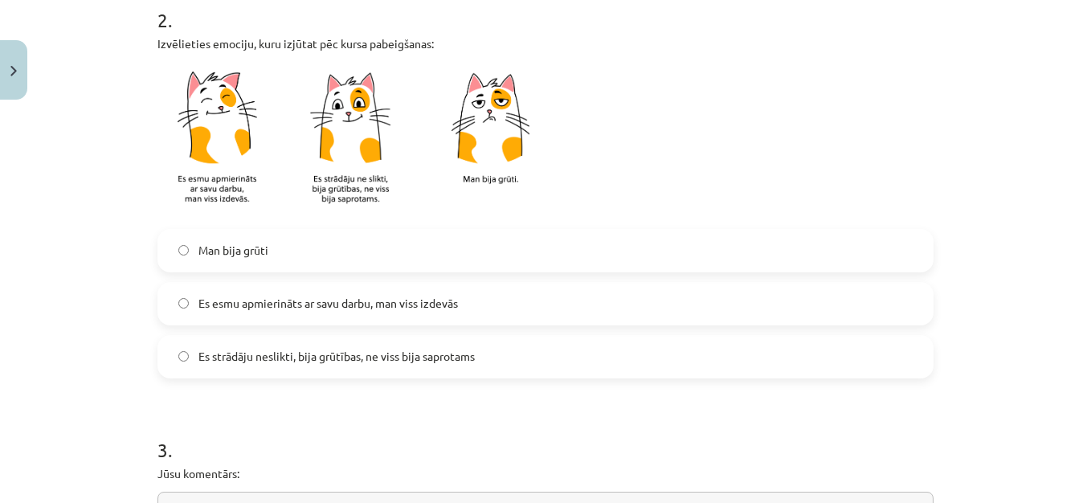
scroll to position [817, 0]
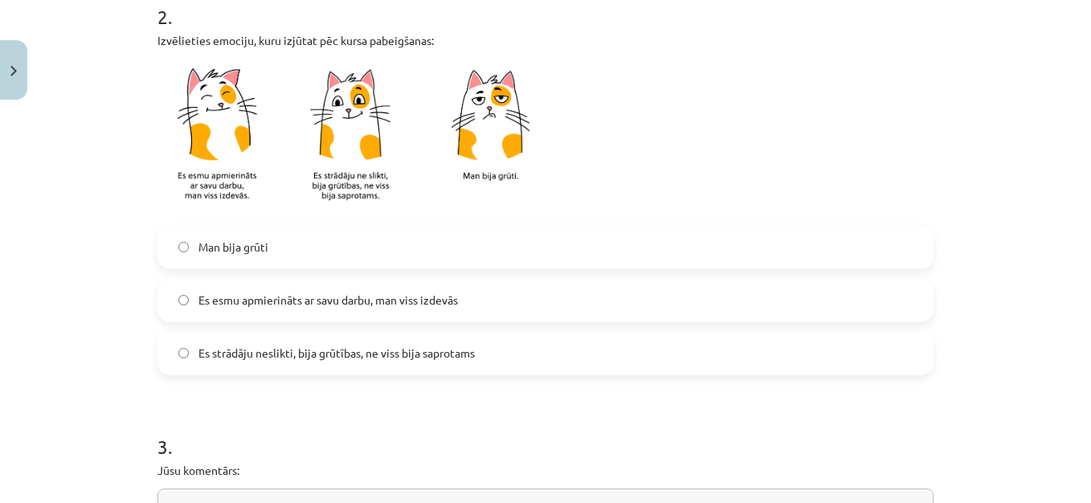
click at [530, 293] on label "Es esmu apmierināts ar savu darbu, man viss izdevās" at bounding box center [545, 300] width 773 height 40
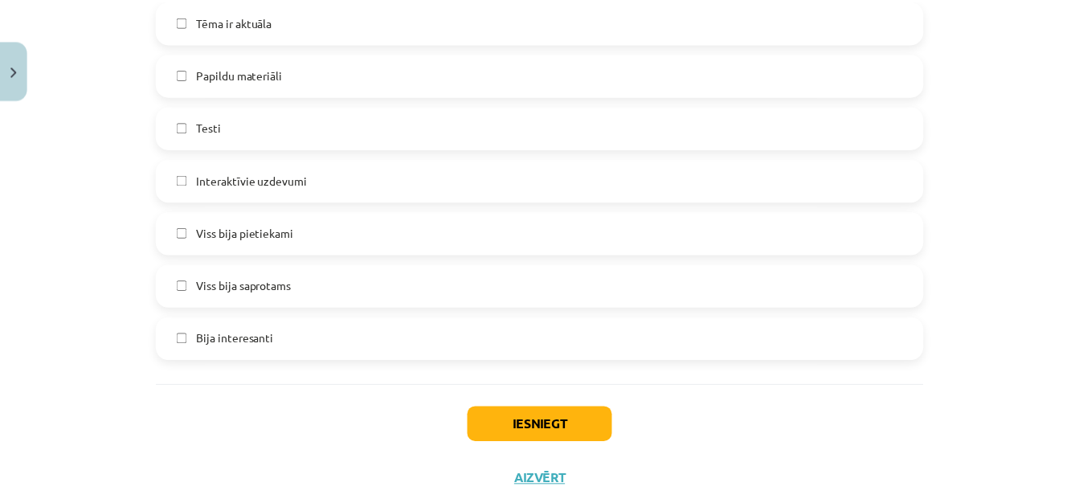
scroll to position [1463, 0]
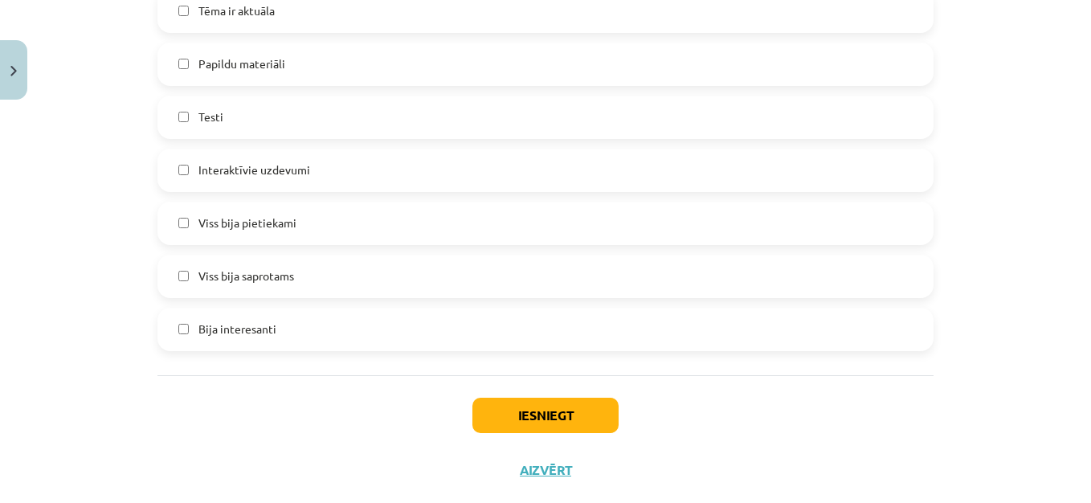
click at [401, 280] on label "Viss bija saprotams" at bounding box center [545, 276] width 773 height 40
click at [506, 411] on button "Iesniegt" at bounding box center [546, 415] width 146 height 35
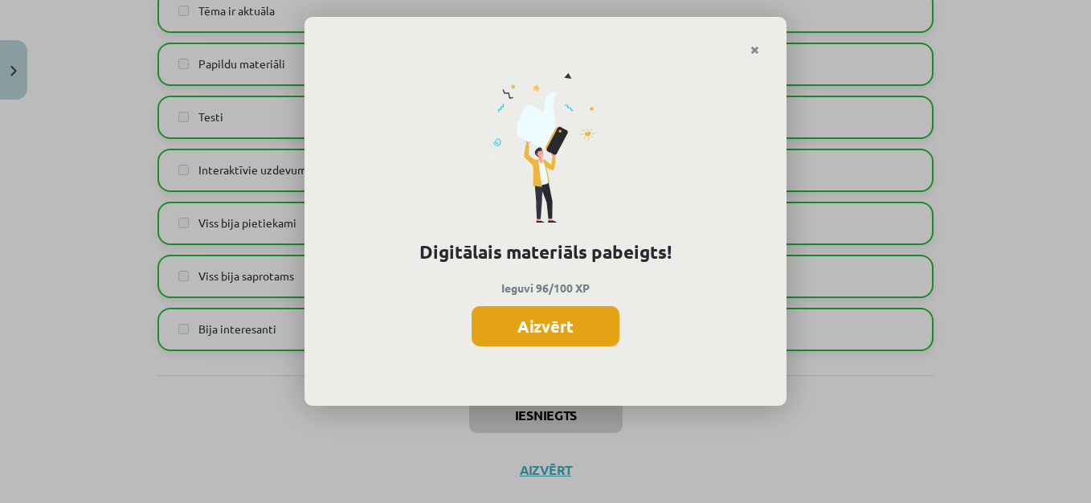
click at [581, 321] on button "Aizvērt" at bounding box center [546, 326] width 148 height 40
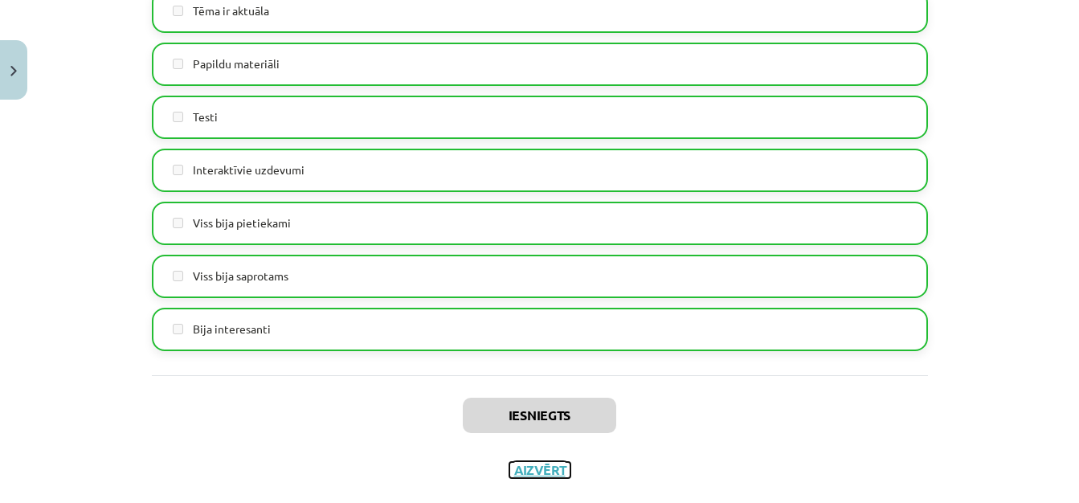
click at [544, 469] on button "Aizvērt" at bounding box center [540, 470] width 61 height 16
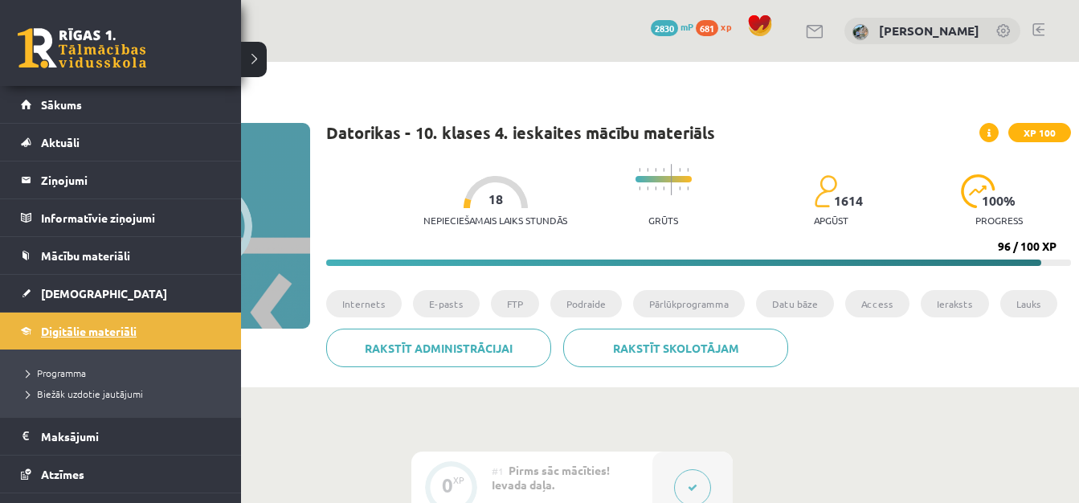
click at [97, 327] on span "Digitālie materiāli" at bounding box center [89, 331] width 96 height 14
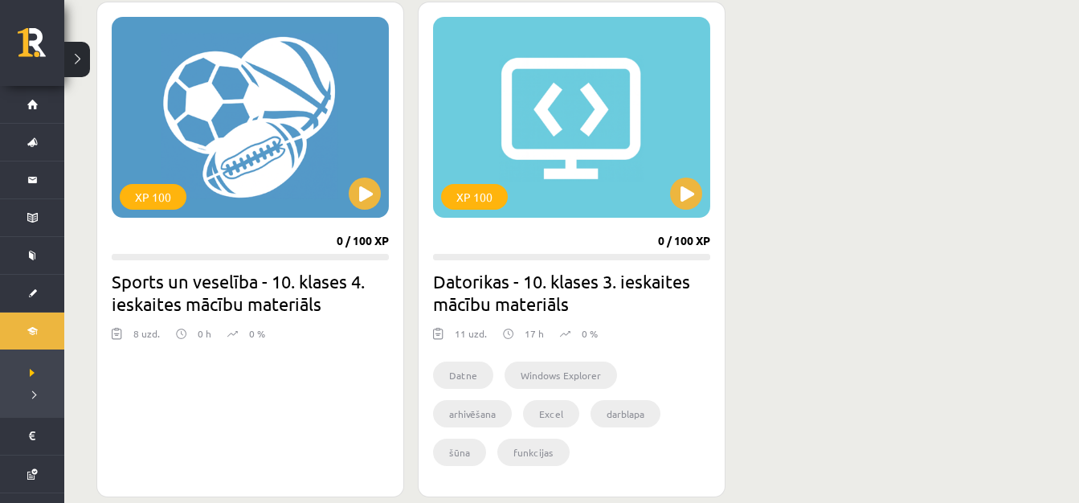
scroll to position [469, 0]
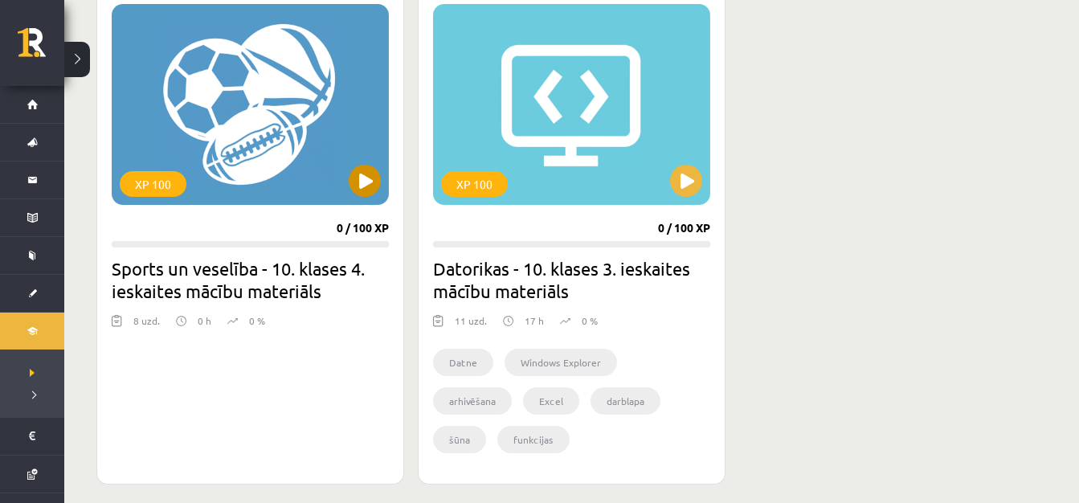
click at [338, 67] on div "XP 100" at bounding box center [250, 104] width 277 height 201
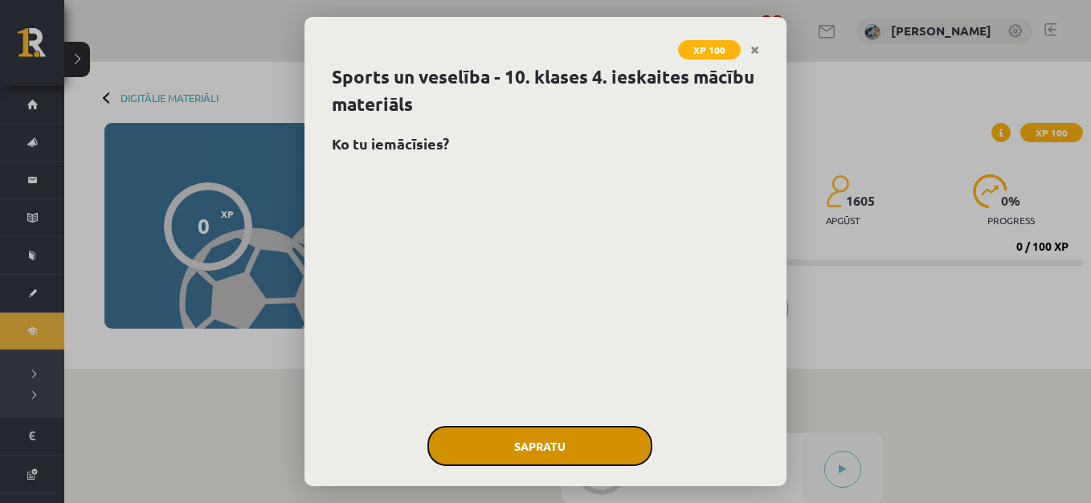
click at [492, 441] on button "Sapratu" at bounding box center [540, 446] width 225 height 40
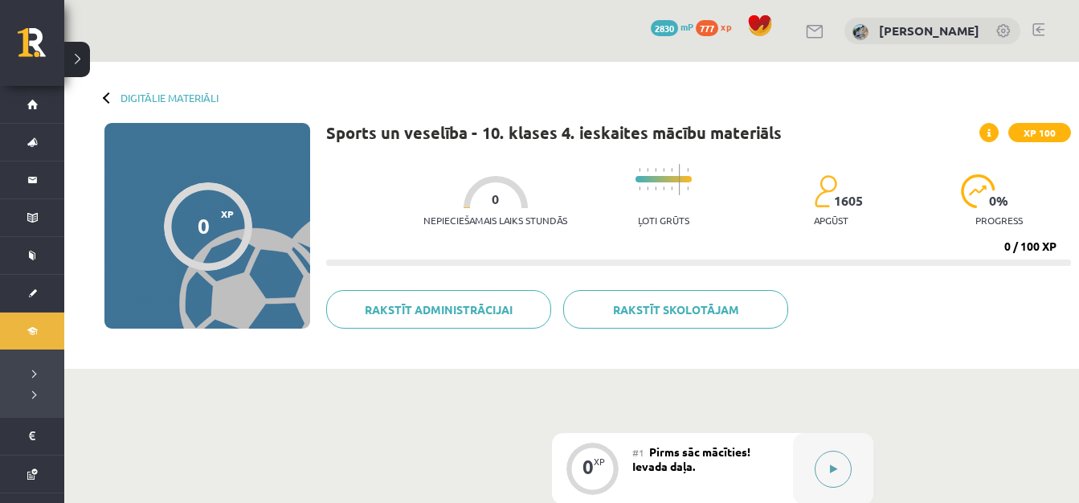
click at [845, 483] on button at bounding box center [833, 469] width 37 height 37
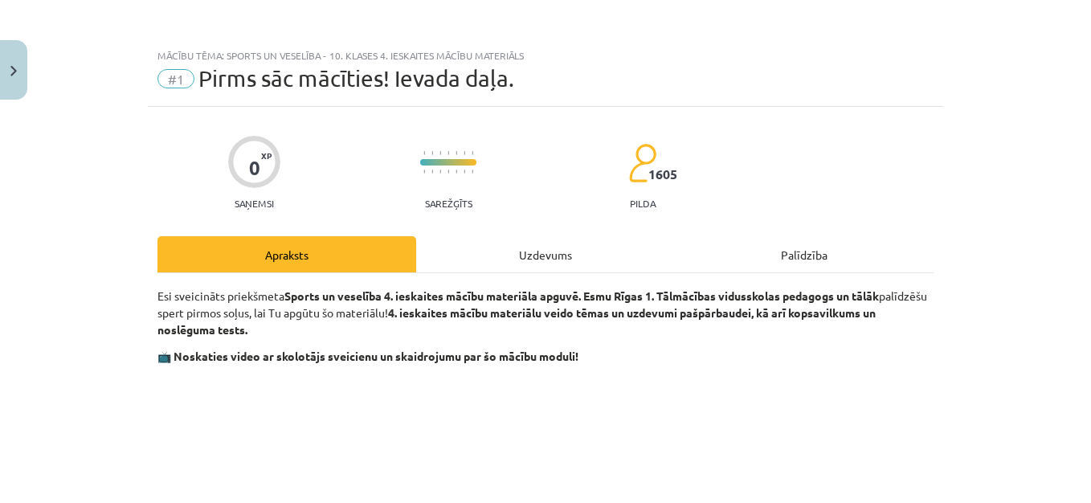
click at [555, 245] on div "Uzdevums" at bounding box center [545, 254] width 259 height 36
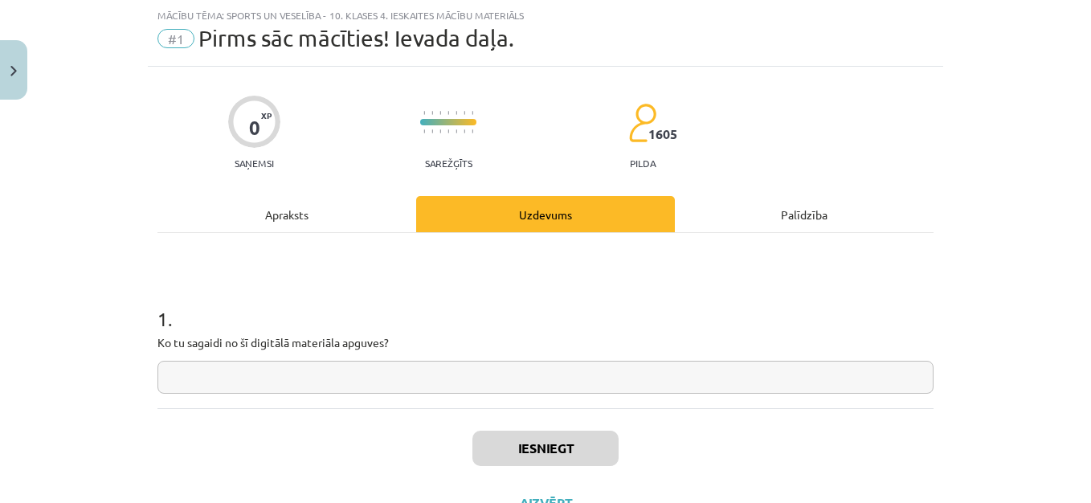
click at [252, 381] on input "text" at bounding box center [546, 377] width 776 height 33
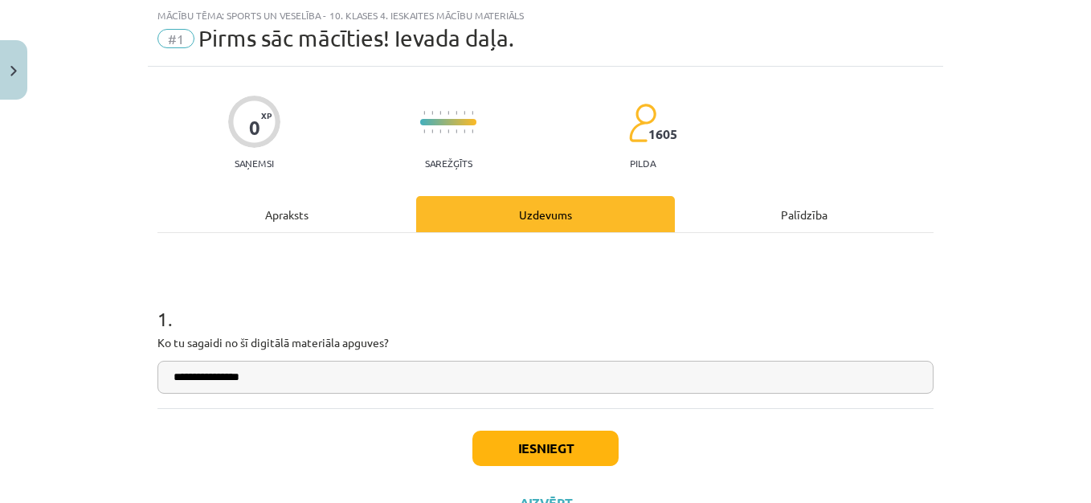
type input "**********"
click at [575, 452] on button "Iesniegt" at bounding box center [546, 448] width 146 height 35
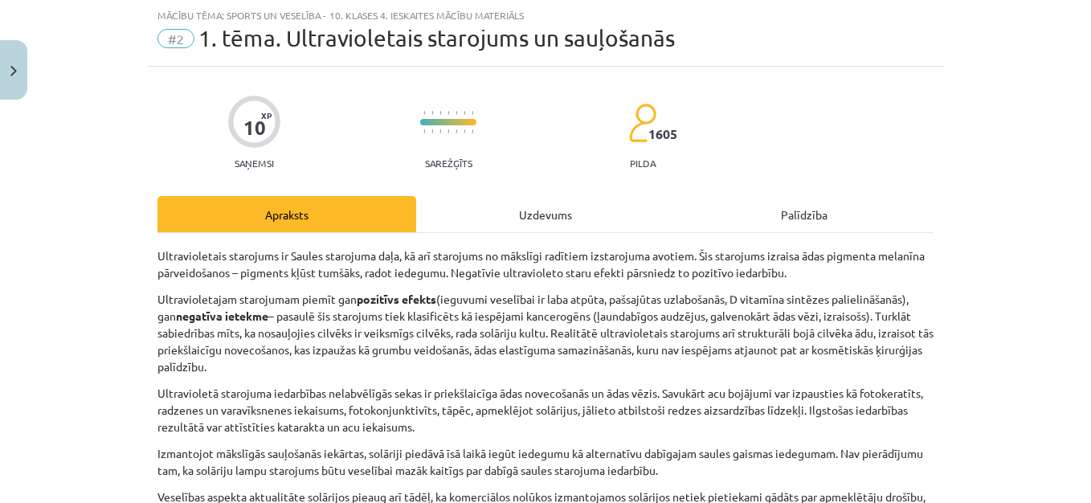
click at [551, 198] on div "Uzdevums" at bounding box center [545, 214] width 259 height 36
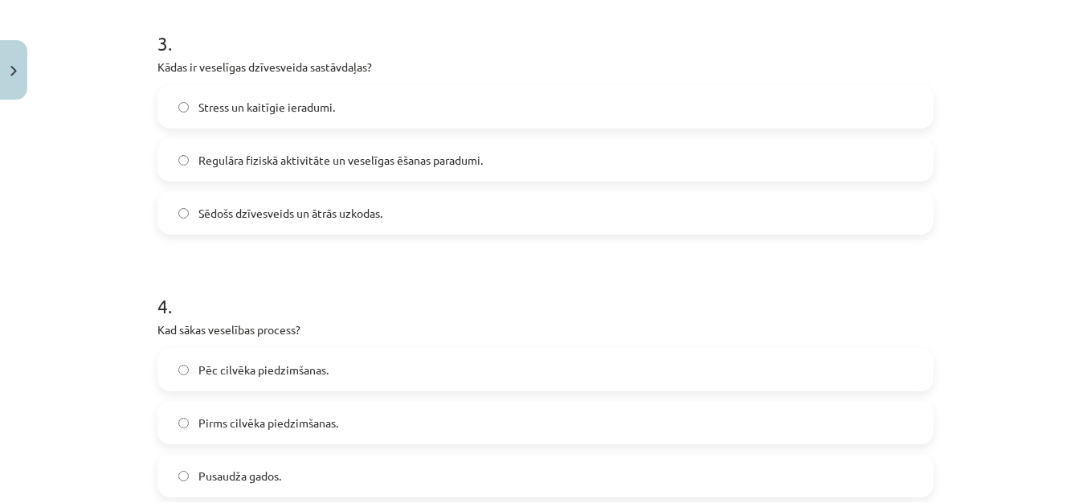
scroll to position [1285, 0]
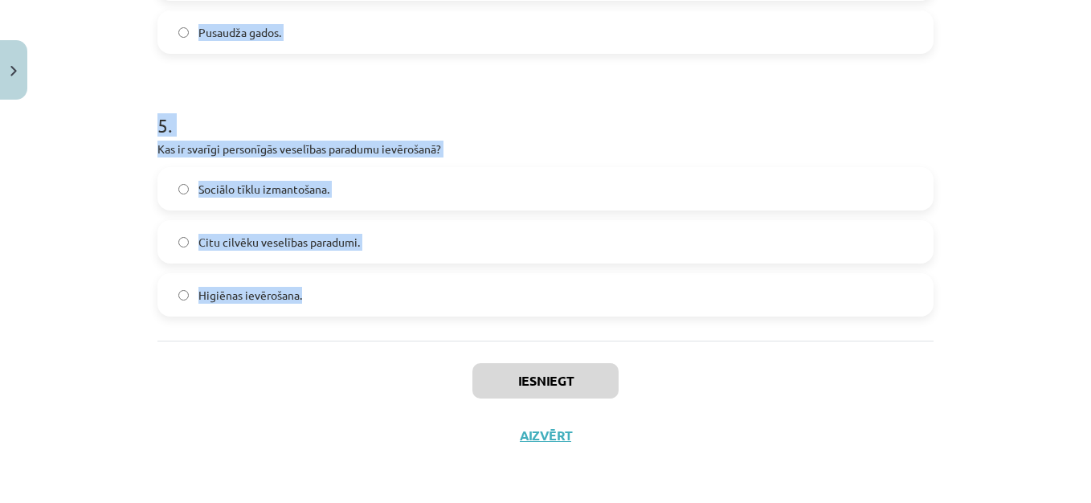
drag, startPoint x: 142, startPoint y: 314, endPoint x: 444, endPoint y: 305, distance: 302.3
copy form "1 . Kāda ir Pasaules Veselības organizācijas definīcija veselībai? Veselība ir …"
click at [1020, 102] on div "Mācību tēma: Sports un veselība - 10. klases 4. ieskaites mācību materiāls #2 1…" at bounding box center [545, 251] width 1091 height 503
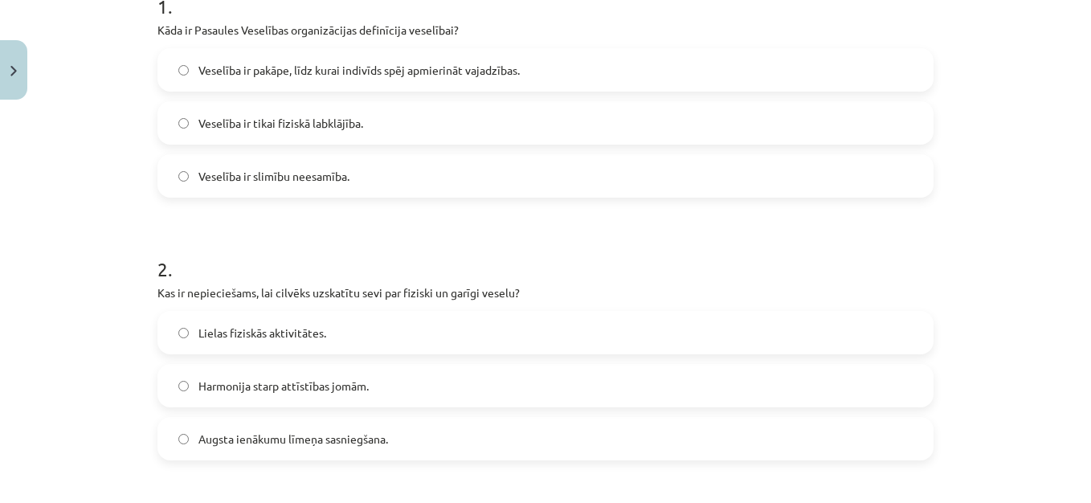
scroll to position [354, 0]
click at [392, 72] on span "Veselība ir pakāpe, līdz kurai indivīds spēj apmierināt vajadzības." at bounding box center [358, 69] width 321 height 17
click at [332, 391] on span "Harmonija starp attīstības jomām." at bounding box center [283, 385] width 170 height 17
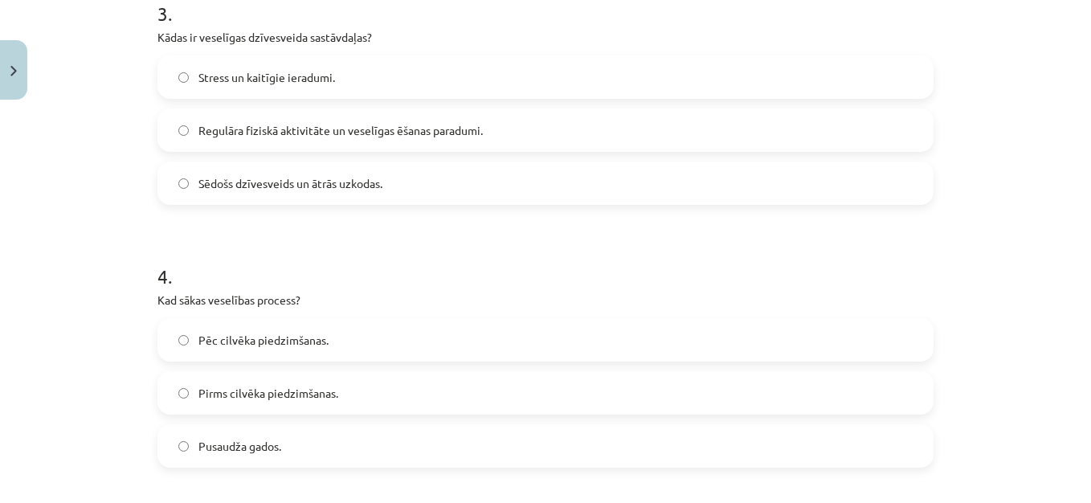
scroll to position [884, 0]
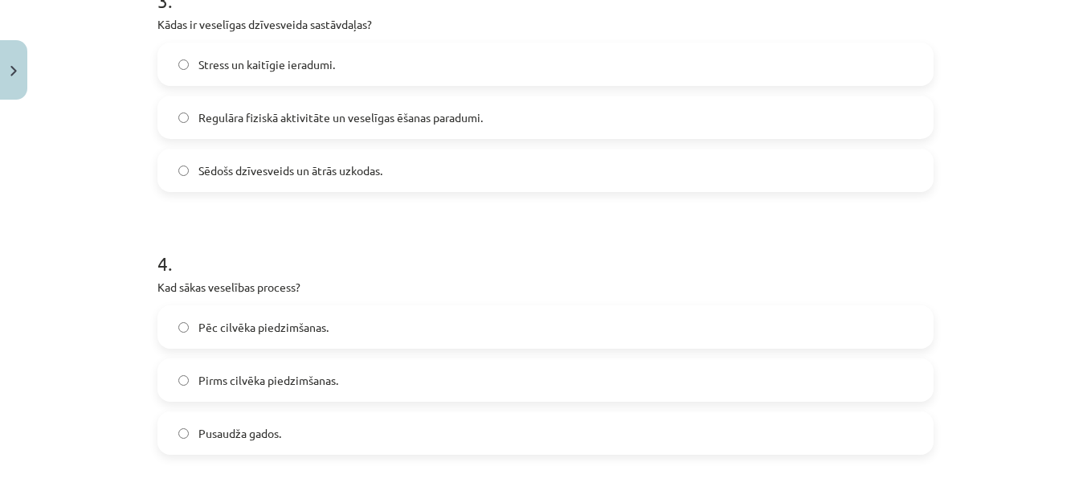
click at [446, 116] on span "Regulāra fiziskā aktivitāte un veselīgas ēšanas paradumi." at bounding box center [340, 117] width 284 height 17
click at [402, 362] on label "Pirms cilvēka piedzimšanas." at bounding box center [545, 380] width 773 height 40
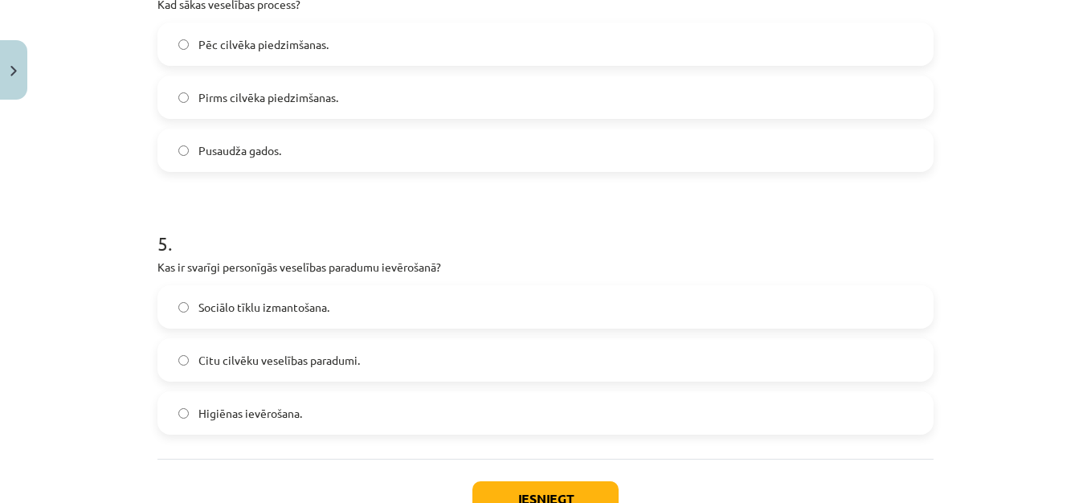
scroll to position [1285, 0]
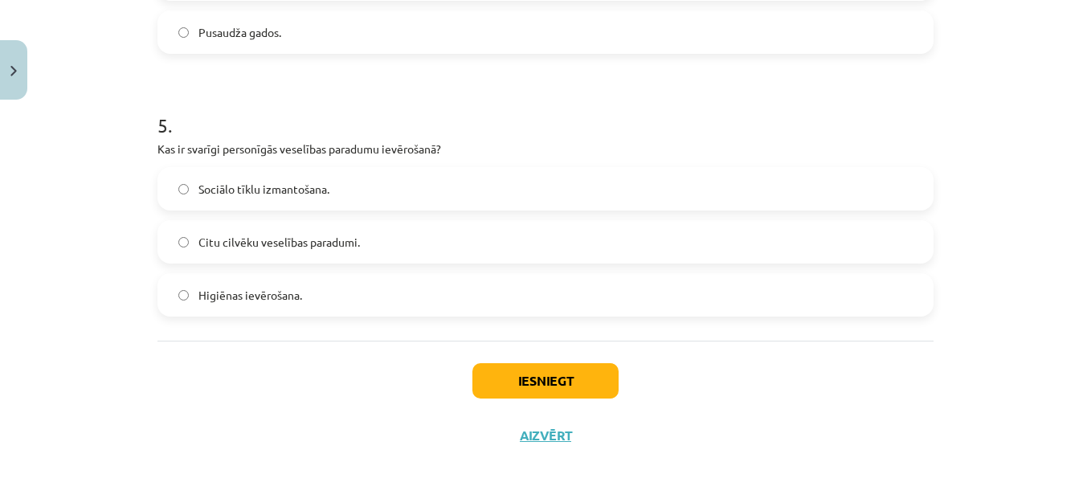
click at [364, 301] on label "Higiēnas ievērošana." at bounding box center [545, 295] width 773 height 40
click at [583, 374] on button "Iesniegt" at bounding box center [546, 380] width 146 height 35
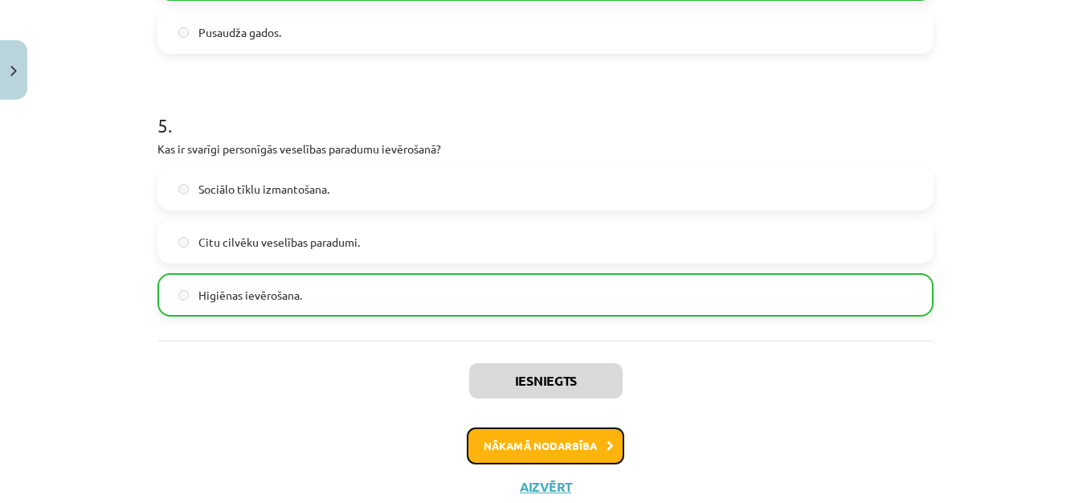
click at [571, 447] on button "Nākamā nodarbība" at bounding box center [546, 446] width 158 height 37
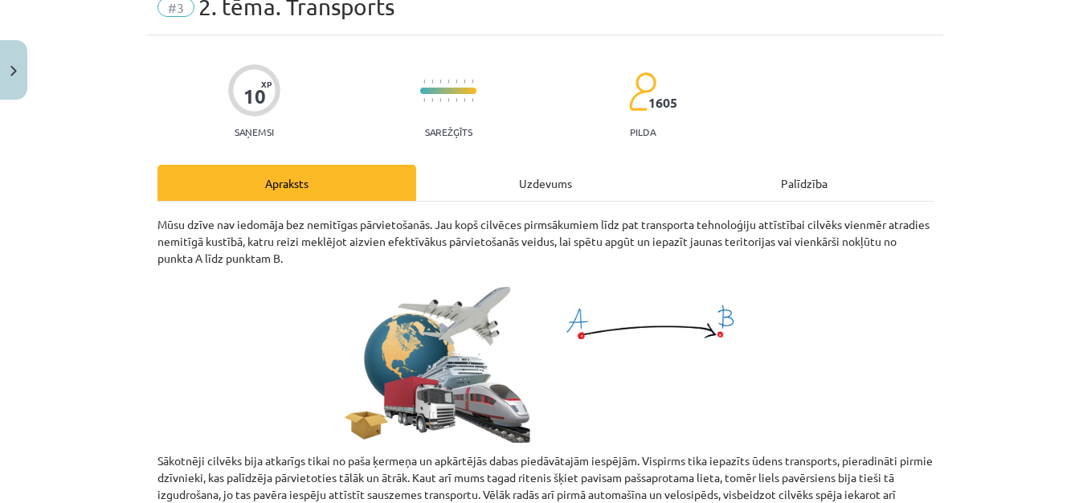
scroll to position [40, 0]
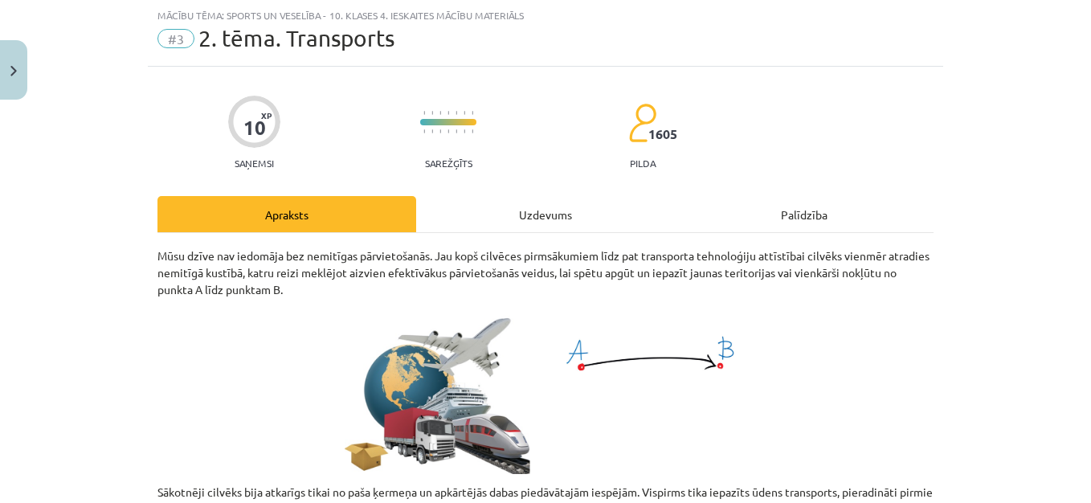
click at [538, 217] on div "Uzdevums" at bounding box center [545, 214] width 259 height 36
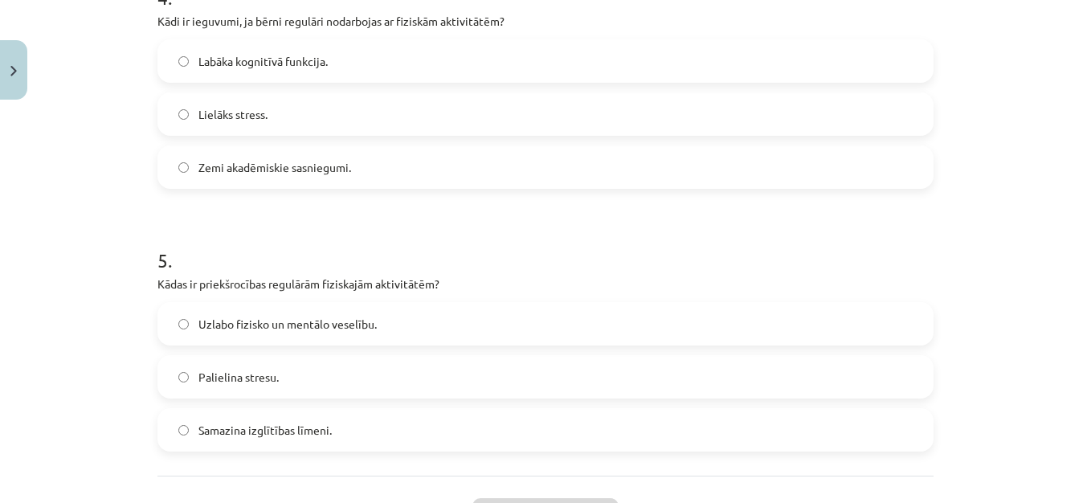
scroll to position [1285, 0]
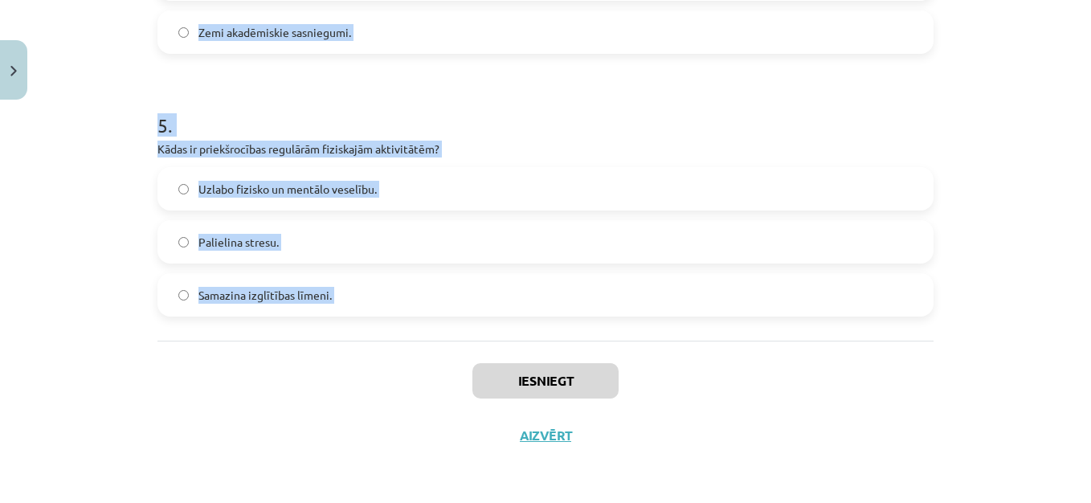
drag, startPoint x: 149, startPoint y: 309, endPoint x: 386, endPoint y: 383, distance: 248.1
copy form "1 . Kāds transports pirmais tika iepazīts cilvēces vēsturē? [GEOGRAPHIC_DATA]. …"
click at [1001, 83] on div "Mācību tēma: Sports un veselība - 10. klases 4. ieskaites mācību materiāls #3 2…" at bounding box center [545, 251] width 1091 height 503
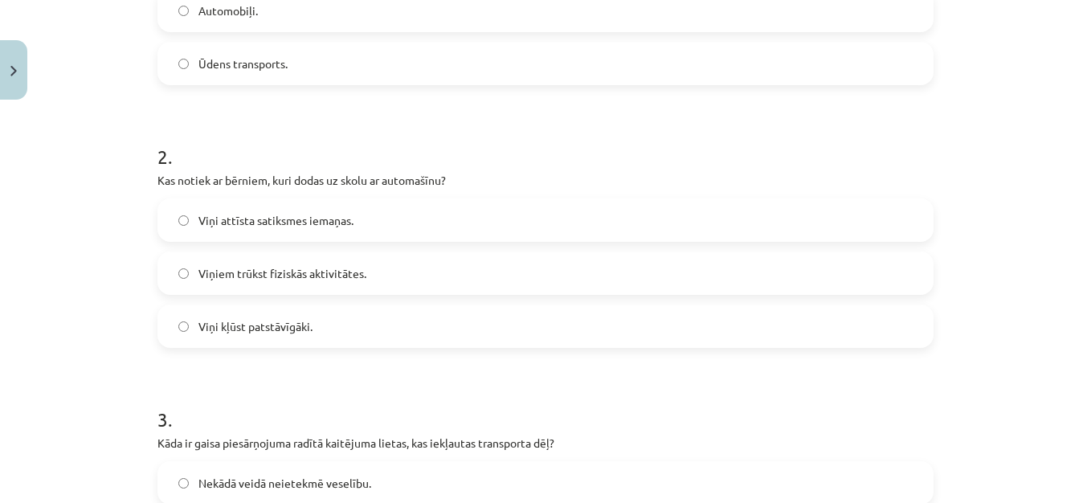
scroll to position [482, 0]
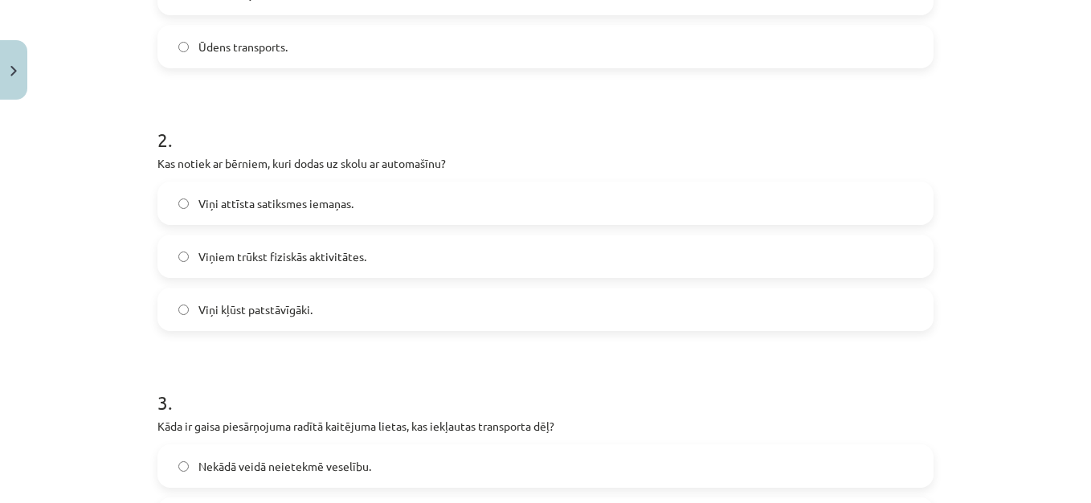
click at [385, 55] on label "Ūdens transports." at bounding box center [545, 47] width 773 height 40
click at [333, 257] on span "Viņiem trūkst fiziskās aktivitātes." at bounding box center [282, 256] width 168 height 17
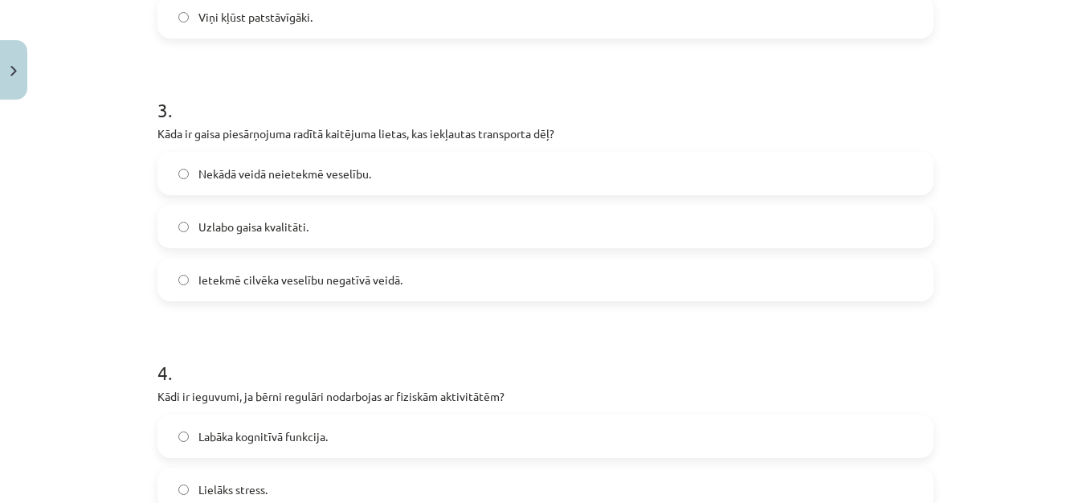
scroll to position [790, 0]
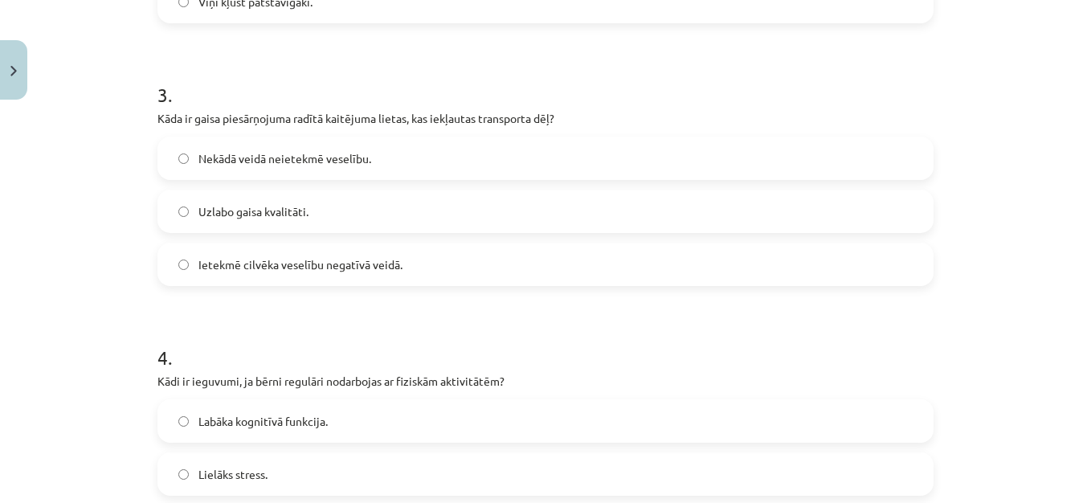
click at [309, 257] on span "Ietekmē cilvēka veselību negatīvā veidā." at bounding box center [300, 264] width 204 height 17
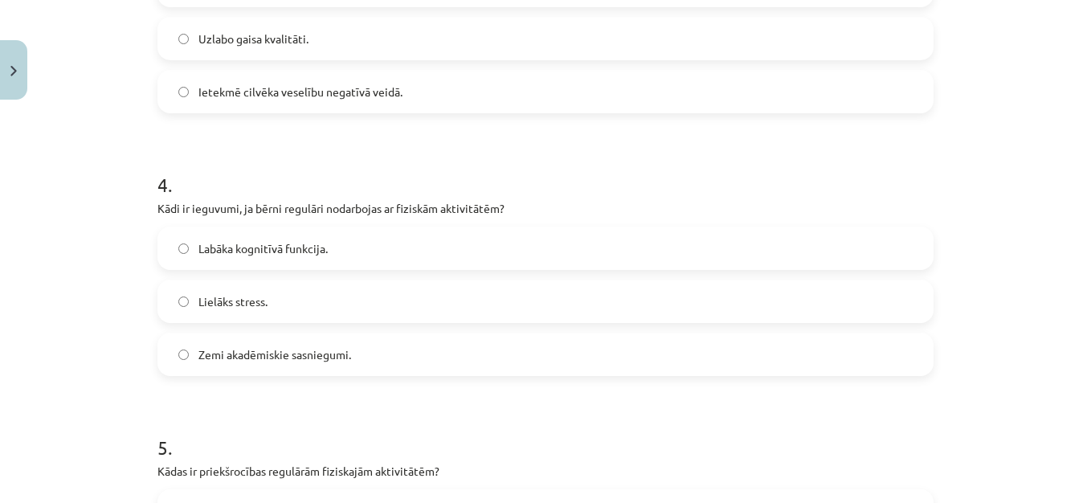
scroll to position [1206, 0]
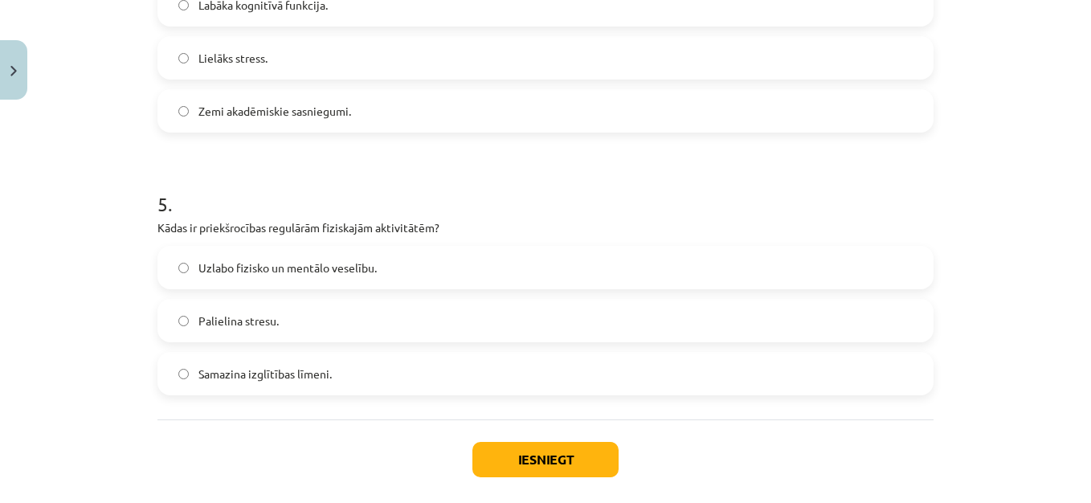
click at [503, 9] on label "Labāka kognitīvā funkcija." at bounding box center [545, 5] width 773 height 40
click at [345, 263] on span "Uzlabo fizisko un mentālo veselību." at bounding box center [287, 268] width 178 height 17
click at [548, 464] on button "Iesniegt" at bounding box center [546, 459] width 146 height 35
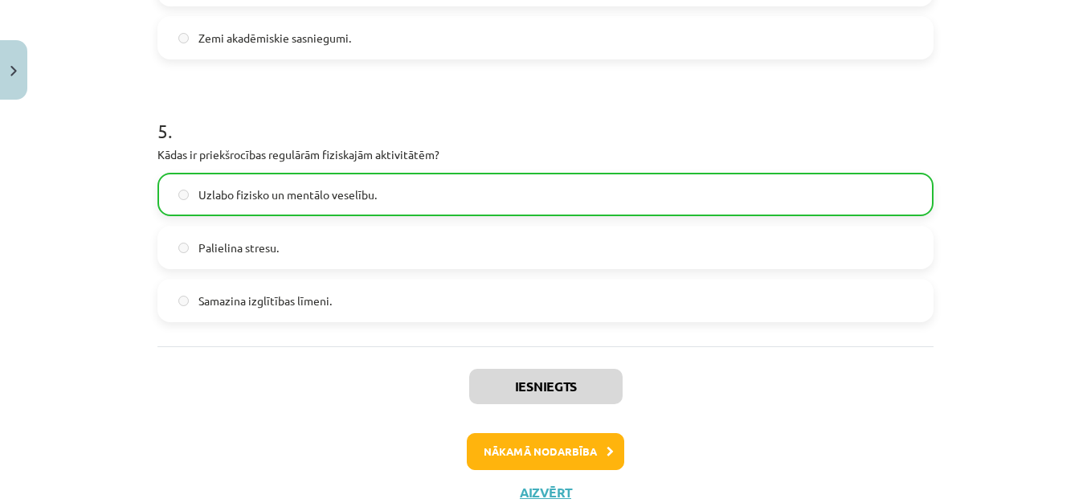
scroll to position [1336, 0]
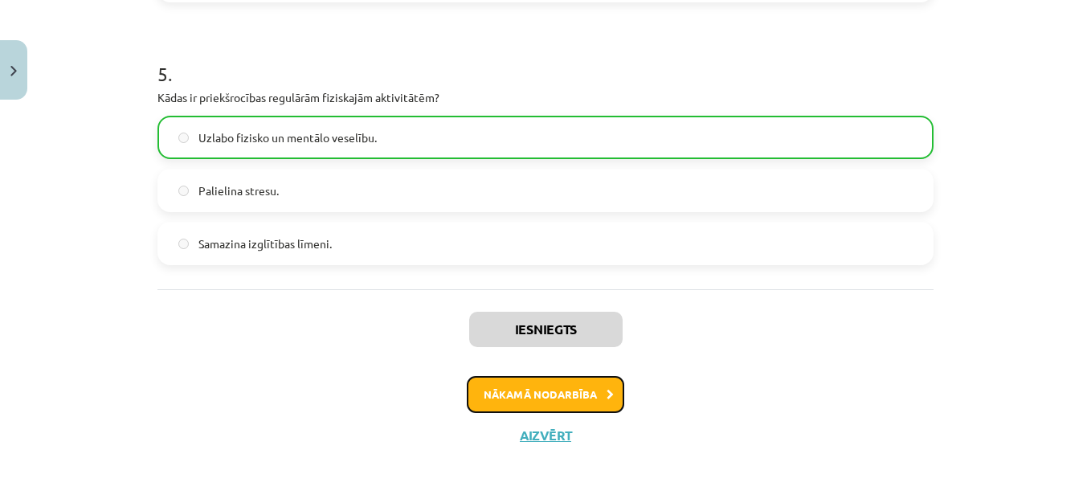
click at [575, 399] on button "Nākamā nodarbība" at bounding box center [546, 394] width 158 height 37
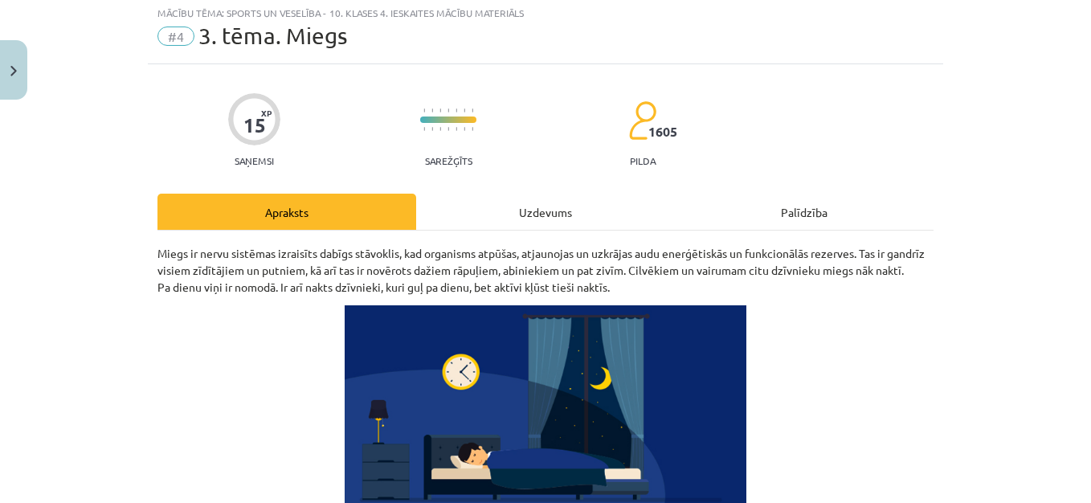
scroll to position [40, 0]
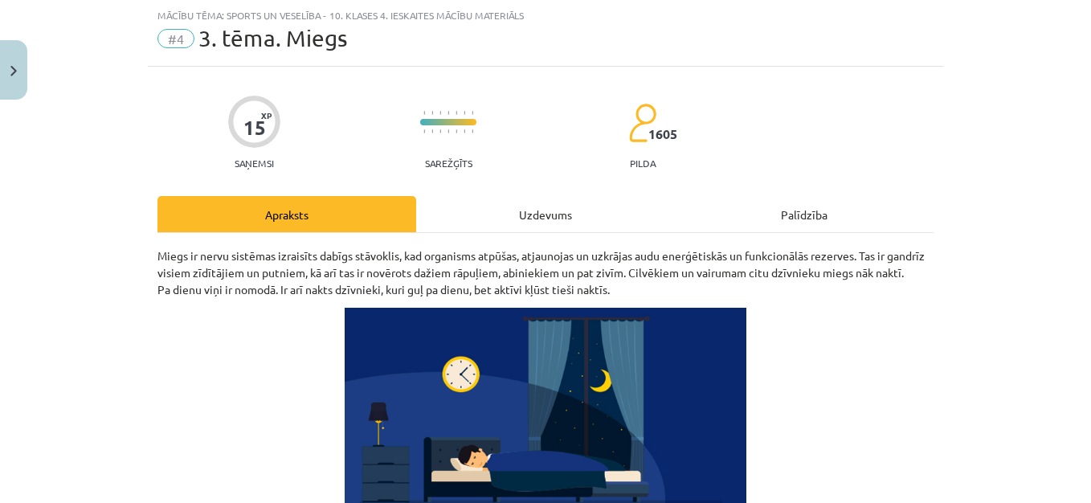
click at [534, 219] on div "Uzdevums" at bounding box center [545, 214] width 259 height 36
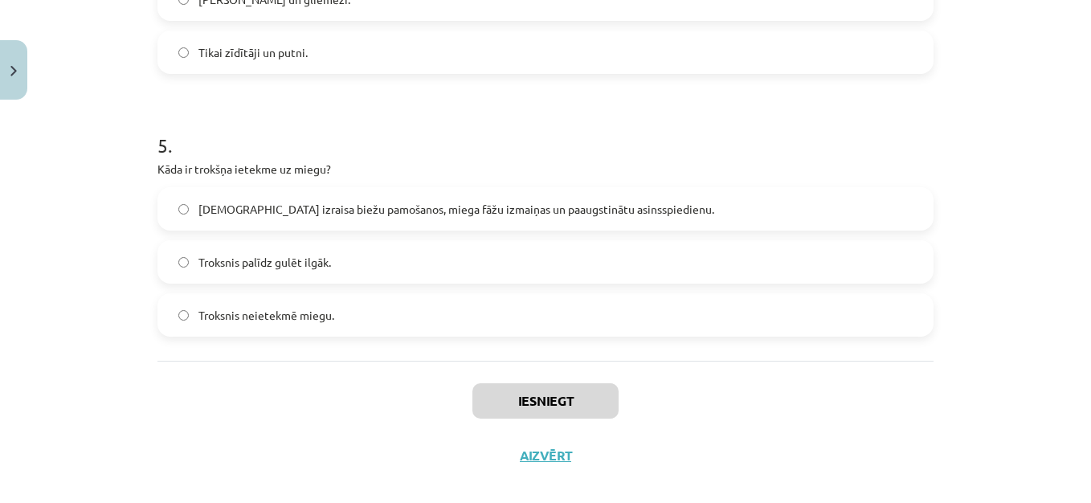
scroll to position [1285, 0]
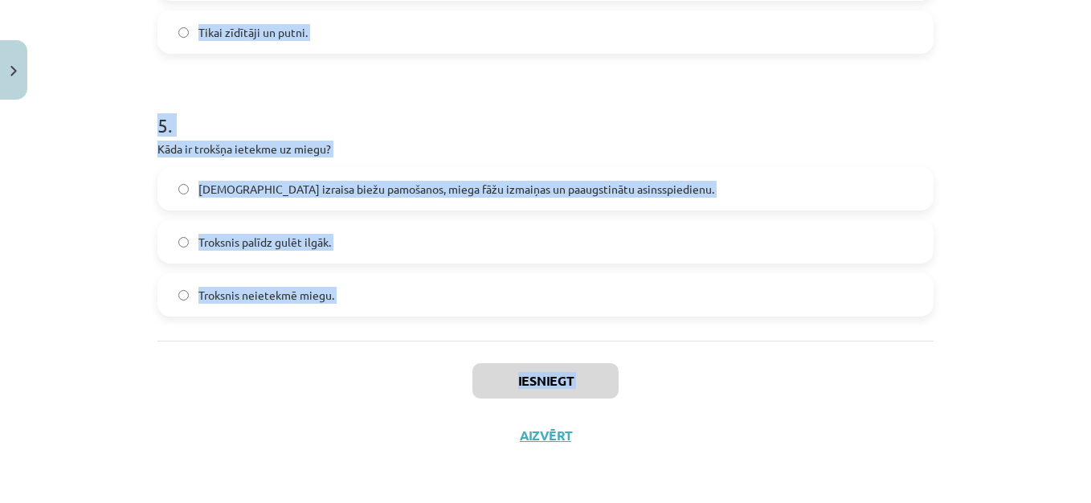
drag, startPoint x: 149, startPoint y: 312, endPoint x: 405, endPoint y: 429, distance: 281.9
copy div "1 . Kas notiek, ja cilvēks neguļ aptuveni 10 dienas? Iestājas nāve. Parādās nog…"
click at [991, 96] on div "Mācību tēma: Sports un veselība - 10. klases 4. ieskaites mācību materiāls #4 3…" at bounding box center [545, 251] width 1091 height 503
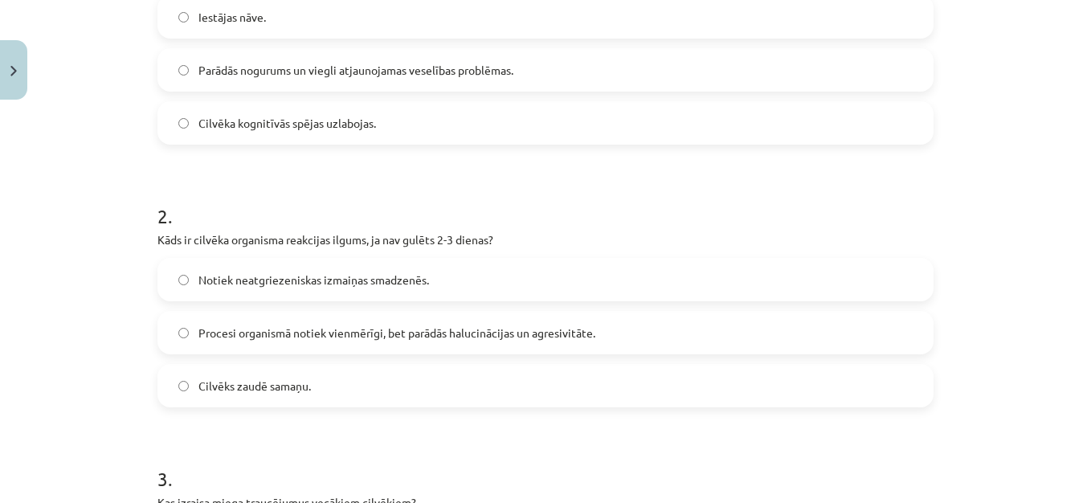
scroll to position [0, 0]
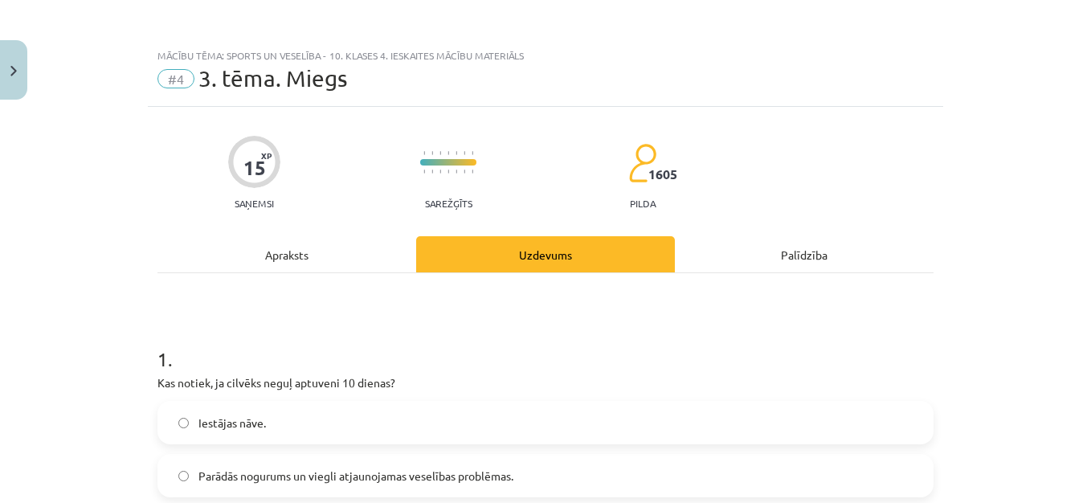
click at [509, 430] on label "Iestājas nāve." at bounding box center [545, 423] width 773 height 40
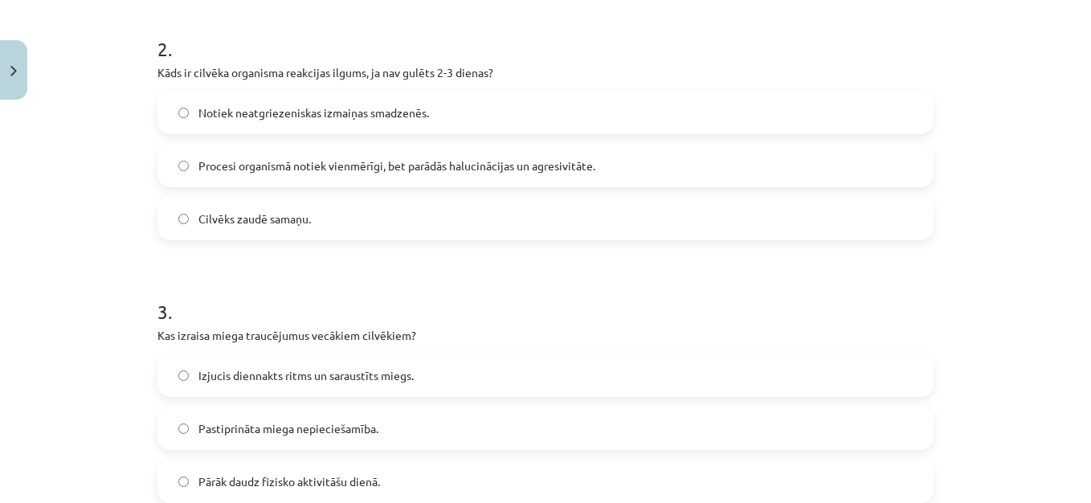
scroll to position [579, 0]
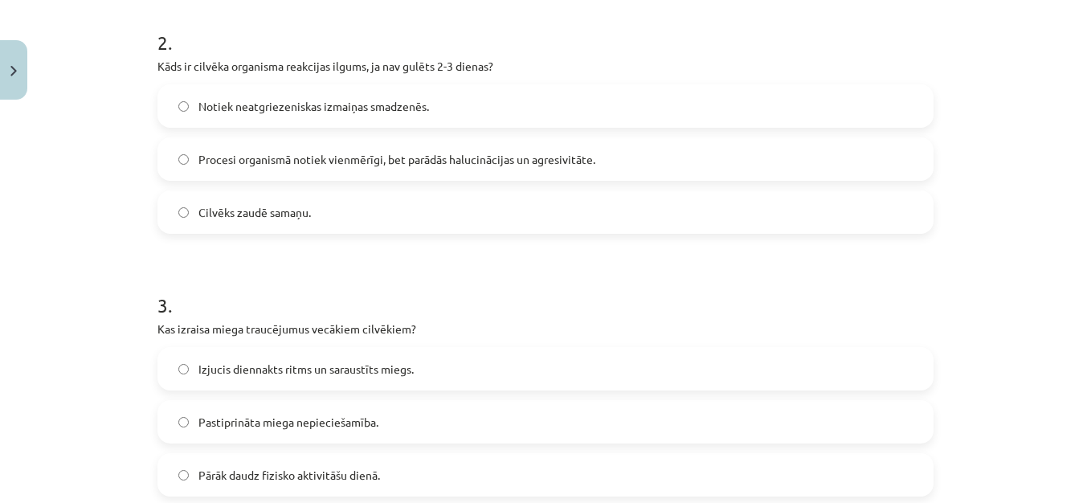
click at [448, 171] on label "Procesi organismā notiek vienmērīgi, bet parādās halucinācijas un agresivitāte." at bounding box center [545, 159] width 773 height 40
click at [383, 365] on span "Izjucis diennakts ritms un saraustīts miegs." at bounding box center [305, 369] width 215 height 17
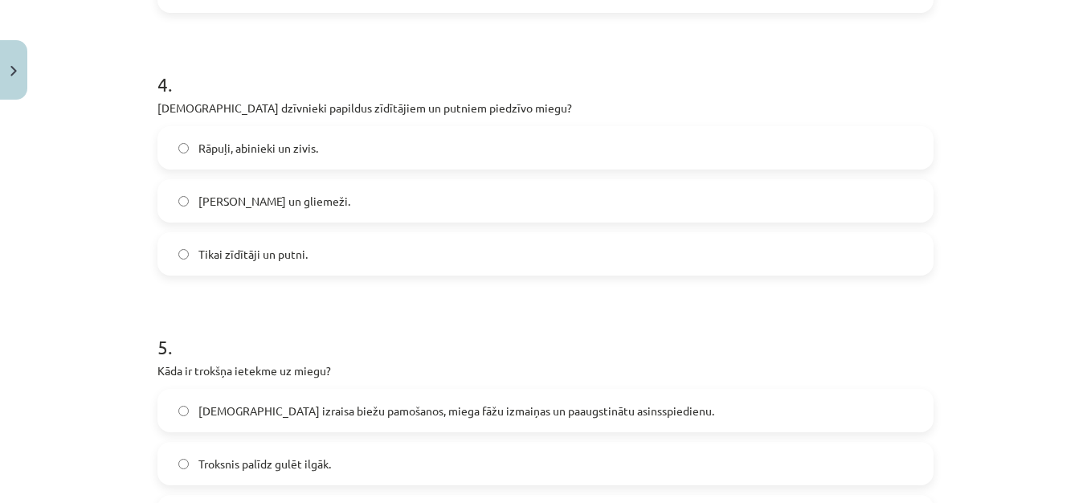
scroll to position [1085, 0]
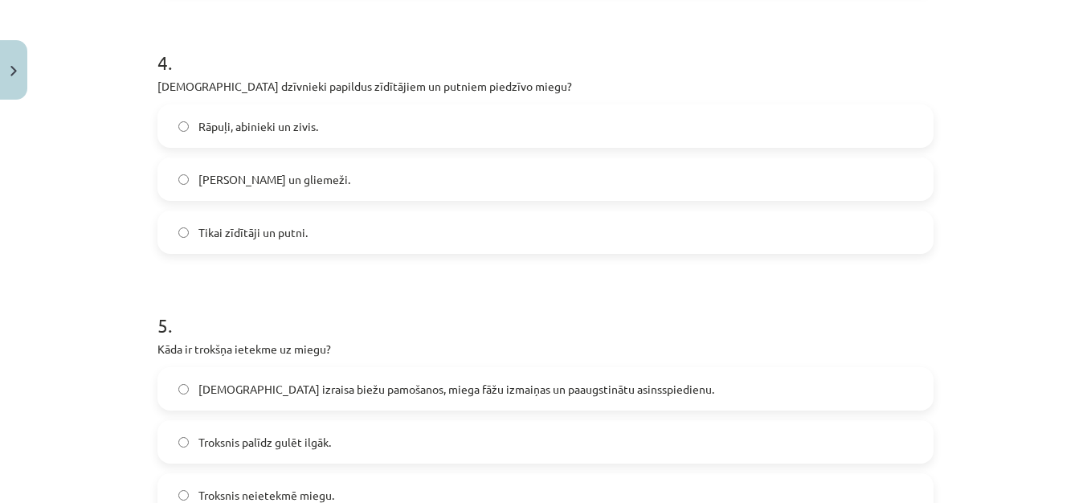
click at [228, 118] on span "Rāpuļi, abinieki un zivis." at bounding box center [258, 126] width 120 height 17
click at [323, 391] on span "[DEMOGRAPHIC_DATA] izraisa biežu pamošanos, miega fāžu izmaiņas un paaugstinātu…" at bounding box center [456, 389] width 516 height 17
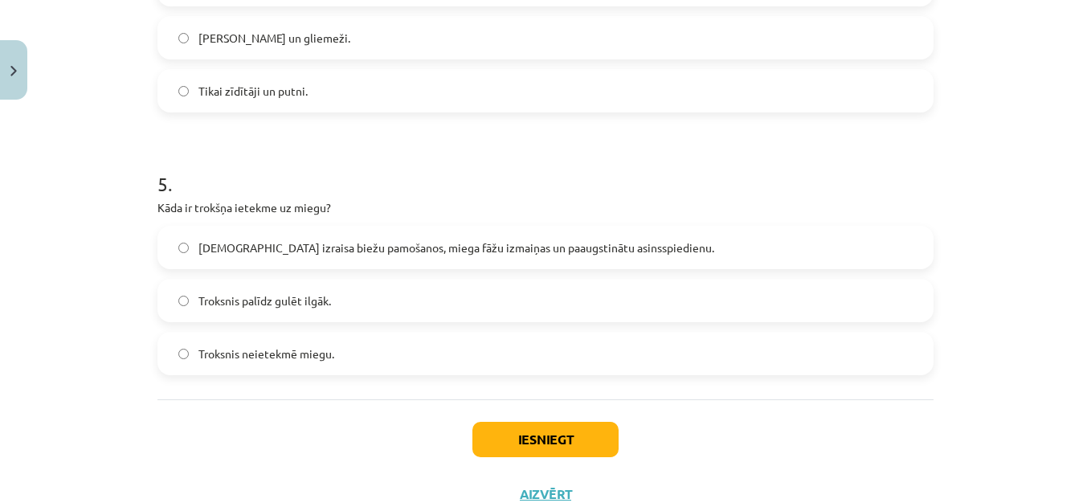
scroll to position [1285, 0]
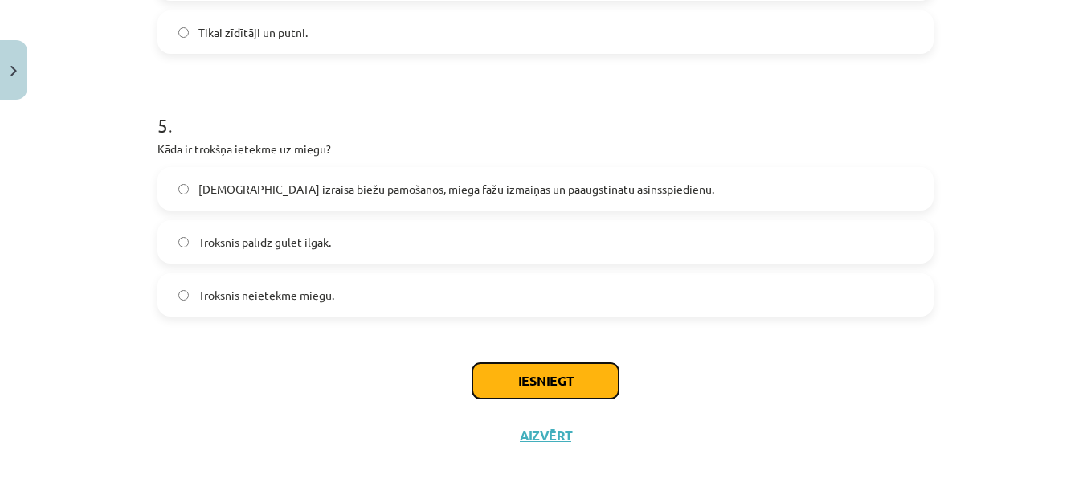
click at [581, 389] on button "Iesniegt" at bounding box center [546, 380] width 146 height 35
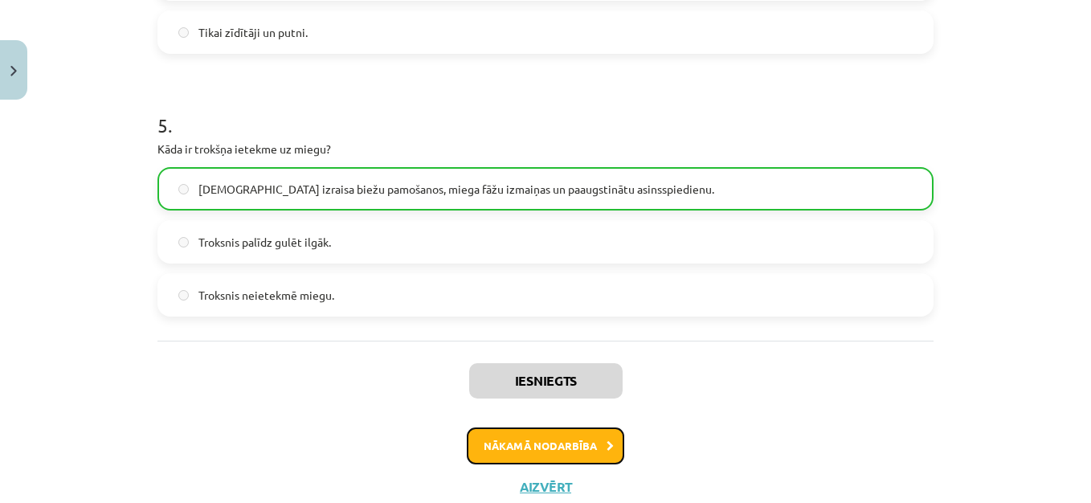
click at [563, 445] on button "Nākamā nodarbība" at bounding box center [546, 446] width 158 height 37
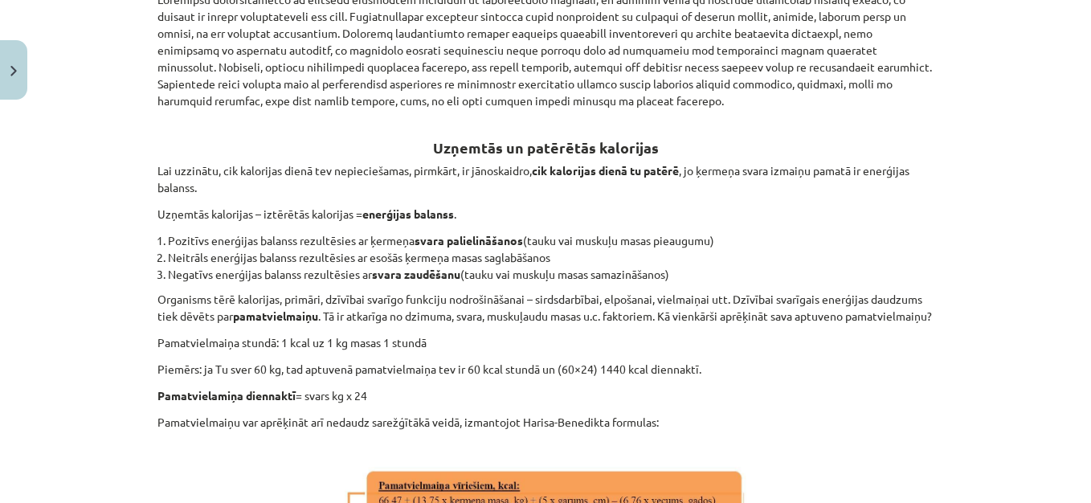
scroll to position [40, 0]
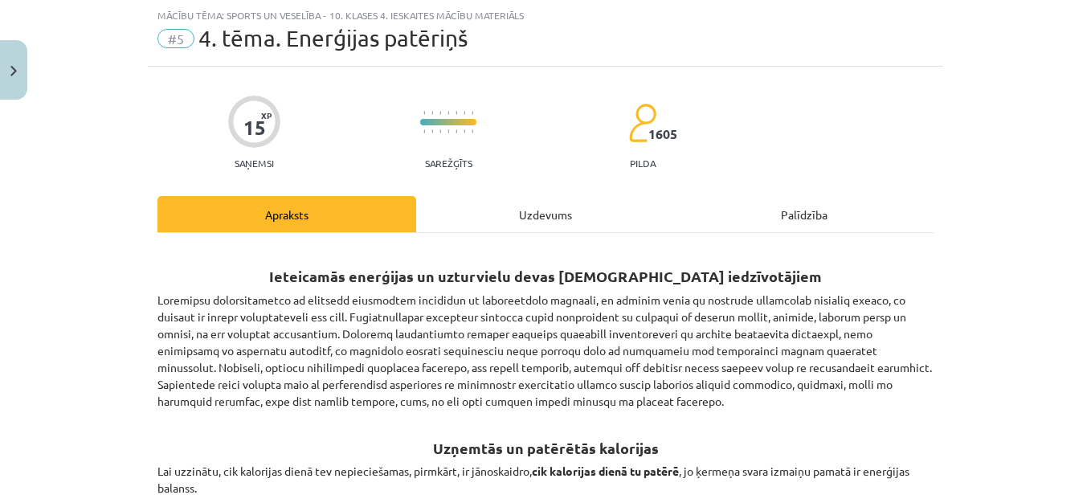
click at [540, 213] on div "Uzdevums" at bounding box center [545, 214] width 259 height 36
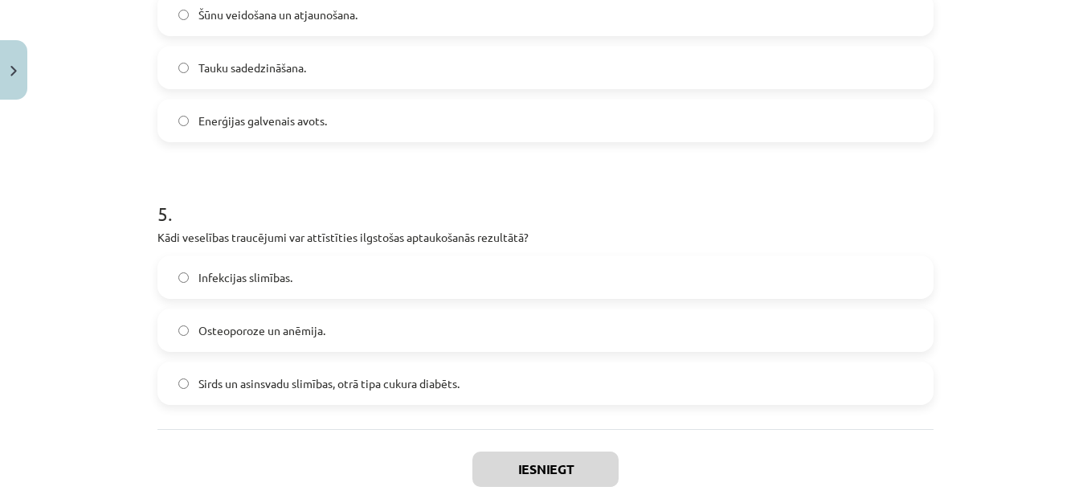
scroll to position [1285, 0]
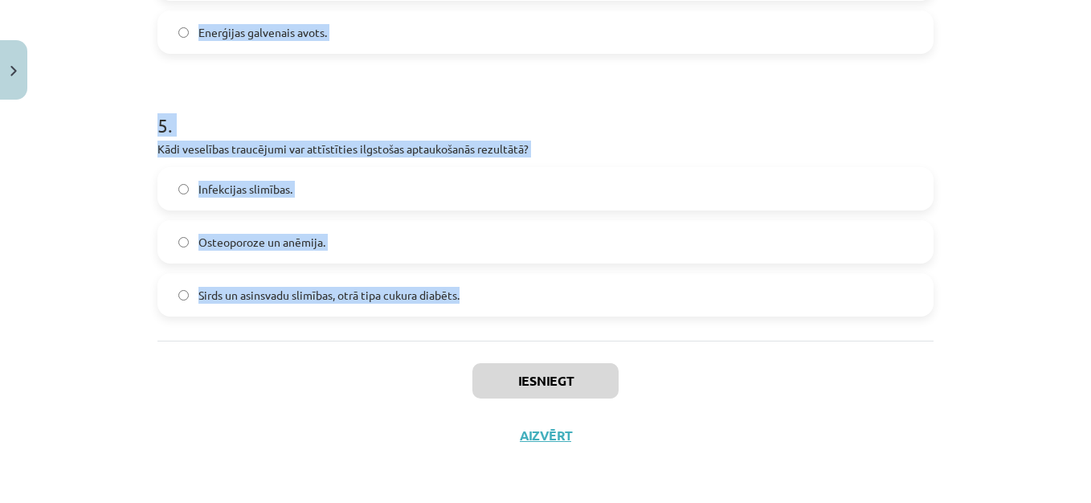
drag, startPoint x: 139, startPoint y: 309, endPoint x: 496, endPoint y: 340, distance: 358.2
click at [496, 340] on div "Mācību tēma: Sports un veselība - 10. klases 4. ieskaites mācību materiāls #5 4…" at bounding box center [545, 251] width 1091 height 503
copy form "1 . Kas var palīdzēt līdzsvarot uzņemto un patērēto enerģiju? Regulāra vitamīnu…"
click at [1013, 38] on div "Mācību tēma: Sports un veselība - 10. klases 4. ieskaites mācību materiāls #5 4…" at bounding box center [545, 251] width 1091 height 503
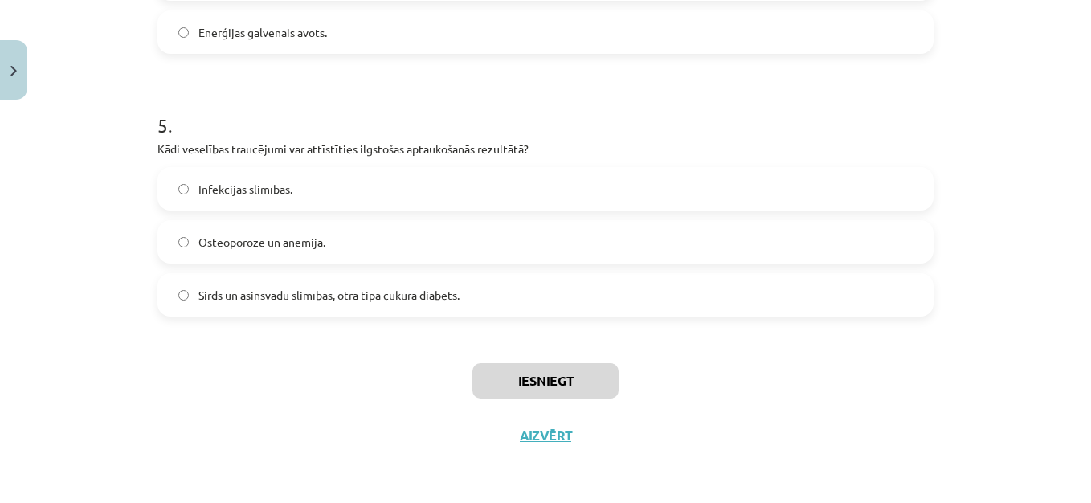
click at [1078, 43] on div "Mācību tēma: Sports un veselība - 10. klases 4. ieskaites mācību materiāls #5 4…" at bounding box center [545, 251] width 1091 height 503
click at [1083, 45] on div "Mācību tēma: Sports un veselība - 10. klases 4. ieskaites mācību materiāls #5 4…" at bounding box center [545, 251] width 1091 height 503
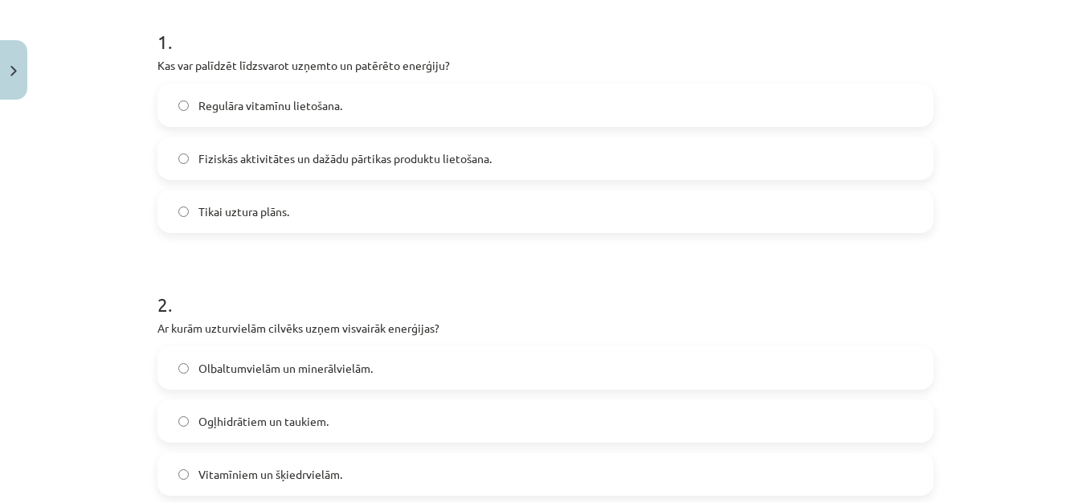
scroll to position [336, 0]
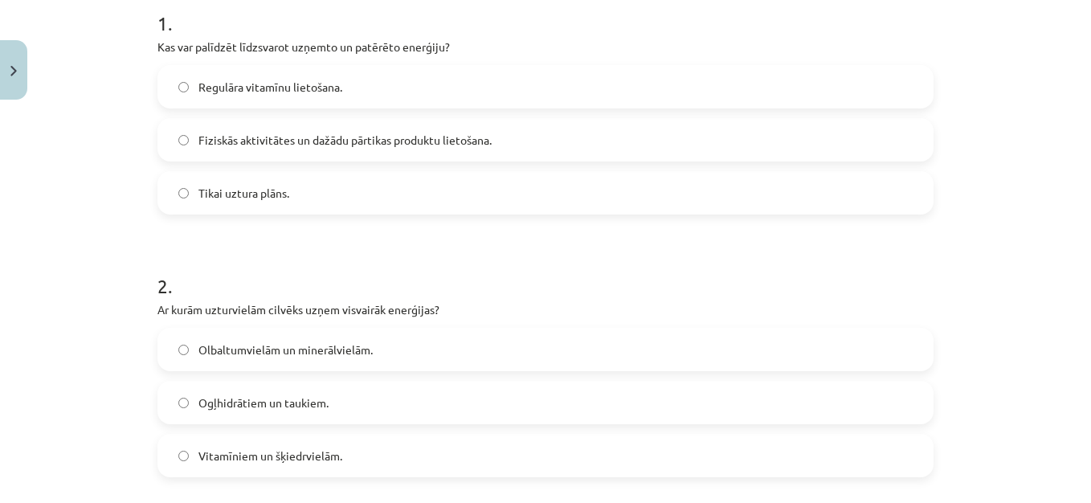
click at [419, 162] on div "Regulāra vitamīnu lietošana. Fiziskās aktivitātes un dažādu pārtikas produktu l…" at bounding box center [546, 139] width 776 height 149
click at [413, 122] on label "Fiziskās aktivitātes un dažādu pārtikas produktu lietošana." at bounding box center [545, 140] width 773 height 40
click at [313, 415] on label "Ogļhidrātiem un taukiem." at bounding box center [545, 403] width 773 height 40
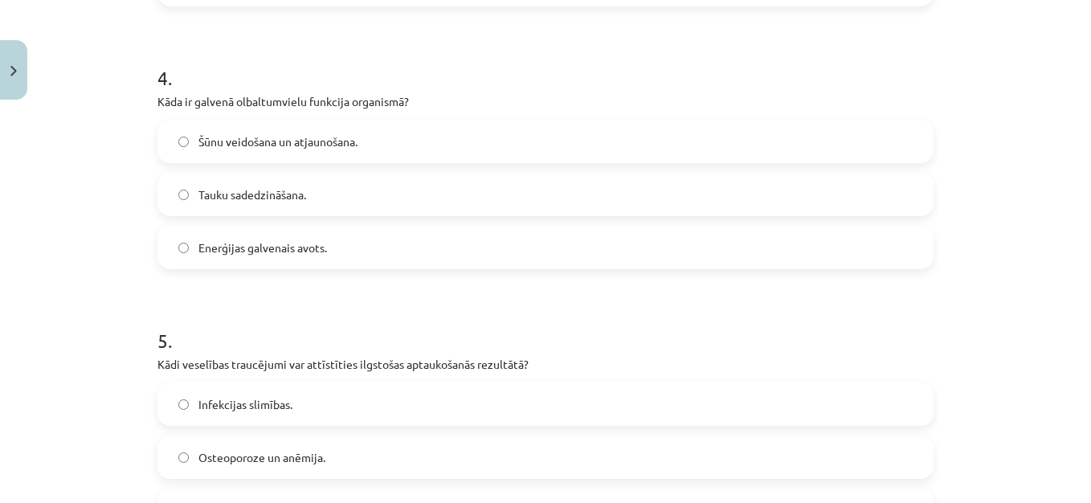
scroll to position [1048, 0]
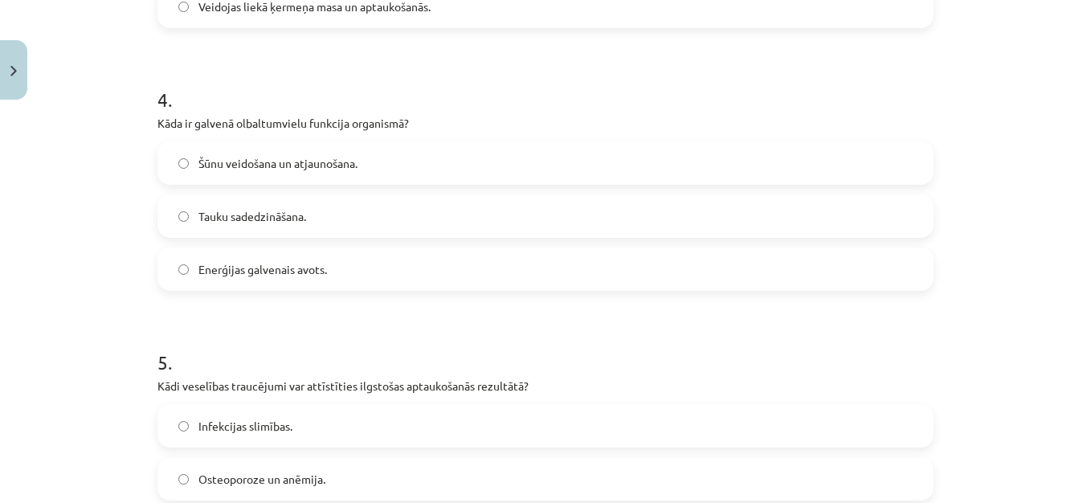
click at [563, 6] on label "Veidojas liekā ķermeņa masa un aptaukošanās." at bounding box center [545, 6] width 773 height 40
click at [296, 161] on span "Šūnu veidošana un atjaunošana." at bounding box center [277, 163] width 159 height 17
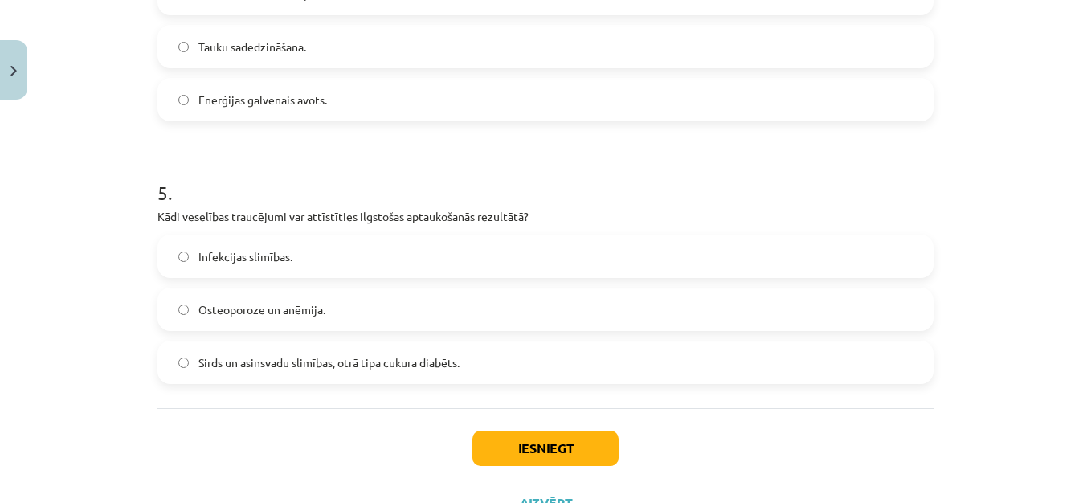
scroll to position [1285, 0]
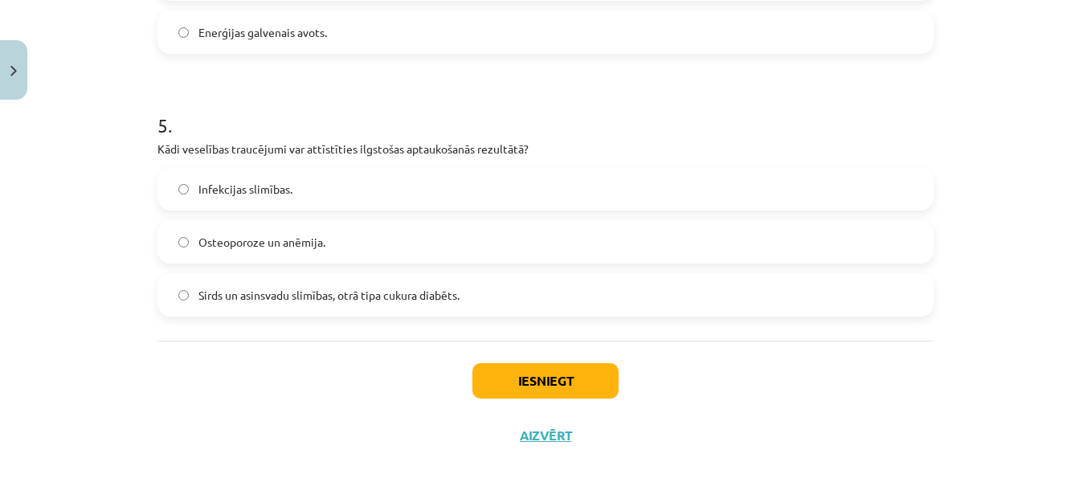
click at [424, 298] on span "Sirds un asinsvadu slimības, otrā tipa cukura diabēts." at bounding box center [328, 295] width 261 height 17
click at [565, 383] on button "Iesniegt" at bounding box center [546, 380] width 146 height 35
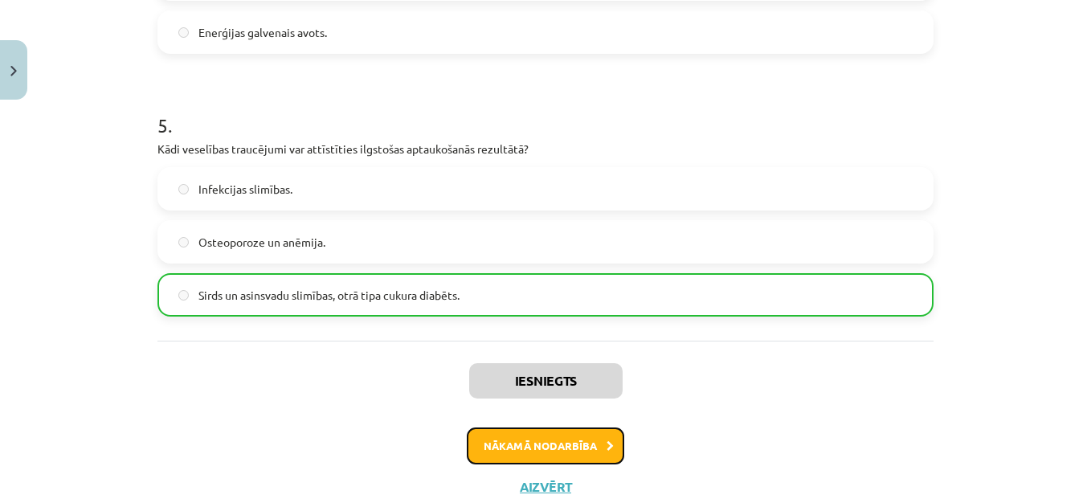
click at [552, 454] on button "Nākamā nodarbība" at bounding box center [546, 446] width 158 height 37
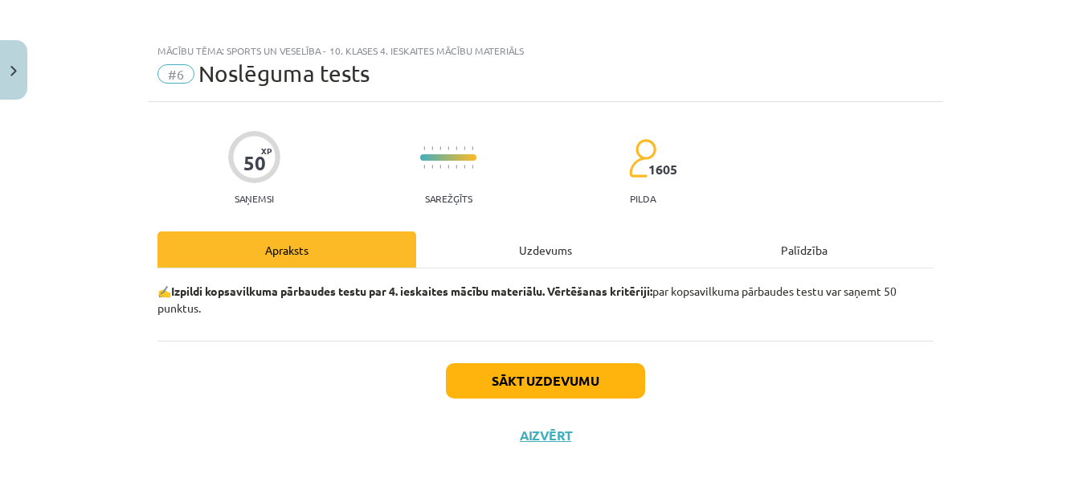
click at [536, 246] on div "Uzdevums" at bounding box center [545, 249] width 259 height 36
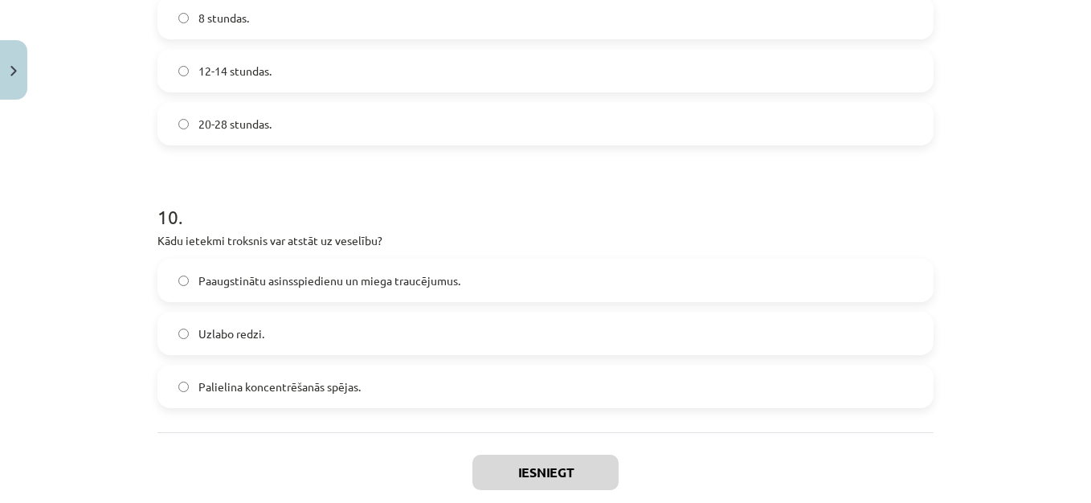
scroll to position [2599, 0]
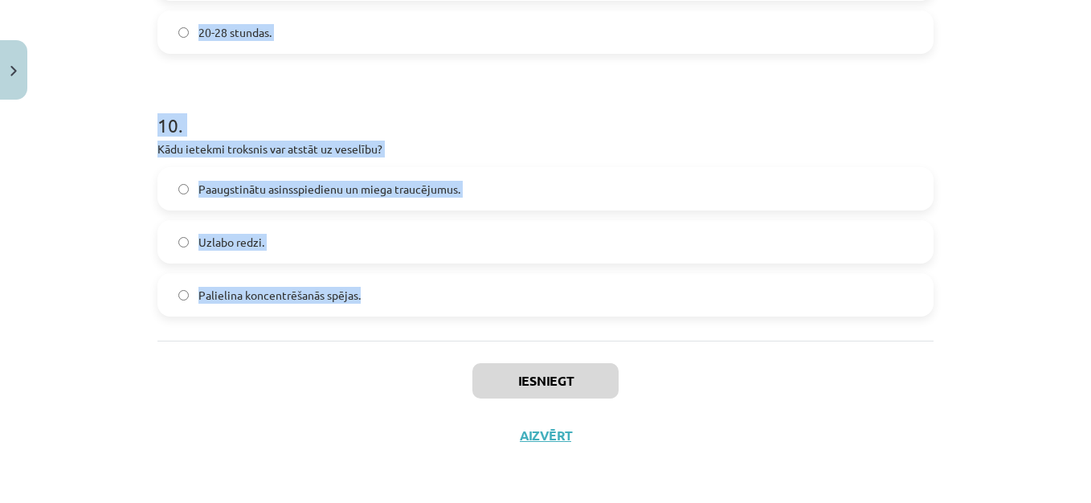
drag, startPoint x: 148, startPoint y: 137, endPoint x: 396, endPoint y: 298, distance: 295.8
copy form "8 . Lo ipsum dolors ametconse? Adipiscin el seddoeiu tempor incid utlabo etdolo…"
click at [1022, 195] on div "Mācību tēma: Sports un veselība - 10. klases 4. ieskaites mācību materiāls #6 N…" at bounding box center [545, 251] width 1091 height 503
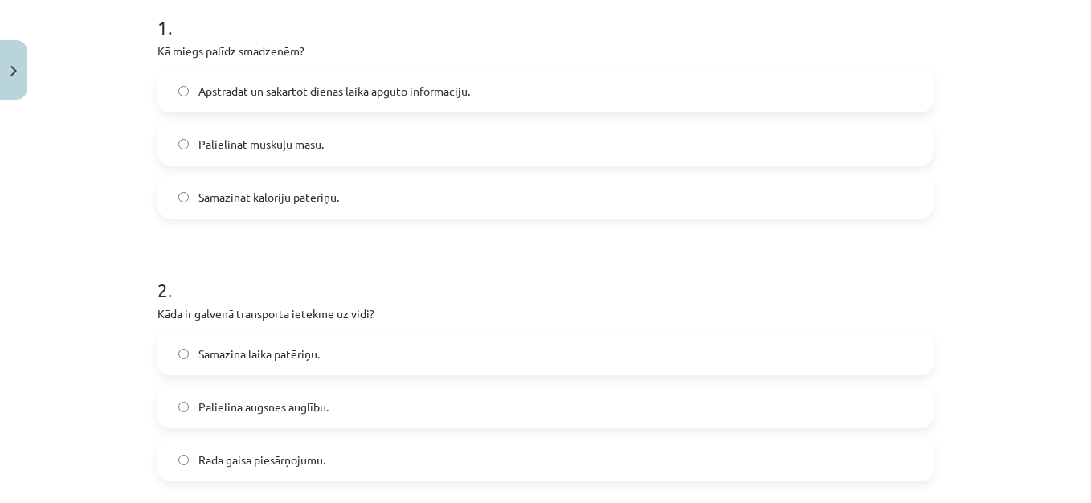
scroll to position [353, 0]
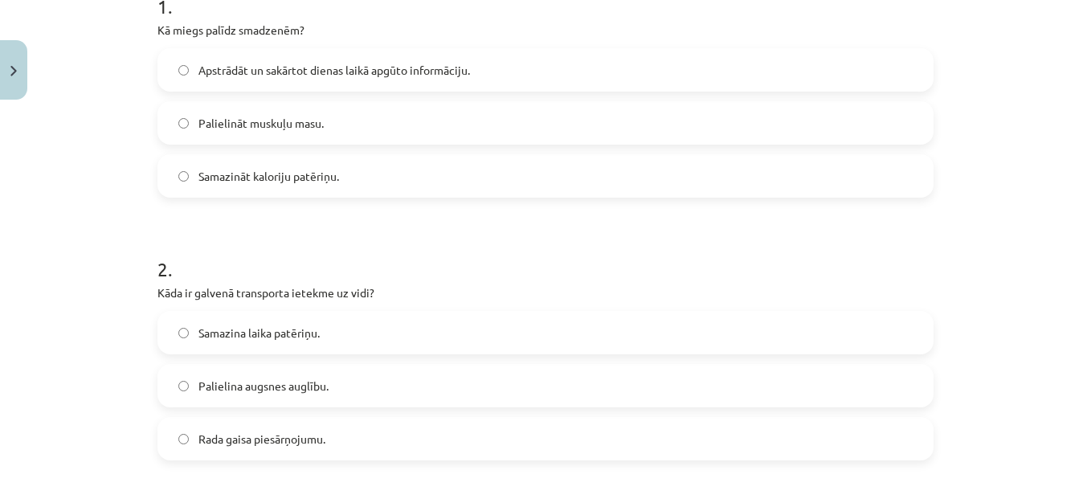
click at [302, 90] on div "Apstrādāt un sakārtot dienas laikā apgūto informāciju." at bounding box center [546, 69] width 776 height 43
click at [308, 70] on span "Apstrādāt un sakārtot dienas laikā apgūto informāciju." at bounding box center [334, 70] width 272 height 17
click at [304, 440] on span "Rada gaisa piesārņojumu." at bounding box center [261, 439] width 127 height 17
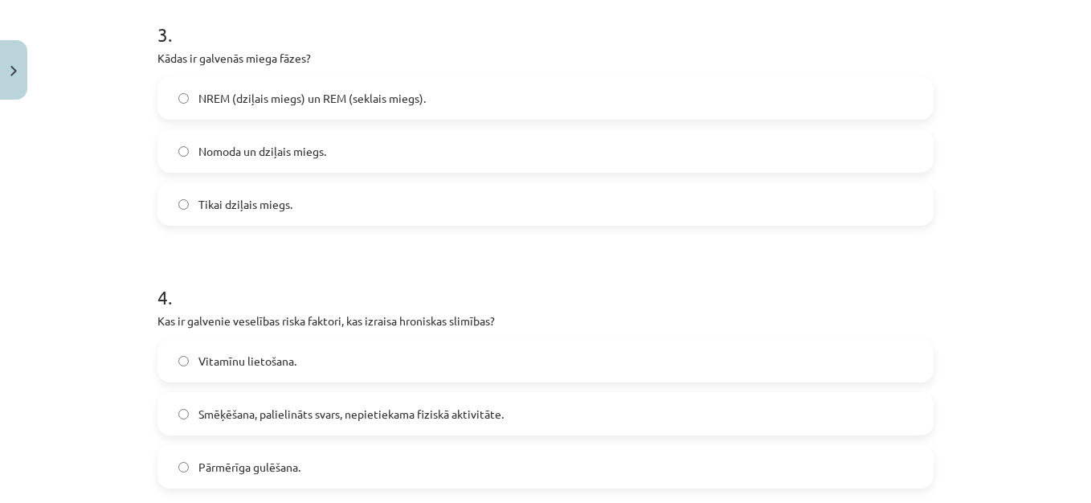
scroll to position [856, 0]
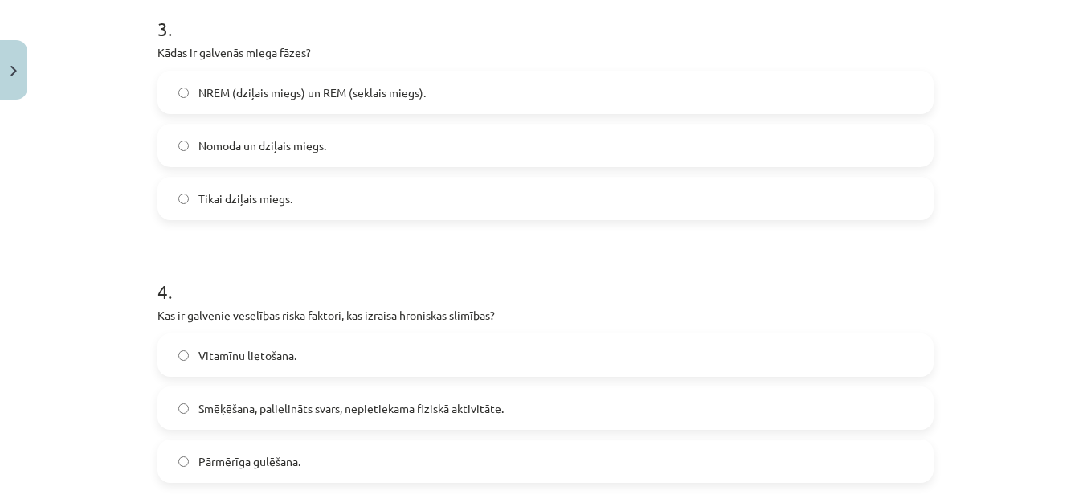
click at [329, 92] on span "NREM (dziļais miegs) un REM (seklais miegs)." at bounding box center [311, 92] width 227 height 17
click at [246, 415] on span "Smēķēšana, palielināts svars, nepietiekama fiziskā aktivitāte." at bounding box center [350, 408] width 305 height 17
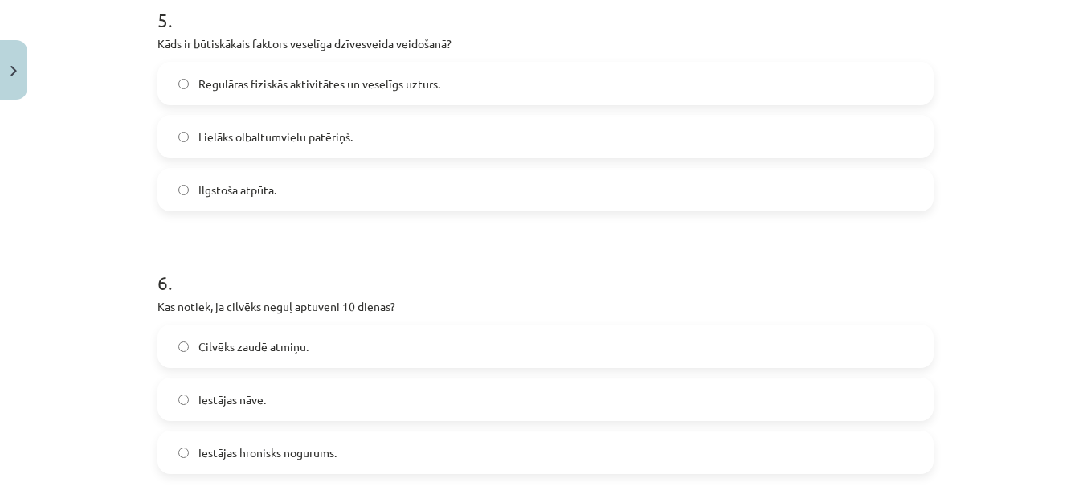
scroll to position [1406, 0]
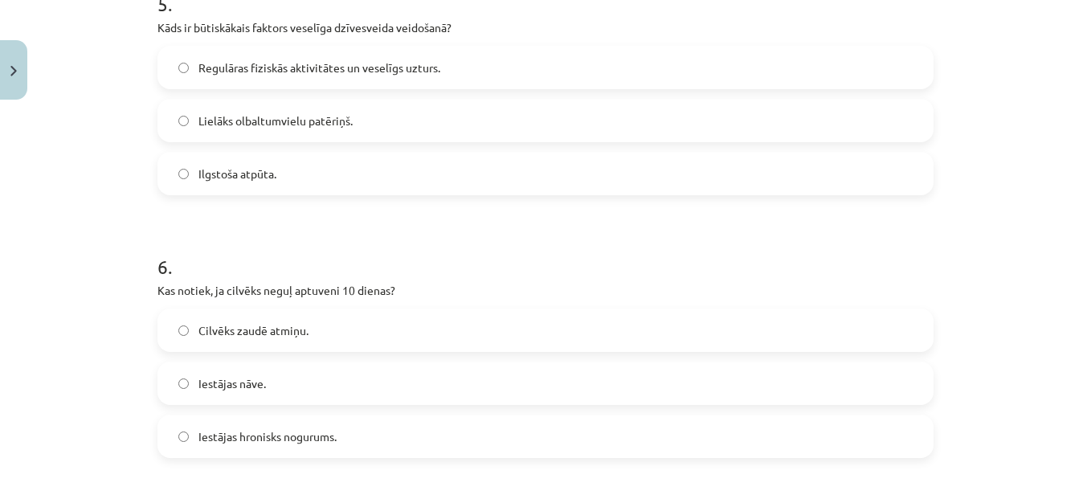
click at [310, 59] on span "Regulāras fiziskās aktivitātes un veselīgs uzturs." at bounding box center [319, 67] width 242 height 17
click at [343, 385] on label "Iestājas nāve." at bounding box center [545, 383] width 773 height 40
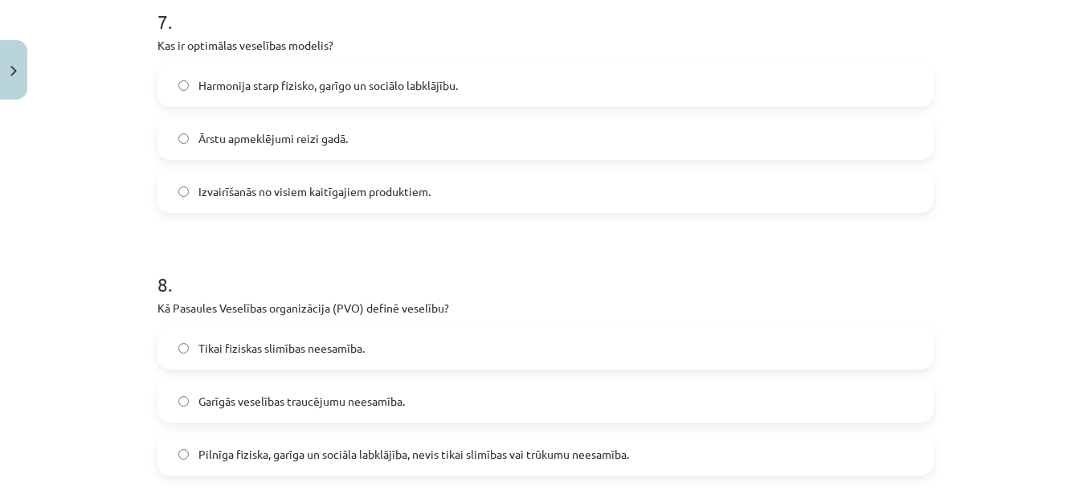
scroll to position [1930, 0]
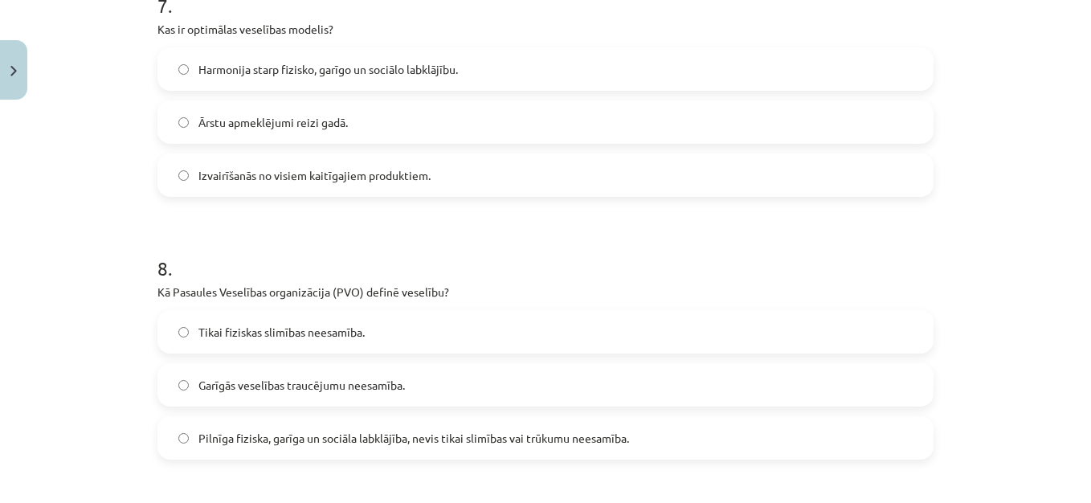
click at [293, 52] on label "Harmonija starp fizisko, garīgo un sociālo labklājību." at bounding box center [545, 69] width 773 height 40
click at [381, 439] on span "Pilnīga fiziska, garīga un sociāla labklājība, nevis tikai slimības vai trūkumu…" at bounding box center [413, 438] width 431 height 17
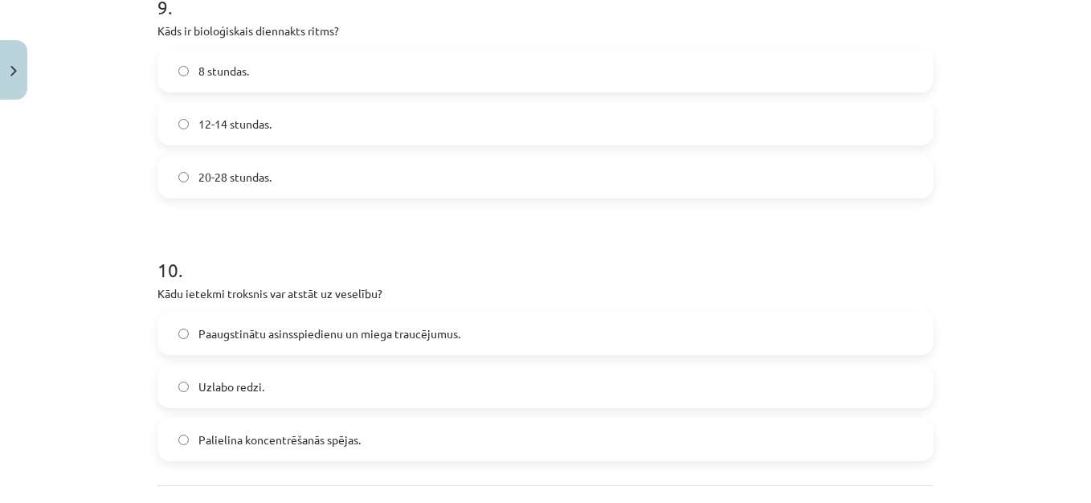
scroll to position [2486, 0]
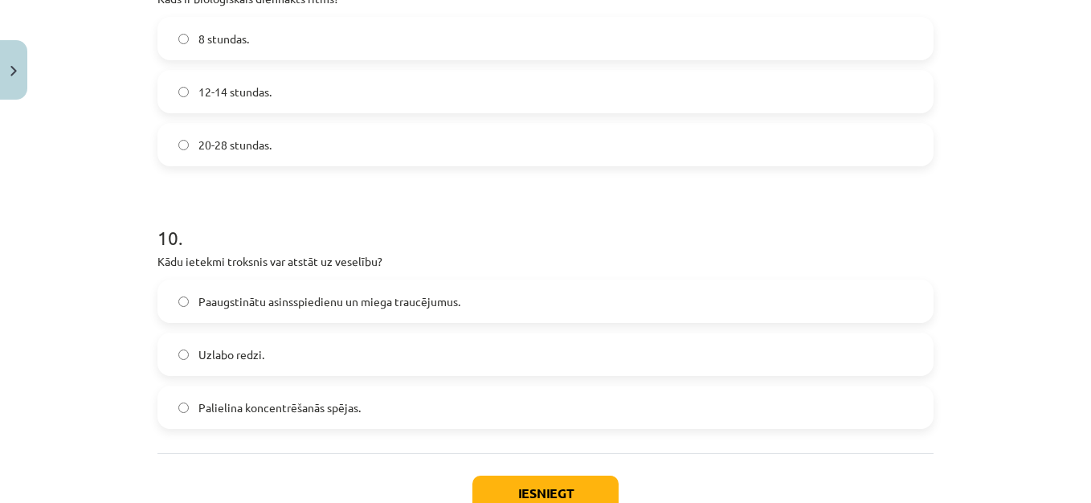
click at [268, 155] on label "20-28 stundas." at bounding box center [545, 145] width 773 height 40
click at [375, 311] on label "Paaugstinātu asinsspiedienu un miega traucējumus." at bounding box center [545, 301] width 773 height 40
click at [552, 497] on button "Iesniegt" at bounding box center [546, 493] width 146 height 35
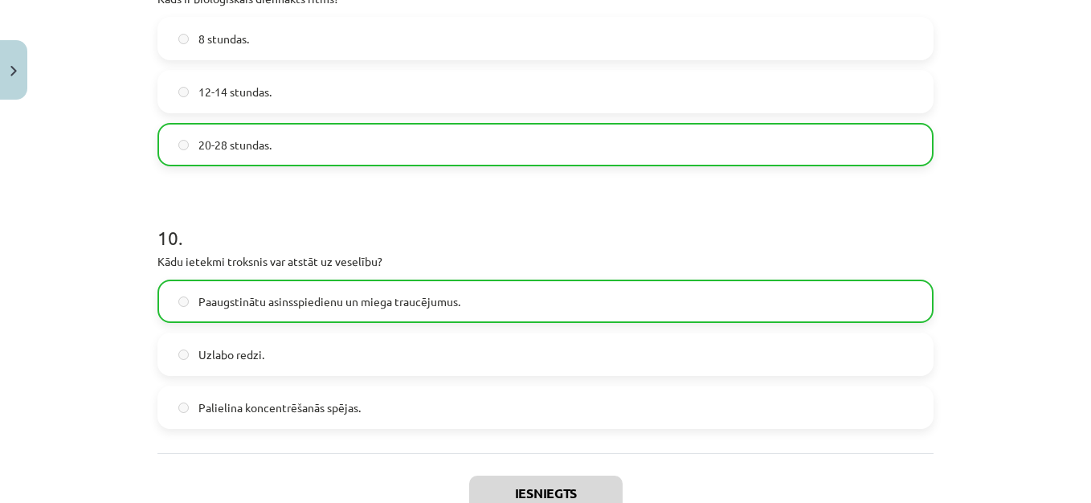
scroll to position [2650, 0]
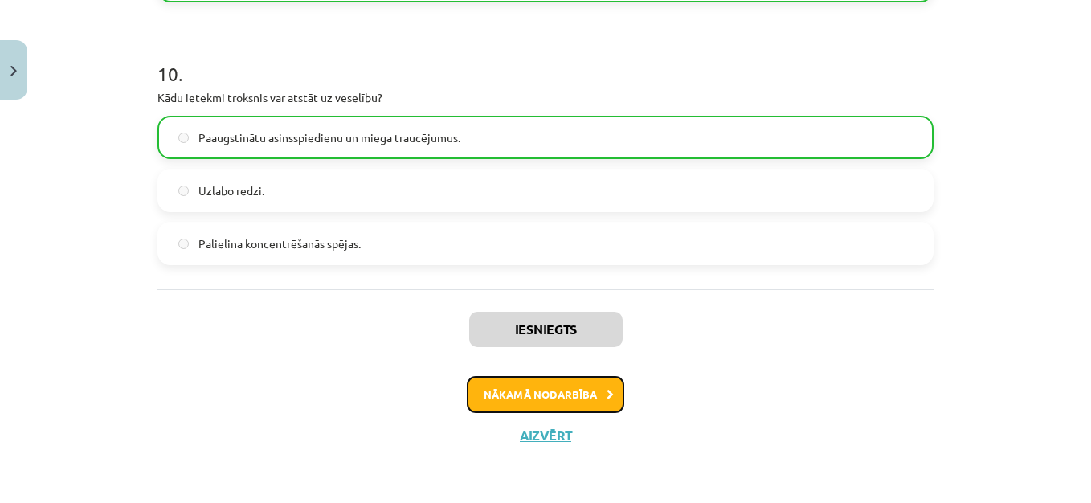
click at [600, 387] on button "Nākamā nodarbība" at bounding box center [546, 394] width 158 height 37
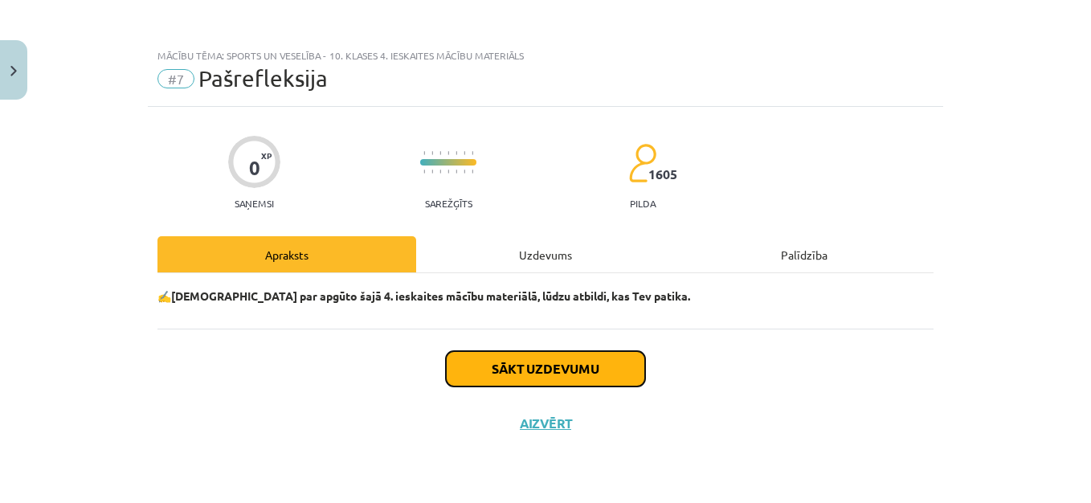
click at [570, 362] on button "Sākt uzdevumu" at bounding box center [545, 368] width 199 height 35
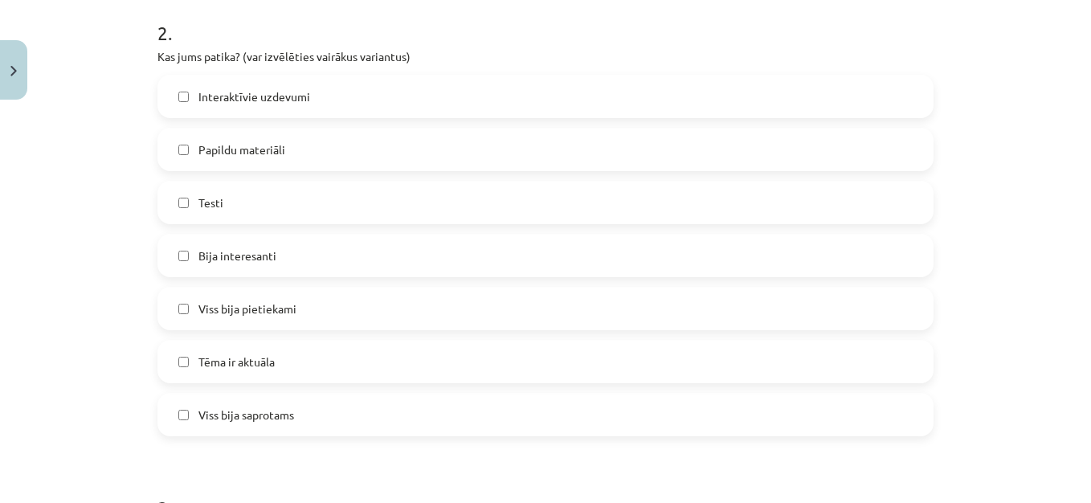
scroll to position [504, 0]
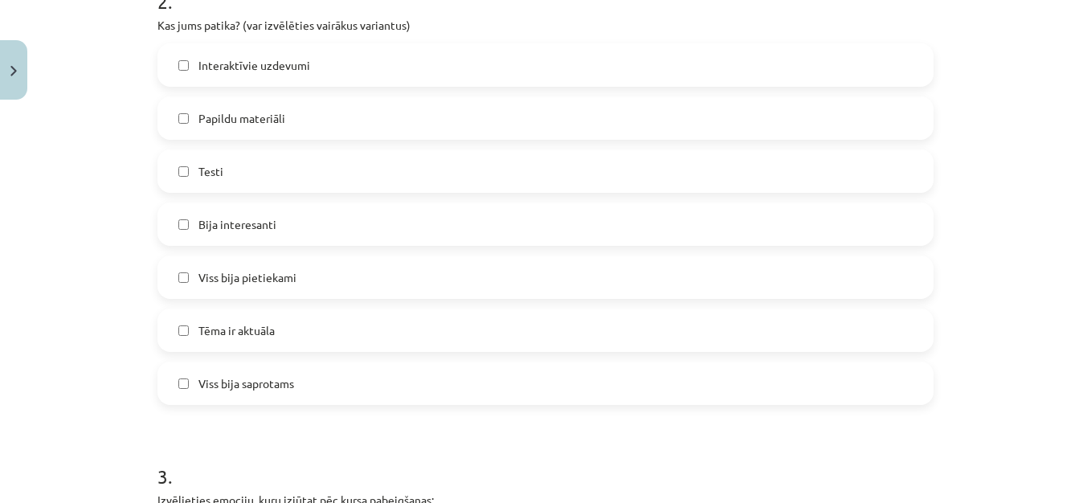
click at [354, 277] on label "Viss bija pietiekami" at bounding box center [545, 277] width 773 height 40
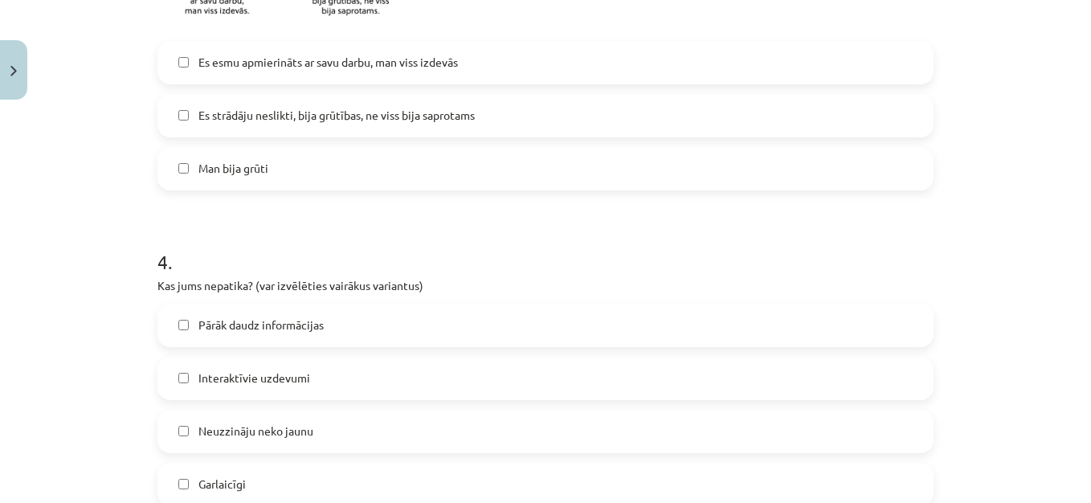
scroll to position [1159, 0]
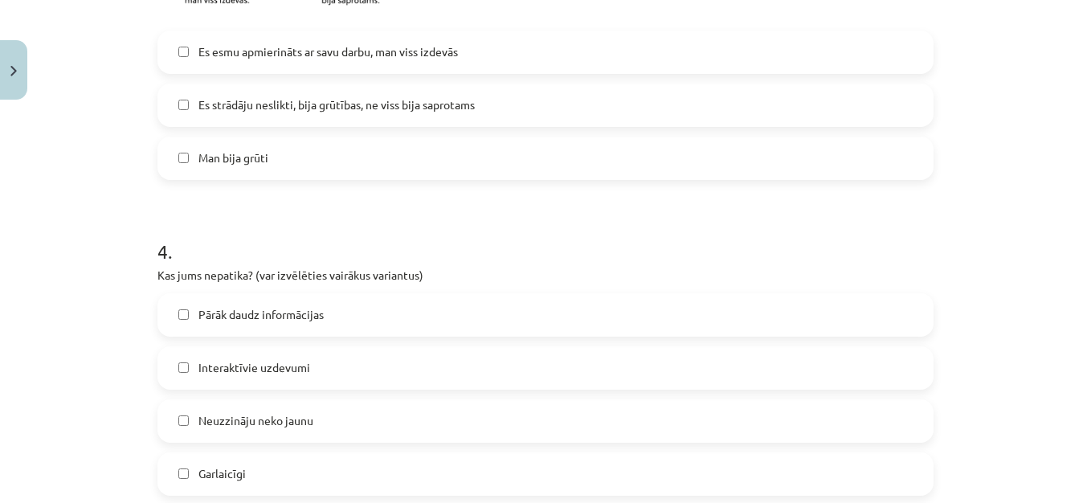
click at [363, 50] on span "Es esmu apmierināts ar savu darbu, man viss izdevās" at bounding box center [328, 51] width 260 height 17
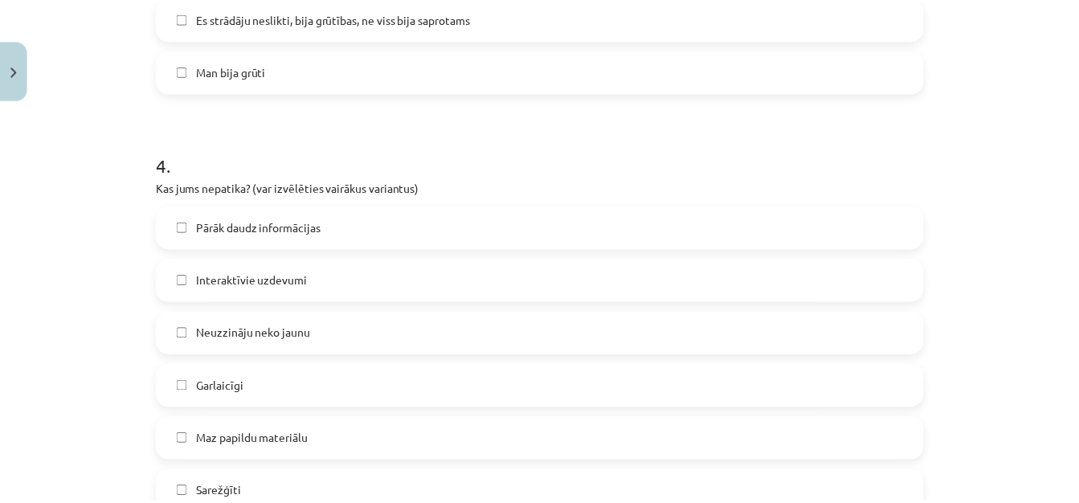
scroll to position [1455, 0]
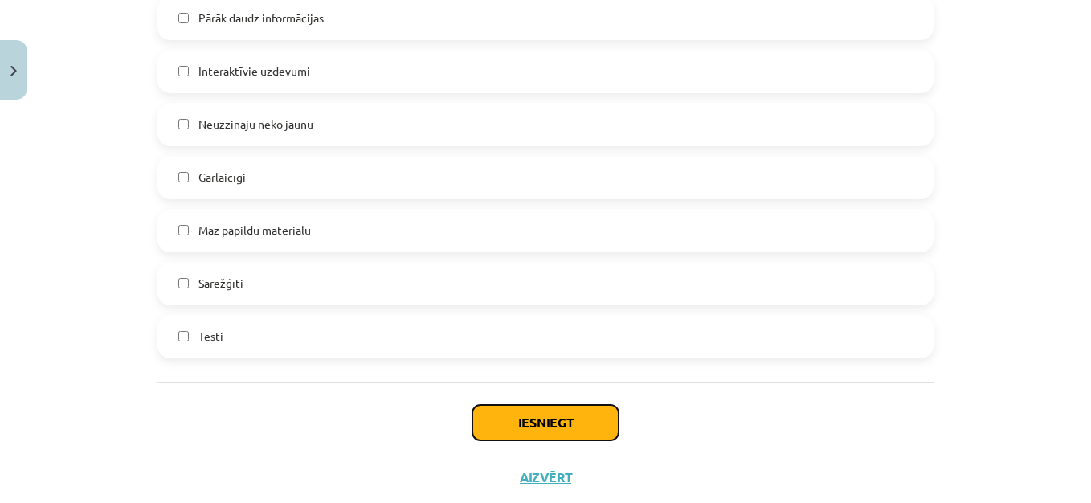
click at [569, 419] on button "Iesniegt" at bounding box center [546, 422] width 146 height 35
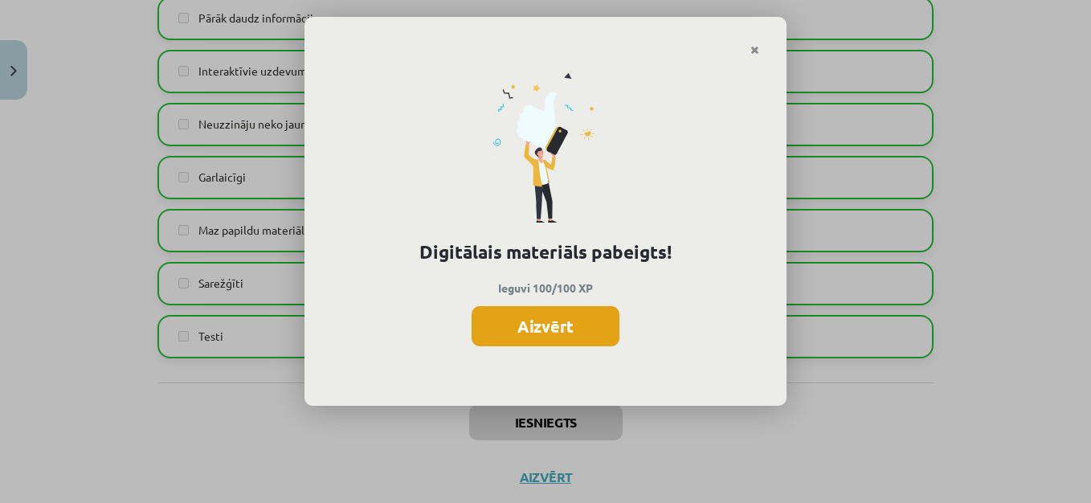
click at [585, 337] on button "Aizvērt" at bounding box center [546, 326] width 148 height 40
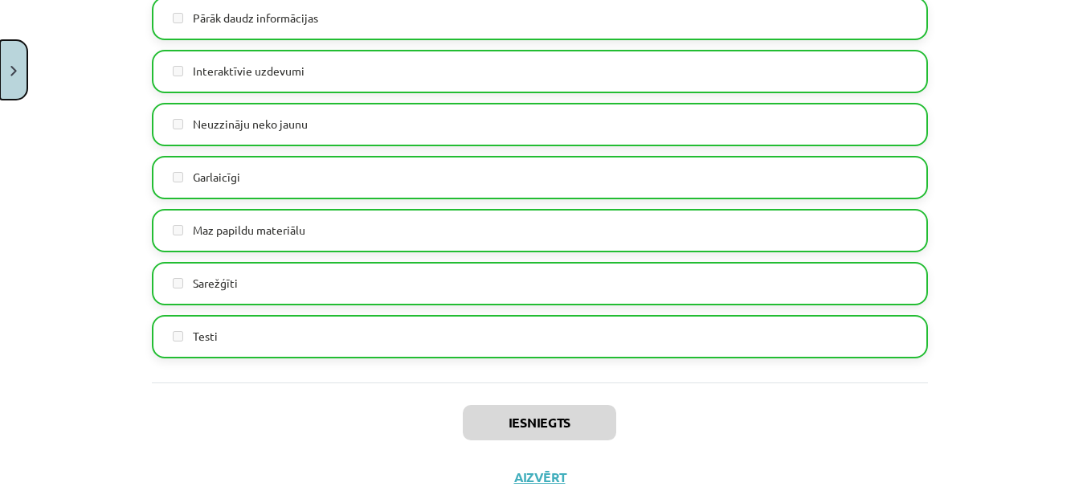
click at [22, 68] on button "Close" at bounding box center [13, 69] width 27 height 59
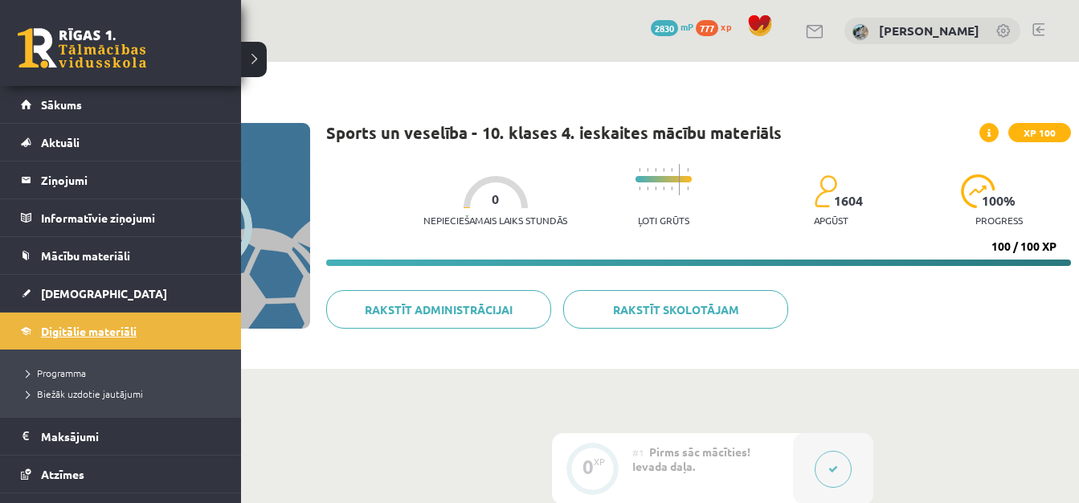
click at [114, 325] on span "Digitālie materiāli" at bounding box center [89, 331] width 96 height 14
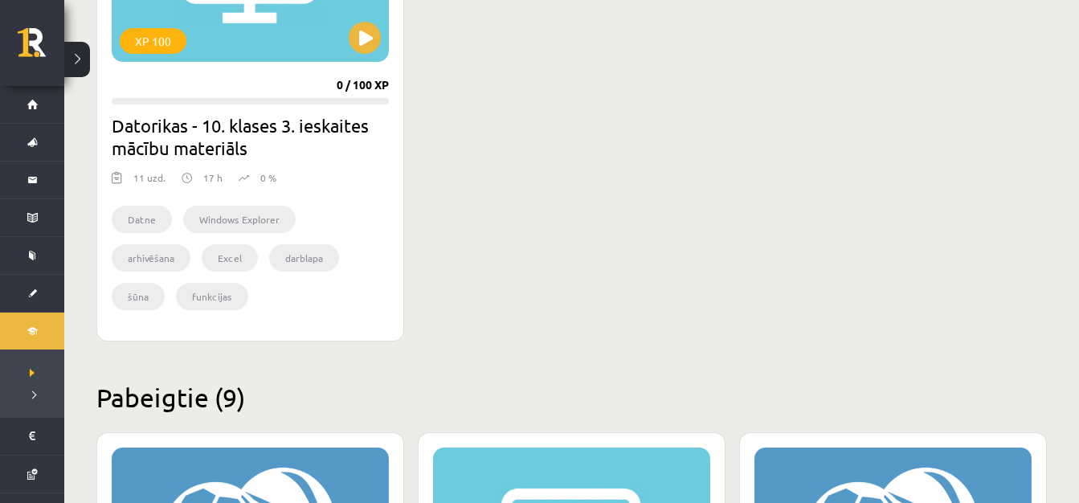
scroll to position [313, 0]
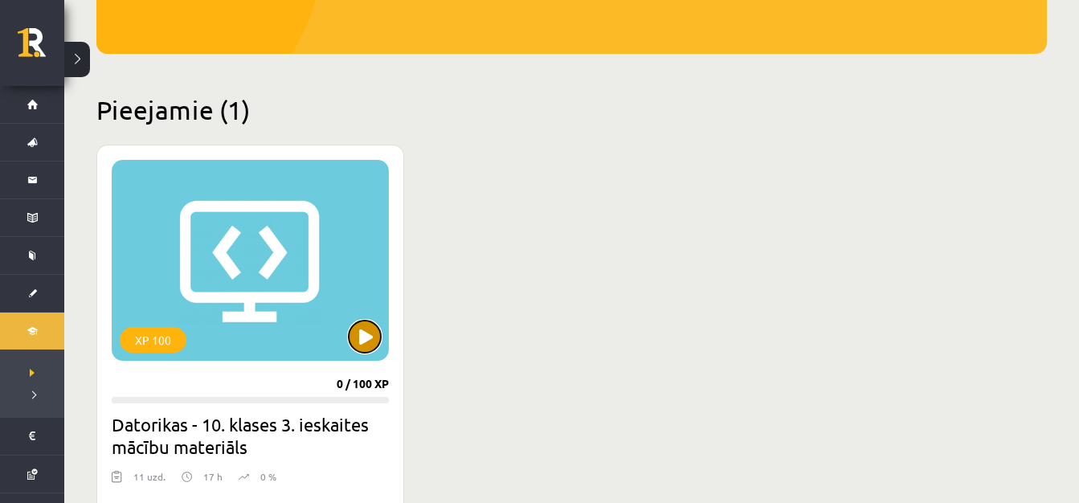
click at [372, 330] on button at bounding box center [365, 337] width 32 height 32
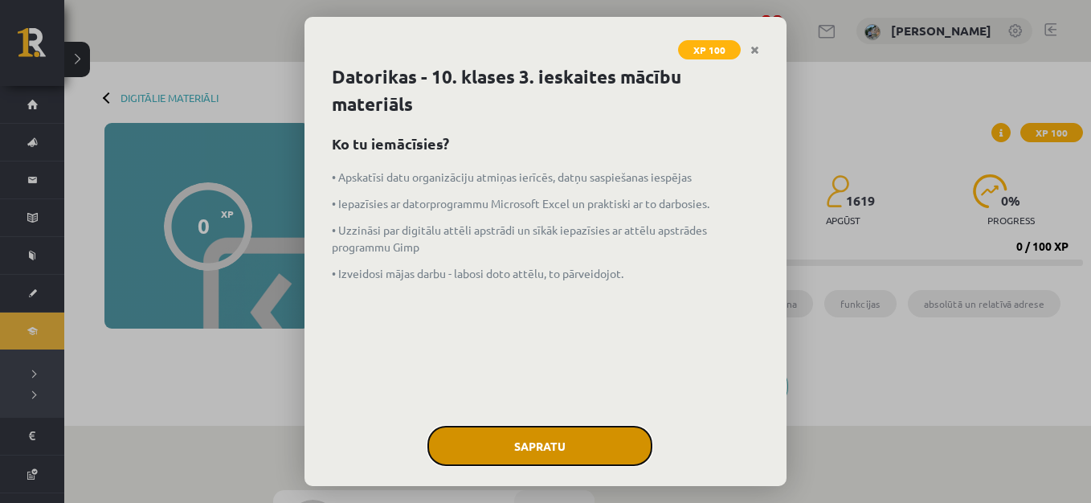
click at [554, 450] on button "Sapratu" at bounding box center [540, 446] width 225 height 40
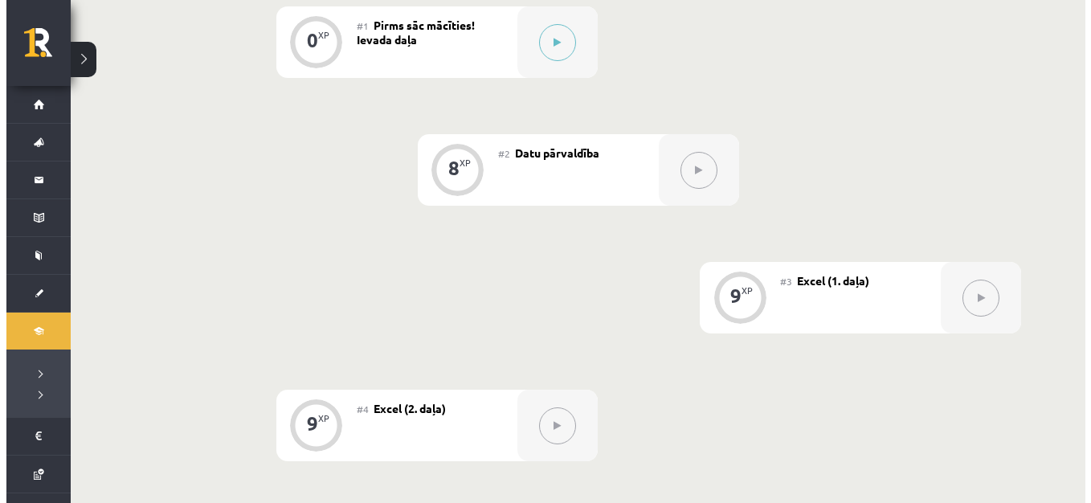
scroll to position [488, 0]
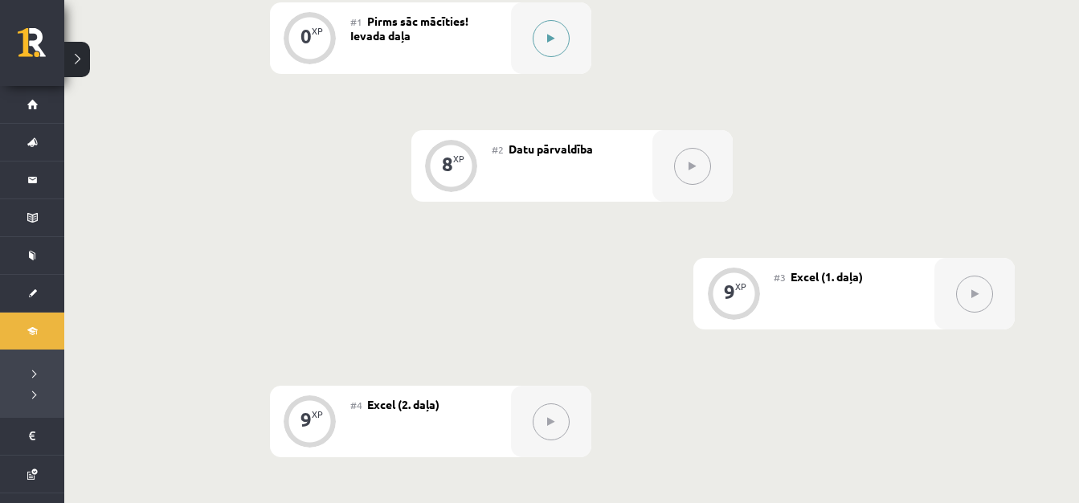
click at [555, 32] on button at bounding box center [551, 38] width 37 height 37
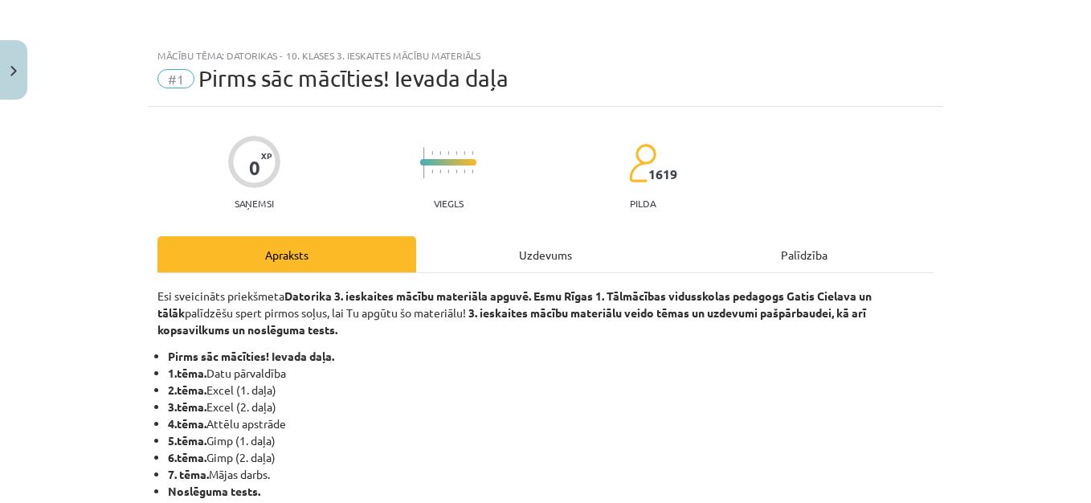
click at [540, 253] on div "Uzdevums" at bounding box center [545, 254] width 259 height 36
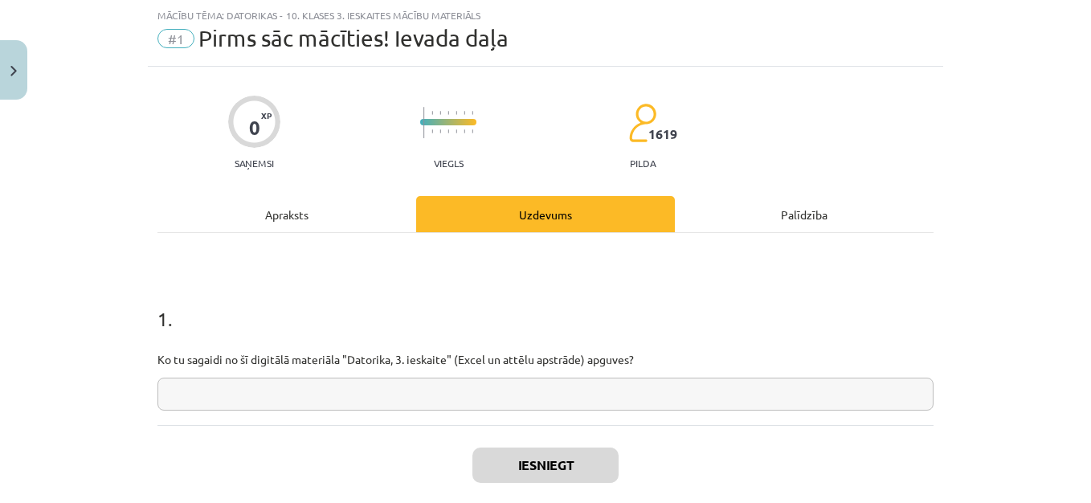
click at [250, 395] on input "text" at bounding box center [546, 394] width 776 height 33
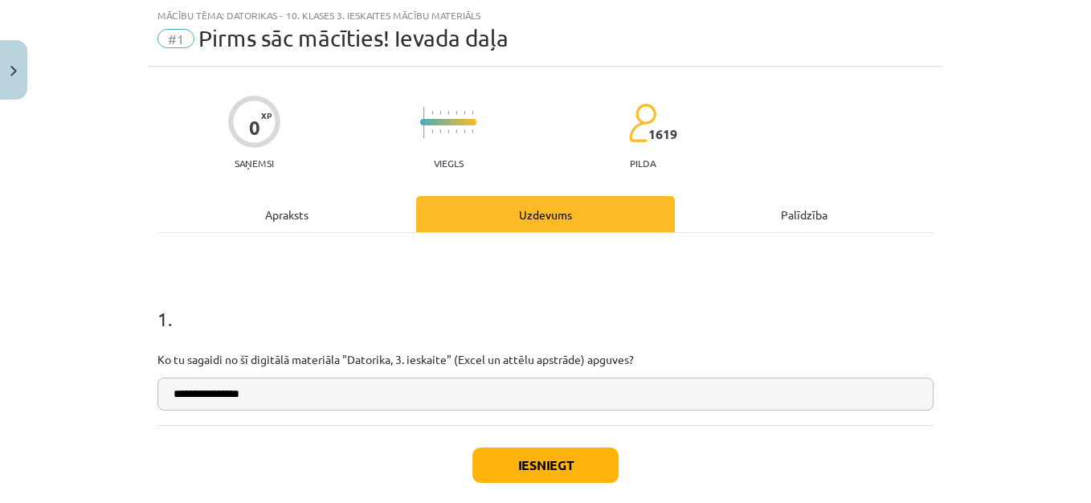
type input "**********"
click at [533, 453] on button "Iesniegt" at bounding box center [546, 465] width 146 height 35
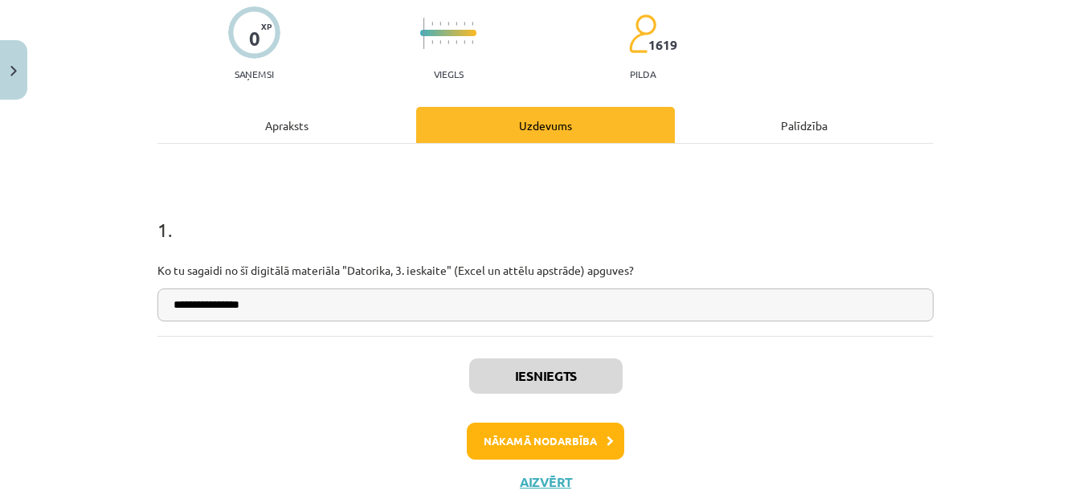
scroll to position [139, 0]
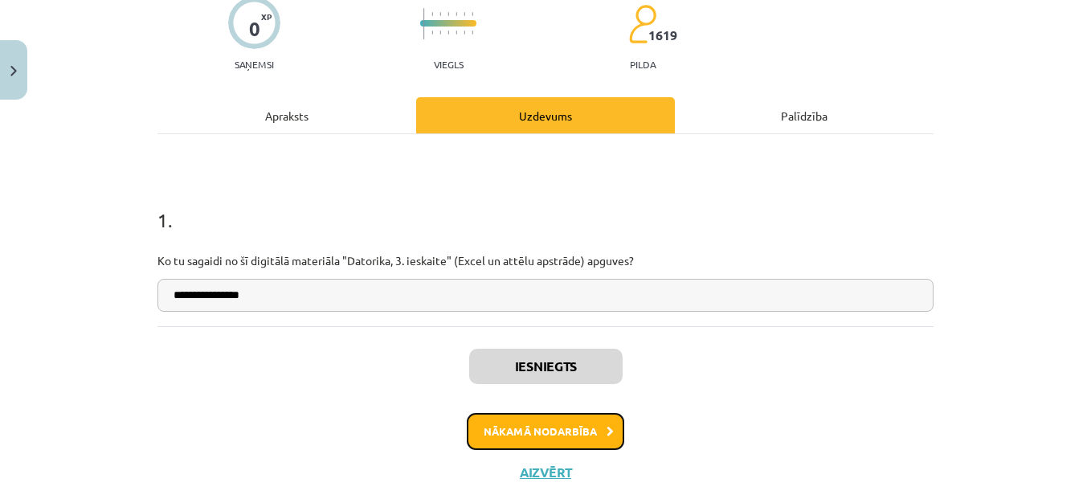
click at [578, 440] on button "Nākamā nodarbība" at bounding box center [546, 431] width 158 height 37
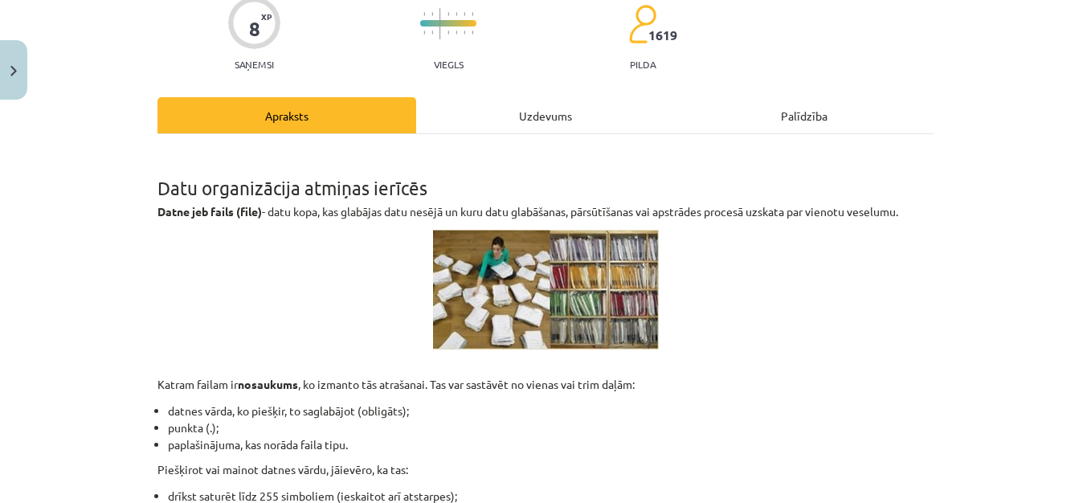
scroll to position [40, 0]
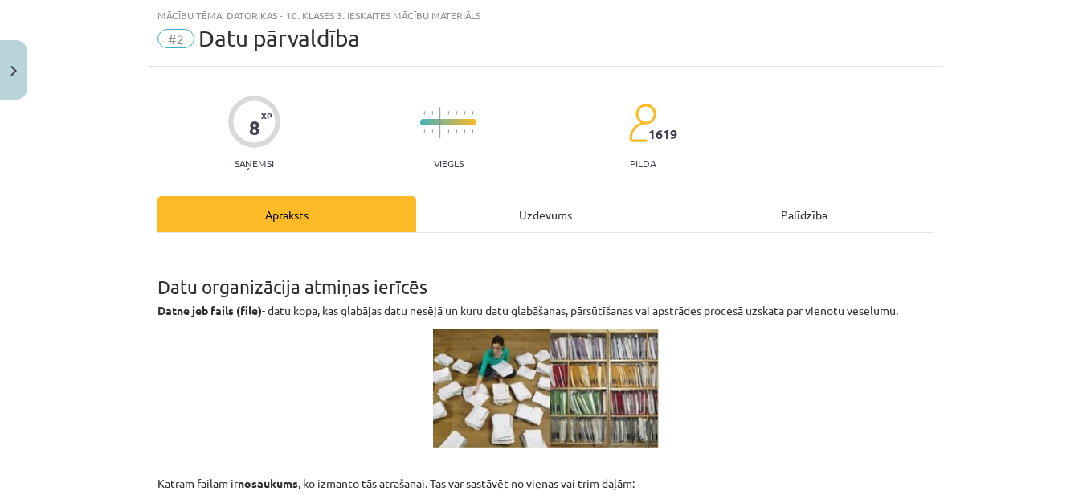
click at [539, 208] on div "Uzdevums" at bounding box center [545, 214] width 259 height 36
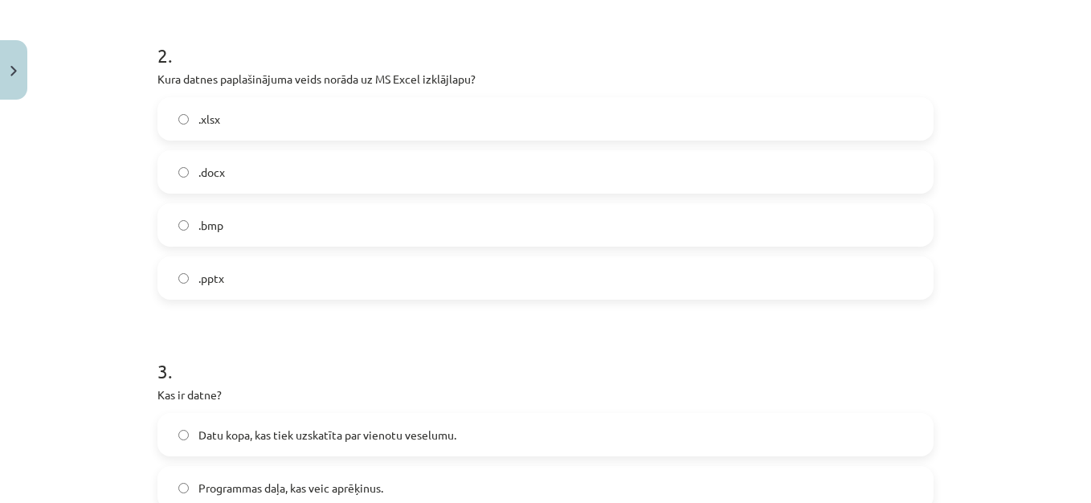
scroll to position [919, 0]
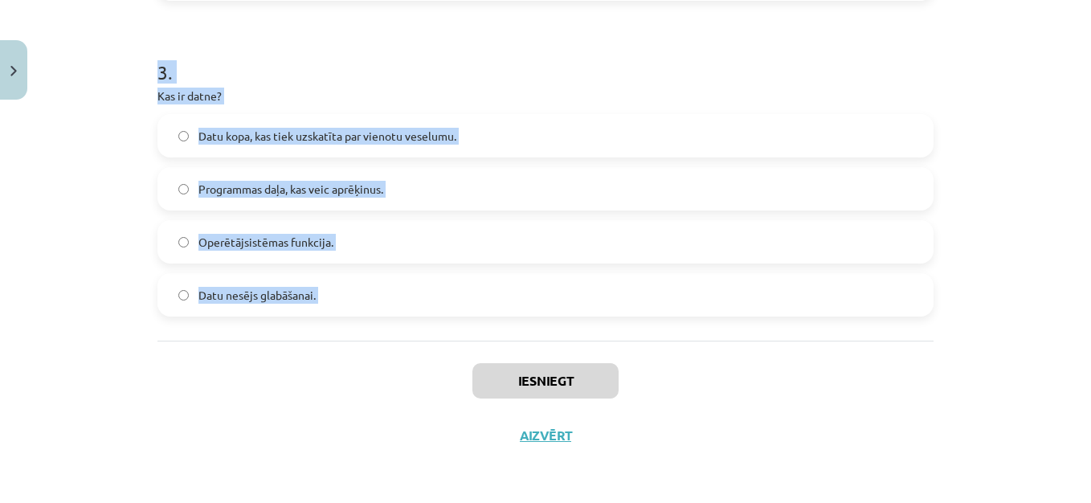
drag, startPoint x: 248, startPoint y: 371, endPoint x: 456, endPoint y: 370, distance: 207.3
click at [456, 370] on div "Mācību tēma: Datorikas - 10. klases 3. ieskaites mācību materiāls #2 Datu pārva…" at bounding box center [545, 251] width 1091 height 503
copy form "1 . Kurš no šiem rakstzīmju komplektiem ir derīgs faila nosaukumam? File<Name>.…"
click at [1004, 88] on div "Mācību tēma: Datorikas - 10. klases 3. ieskaites mācību materiāls #2 Datu pārva…" at bounding box center [545, 251] width 1091 height 503
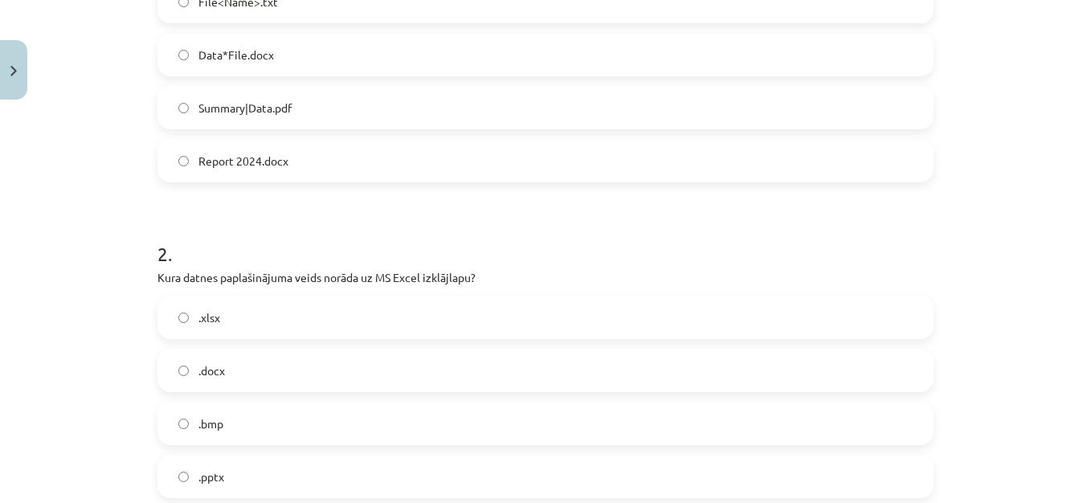
scroll to position [490, 0]
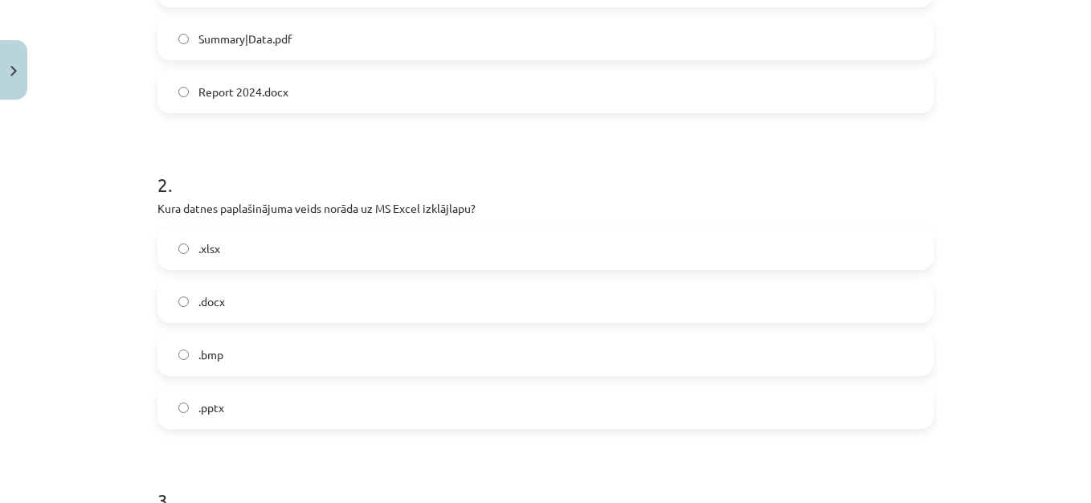
click at [558, 100] on label "Report 2024.docx" at bounding box center [545, 92] width 773 height 40
click at [306, 244] on label ".xlsx" at bounding box center [545, 248] width 773 height 40
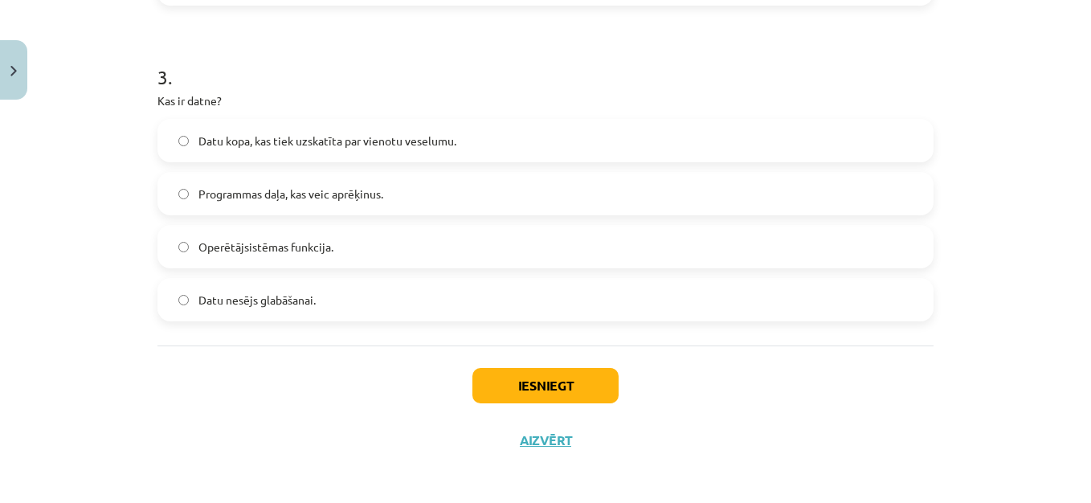
scroll to position [919, 0]
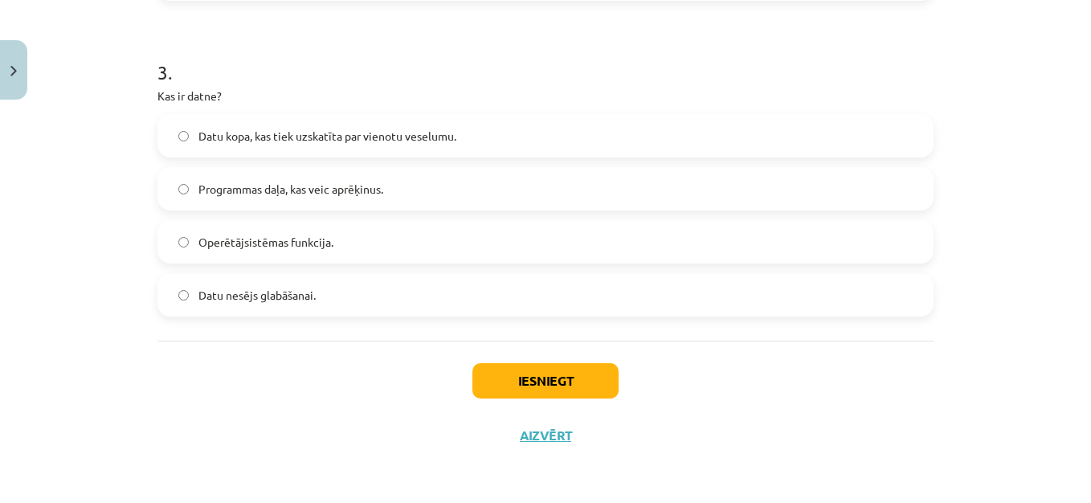
click at [395, 128] on span "Datu kopa, kas tiek uzskatīta par vienotu veselumu." at bounding box center [327, 136] width 258 height 17
click at [572, 373] on button "Iesniegt" at bounding box center [546, 380] width 146 height 35
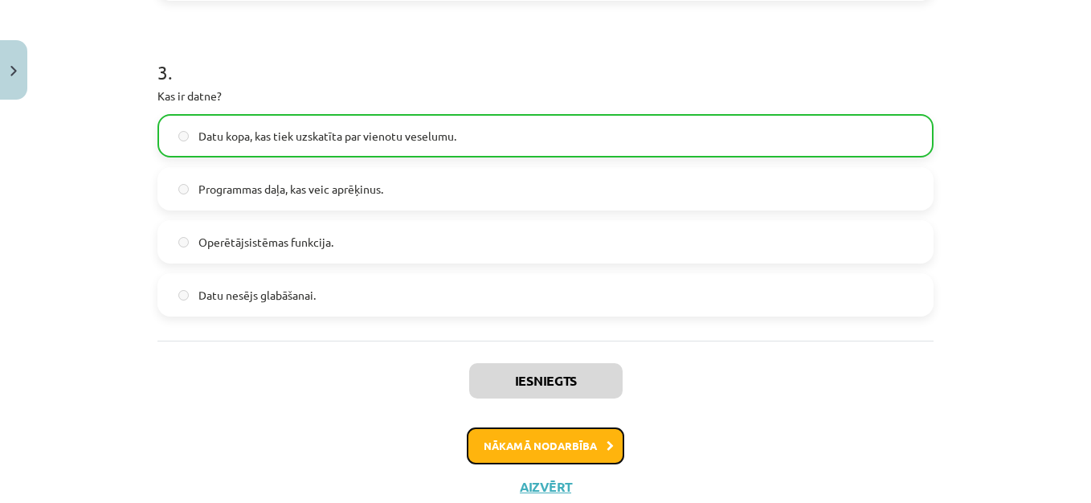
click at [584, 442] on button "Nākamā nodarbība" at bounding box center [546, 446] width 158 height 37
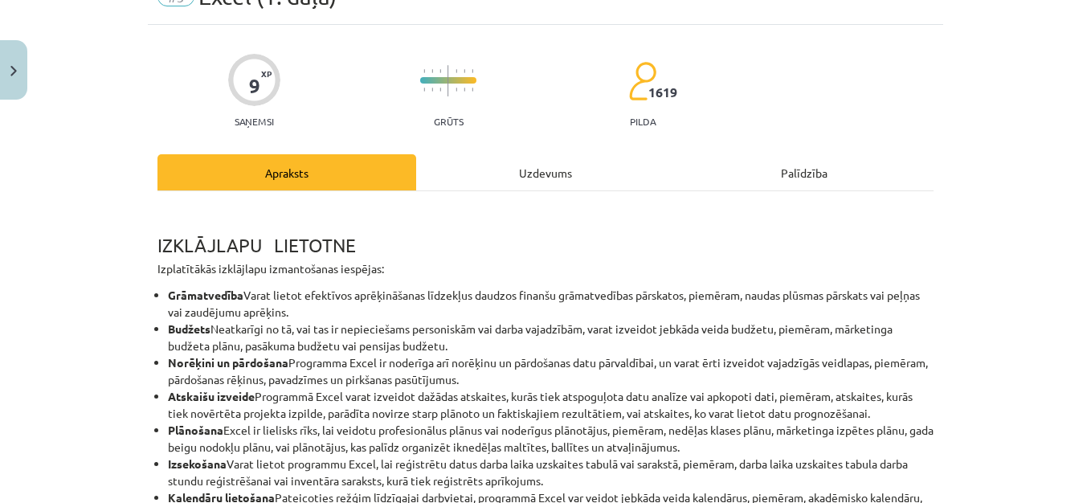
scroll to position [40, 0]
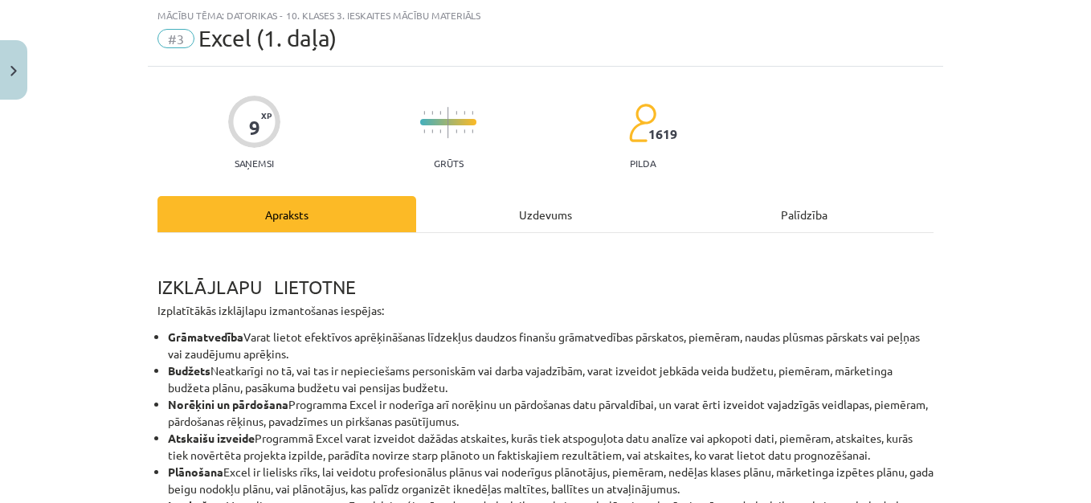
click at [537, 214] on div "Uzdevums" at bounding box center [545, 214] width 259 height 36
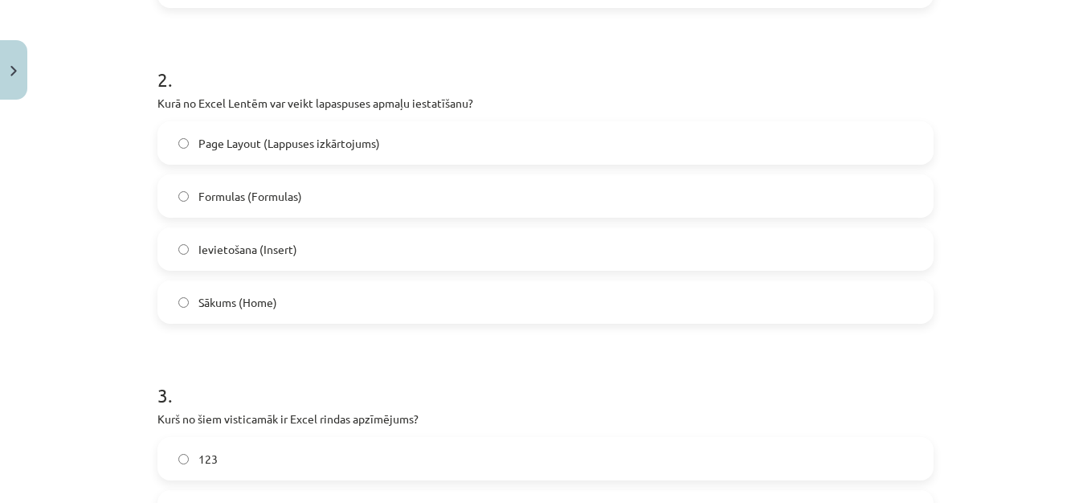
scroll to position [919, 0]
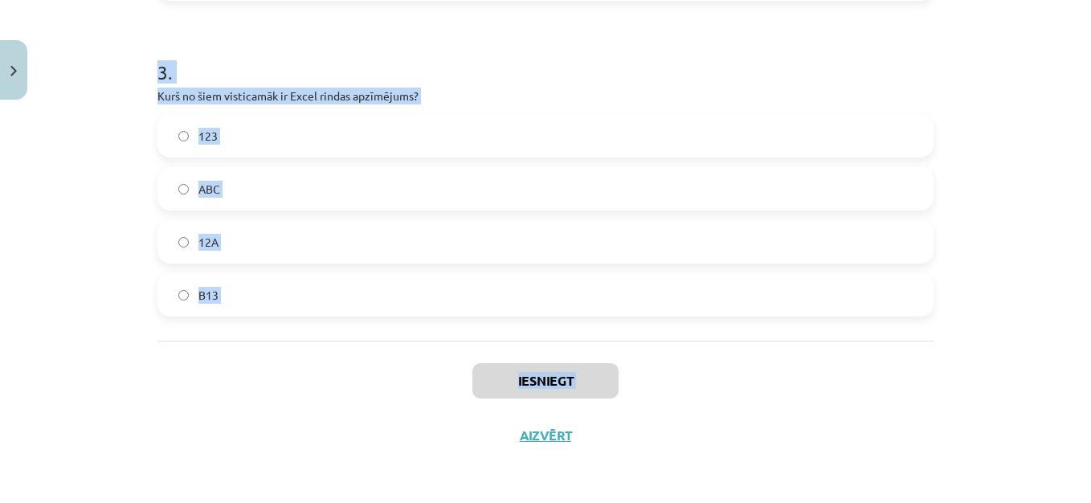
drag, startPoint x: 145, startPoint y: 319, endPoint x: 444, endPoint y: 464, distance: 332.8
click at [444, 464] on div "Mācību tēma: Datorikas - 10. klases 3. ieskaites mācību materiāls #3 Excel (1. …" at bounding box center [545, 251] width 1091 height 503
copy div "1 . Kā Excel var atlasīt (iezīmēt) 1 konkrētu šūnu? Izpilda klikšķi uz rindas n…"
click at [1019, 73] on div "Mācību tēma: Datorikas - 10. klases 3. ieskaites mācību materiāls #3 Excel (1. …" at bounding box center [545, 251] width 1091 height 503
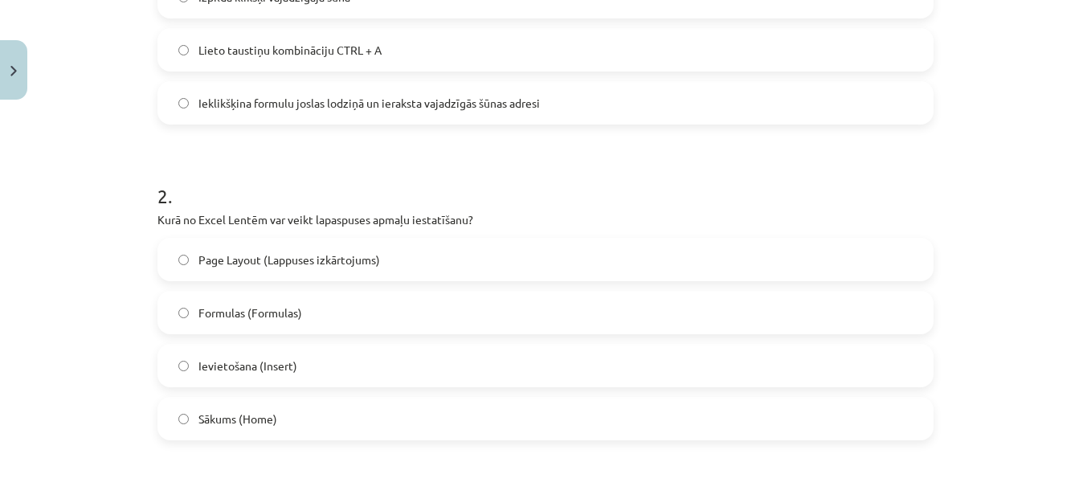
scroll to position [39, 0]
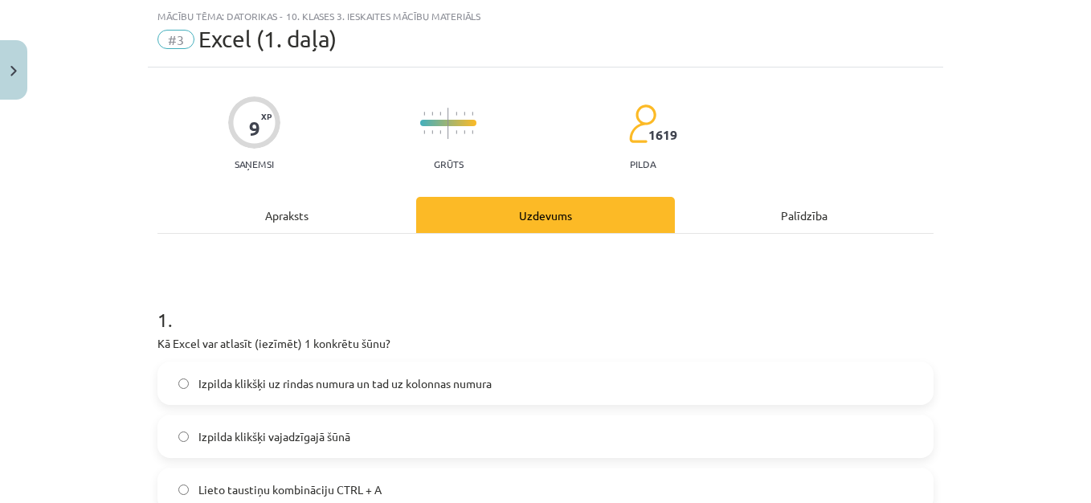
click at [465, 439] on label "Izpilda klikšķi vajadzīgajā šūnā" at bounding box center [545, 436] width 773 height 40
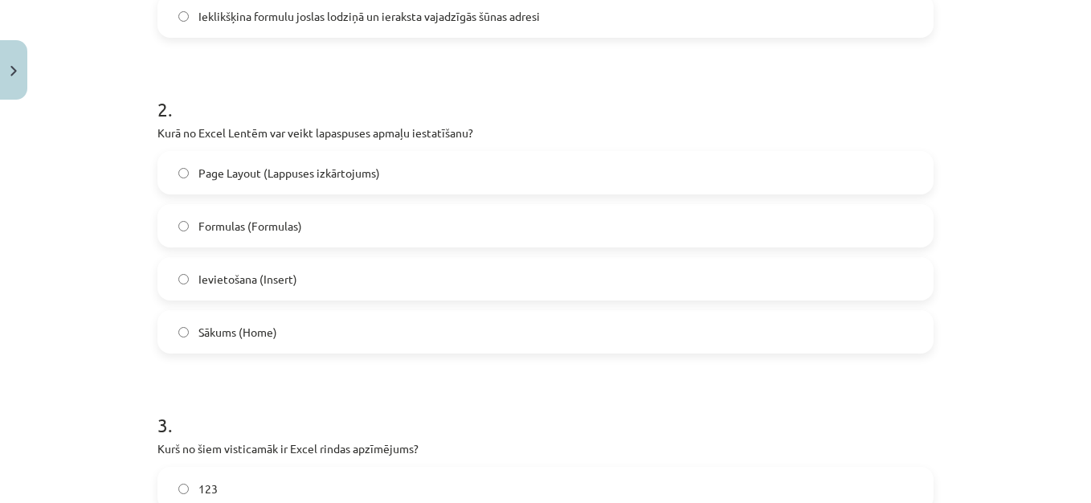
scroll to position [579, 0]
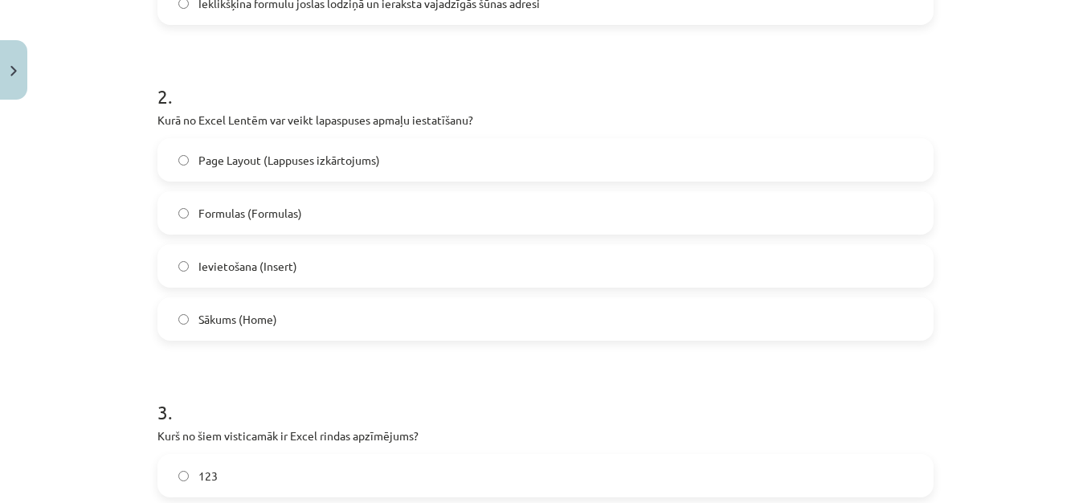
click at [723, 153] on label "Page Layout (Lappuses izkārtojums)" at bounding box center [545, 160] width 773 height 40
click at [586, 477] on label "123" at bounding box center [545, 476] width 773 height 40
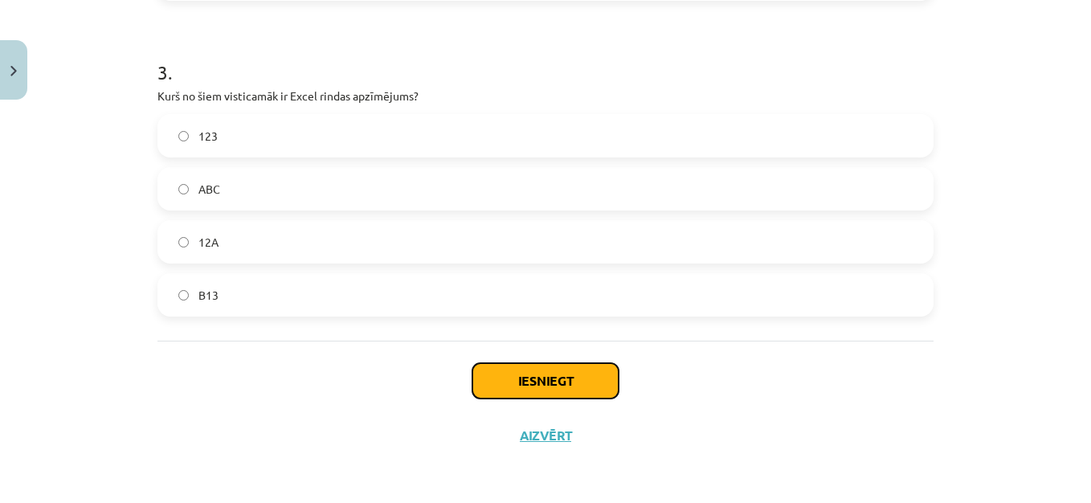
click at [581, 366] on button "Iesniegt" at bounding box center [546, 380] width 146 height 35
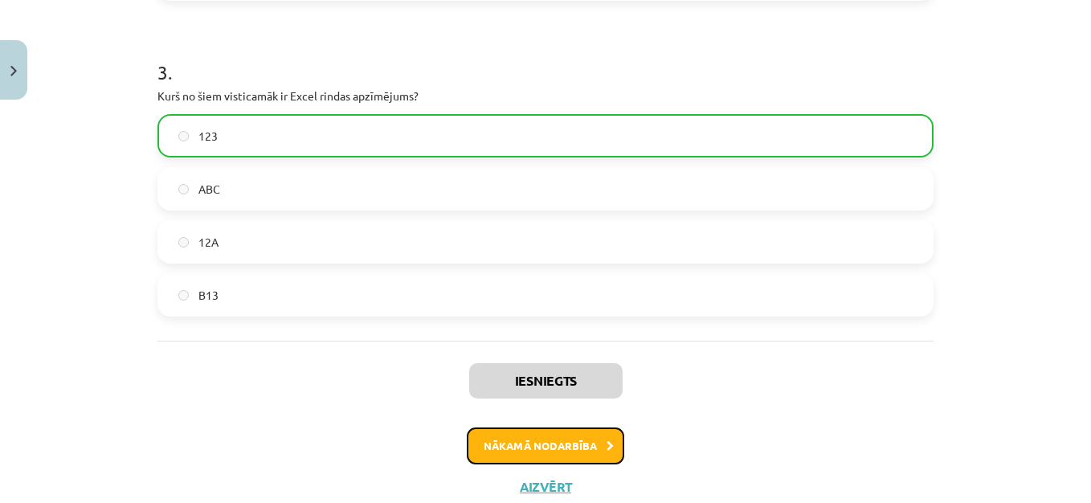
click at [554, 449] on button "Nākamā nodarbība" at bounding box center [546, 446] width 158 height 37
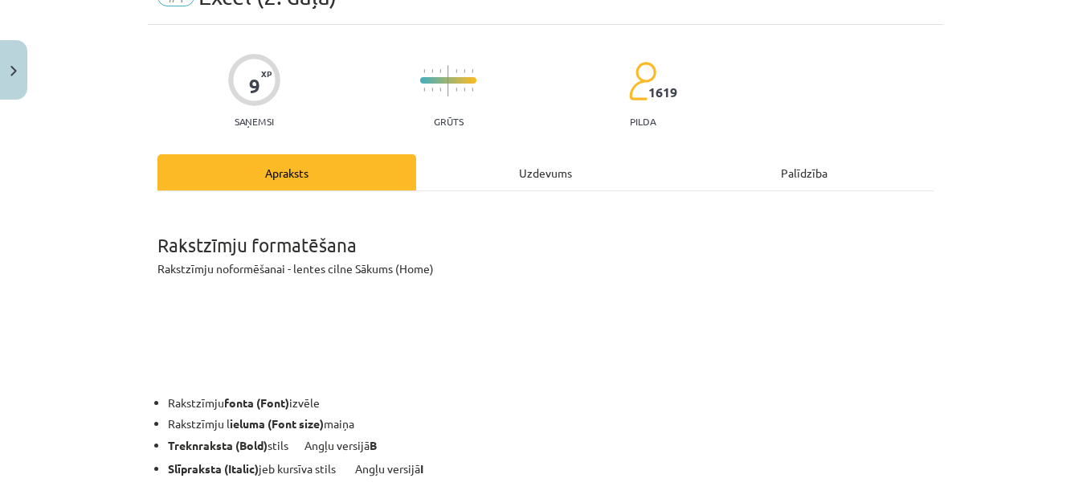
scroll to position [40, 0]
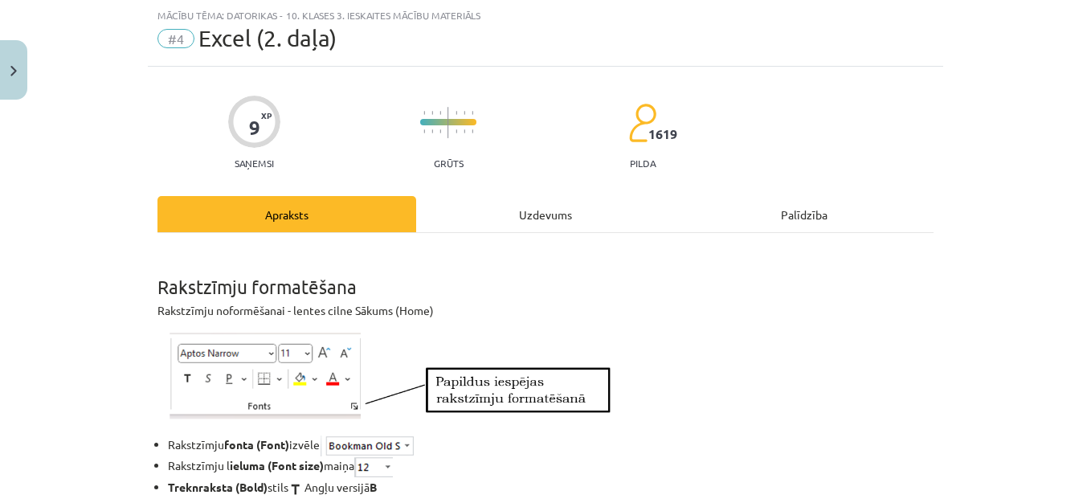
click at [541, 204] on div "Uzdevums" at bounding box center [545, 214] width 259 height 36
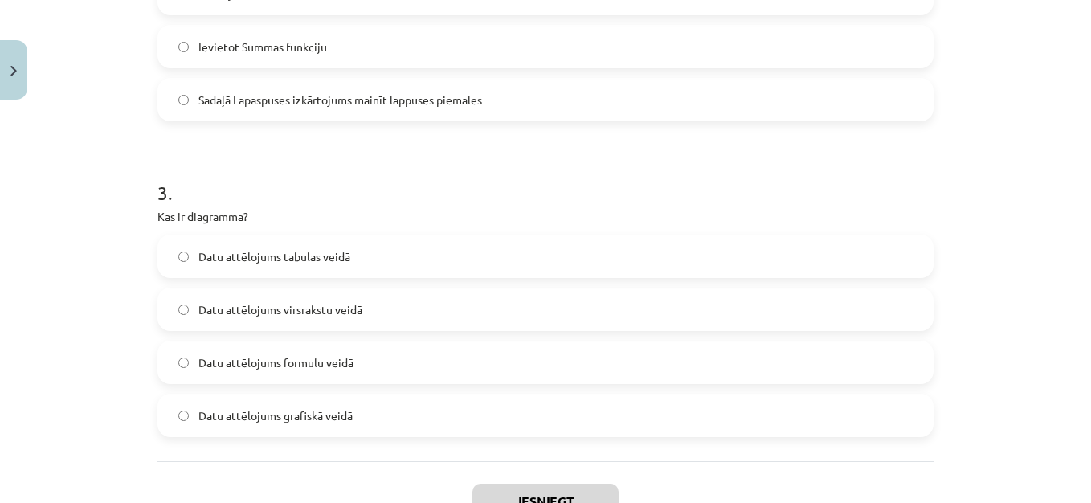
scroll to position [1111, 0]
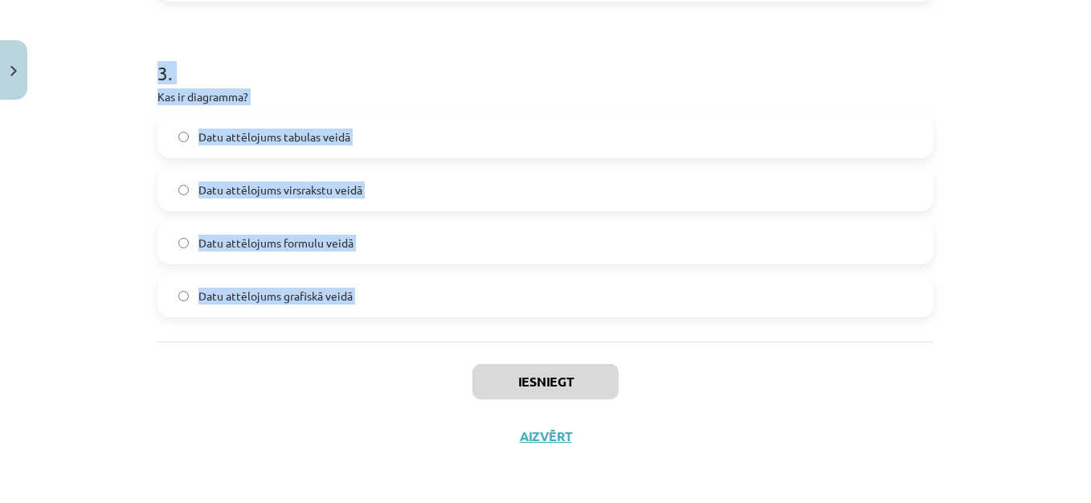
drag, startPoint x: 133, startPoint y: 296, endPoint x: 446, endPoint y: 383, distance: 325.4
click at [446, 383] on div "Mācību tēma: Datorikas - 10. klases 3. ieskaites mācību materiāls #4 Excel (2. …" at bounding box center [545, 251] width 1091 height 503
copy form "1 . Ko norāda šis Excel kļūdas paziņojums? ### skaitliskai vērtībai šūnā nepiet…"
click at [972, 71] on div "Mācību tēma: Datorikas - 10. klases 3. ieskaites mācību materiāls #4 Excel (2. …" at bounding box center [545, 251] width 1091 height 503
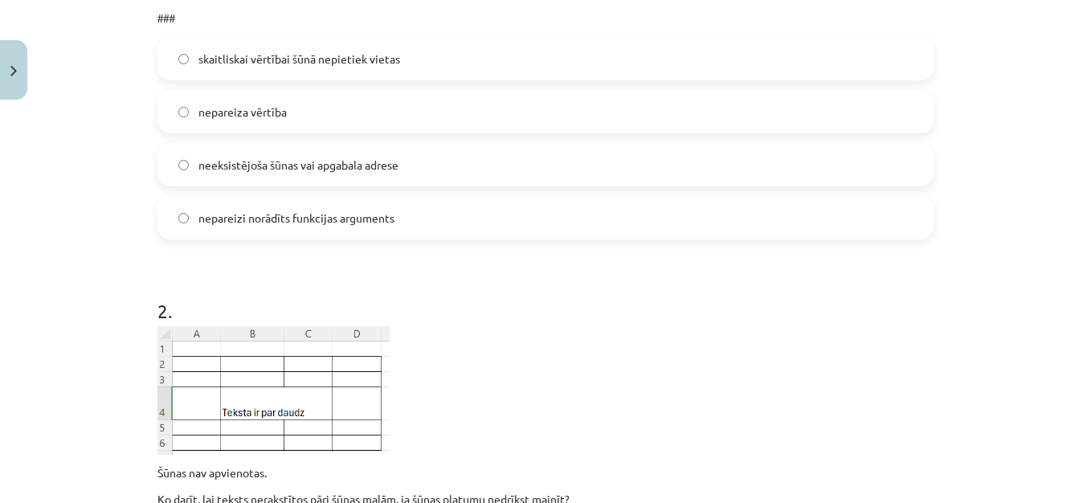
scroll to position [401, 0]
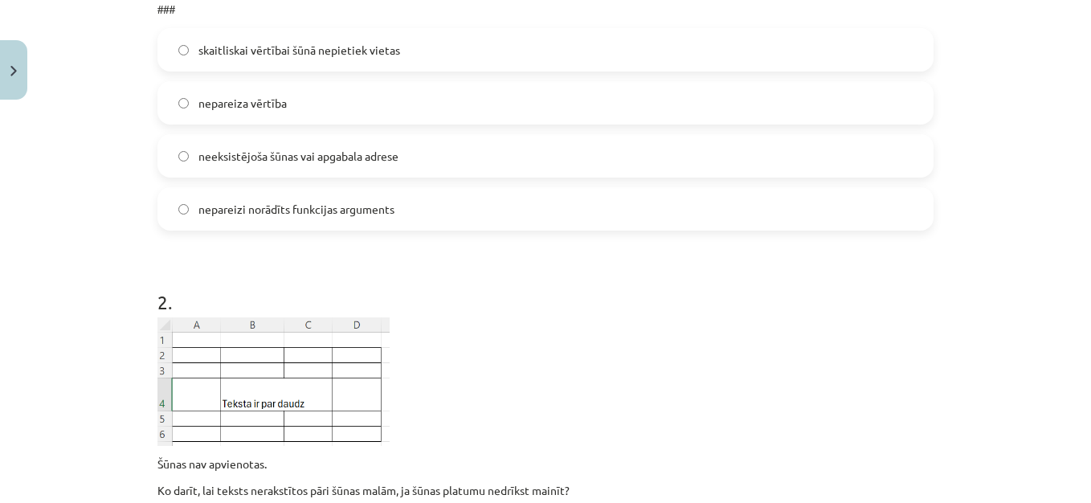
click at [551, 41] on label "skaitliskai vērtībai šūnā nepietiek vietas" at bounding box center [545, 50] width 773 height 40
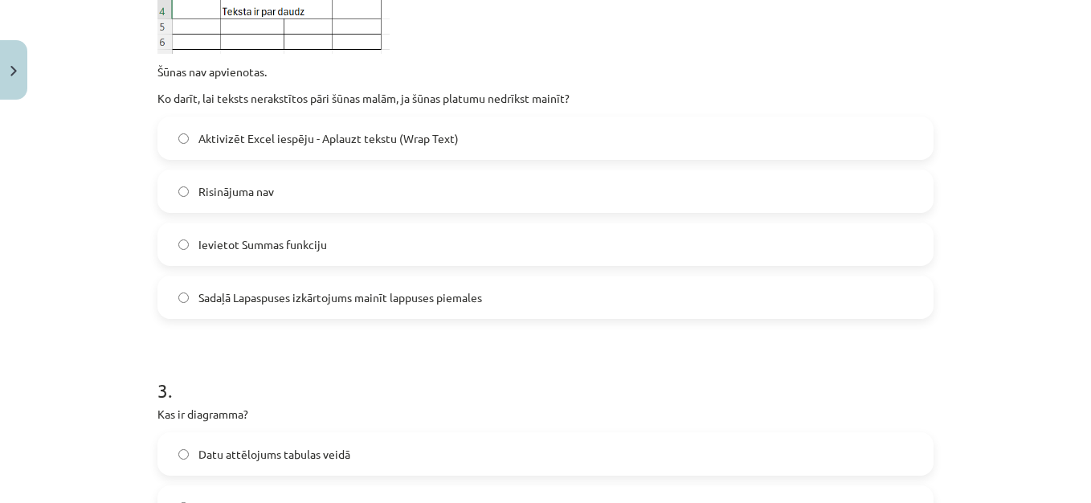
scroll to position [796, 0]
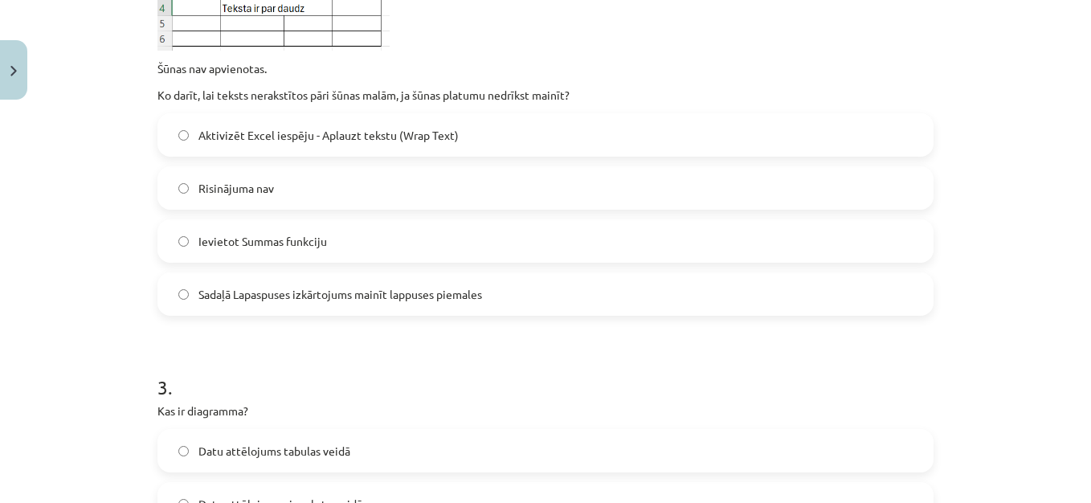
click at [508, 131] on label "Aktivizēt Excel iespēju - Aplauzt tekstu (Wrap Text)" at bounding box center [545, 135] width 773 height 40
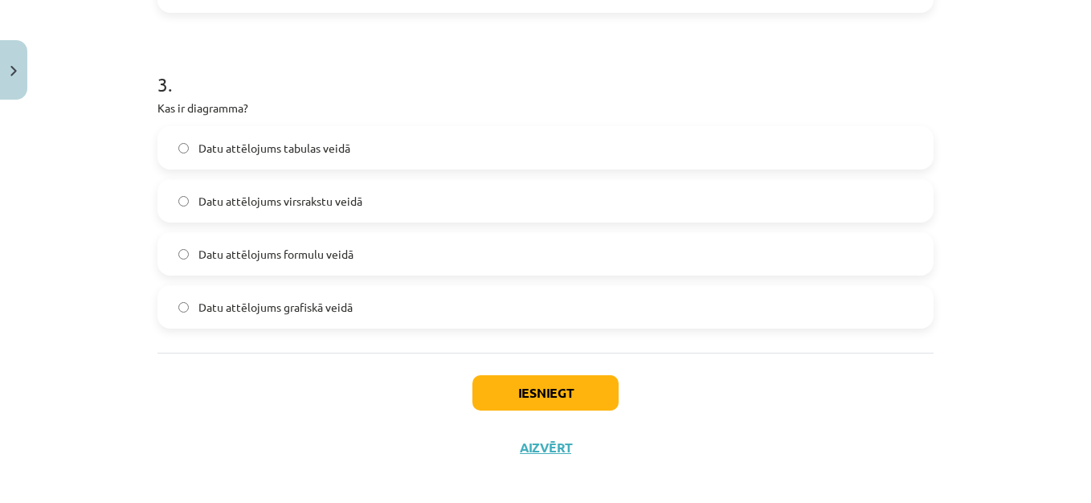
scroll to position [1111, 0]
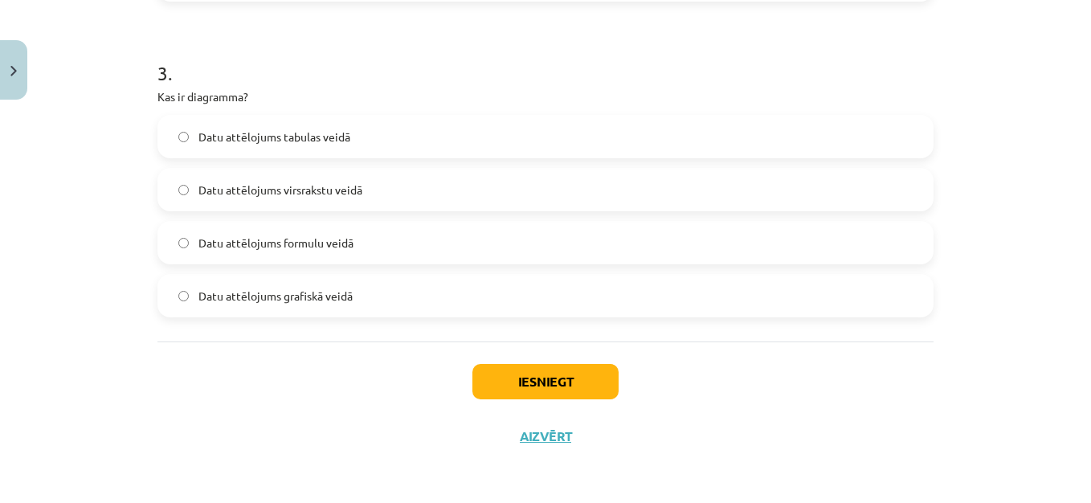
click at [305, 295] on span "Datu attēlojums grafiskā veidā" at bounding box center [275, 296] width 154 height 17
click at [542, 393] on button "Iesniegt" at bounding box center [546, 381] width 146 height 35
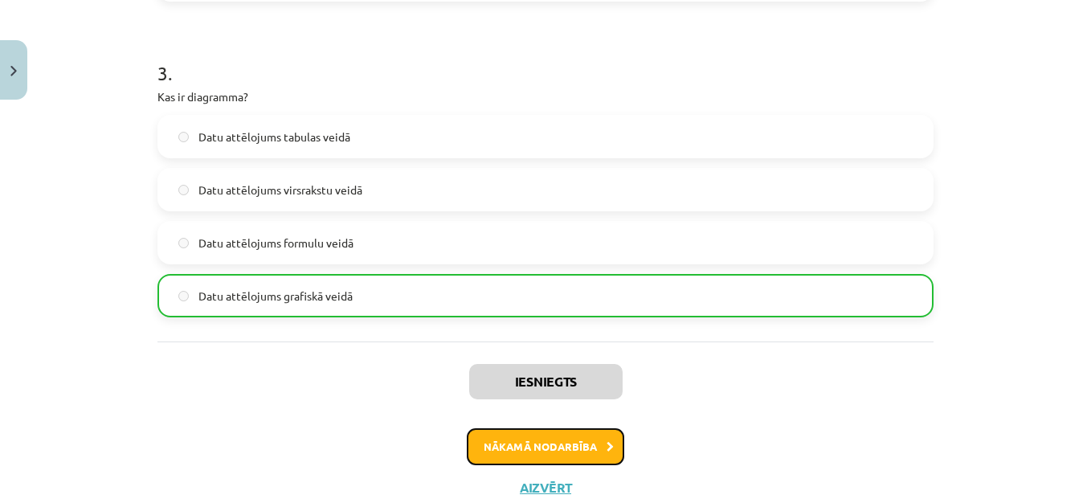
click at [546, 445] on button "Nākamā nodarbība" at bounding box center [546, 446] width 158 height 37
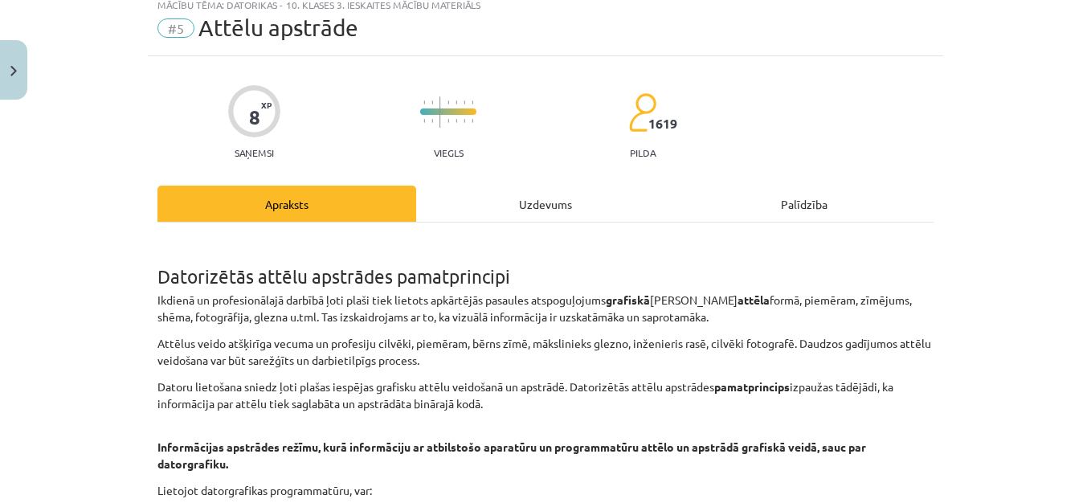
scroll to position [40, 0]
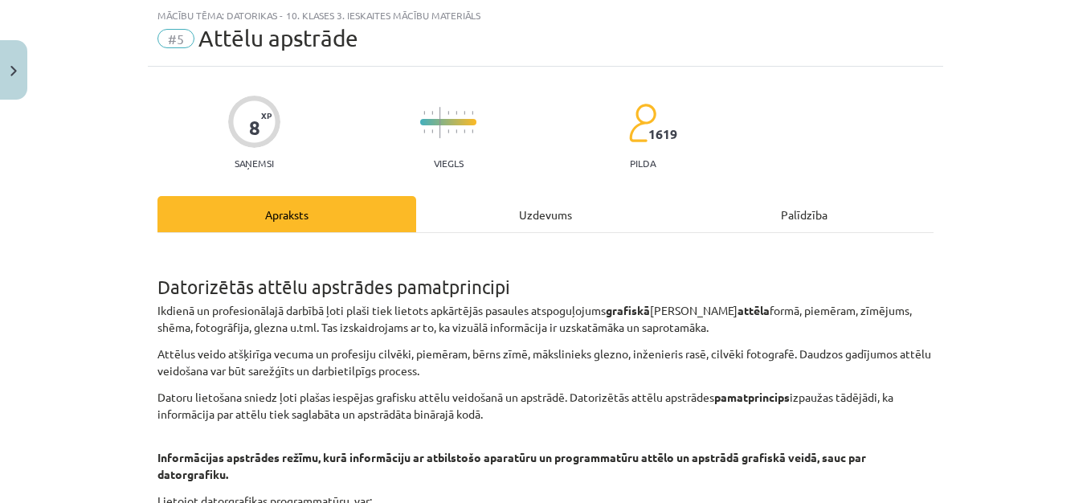
click at [523, 228] on div "Uzdevums" at bounding box center [545, 214] width 259 height 36
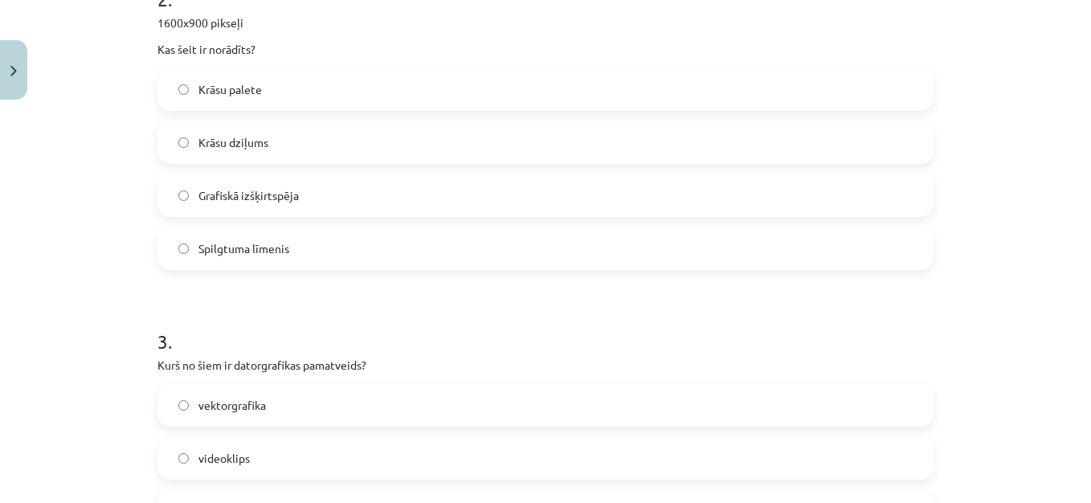
scroll to position [945, 0]
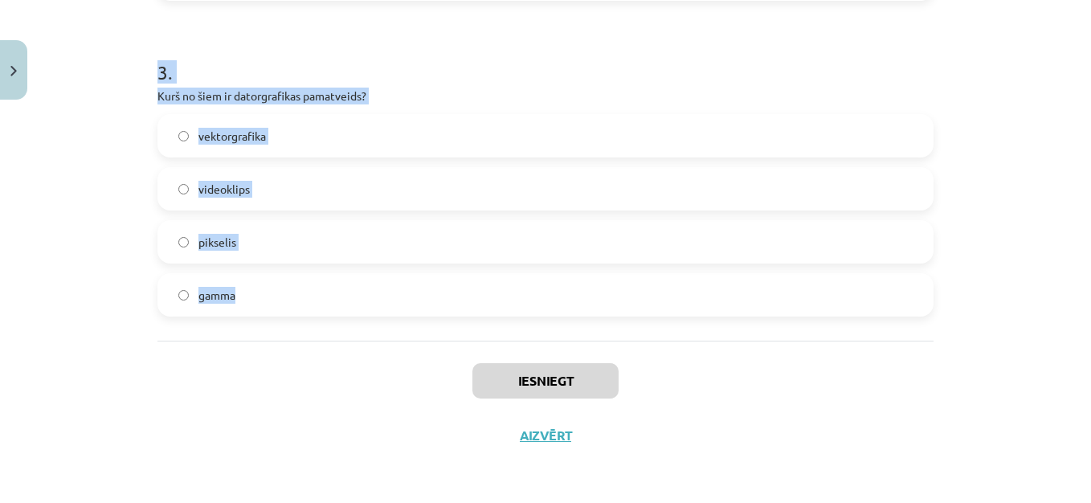
drag, startPoint x: 142, startPoint y: 310, endPoint x: 360, endPoint y: 297, distance: 218.2
copy form "1 . Kas ir krāsu spektrs? varavīksnes krāsas, kas sakārtotas to dabiskajā secīb…"
click at [1015, 84] on div "Mācību tēma: Datorikas - 10. klases 3. ieskaites mācību materiāls #5 Attēlu aps…" at bounding box center [545, 251] width 1091 height 503
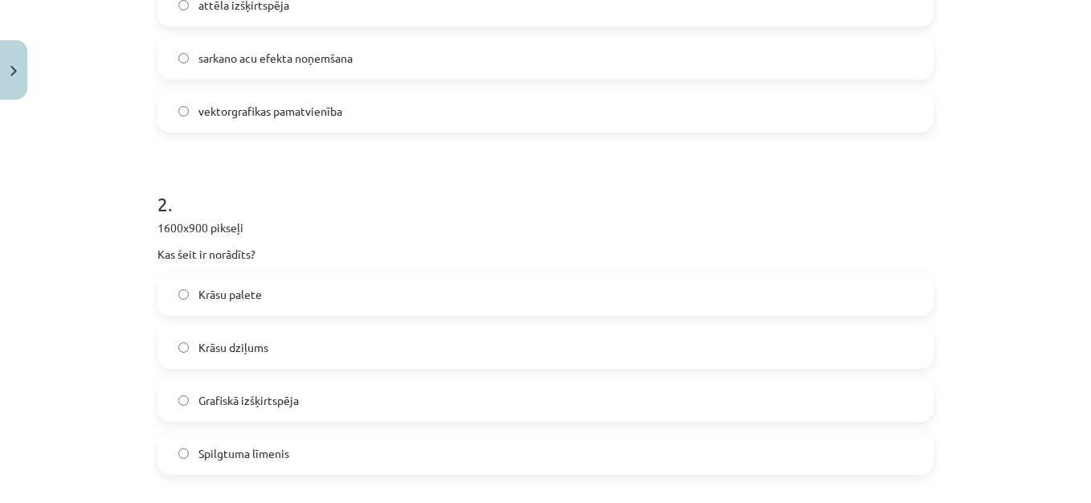
scroll to position [66, 0]
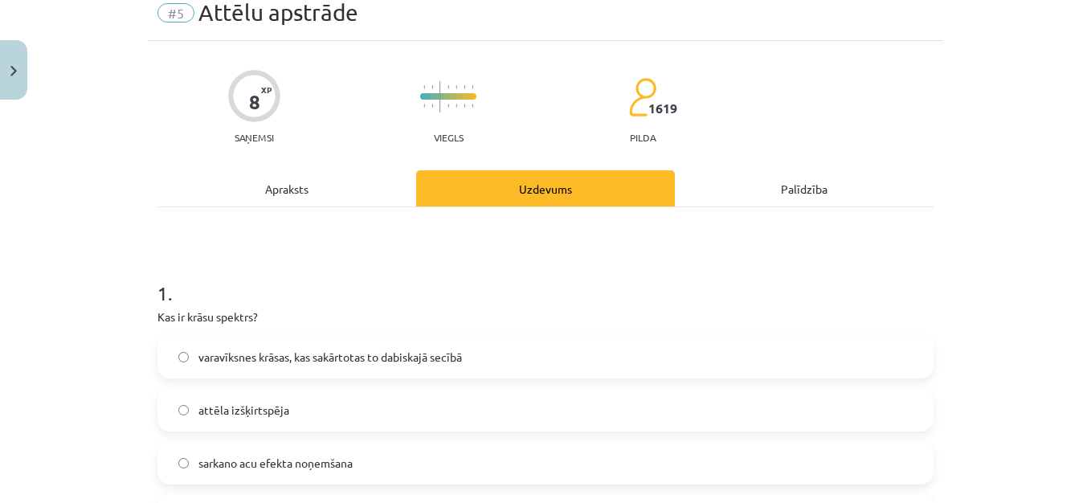
click at [354, 352] on span "varavīksnes krāsas, kas sakārtotas to dabiskajā secībā" at bounding box center [330, 357] width 264 height 17
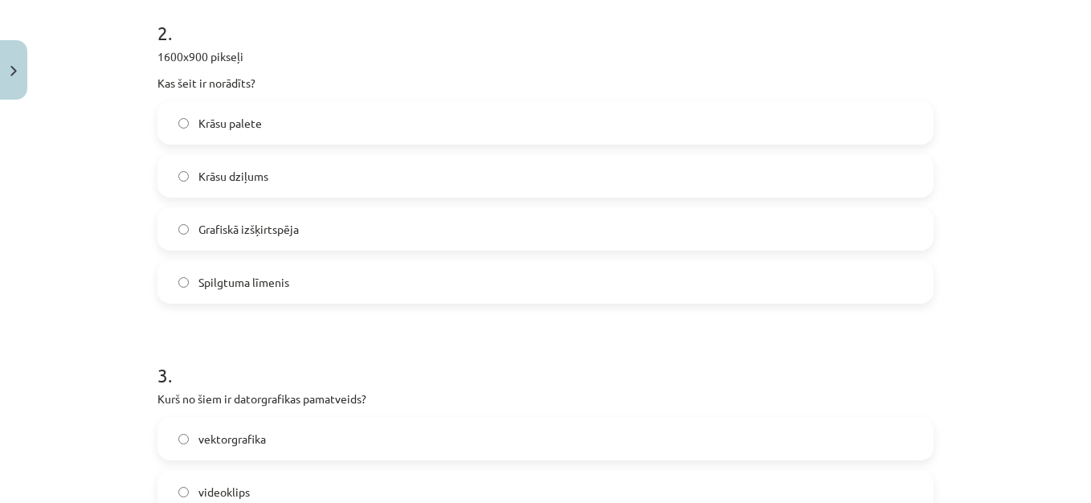
scroll to position [645, 0]
click at [472, 225] on label "Grafiskā izšķirtspēja" at bounding box center [545, 227] width 773 height 40
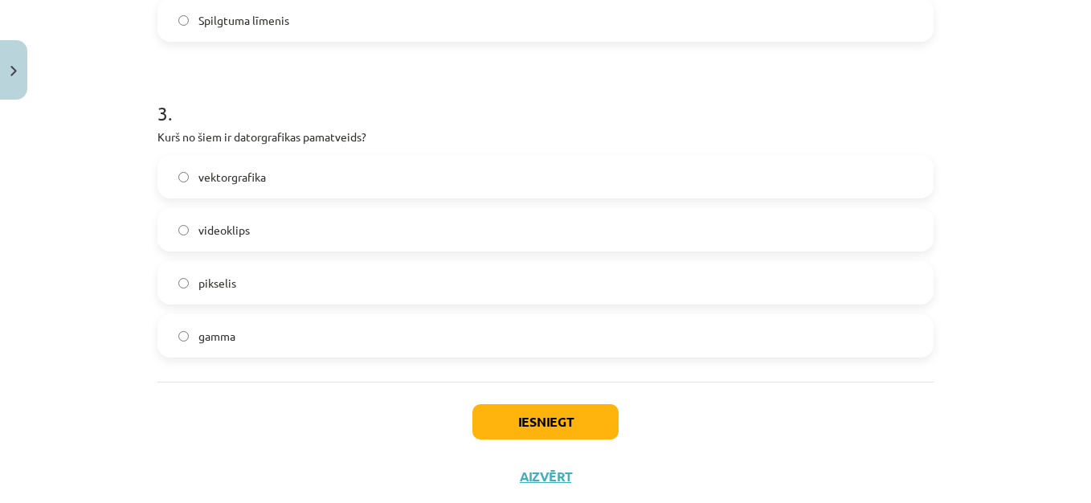
scroll to position [945, 0]
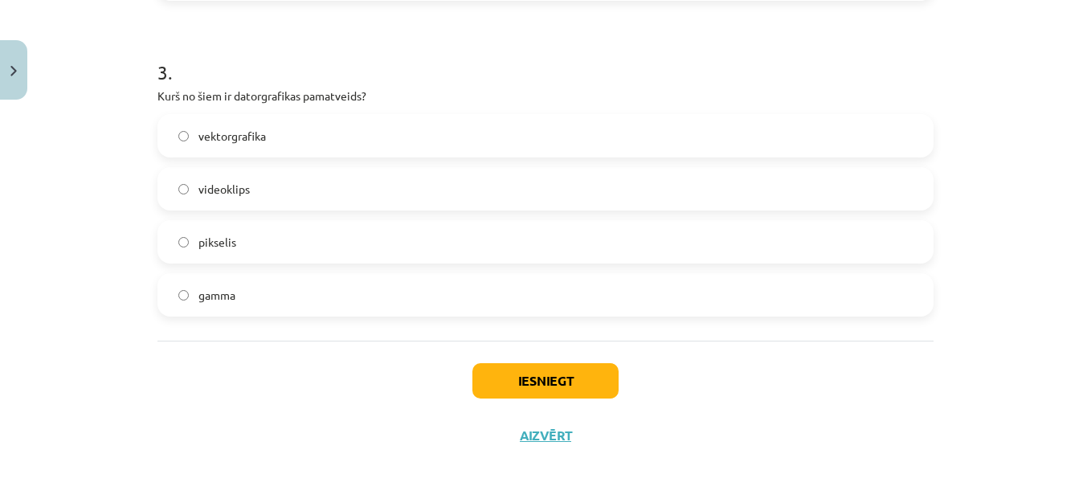
click at [440, 126] on label "vektorgrafika" at bounding box center [545, 136] width 773 height 40
click at [538, 379] on button "Iesniegt" at bounding box center [546, 380] width 146 height 35
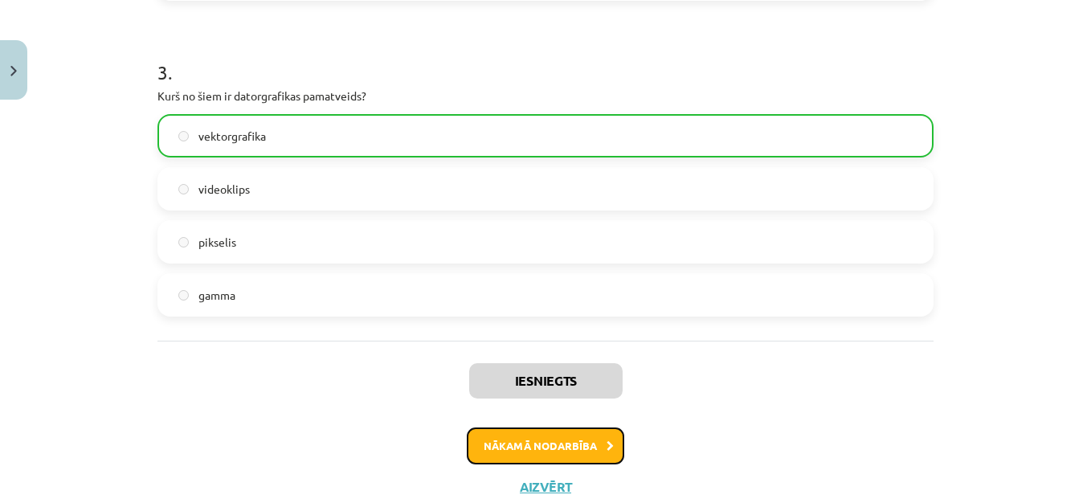
click at [519, 448] on button "Nākamā nodarbība" at bounding box center [546, 446] width 158 height 37
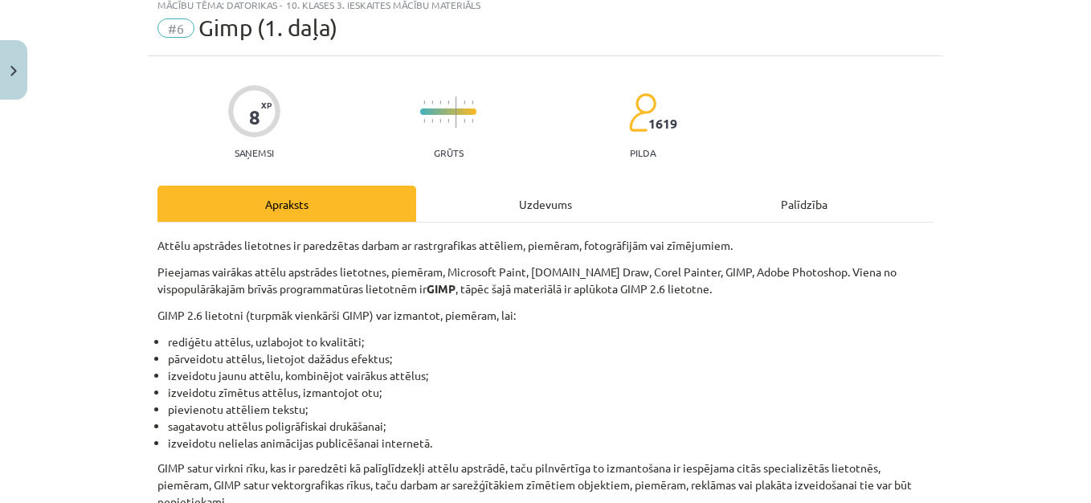
scroll to position [40, 0]
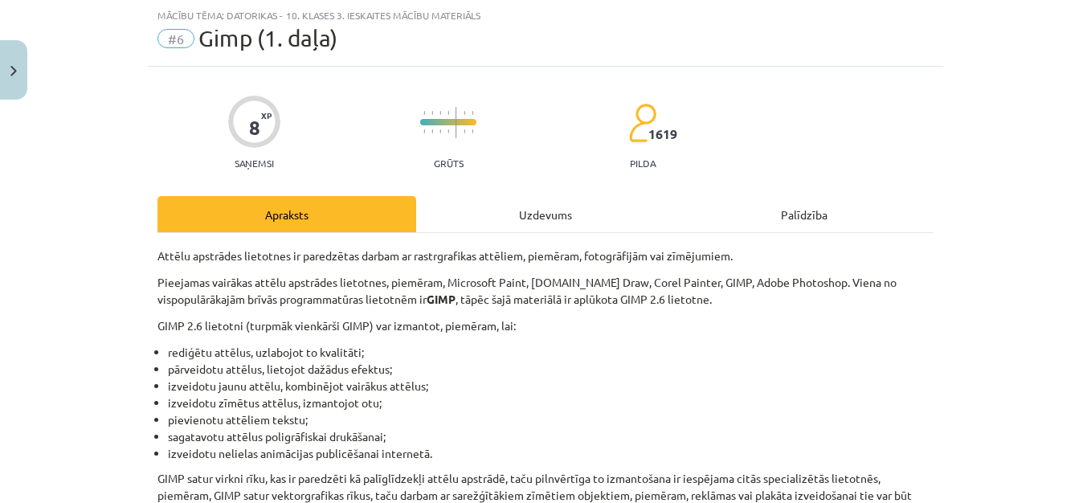
click at [533, 216] on div "Uzdevums" at bounding box center [545, 214] width 259 height 36
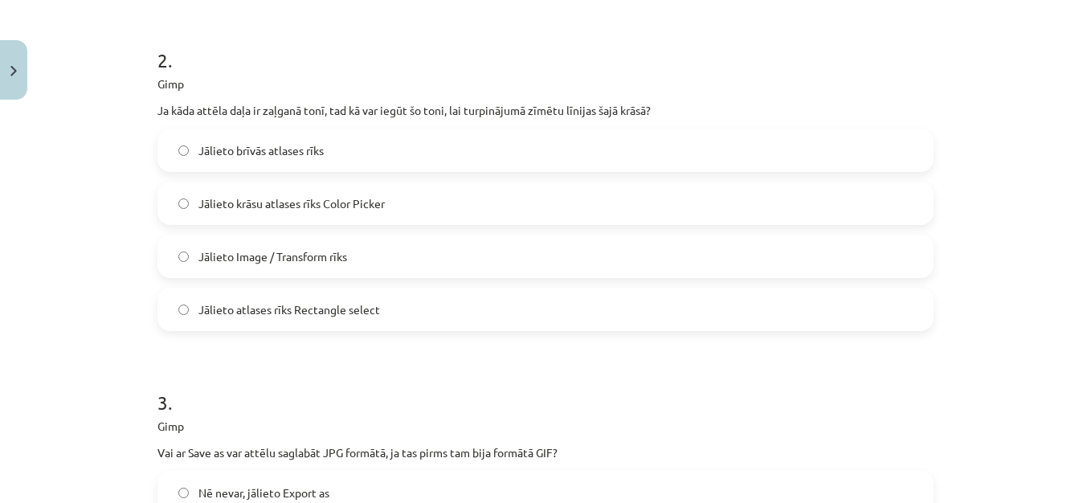
scroll to position [998, 0]
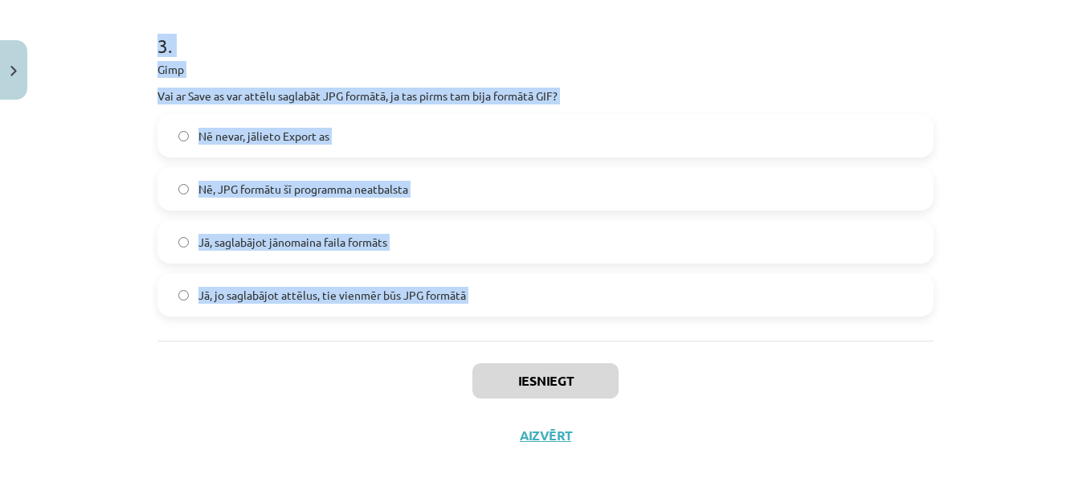
copy form "1 . Gimp Kurš no dotajiem raksturo slāņa (layer) jēdzienu? Attēla slāņi norāda …"
click at [1033, 88] on div "Mācību tēma: Datorikas - 10. klases 3. ieskaites mācību materiāls #6 Gimp (1. d…" at bounding box center [545, 251] width 1091 height 503
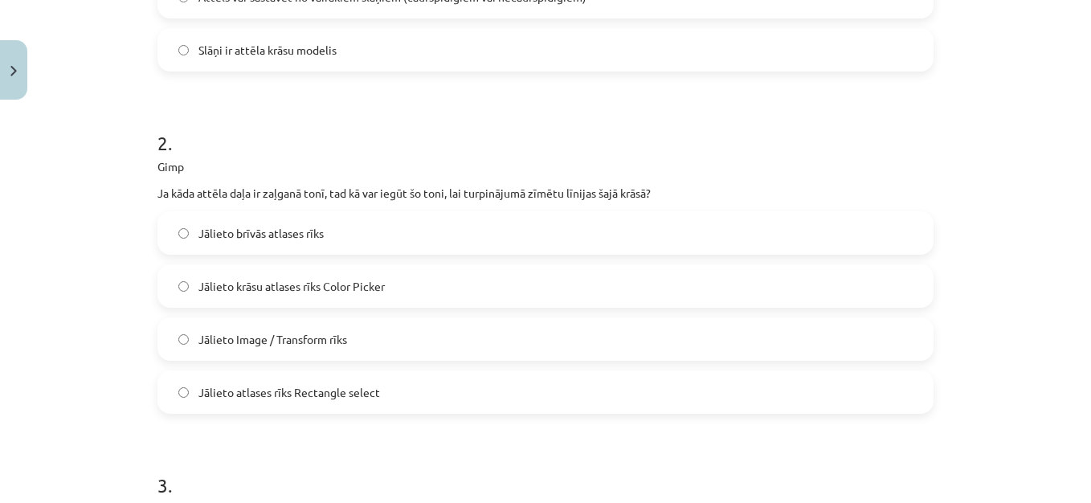
scroll to position [119, 0]
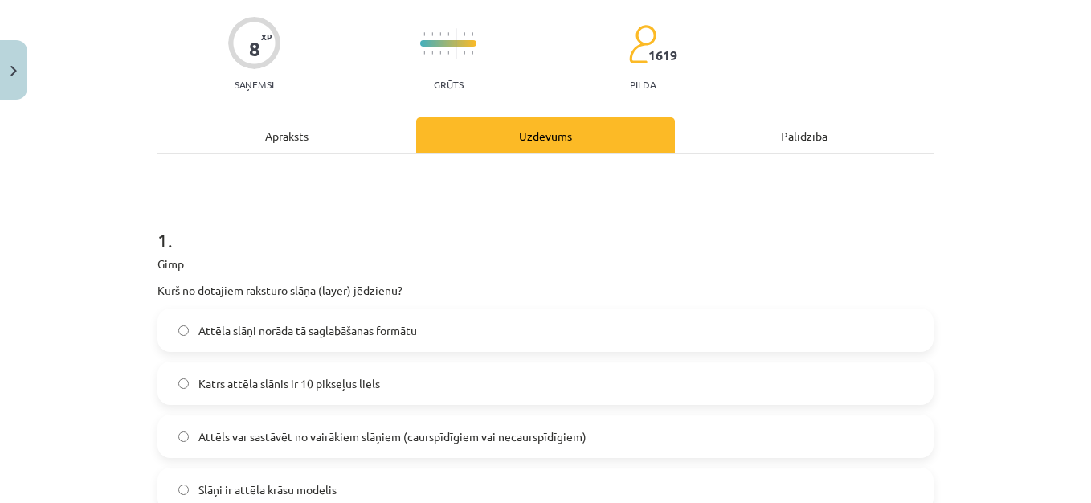
click at [321, 427] on label "Attēls var sastāvēt no vairākiem slāņiem (caurspīdīgiem vai necaurspīdīgiem)" at bounding box center [545, 436] width 773 height 40
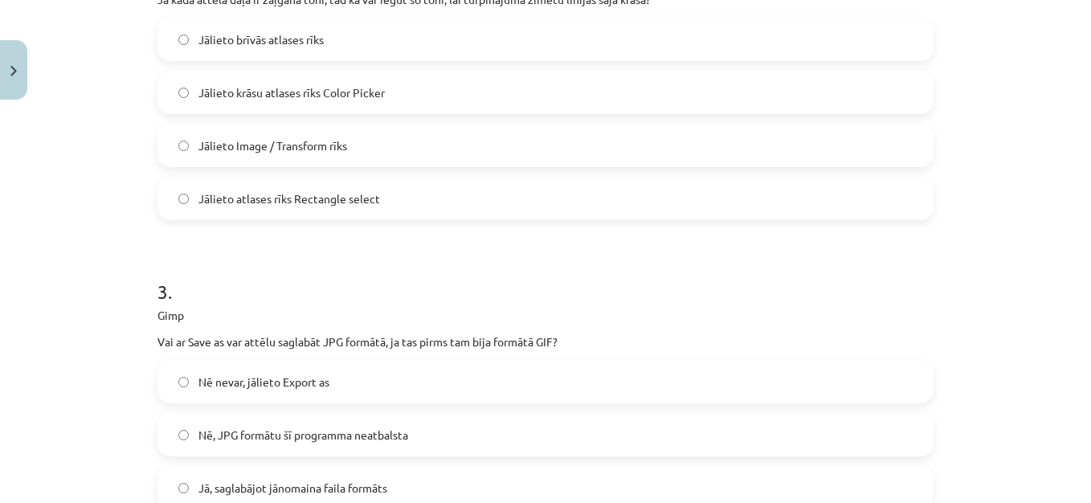
scroll to position [763, 0]
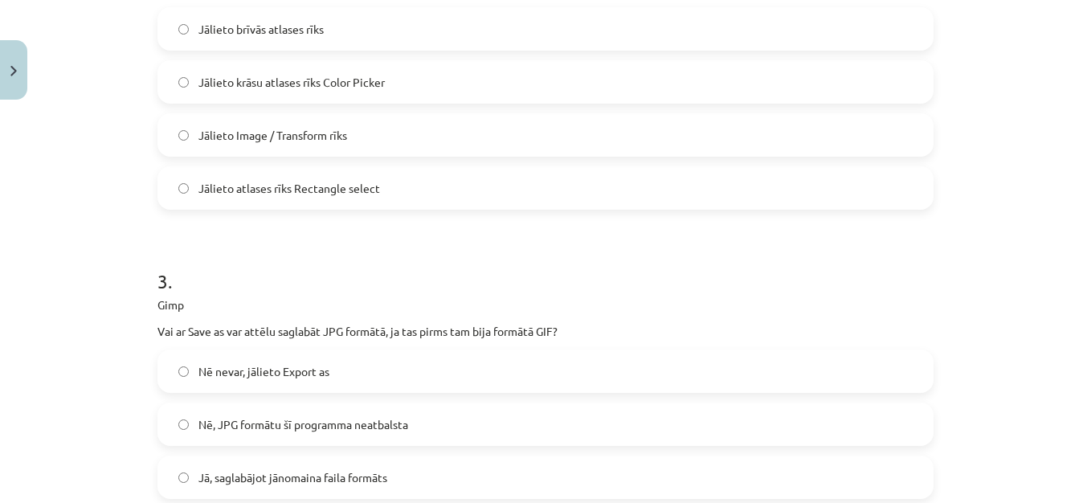
click at [588, 95] on label "Jālieto krāsu atlases rīks Color Picker" at bounding box center [545, 82] width 773 height 40
click at [701, 355] on label "Nē nevar, jālieto Export as" at bounding box center [545, 371] width 773 height 40
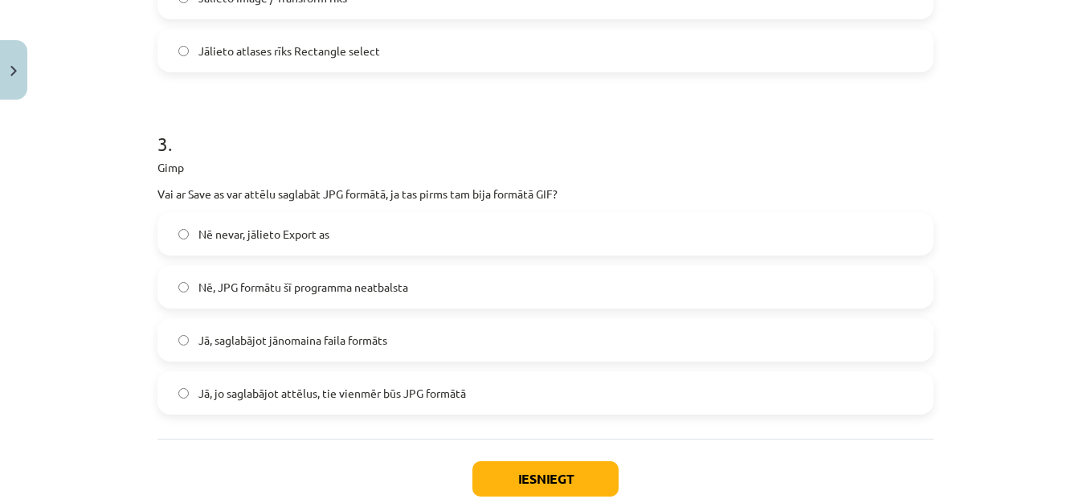
scroll to position [998, 0]
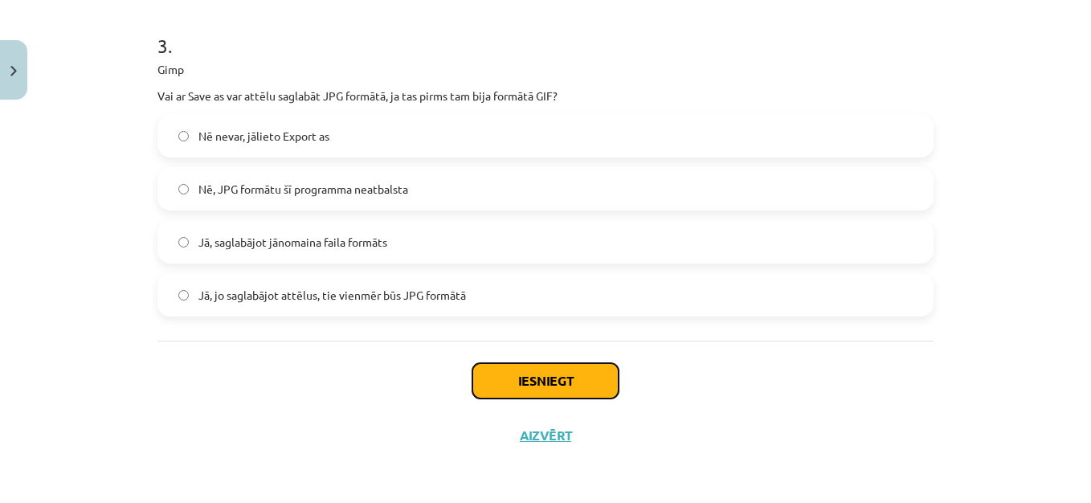
click at [576, 387] on button "Iesniegt" at bounding box center [546, 380] width 146 height 35
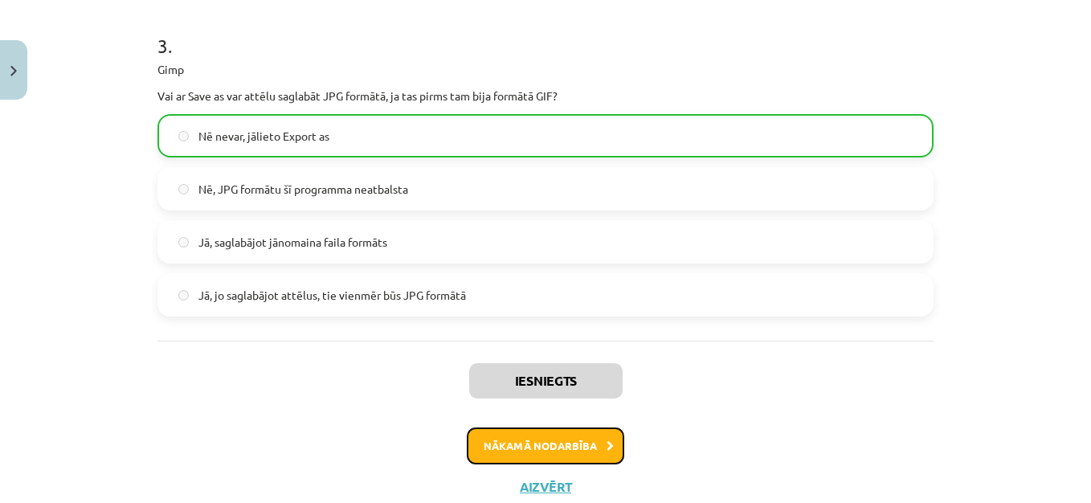
click at [580, 448] on button "Nākamā nodarbība" at bounding box center [546, 446] width 158 height 37
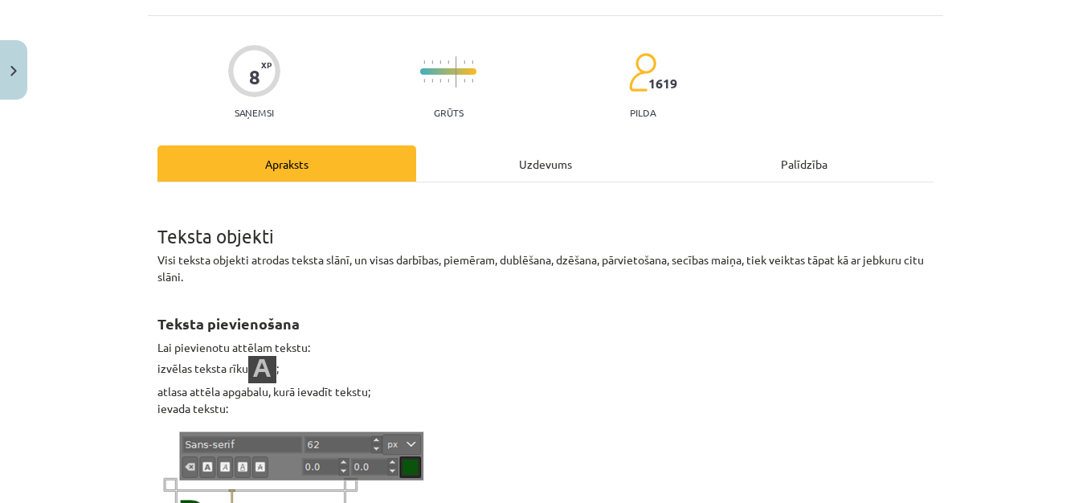
scroll to position [40, 0]
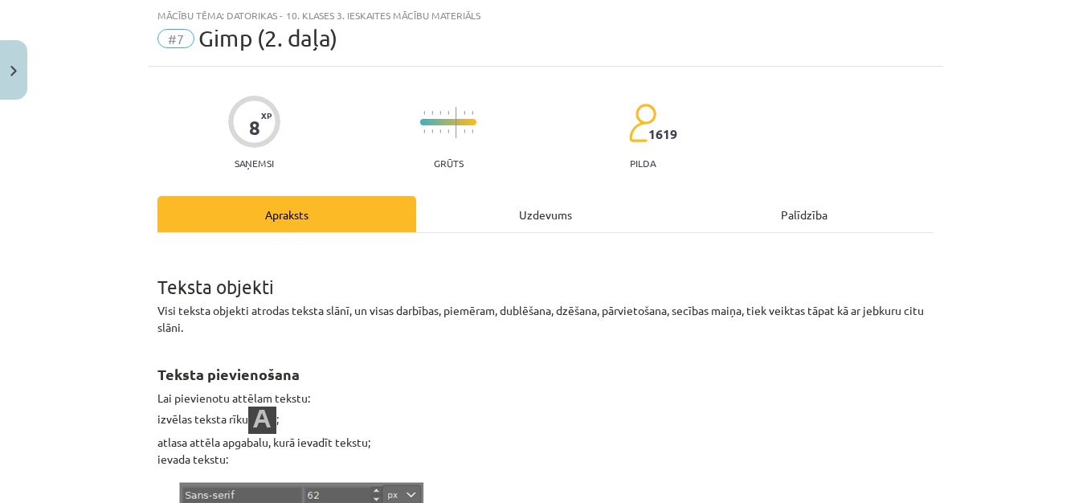
click at [548, 213] on div "Uzdevums" at bounding box center [545, 214] width 259 height 36
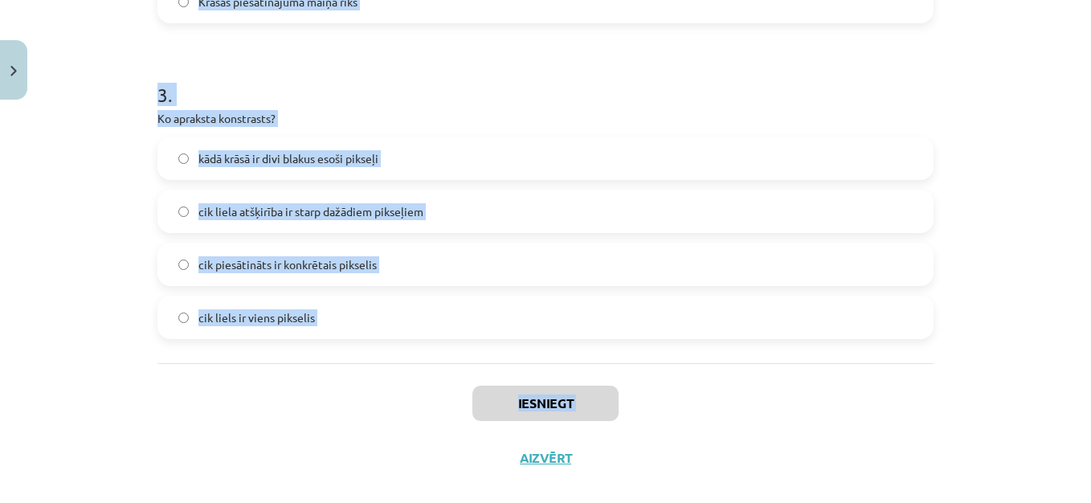
scroll to position [1263, 0]
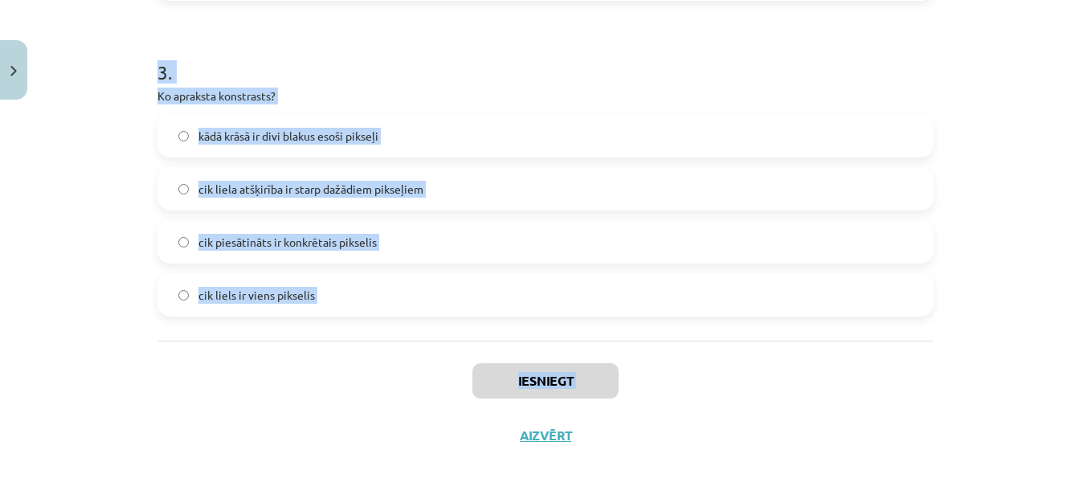
drag, startPoint x: 139, startPoint y: 304, endPoint x: 355, endPoint y: 493, distance: 287.6
click at [355, 493] on div "Mācību tēma: Datorikas - 10. klases 3. ieskaites mācību materiāls #7 Gimp (2. d…" at bounding box center [545, 251] width 1091 height 503
copy div "1 . Gimp Ko var izdarīt ar šo rīku? Zīmēt ar brīvu roku dažādas līnijas Rakstīt…"
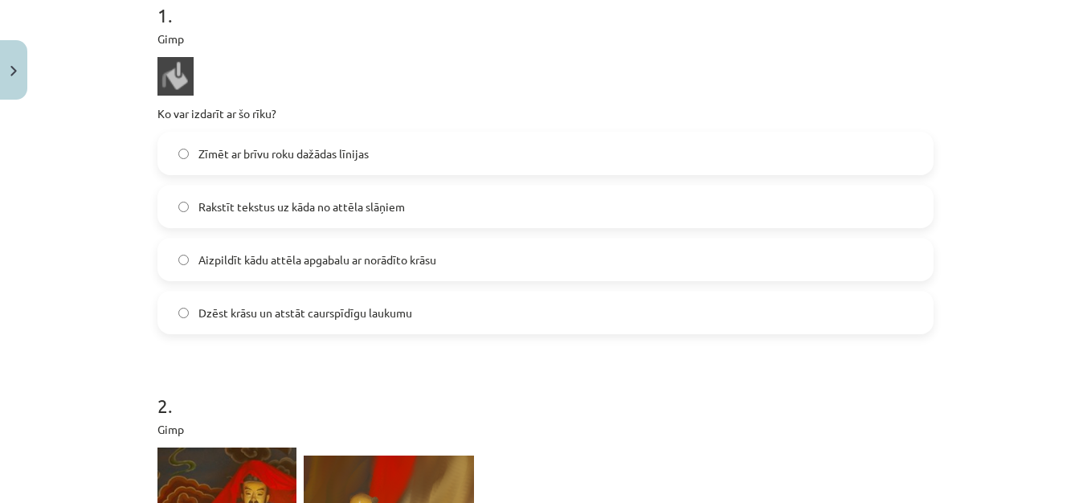
scroll to position [342, 0]
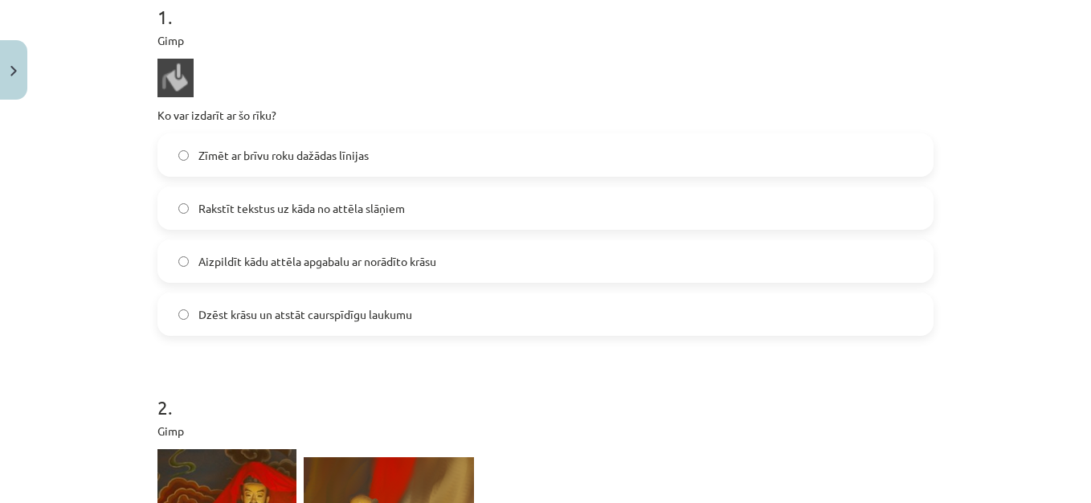
click at [381, 256] on span "Aizpildīt kādu attēla apgabalu ar norādīto krāsu" at bounding box center [317, 261] width 238 height 17
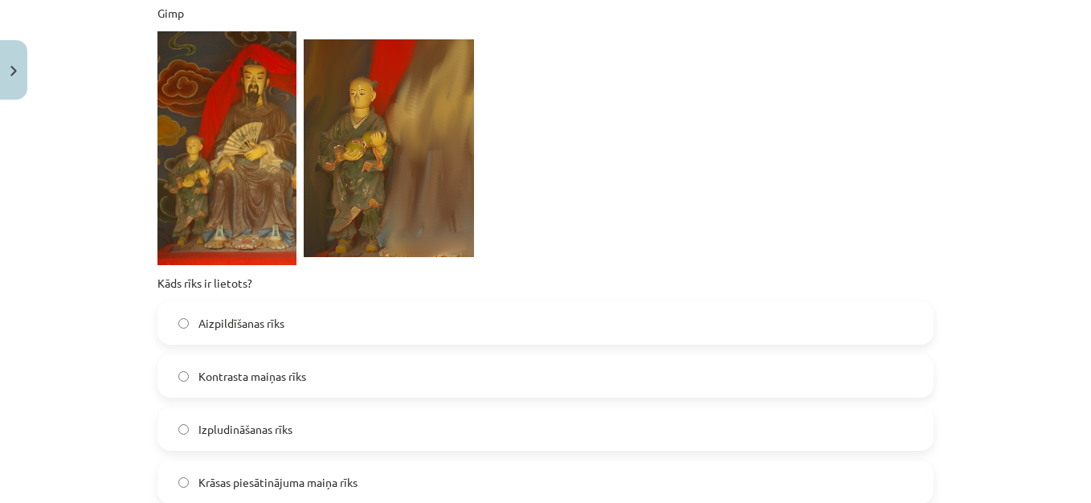
scroll to position [792, 0]
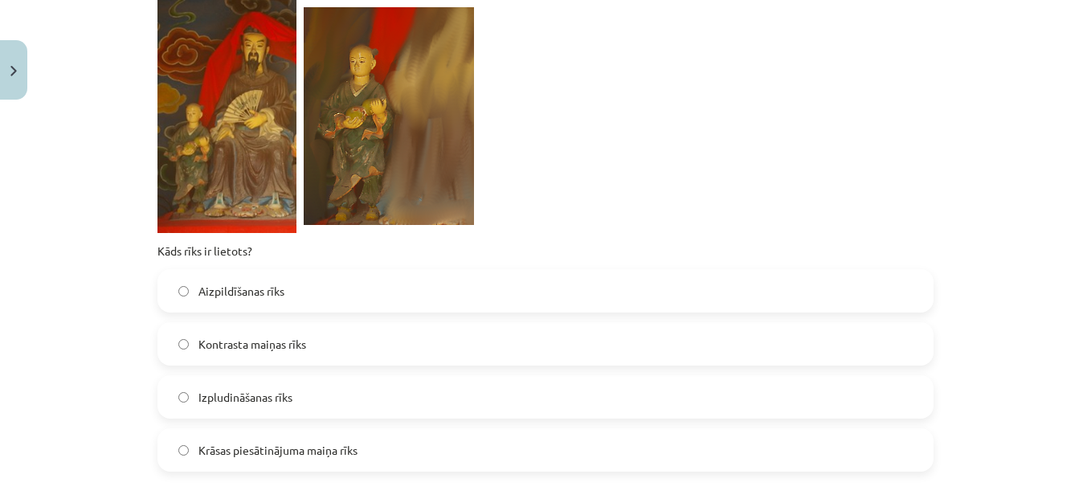
click at [626, 361] on label "Kontrasta maiņas rīks" at bounding box center [545, 344] width 773 height 40
click at [796, 407] on label "Izpludināšanas rīks" at bounding box center [545, 397] width 773 height 40
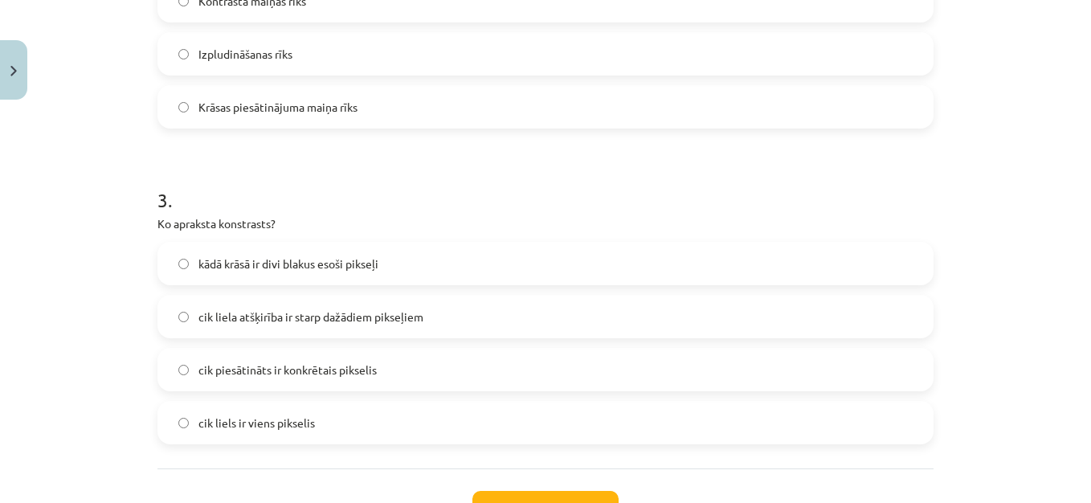
scroll to position [1146, 0]
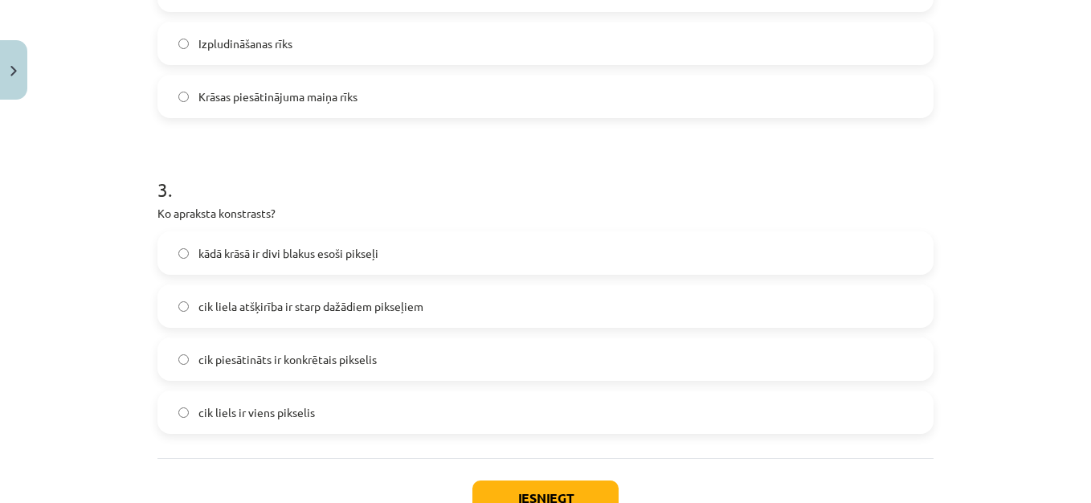
click at [400, 296] on label "cik liela atšķirība ir starp dažādiem pikseļiem" at bounding box center [545, 306] width 773 height 40
click at [574, 492] on button "Iesniegt" at bounding box center [546, 498] width 146 height 35
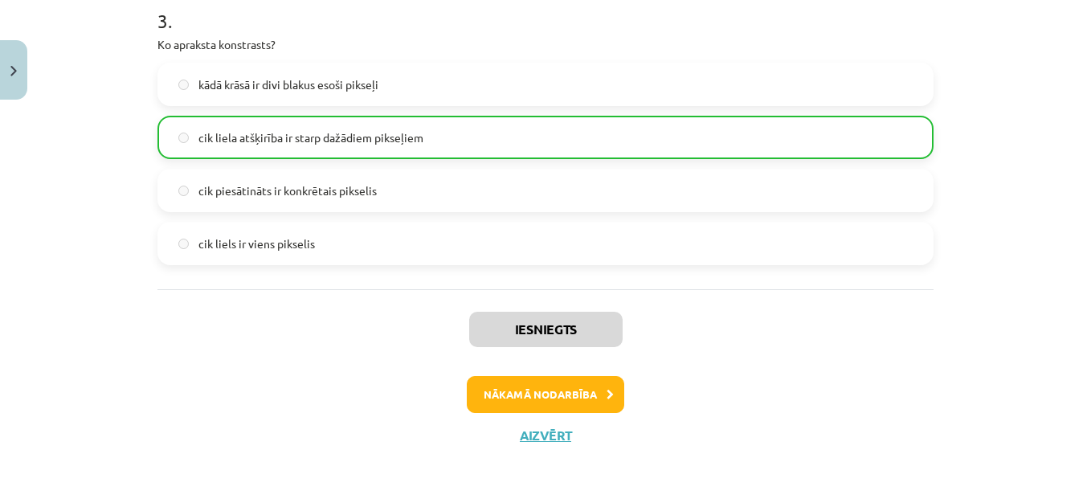
scroll to position [1315, 0]
click at [524, 391] on button "Nākamā nodarbība" at bounding box center [546, 394] width 158 height 37
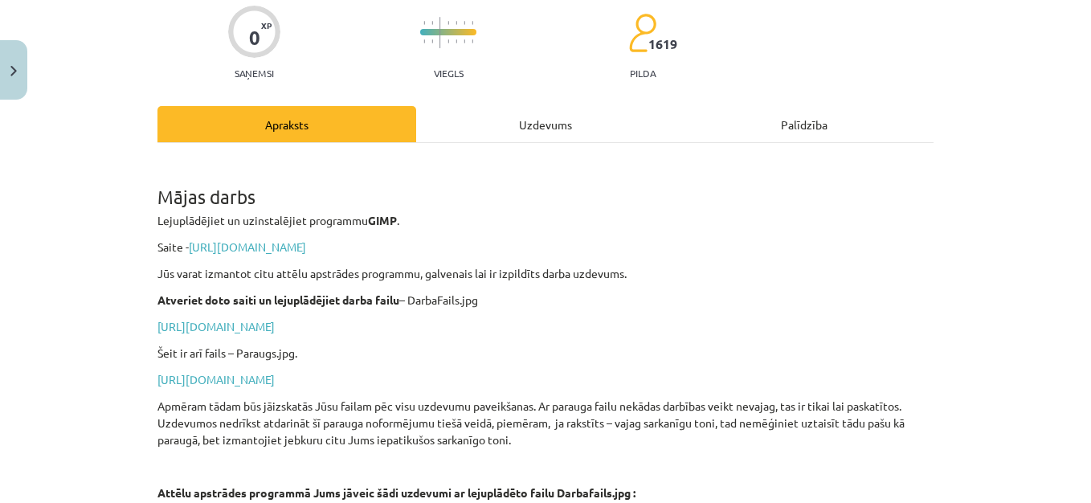
scroll to position [40, 0]
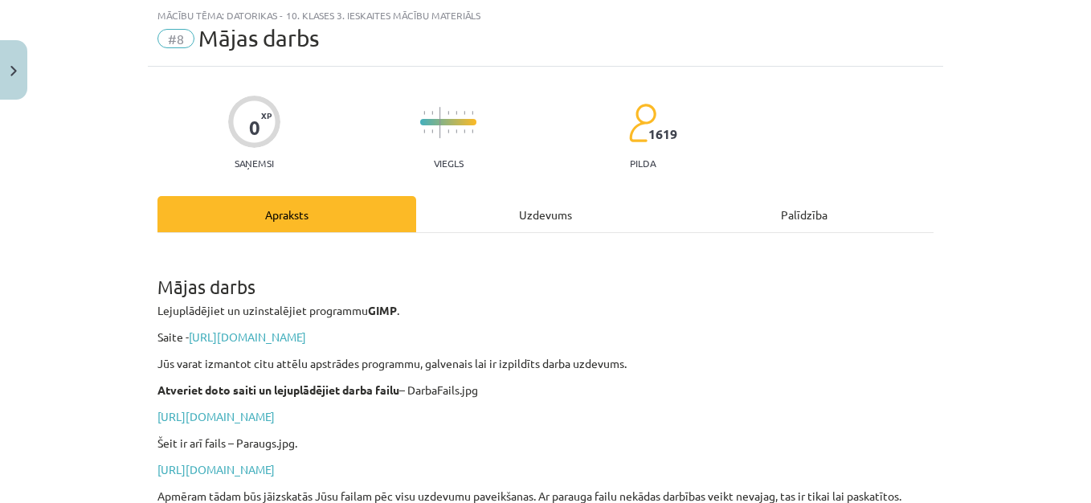
click at [550, 212] on div "Uzdevums" at bounding box center [545, 214] width 259 height 36
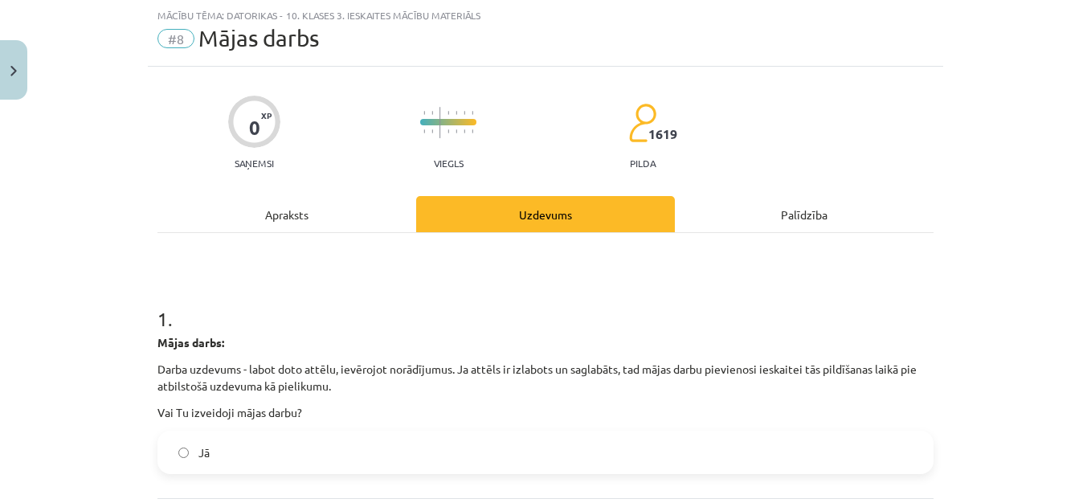
click at [186, 458] on label "Jā" at bounding box center [545, 452] width 773 height 40
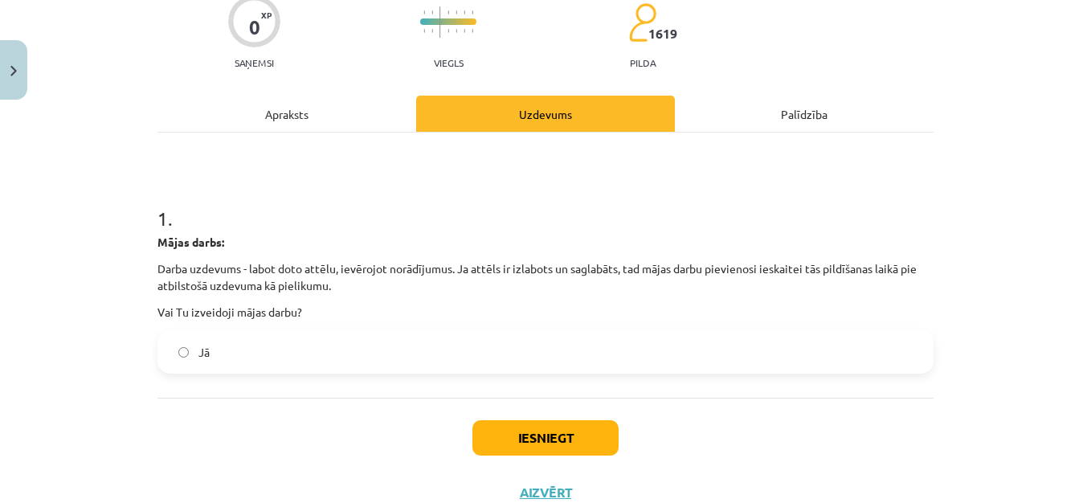
scroll to position [198, 0]
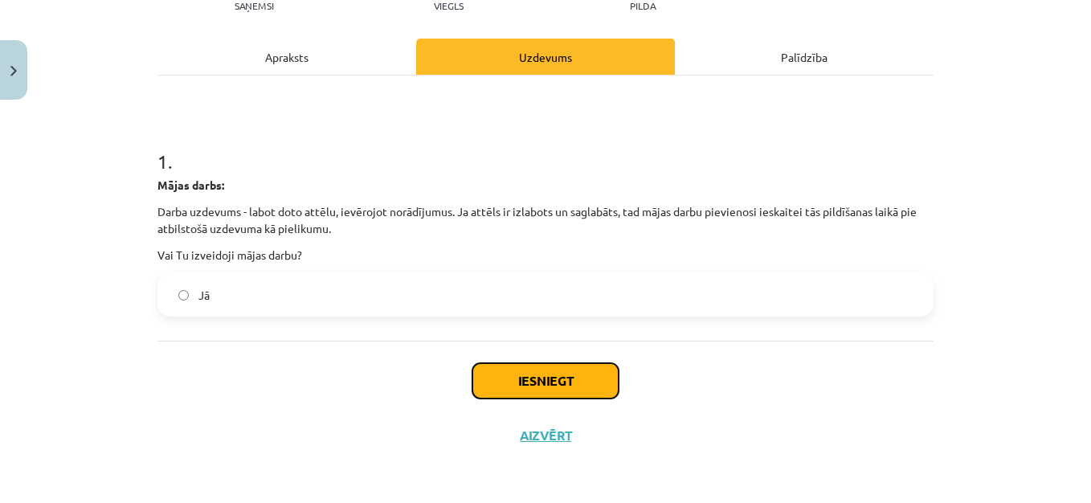
click at [567, 376] on button "Iesniegt" at bounding box center [546, 380] width 146 height 35
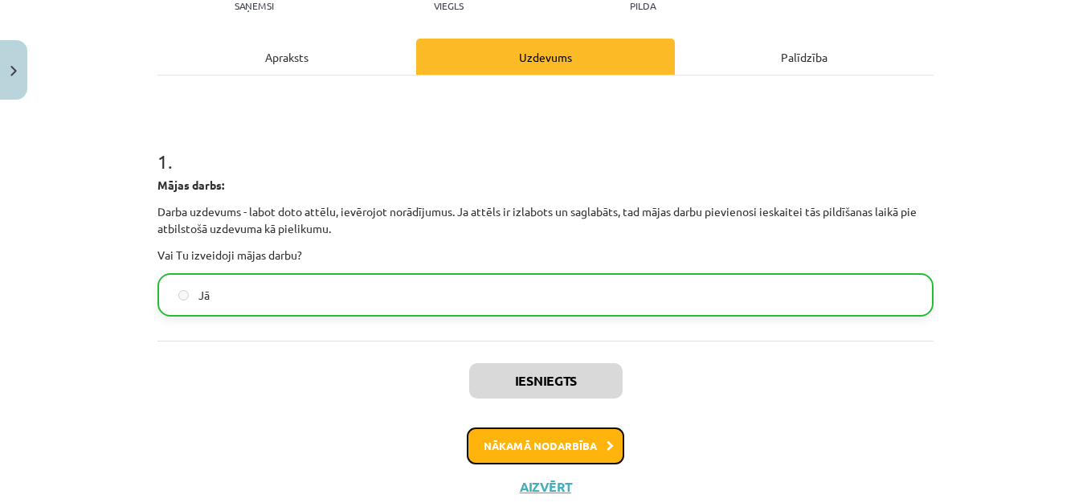
click at [564, 441] on button "Nākamā nodarbība" at bounding box center [546, 446] width 158 height 37
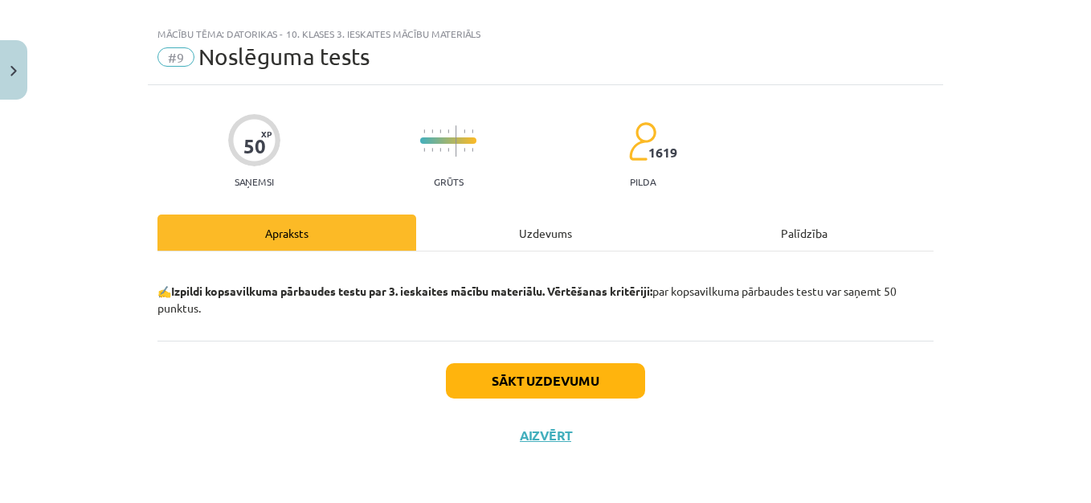
click at [546, 227] on div "Uzdevums" at bounding box center [545, 233] width 259 height 36
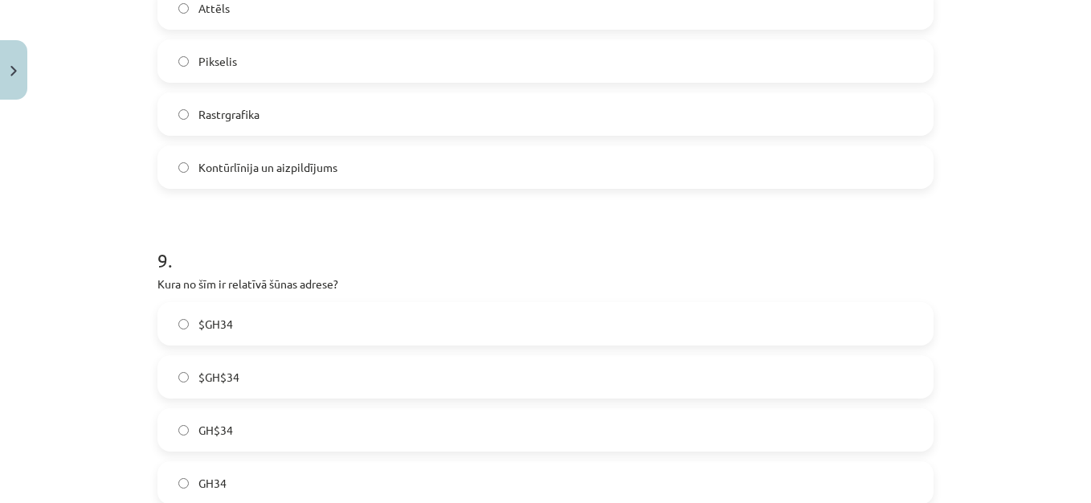
scroll to position [3440, 0]
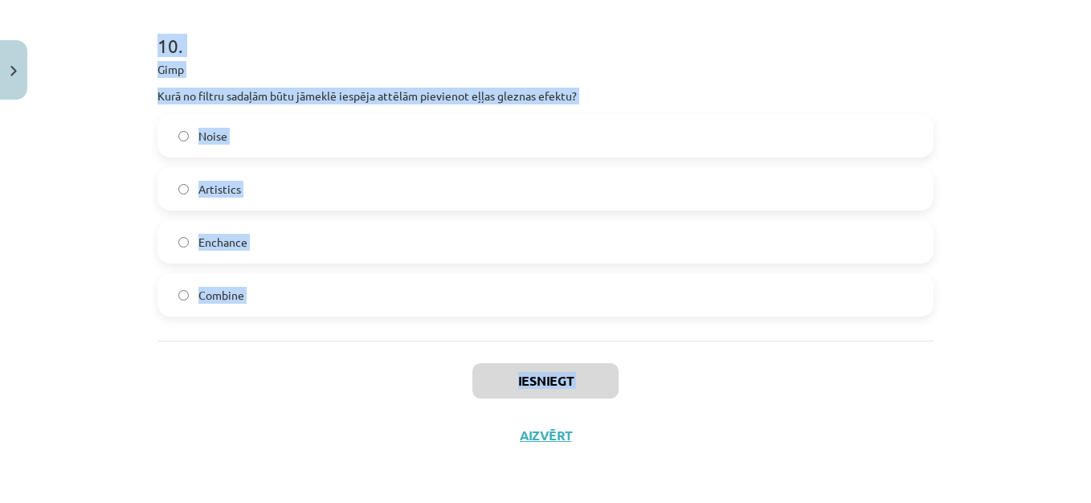
drag, startPoint x: 133, startPoint y: 150, endPoint x: 371, endPoint y: 403, distance: 347.9
click at [371, 403] on div "Mācību tēma: Datorikas - 10. klases 3. ieskaites mācību materiāls #9 Noslēguma …" at bounding box center [545, 251] width 1091 height 503
copy div "1 . Kurš no šiem nevar būt Excel šūnas formāts? Teksts Valūta Funkcija Laiks 2 …"
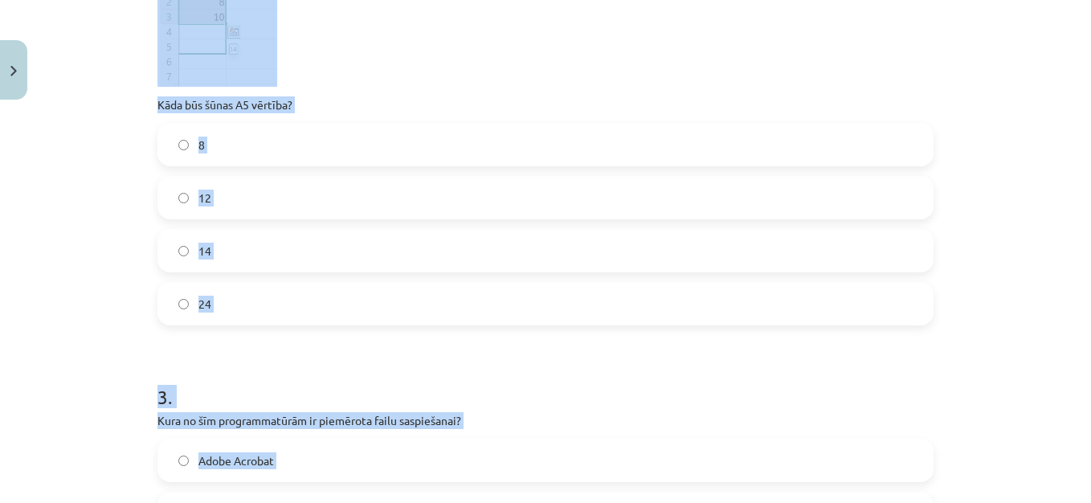
scroll to position [0, 0]
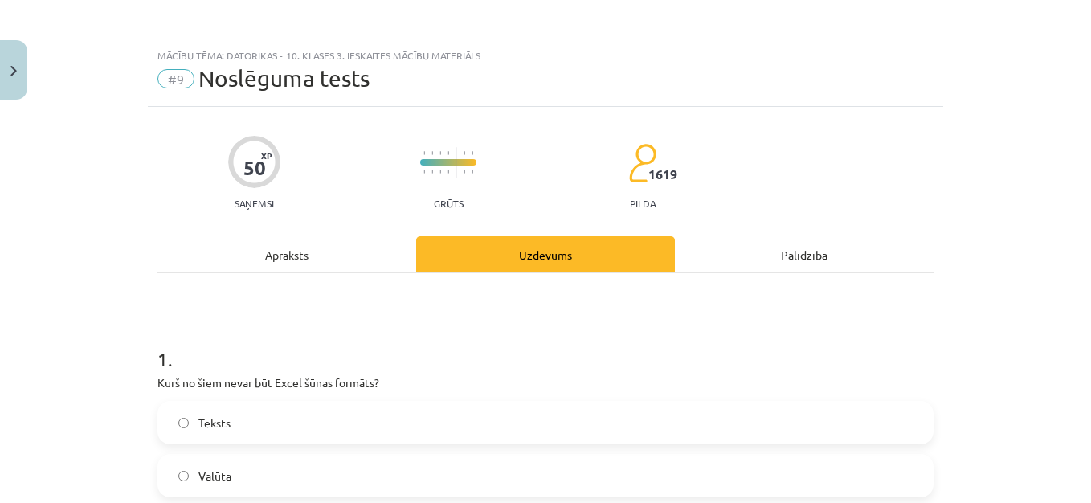
click at [1005, 52] on div "Mācību tēma: Datorikas - 10. klases 3. ieskaites mācību materiāls #9 Noslēguma …" at bounding box center [545, 251] width 1091 height 503
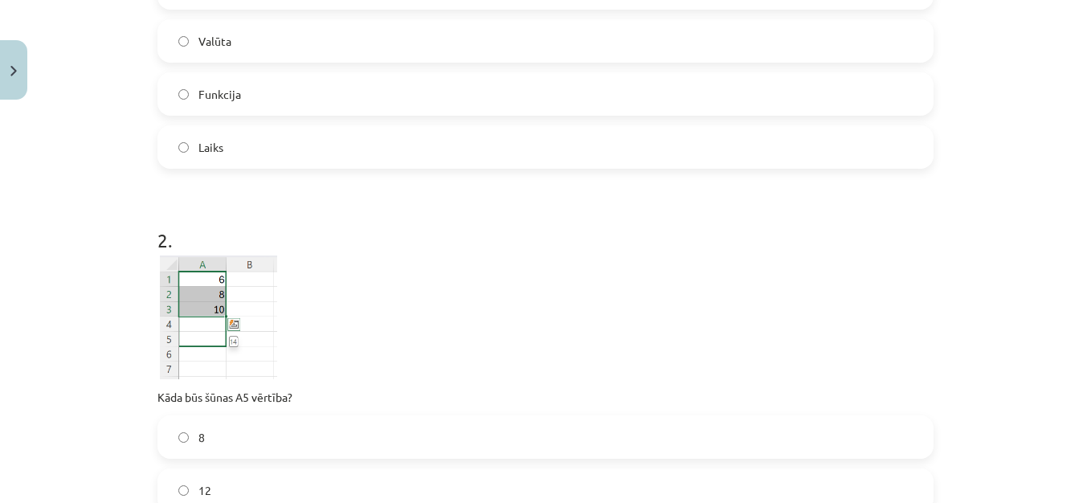
scroll to position [442, 0]
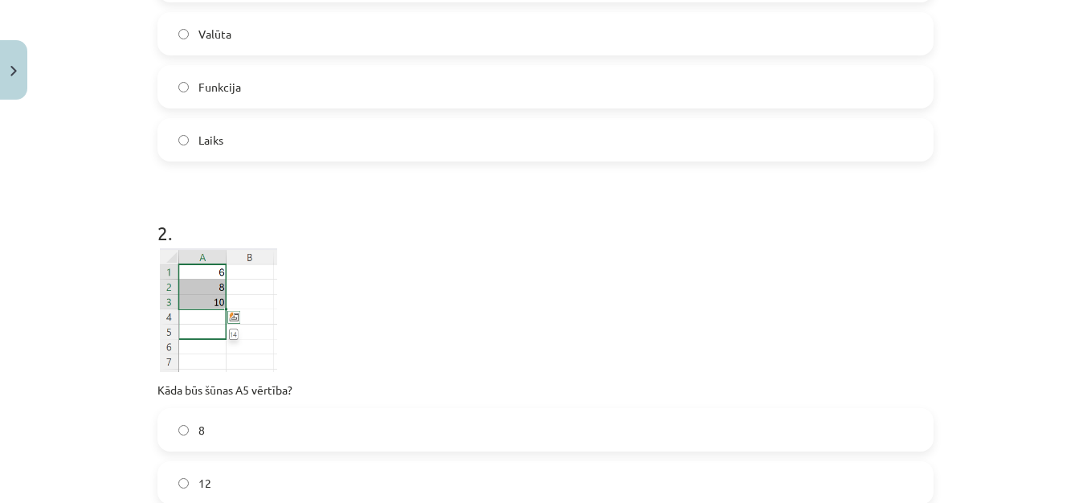
click at [512, 73] on label "Funkcija" at bounding box center [545, 87] width 773 height 40
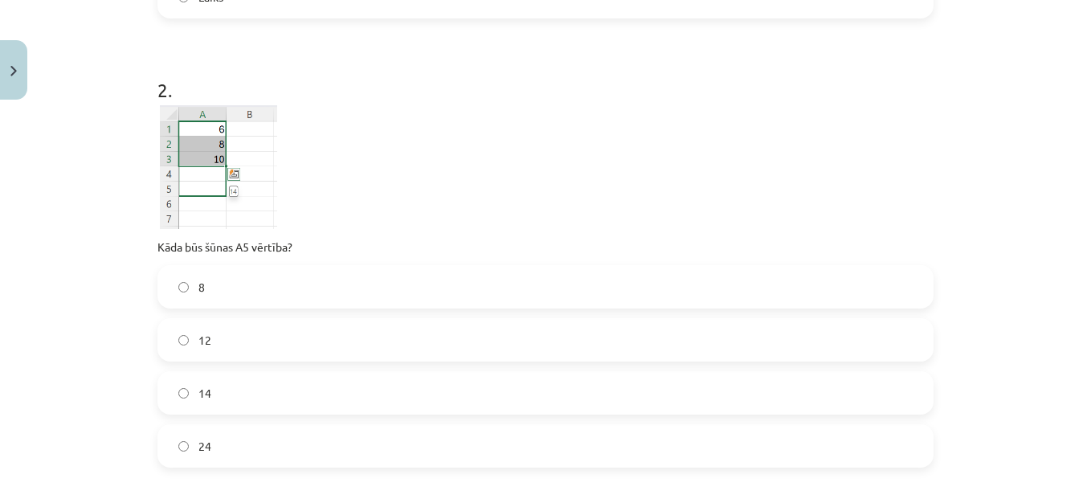
scroll to position [619, 0]
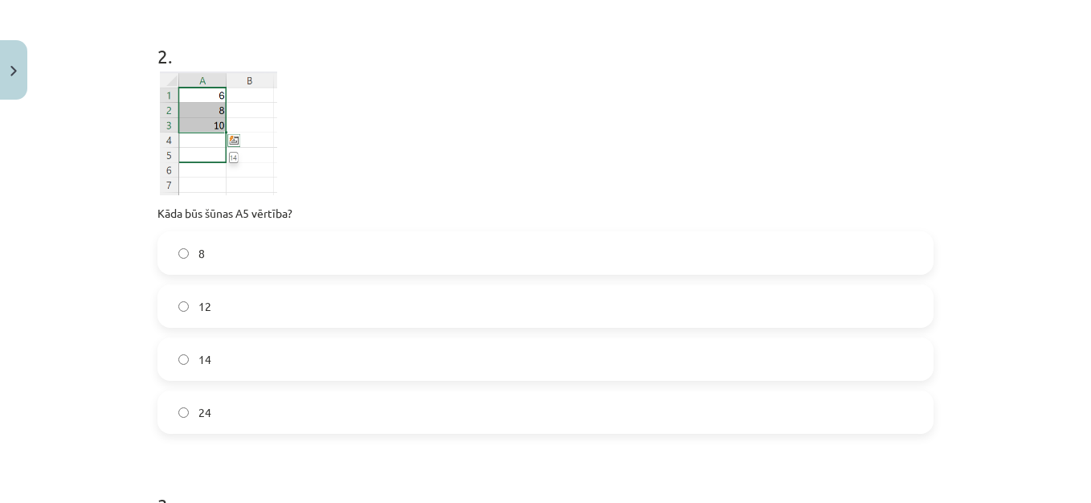
click at [249, 358] on label "14" at bounding box center [545, 359] width 773 height 40
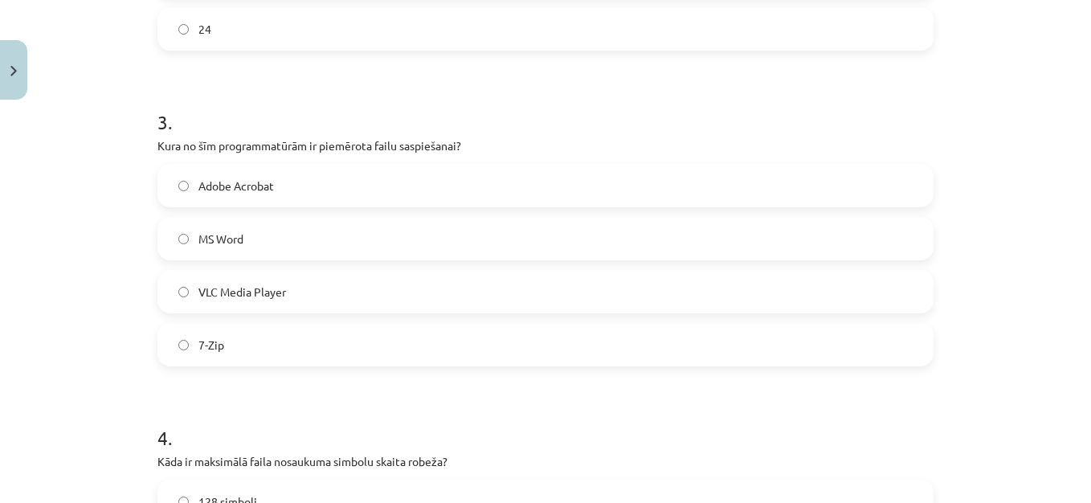
click at [1078, 497] on div "Mācību tēma: Datorikas - 10. klases 3. ieskaites mācību materiāls #9 Noslēguma …" at bounding box center [545, 251] width 1091 height 503
click at [307, 346] on label "7-Zip" at bounding box center [545, 342] width 773 height 40
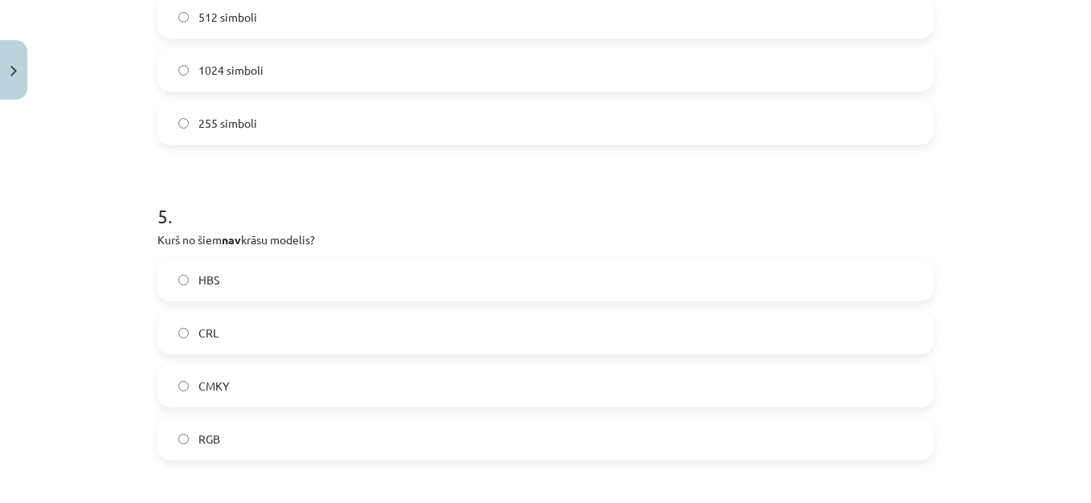
scroll to position [1582, 0]
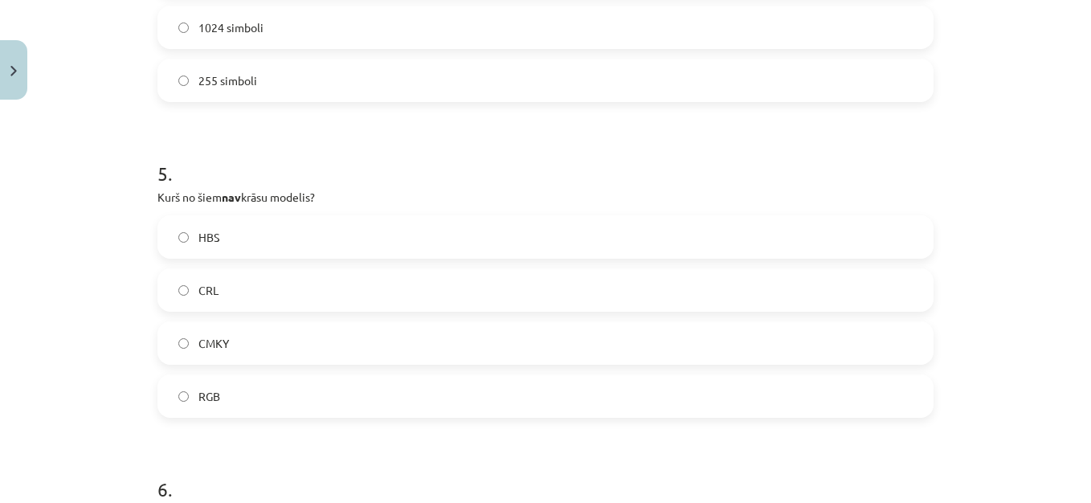
click at [704, 89] on label "255 simboli" at bounding box center [545, 80] width 773 height 40
click at [422, 300] on label "CRL" at bounding box center [545, 290] width 773 height 40
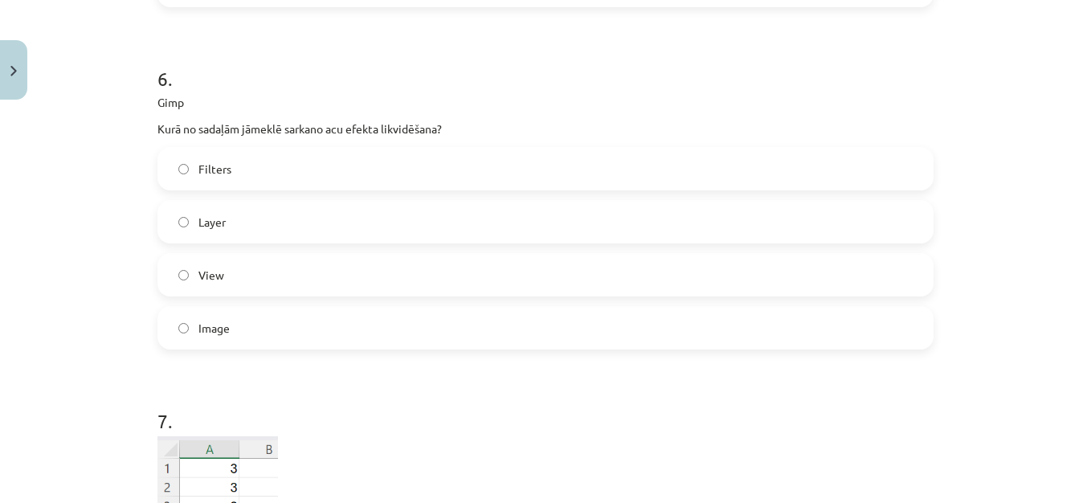
scroll to position [2000, 0]
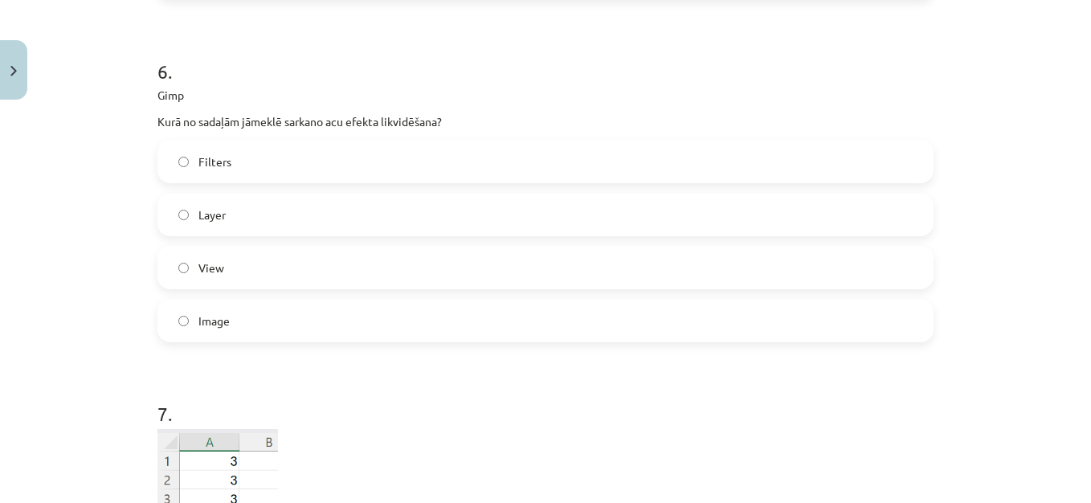
click at [342, 151] on label "Filters" at bounding box center [545, 161] width 773 height 40
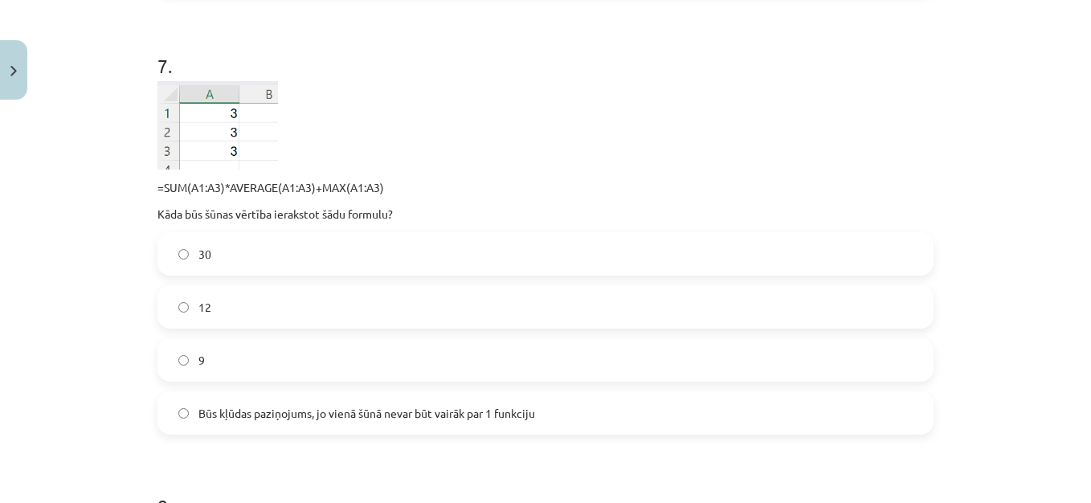
scroll to position [2354, 0]
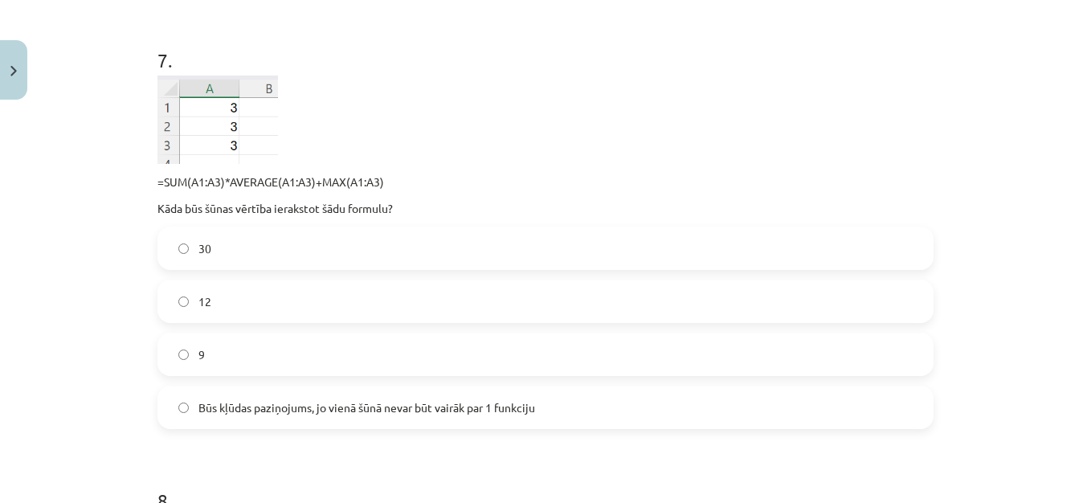
click at [837, 268] on label "30" at bounding box center [545, 248] width 773 height 40
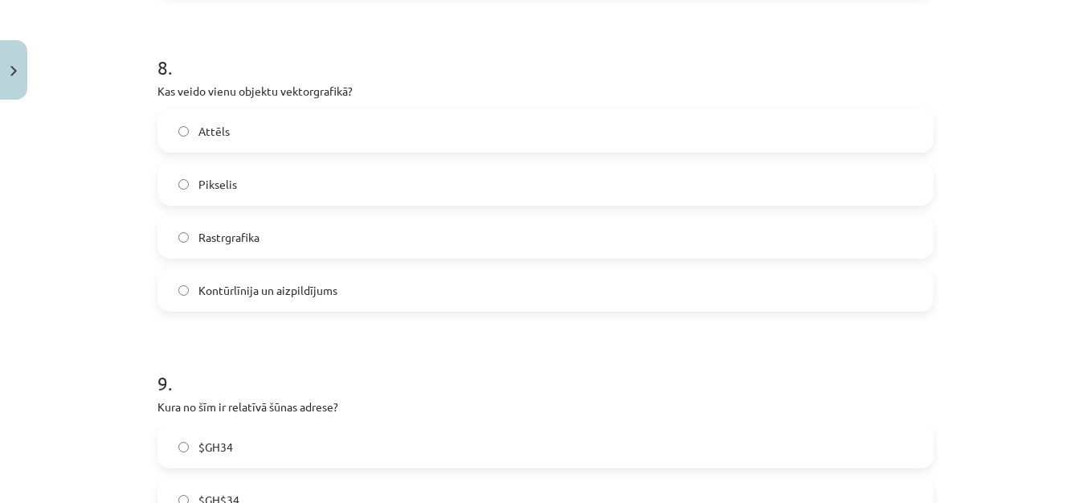
scroll to position [2804, 0]
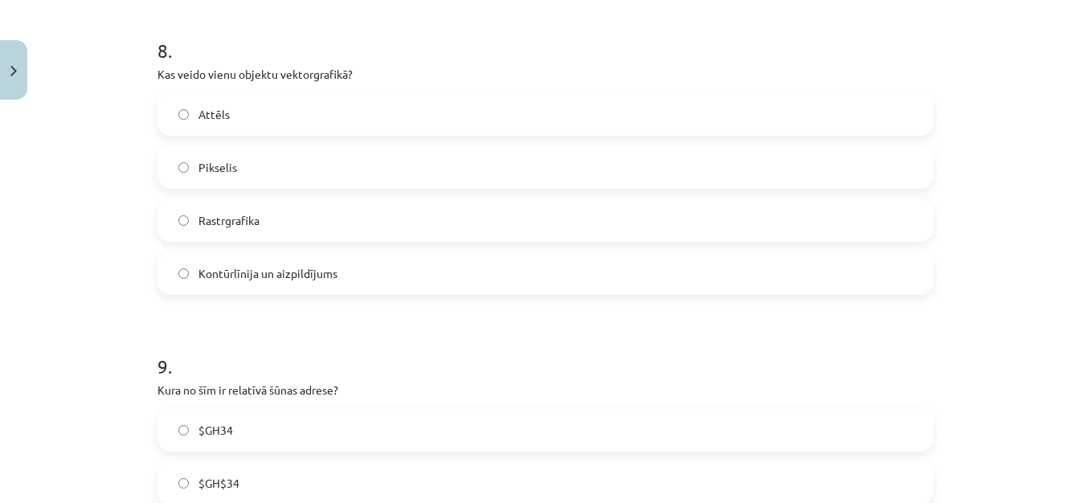
click at [298, 278] on span "Kontūrlīnija un aizpildījums" at bounding box center [267, 273] width 139 height 17
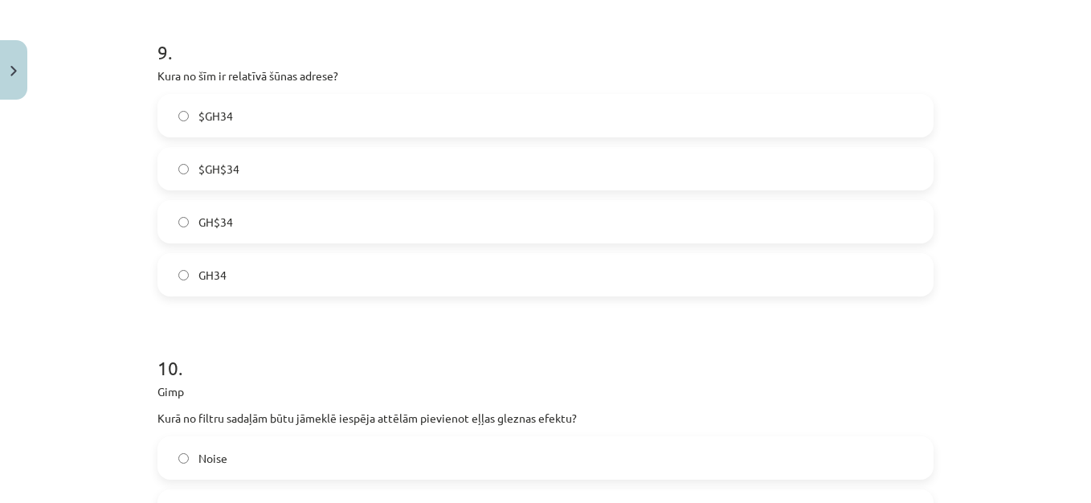
scroll to position [3125, 0]
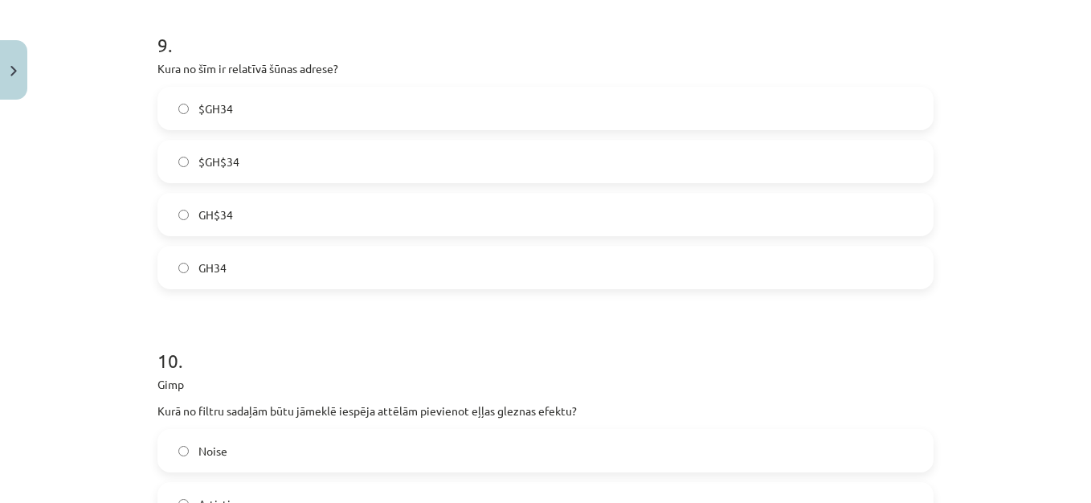
click at [510, 260] on label "GH34" at bounding box center [545, 268] width 773 height 40
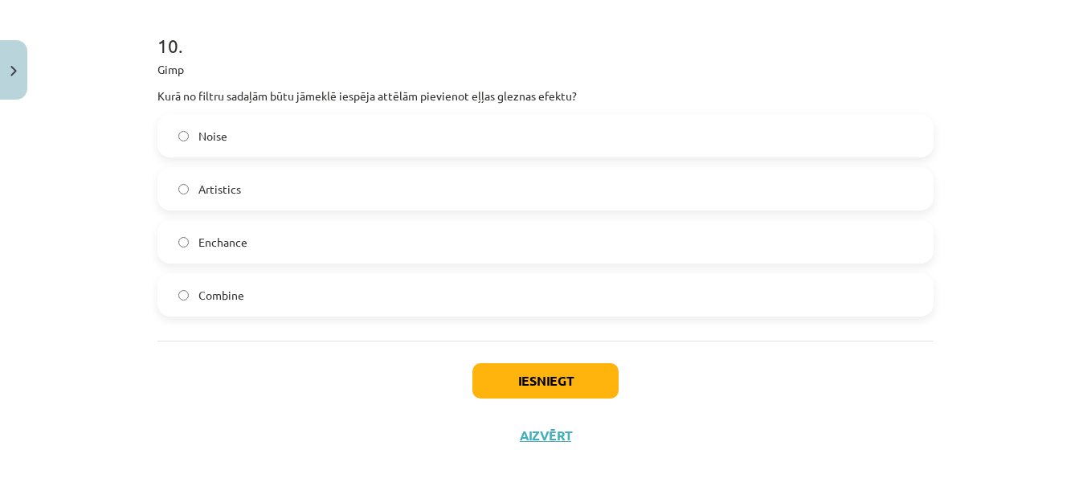
click at [394, 200] on label "Artistics" at bounding box center [545, 189] width 773 height 40
click at [524, 379] on button "Iesniegt" at bounding box center [546, 380] width 146 height 35
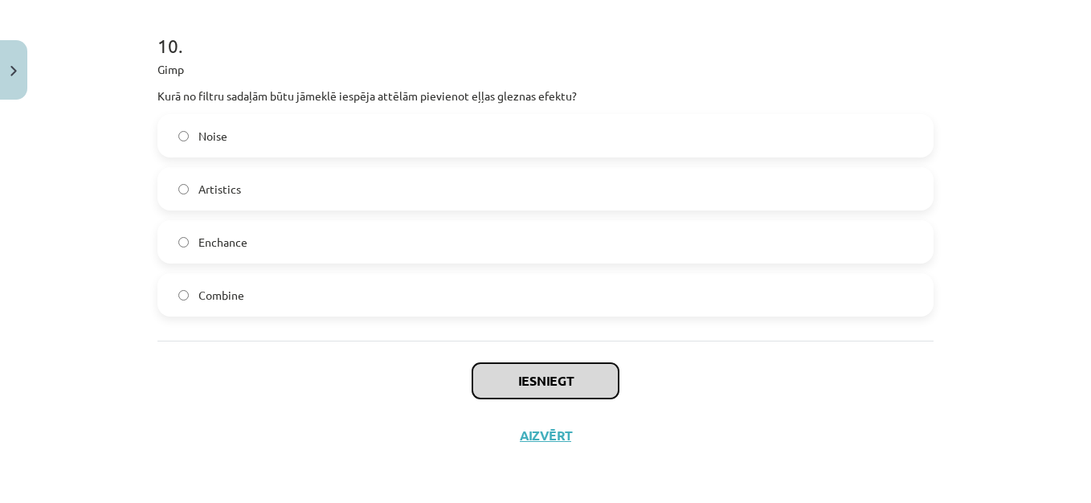
click at [524, 379] on button "Iesniegt" at bounding box center [546, 380] width 146 height 35
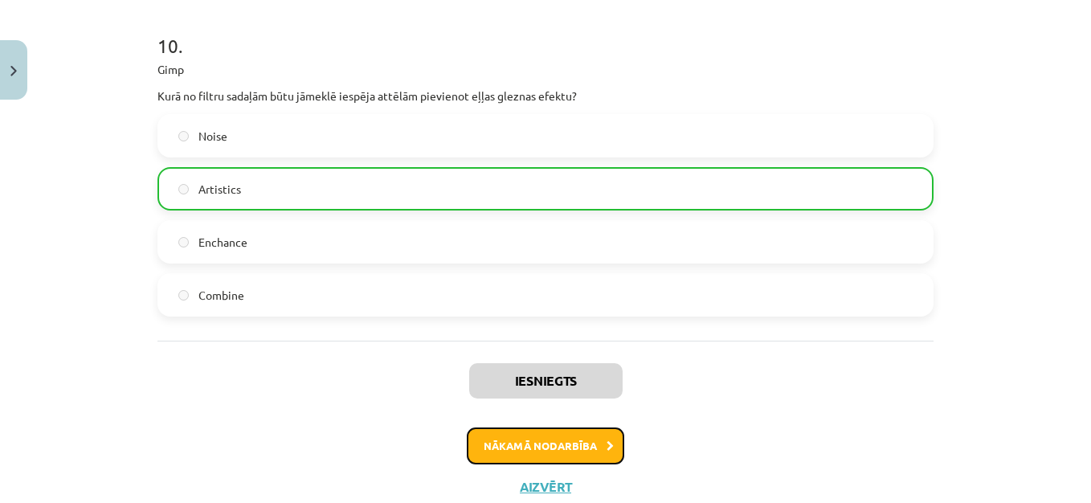
click at [526, 441] on button "Nākamā nodarbība" at bounding box center [546, 446] width 158 height 37
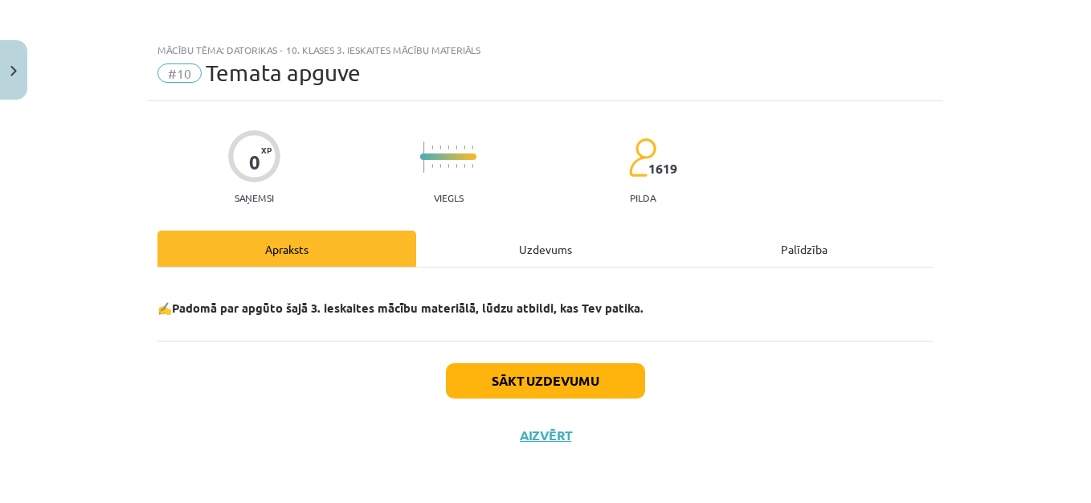
click at [543, 254] on div "Uzdevums" at bounding box center [545, 249] width 259 height 36
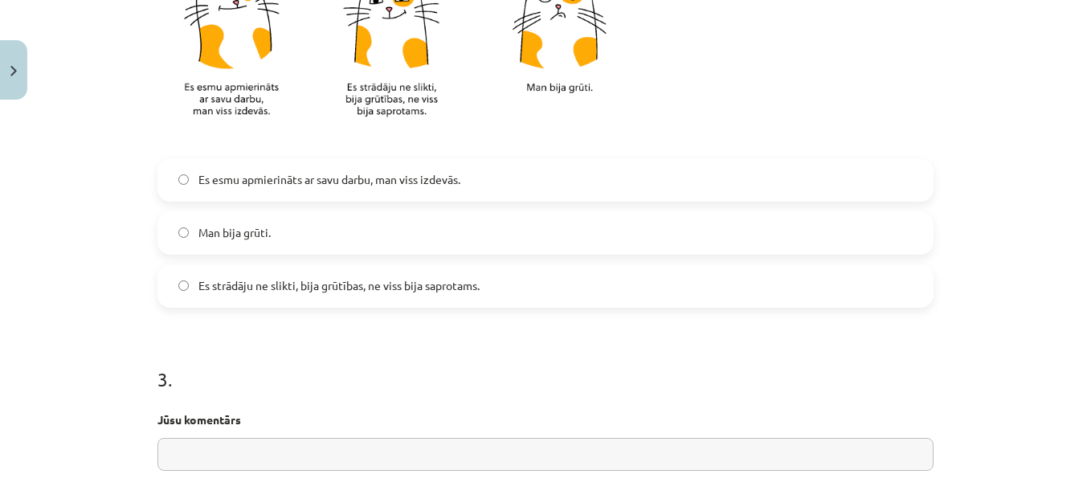
scroll to position [1018, 0]
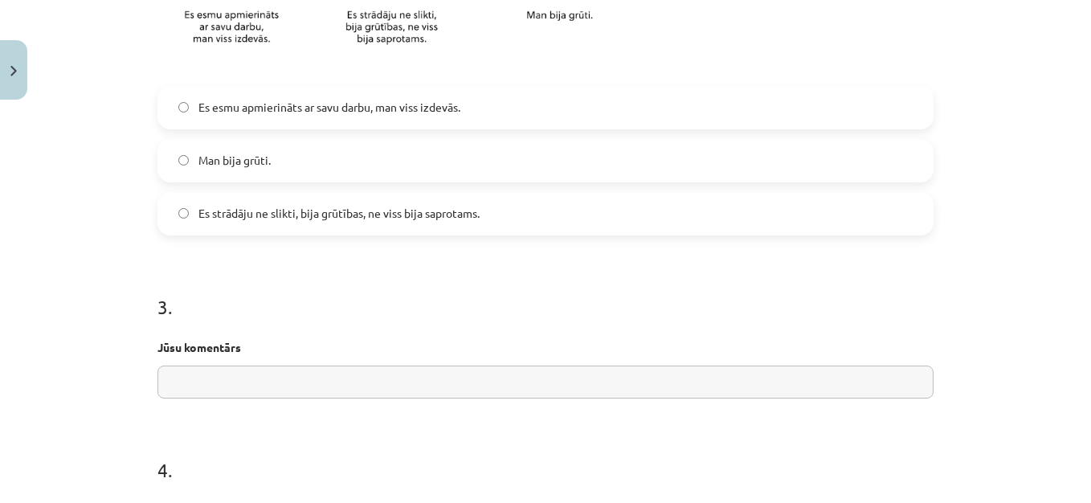
click at [468, 114] on label "Es esmu apmierināts ar savu darbu, man viss izdevās." at bounding box center [545, 108] width 773 height 40
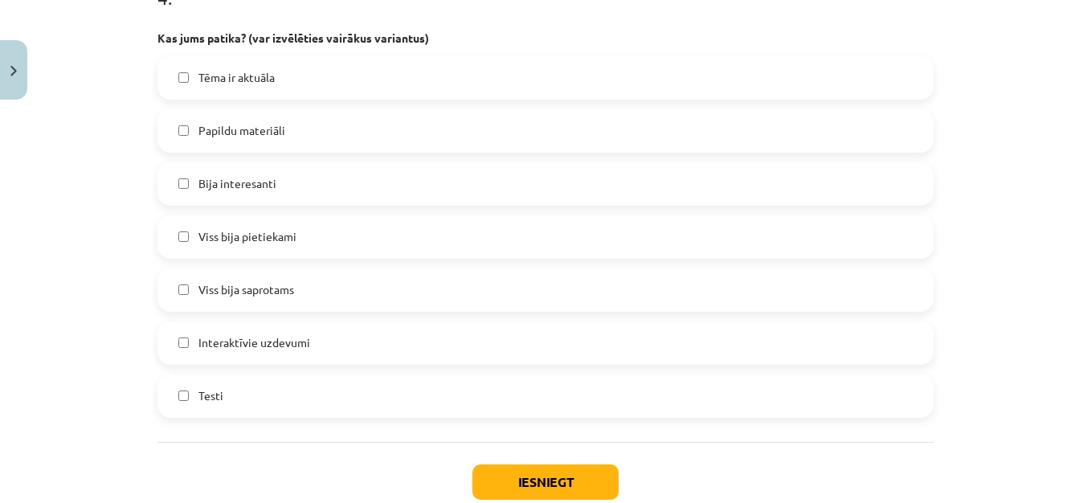
scroll to position [1495, 0]
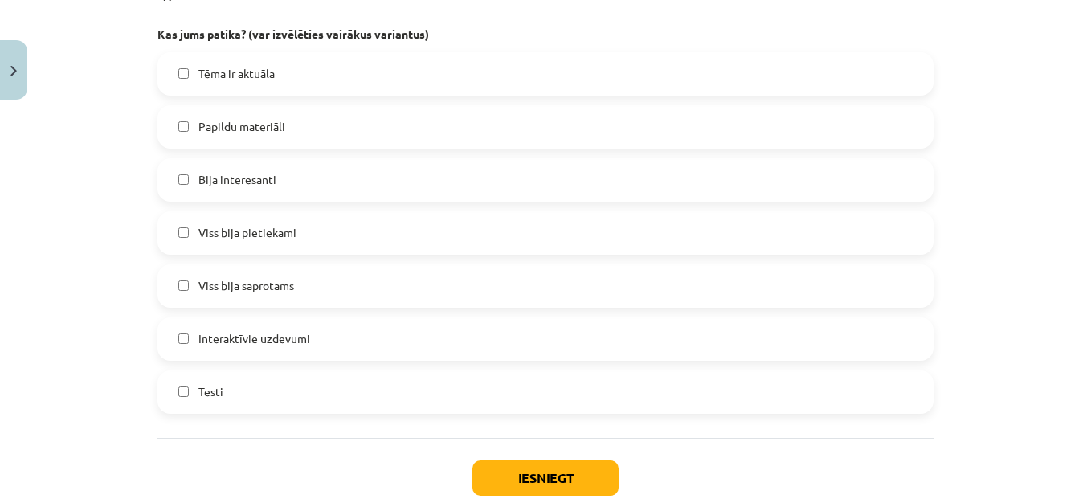
click at [350, 284] on label "Viss bija saprotams" at bounding box center [545, 286] width 773 height 40
click at [509, 484] on button "Iesniegt" at bounding box center [546, 477] width 146 height 35
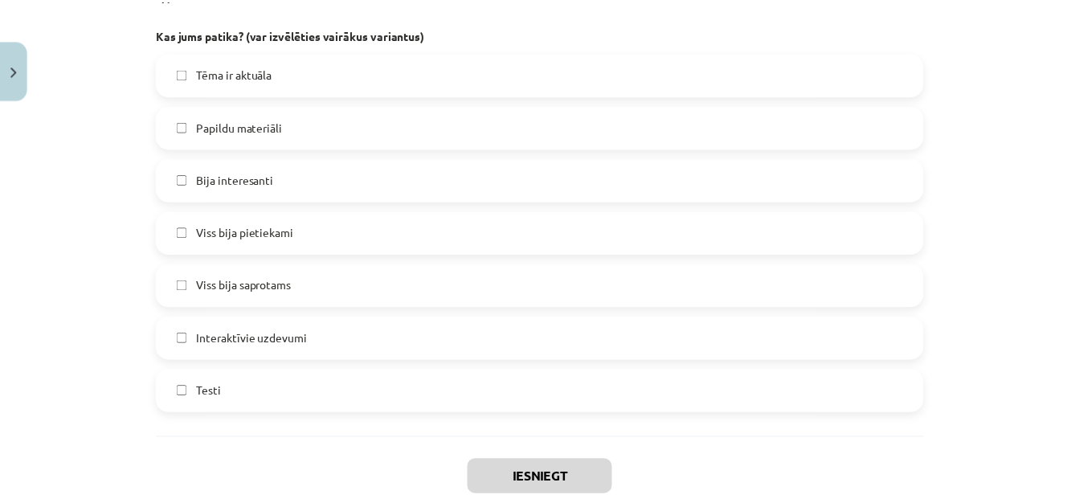
scroll to position [488, 0]
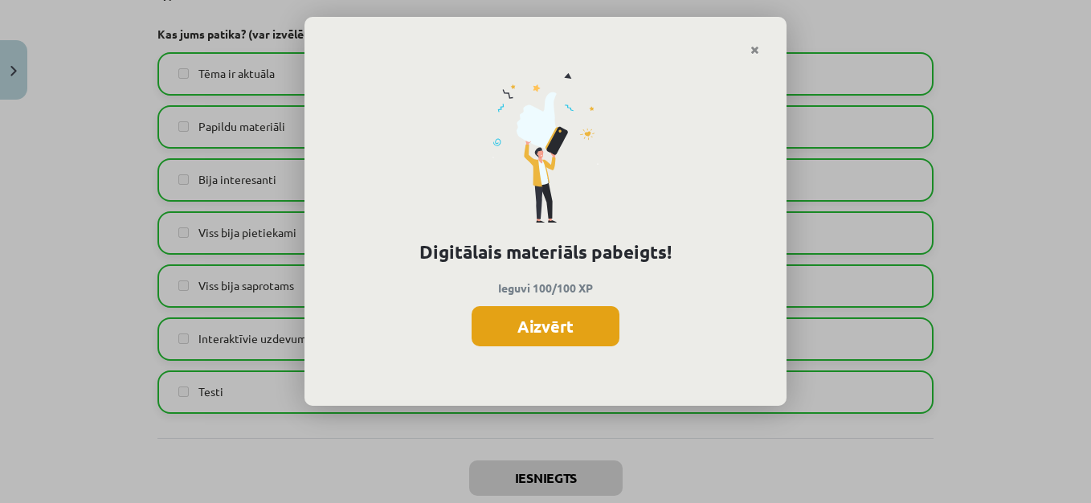
click at [557, 321] on button "Aizvērt" at bounding box center [546, 326] width 148 height 40
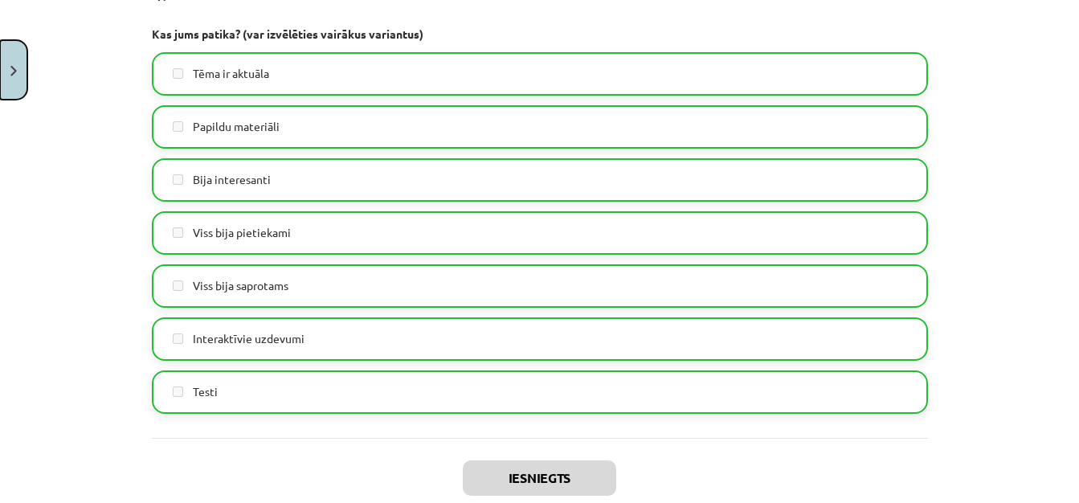
click at [11, 61] on button "Close" at bounding box center [13, 69] width 27 height 59
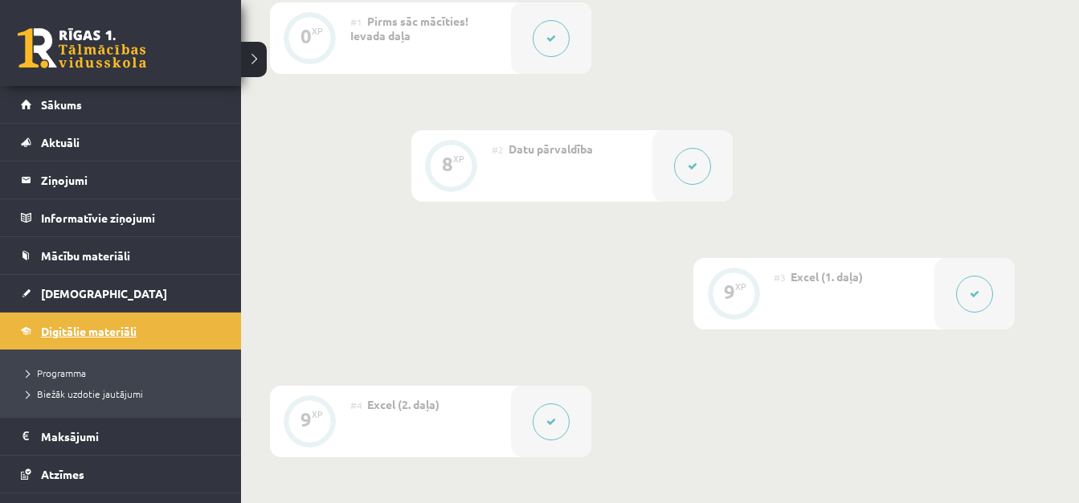
click at [46, 335] on span "Digitālie materiāli" at bounding box center [89, 331] width 96 height 14
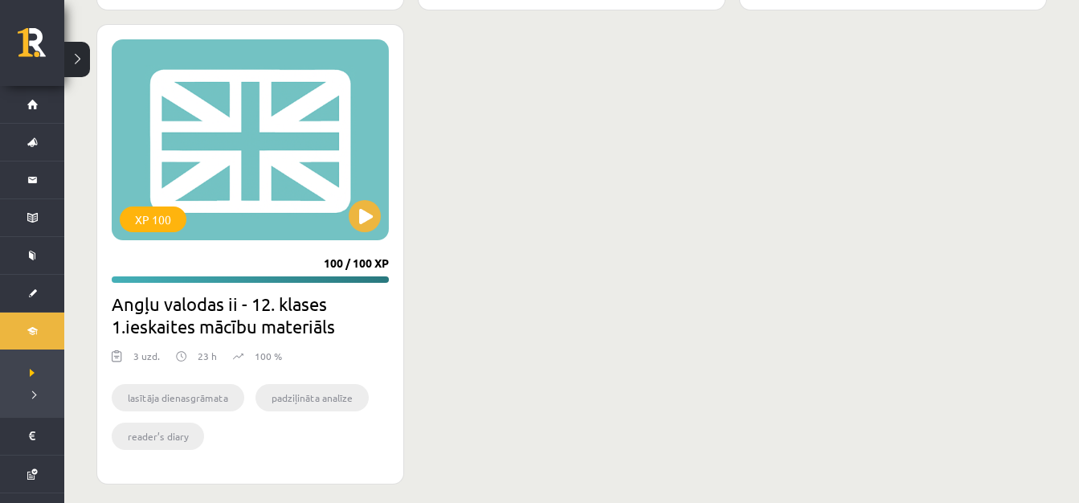
scroll to position [1993, 0]
